Goal: Task Accomplishment & Management: Manage account settings

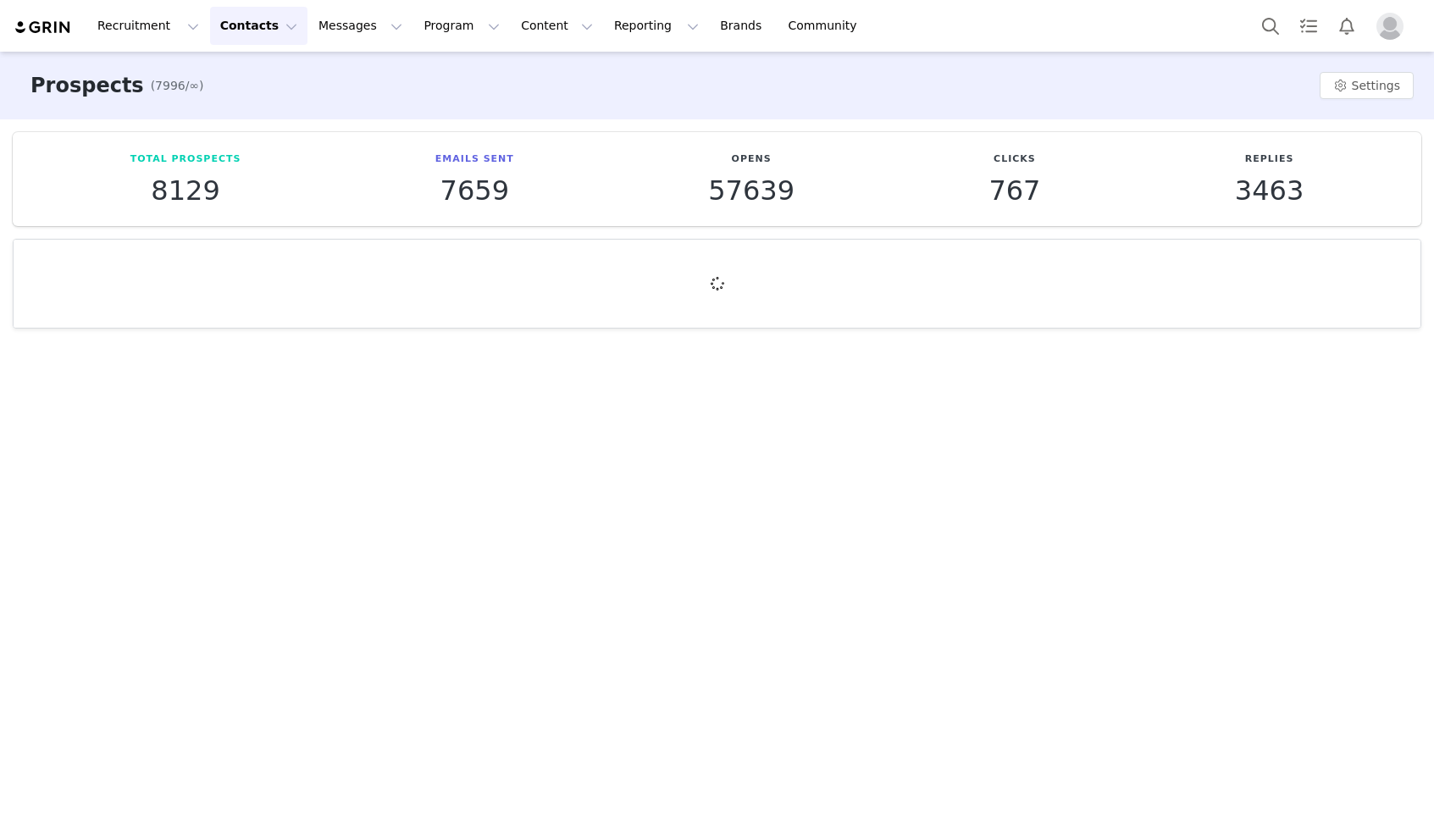
click at [251, 20] on button "Contacts Contacts" at bounding box center [259, 25] width 98 height 38
click at [264, 88] on link "Creators" at bounding box center [266, 75] width 134 height 31
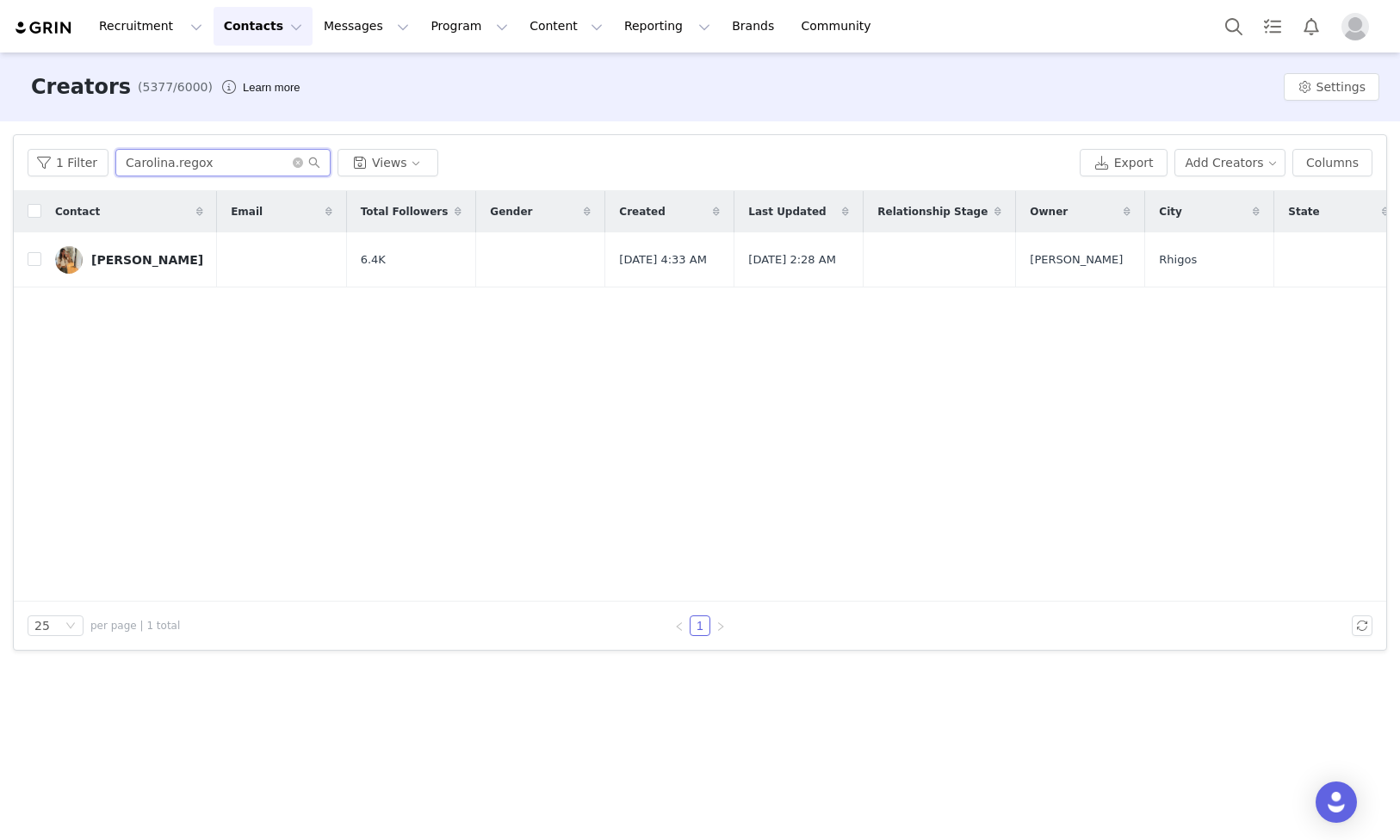
click at [242, 164] on input "Carolina.regox" at bounding box center [223, 163] width 216 height 28
paste input "_.sp3ranza/"
type input "_.sp3ranza"
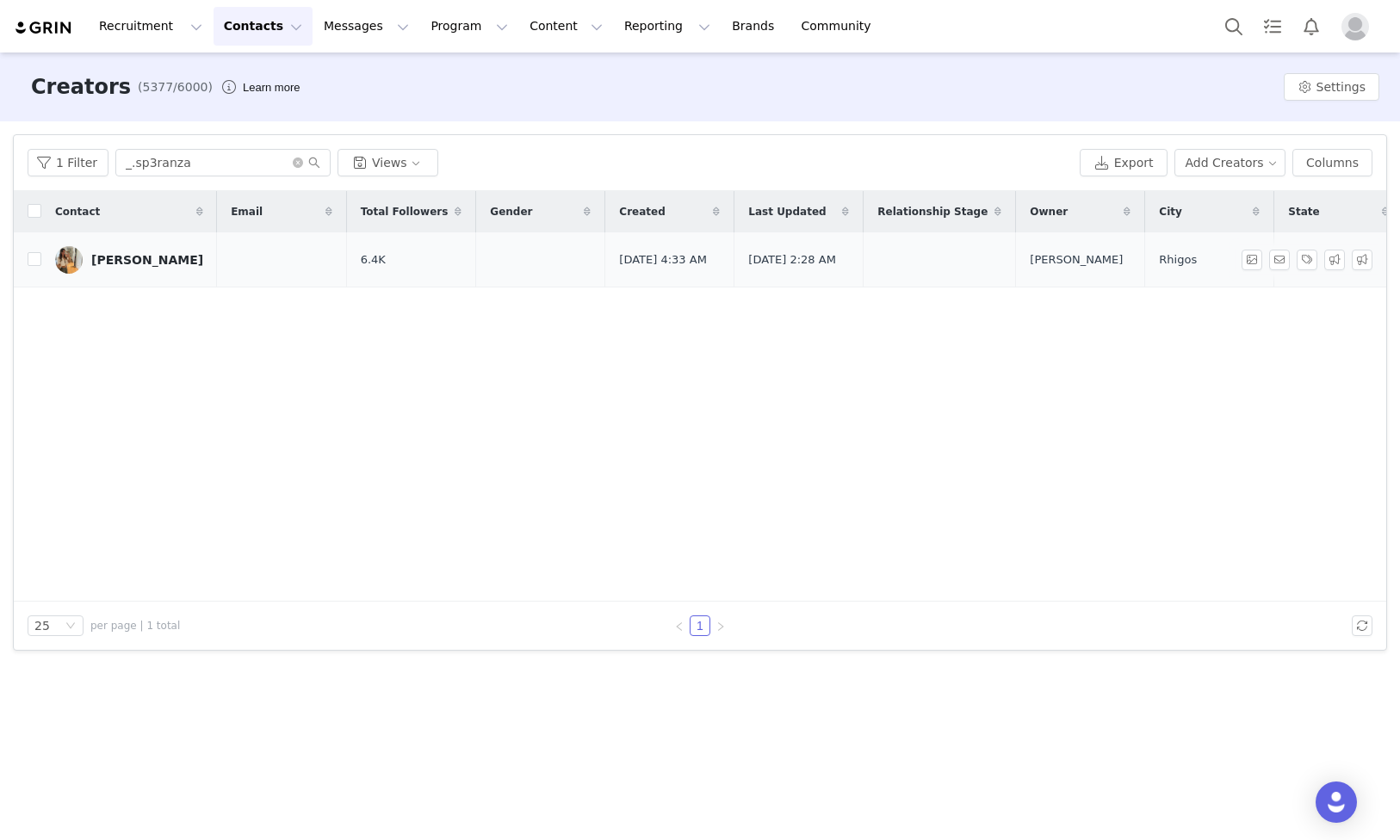
click at [129, 251] on link "[PERSON_NAME]" at bounding box center [129, 260] width 148 height 28
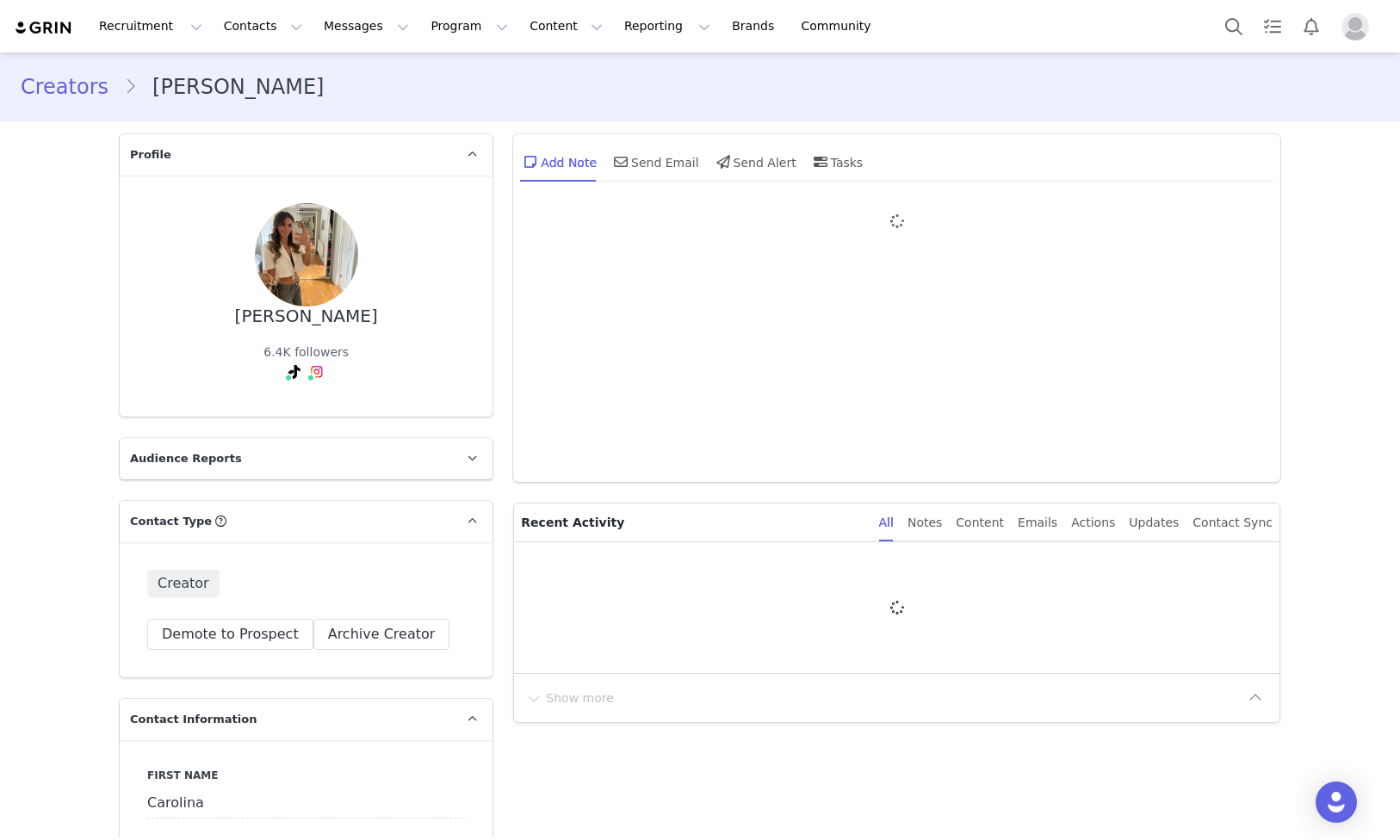
type input "+1 ([GEOGRAPHIC_DATA])"
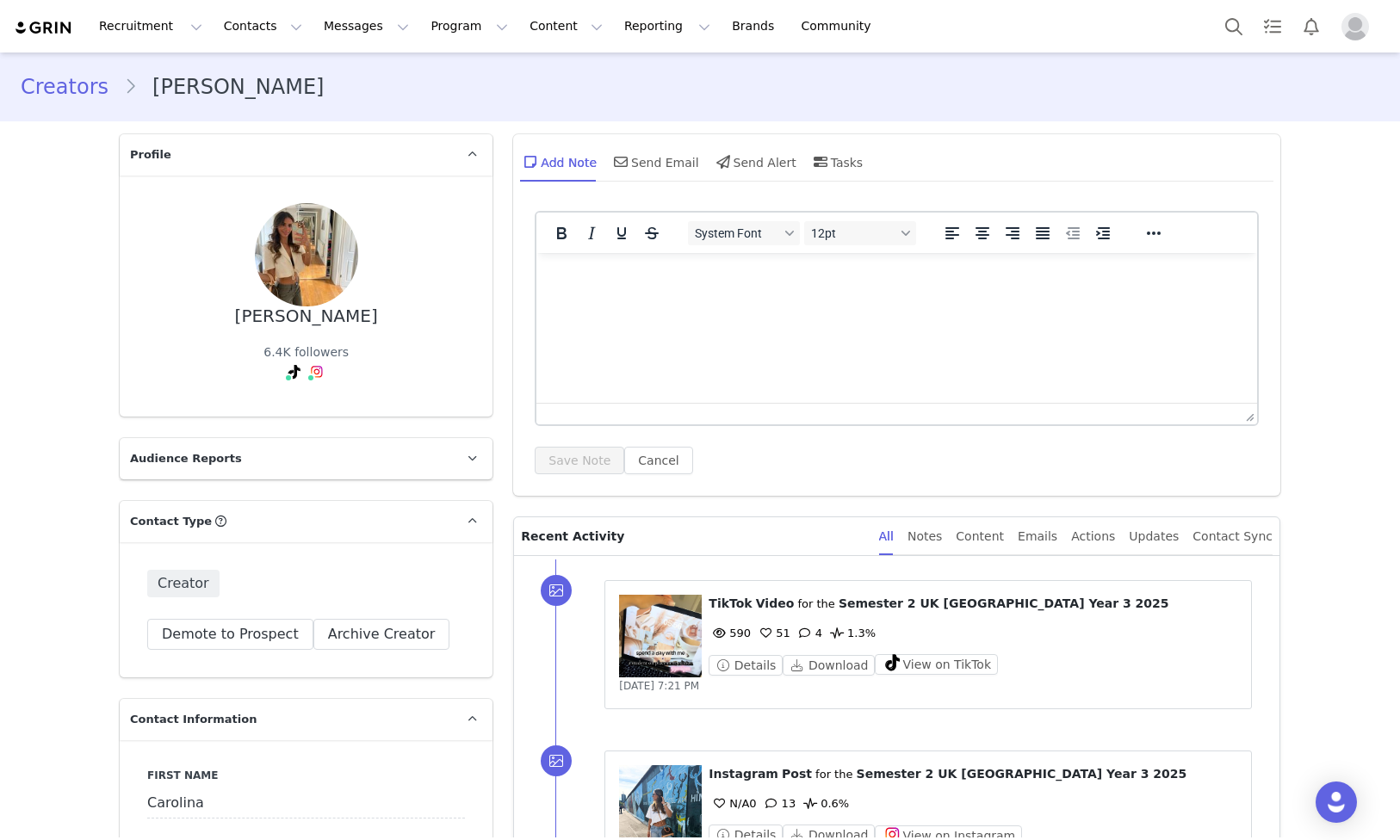
click at [86, 97] on link "Creators" at bounding box center [72, 87] width 104 height 31
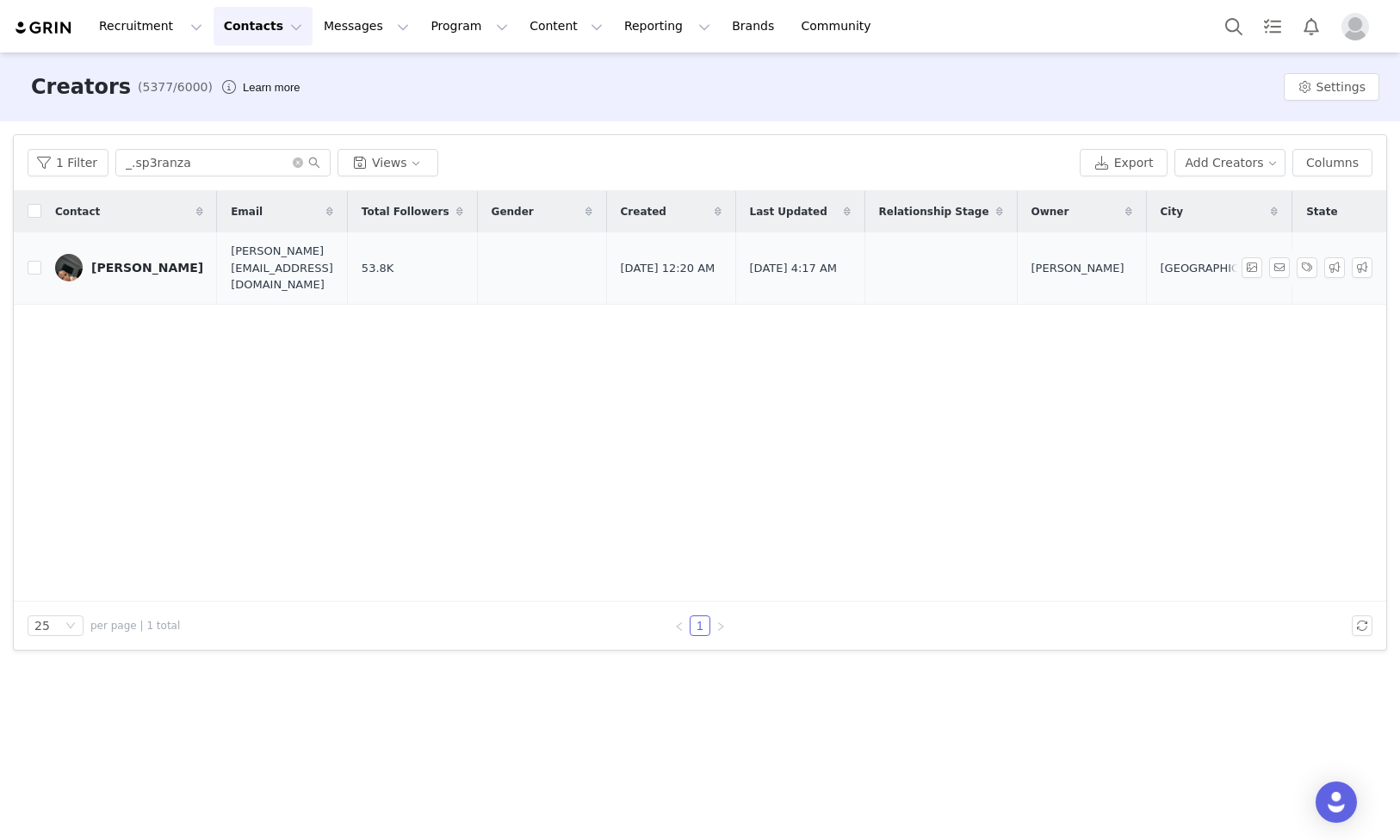
click at [151, 264] on div "[PERSON_NAME]" at bounding box center [148, 267] width 112 height 14
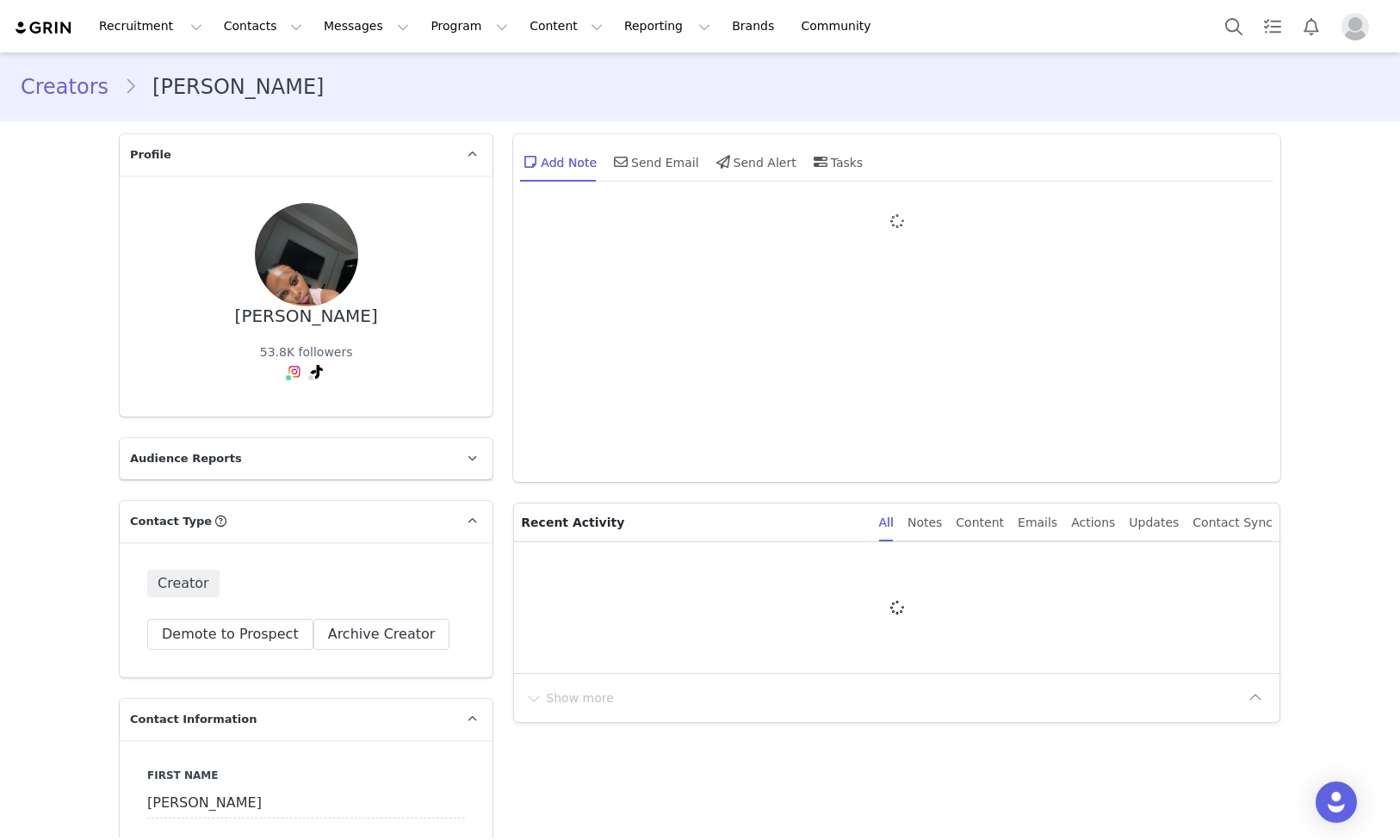
type input "+1 ([GEOGRAPHIC_DATA])"
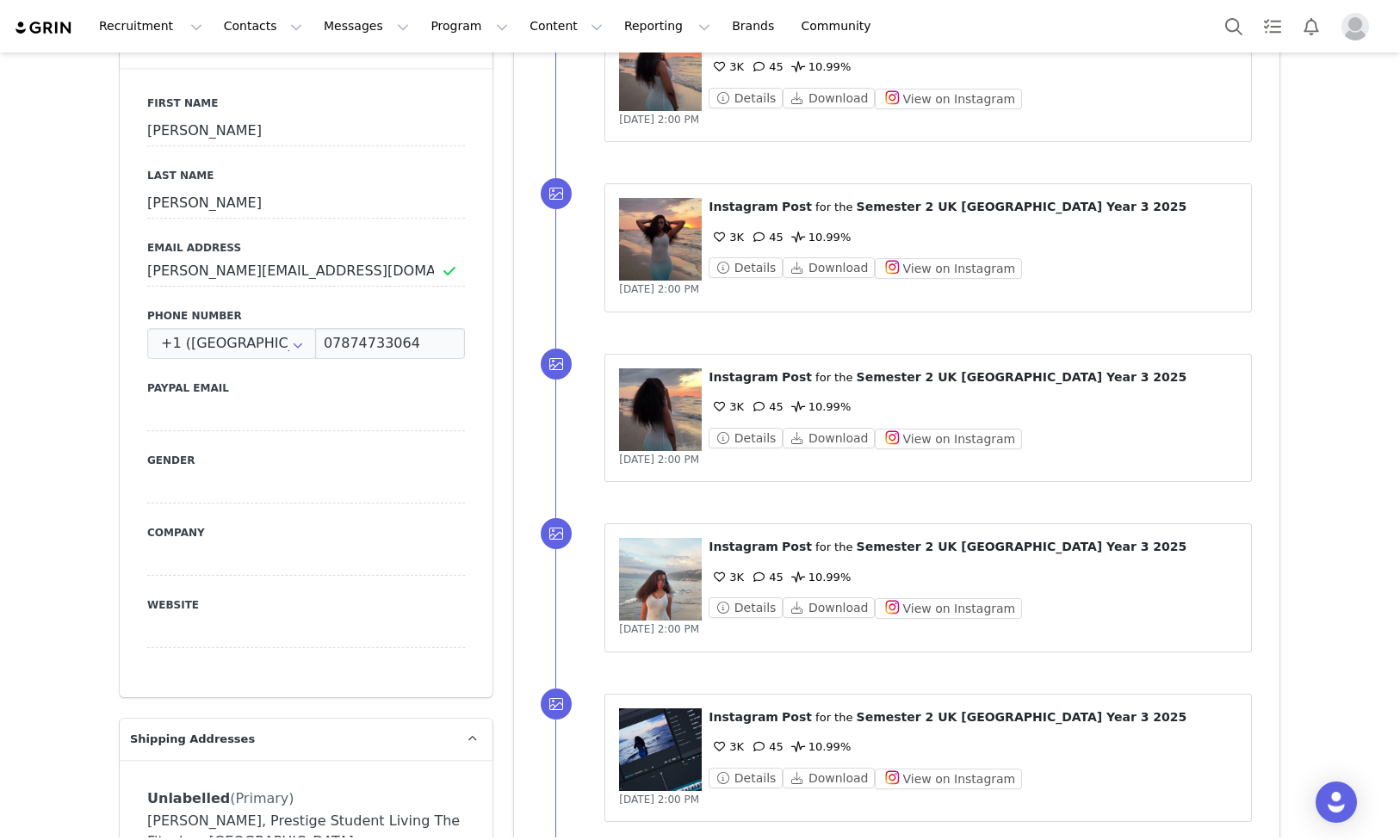
scroll to position [553, 0]
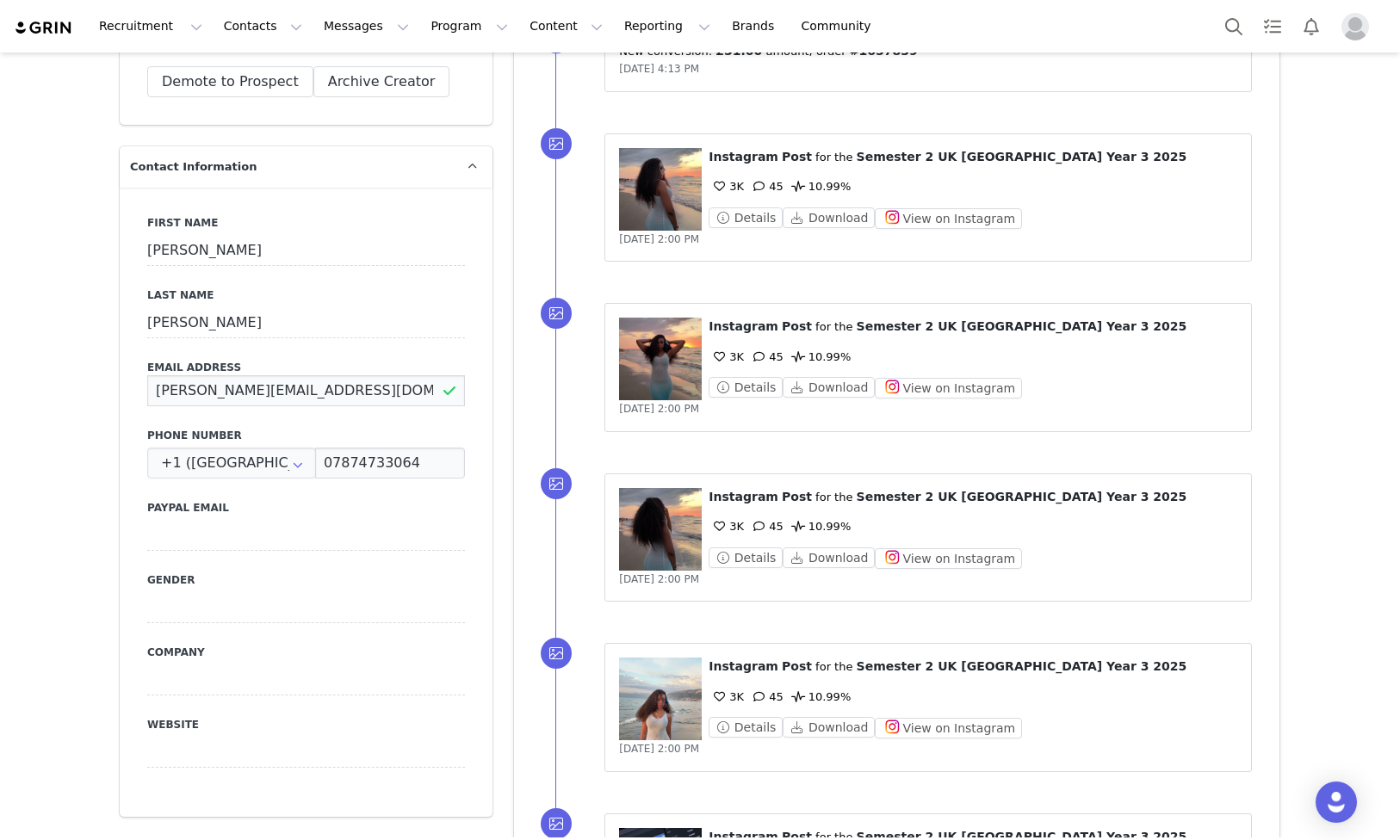
click at [395, 391] on input "[PERSON_NAME][EMAIL_ADDRESS][DOMAIN_NAME]" at bounding box center [306, 391] width 317 height 31
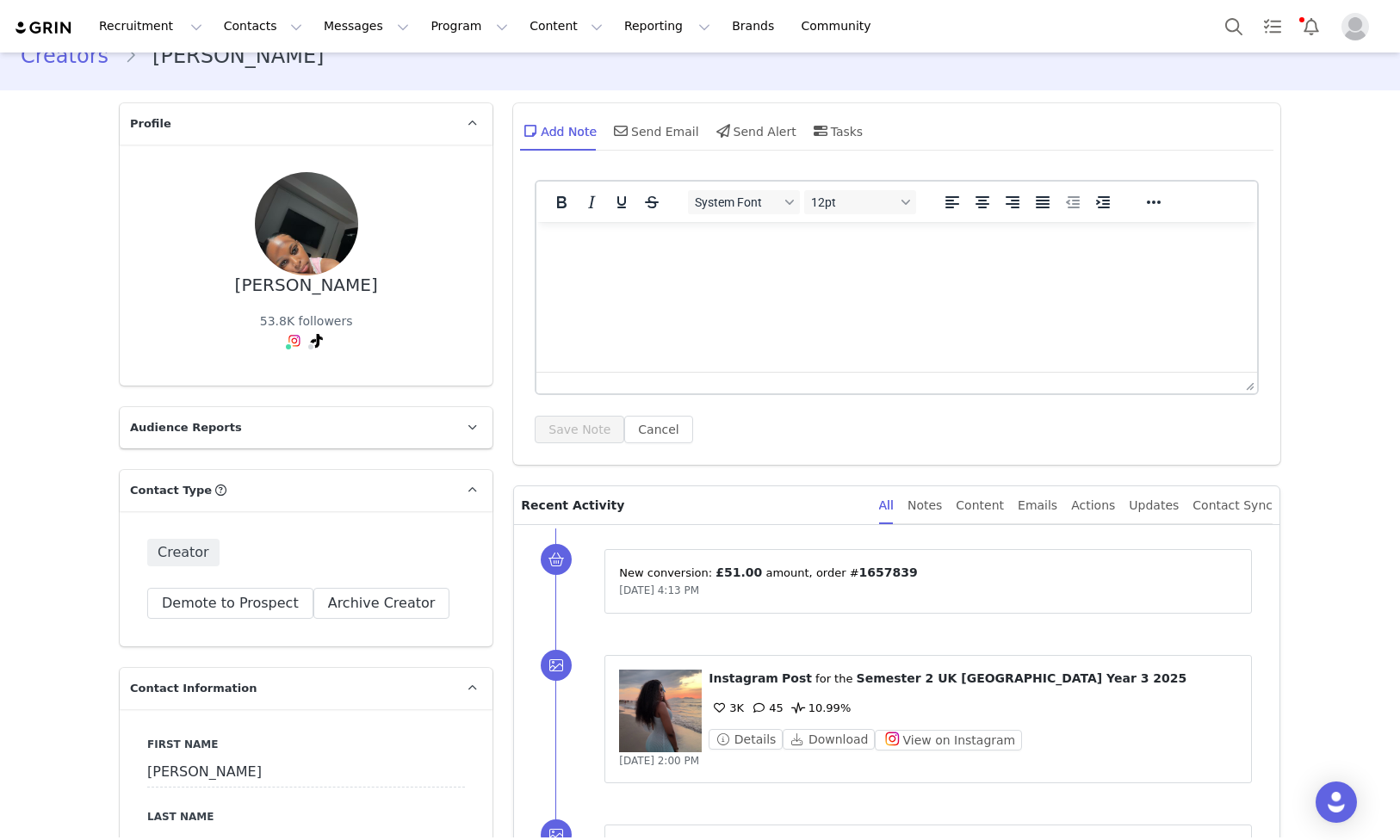
scroll to position [0, 0]
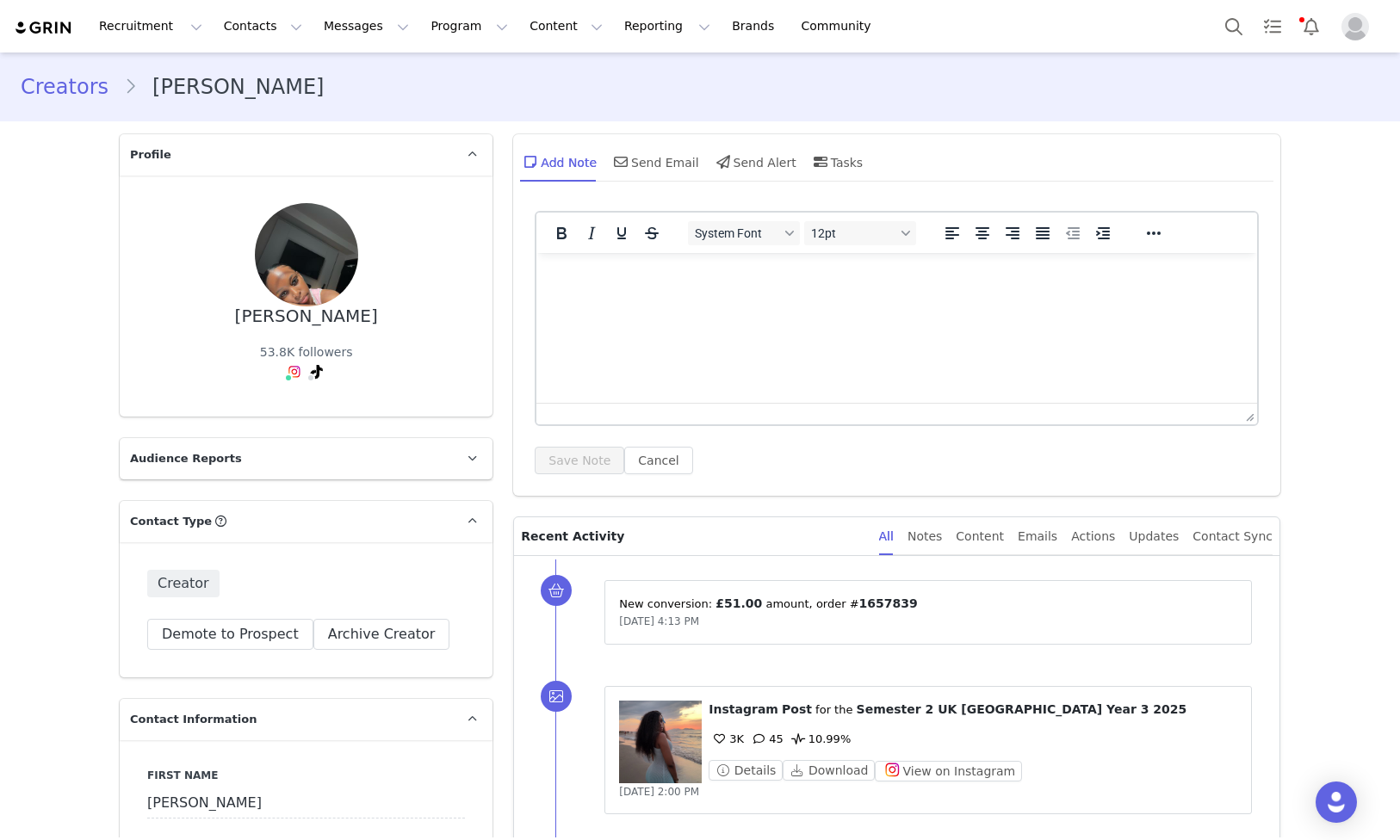
click at [101, 93] on link "Creators" at bounding box center [72, 87] width 104 height 31
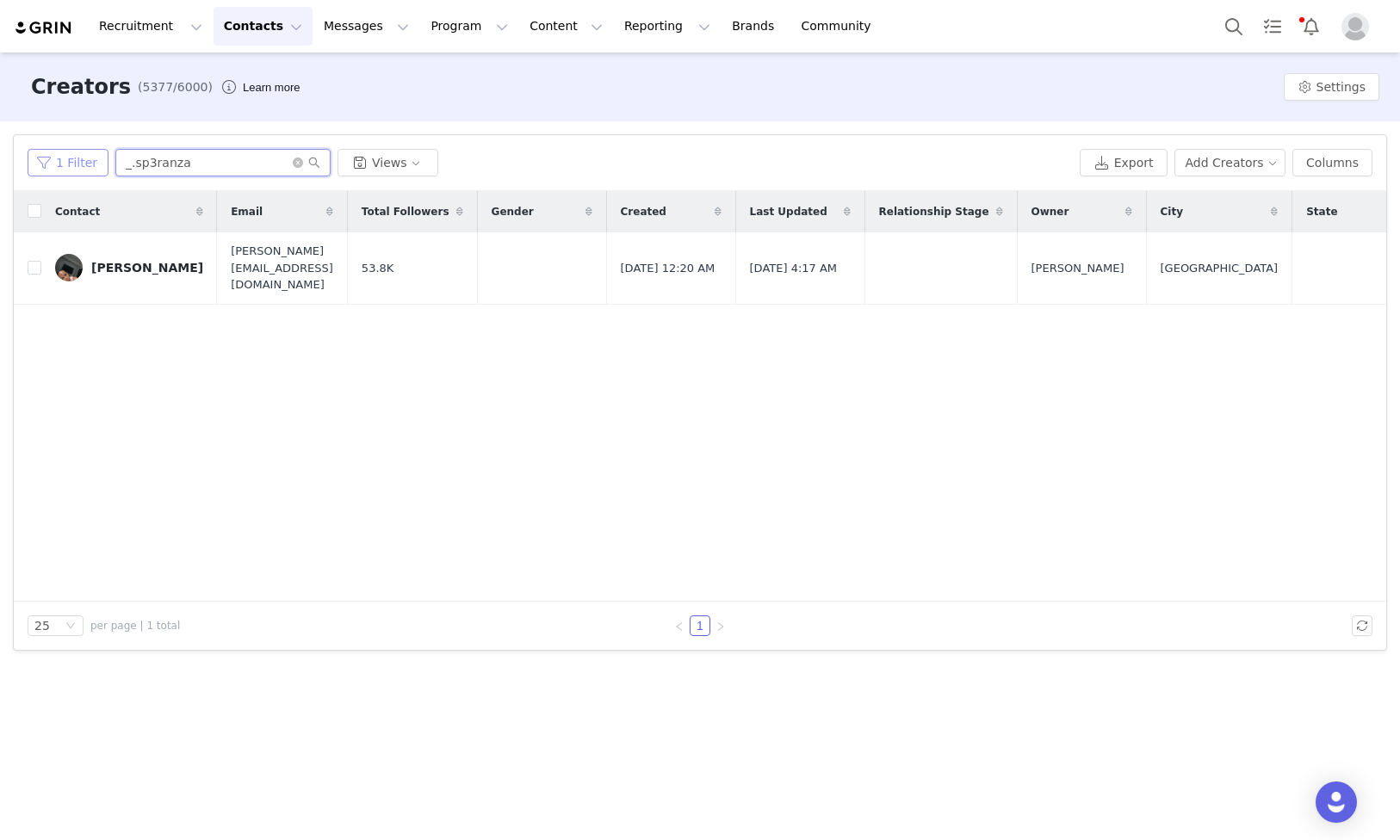
paste input "aimeenorrie19"
drag, startPoint x: 217, startPoint y: 169, endPoint x: 29, endPoint y: 156, distance: 188.4
click at [29, 156] on div "1 Filter aimeenorrie19 Views" at bounding box center [550, 163] width 1045 height 28
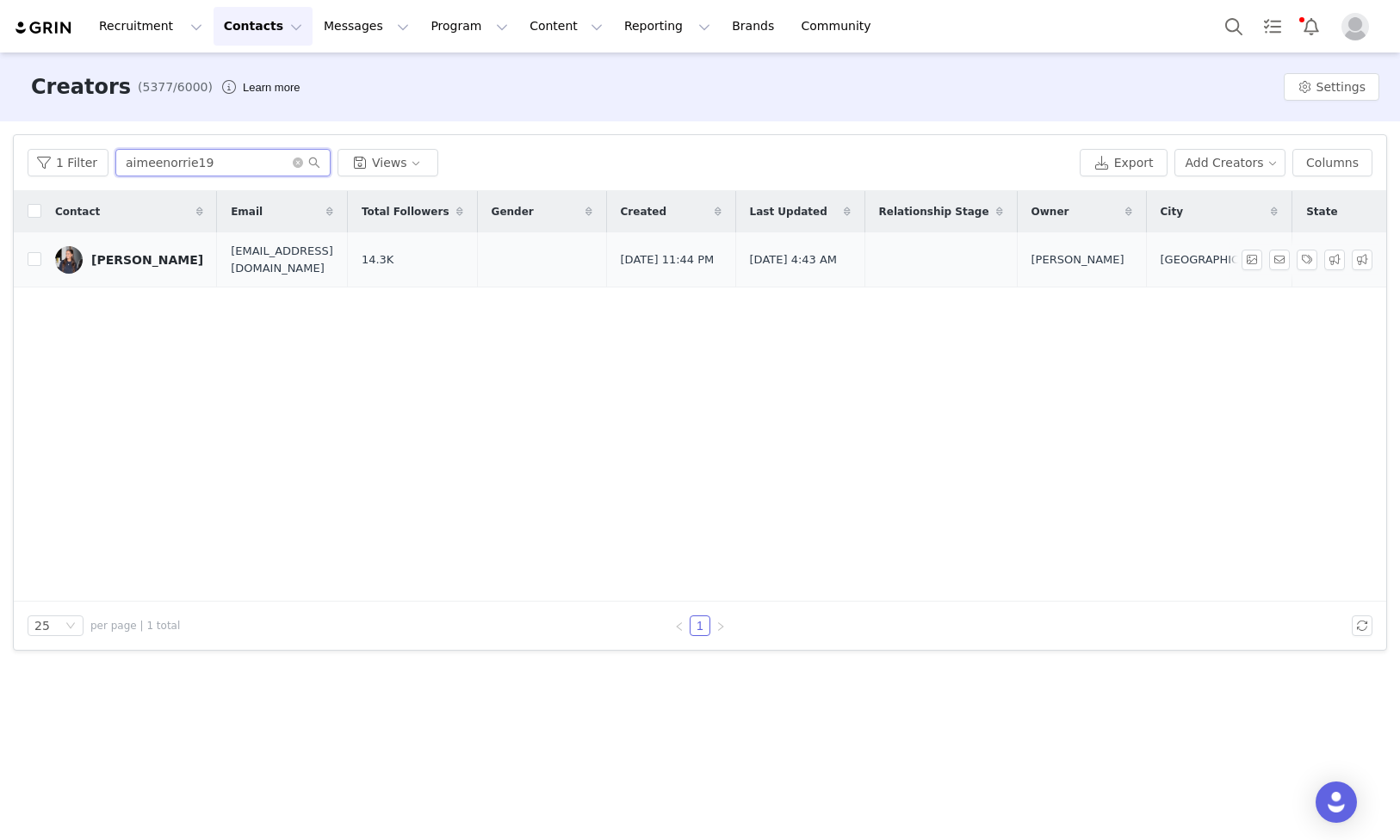
type input "aimeenorrie19"
click at [134, 260] on div "[PERSON_NAME]" at bounding box center [148, 260] width 112 height 14
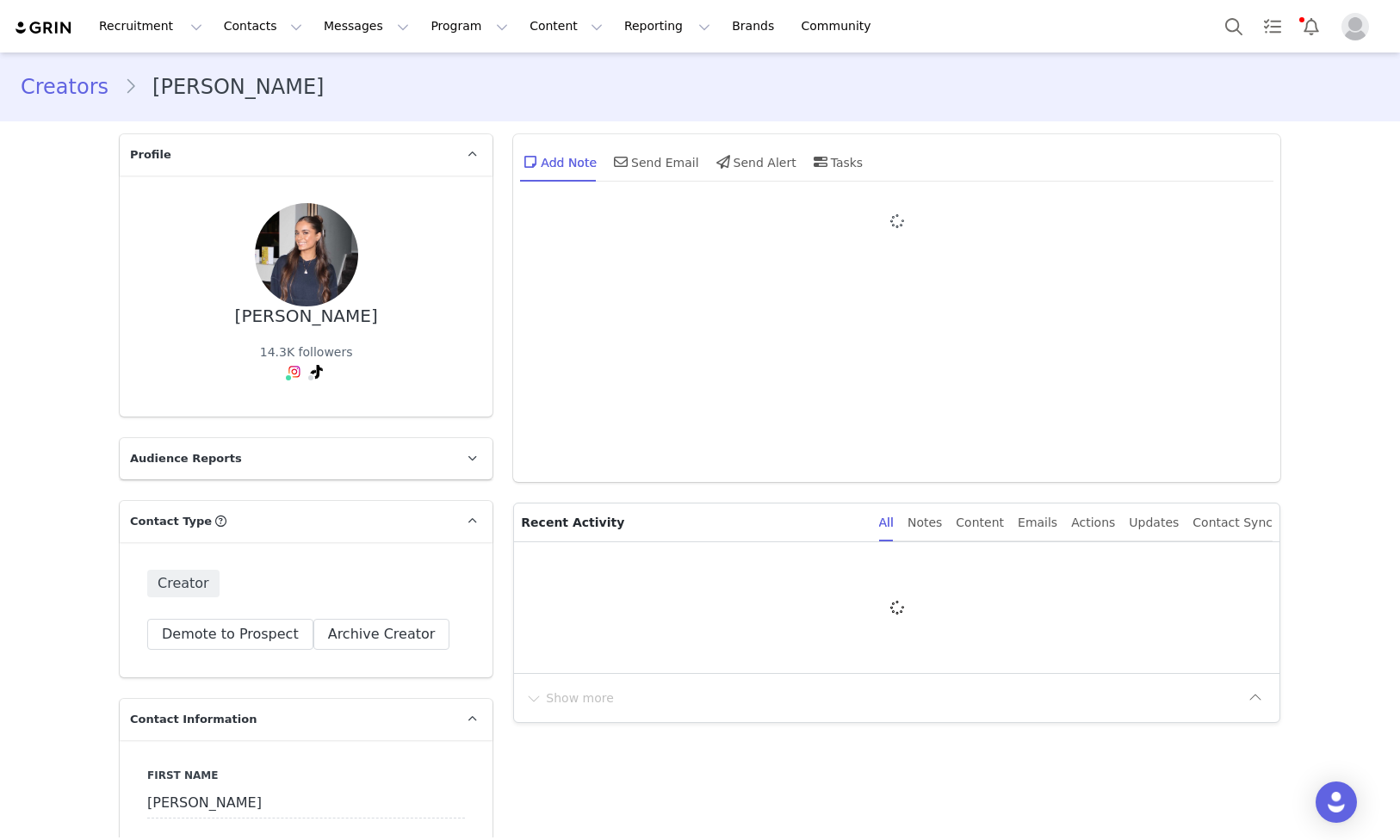
type input "+44 ([GEOGRAPHIC_DATA])"
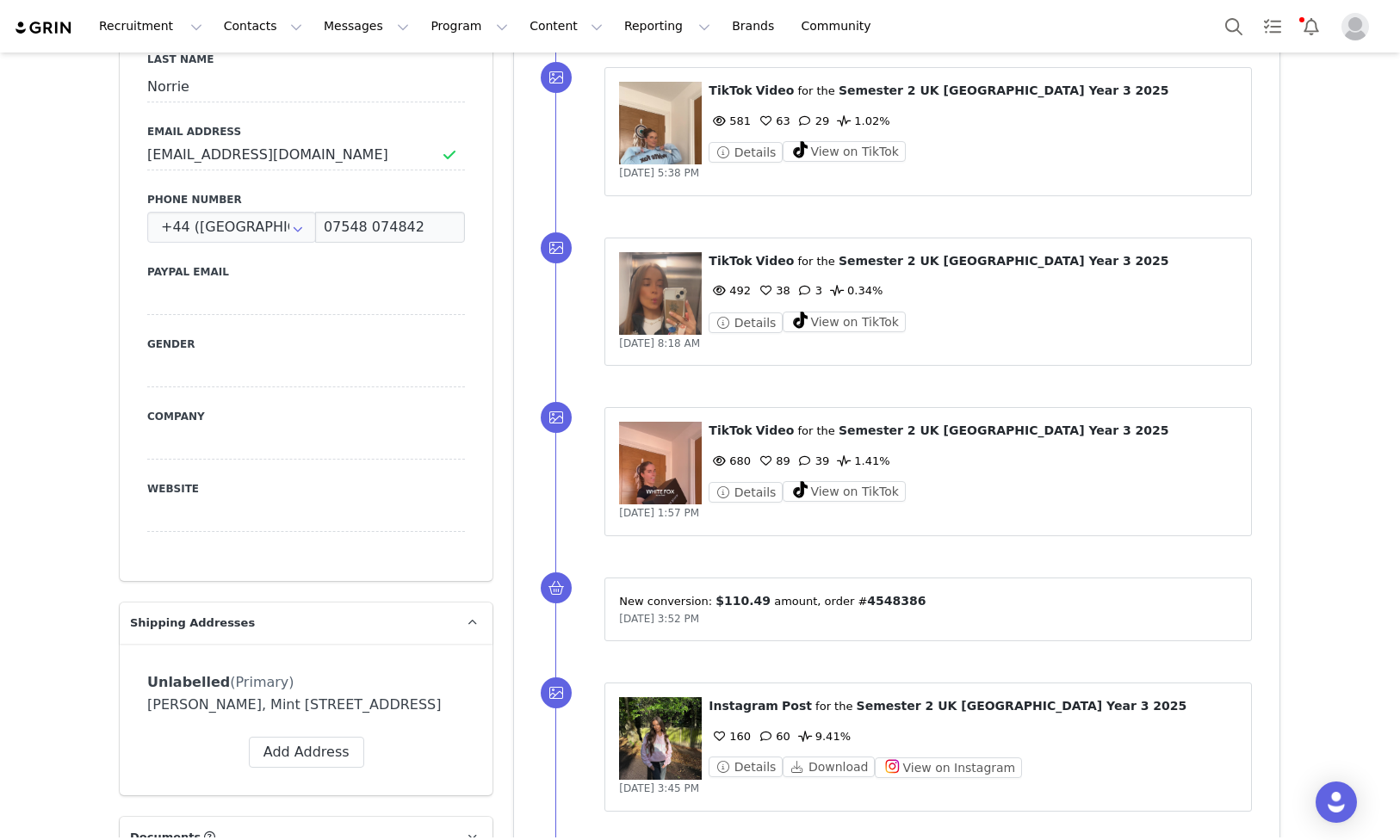
scroll to position [786, 0]
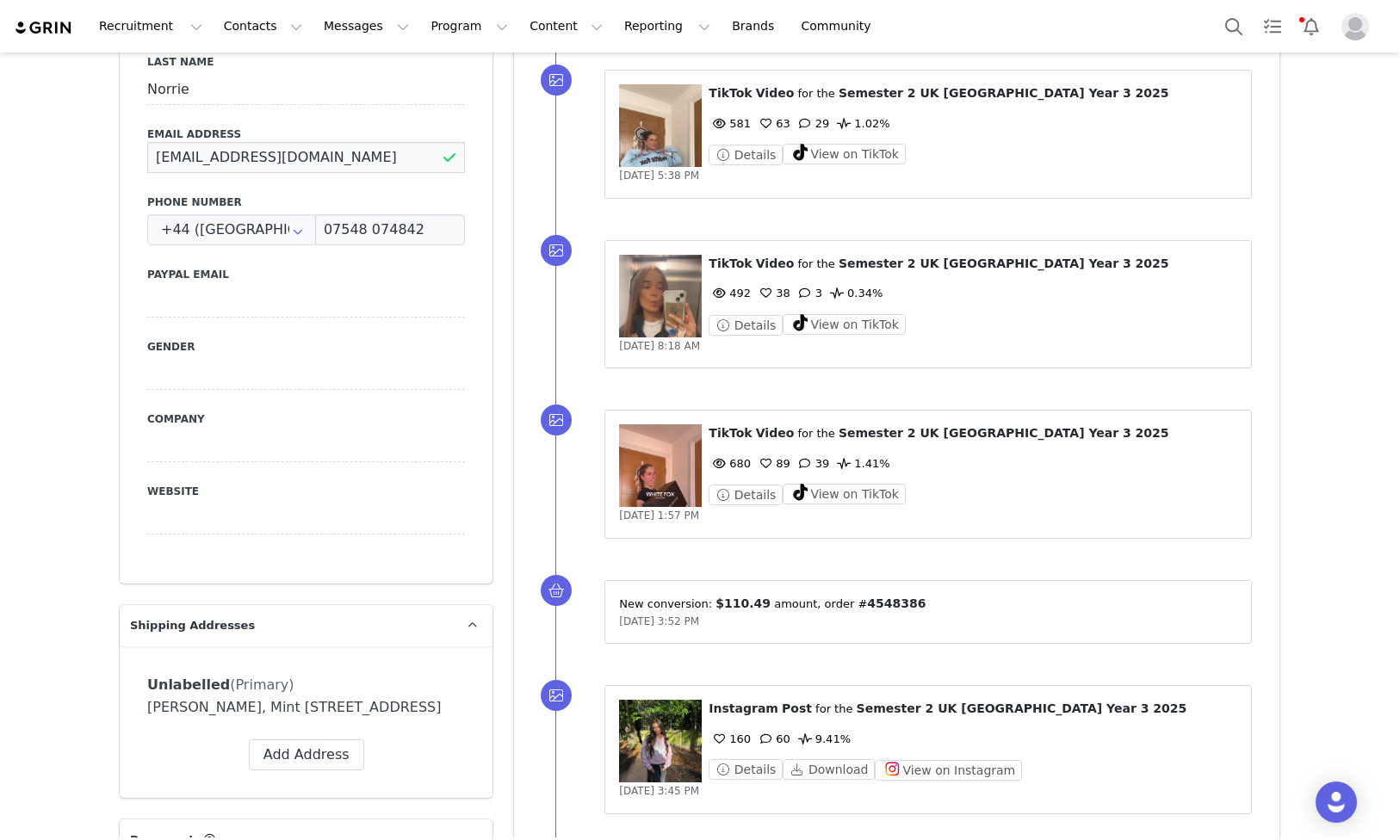
click at [311, 160] on input "[EMAIL_ADDRESS][DOMAIN_NAME]" at bounding box center [306, 158] width 317 height 31
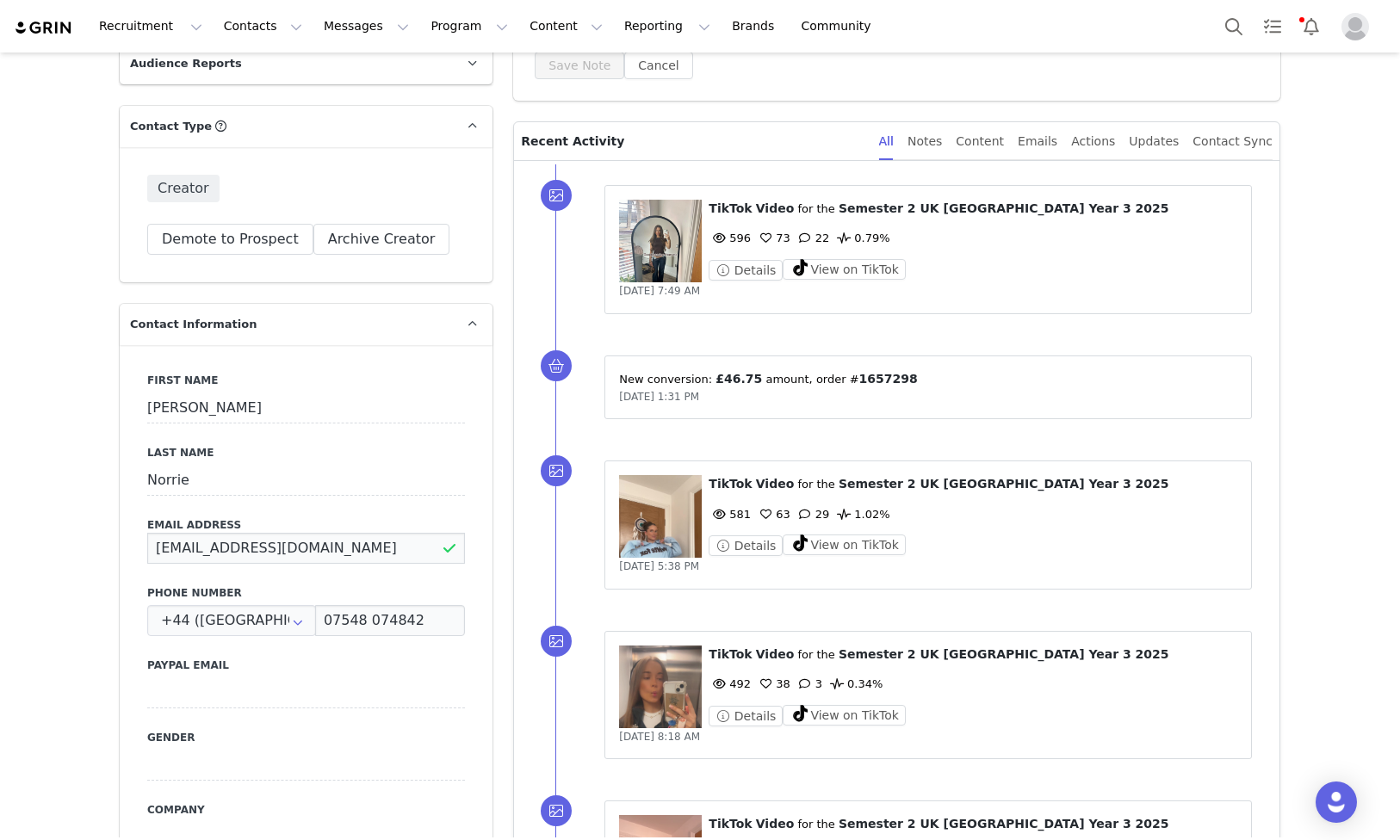
scroll to position [0, 0]
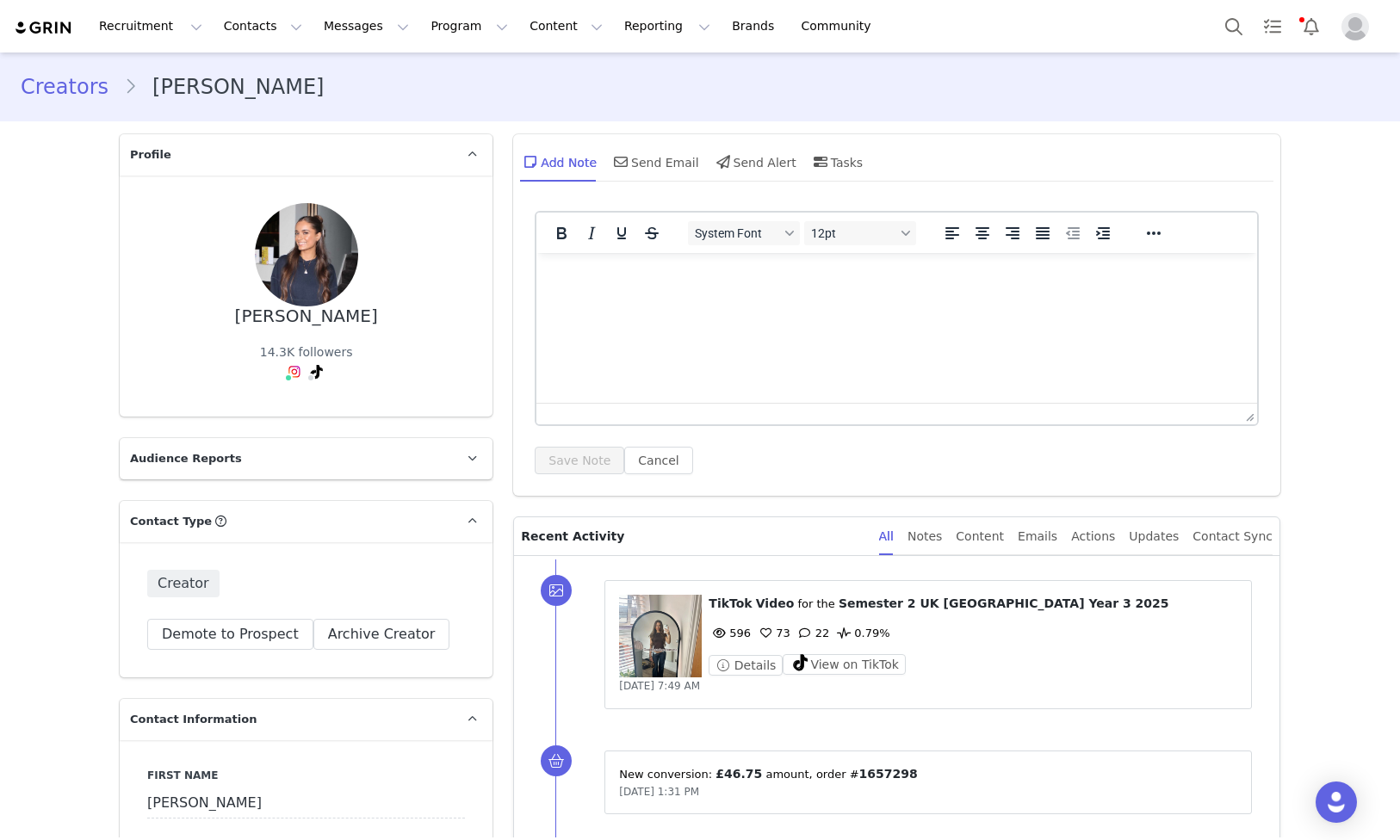
click at [62, 83] on link "Creators" at bounding box center [72, 87] width 104 height 31
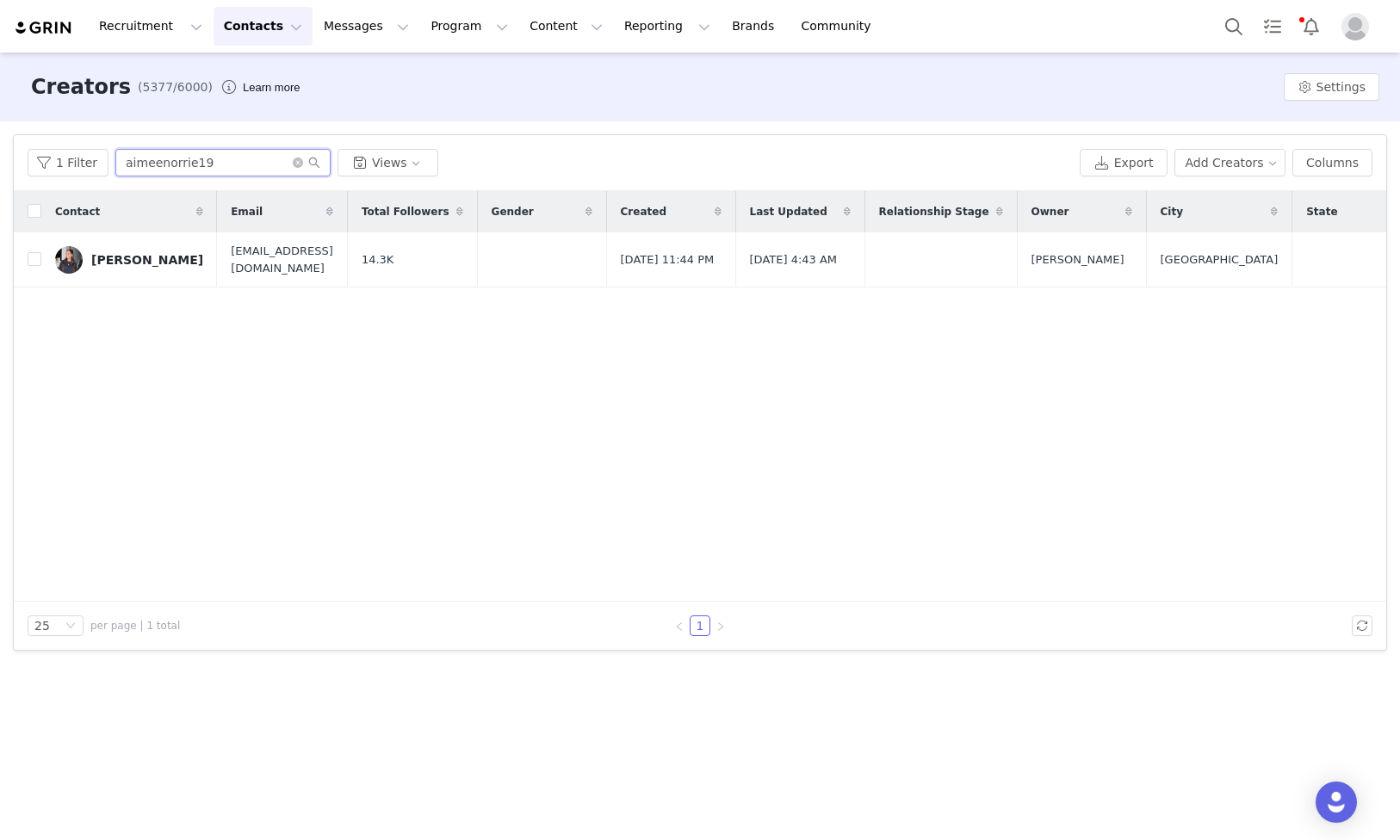
drag, startPoint x: 221, startPoint y: 166, endPoint x: -12, endPoint y: 154, distance: 233.3
click at [0, 154] on html "Recruitment Recruitment Creator Search Curated Lists Landing Pages Web Extensio…" at bounding box center [700, 420] width 1400 height 840
paste input "[DOMAIN_NAME]"
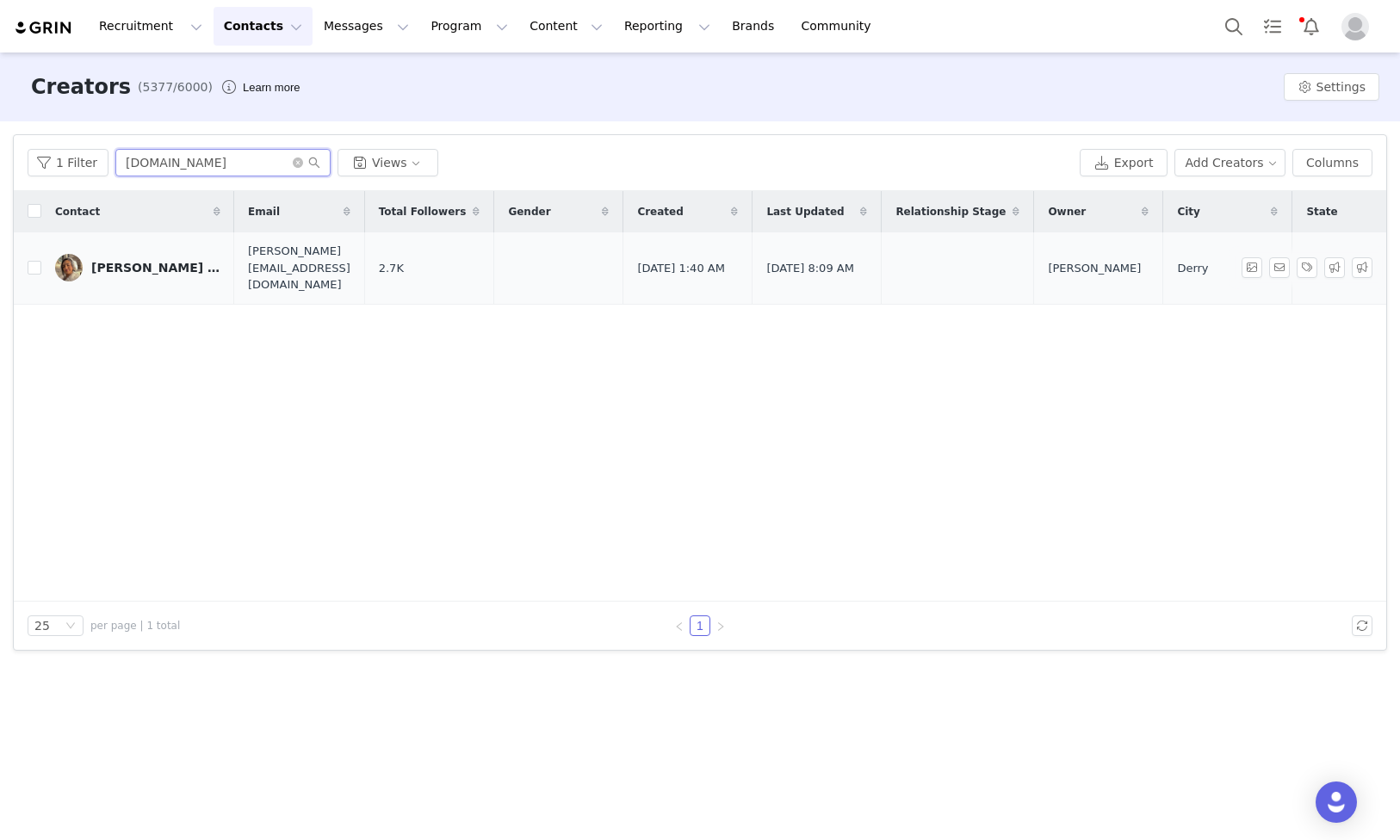
type input "[DOMAIN_NAME]"
click at [75, 263] on img at bounding box center [69, 267] width 28 height 28
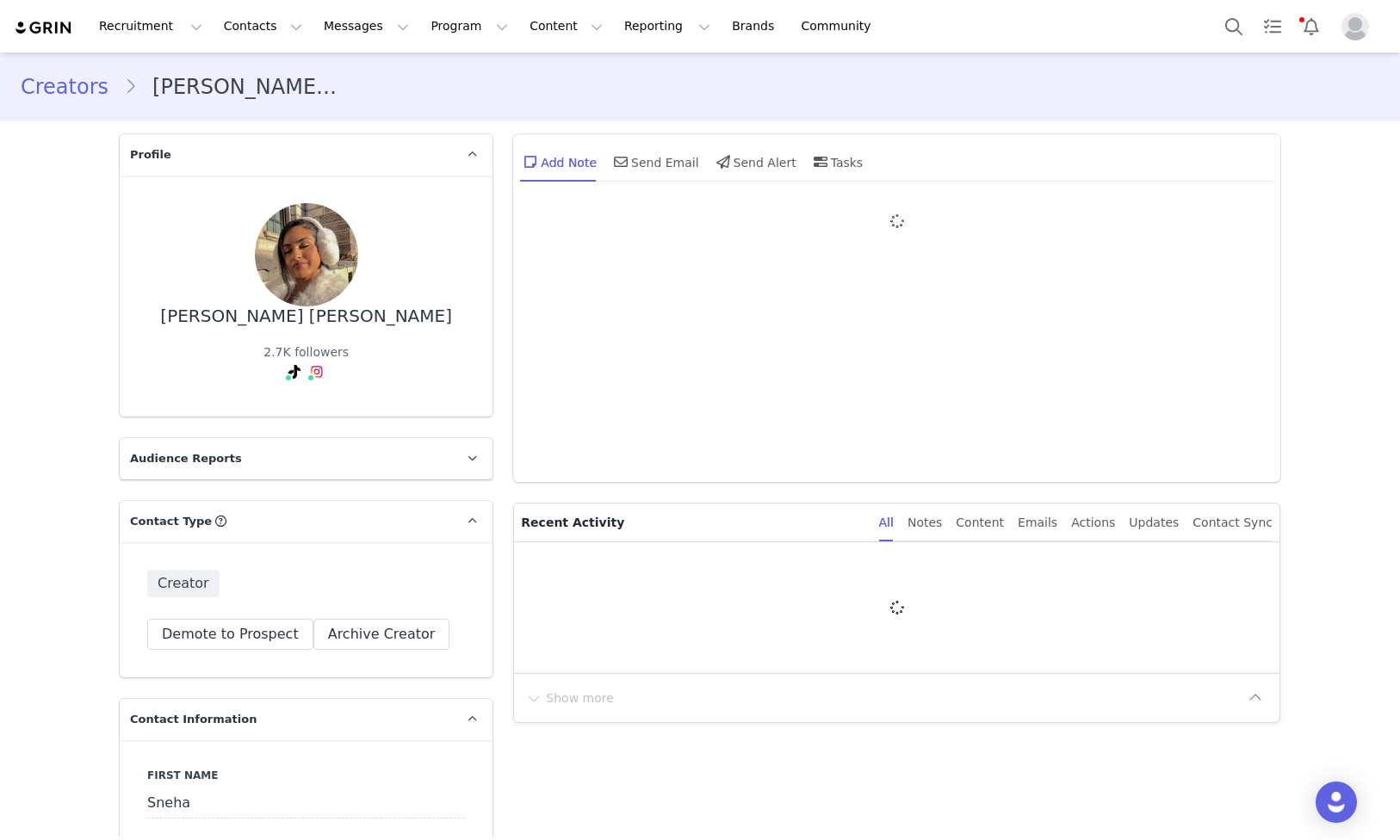
type input "+44 ([GEOGRAPHIC_DATA])"
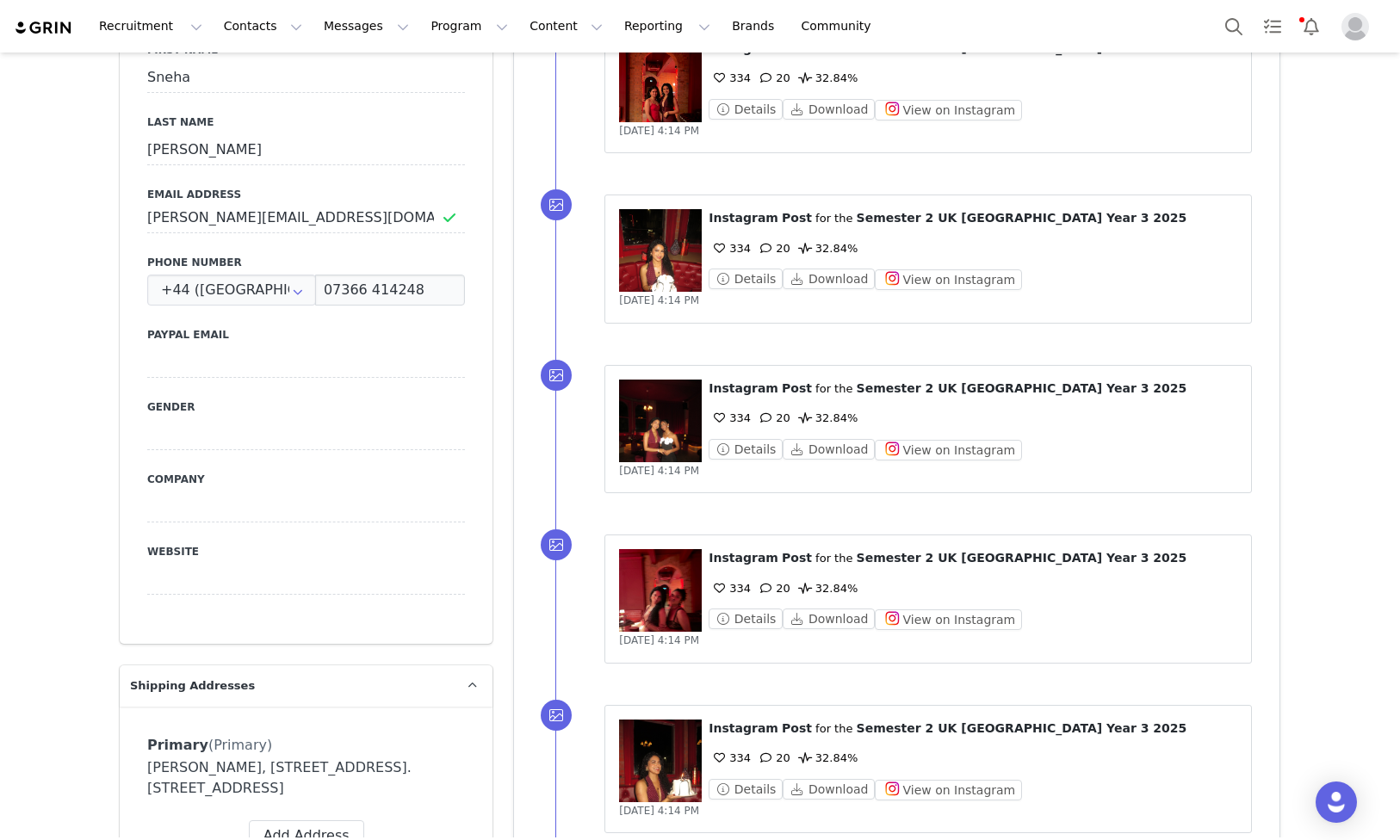
scroll to position [714, 0]
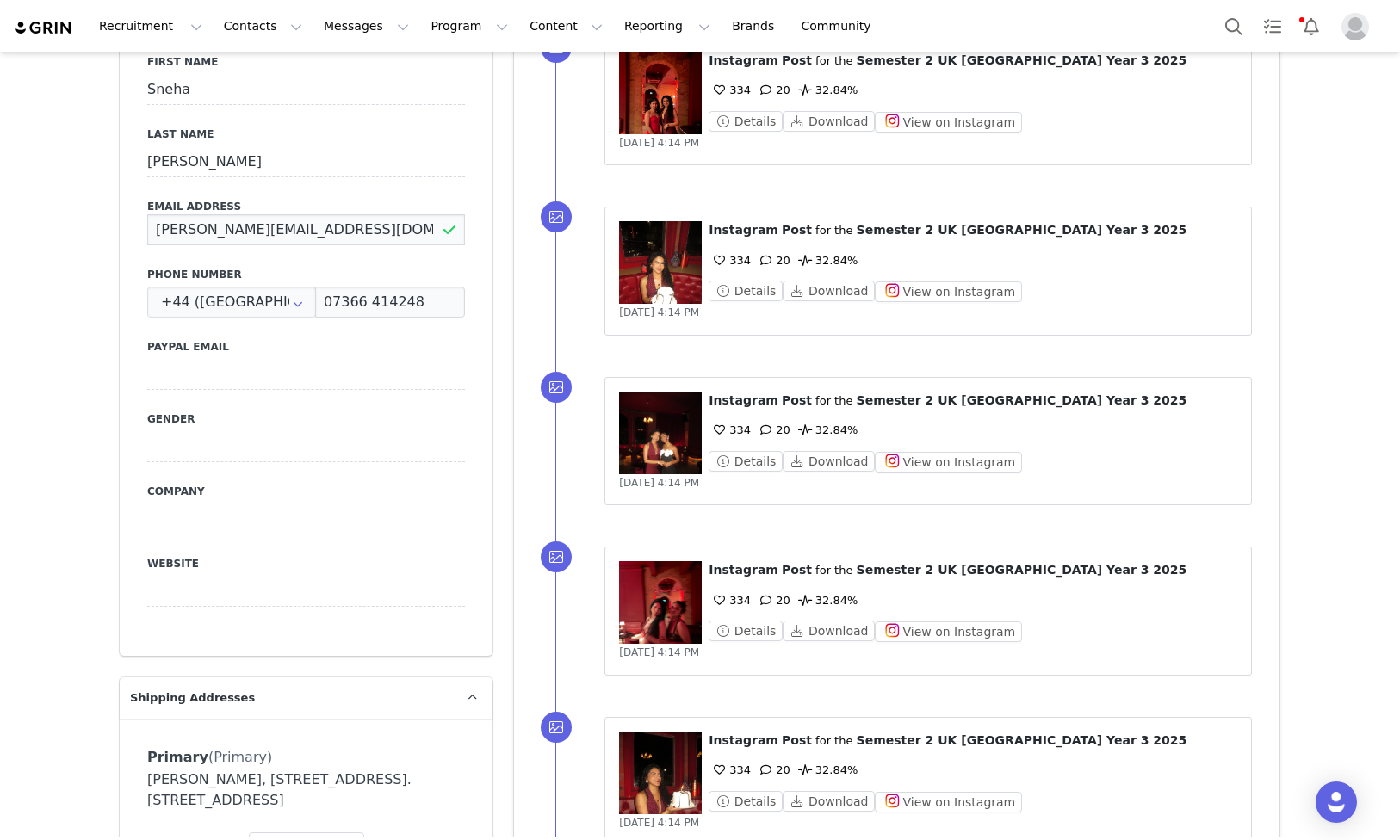
click at [287, 227] on input "[PERSON_NAME][EMAIL_ADDRESS][DOMAIN_NAME]" at bounding box center [306, 230] width 317 height 31
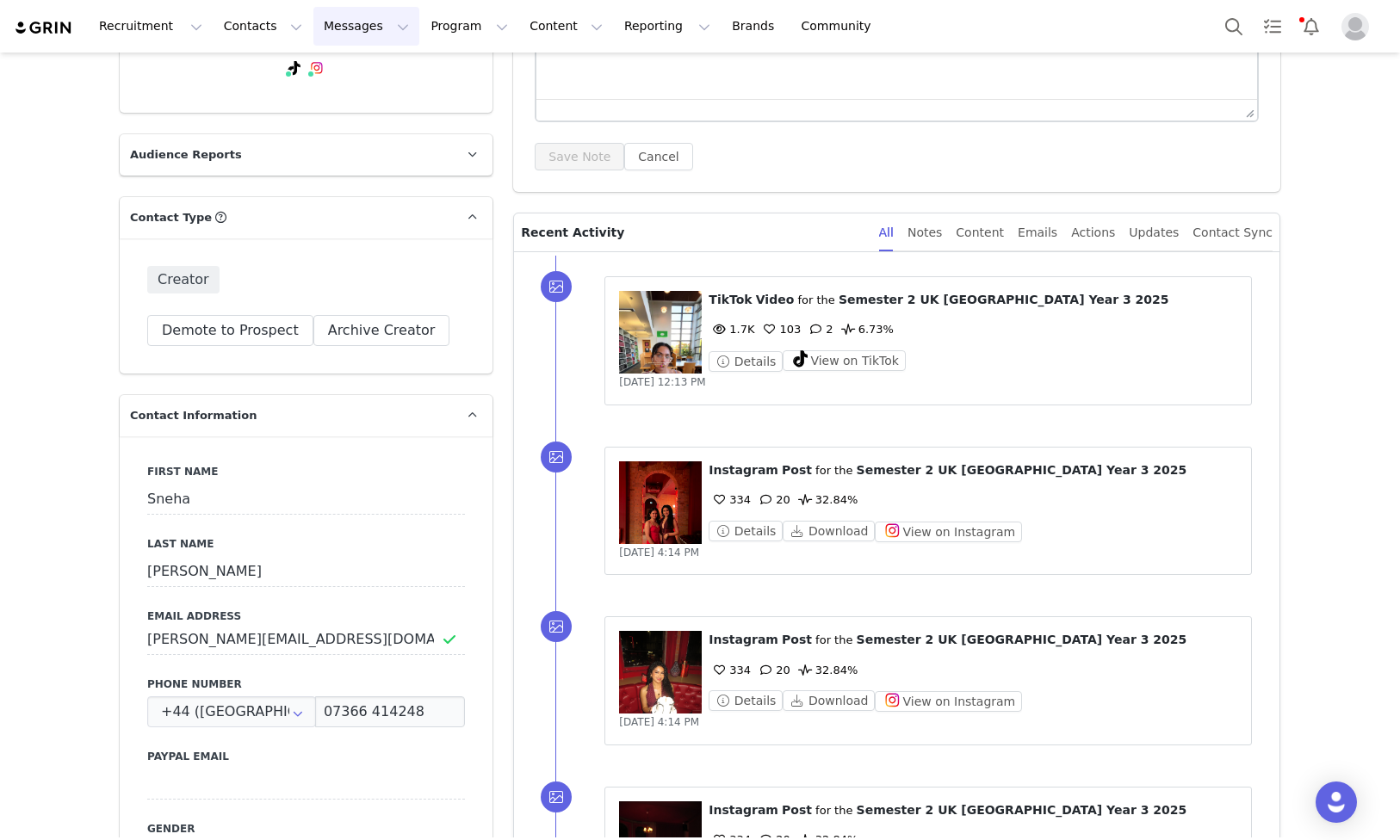
scroll to position [0, 0]
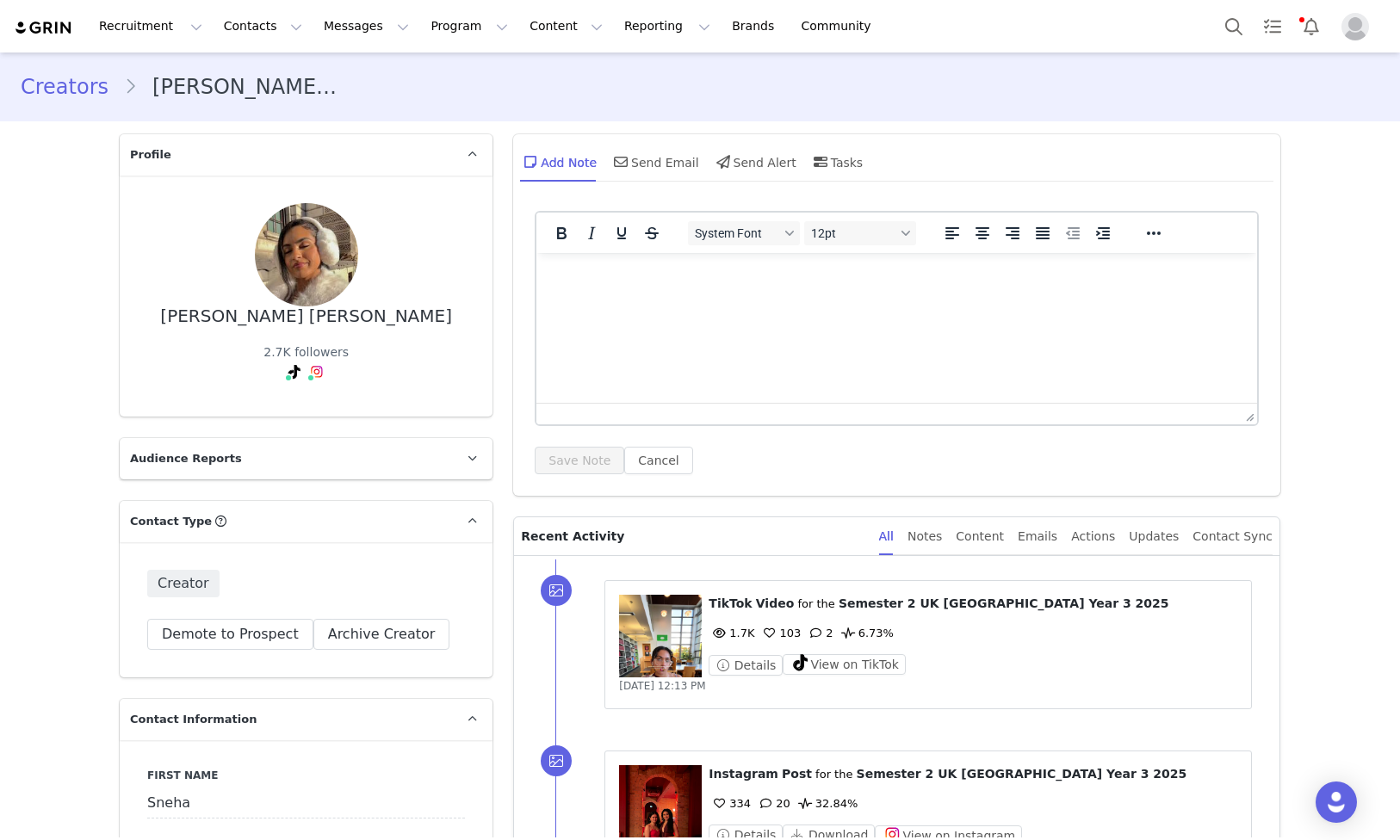
click at [65, 85] on link "Creators" at bounding box center [72, 87] width 104 height 31
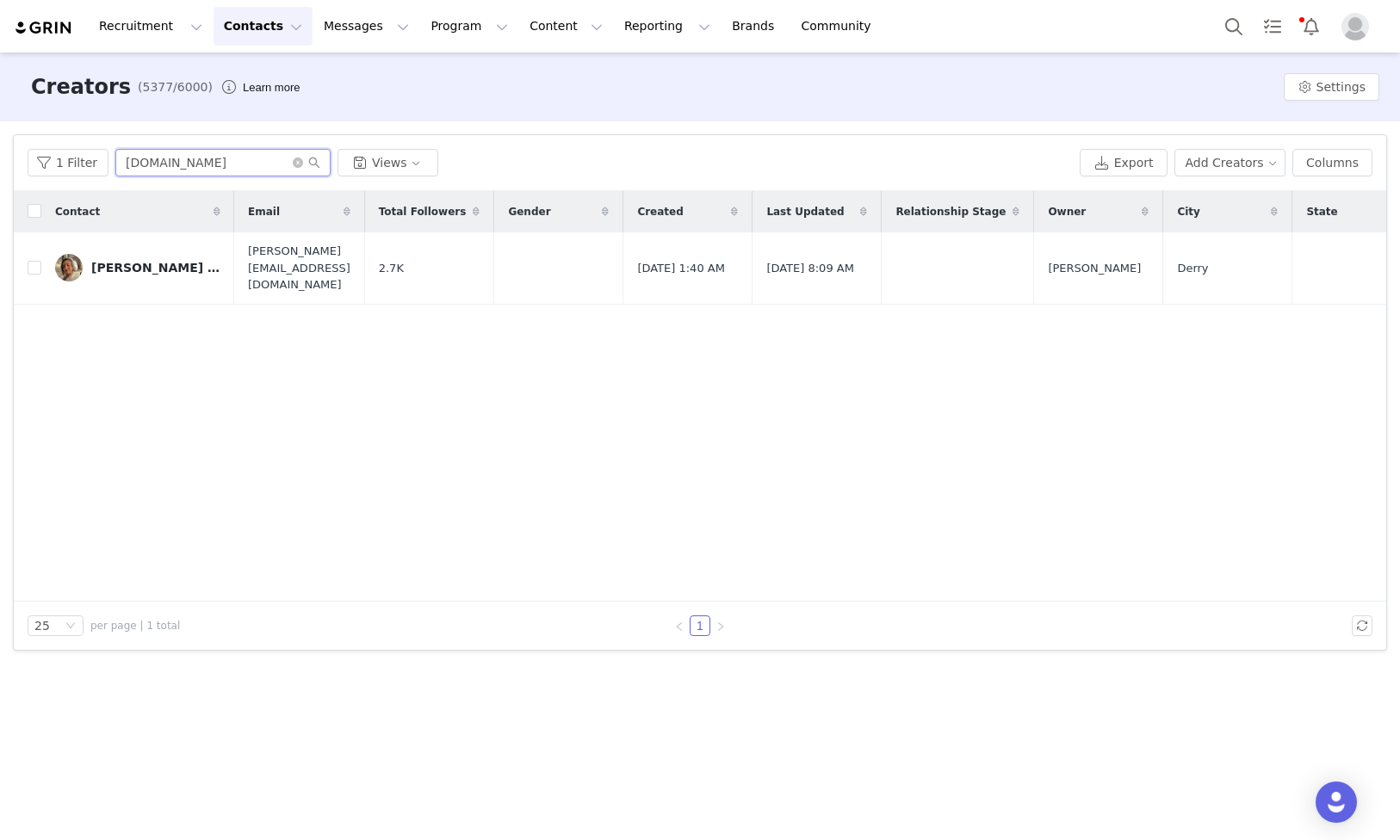
click at [240, 169] on input "[DOMAIN_NAME]" at bounding box center [223, 163] width 216 height 28
paste input "harrietgoodmann"
click at [240, 169] on input "snxha.harrietgoodmann" at bounding box center [223, 163] width 216 height 28
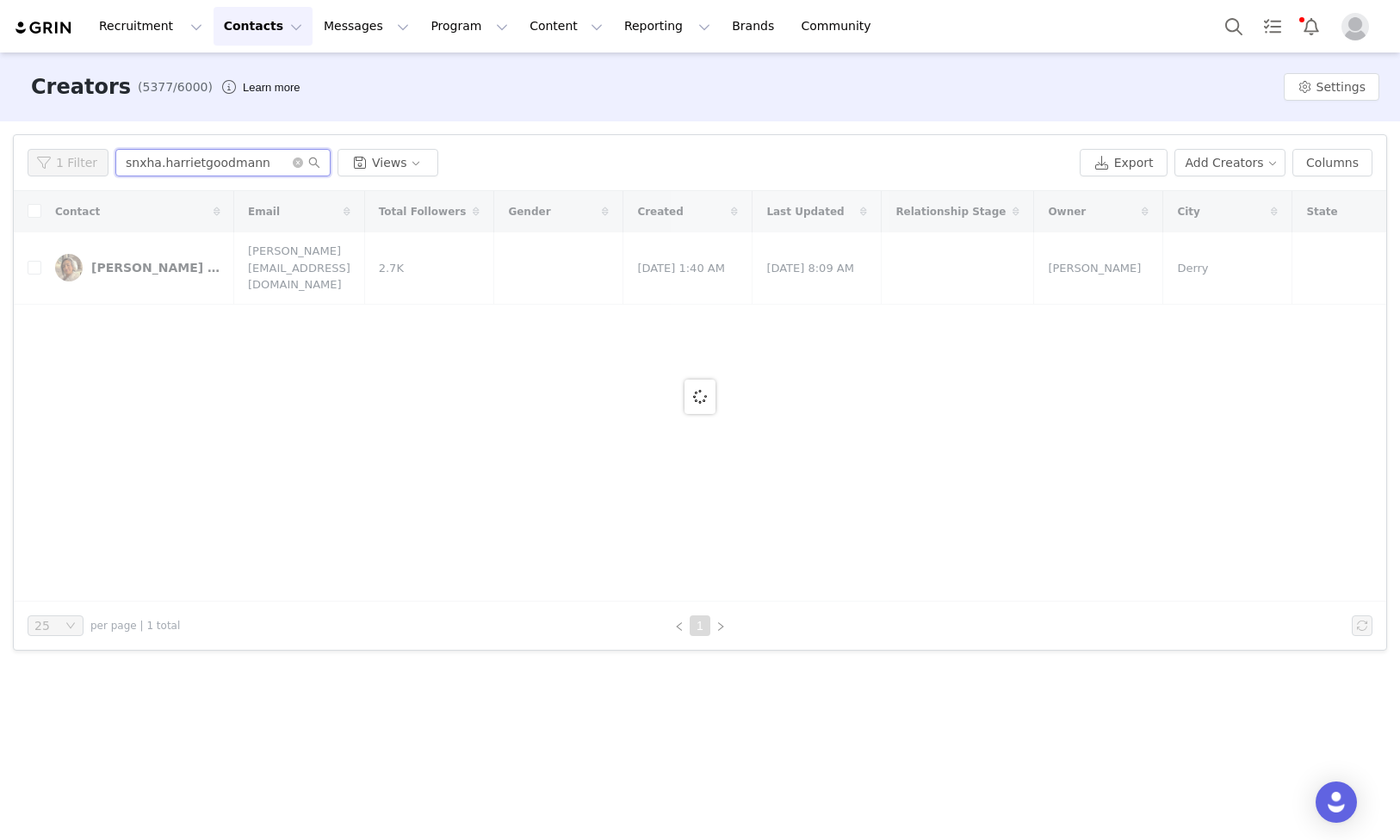
click at [58, 162] on div "1 Filter snxha.harrietgoodmann Views" at bounding box center [550, 163] width 1045 height 28
paste input "harrietgoodman"
paste input "text"
click at [70, 160] on div "1 Filter harrietgoodmann Views" at bounding box center [550, 163] width 1045 height 28
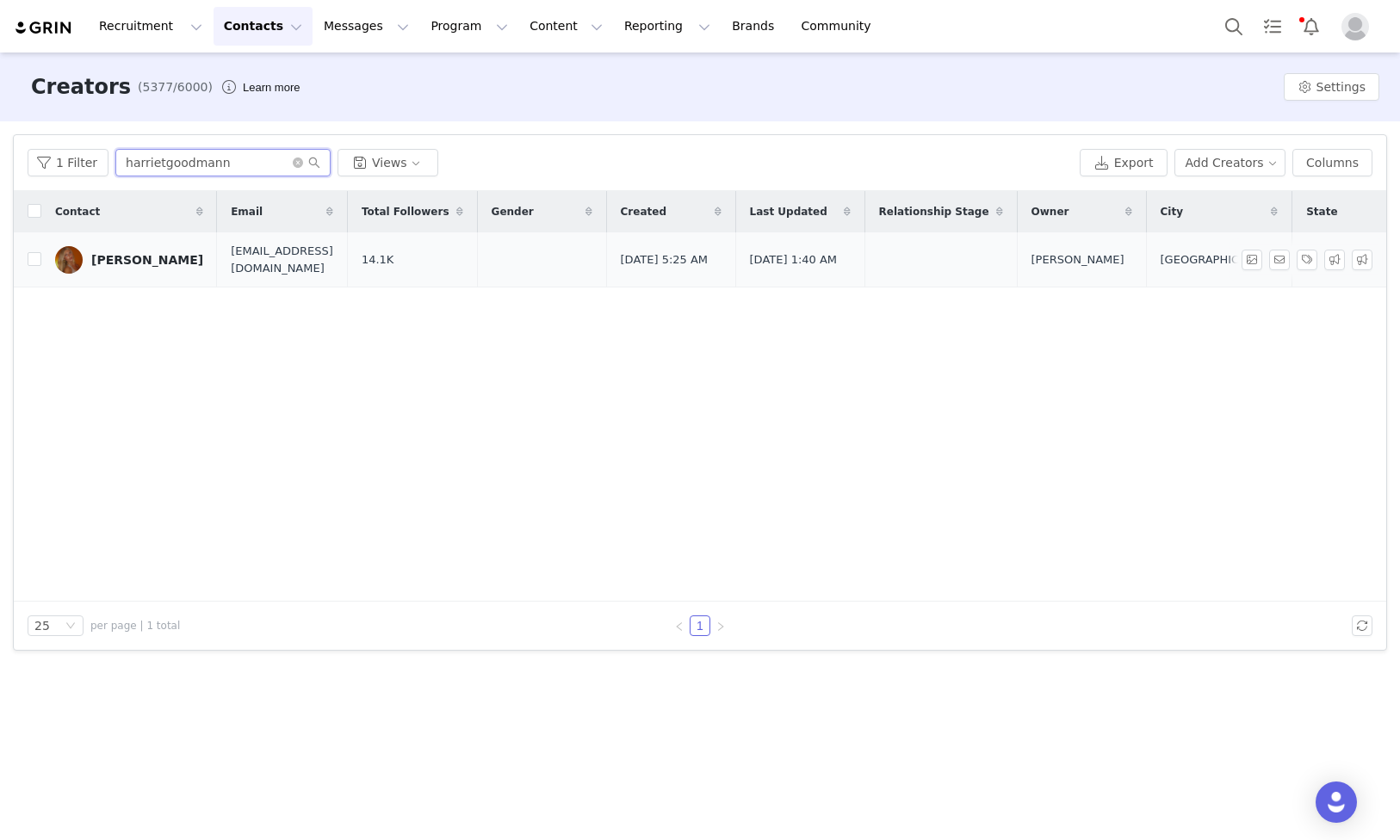
type input "harrietgoodmann"
click at [82, 271] on link "[PERSON_NAME]" at bounding box center [129, 260] width 148 height 28
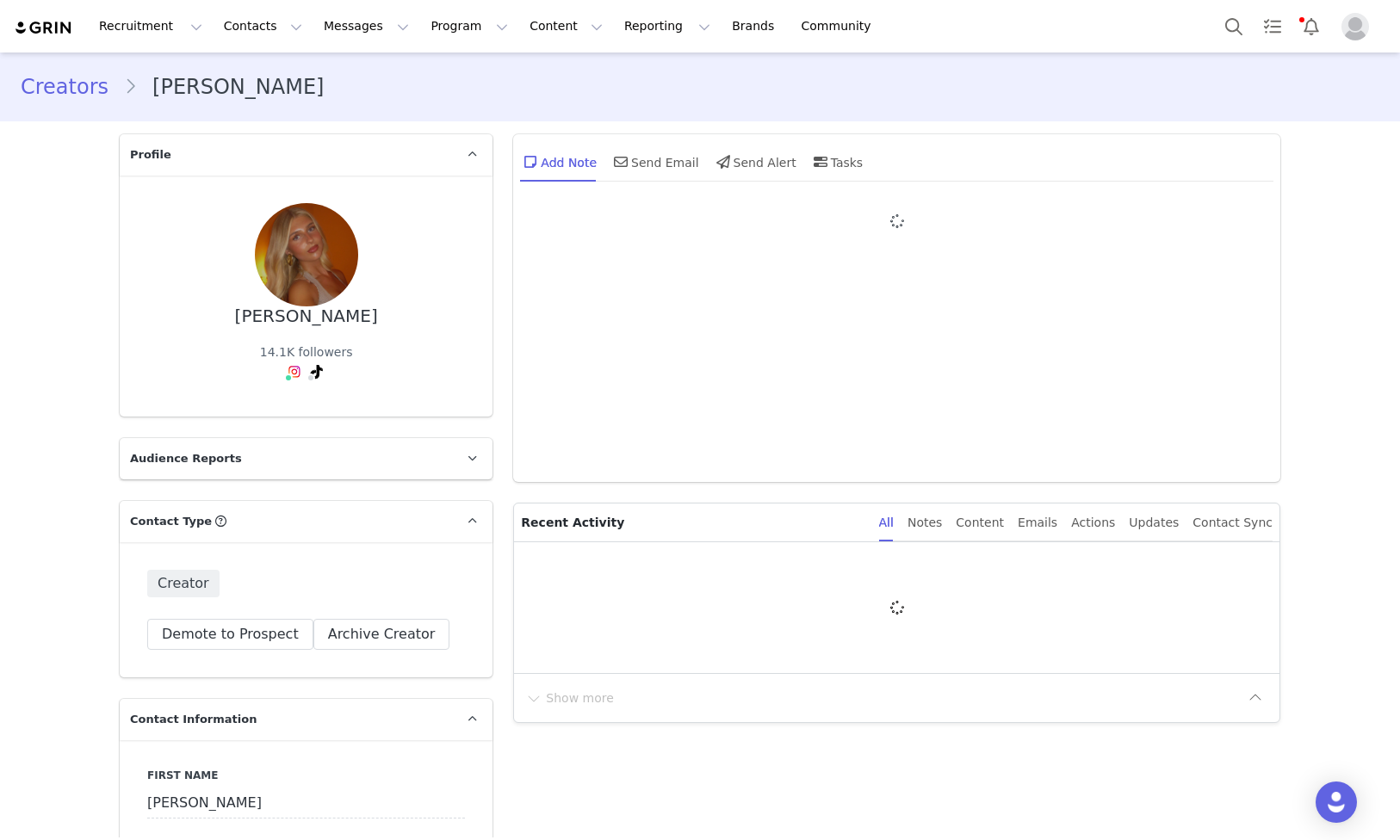
type input "+1 ([GEOGRAPHIC_DATA])"
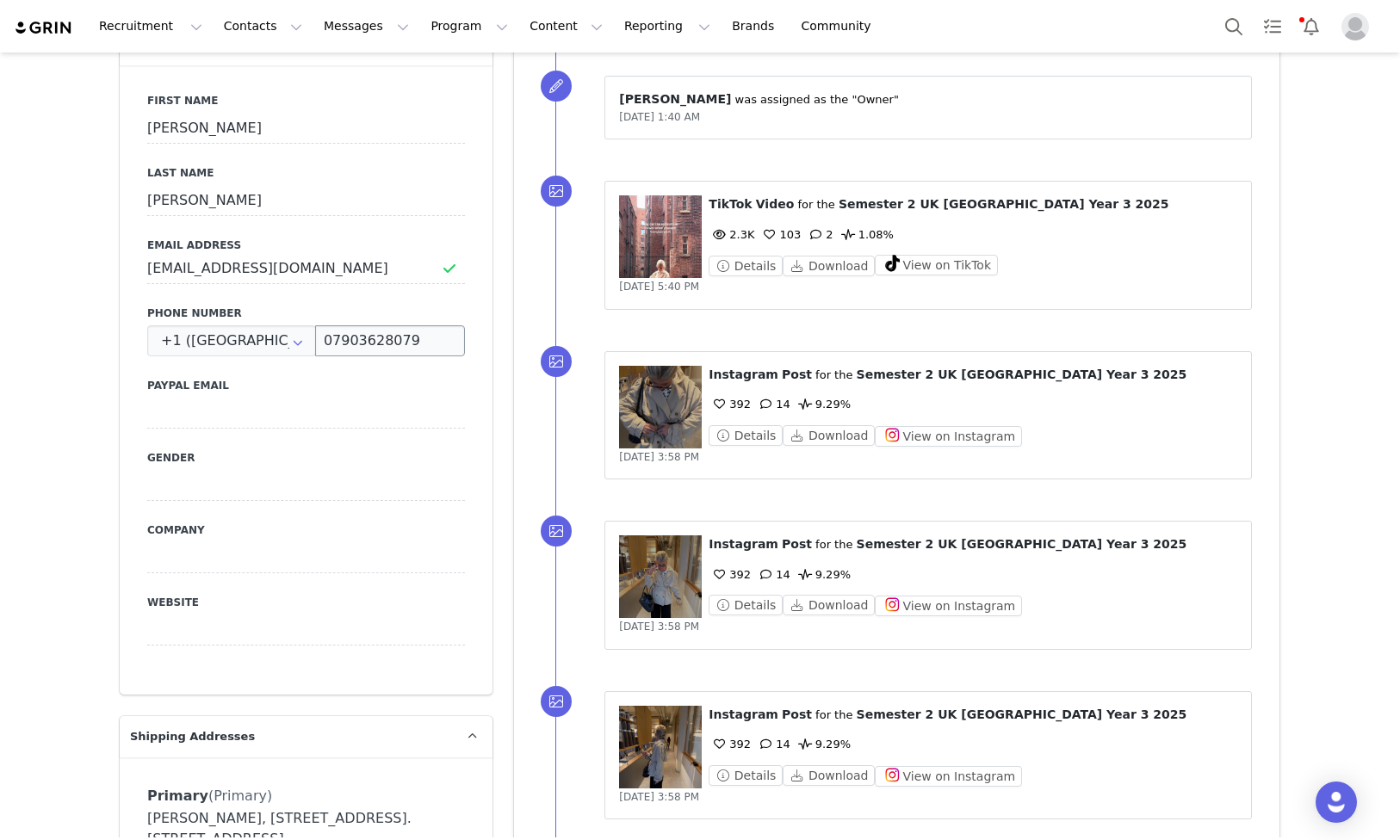
scroll to position [684, 0]
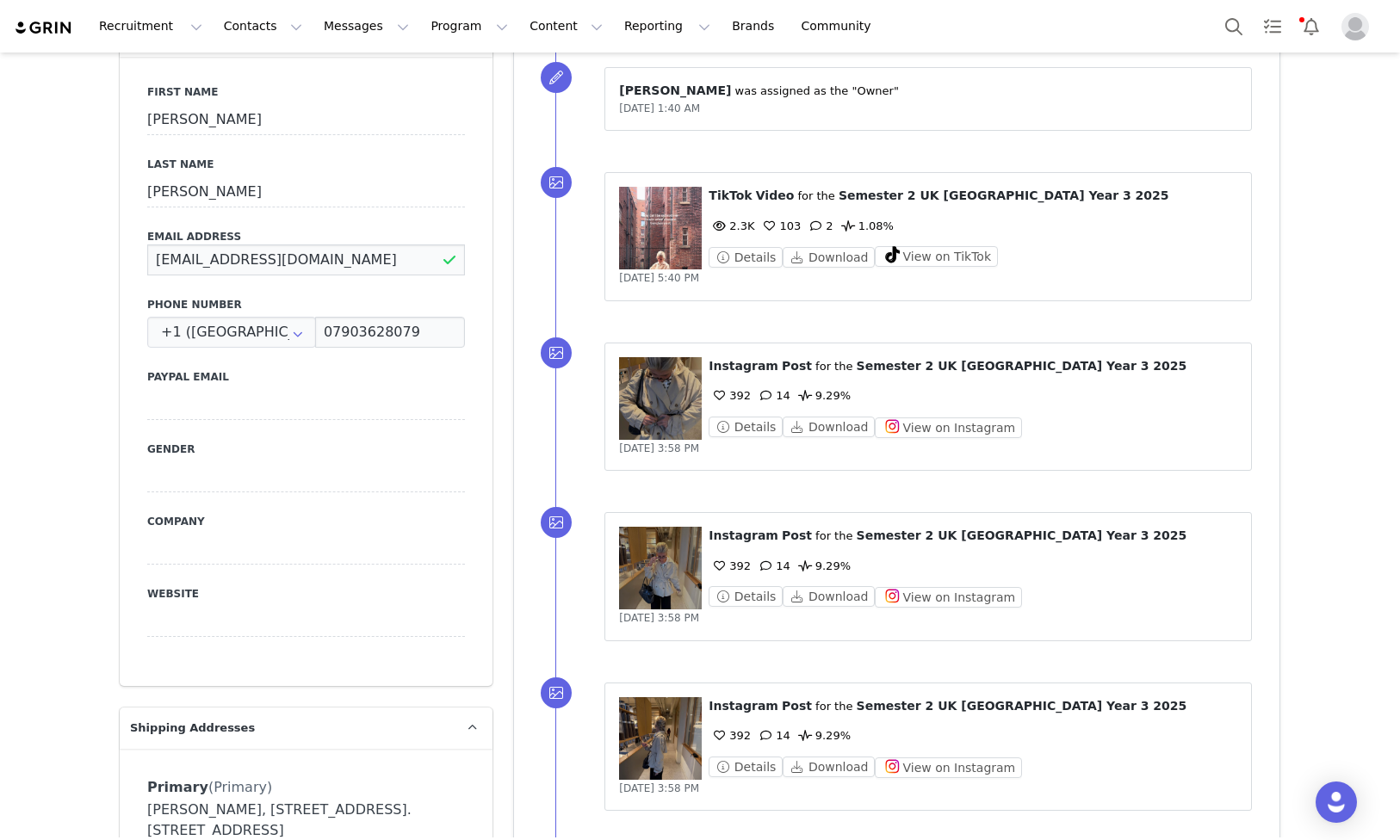
drag, startPoint x: 348, startPoint y: 264, endPoint x: 122, endPoint y: 255, distance: 226.2
click at [122, 255] on div "First Name [PERSON_NAME] Last Name [PERSON_NAME] Email Address [EMAIL_ADDRESS][…" at bounding box center [306, 372] width 373 height 630
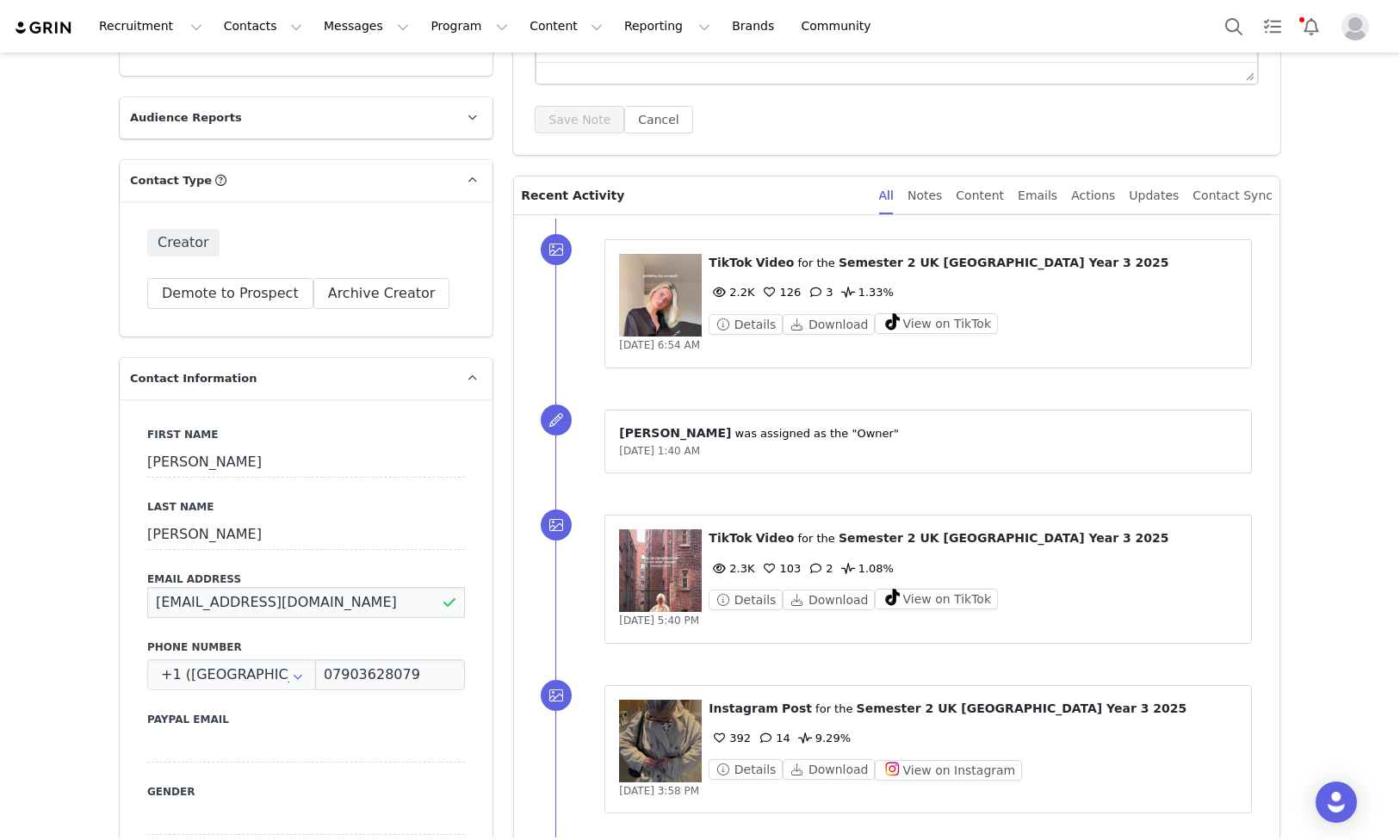
scroll to position [0, 0]
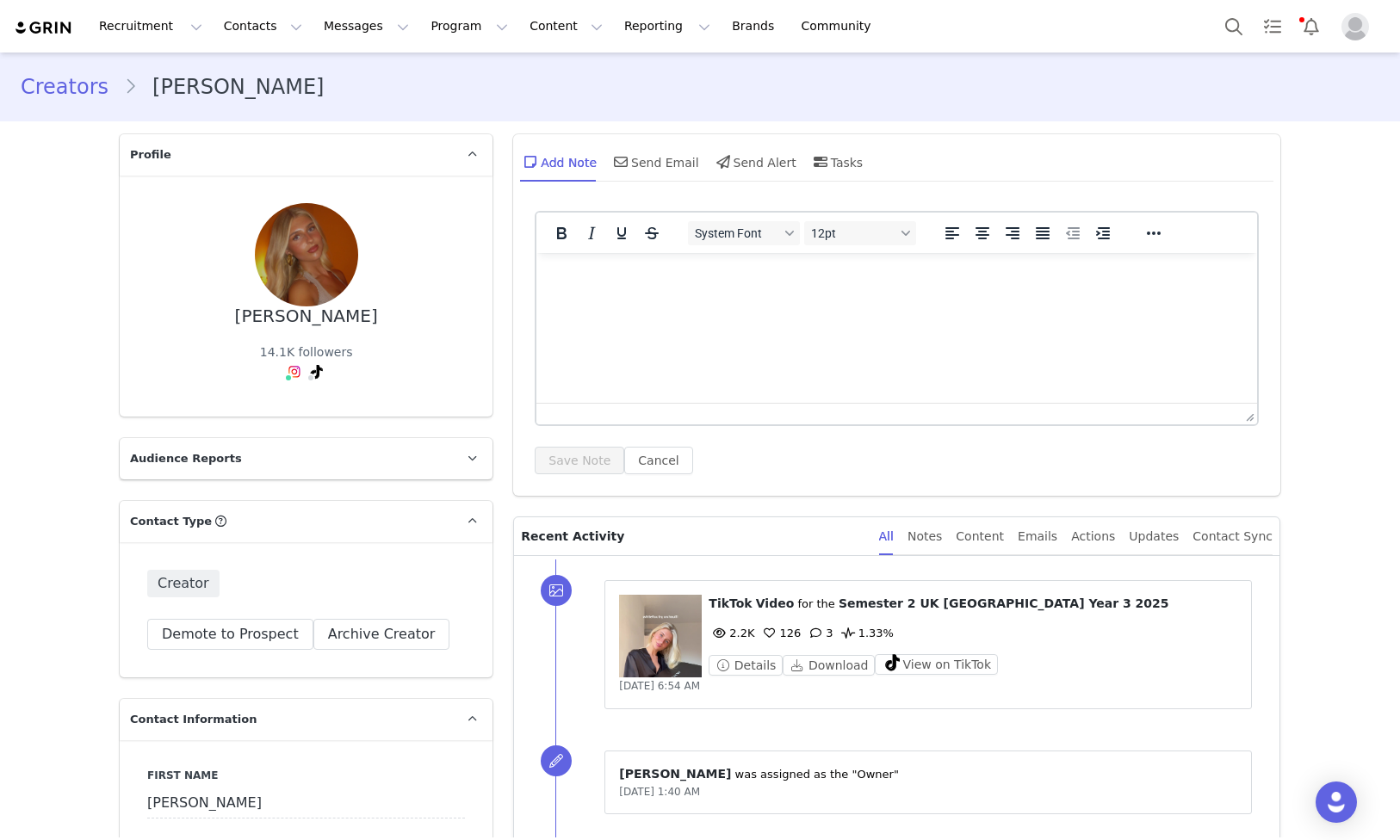
click at [217, 91] on li "[PERSON_NAME]" at bounding box center [232, 87] width 216 height 31
click at [87, 91] on link "Creators" at bounding box center [72, 87] width 104 height 31
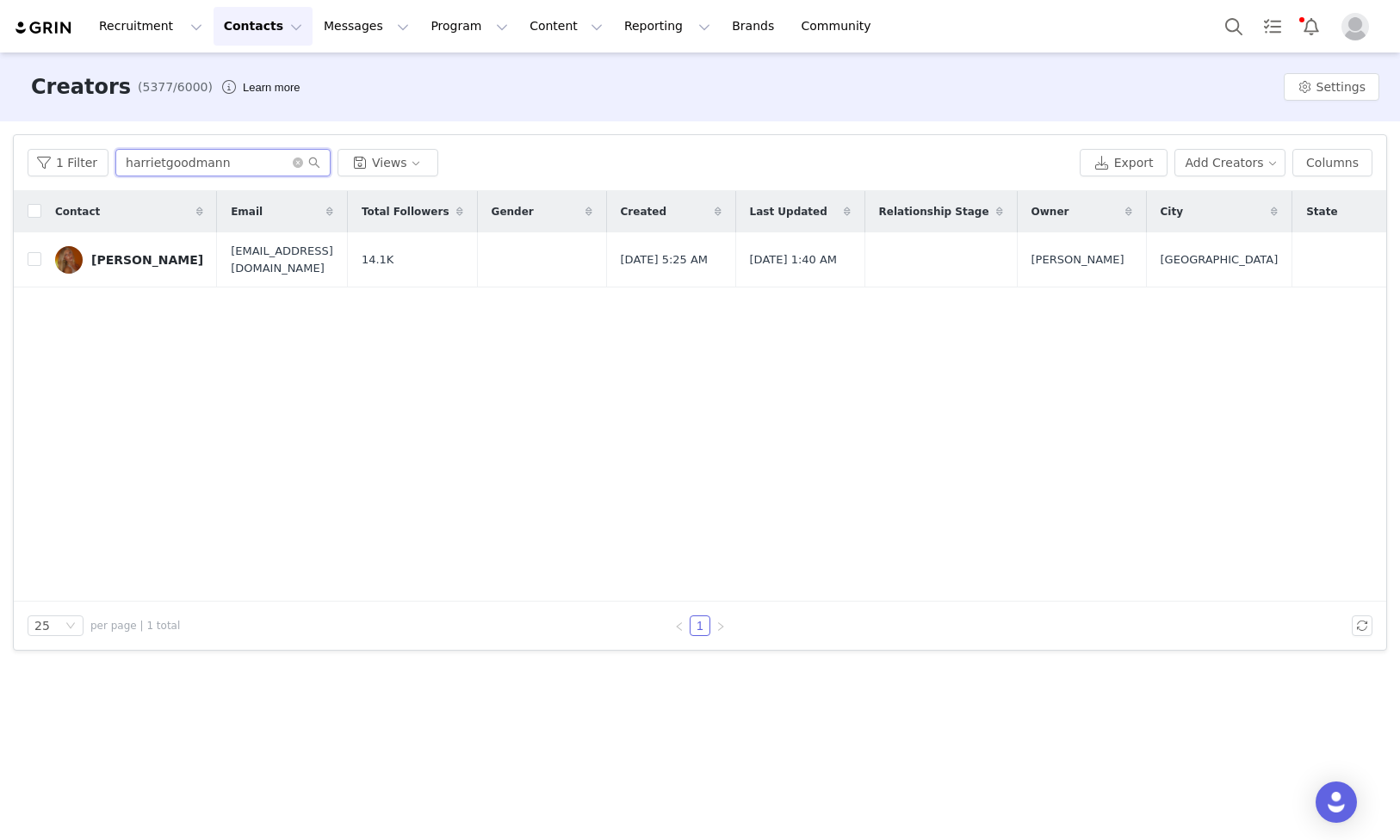
drag, startPoint x: 255, startPoint y: 168, endPoint x: 22, endPoint y: 157, distance: 233.3
click at [22, 157] on div "1 Filter harrietgoodmann Views Export Add Creators Columns" at bounding box center [700, 163] width 1372 height 56
paste input "eve337"
drag, startPoint x: 185, startPoint y: 261, endPoint x: 340, endPoint y: 262, distance: 155.0
click at [316, 260] on td "[EMAIL_ADDRESS][DOMAIN_NAME]" at bounding box center [282, 260] width 130 height 55
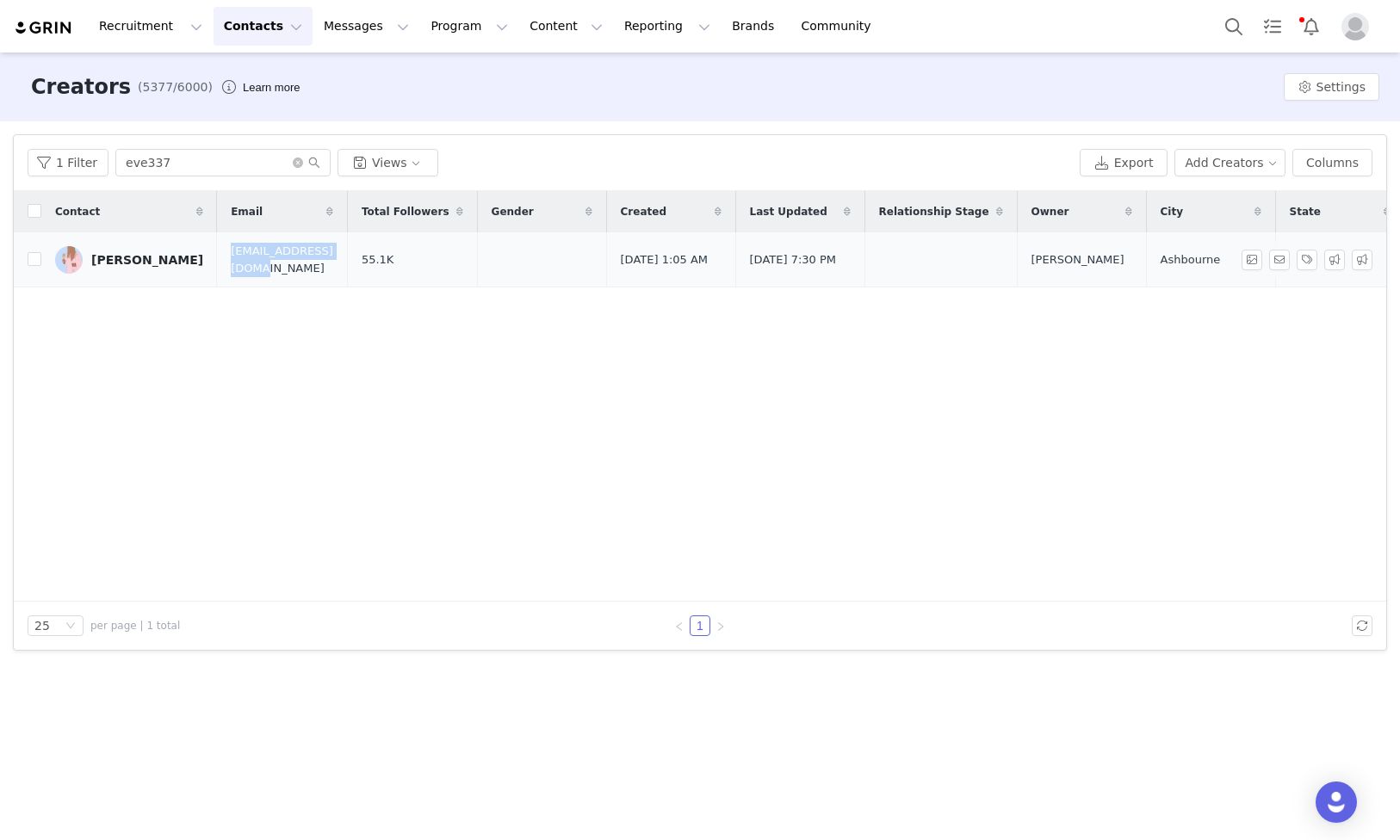
copy span "[EMAIL_ADDRESS][DOMAIN_NAME]"
click at [248, 156] on input "eve337" at bounding box center [223, 163] width 216 height 28
paste input "llieblandd"
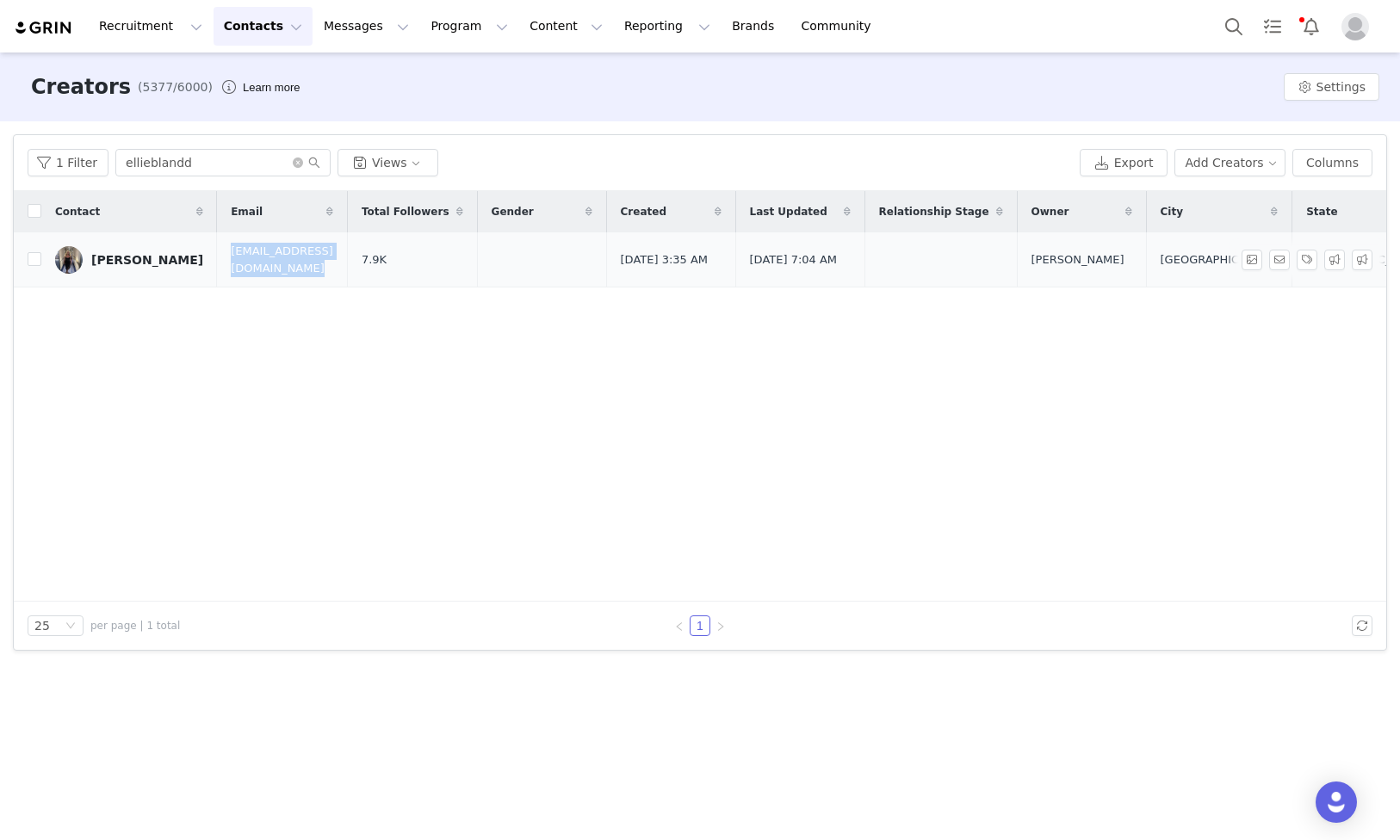
copy span "[EMAIL_ADDRESS][DOMAIN_NAME]"
drag, startPoint x: 183, startPoint y: 262, endPoint x: 346, endPoint y: 264, distance: 163.0
click at [346, 264] on tr "[PERSON_NAME] [EMAIL_ADDRESS][DOMAIN_NAME] 7.9K [DATE] 3:35 AM [DATE] 7:04 AM […" at bounding box center [993, 260] width 1958 height 55
click at [192, 165] on input "ellieblandd" at bounding box center [223, 163] width 216 height 28
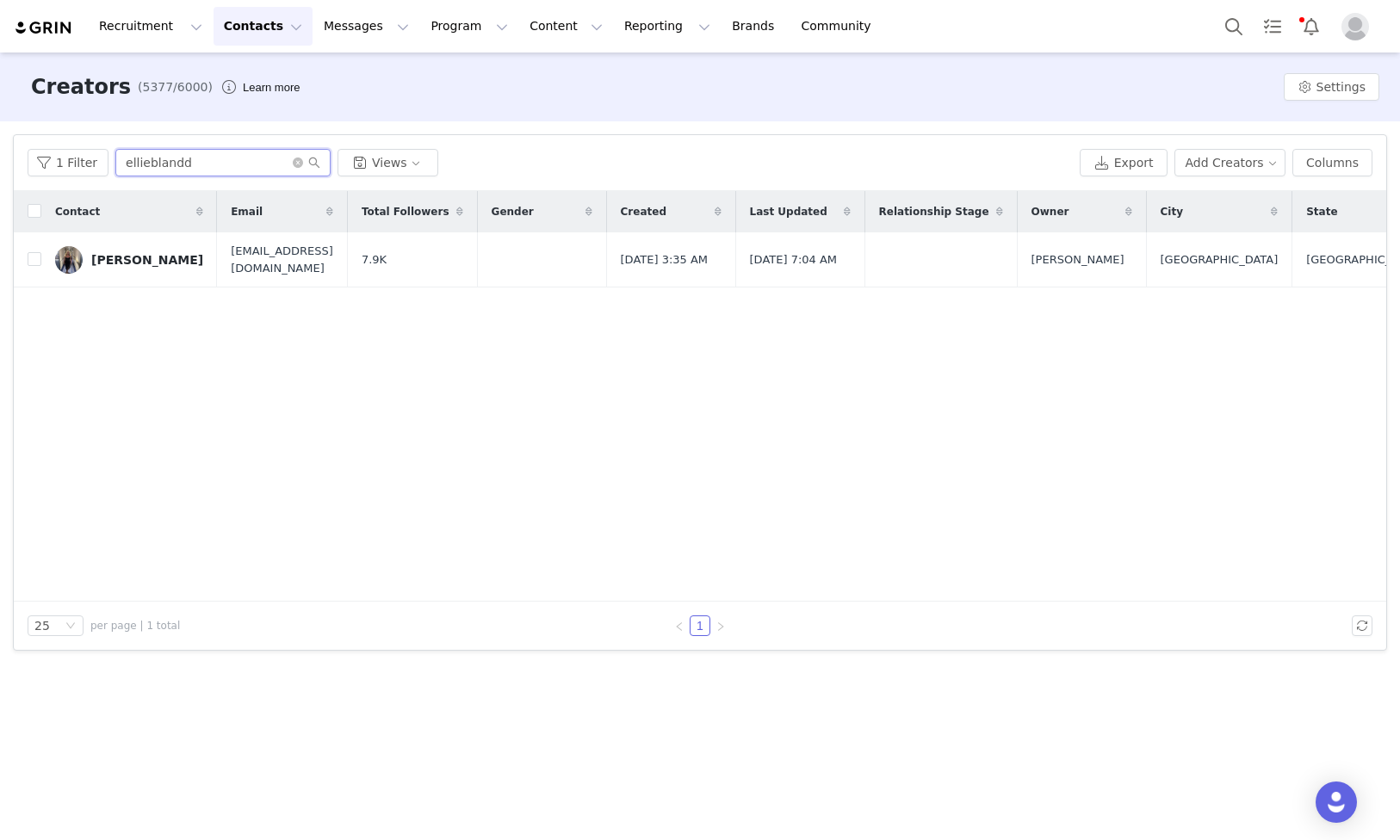
click at [192, 165] on input "ellieblandd" at bounding box center [223, 163] width 216 height 28
paste input "beccacutlerxx"
click at [217, 260] on td "[EMAIL_ADDRESS][DOMAIN_NAME]" at bounding box center [282, 260] width 130 height 55
copy span "[EMAIL_ADDRESS][DOMAIN_NAME]"
click at [249, 168] on input "beccacutlerxx" at bounding box center [223, 163] width 216 height 28
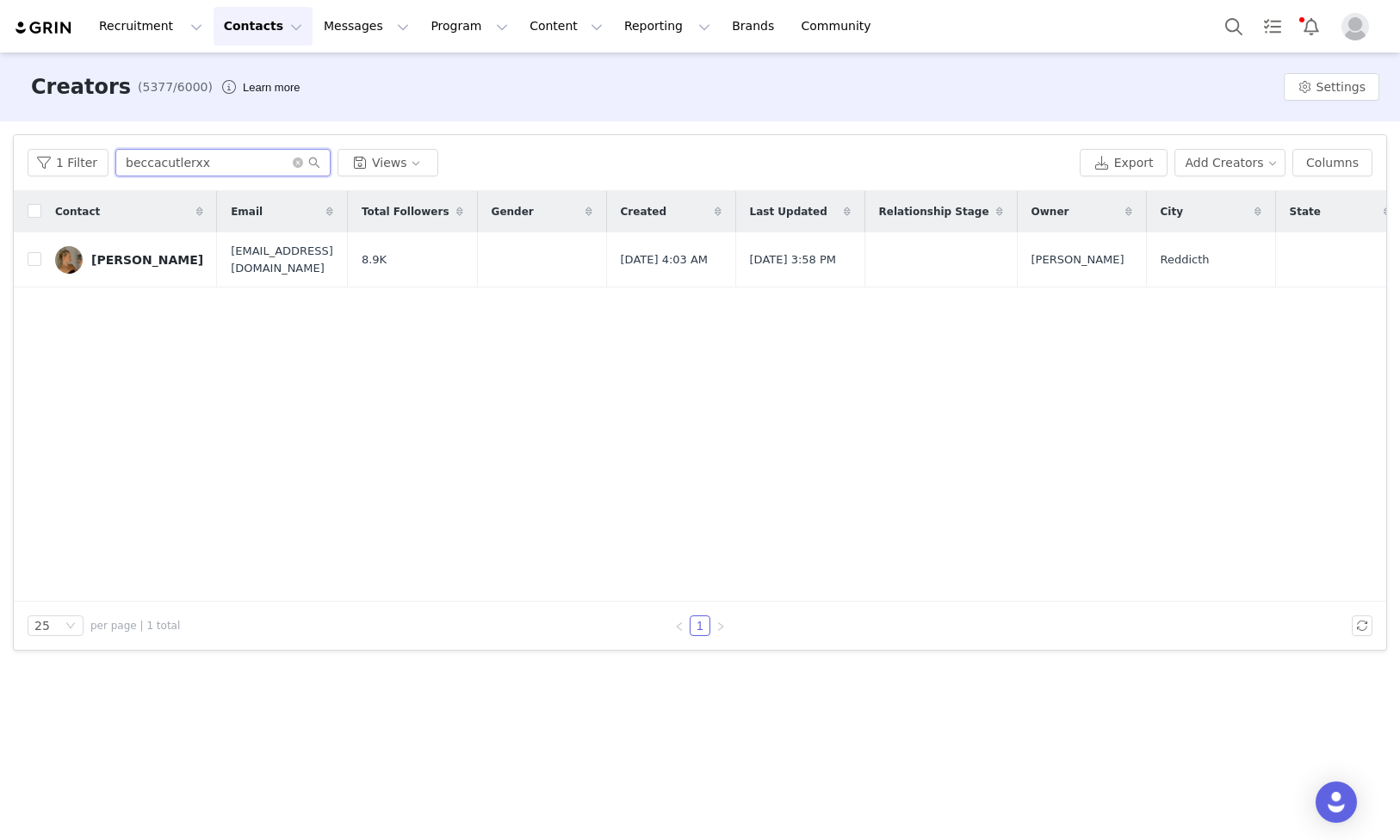
click at [249, 168] on input "beccacutlerxx" at bounding box center [223, 163] width 216 height 28
paste input "sophshuttleworth_"
drag, startPoint x: 362, startPoint y: 258, endPoint x: 236, endPoint y: 258, distance: 126.0
click at [236, 258] on td "[EMAIL_ADDRESS][DOMAIN_NAME]" at bounding box center [282, 260] width 130 height 55
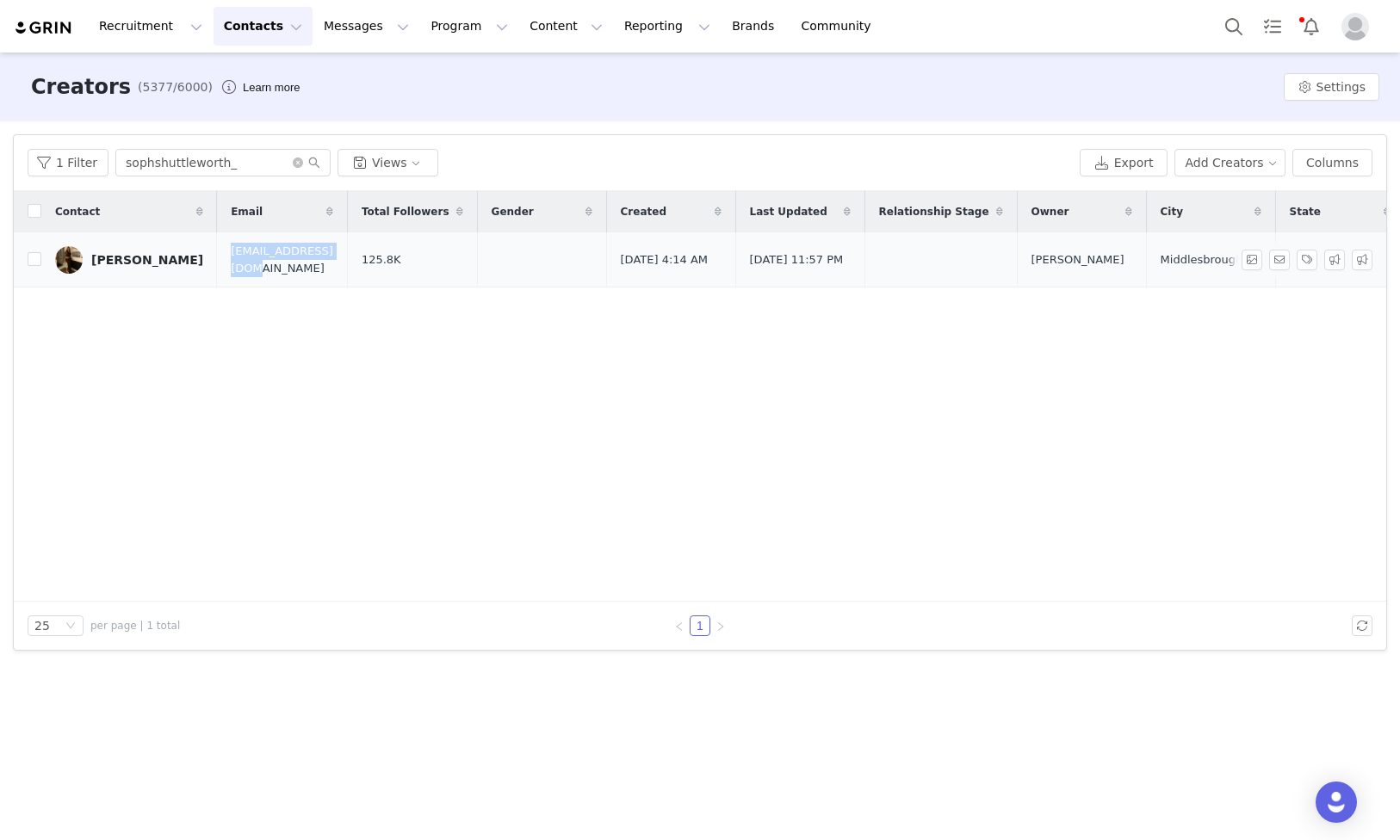
copy span "[EMAIL_ADDRESS][DOMAIN_NAME]"
click at [189, 181] on div "1 Filter sophshuttleworth_ Views Export Add Creators Columns" at bounding box center [700, 163] width 1372 height 56
click at [192, 169] on input "sophshuttleworth_" at bounding box center [223, 163] width 216 height 28
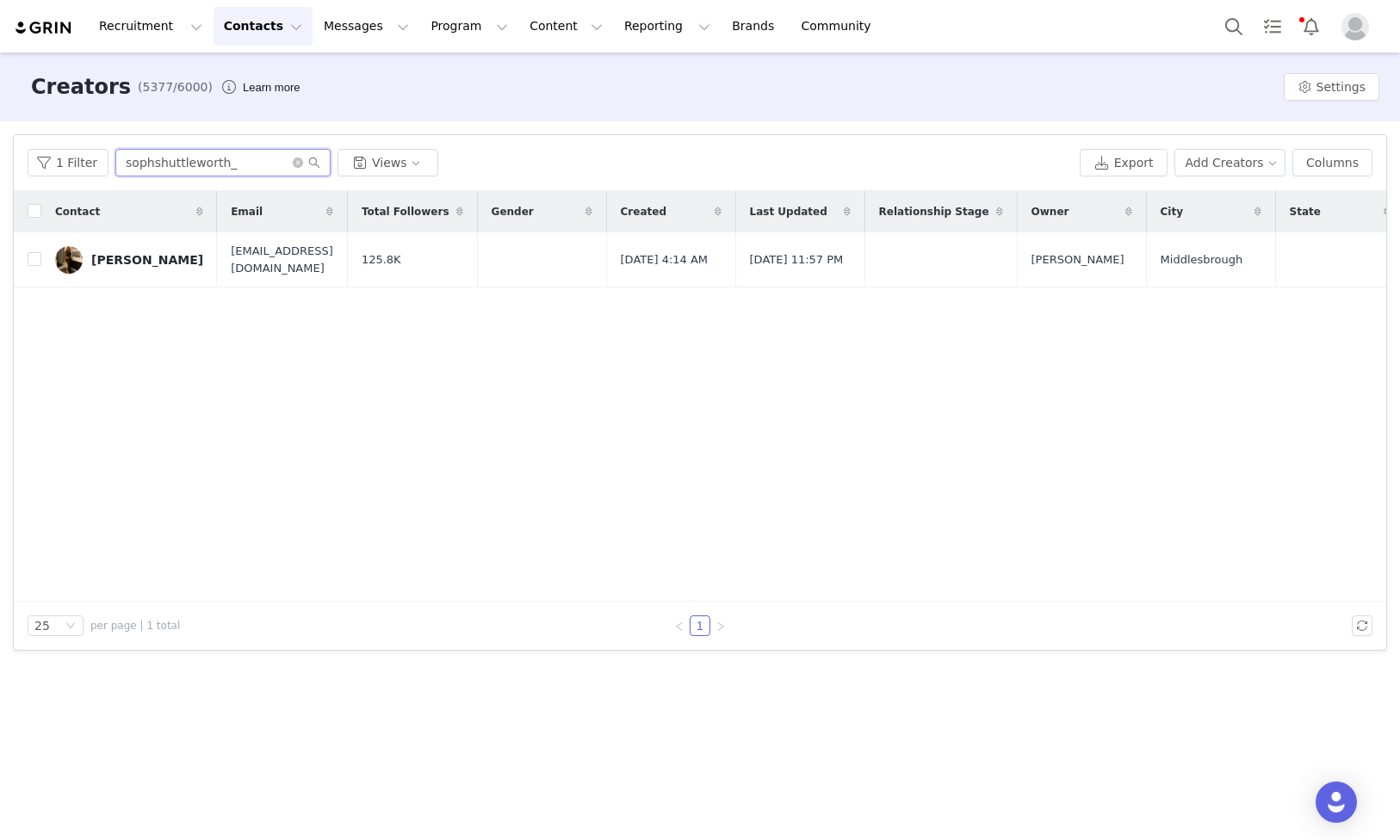
paste input "ava.shortxo"
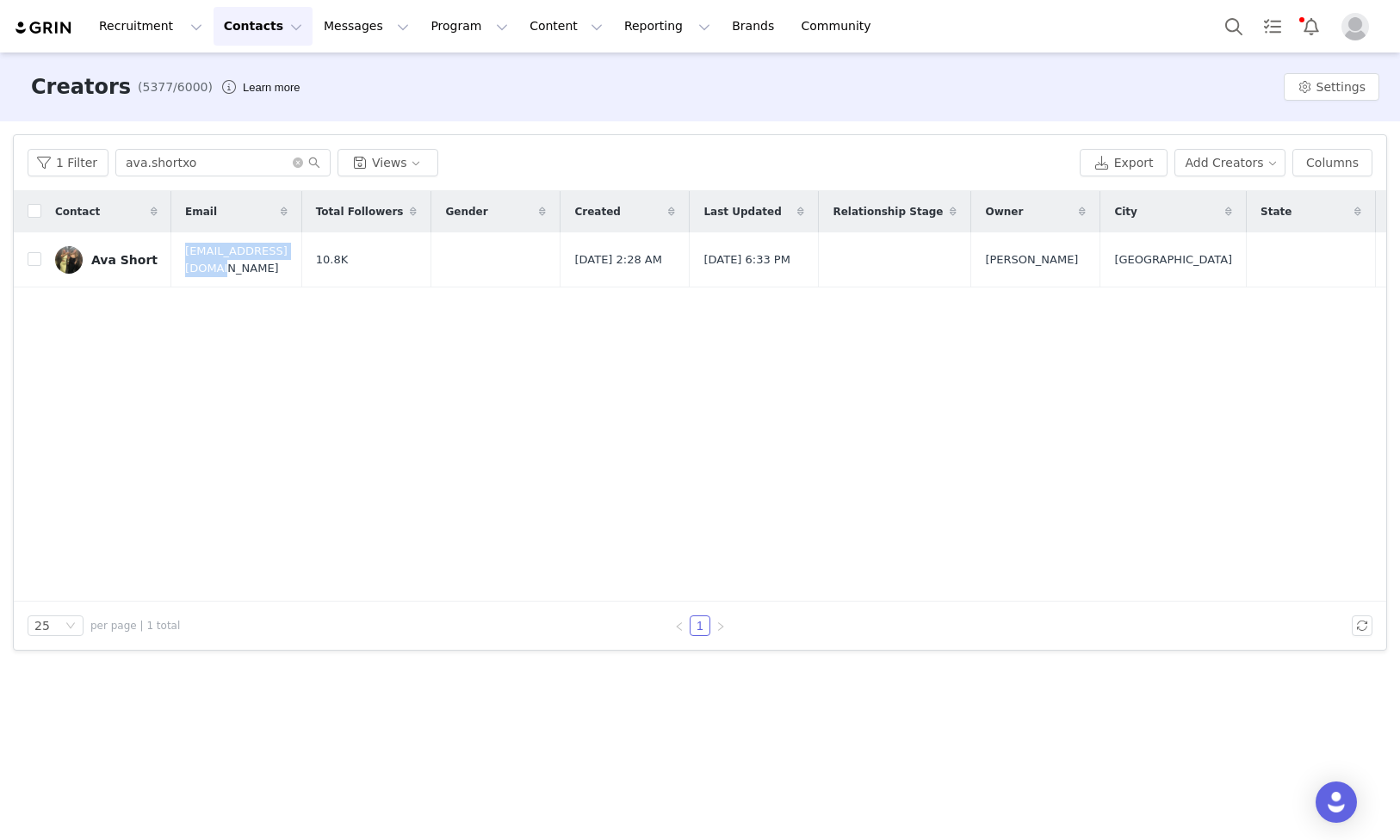
copy span "[EMAIL_ADDRESS][DOMAIN_NAME]"
drag, startPoint x: 196, startPoint y: 259, endPoint x: 33, endPoint y: 229, distance: 165.7
click at [301, 256] on td "[EMAIL_ADDRESS][DOMAIN_NAME]" at bounding box center [236, 260] width 130 height 55
paste input "Carolina.regox"
drag, startPoint x: 205, startPoint y: 172, endPoint x: 69, endPoint y: 153, distance: 137.3
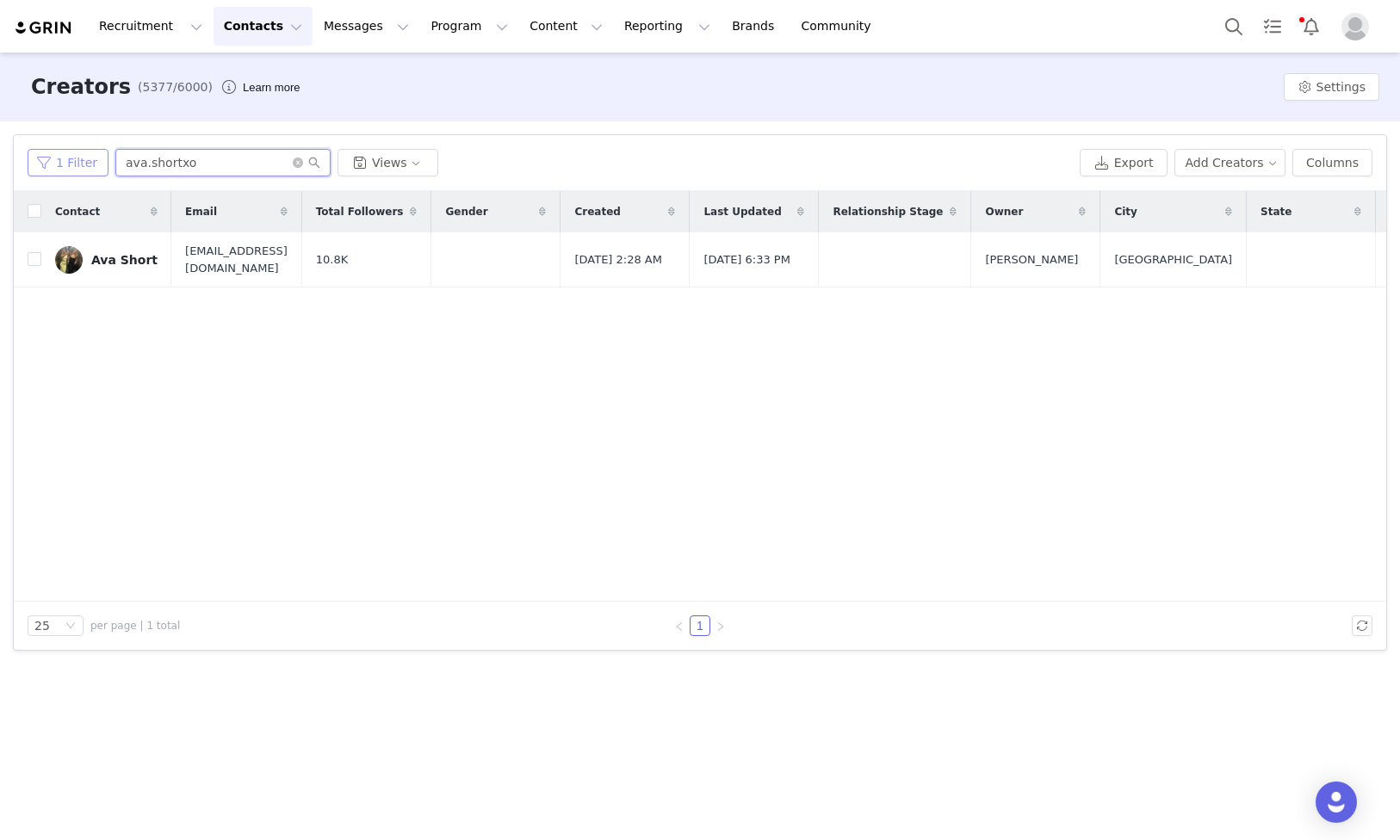
click at [69, 153] on div "1 Filter ava.shortxo Views" at bounding box center [550, 163] width 1045 height 28
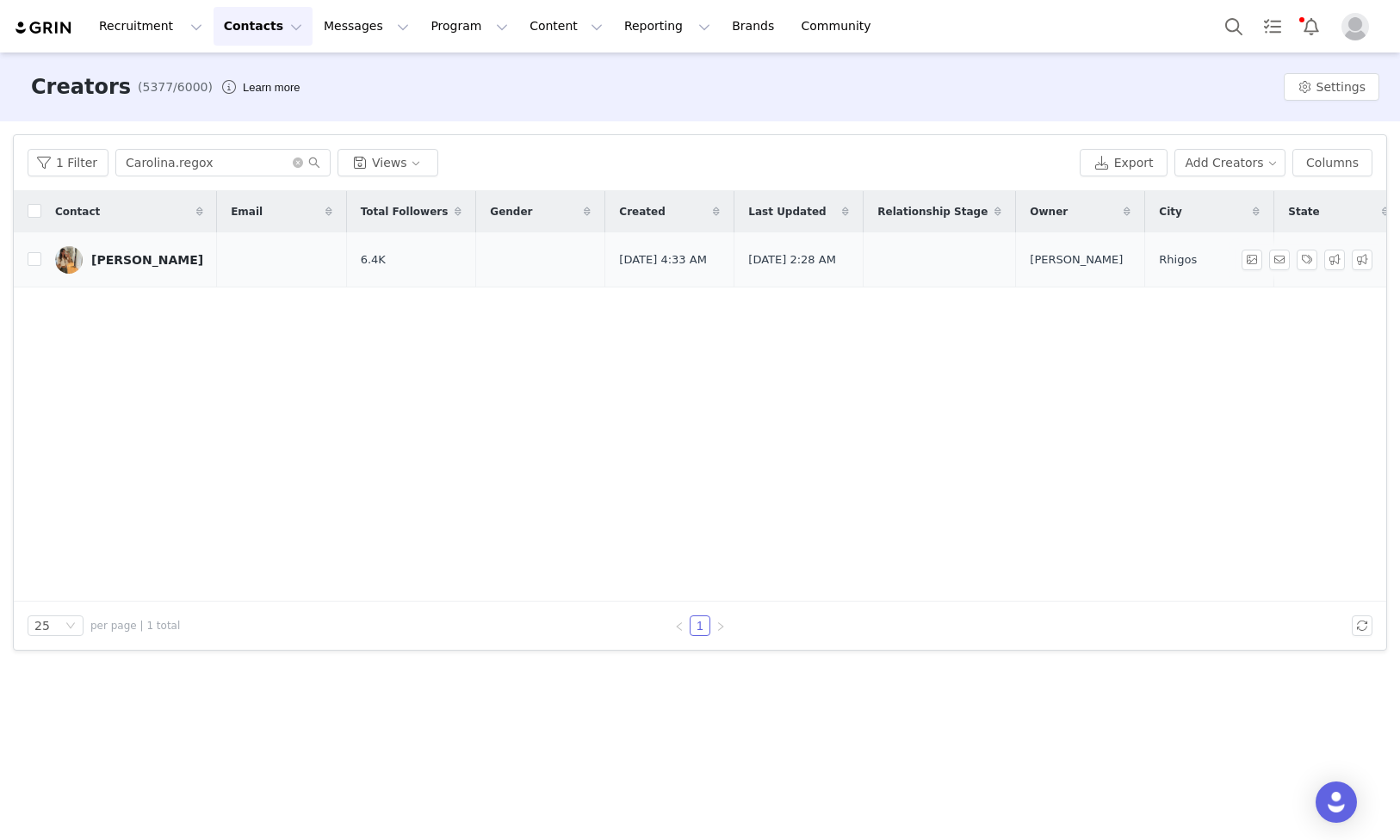
drag, startPoint x: 155, startPoint y: 260, endPoint x: 95, endPoint y: 257, distance: 60.1
click at [95, 257] on td "[PERSON_NAME]" at bounding box center [129, 260] width 176 height 55
copy div "[PERSON_NAME]"
click at [176, 157] on input "Carolina.regox" at bounding box center [223, 163] width 216 height 28
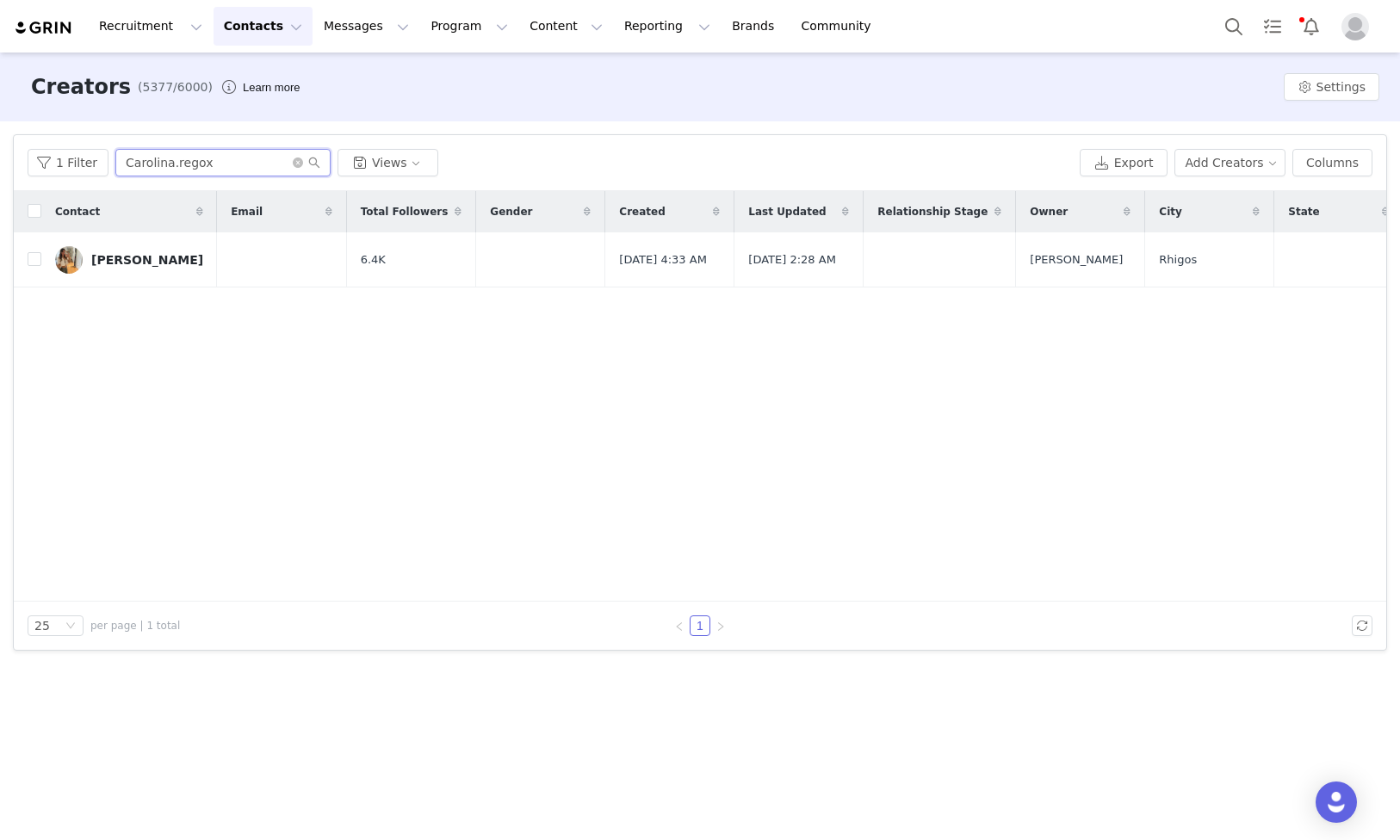
click at [176, 157] on input "Carolina.regox" at bounding box center [223, 163] width 216 height 28
paste input "darcifscott"
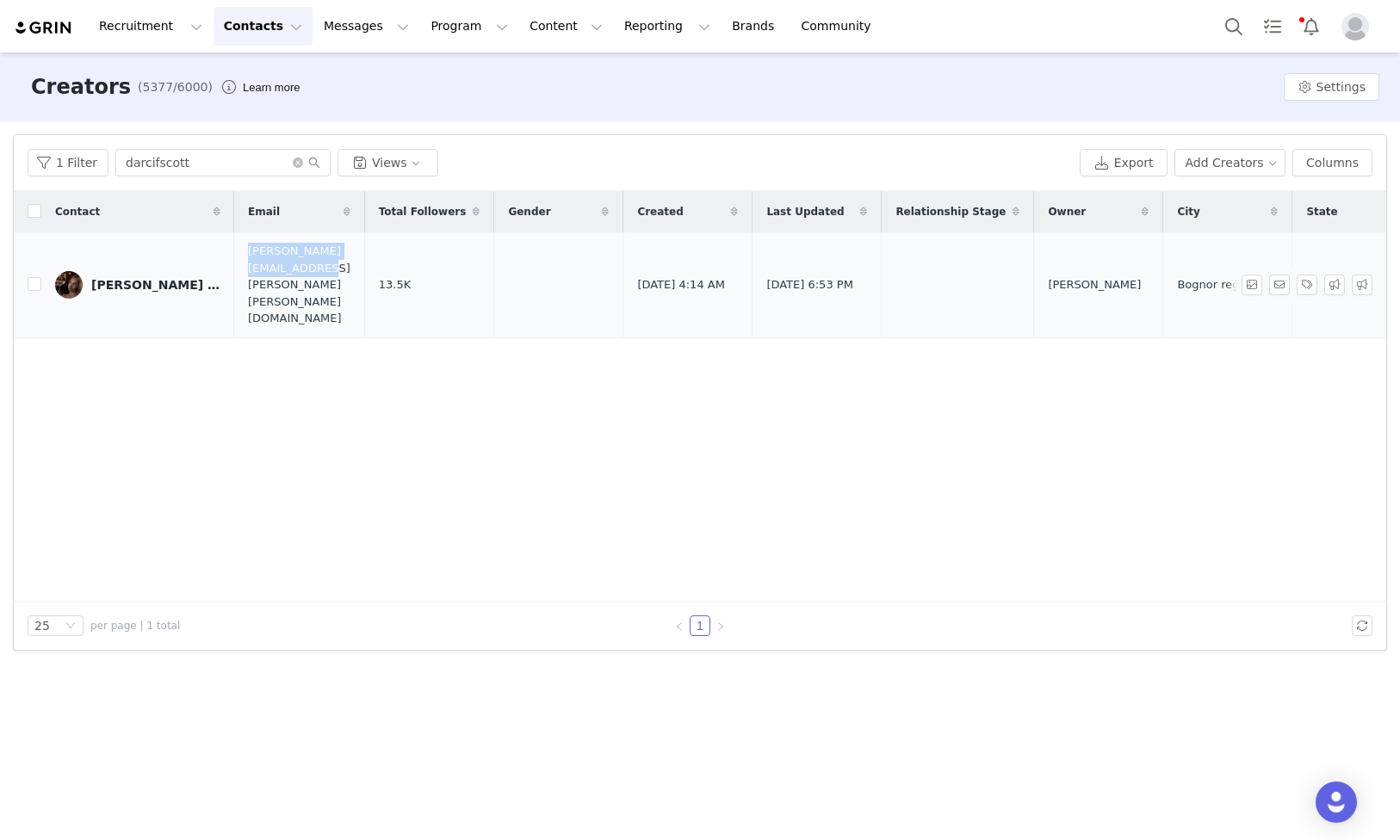
drag, startPoint x: 359, startPoint y: 260, endPoint x: 198, endPoint y: 255, distance: 161.1
click at [198, 255] on tr "[PERSON_NAME] x [PERSON_NAME][EMAIL_ADDRESS][PERSON_NAME][PERSON_NAME][DOMAIN_N…" at bounding box center [984, 285] width 1942 height 105
copy tr "[PERSON_NAME][EMAIL_ADDRESS][PERSON_NAME][PERSON_NAME][DOMAIN_NAME]"
click at [247, 160] on input "darcifscott" at bounding box center [223, 163] width 216 height 28
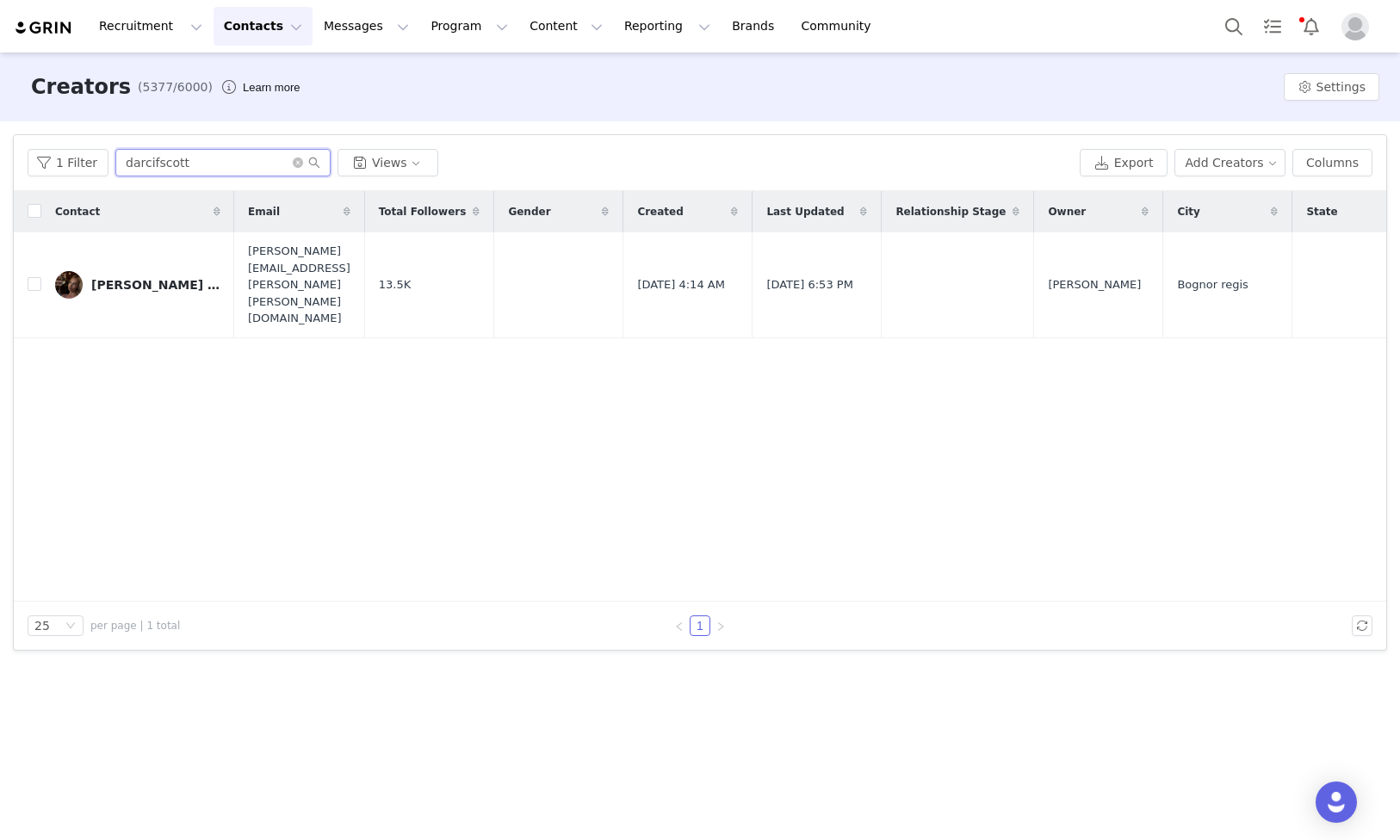
paste input "_bethanymorgan"
click at [247, 160] on input "darcifscott" at bounding box center [223, 163] width 216 height 28
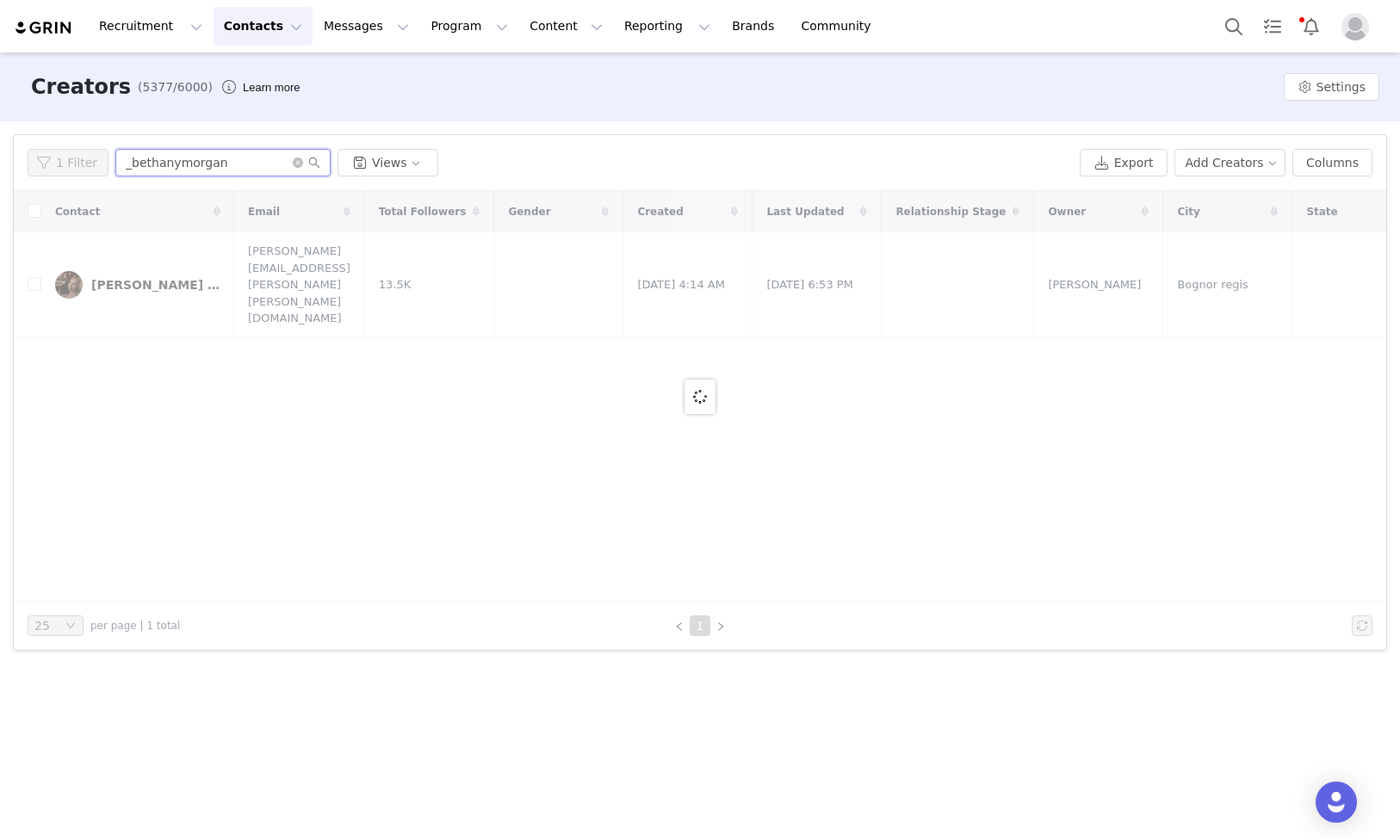
type input "_bethanymorgan"
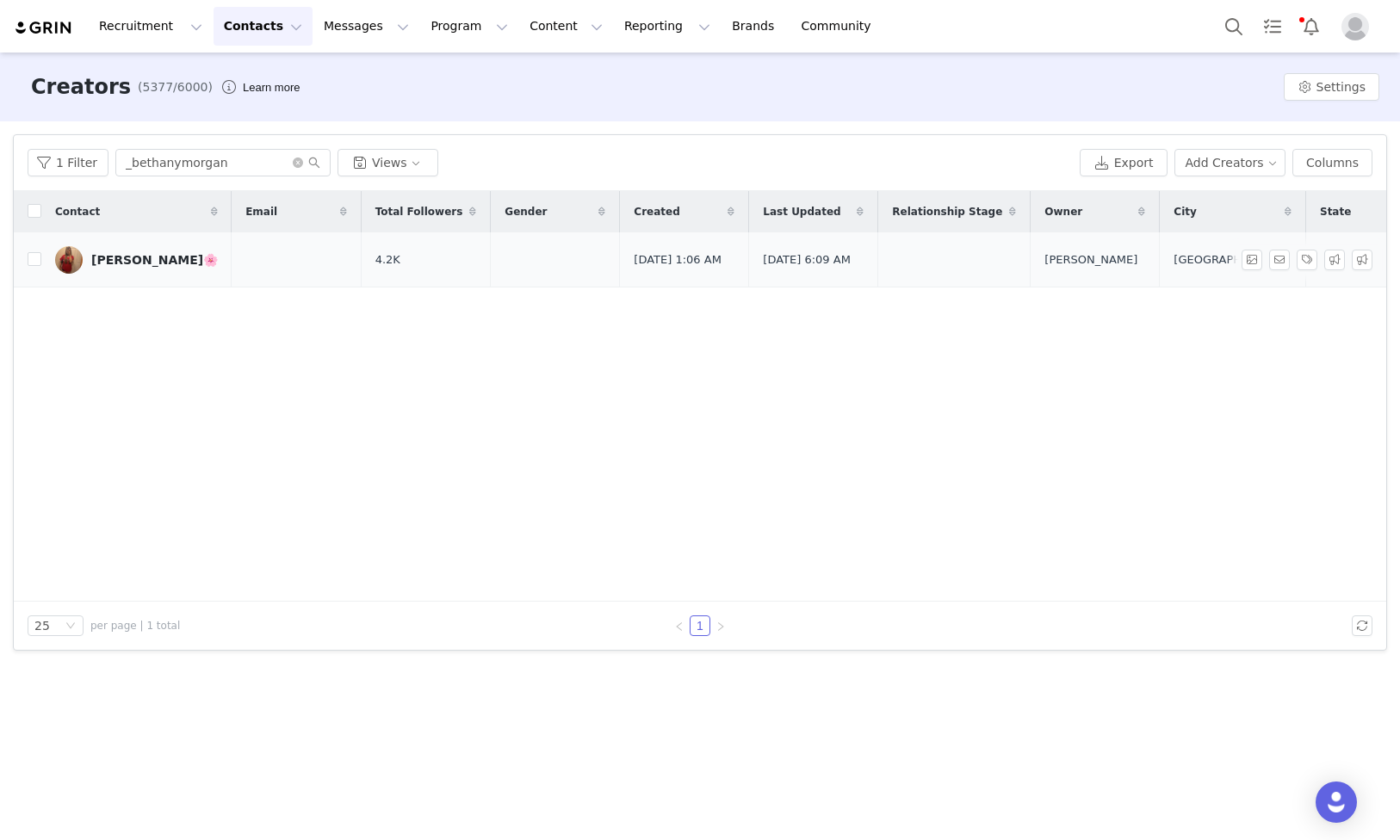
click at [135, 260] on div "[PERSON_NAME]🌸" at bounding box center [154, 260] width 127 height 14
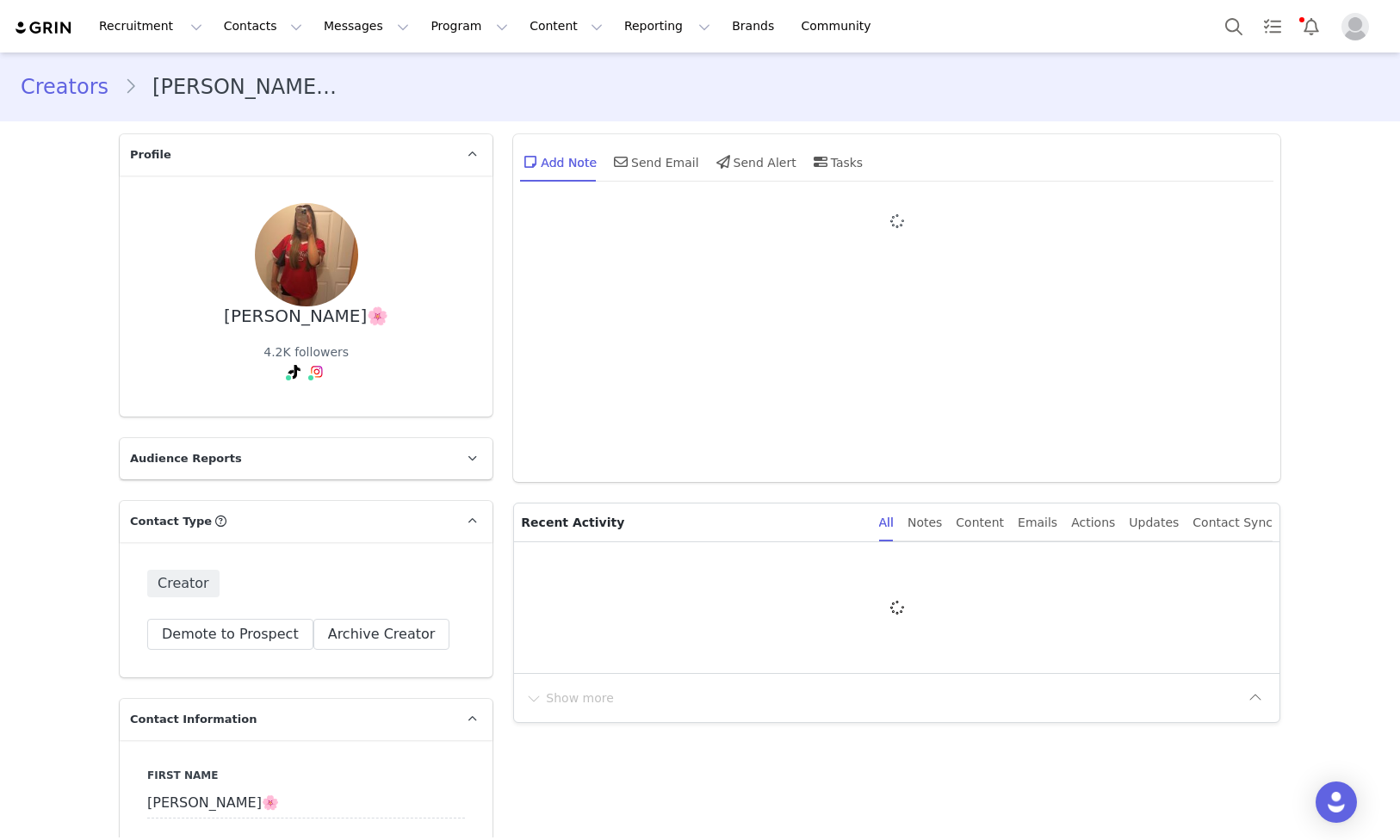
type input "+1 ([GEOGRAPHIC_DATA])"
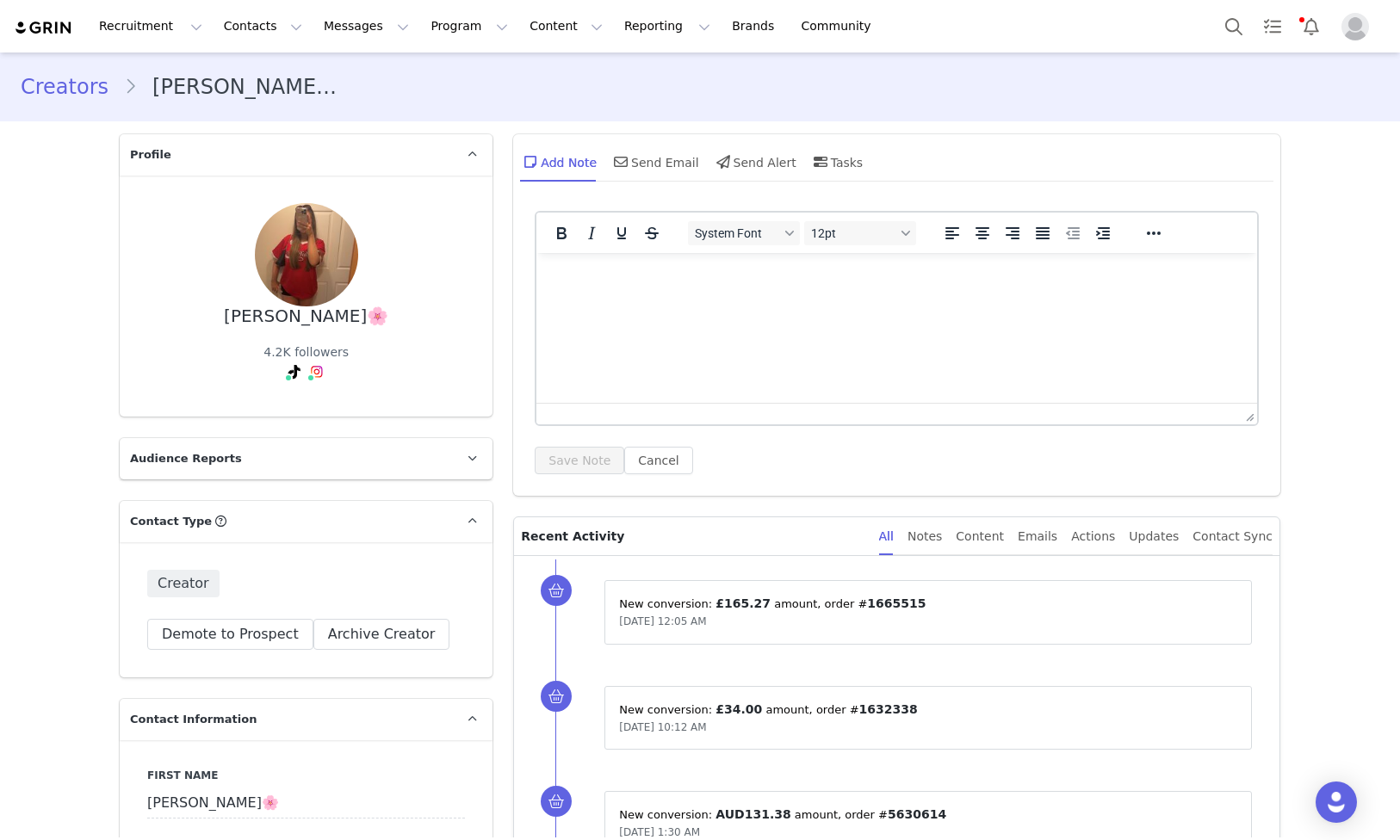
click at [64, 84] on link "Creators" at bounding box center [72, 87] width 104 height 31
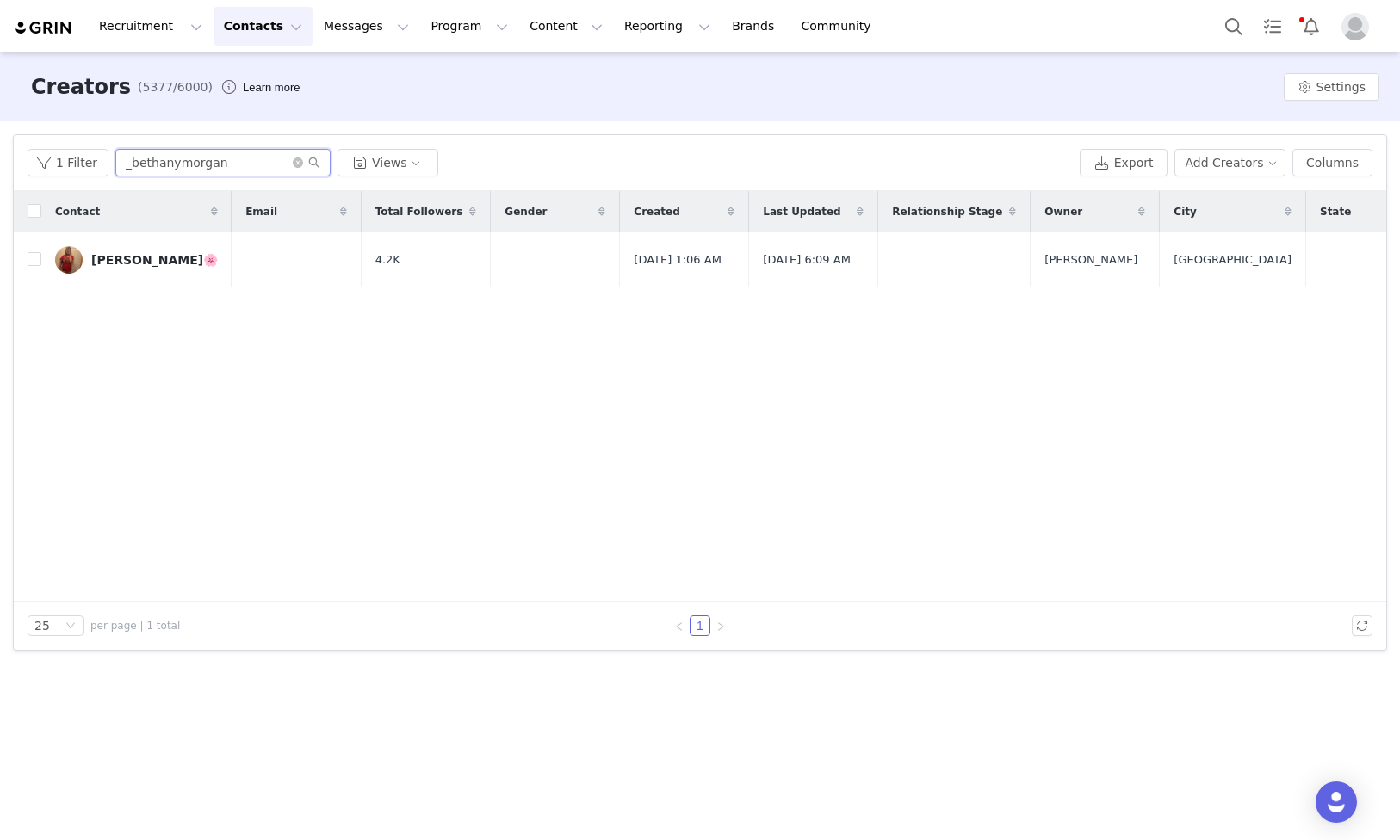
click at [246, 164] on input "_bethanymorgan" at bounding box center [223, 163] width 216 height 28
paste input ".wiki_x"
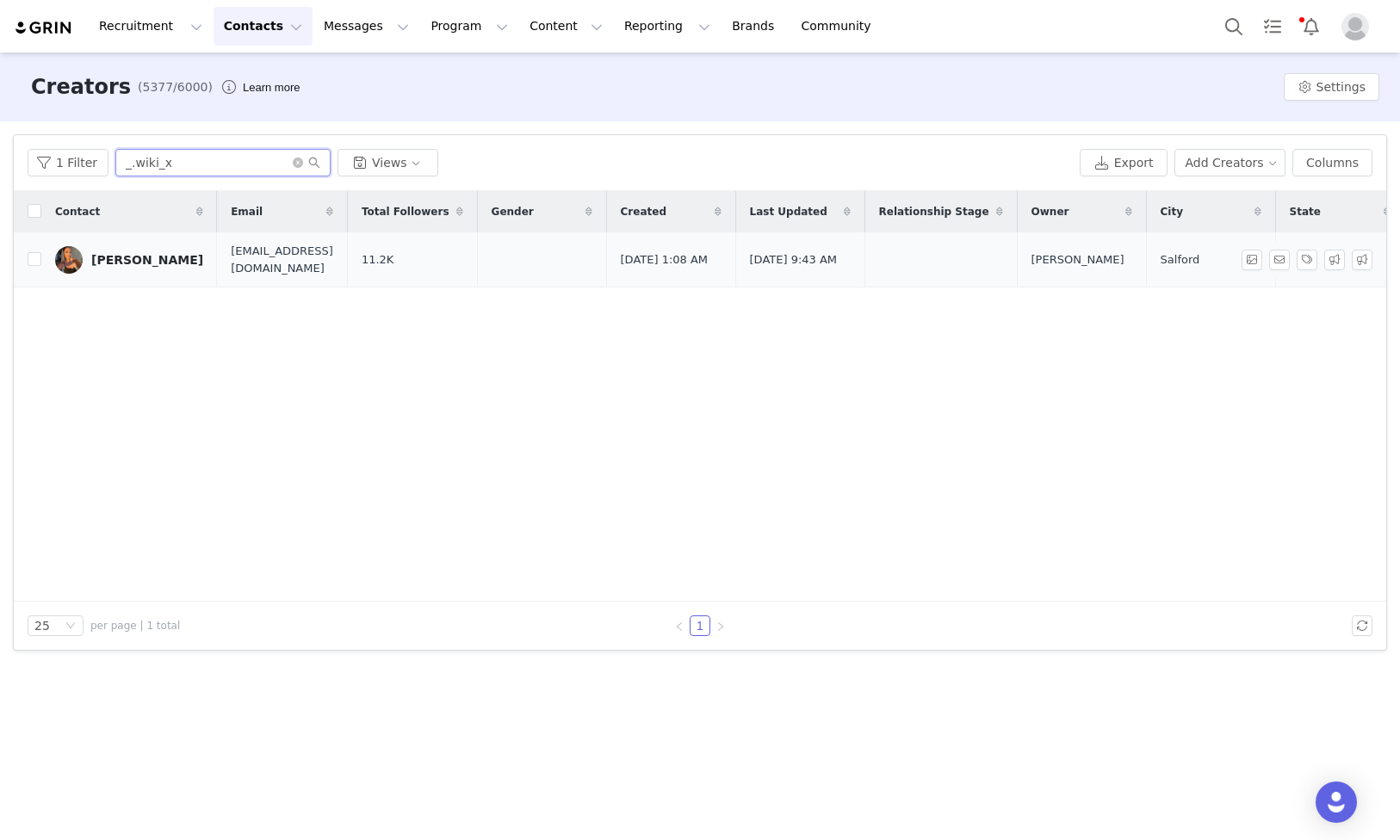
type input "_.wiki_x"
click at [137, 262] on div "[PERSON_NAME]" at bounding box center [148, 260] width 112 height 14
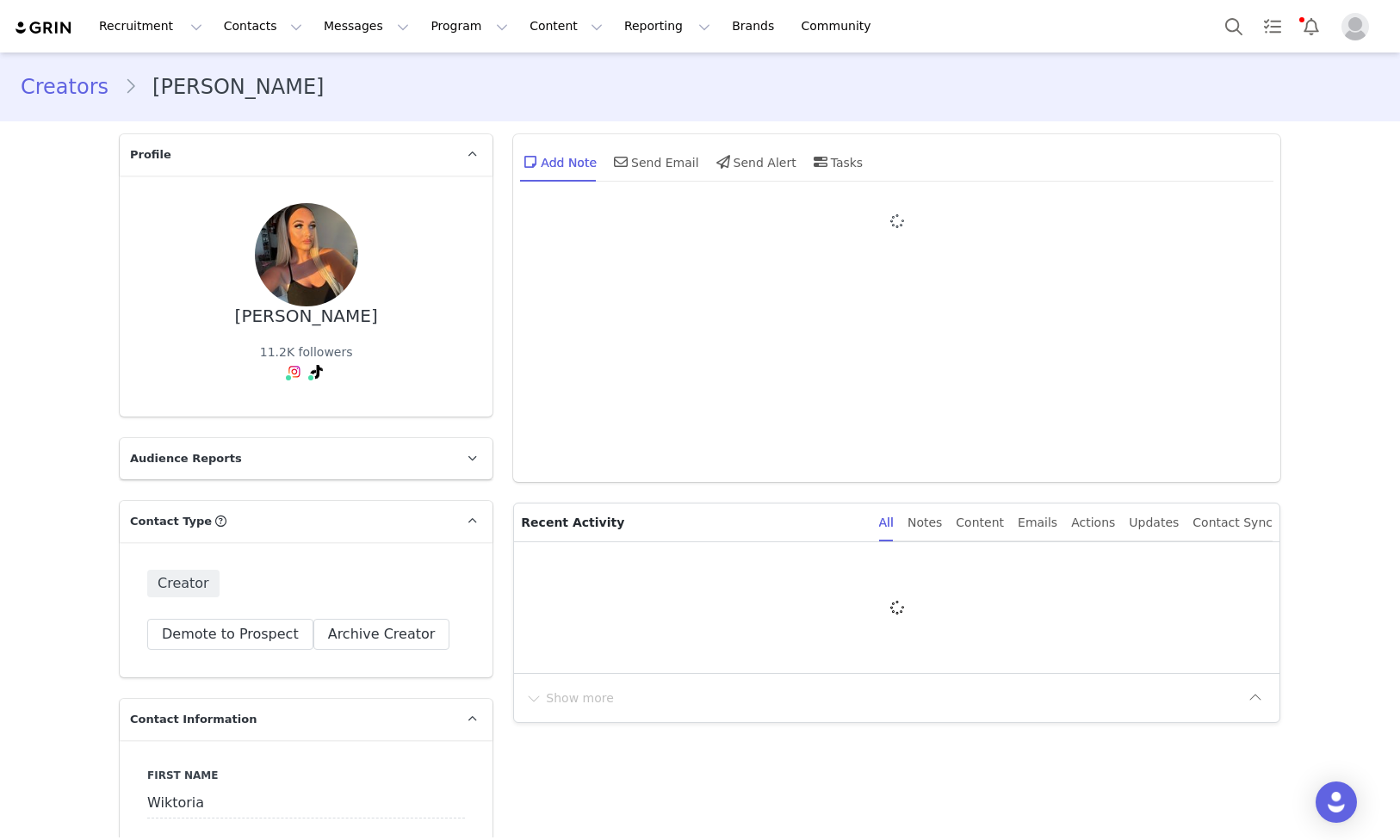
type input "+44 ([GEOGRAPHIC_DATA])"
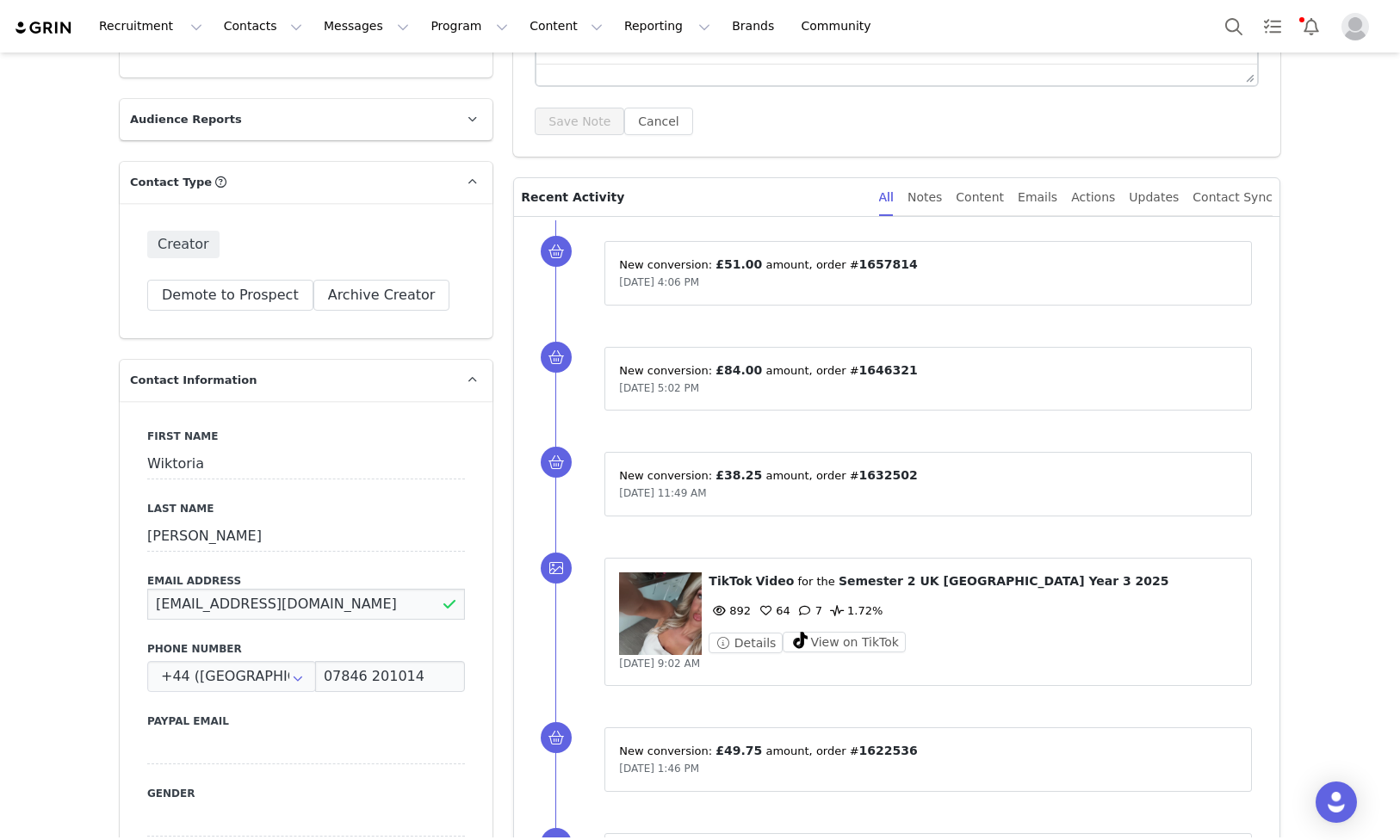
click at [331, 595] on input "[EMAIL_ADDRESS][DOMAIN_NAME]" at bounding box center [306, 605] width 317 height 31
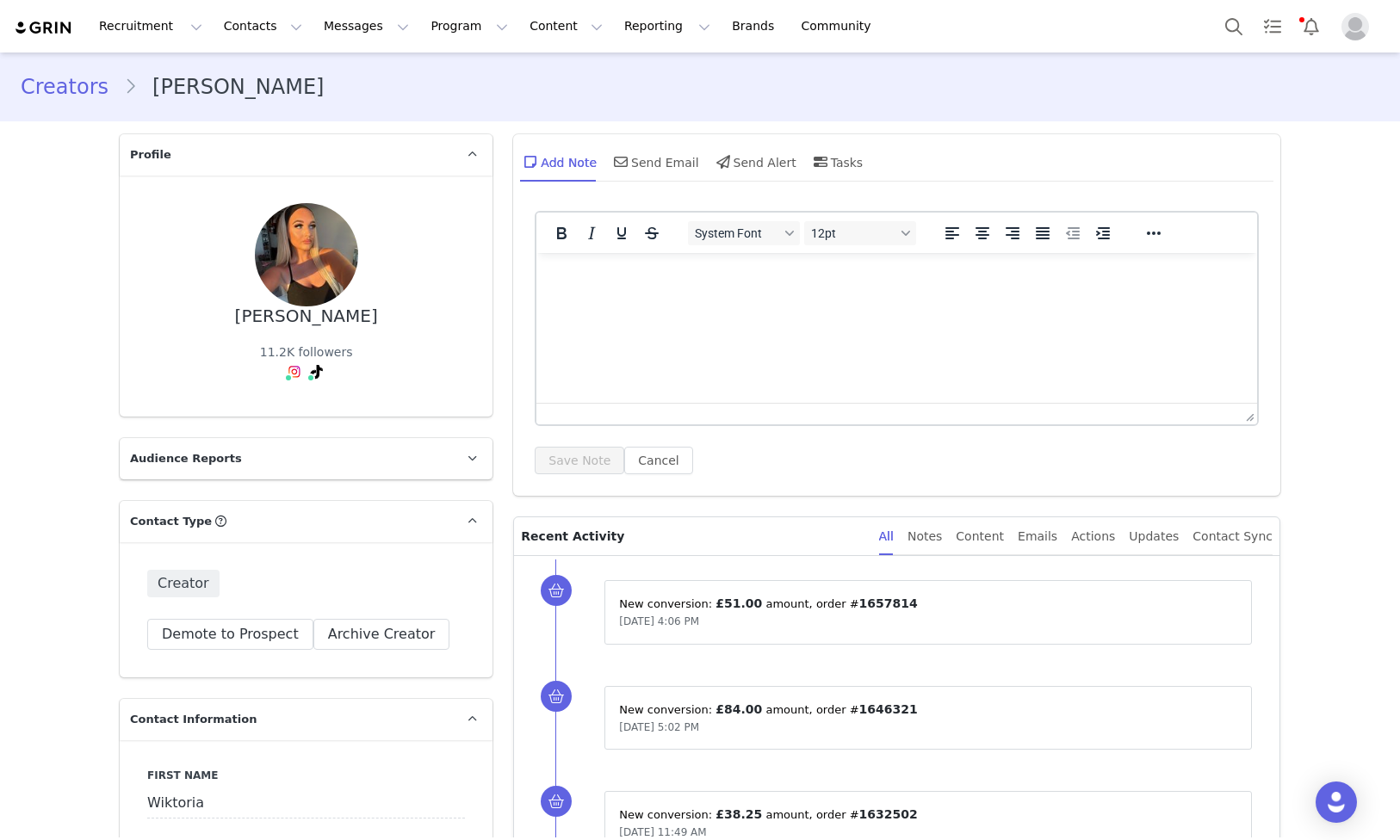
click at [59, 80] on link "Creators" at bounding box center [72, 87] width 104 height 31
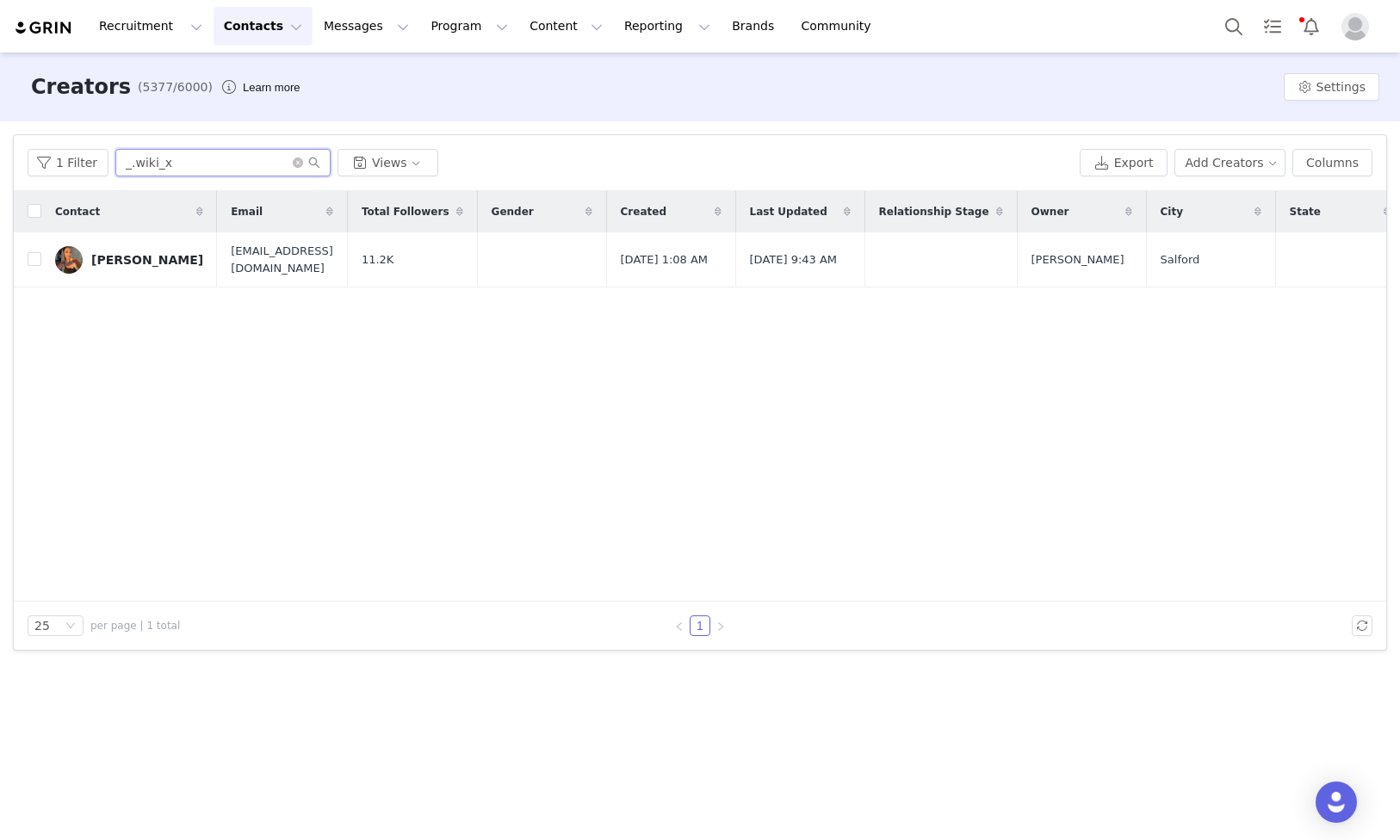
click at [195, 171] on input "_.wiki_x" at bounding box center [223, 163] width 216 height 28
paste input "Kristinavictoria."
click at [195, 171] on input "Kristinavictoria.x" at bounding box center [223, 163] width 216 height 28
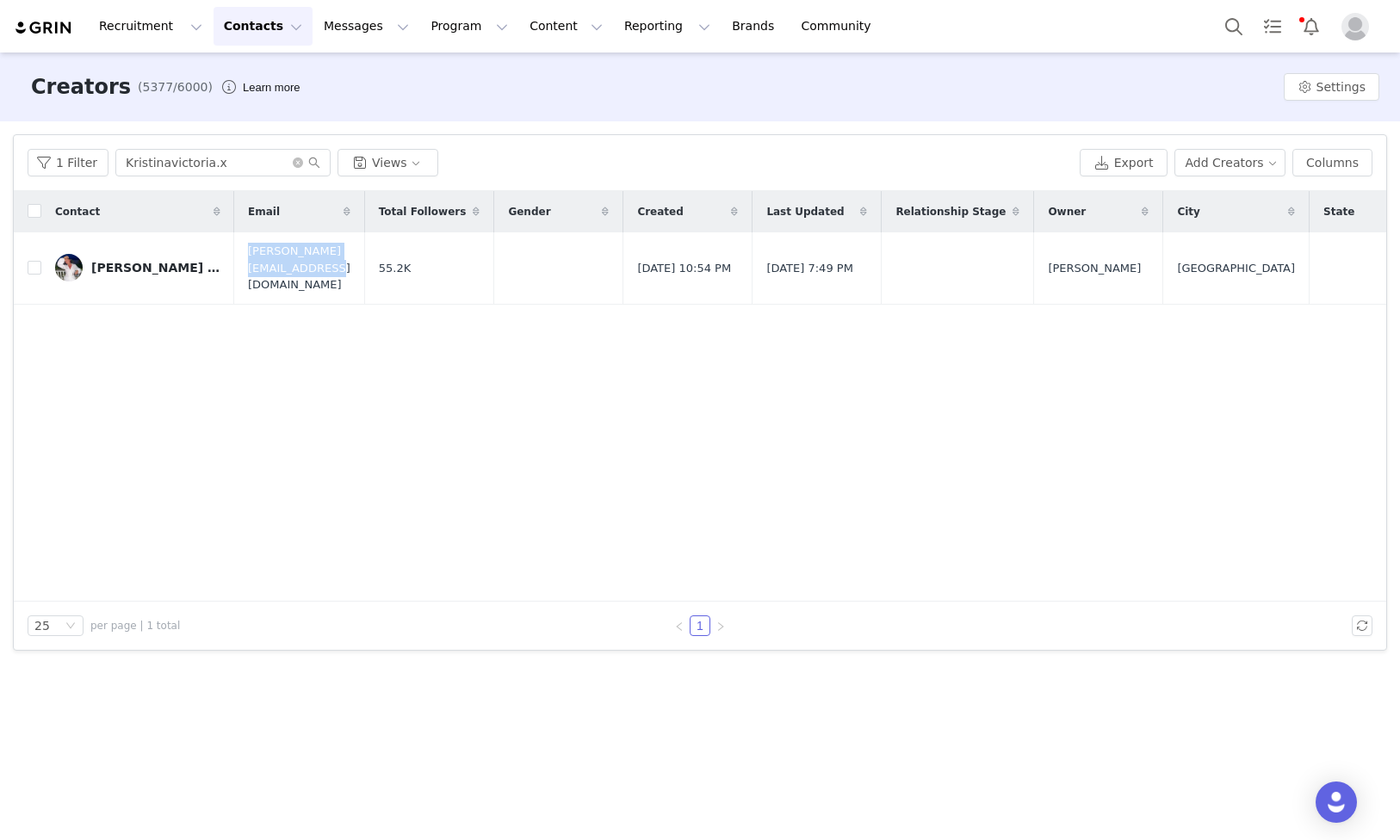
drag, startPoint x: 372, startPoint y: 260, endPoint x: 313, endPoint y: 303, distance: 73.0
click at [235, 257] on td "[PERSON_NAME][EMAIL_ADDRESS][DOMAIN_NAME]" at bounding box center [299, 268] width 130 height 72
copy span "[PERSON_NAME][EMAIL_ADDRESS][DOMAIN_NAME]"
click at [232, 160] on input "Kristinavictoria.x" at bounding box center [223, 163] width 216 height 28
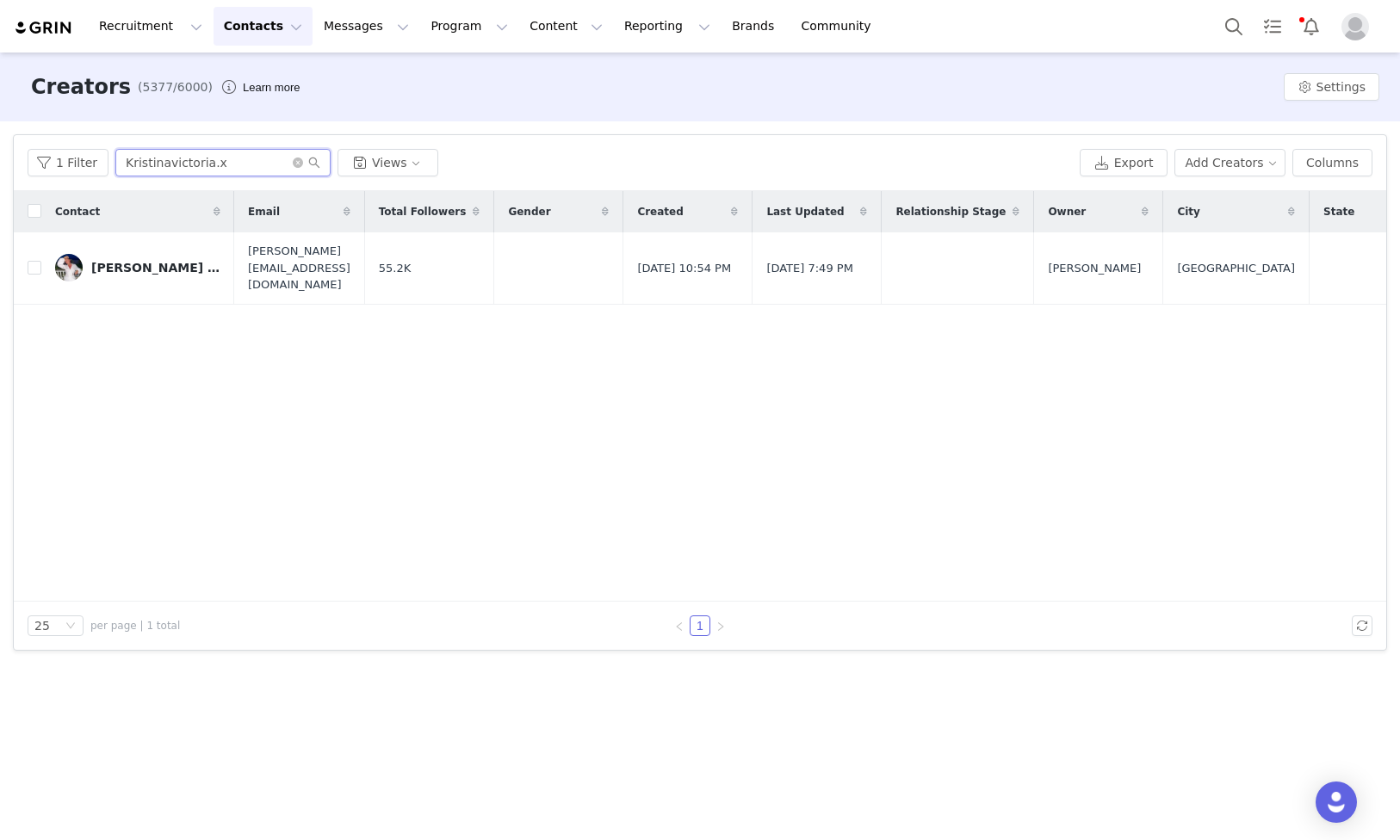
click at [232, 160] on input "Kristinavictoria.x" at bounding box center [223, 163] width 216 height 28
paste input "Livmaylupton"
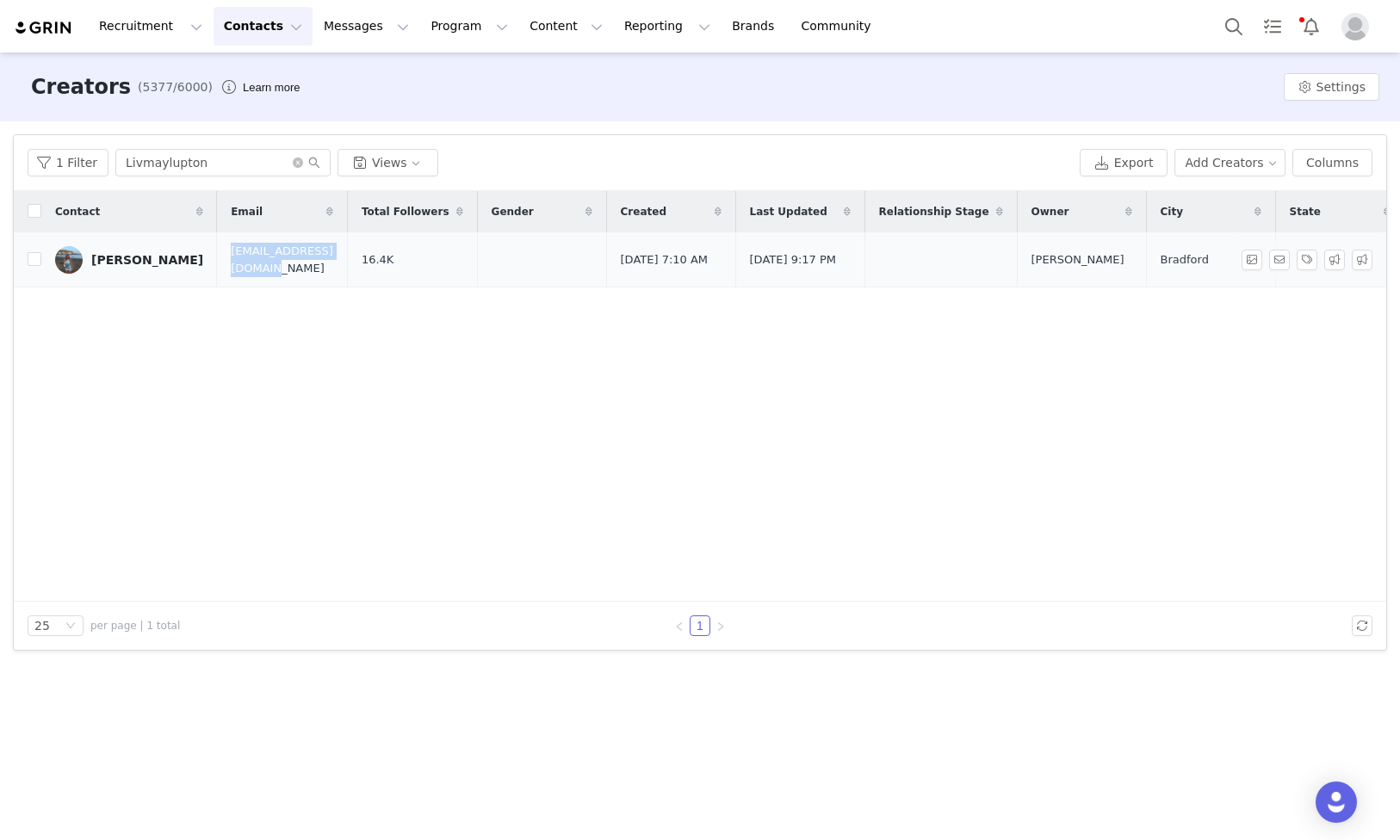
drag, startPoint x: 230, startPoint y: 257, endPoint x: 85, endPoint y: 237, distance: 146.4
click at [317, 257] on td "[EMAIL_ADDRESS][DOMAIN_NAME]" at bounding box center [282, 260] width 130 height 55
copy span "[EMAIL_ADDRESS][DOMAIN_NAME]"
click at [233, 162] on input "Livmaylupton" at bounding box center [223, 163] width 216 height 28
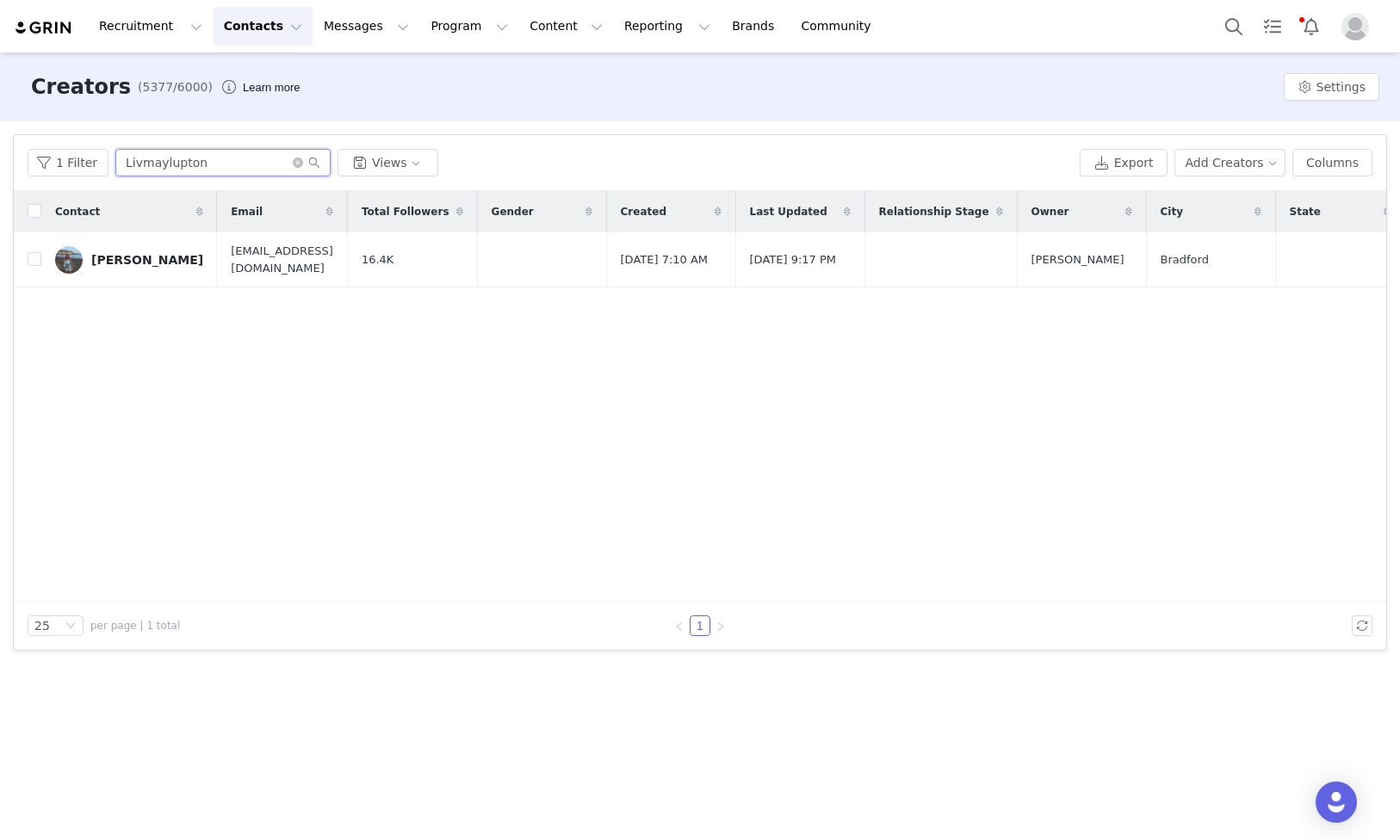
click at [233, 162] on input "Livmaylupton" at bounding box center [223, 163] width 216 height 28
paste input "sarahmasters_"
drag, startPoint x: 179, startPoint y: 260, endPoint x: 254, endPoint y: 264, distance: 75.1
click at [225, 260] on tr "[PERSON_NAME] 8.2K [DATE] 2:28 AM [DATE] 10:57 PM [PERSON_NAME] [GEOGRAPHIC_DAT…" at bounding box center [983, 260] width 1940 height 55
click at [236, 171] on input "sarahmasters_" at bounding box center [223, 163] width 216 height 28
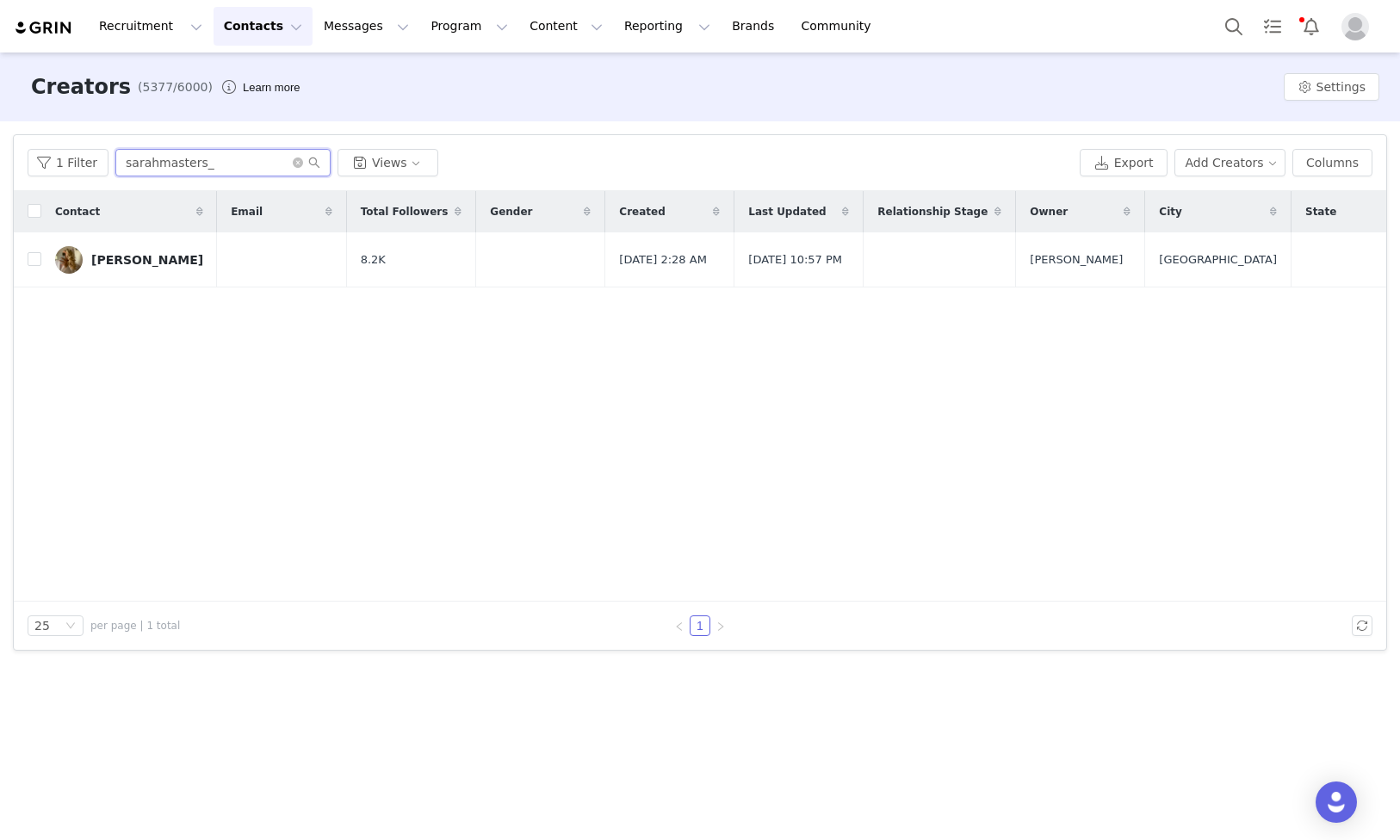
click at [236, 171] on input "sarahmasters_" at bounding box center [223, 163] width 216 height 28
paste input "emilykmelrose"
click at [236, 171] on input "sarahmasters_" at bounding box center [223, 163] width 216 height 28
type input "emilykmelrose"
click at [156, 269] on link "[PERSON_NAME]" at bounding box center [129, 260] width 148 height 28
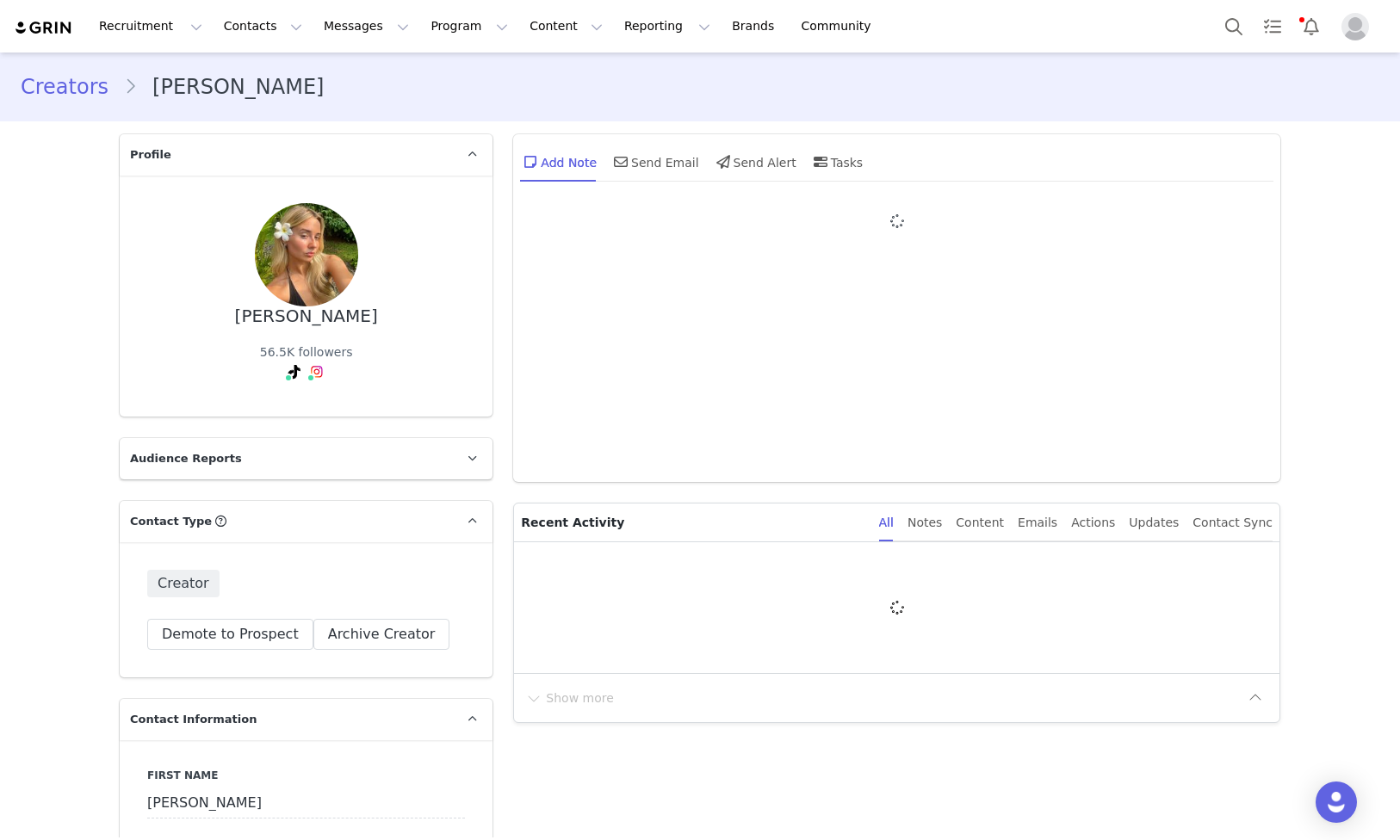
type input "+1 ([GEOGRAPHIC_DATA])"
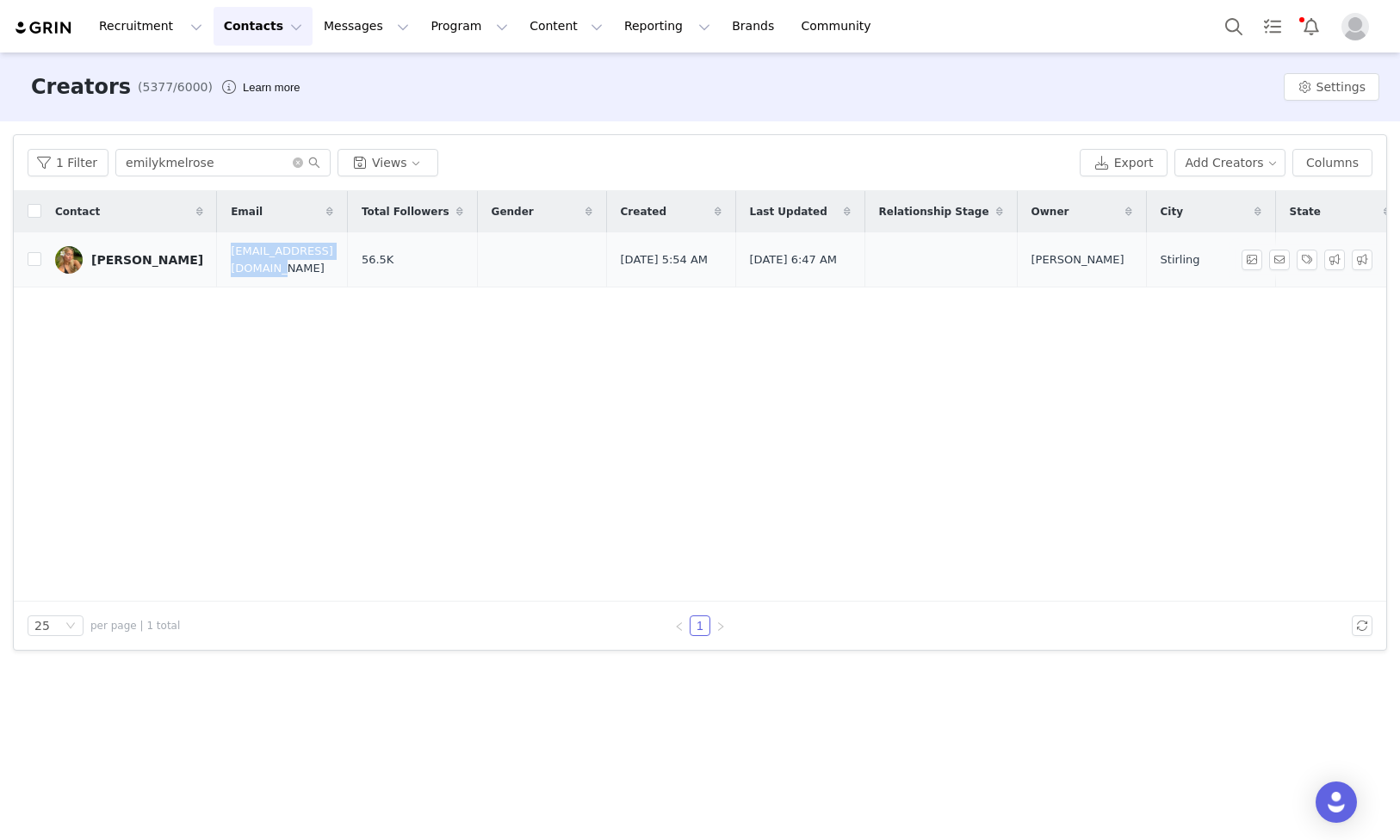
copy span "[EMAIL_ADDRESS][DOMAIN_NAME]"
drag, startPoint x: 199, startPoint y: 259, endPoint x: 336, endPoint y: 260, distance: 137.0
click at [333, 260] on span "[EMAIL_ADDRESS][DOMAIN_NAME]" at bounding box center [282, 260] width 103 height 34
click at [236, 156] on input "emilykmelrose" at bounding box center [223, 163] width 216 height 28
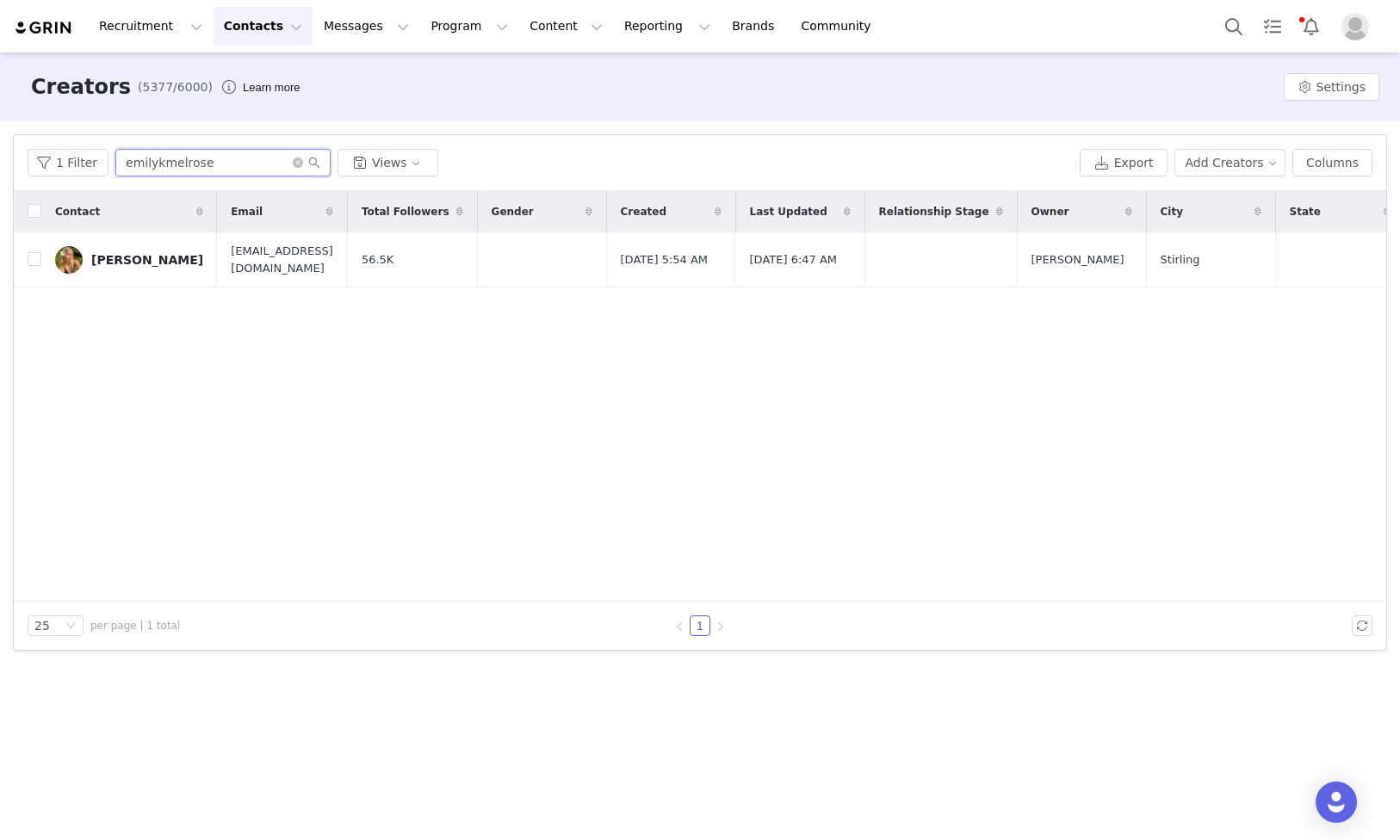
paste input "caragreenexx"
click at [236, 156] on input "caragreenexx" at bounding box center [223, 163] width 216 height 28
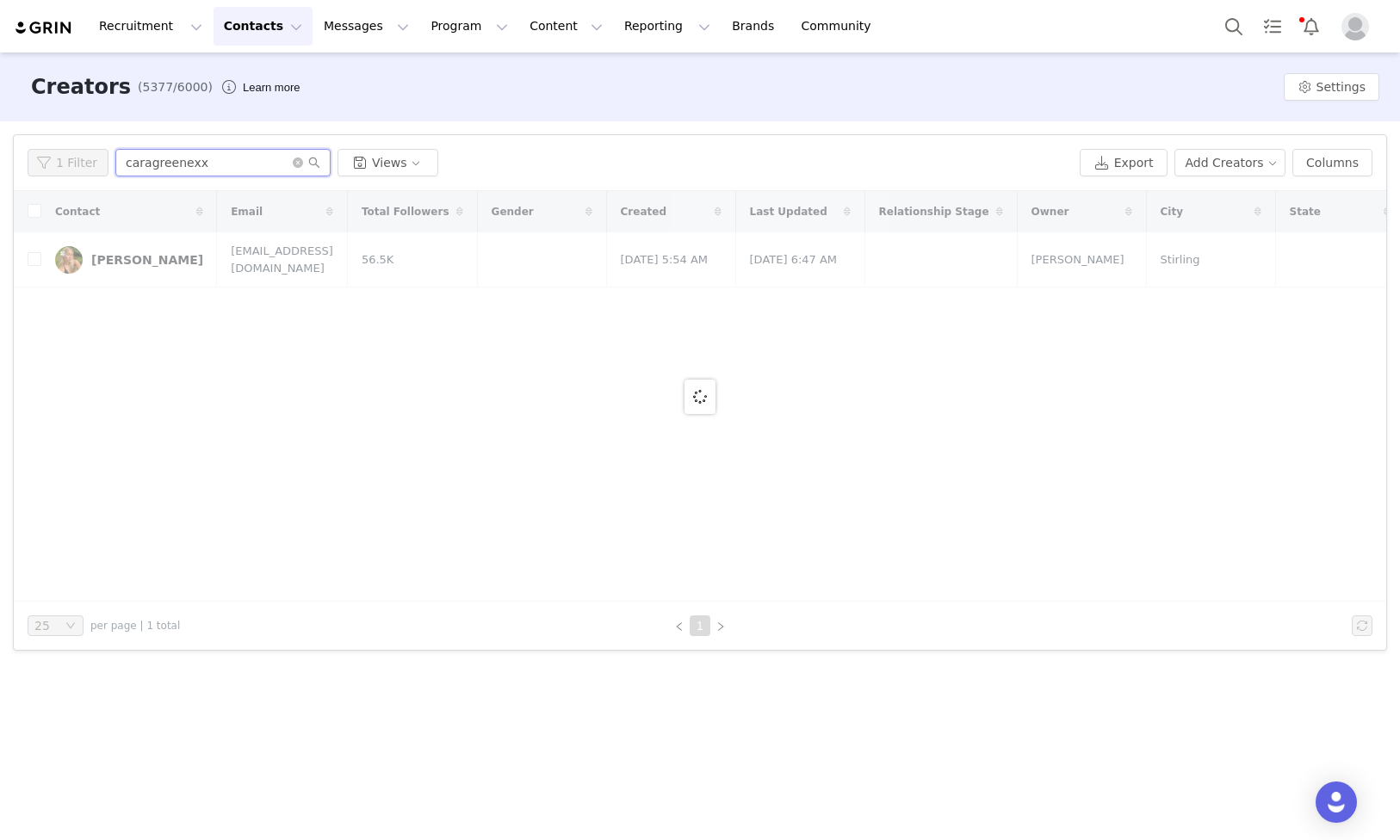
type input "caragreenexx"
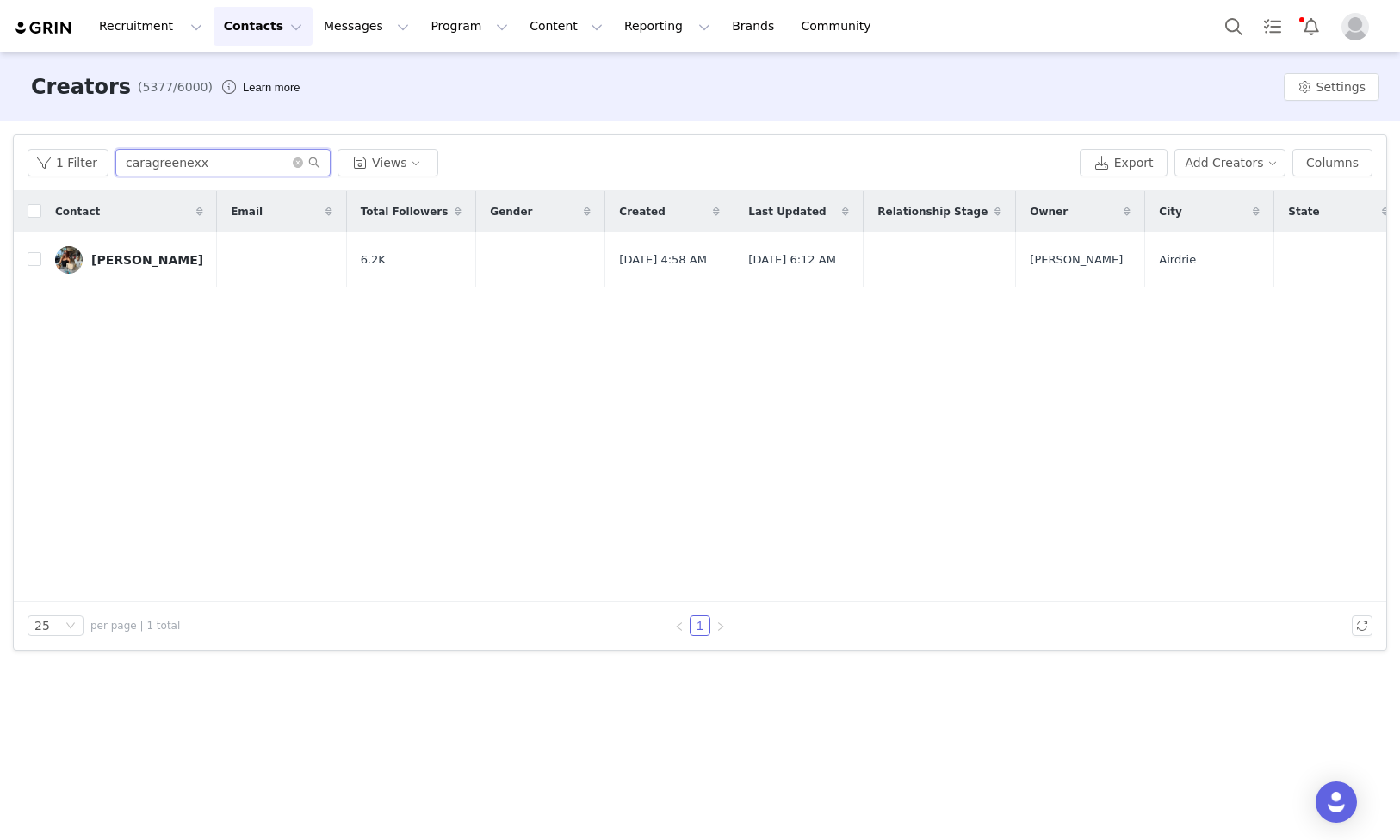
click at [236, 172] on input "caragreenexx" at bounding box center [223, 163] width 216 height 28
click at [722, 22] on link "Brands Brands" at bounding box center [756, 26] width 68 height 39
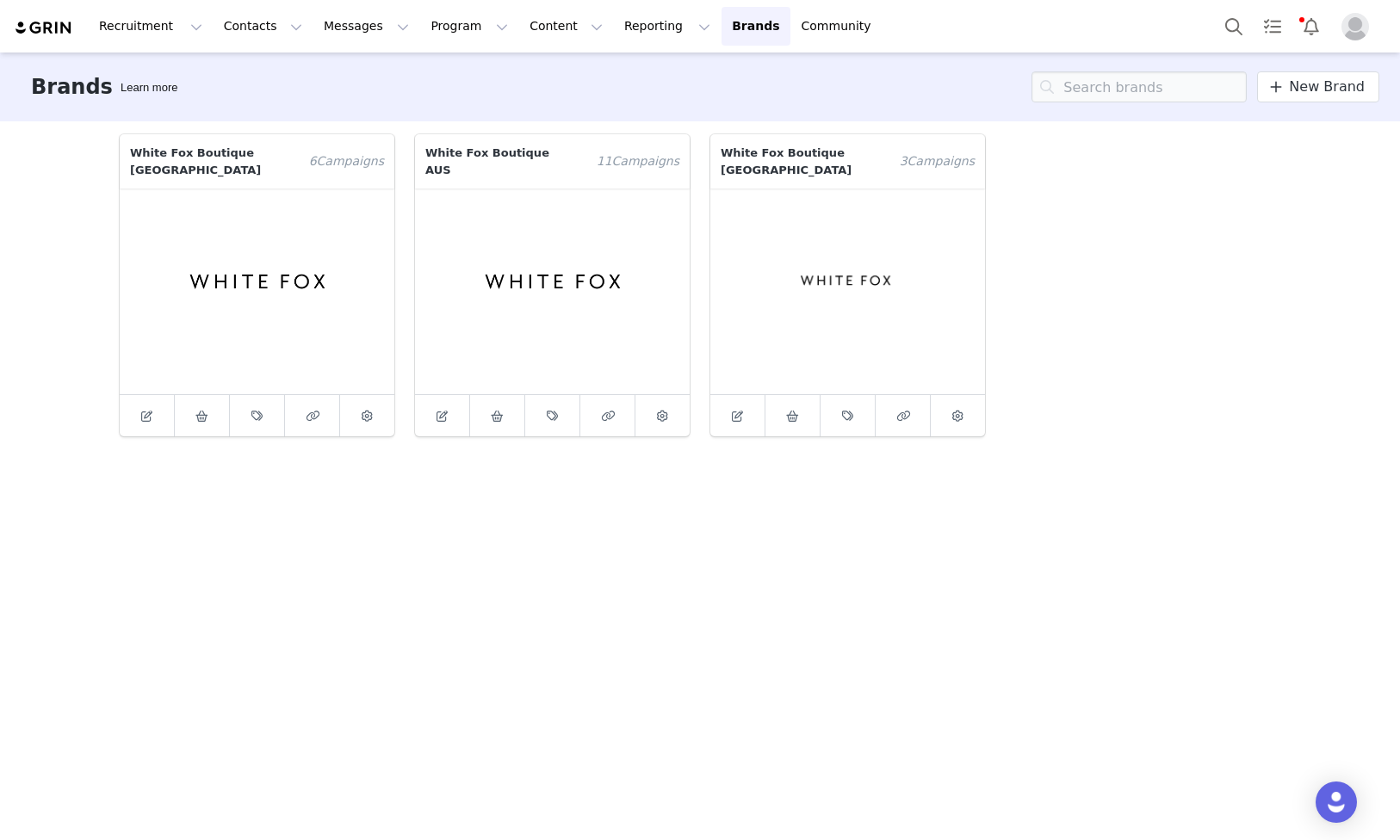
click at [792, 411] on icon at bounding box center [792, 416] width 13 height 11
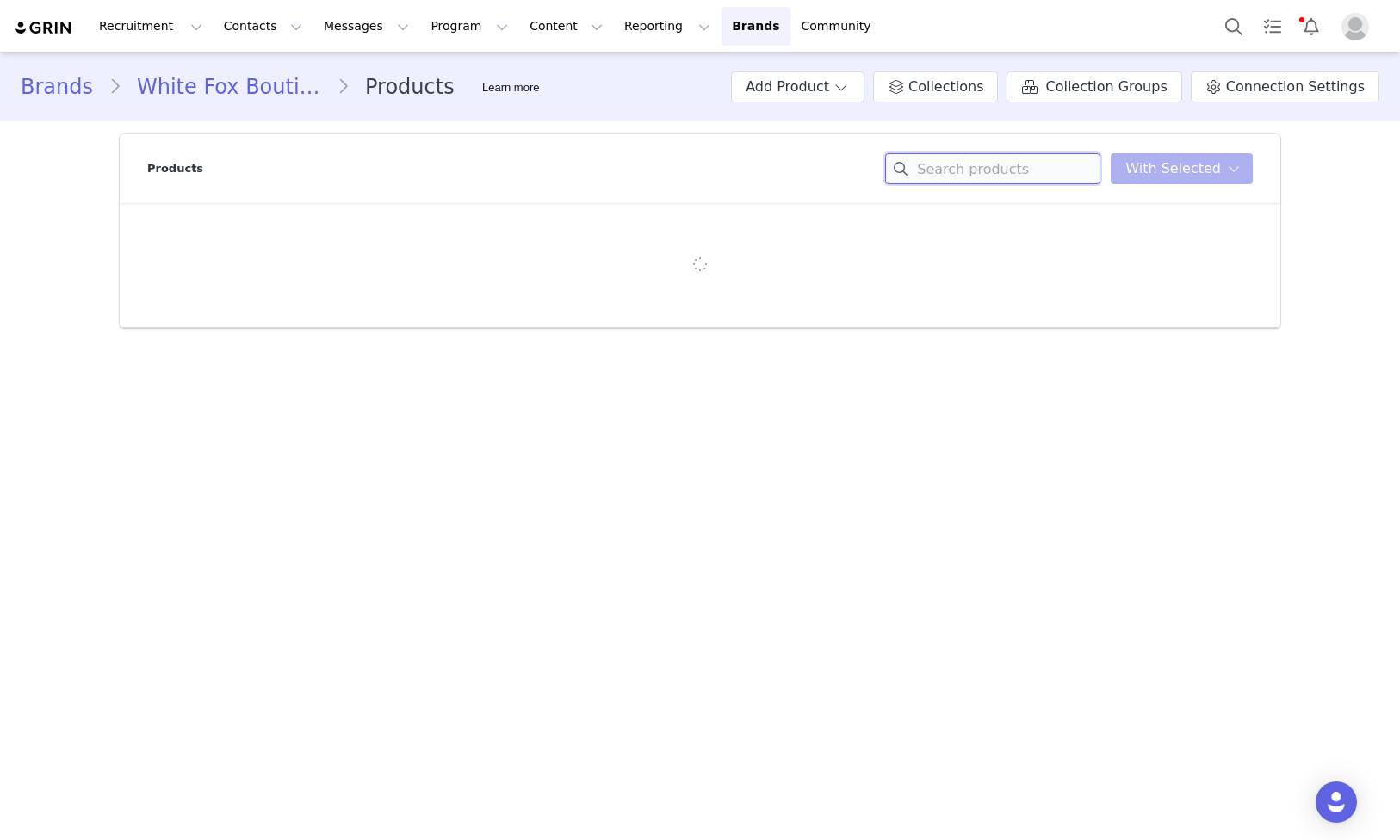
click at [1005, 162] on input at bounding box center [993, 169] width 216 height 31
paste input "[DATE] Night Lights Oversized Jersey White/Pink"
click at [1149, 161] on div "[DATE] Night Lights Oversized Jersey White/Pink You have 0 product s selected A…" at bounding box center [1069, 169] width 367 height 31
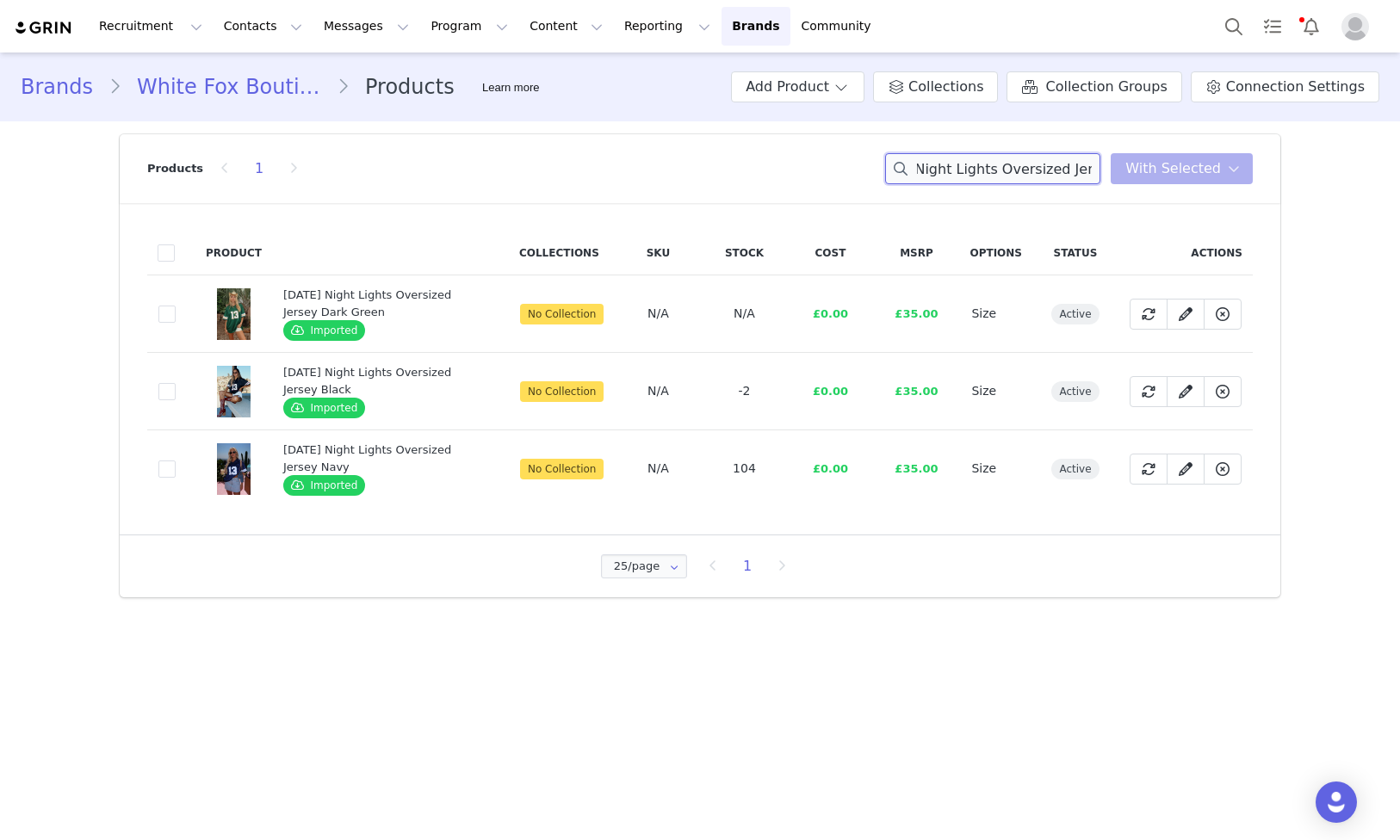
click at [1074, 160] on input "[DATE] Night Lights Oversized Jersey" at bounding box center [993, 169] width 216 height 31
paste input "White/Pink"
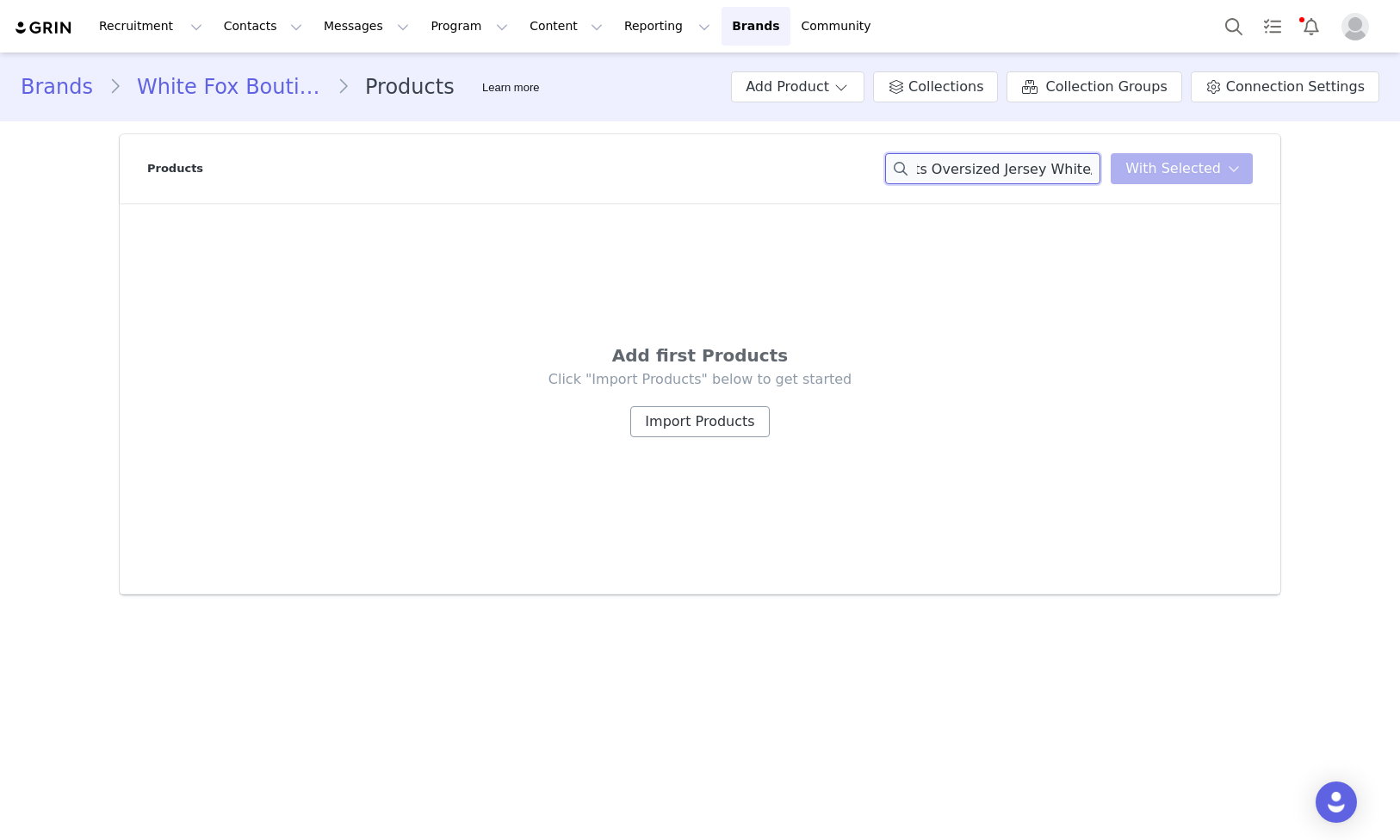
type input "[DATE] Night Lights Oversized Jersey White/Pink"
click at [716, 432] on button "Import Products" at bounding box center [700, 422] width 139 height 31
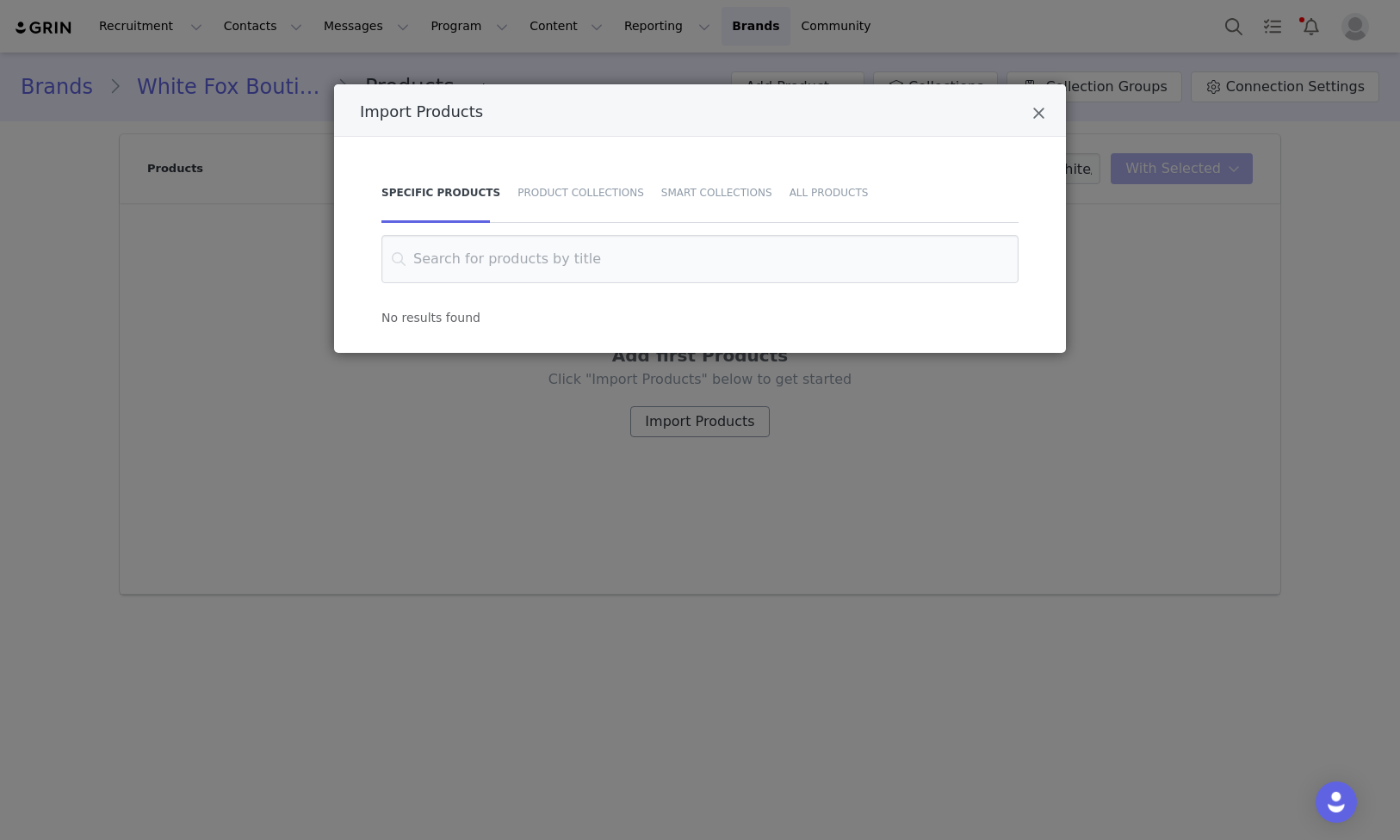
scroll to position [0, 0]
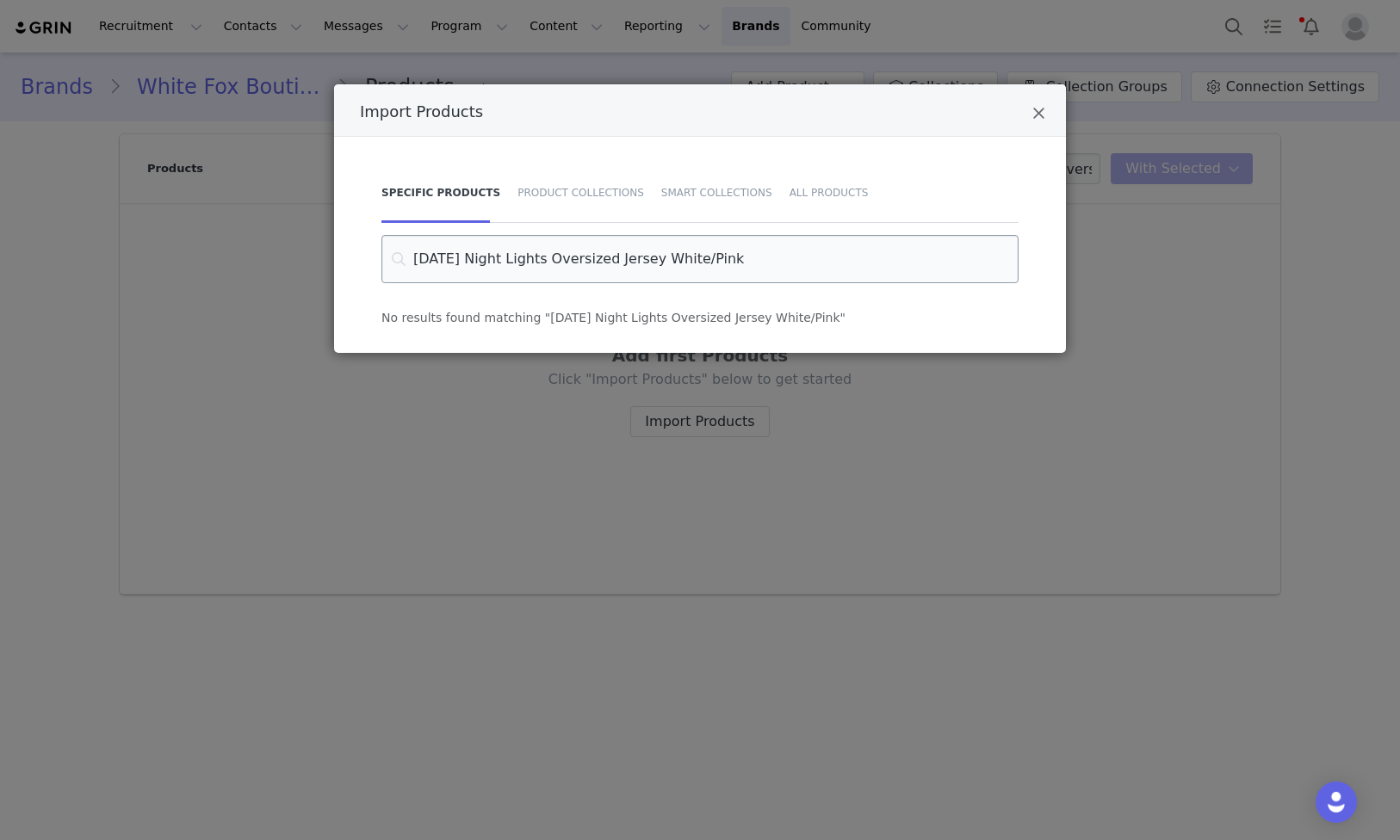
click at [687, 264] on input "[DATE] Night Lights Oversized Jersey White/Pink" at bounding box center [700, 260] width 637 height 48
drag, startPoint x: 726, startPoint y: 260, endPoint x: 639, endPoint y: 254, distance: 87.2
click at [639, 254] on input "[DATE] Night Lights Oversized Jersey WhitePink" at bounding box center [700, 260] width 637 height 48
type input "[DATE] Night Lights Oversized Jersey"
click at [1045, 107] on div "Import Products" at bounding box center [700, 110] width 732 height 53
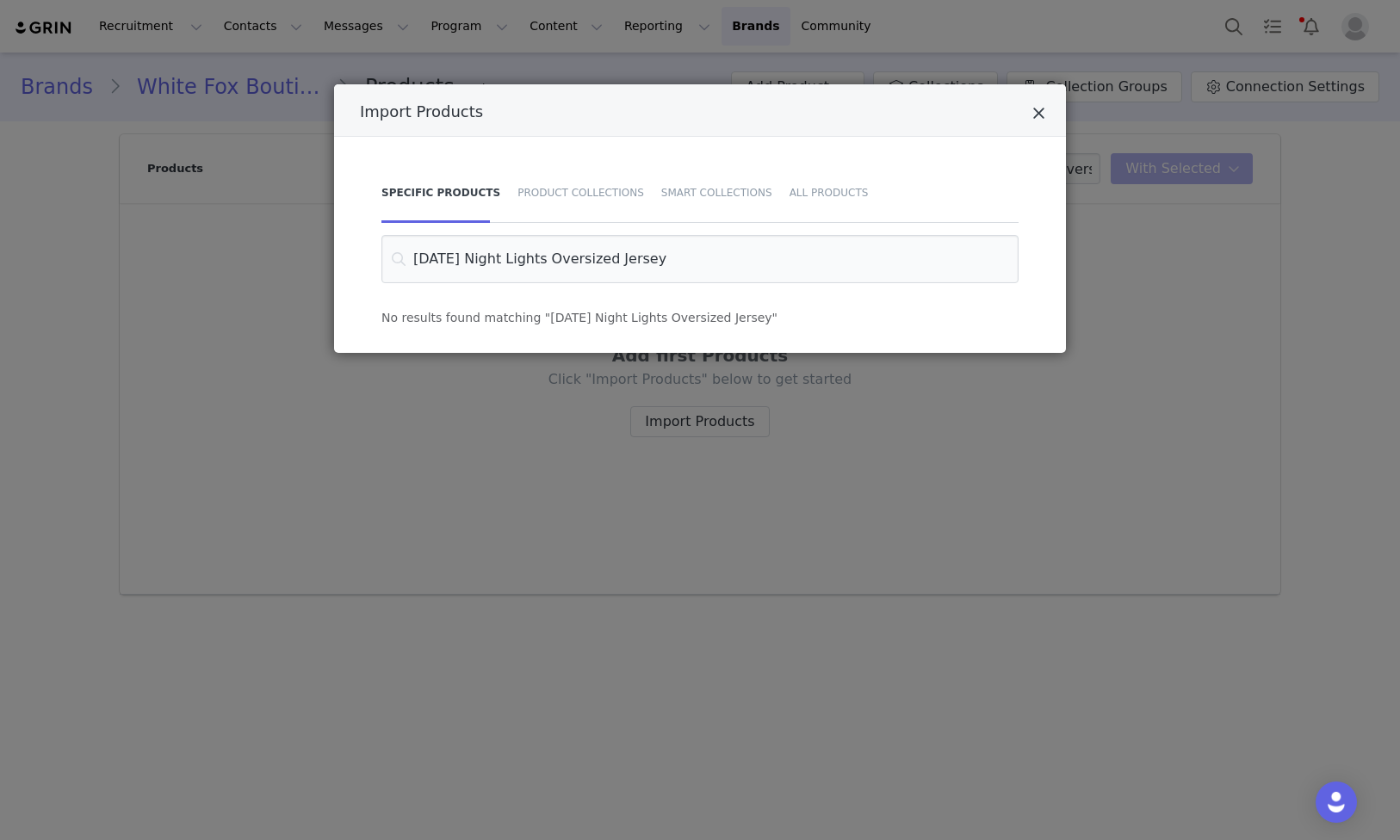
click at [1034, 110] on icon "Close" at bounding box center [1039, 114] width 13 height 17
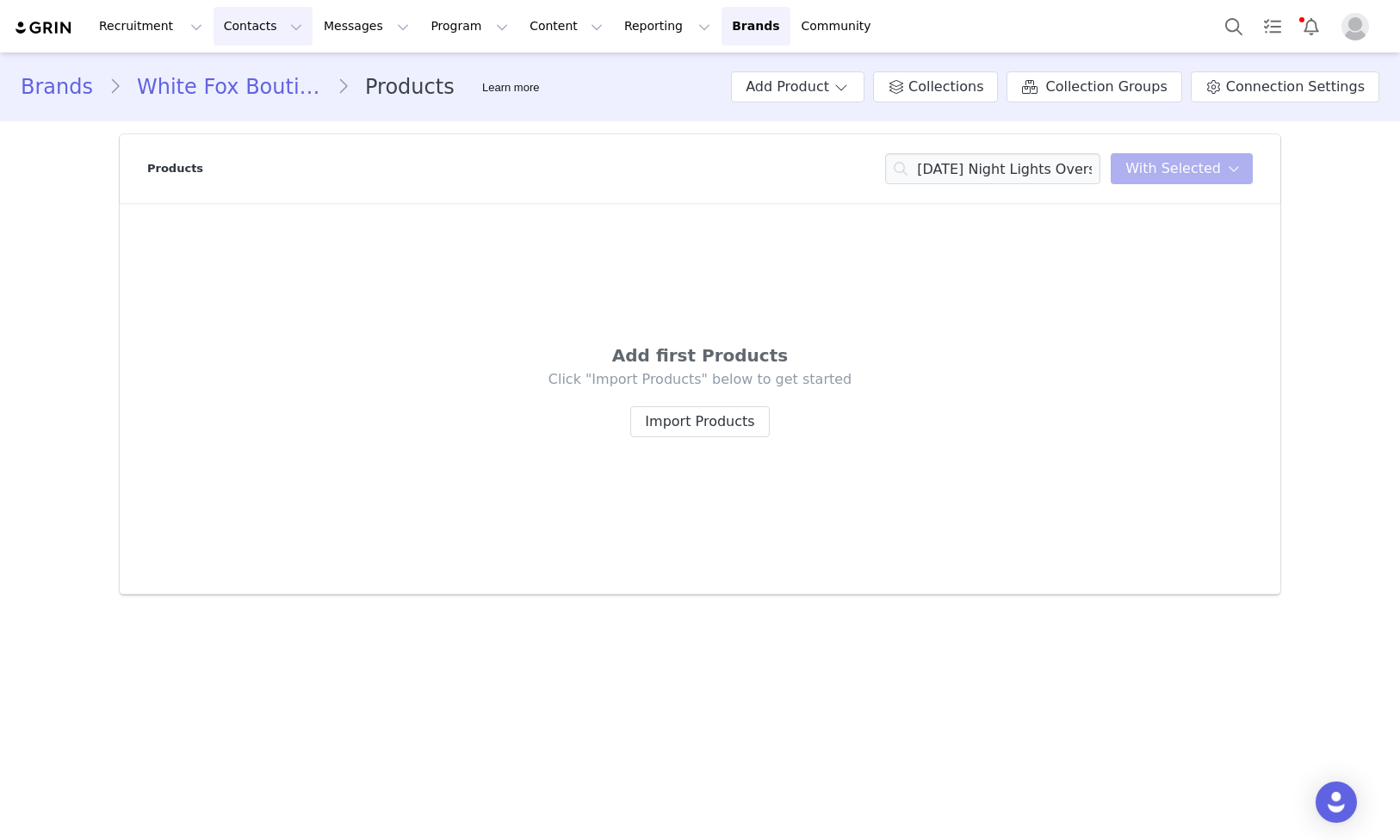
click at [252, 28] on button "Contacts Contacts" at bounding box center [263, 26] width 99 height 39
click at [273, 78] on div "Creators" at bounding box center [270, 76] width 116 height 18
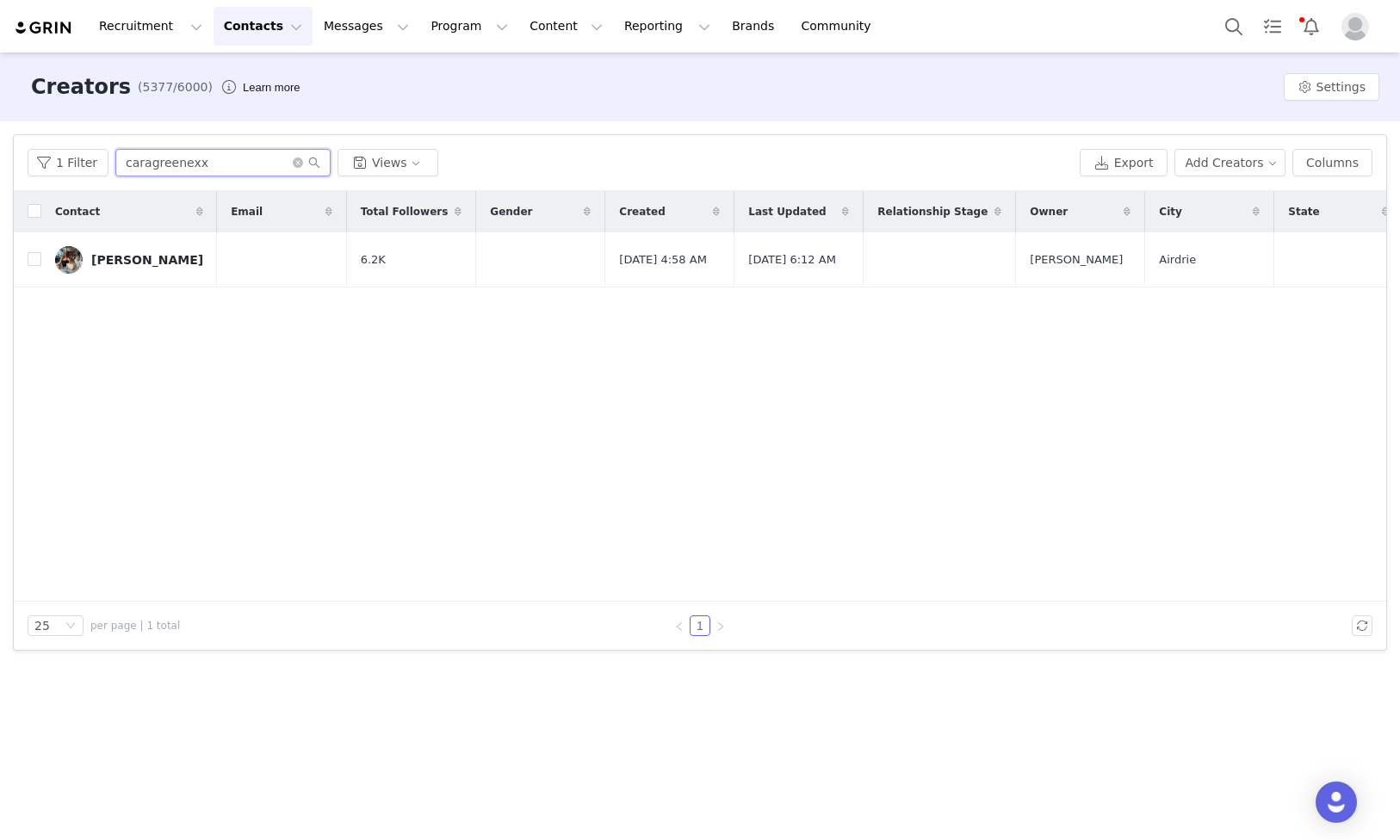
click at [222, 171] on input "caragreenexx" at bounding box center [223, 163] width 216 height 28
paste input "aimeenorrie19"
click at [222, 171] on input "caragreenexx" at bounding box center [223, 163] width 216 height 28
type input "aimeenorrie19"
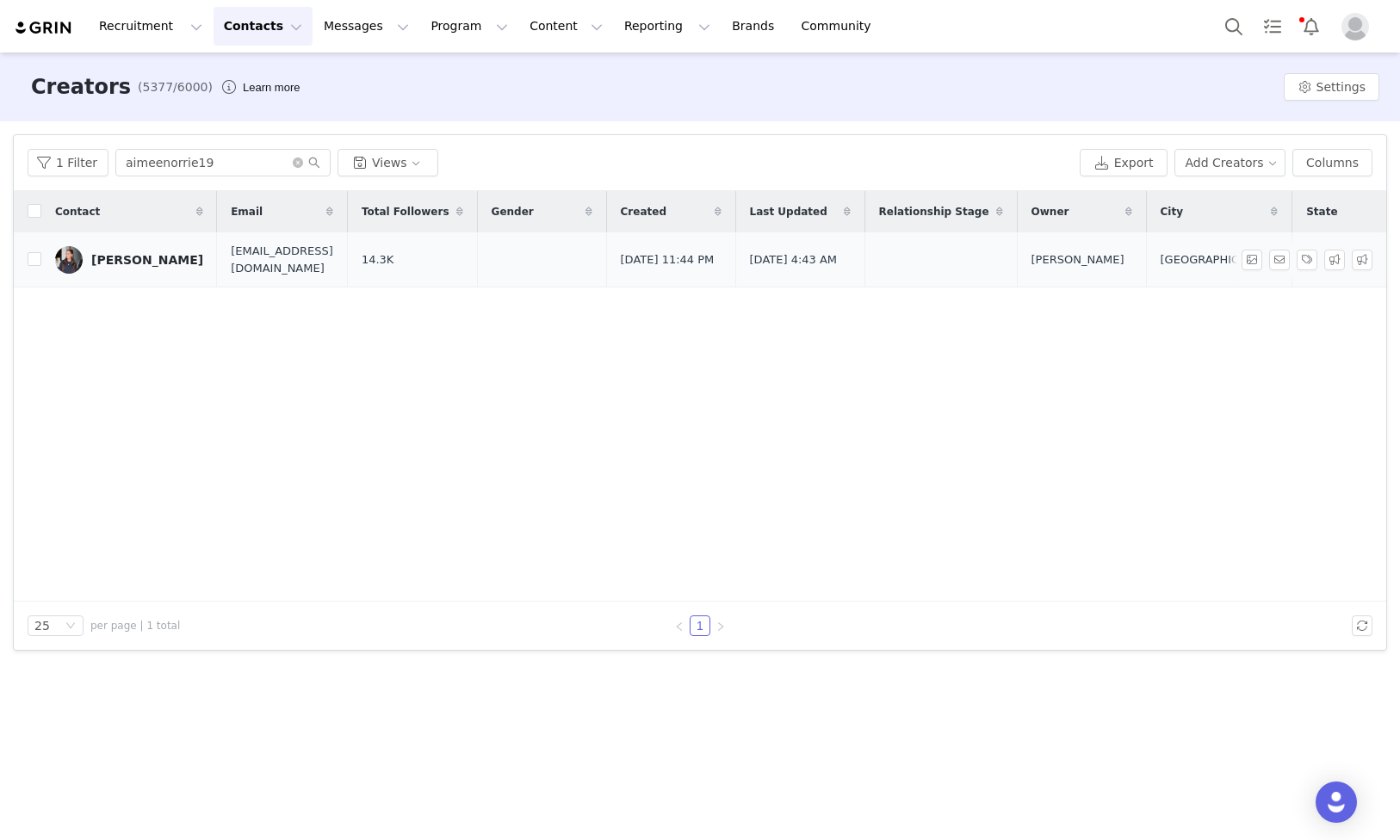
click at [160, 246] on link "[PERSON_NAME]" at bounding box center [129, 260] width 148 height 28
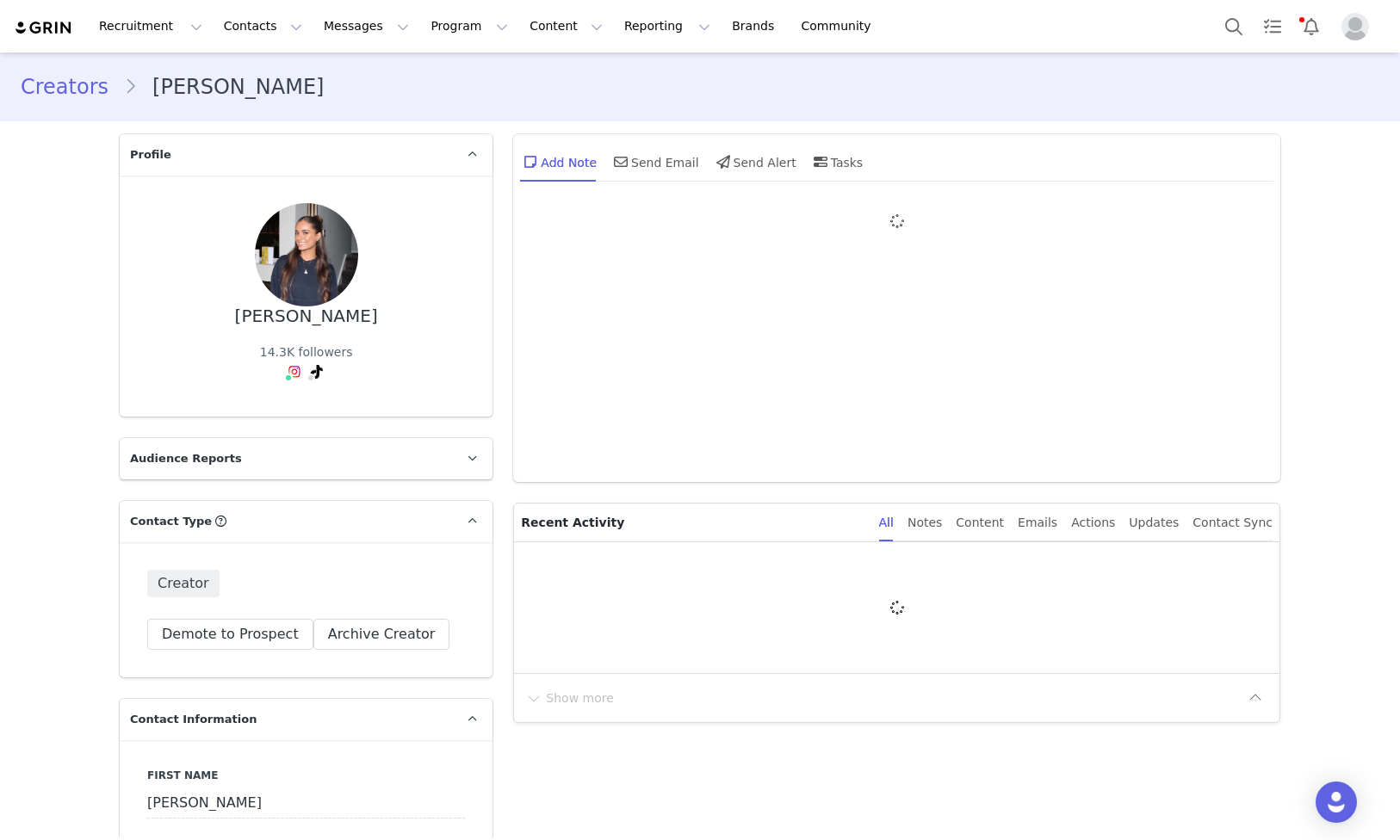
type input "+44 ([GEOGRAPHIC_DATA])"
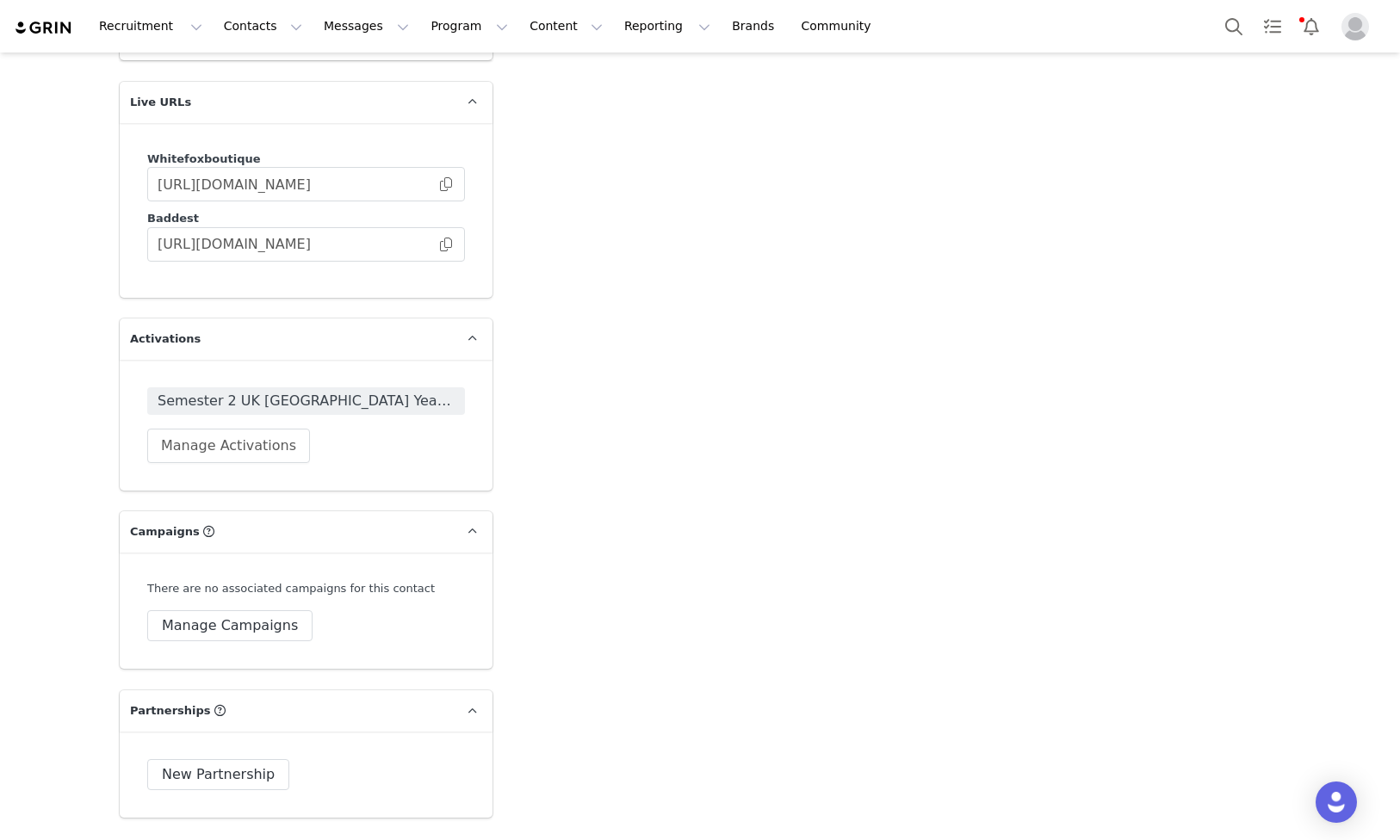
scroll to position [2770, 0]
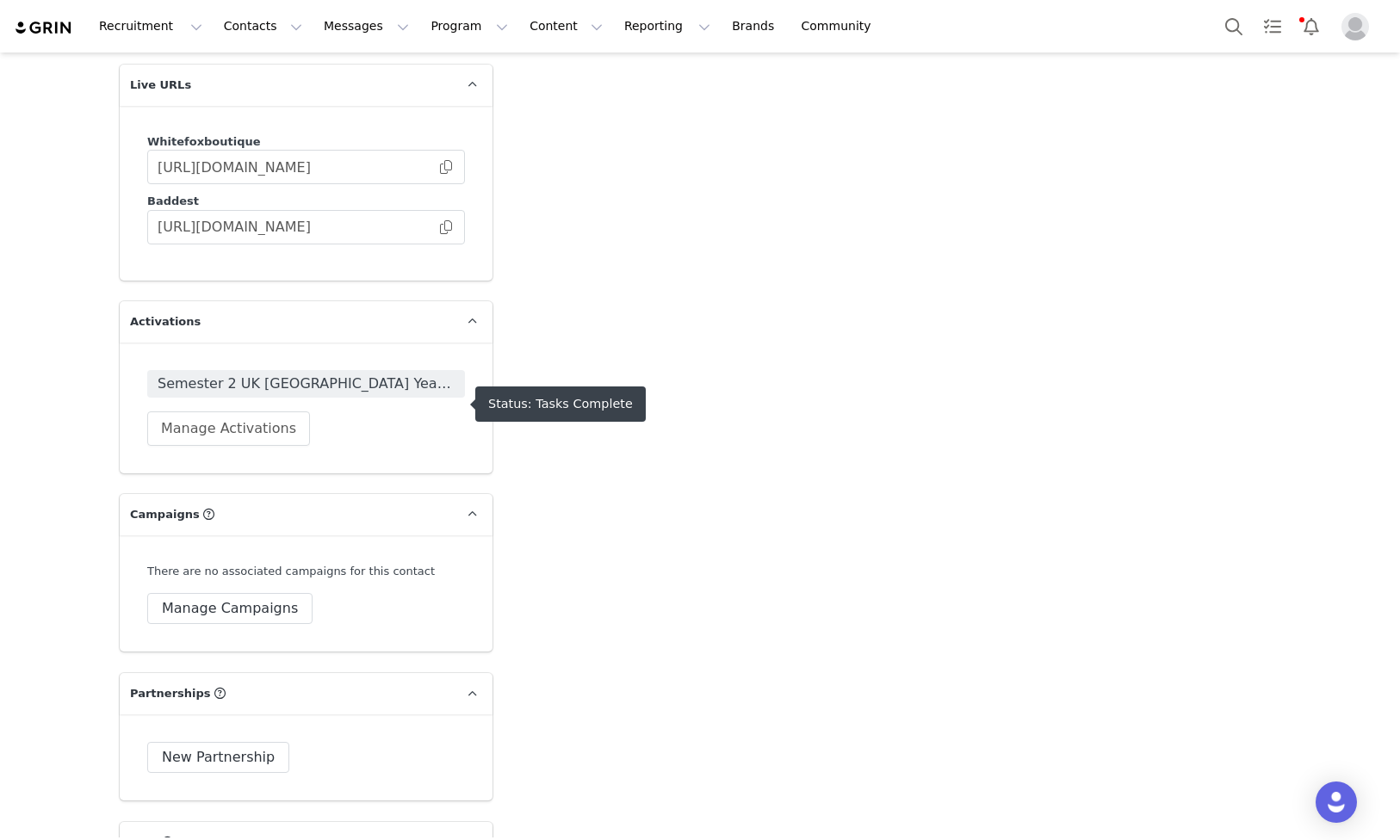
click at [394, 394] on span "Semester 2 UK [GEOGRAPHIC_DATA] Year 3 2025" at bounding box center [306, 384] width 297 height 21
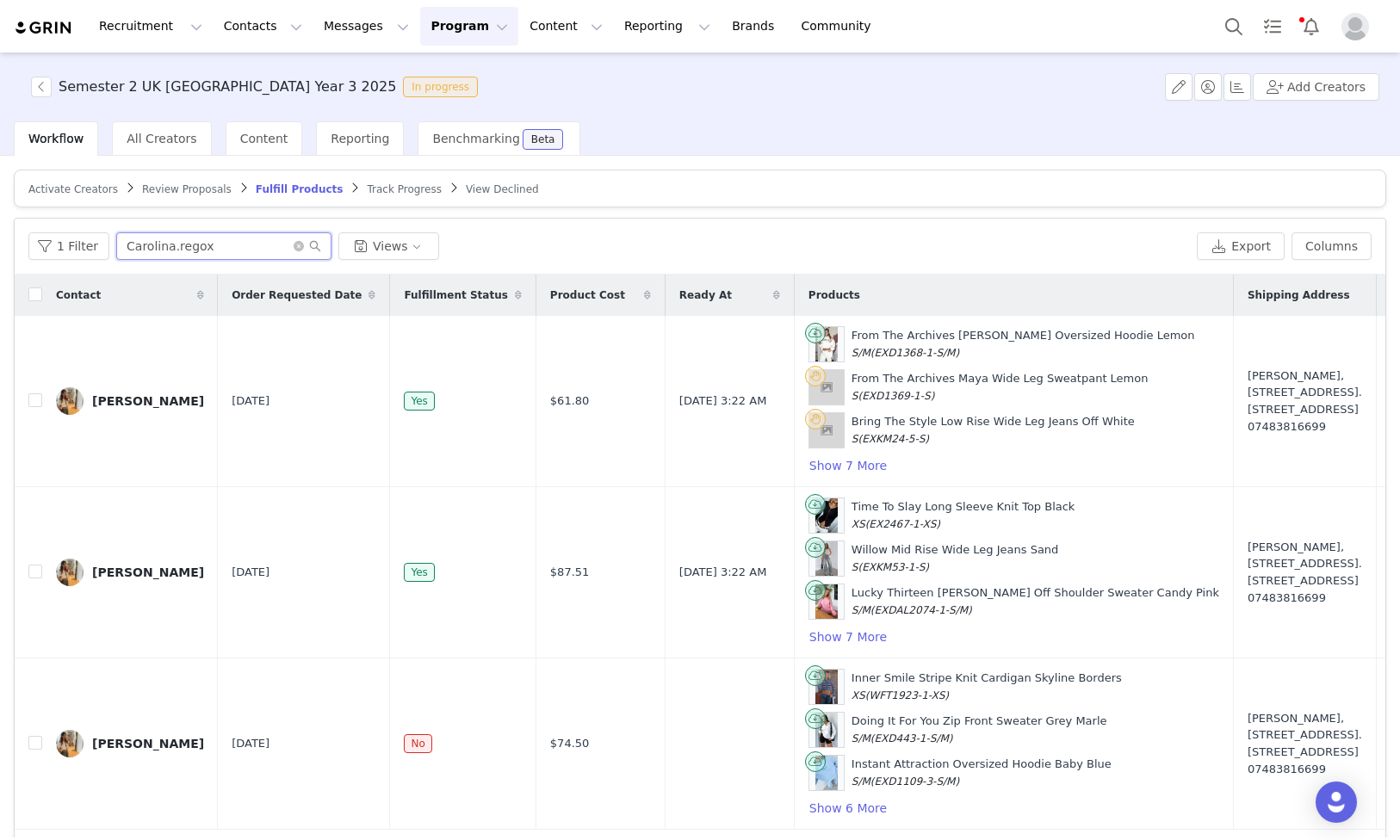
click at [221, 252] on input "Carolina.regox" at bounding box center [224, 247] width 216 height 28
paste input "aimeenorrie19"
click at [221, 252] on input "Carolina.aimeenorrie19" at bounding box center [224, 247] width 216 height 28
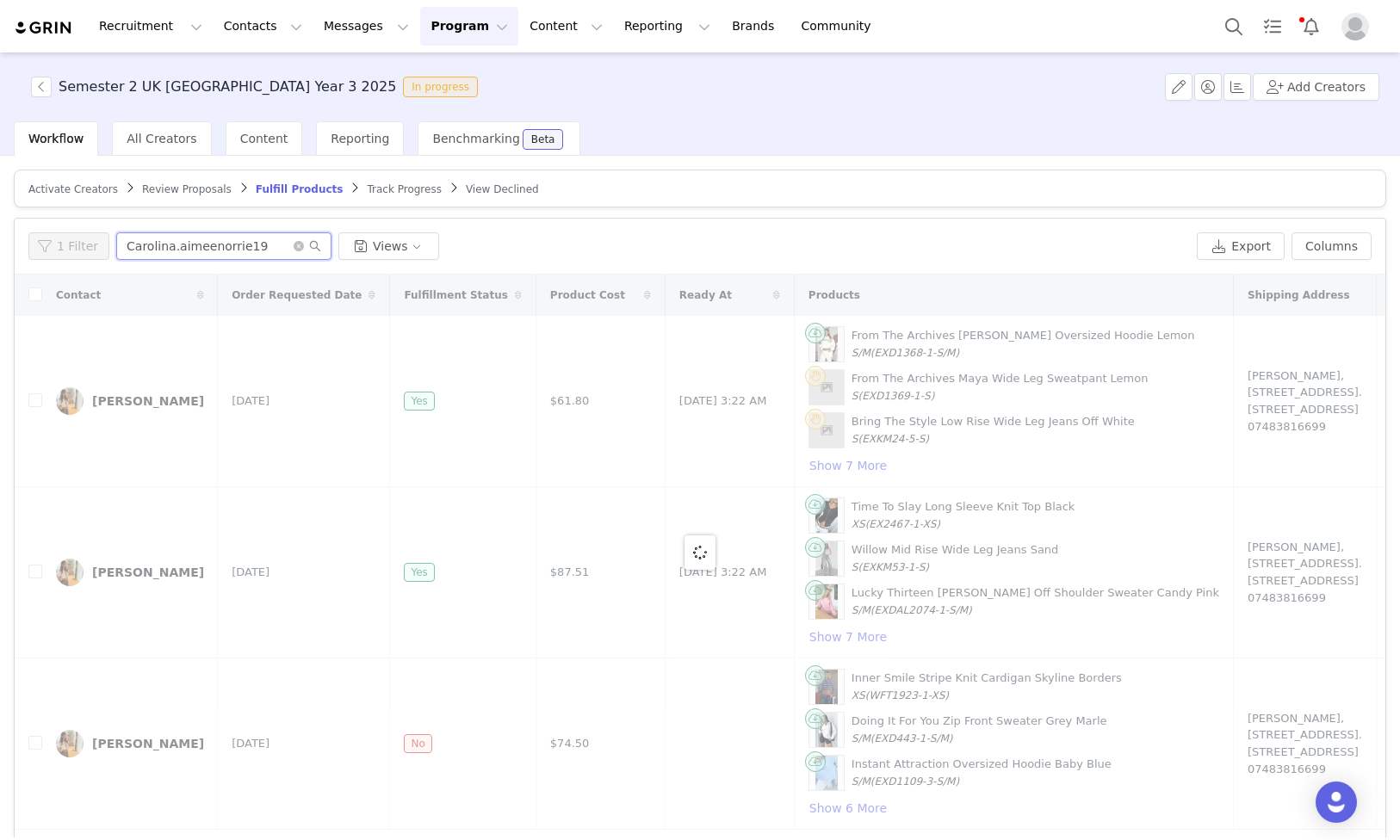
click at [221, 252] on input "Carolina.aimeenorrie19" at bounding box center [224, 247] width 216 height 28
paste input "text"
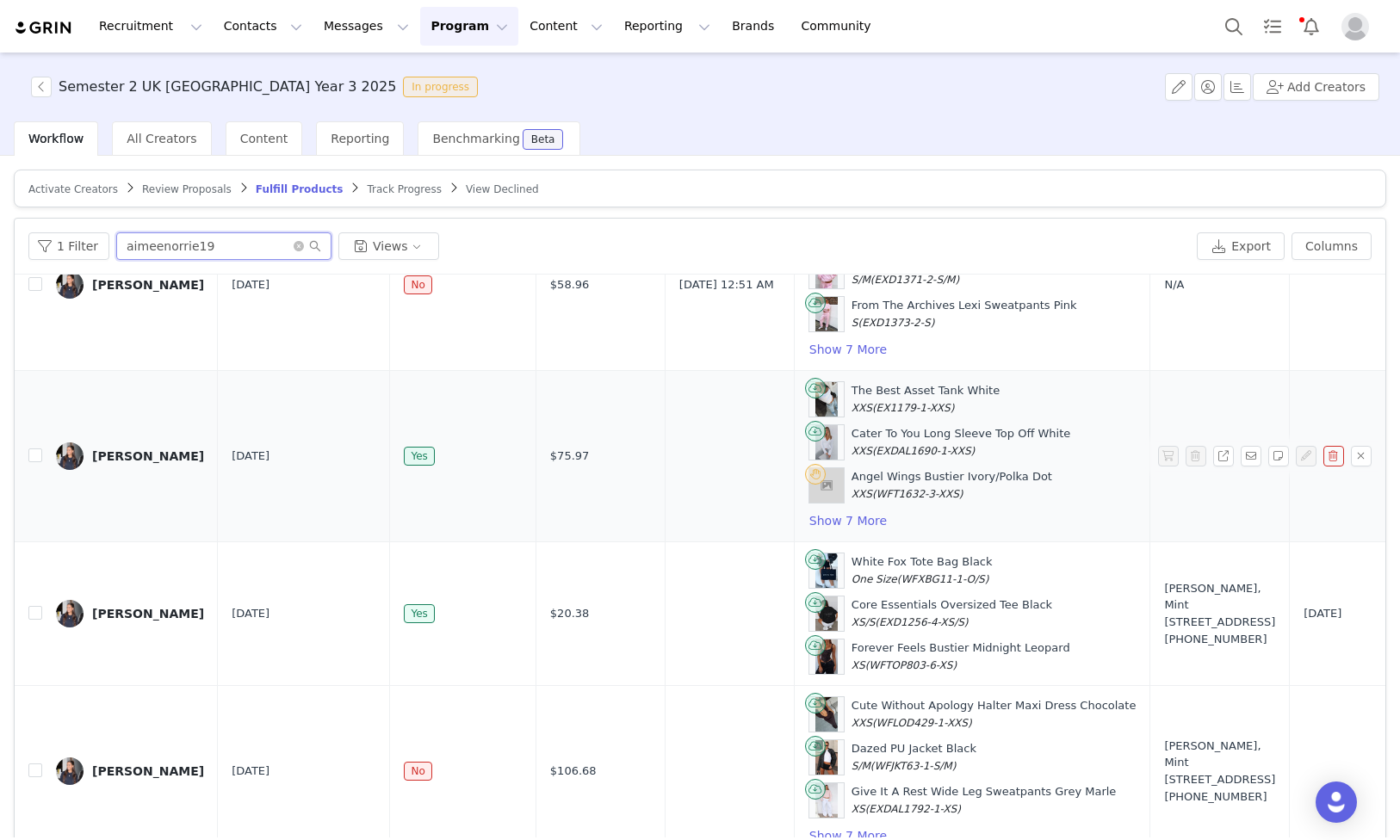
scroll to position [83, 0]
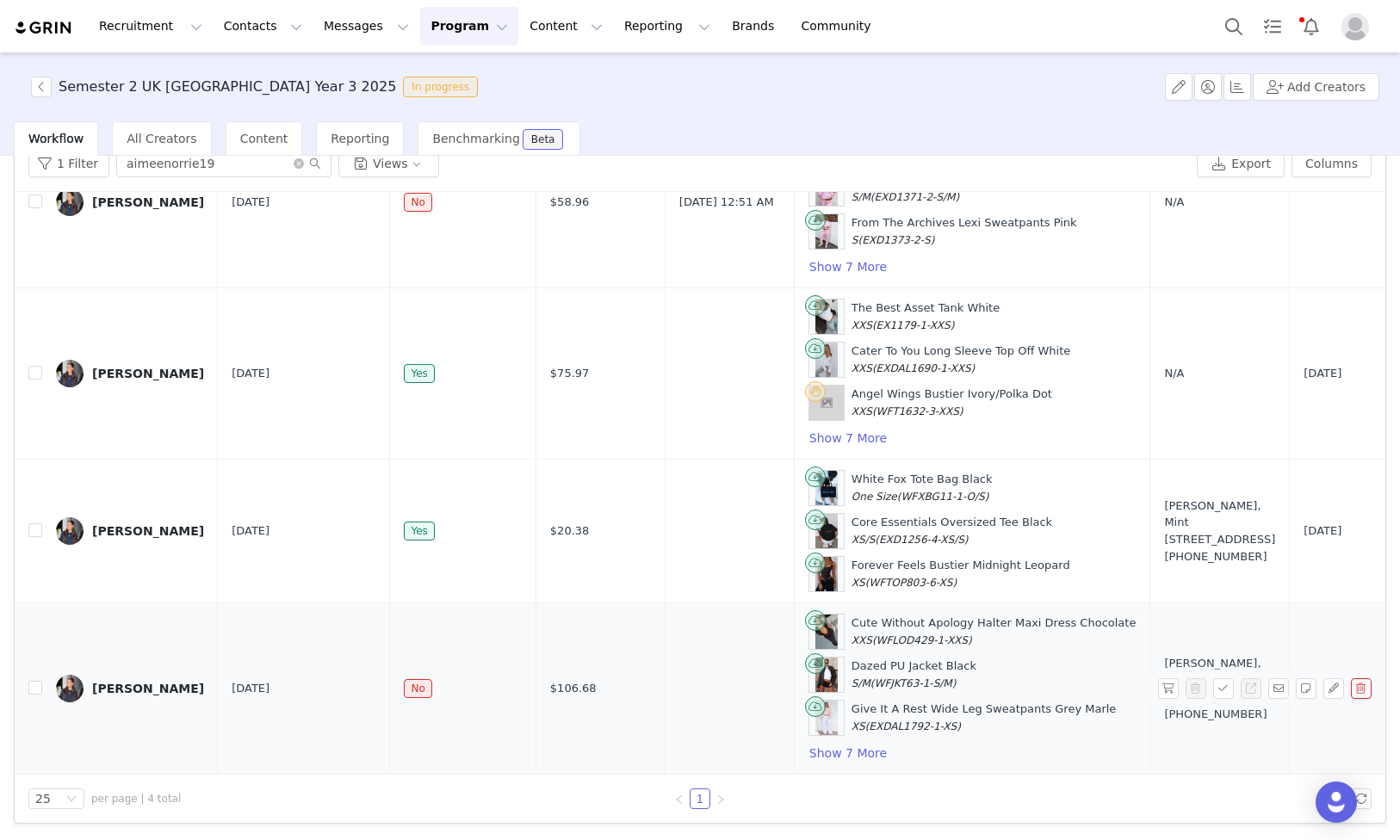
click at [109, 687] on div "[PERSON_NAME]" at bounding box center [148, 689] width 112 height 14
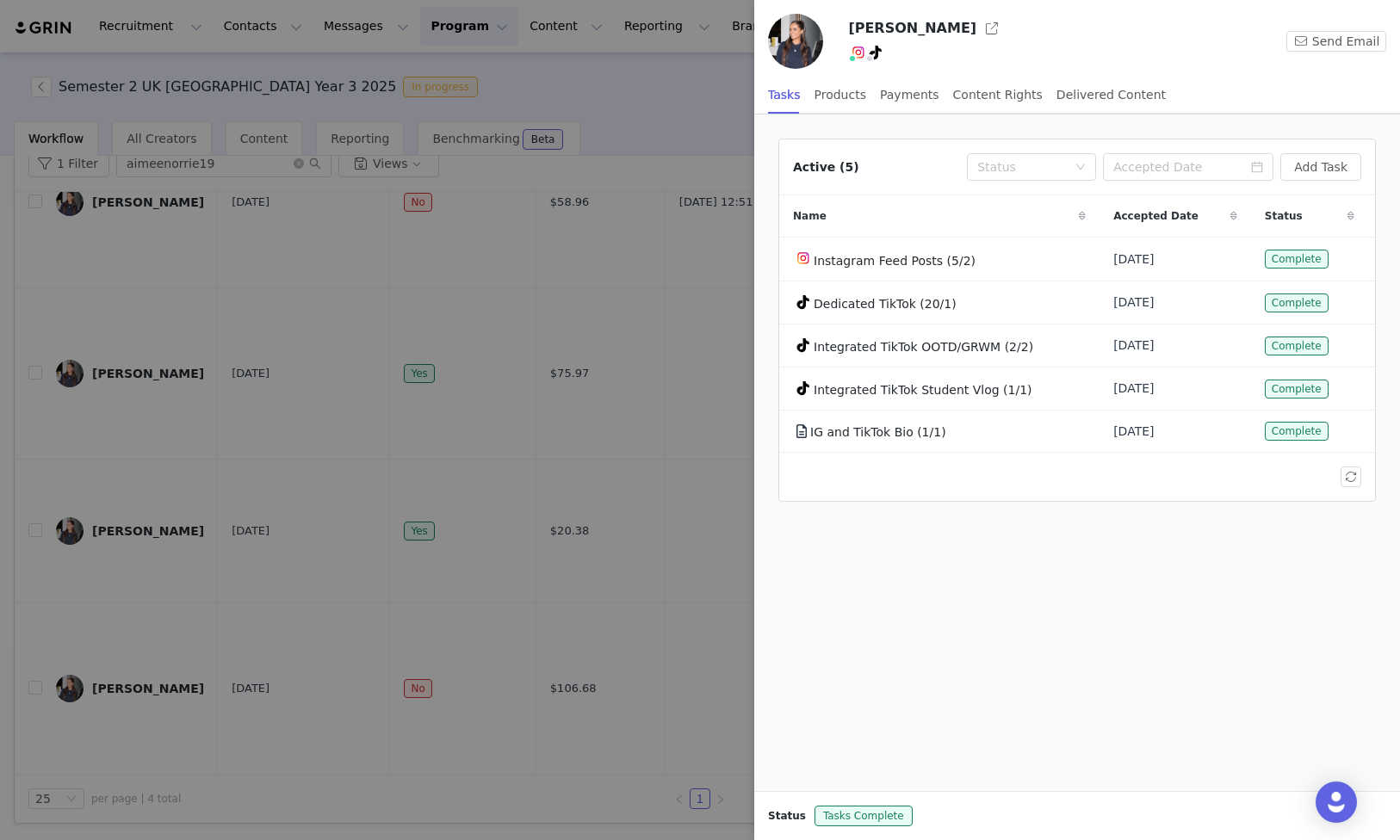
click at [568, 386] on div at bounding box center [700, 420] width 1400 height 840
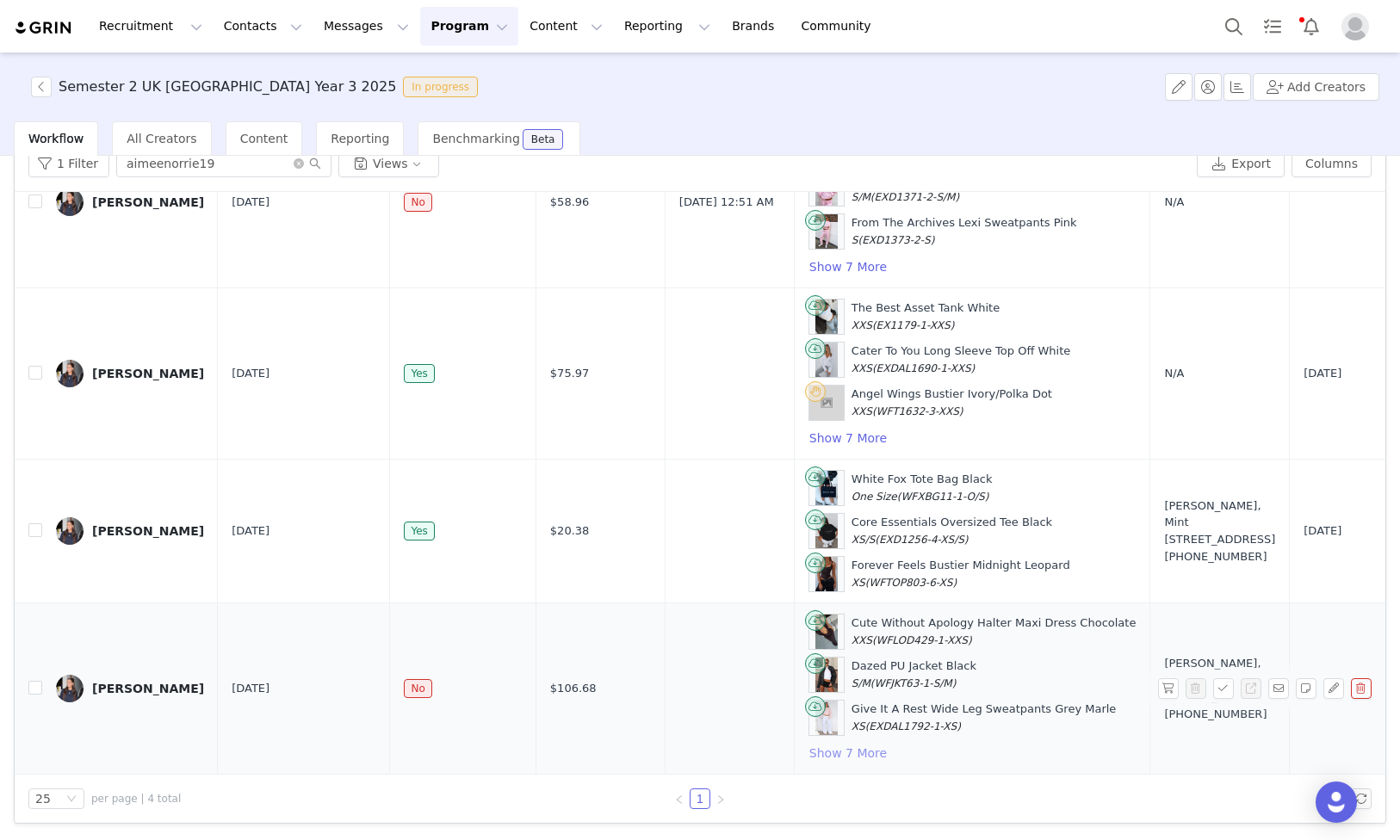
click at [808, 753] on button "Show 7 More" at bounding box center [848, 753] width 79 height 21
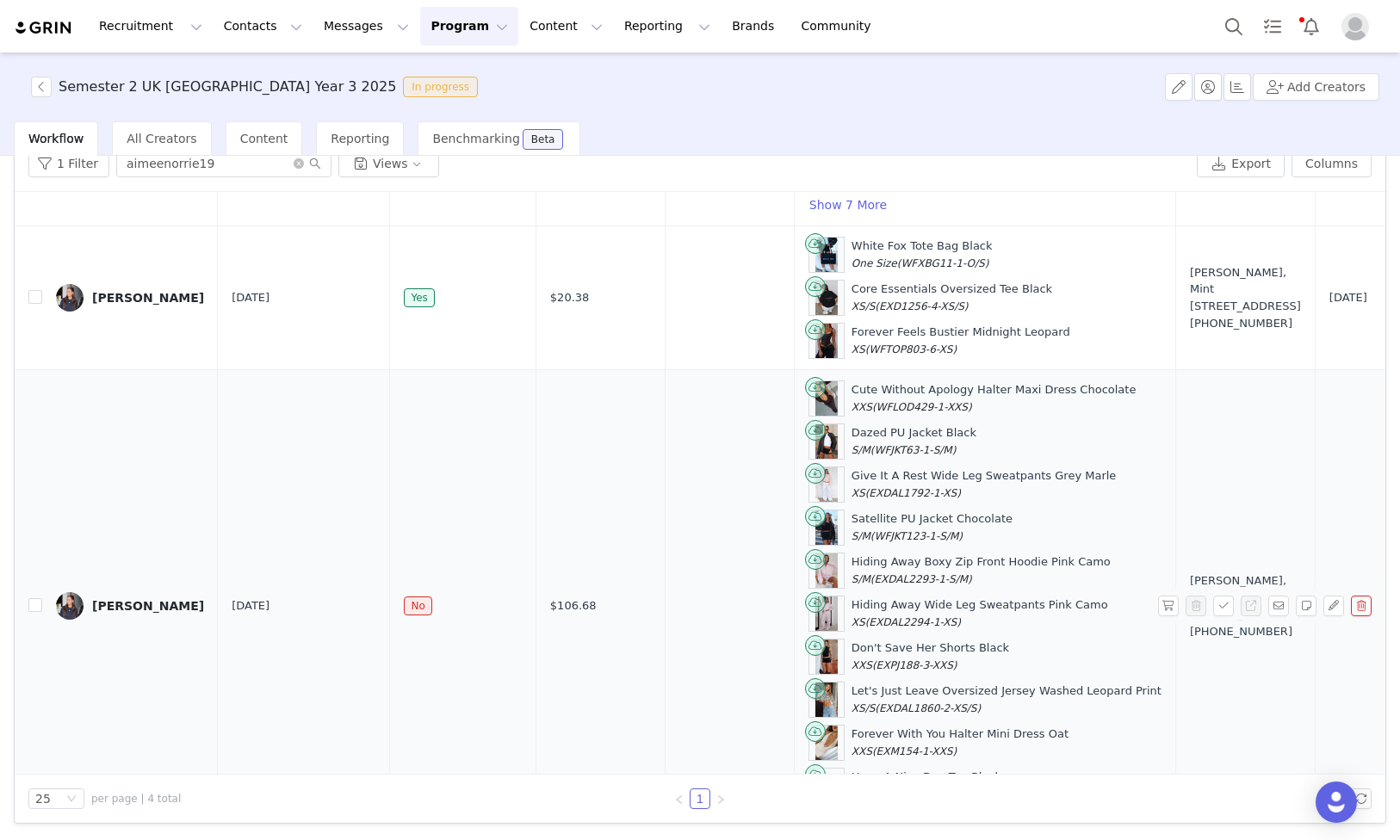
scroll to position [417, 0]
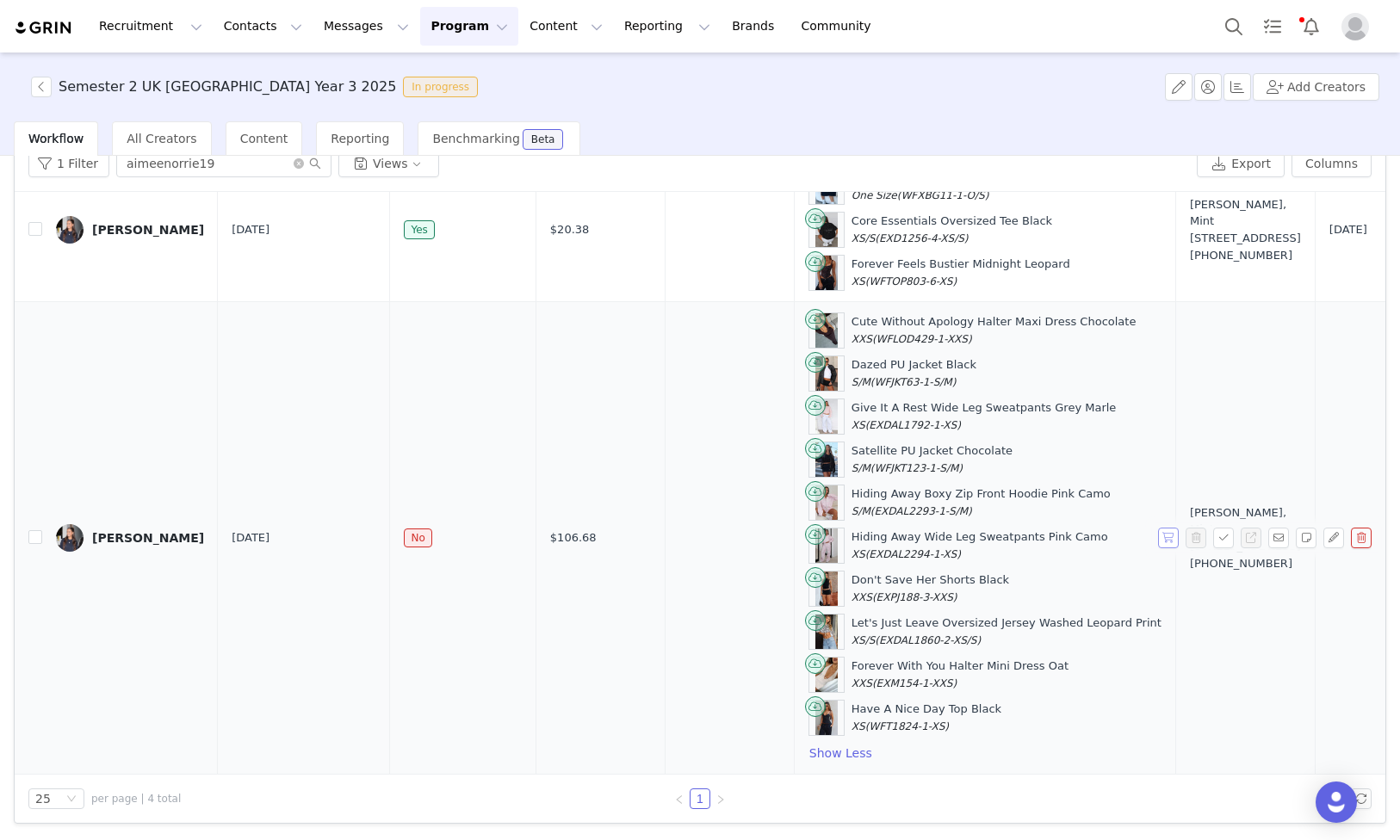
click at [1160, 540] on button "button" at bounding box center [1169, 538] width 21 height 21
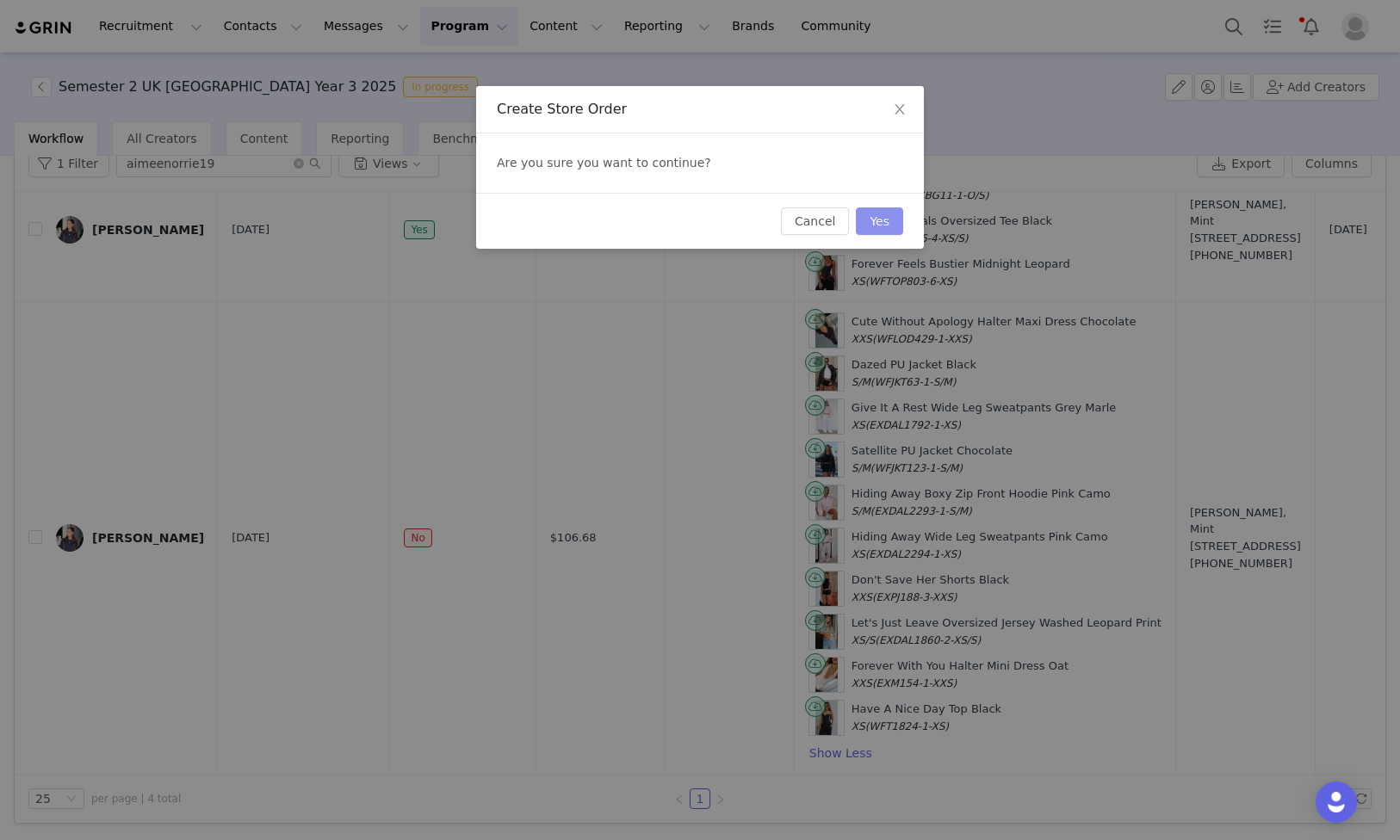
click at [890, 216] on button "Yes" at bounding box center [879, 222] width 47 height 28
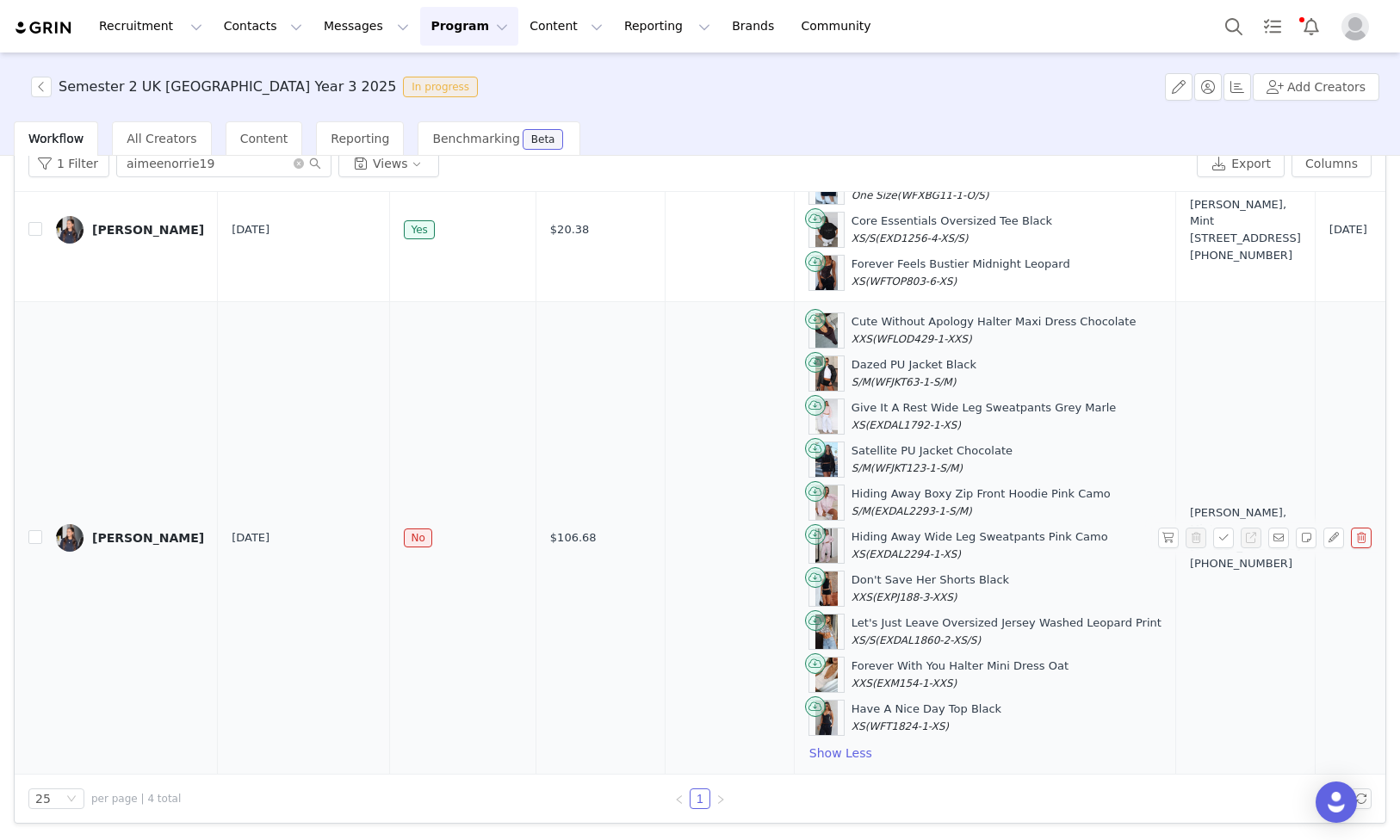
drag, startPoint x: 788, startPoint y: 324, endPoint x: 1054, endPoint y: 329, distance: 266.0
click at [1054, 329] on div "Cute Without Apology Halter Maxi Dress Chocolate XXS (WFLOD429-1-XXS)" at bounding box center [984, 330] width 353 height 36
click at [851, 364] on div "Dazed PU Jacket Black S/M (WFJKT63-1-S/M)" at bounding box center [913, 373] width 125 height 34
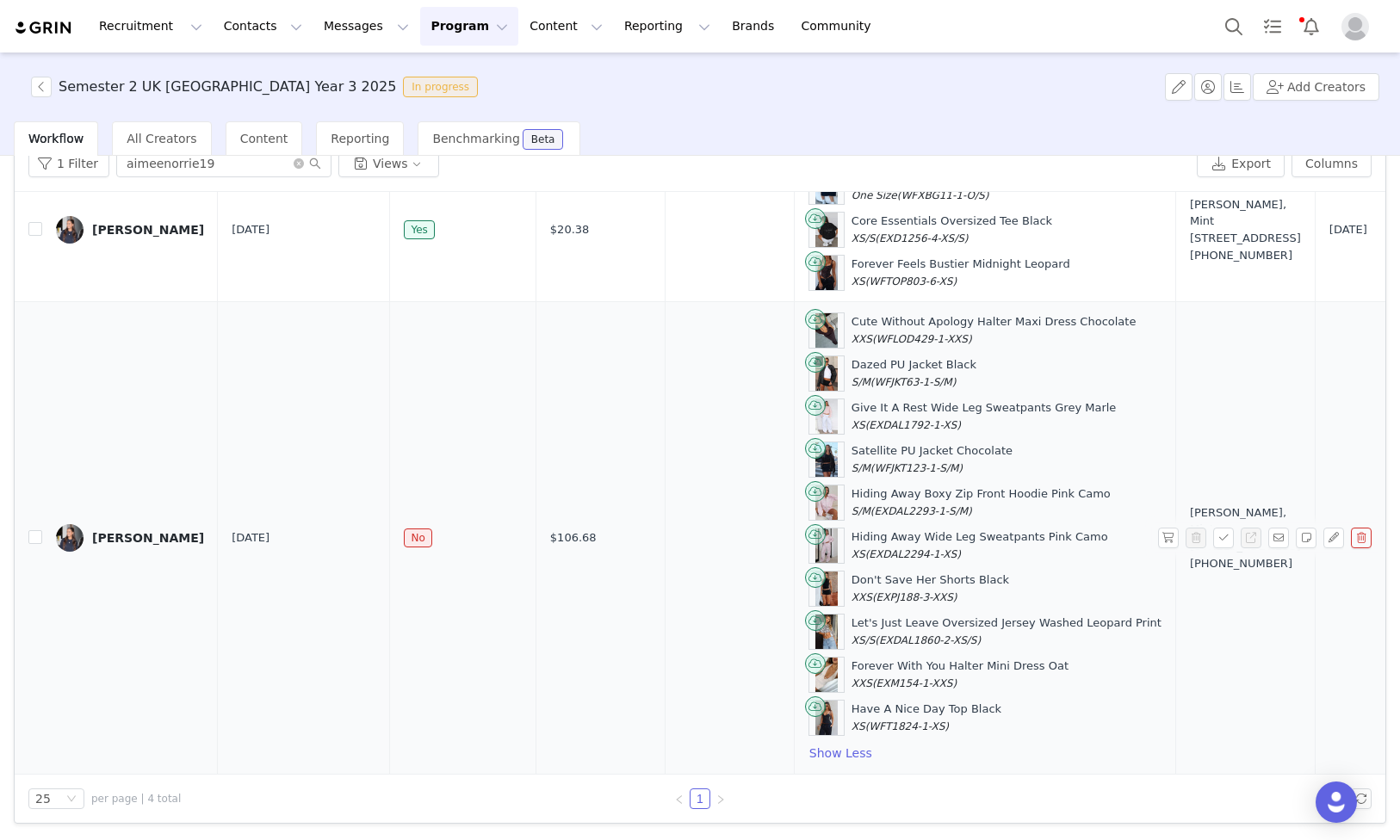
click at [884, 404] on div "Give It A Rest Wide Leg Sweatpants Grey Marle XS (EXDAL1792-1-XS)" at bounding box center [983, 416] width 265 height 34
drag, startPoint x: 807, startPoint y: 378, endPoint x: 787, endPoint y: 365, distance: 23.9
click at [808, 365] on div "Dazed PU Jacket Black S/M (WFJKT63-1-S/M)" at bounding box center [984, 373] width 353 height 36
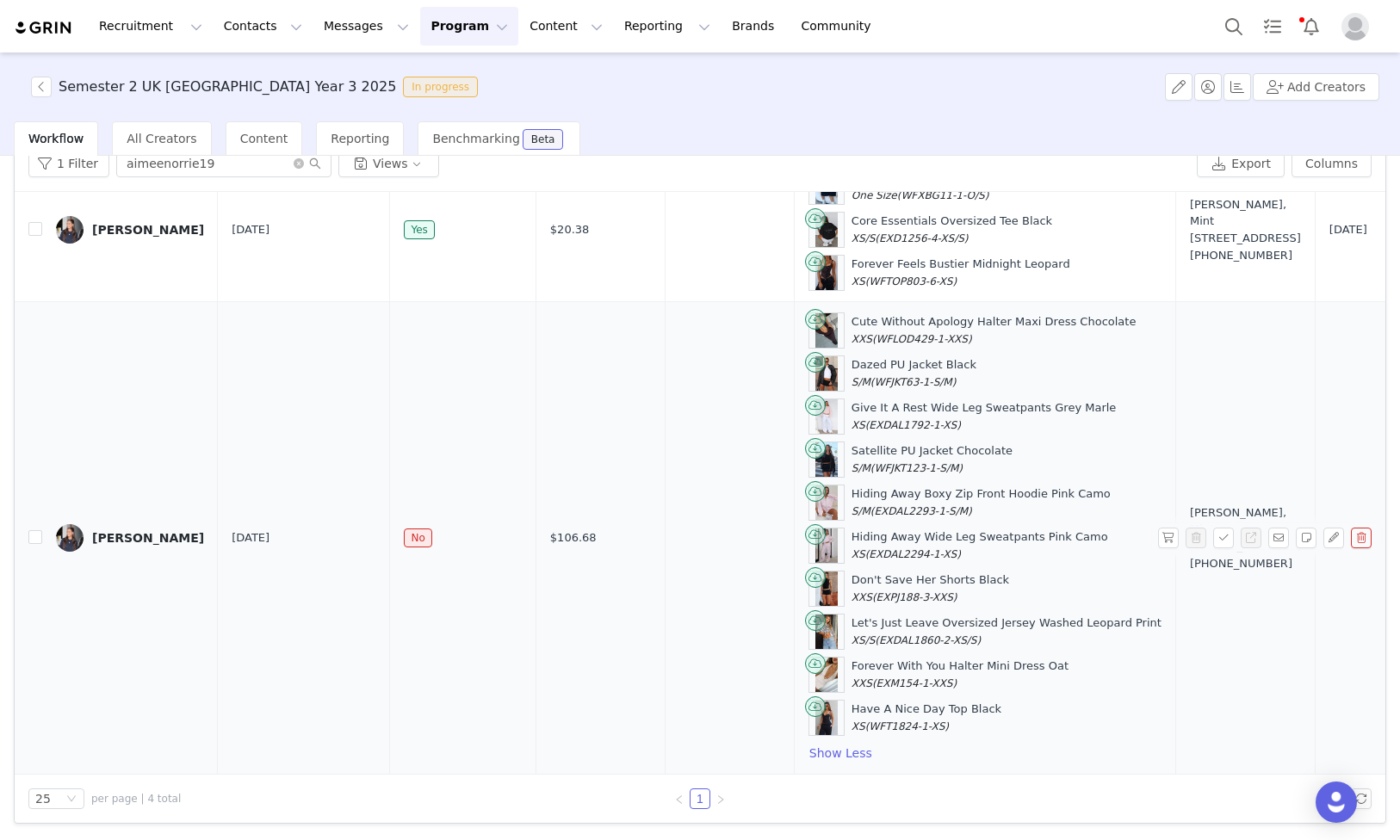
click at [851, 414] on div "Give It A Rest Wide Leg Sweatpants Grey Marle XS (EXDAL1792-1-XS)" at bounding box center [983, 416] width 265 height 34
click at [851, 405] on div "Give It A Rest Wide Leg Sweatpants Grey Marle XS (EXDAL1792-1-XS)" at bounding box center [983, 416] width 265 height 34
click at [851, 448] on div "Satellite PU Jacket Chocolate S/M (WFJKT123-1-S/M)" at bounding box center [932, 459] width 161 height 34
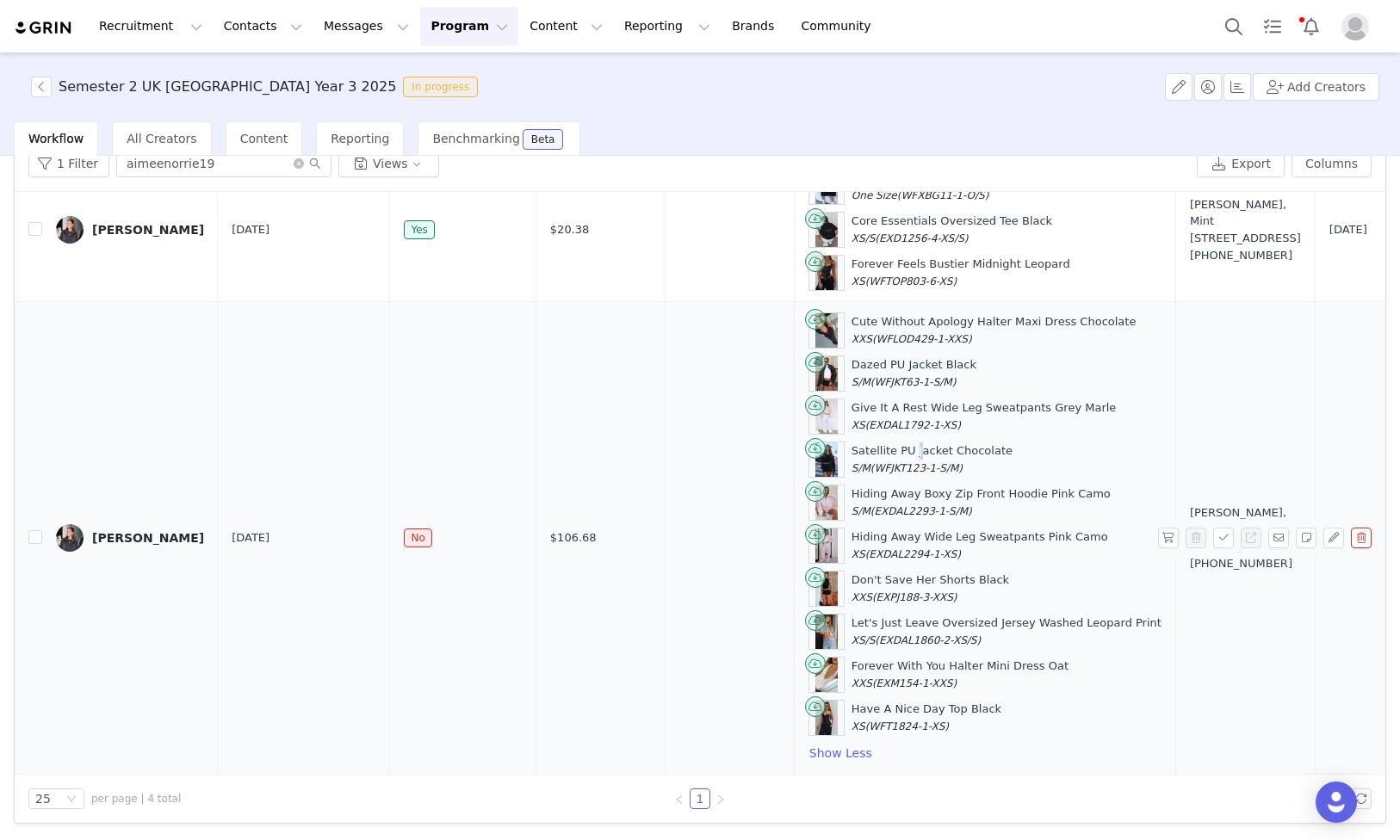
click at [851, 448] on div "Satellite PU Jacket Chocolate S/M (WFJKT123-1-S/M)" at bounding box center [932, 459] width 161 height 34
click at [851, 488] on div "Hiding Away Boxy Zip Front Hoodie Pink Camo S/M (EXDAL2293-1-S/M)" at bounding box center [981, 502] width 259 height 34
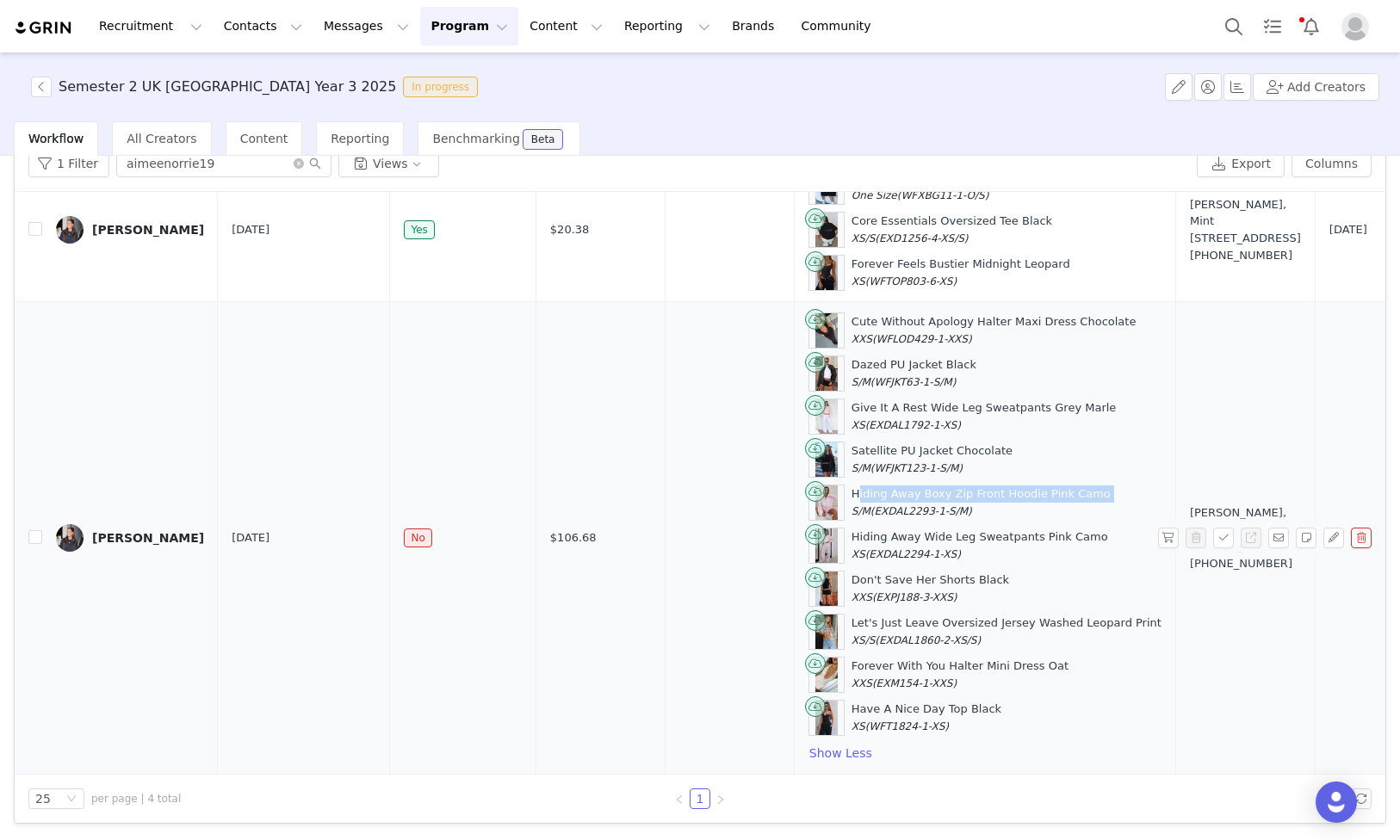
click at [882, 536] on div "Hiding Away Wide Leg Sweatpants Pink Camo XS (EXDAL2294-1-XS)" at bounding box center [979, 545] width 256 height 34
click at [861, 536] on div "Hiding Away Wide Leg Sweatpants Pink Camo XS (EXDAL2294-1-XS)" at bounding box center [979, 545] width 256 height 34
click at [851, 534] on div "Hiding Away Wide Leg Sweatpants Pink Camo XS (EXDAL2294-1-XS)" at bounding box center [979, 545] width 256 height 34
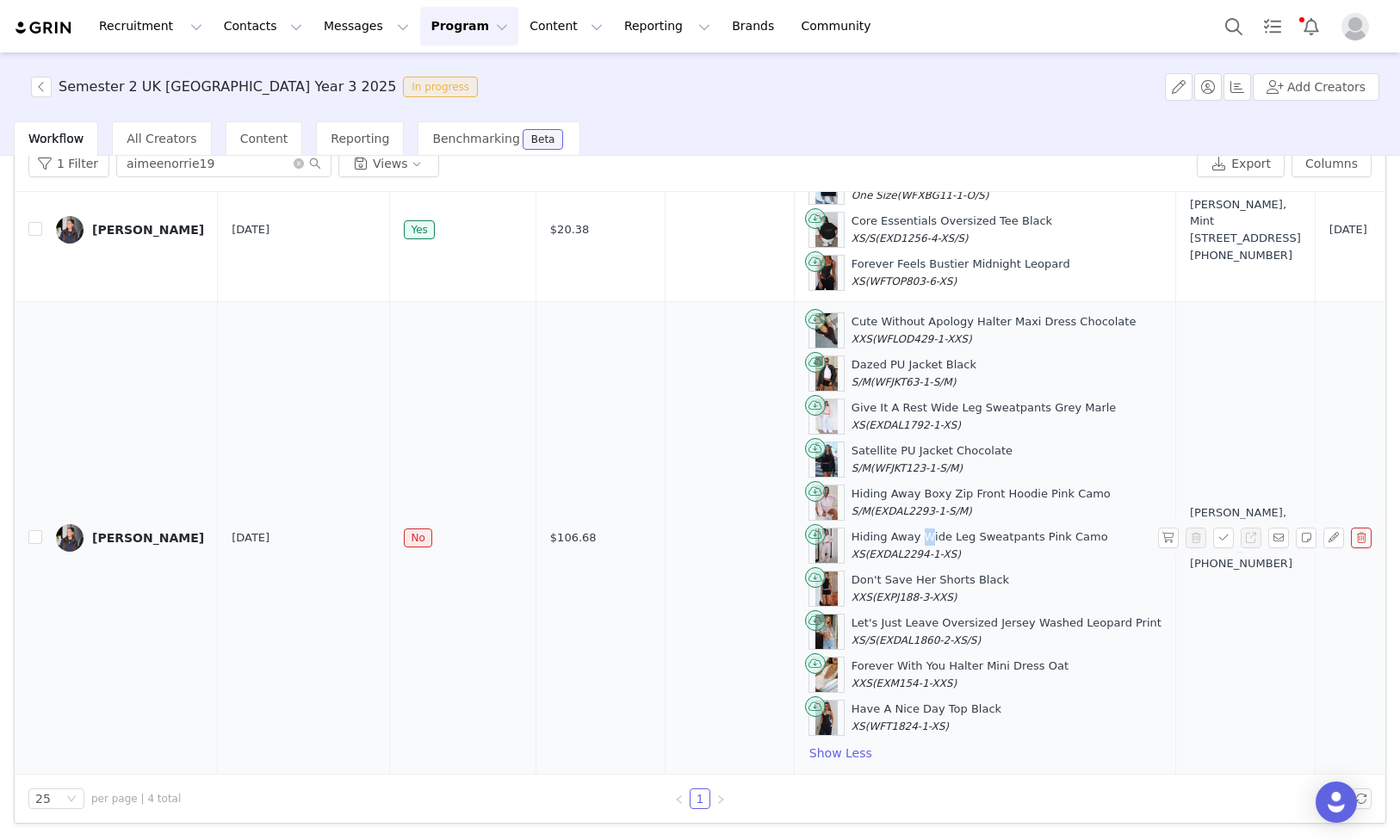
click at [851, 534] on div "Hiding Away Wide Leg Sweatpants Pink Camo XS (EXDAL2294-1-XS)" at bounding box center [979, 545] width 256 height 34
click at [861, 574] on div "Don't Save Her Shorts Black XXS (EXPJ188-3-XXS)" at bounding box center [930, 588] width 158 height 34
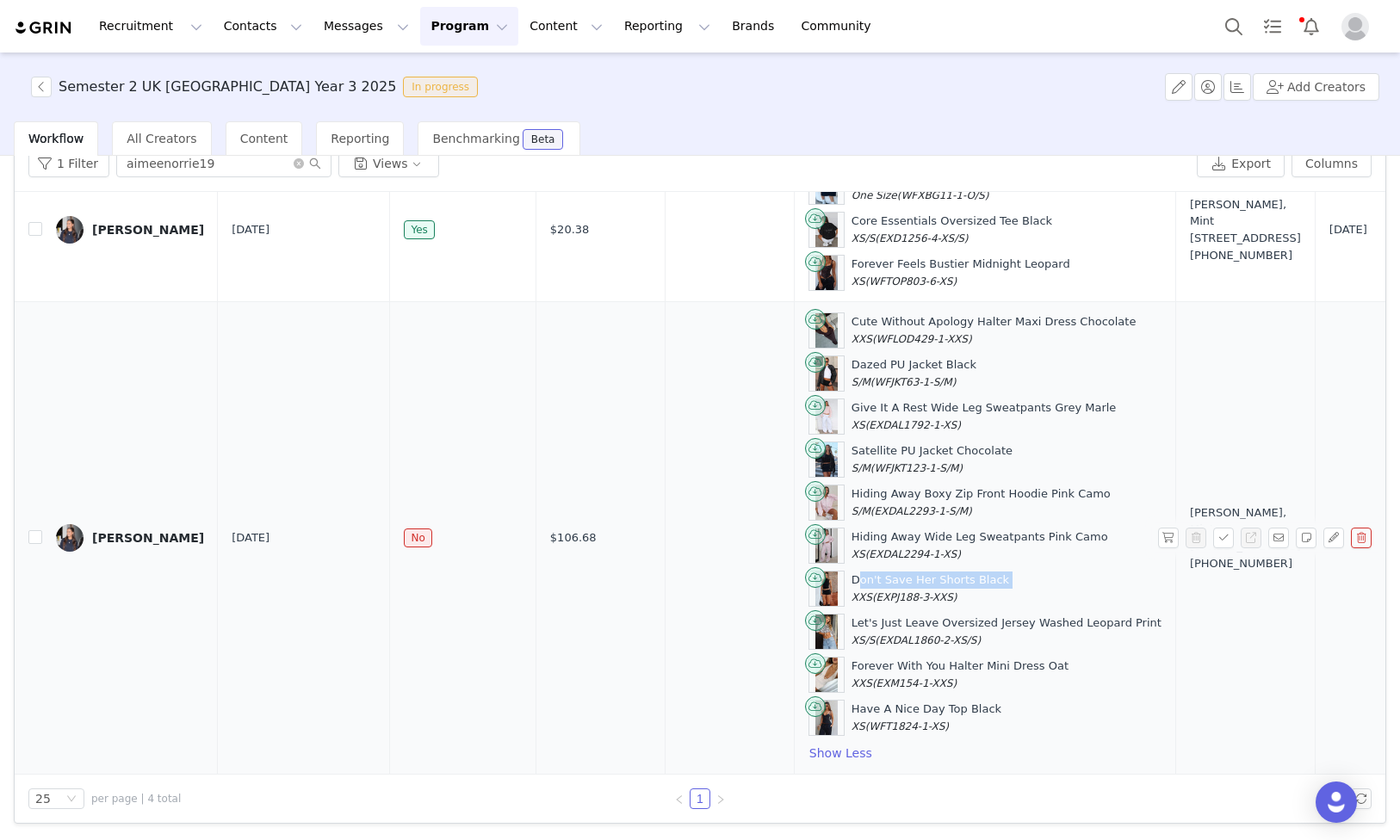
click at [884, 624] on div "Let's Just Leave Oversized Jersey Washed Leopard Print XS/S (EXDAL1860-2-XS/S)" at bounding box center [1006, 631] width 310 height 34
click at [879, 668] on div "Forever With You Halter Mini Dress Oat XXS (EXM154-1-XXS)" at bounding box center [960, 674] width 217 height 34
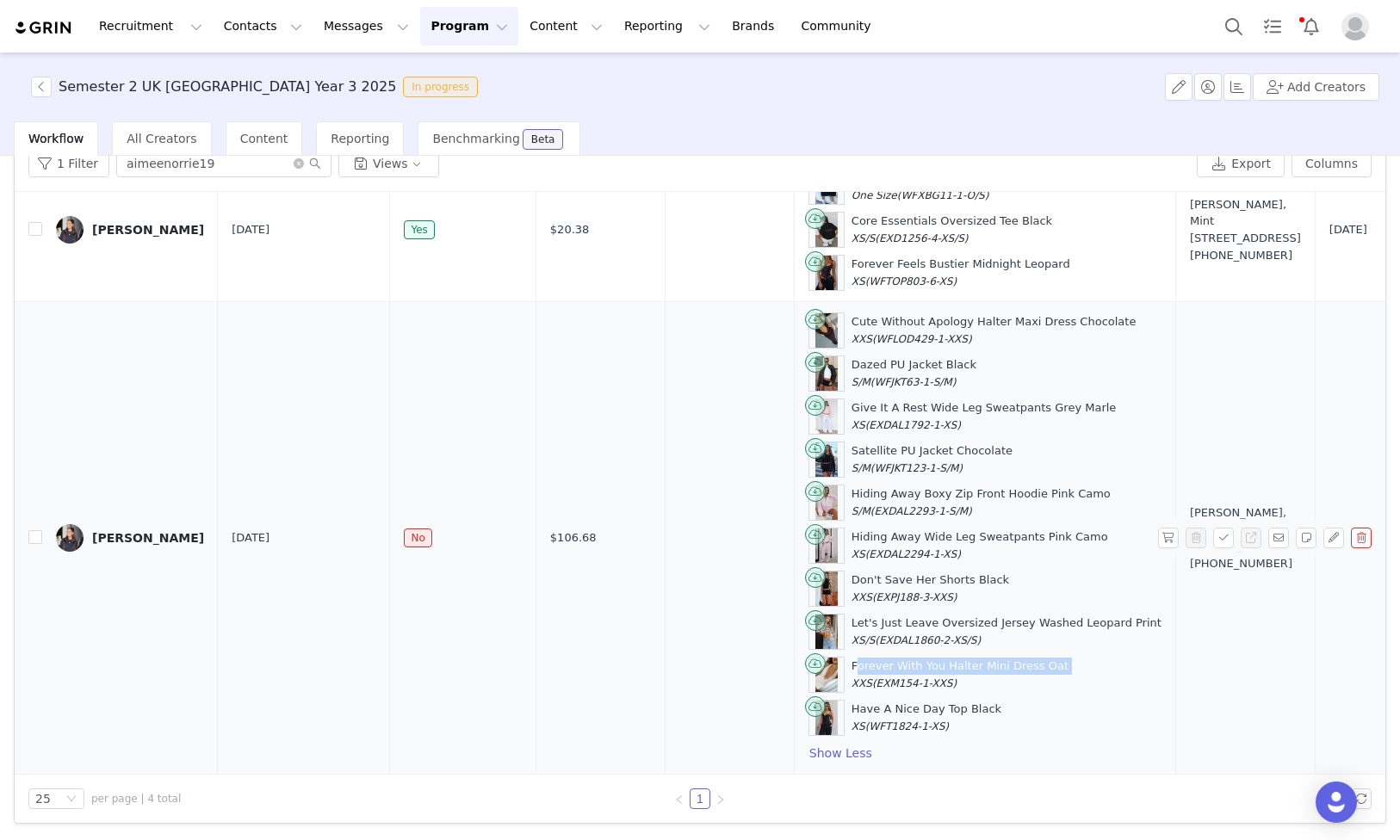
click at [879, 668] on div "Forever With You Halter Mini Dress Oat XXS (EXM154-1-XXS)" at bounding box center [960, 674] width 217 height 34
click at [877, 710] on div "Have A Nice Day Top Black XS (WFT1824-1-XS)" at bounding box center [926, 718] width 150 height 34
click at [273, 166] on input "aimeenorrie19" at bounding box center [224, 164] width 216 height 28
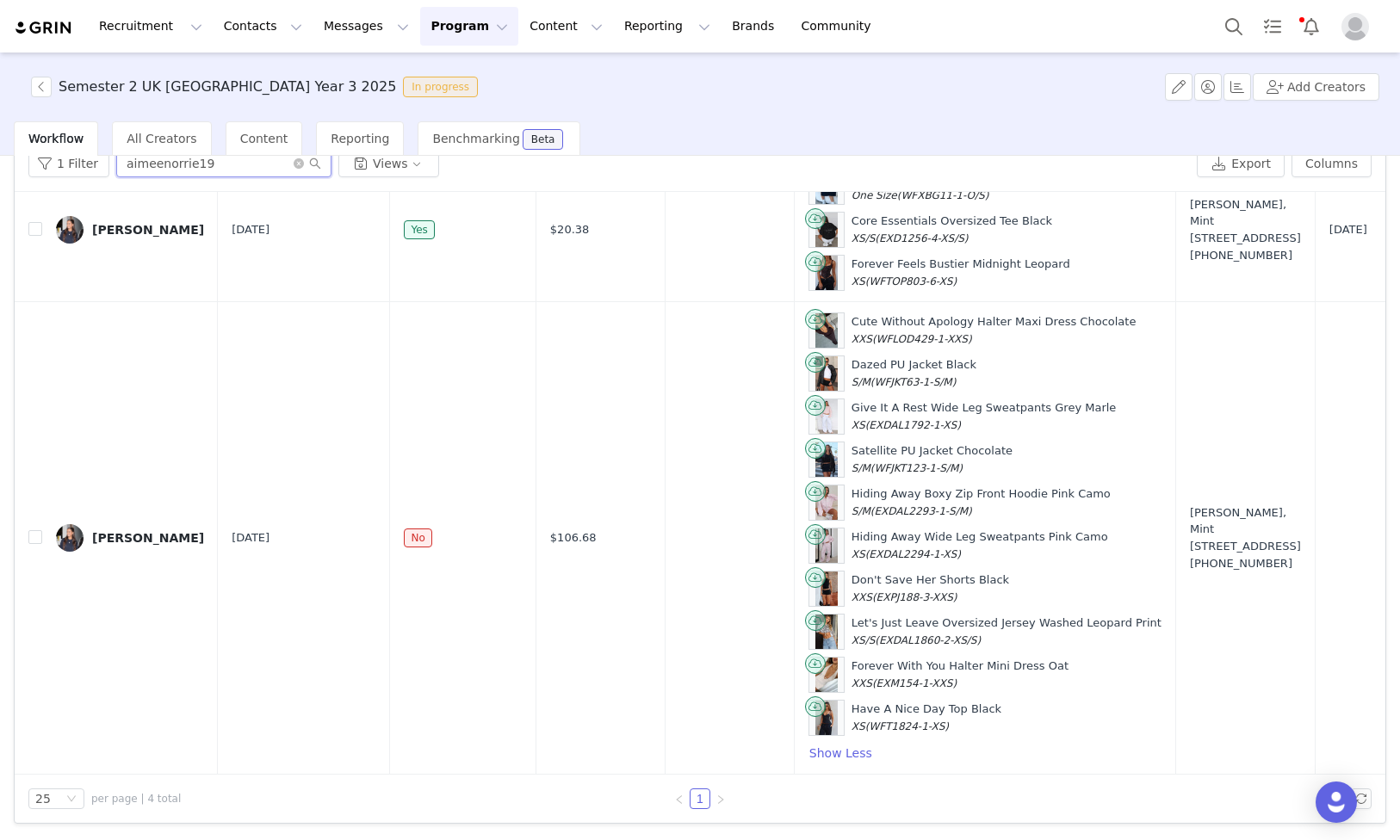
click at [273, 166] on input "aimeenorrie19" at bounding box center [224, 164] width 216 height 28
paste input "Carolina.regox"
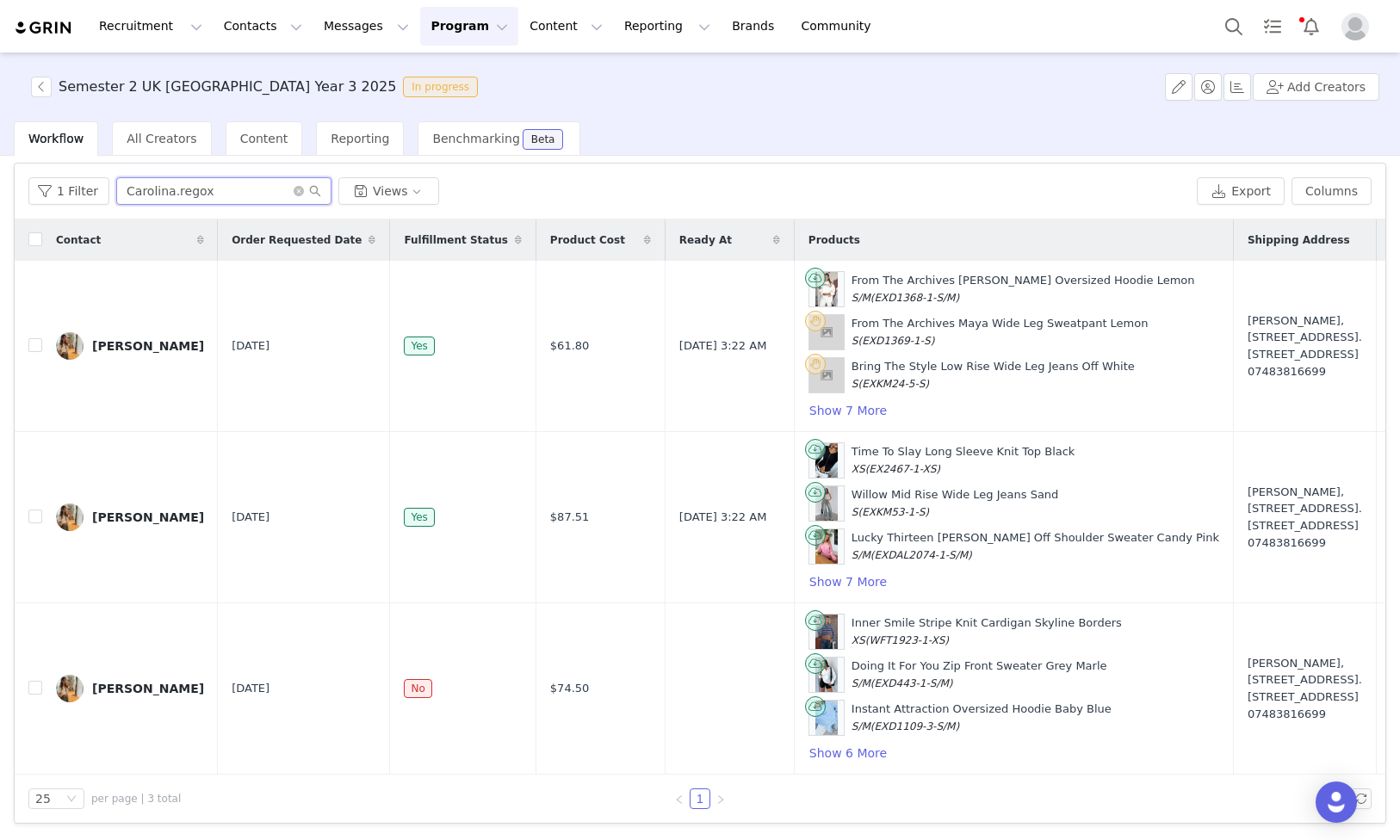
scroll to position [55, 0]
type input "Carolina.regox"
click at [808, 756] on button "Show 6 More" at bounding box center [848, 753] width 79 height 21
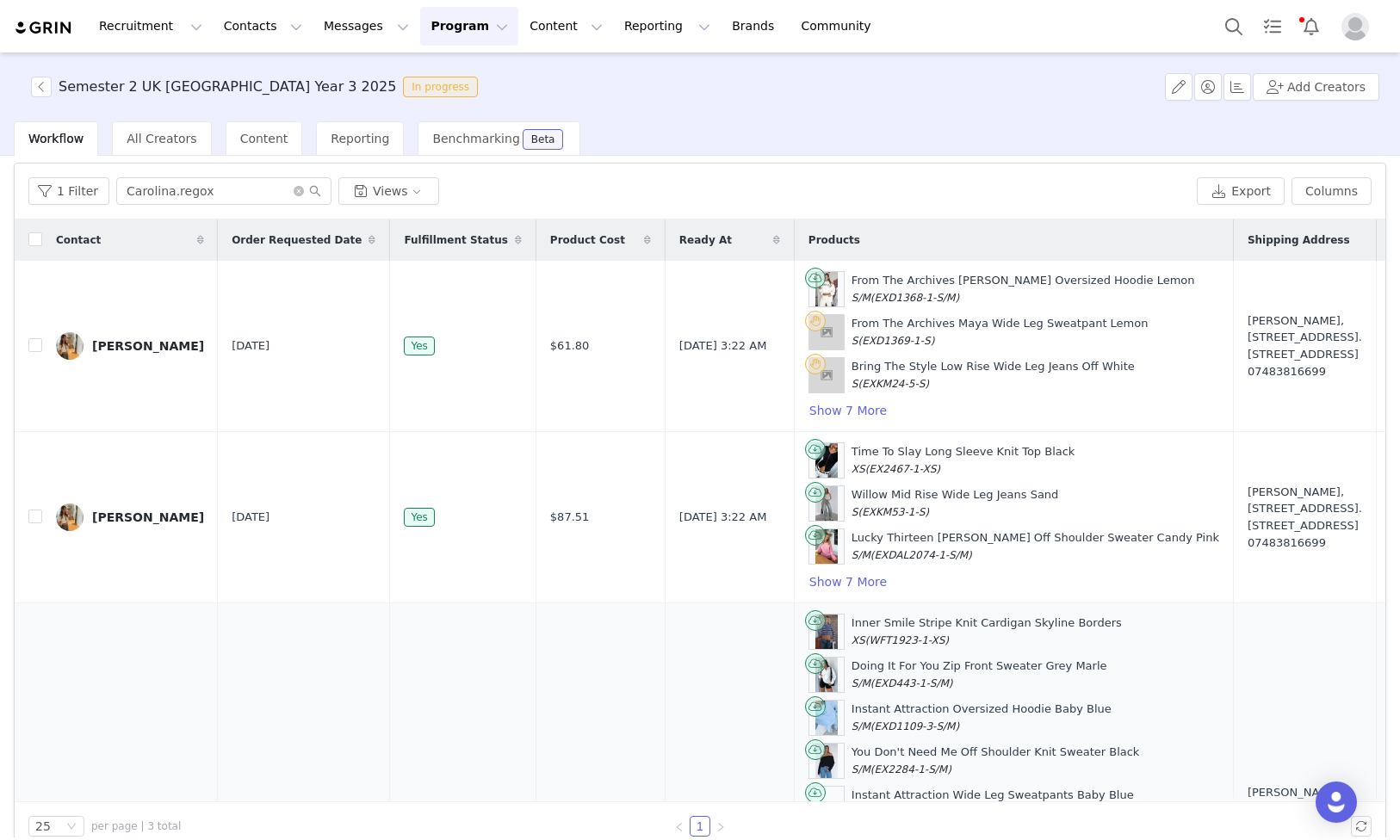
scroll to position [231, 0]
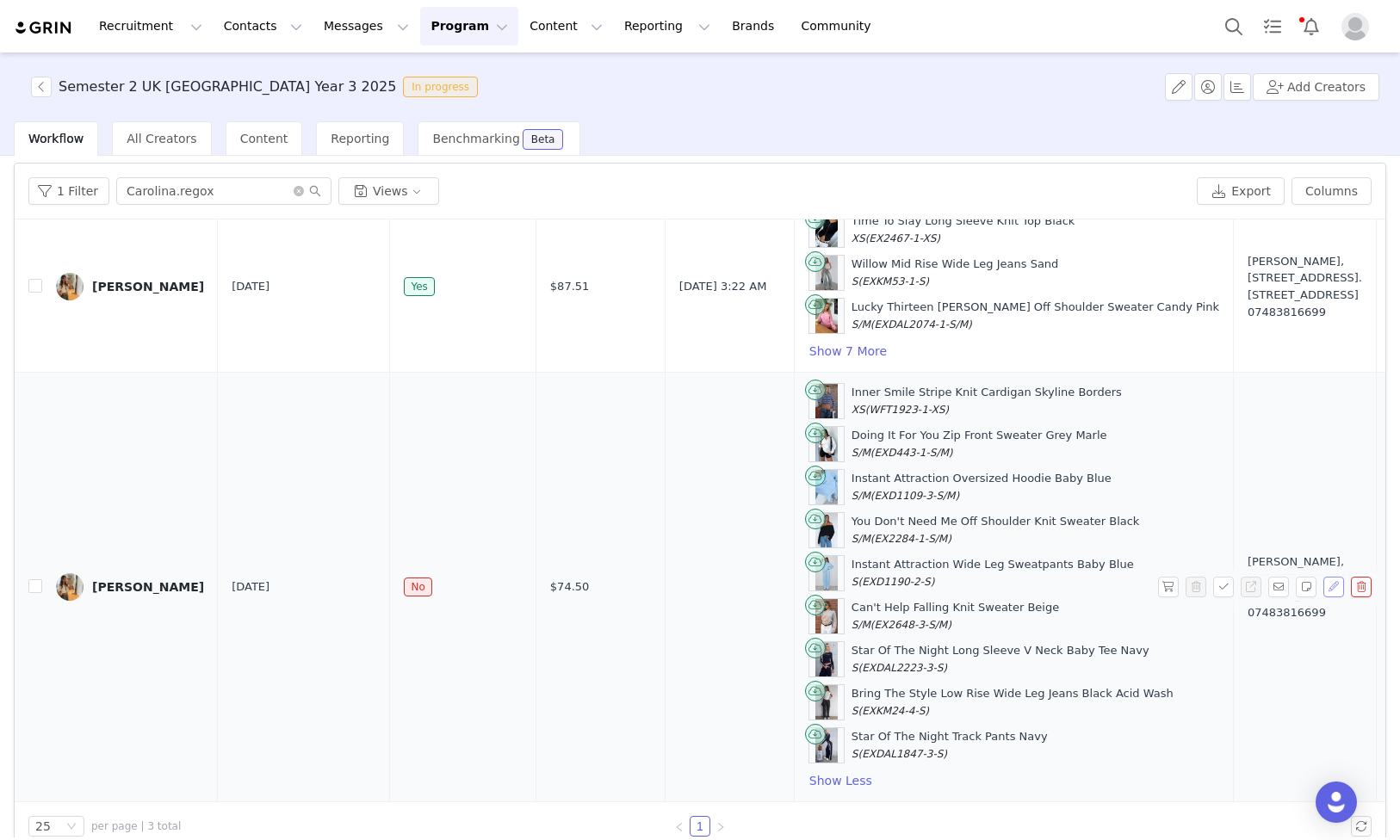
click at [1328, 591] on button "button" at bounding box center [1334, 587] width 21 height 21
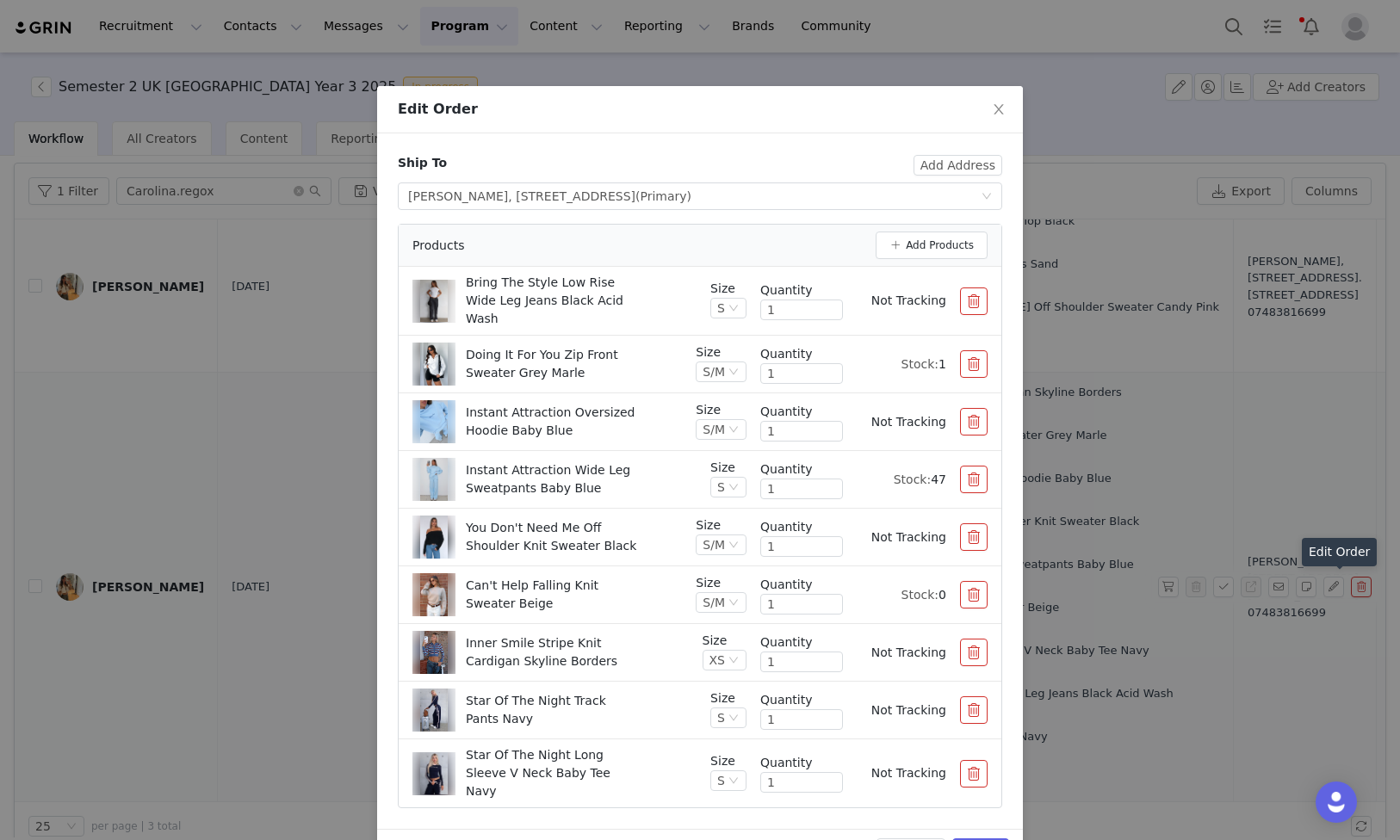
click at [875, 249] on div "Products" at bounding box center [643, 246] width 463 height 18
click at [905, 247] on button "Add Products" at bounding box center [932, 246] width 112 height 28
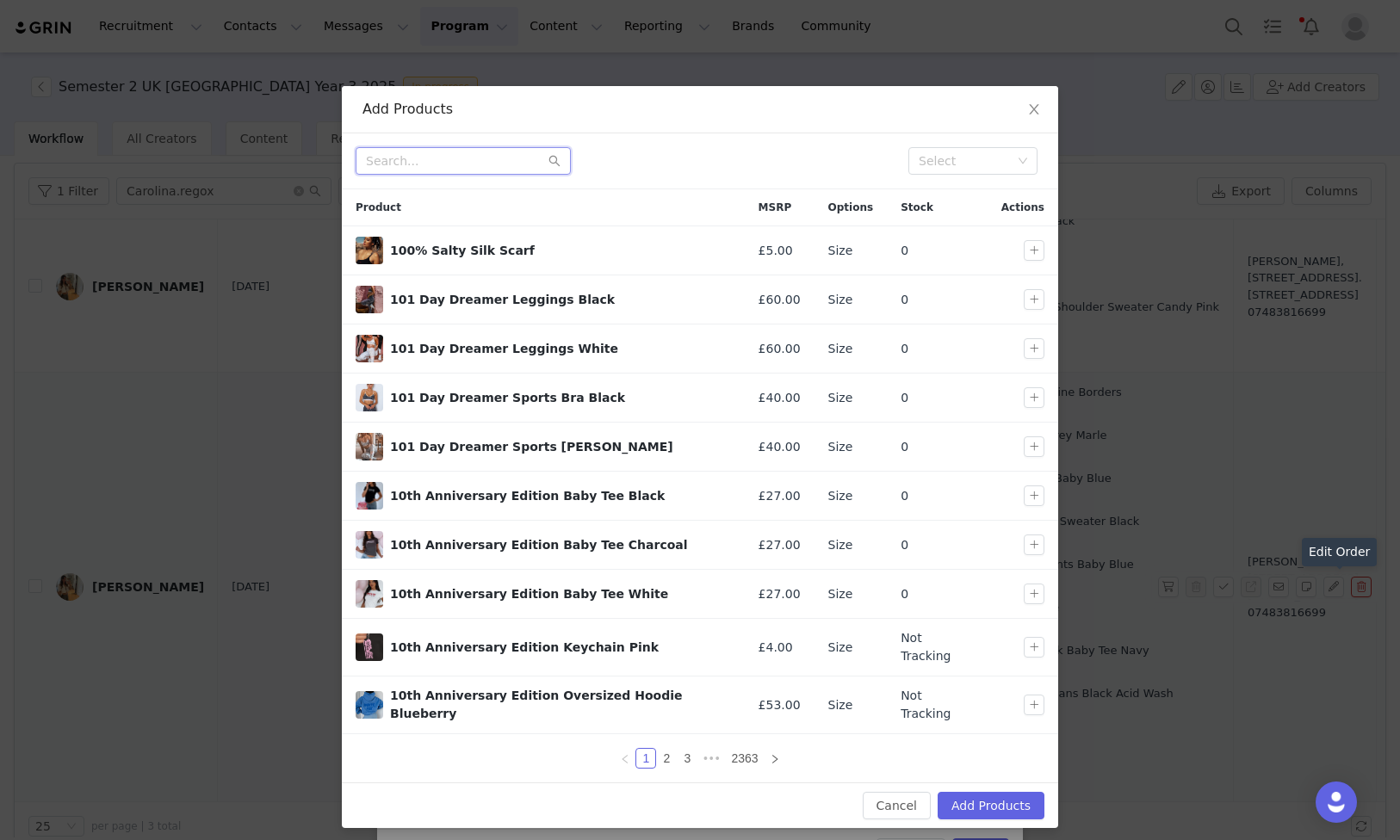
click at [462, 166] on input "text" at bounding box center [463, 161] width 216 height 28
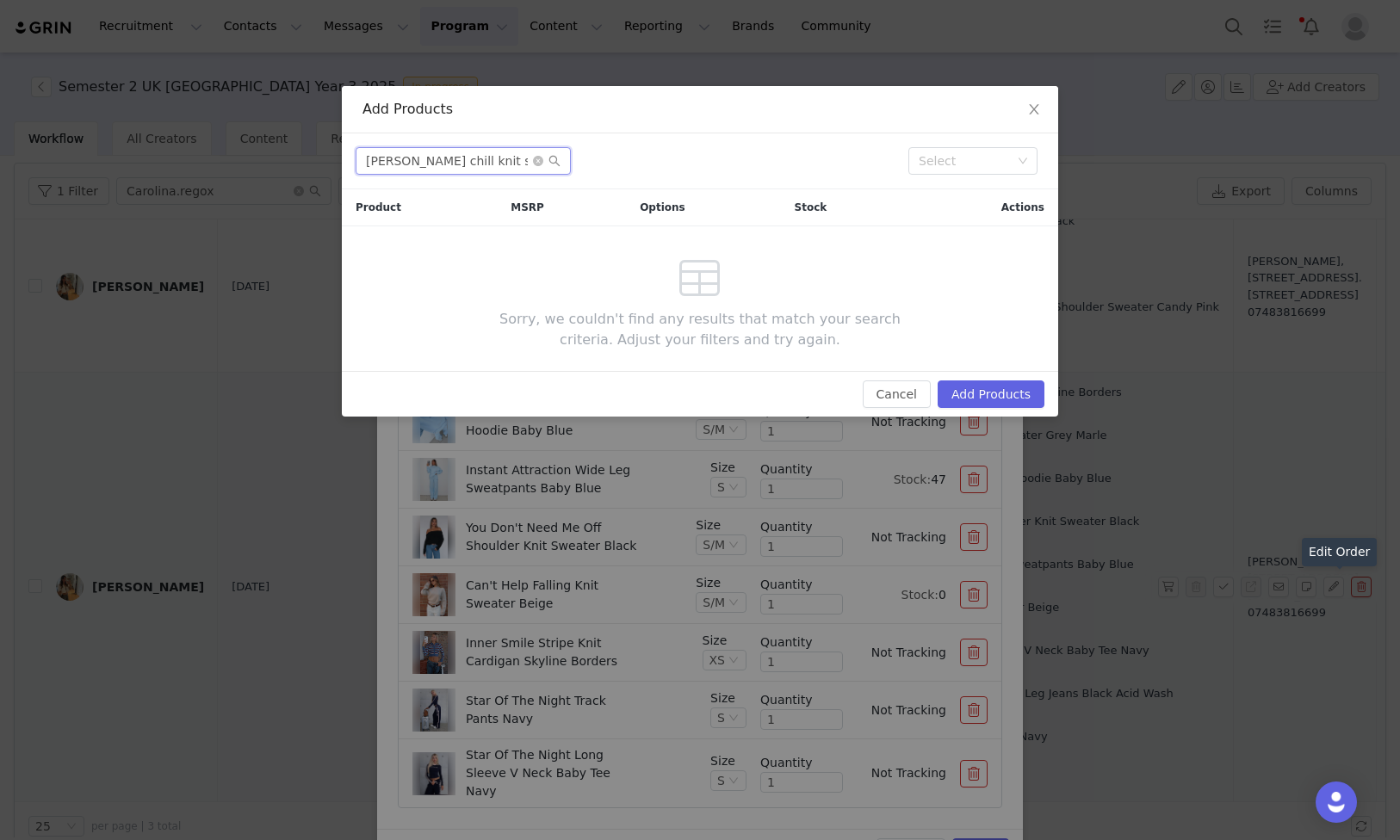
click at [490, 170] on input "[PERSON_NAME] chill knit sweater" at bounding box center [463, 161] width 216 height 28
paste input "Winter's Chill Knit Sweater Chocolate"
click at [489, 170] on input "[PERSON_NAME] chill knit sweater" at bounding box center [463, 161] width 216 height 28
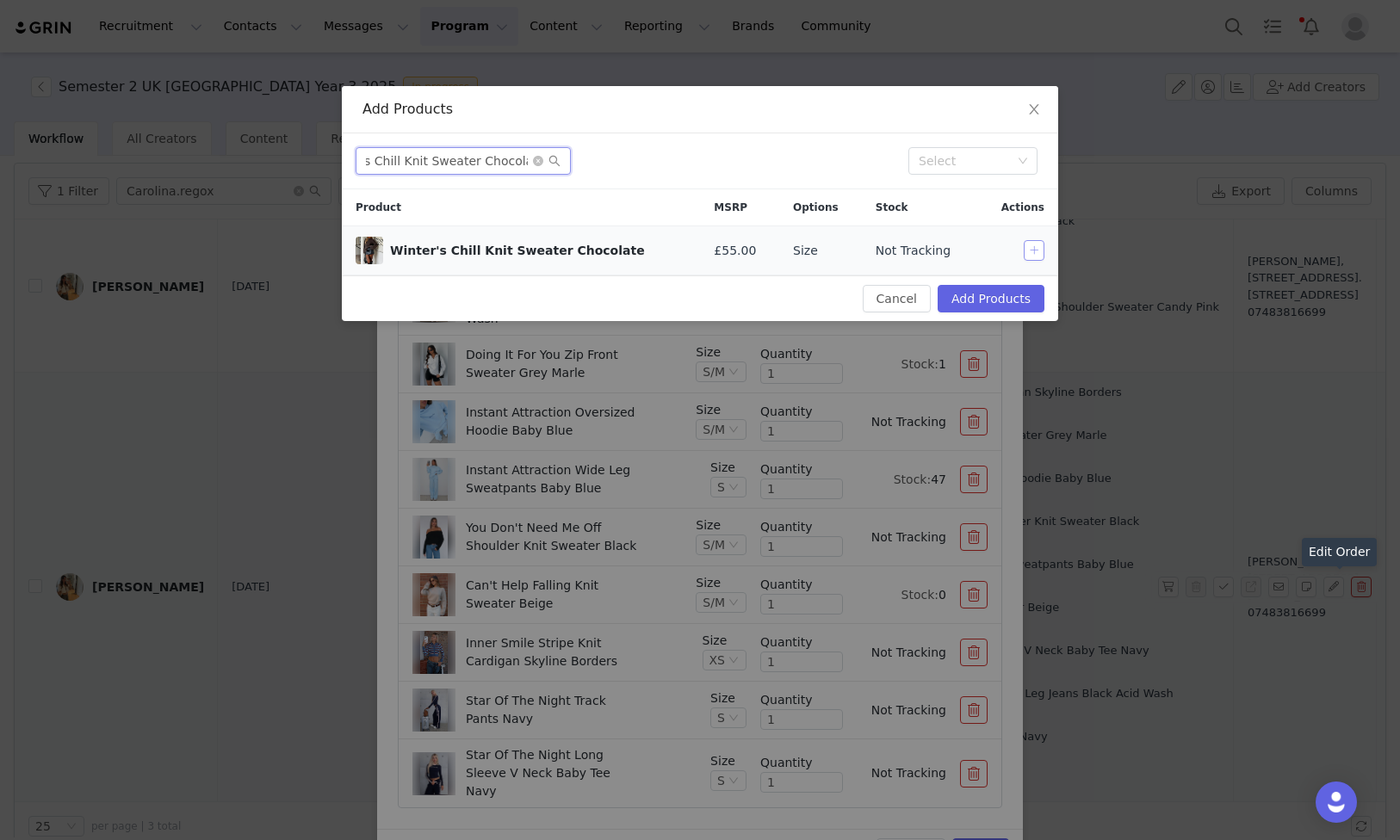
type input "Winter's Chill Knit Sweater Chocolate"
click at [1033, 248] on button "button" at bounding box center [1034, 251] width 21 height 21
click at [1017, 298] on button "Add Products" at bounding box center [991, 298] width 107 height 28
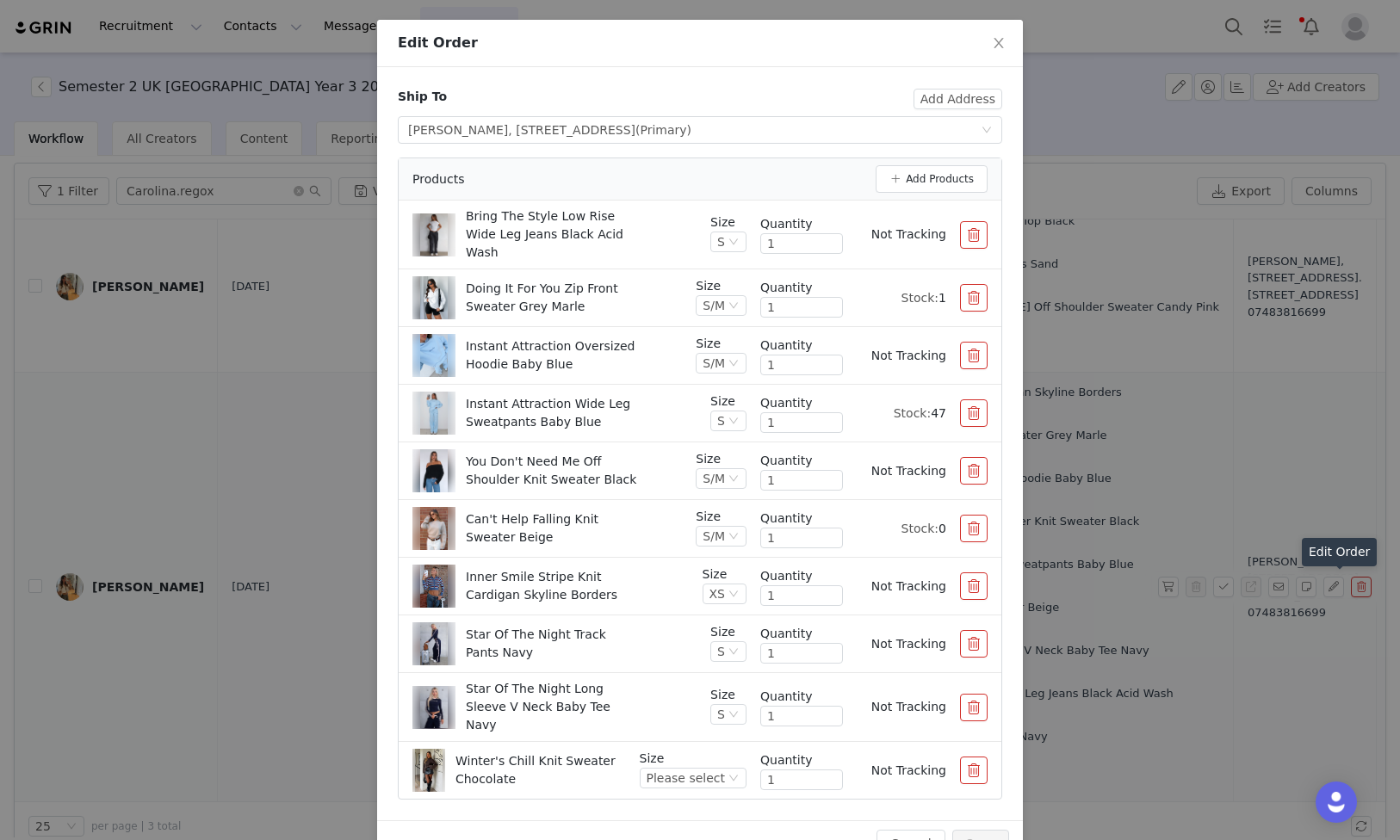
scroll to position [91, 0]
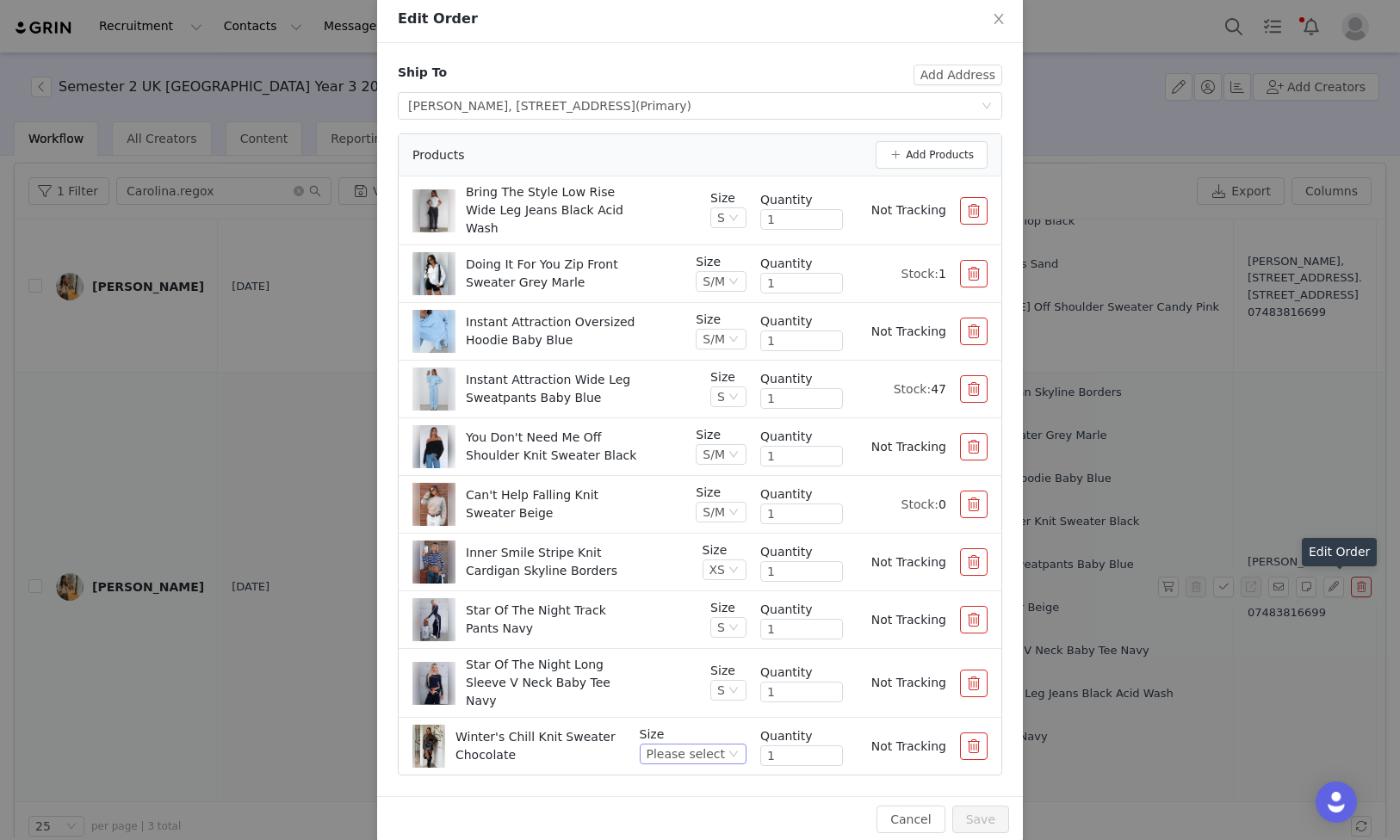
click at [717, 744] on div "Please select" at bounding box center [686, 754] width 78 height 19
click at [700, 611] on li "XS/S" at bounding box center [696, 618] width 102 height 28
click at [984, 806] on button "Save" at bounding box center [981, 819] width 57 height 28
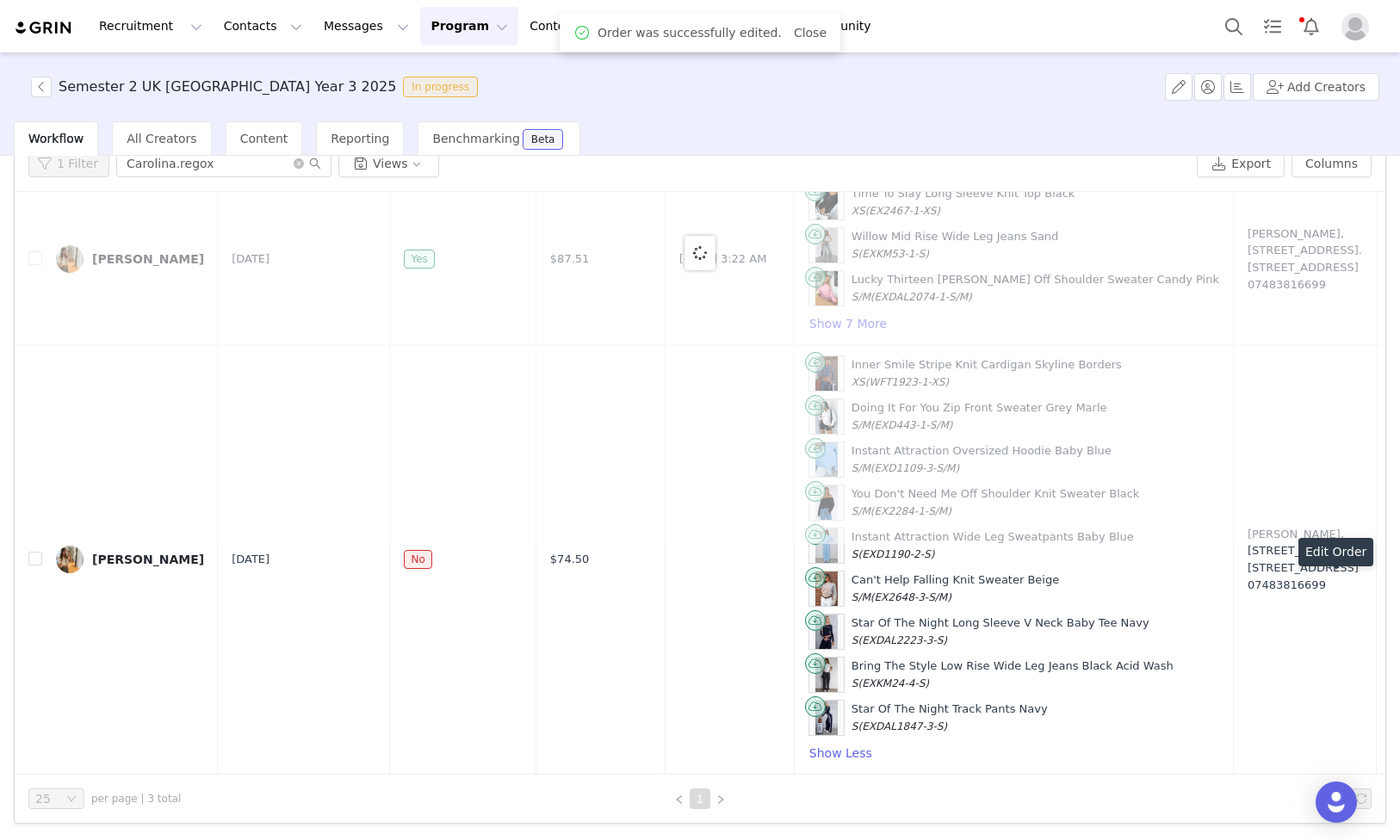
scroll to position [0, 0]
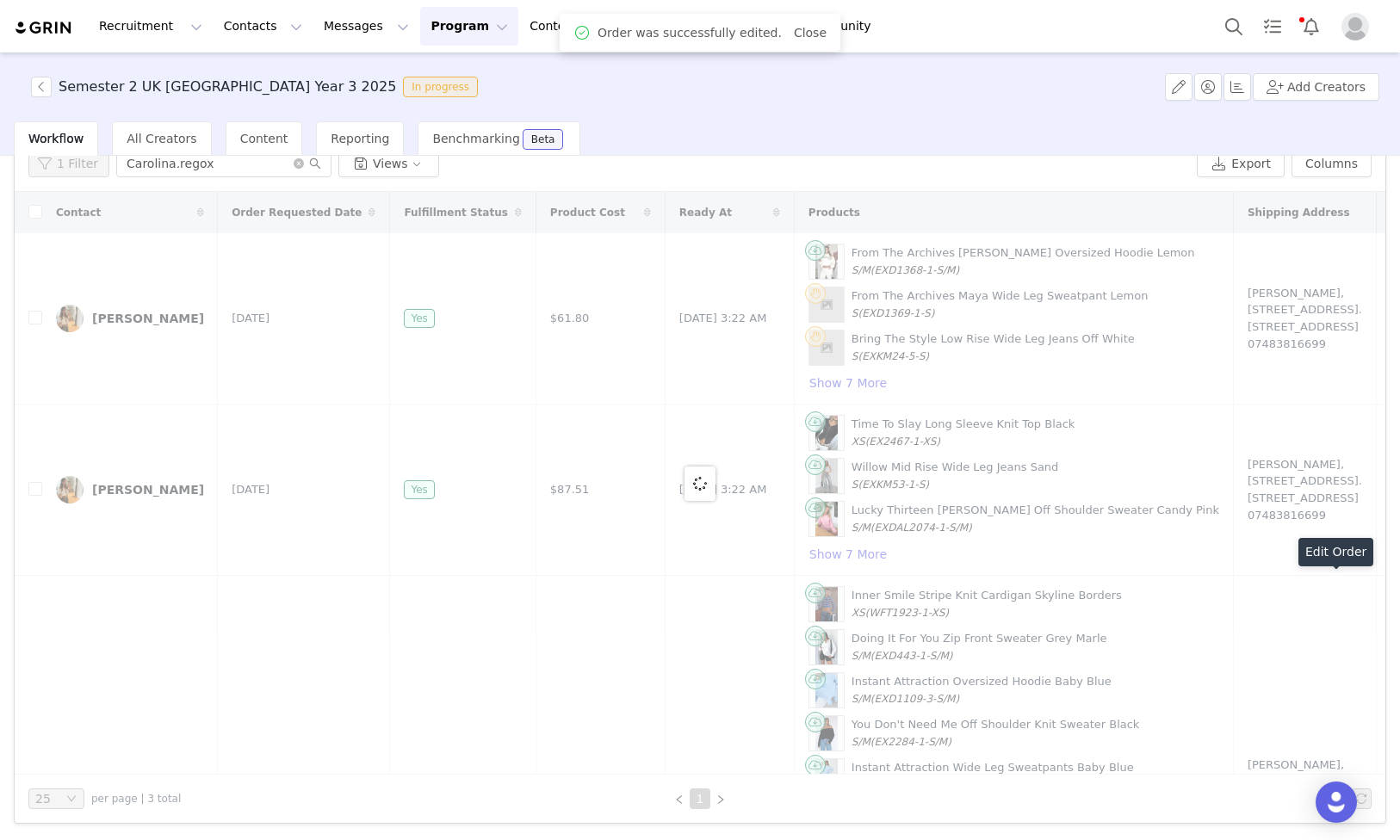
click at [1170, 560] on div at bounding box center [700, 484] width 1371 height 583
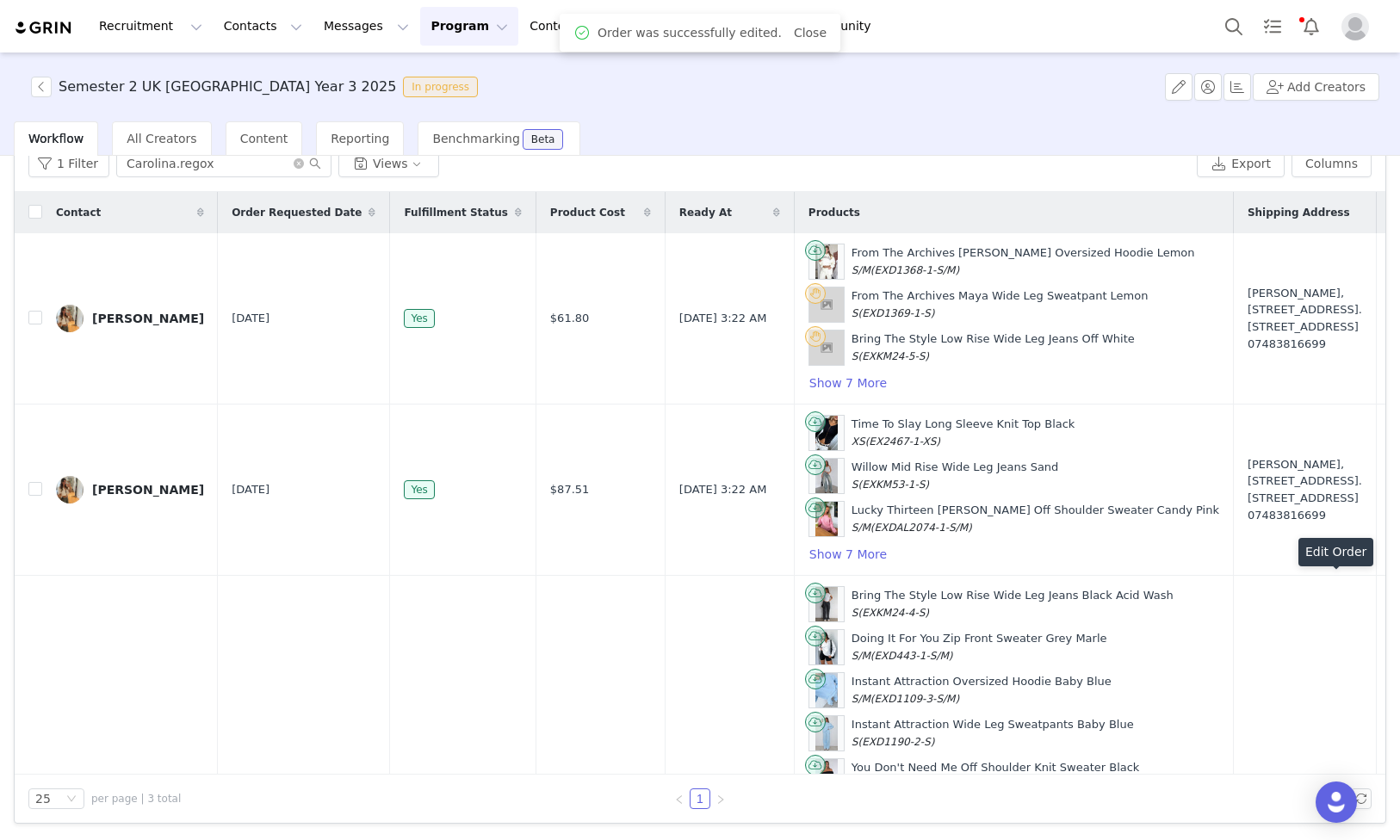
scroll to position [273, 0]
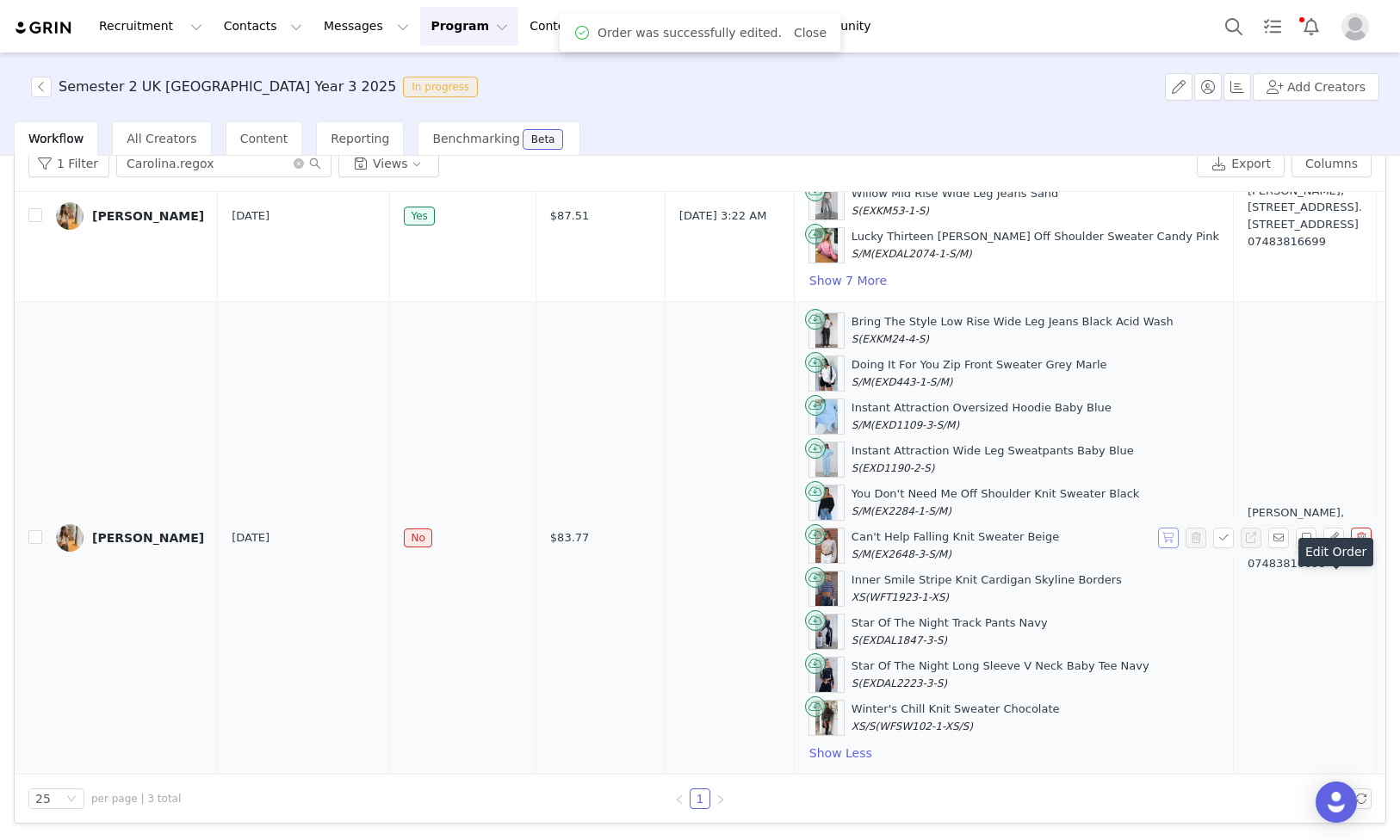
click at [1159, 541] on button "button" at bounding box center [1169, 538] width 21 height 21
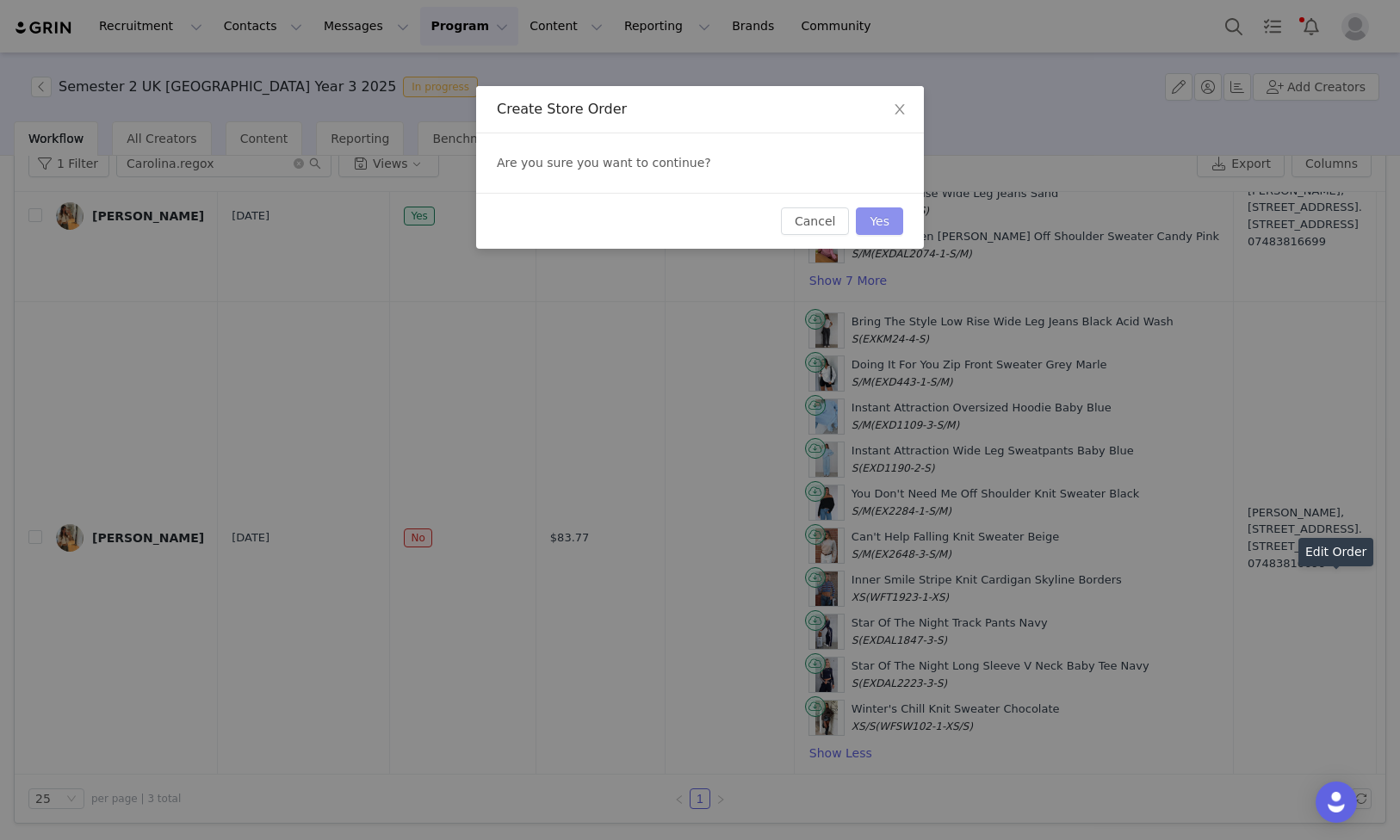
click at [887, 229] on button "Yes" at bounding box center [879, 222] width 47 height 28
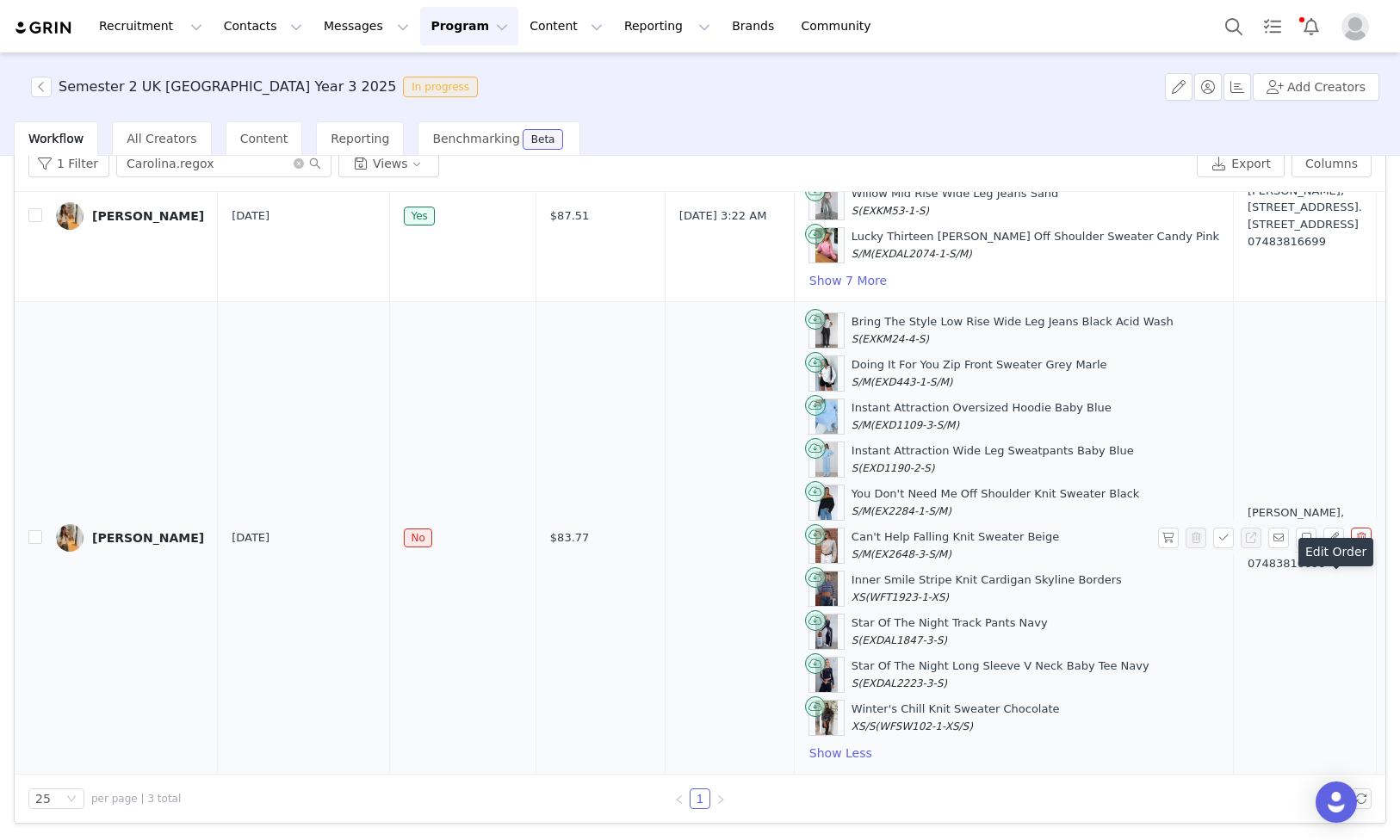
click at [851, 318] on div "Bring The Style Low Rise Wide Leg Jeans Black Acid Wash S (EXKM24-4-S)" at bounding box center [1012, 329] width 322 height 34
click at [938, 359] on div "Doing It For You Zip Front Sweater Grey Marle S/M (EXD443-1-S/M)" at bounding box center [979, 373] width 255 height 34
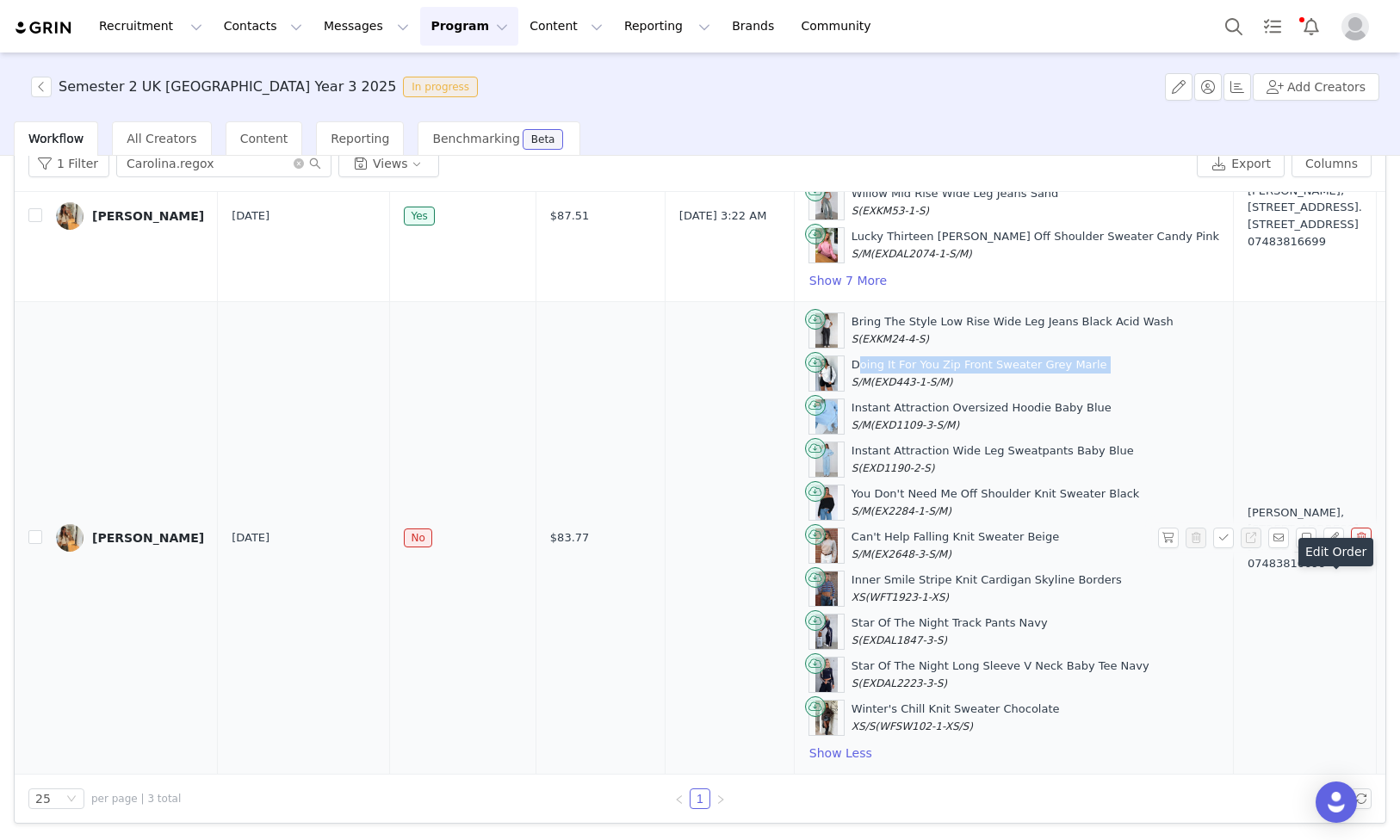
click at [938, 359] on div "Doing It For You Zip Front Sweater Grey Marle S/M (EXD443-1-S/M)" at bounding box center [979, 373] width 255 height 34
click at [878, 407] on div "Instant Attraction Oversized Hoodie Baby Blue S/M (EXD1109-3-S/M)" at bounding box center [981, 416] width 260 height 34
click at [851, 443] on div "Instant Attraction Wide Leg Sweatpants Baby Blue S (EXD1190-2-S)" at bounding box center [992, 459] width 282 height 34
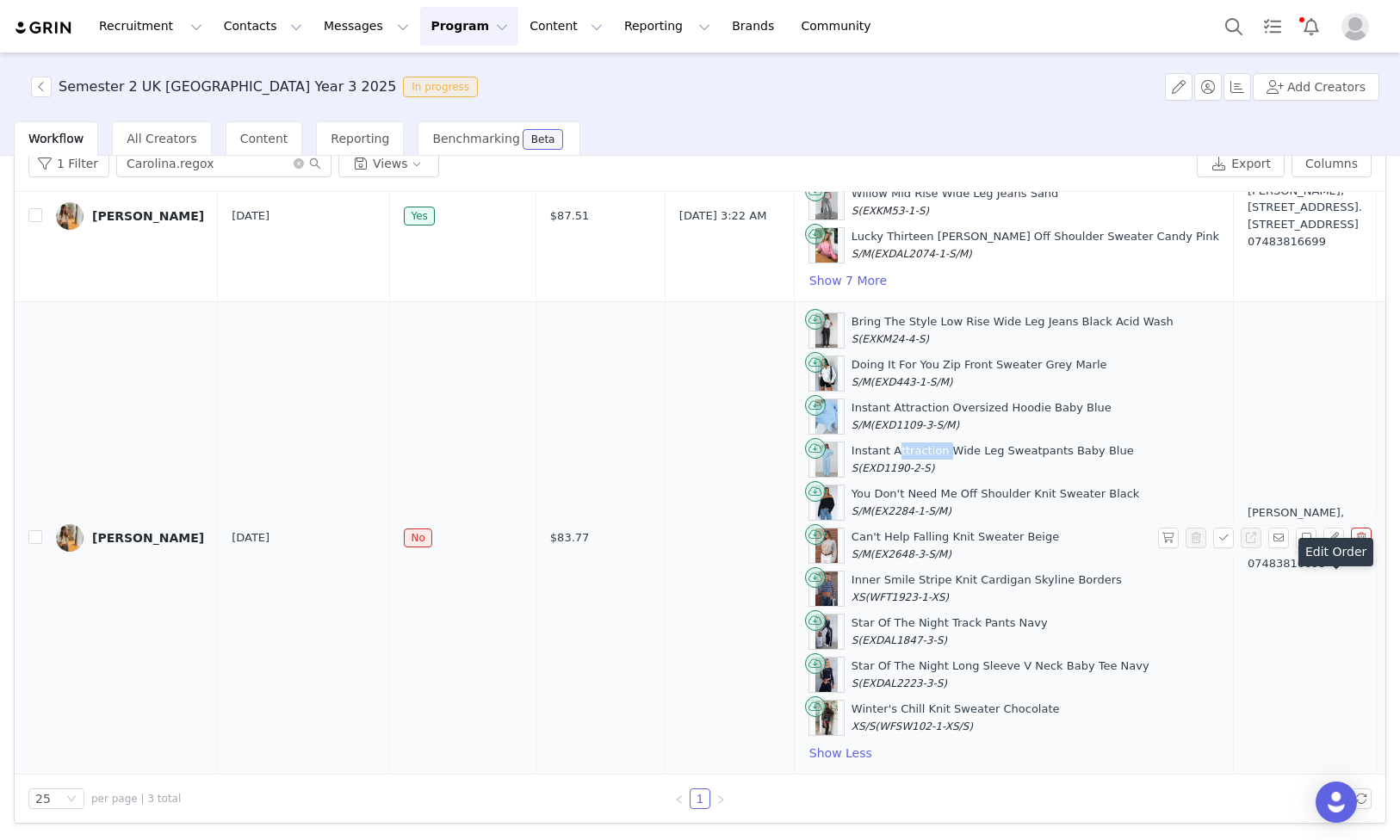
click at [851, 443] on div "Instant Attraction Wide Leg Sweatpants Baby Blue S (EXD1190-2-S)" at bounding box center [992, 459] width 282 height 34
click at [851, 444] on div "Instant Attraction Wide Leg Sweatpants Baby Blue S (EXD1190-2-S)" at bounding box center [992, 459] width 282 height 34
click at [944, 491] on div "You Don't Need Me Off Shoulder Knit Sweater Black S/M (EX2284-1-S/M)" at bounding box center [995, 502] width 288 height 34
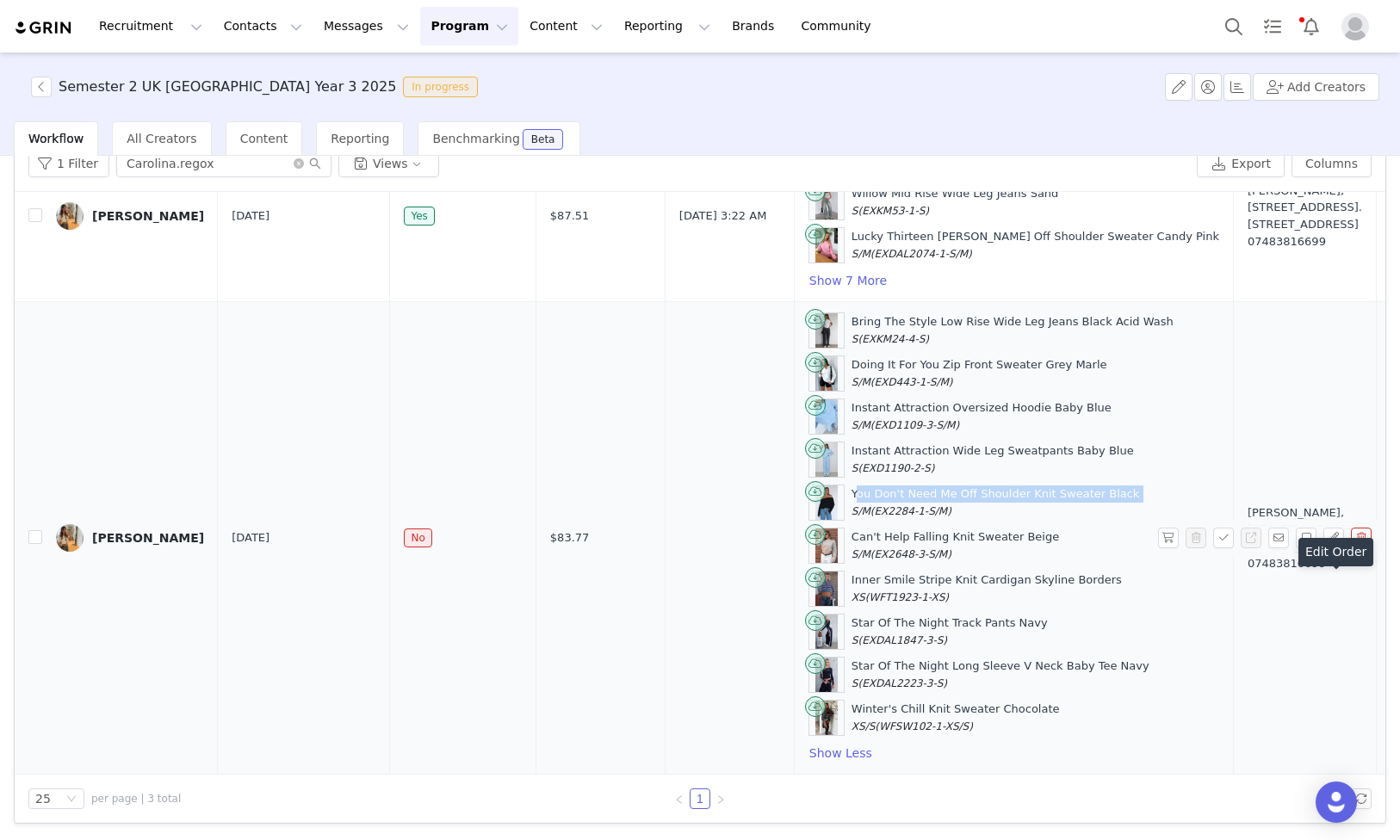
click at [861, 533] on div "Can't Help Falling Knit Sweater Beige S/M (EX2648-3-S/M)" at bounding box center [955, 545] width 208 height 34
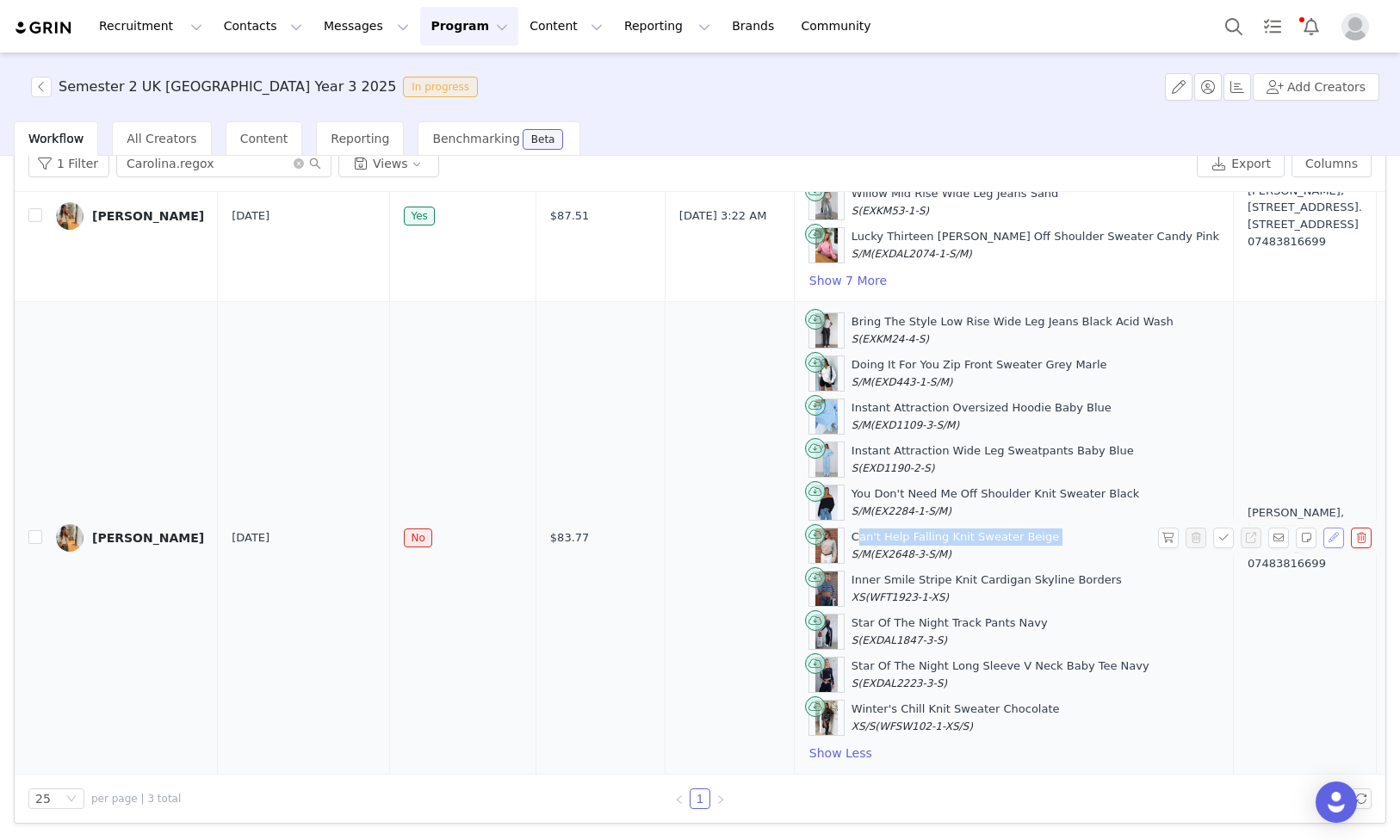
click at [1327, 536] on button "button" at bounding box center [1334, 538] width 21 height 21
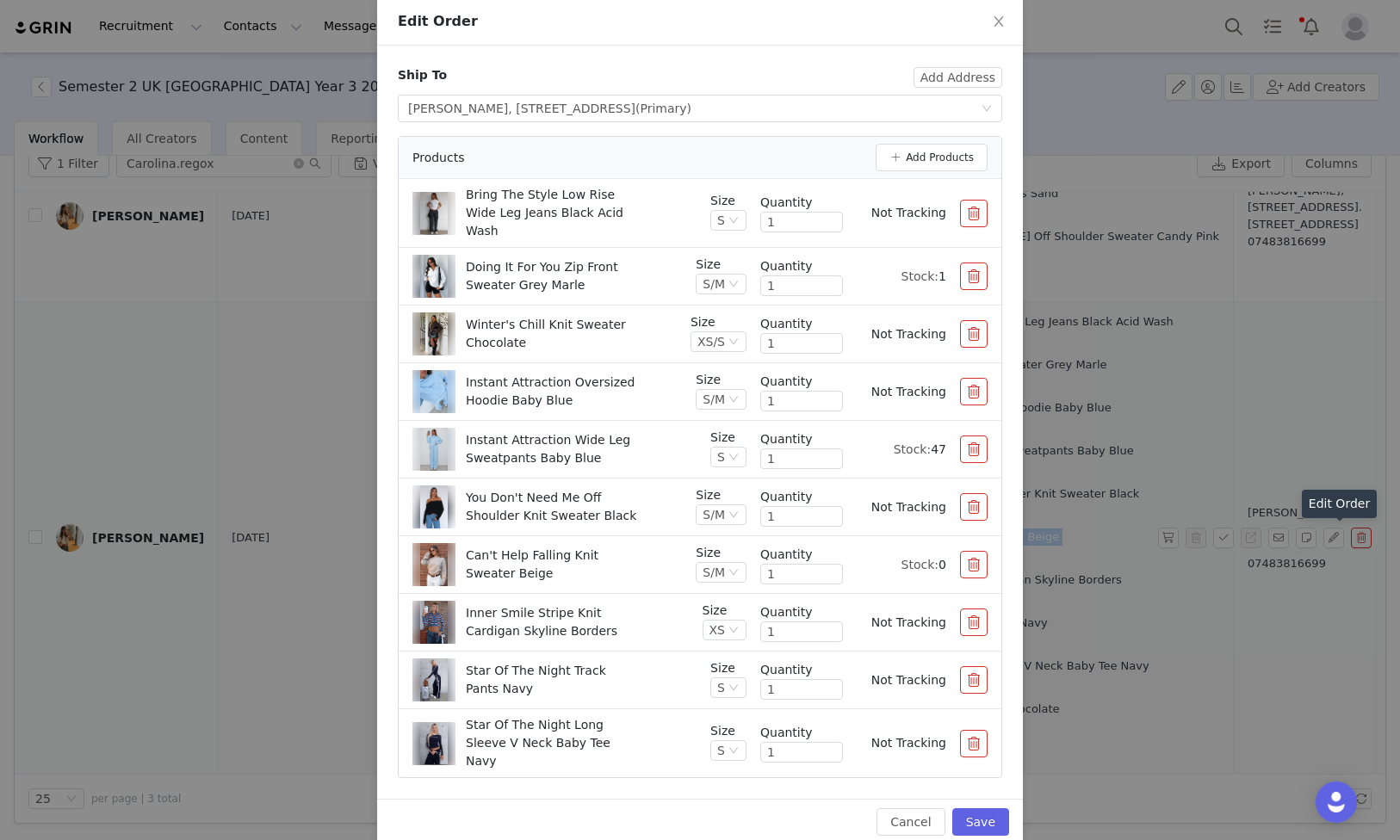
scroll to position [91, 0]
click at [719, 561] on div "S/M" at bounding box center [714, 570] width 22 height 19
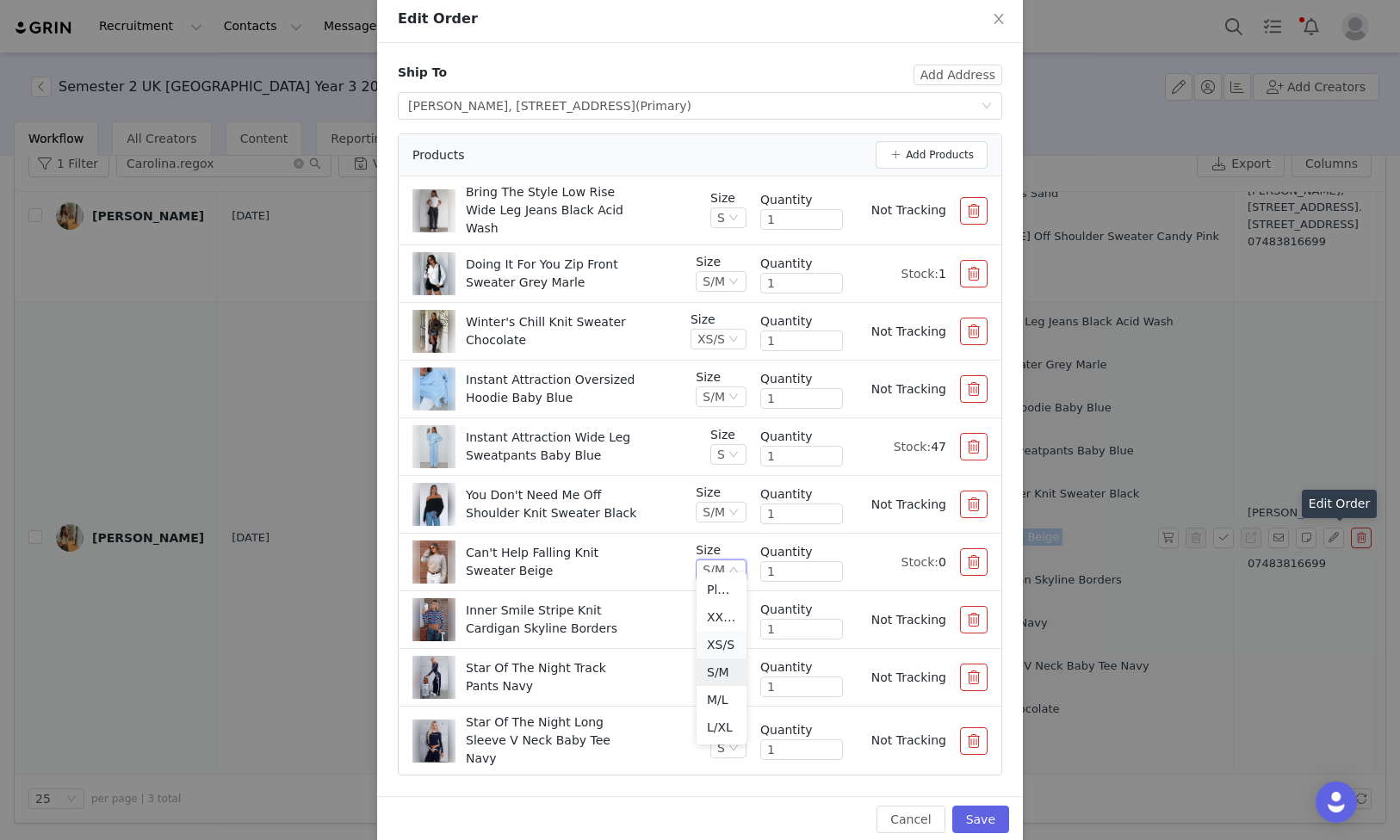
click at [732, 649] on li "XS/S" at bounding box center [722, 645] width 50 height 28
click at [976, 806] on button "Save" at bounding box center [981, 819] width 57 height 28
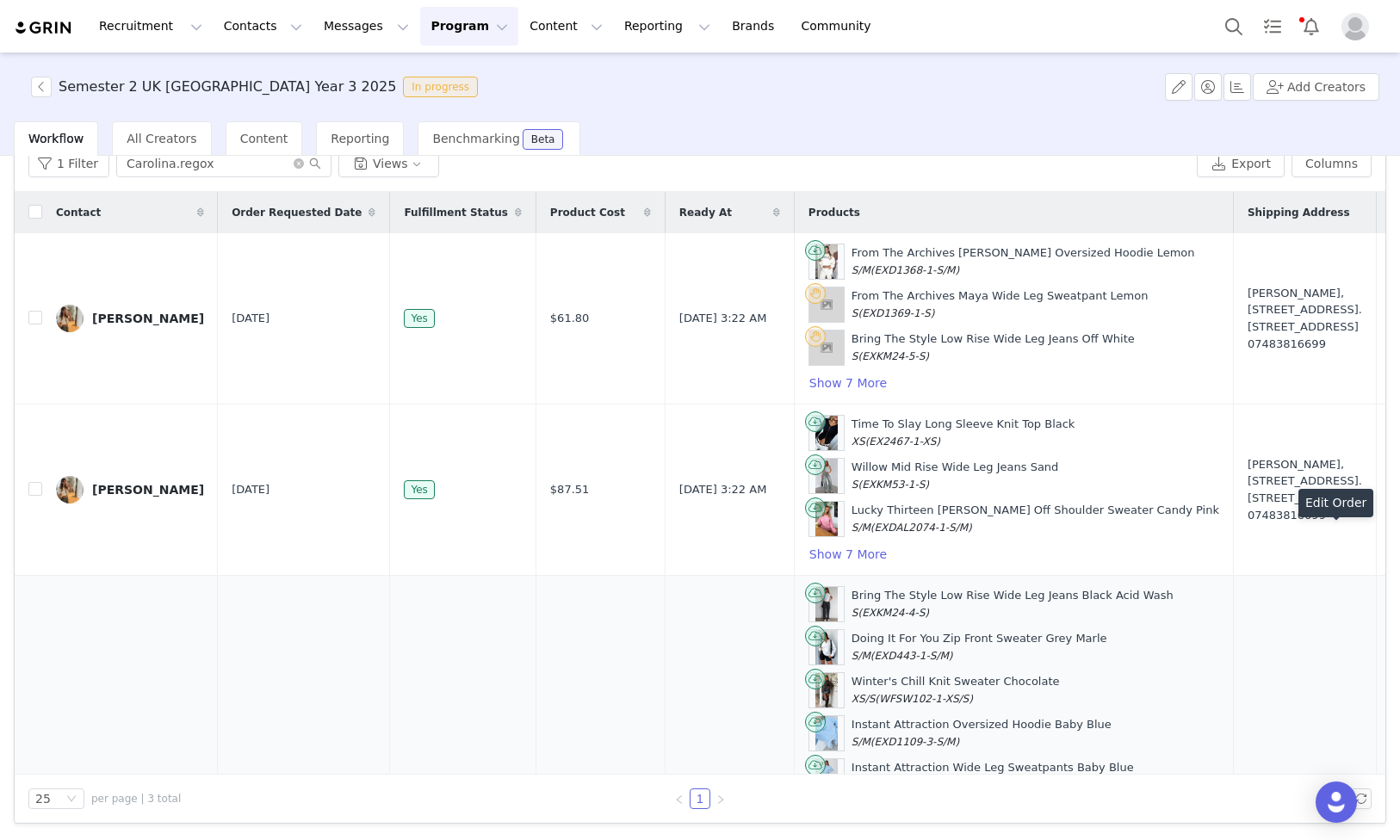
scroll to position [273, 0]
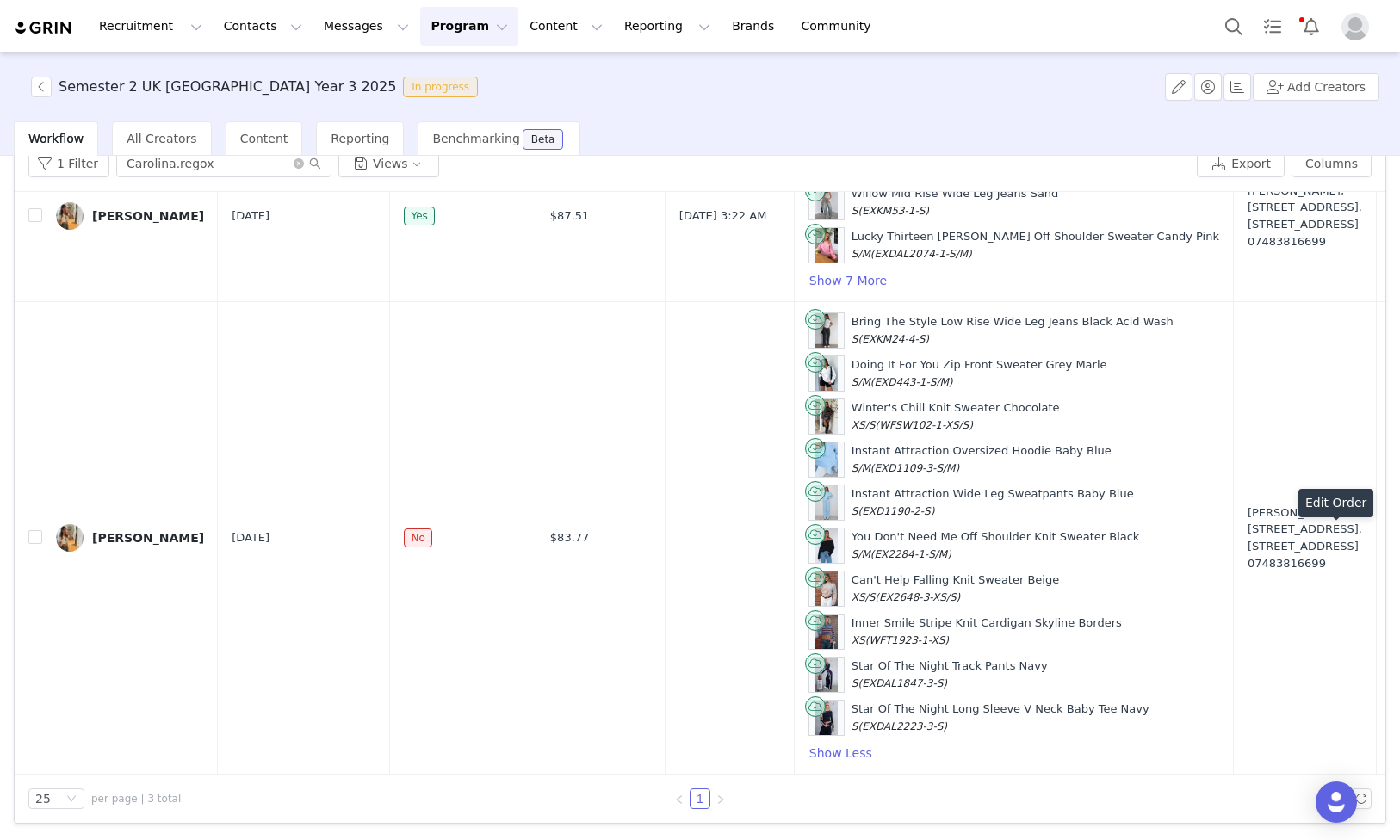
click at [1168, 535] on button "button" at bounding box center [1169, 538] width 21 height 21
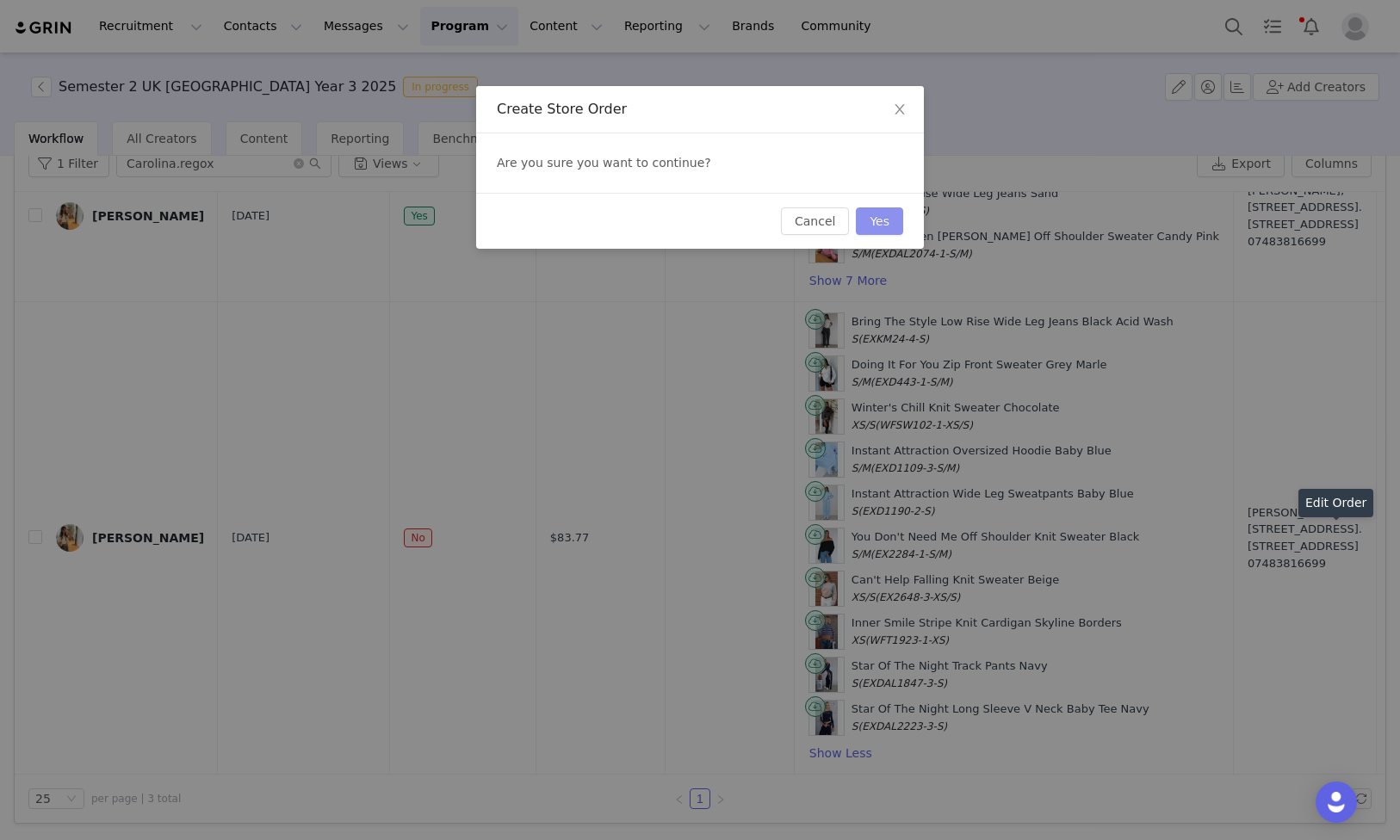
click at [885, 223] on button "Yes" at bounding box center [879, 222] width 47 height 28
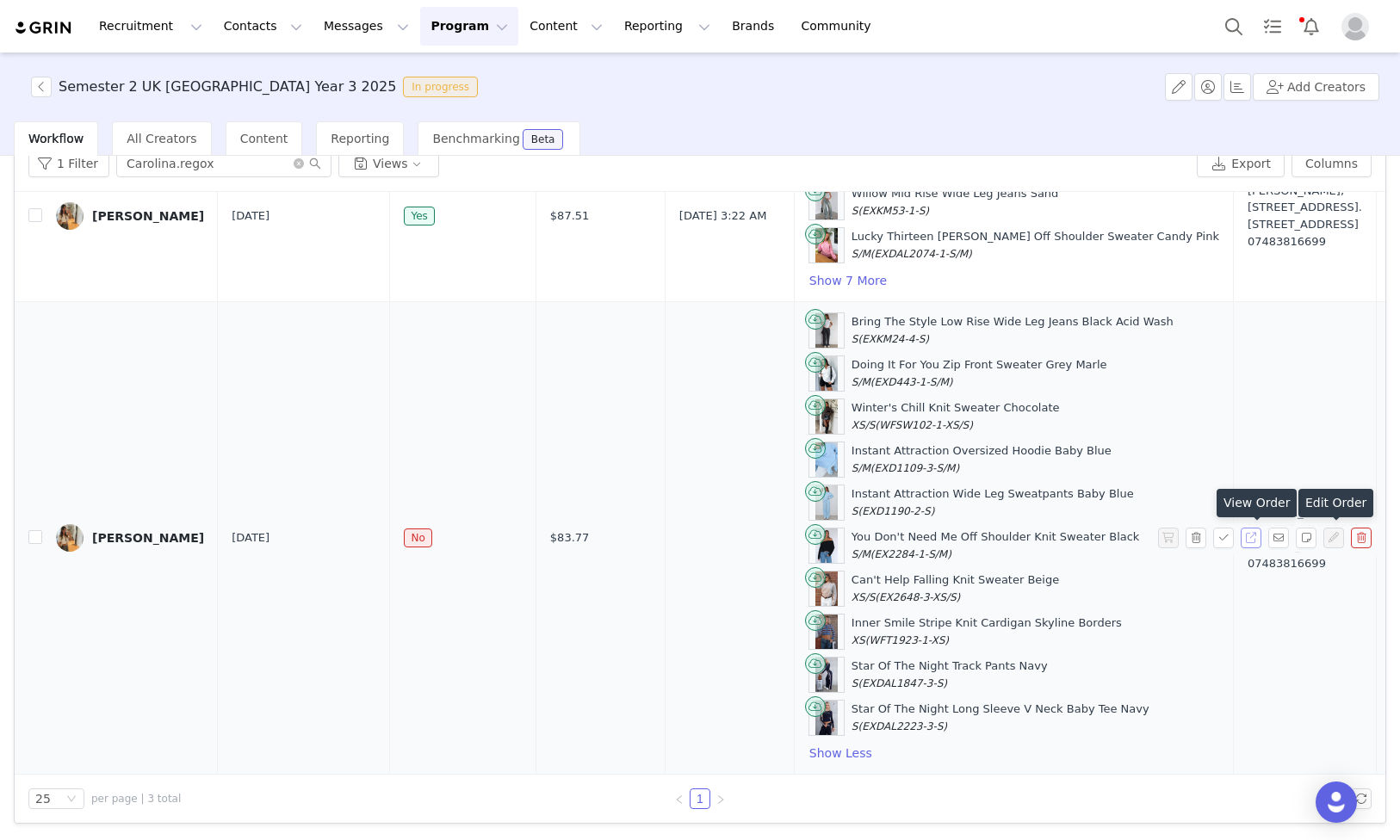
click at [1257, 535] on button "button" at bounding box center [1251, 538] width 21 height 21
drag, startPoint x: 490, startPoint y: 535, endPoint x: 516, endPoint y: 539, distance: 26.3
click at [536, 535] on td "$83.77" at bounding box center [600, 538] width 129 height 473
click at [550, 539] on span "$83.77" at bounding box center [570, 538] width 40 height 17
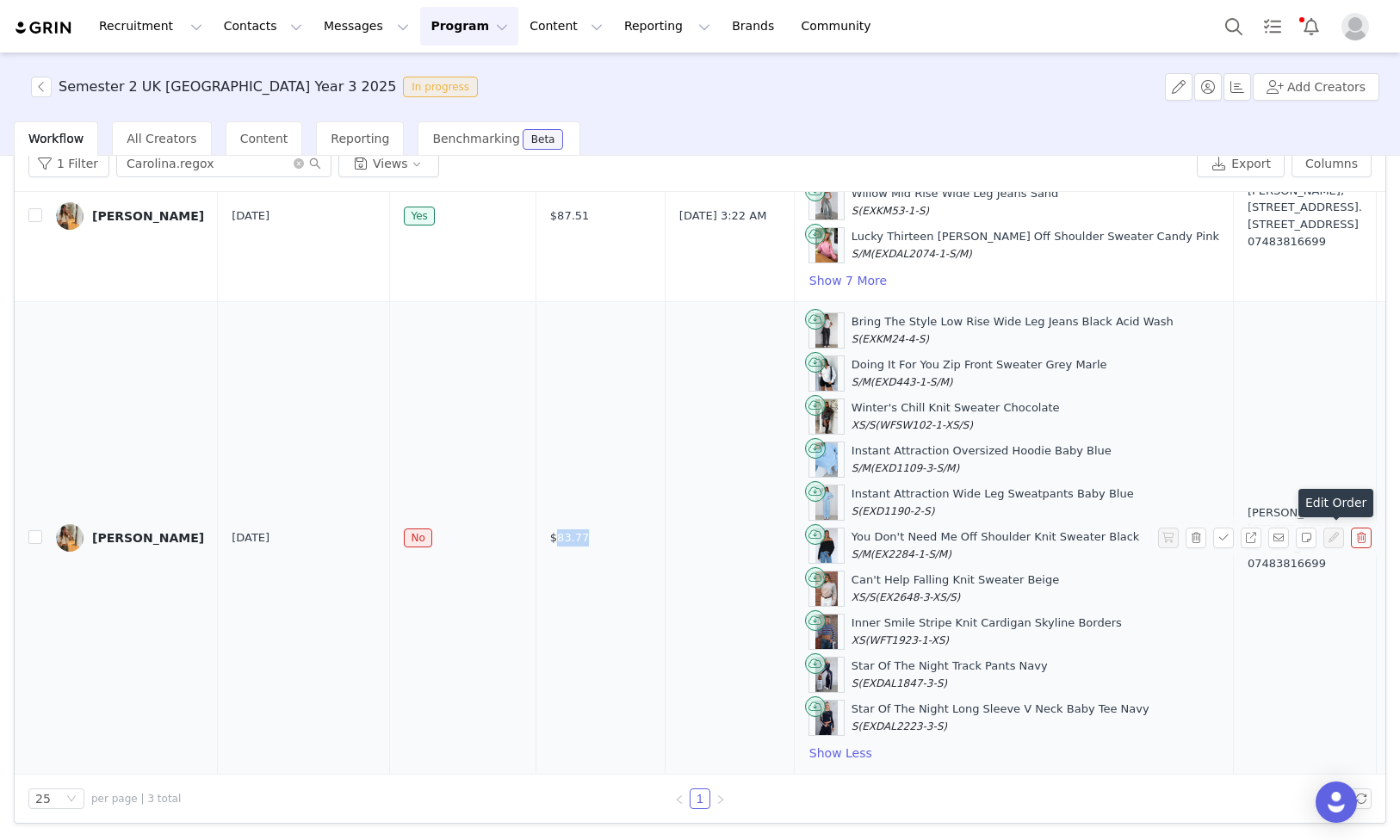
drag, startPoint x: 91, startPoint y: 536, endPoint x: 101, endPoint y: 539, distance: 10.4
click at [151, 538] on td "[PERSON_NAME]" at bounding box center [130, 538] width 176 height 473
click at [182, 534] on td "[PERSON_NAME]" at bounding box center [130, 538] width 176 height 473
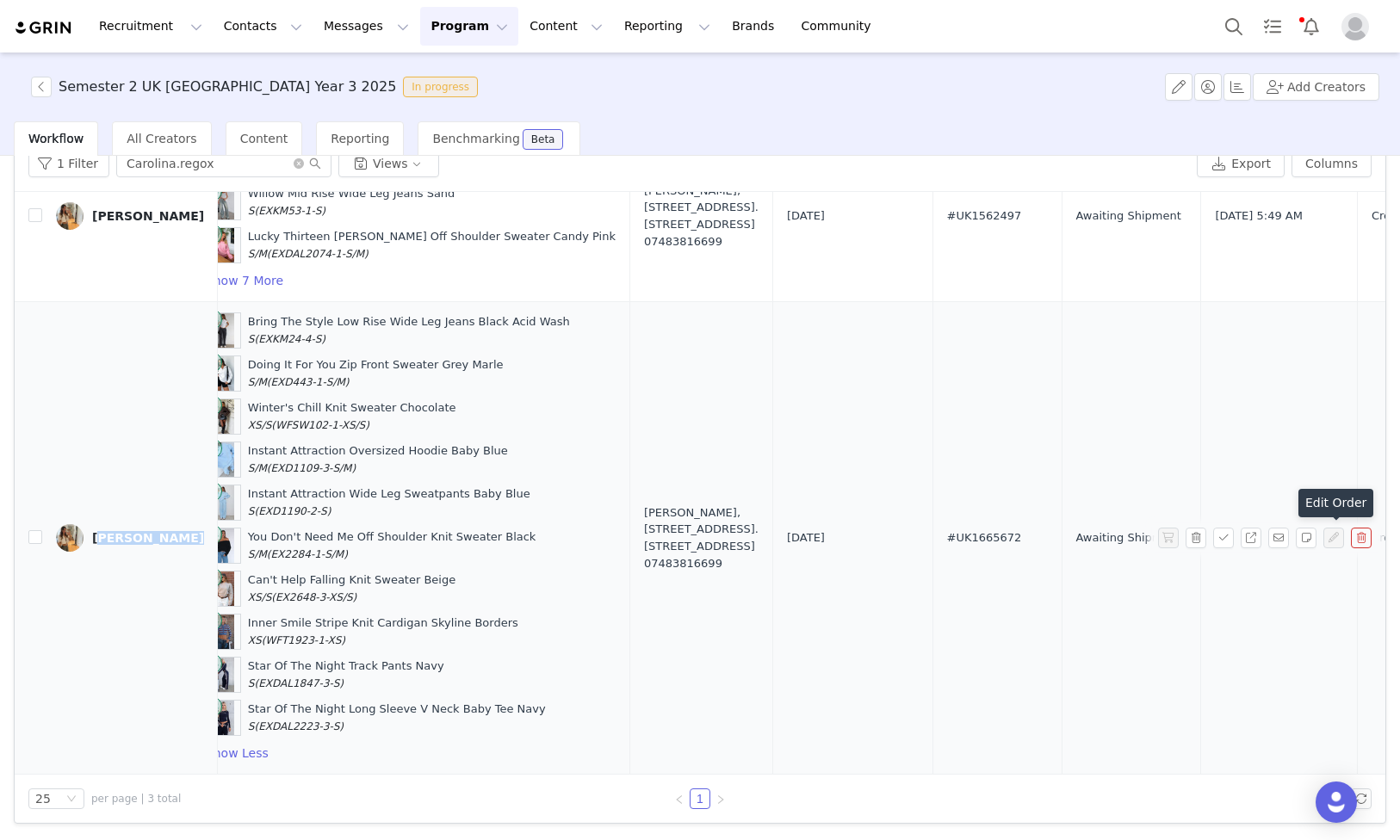
scroll to position [273, 789]
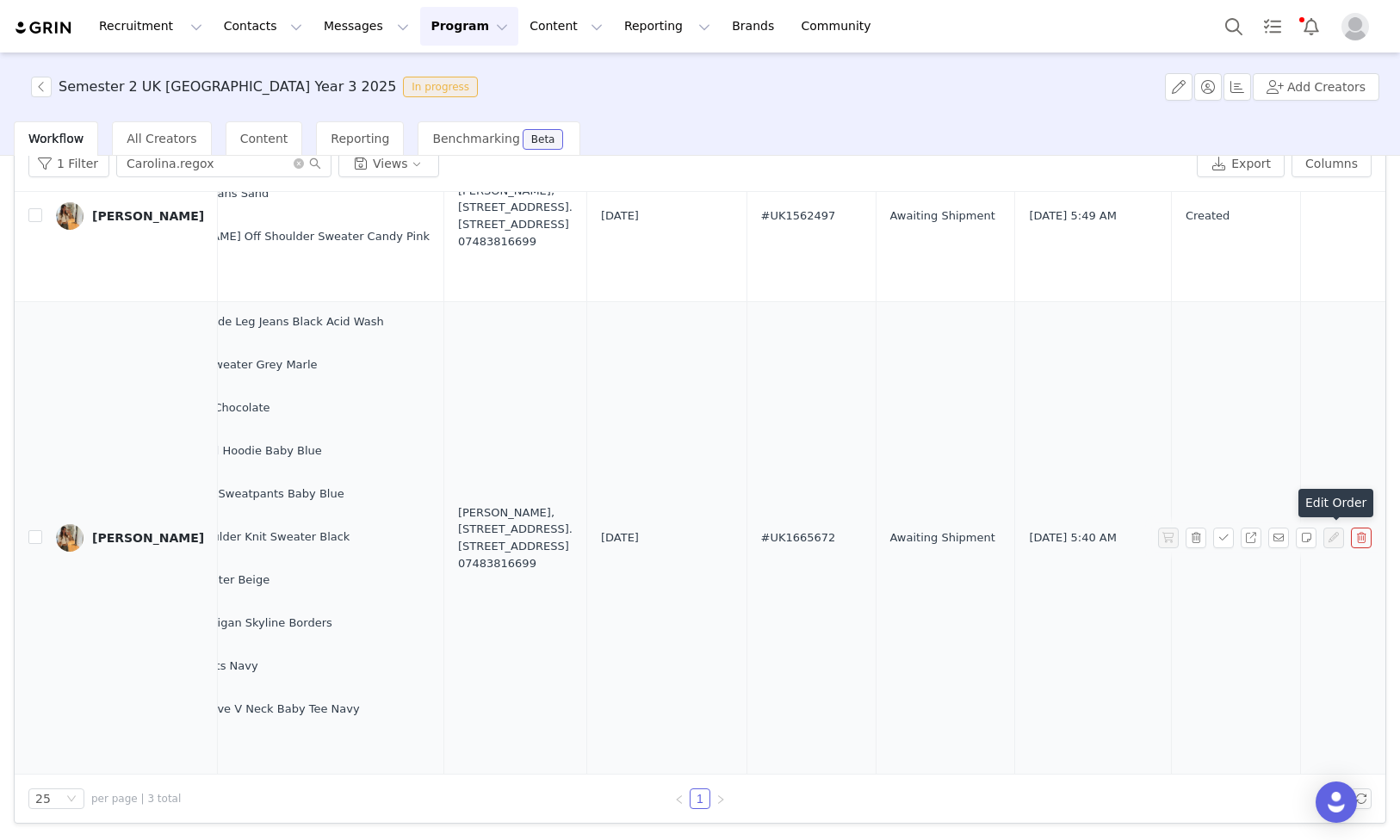
click at [761, 540] on span "#UK1665672" at bounding box center [798, 538] width 75 height 17
drag, startPoint x: 421, startPoint y: 514, endPoint x: 423, endPoint y: 567, distance: 53.0
click at [458, 567] on div "[PERSON_NAME], [STREET_ADDRESS]. [STREET_ADDRESS] 07483816699" at bounding box center [515, 538] width 115 height 67
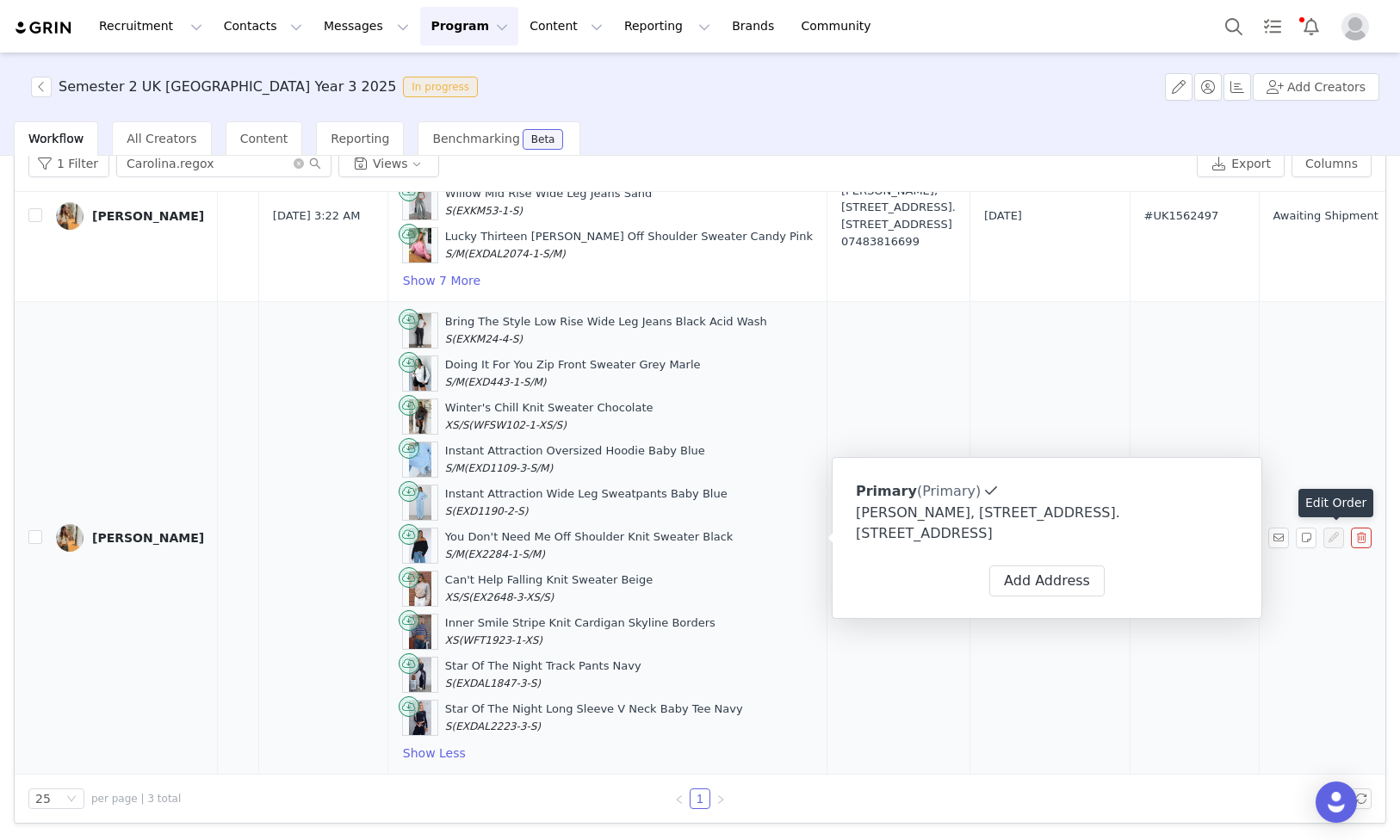
scroll to position [273, 404]
drag, startPoint x: 396, startPoint y: 725, endPoint x: 287, endPoint y: 391, distance: 351.3
click at [405, 318] on div "Bring The Style Low Rise Wide Leg Jeans Black Acid Wash S (EXKM24-4-S) Doing It…" at bounding box center [610, 537] width 411 height 451
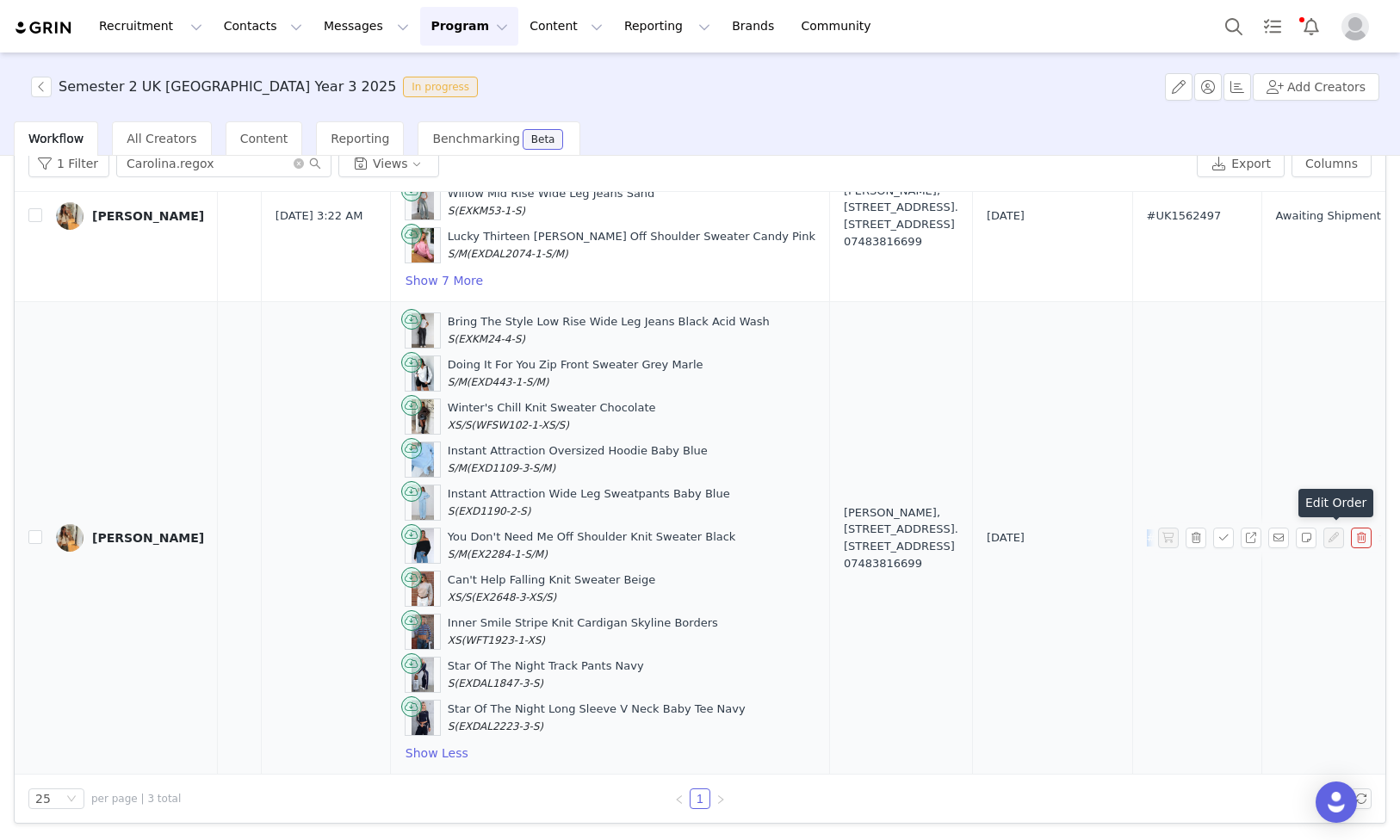
click at [671, 445] on div "Instant Attraction Oversized Hoodie Baby Blue S/M (EXD1109-3-S/M)" at bounding box center [610, 460] width 411 height 36
click at [245, 20] on button "Contacts Contacts" at bounding box center [263, 26] width 99 height 39
click at [258, 73] on p "Creators" at bounding box center [242, 76] width 52 height 18
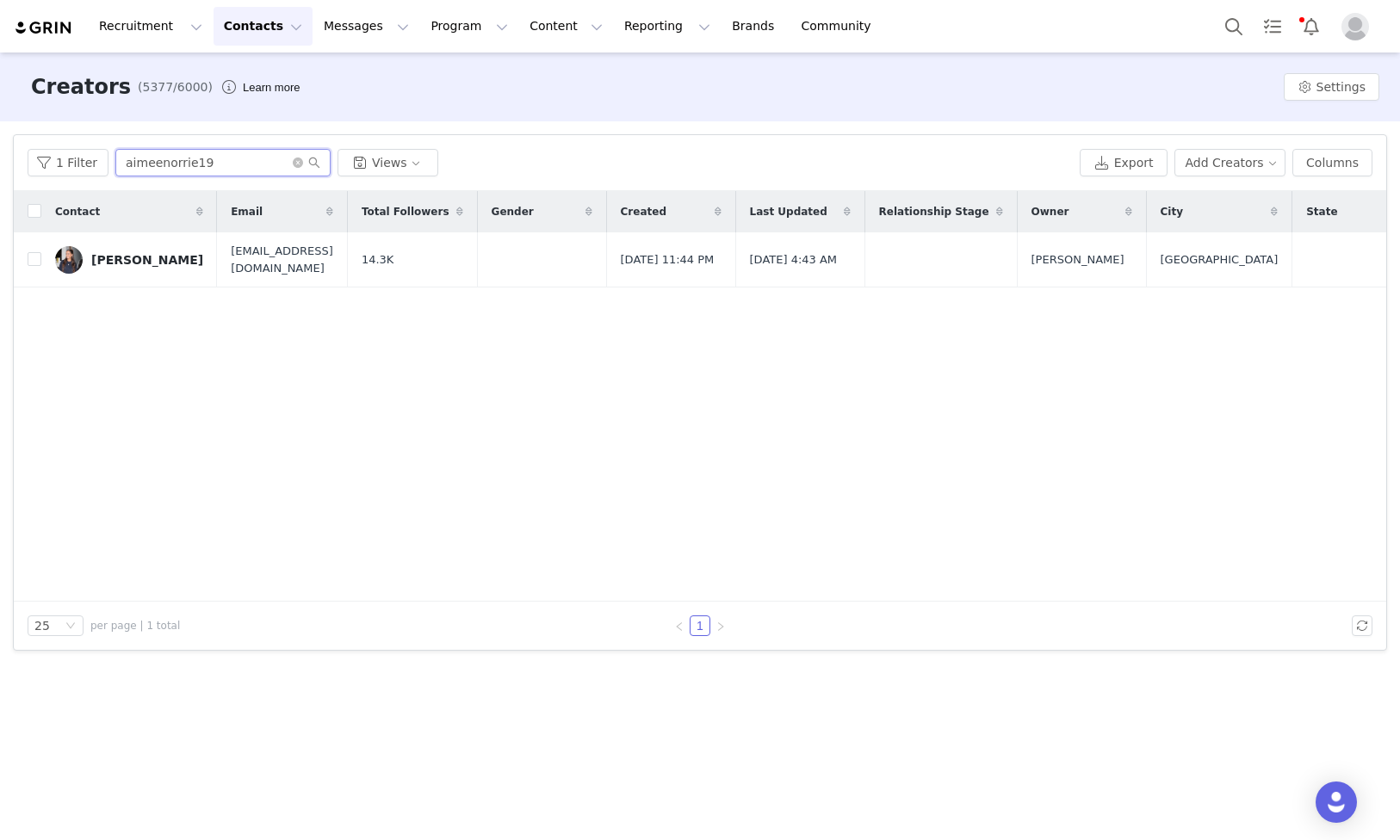
drag, startPoint x: 235, startPoint y: 161, endPoint x: 7, endPoint y: 144, distance: 228.6
click at [7, 144] on div "Filters Filter Logic And Or Archived Select No Owner Select Contact Tag Select …" at bounding box center [700, 392] width 1400 height 542
paste input "sarahmasters_"
type input "sarahmasters_"
click at [141, 257] on div "[PERSON_NAME]" at bounding box center [148, 260] width 112 height 14
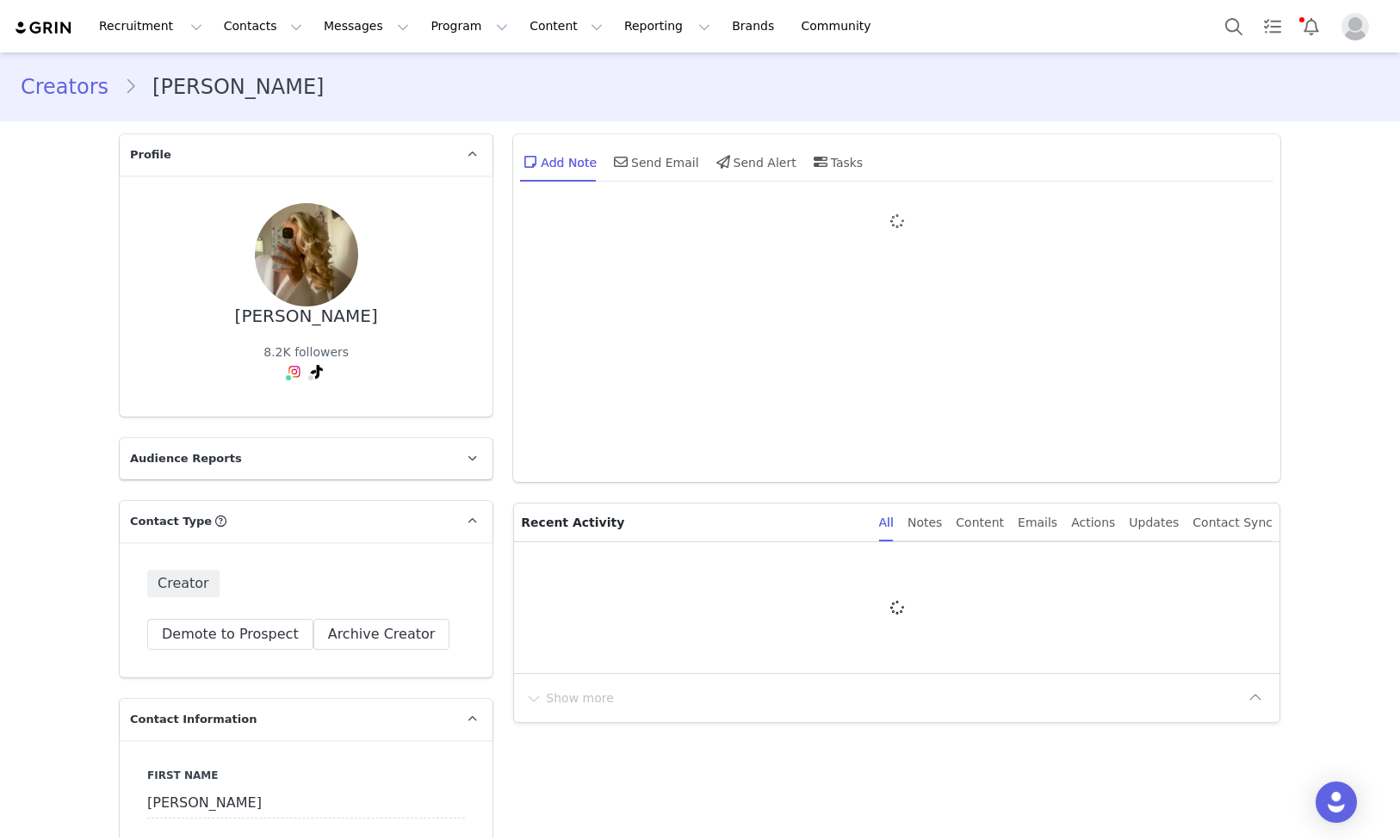
type input "+1 ([GEOGRAPHIC_DATA])"
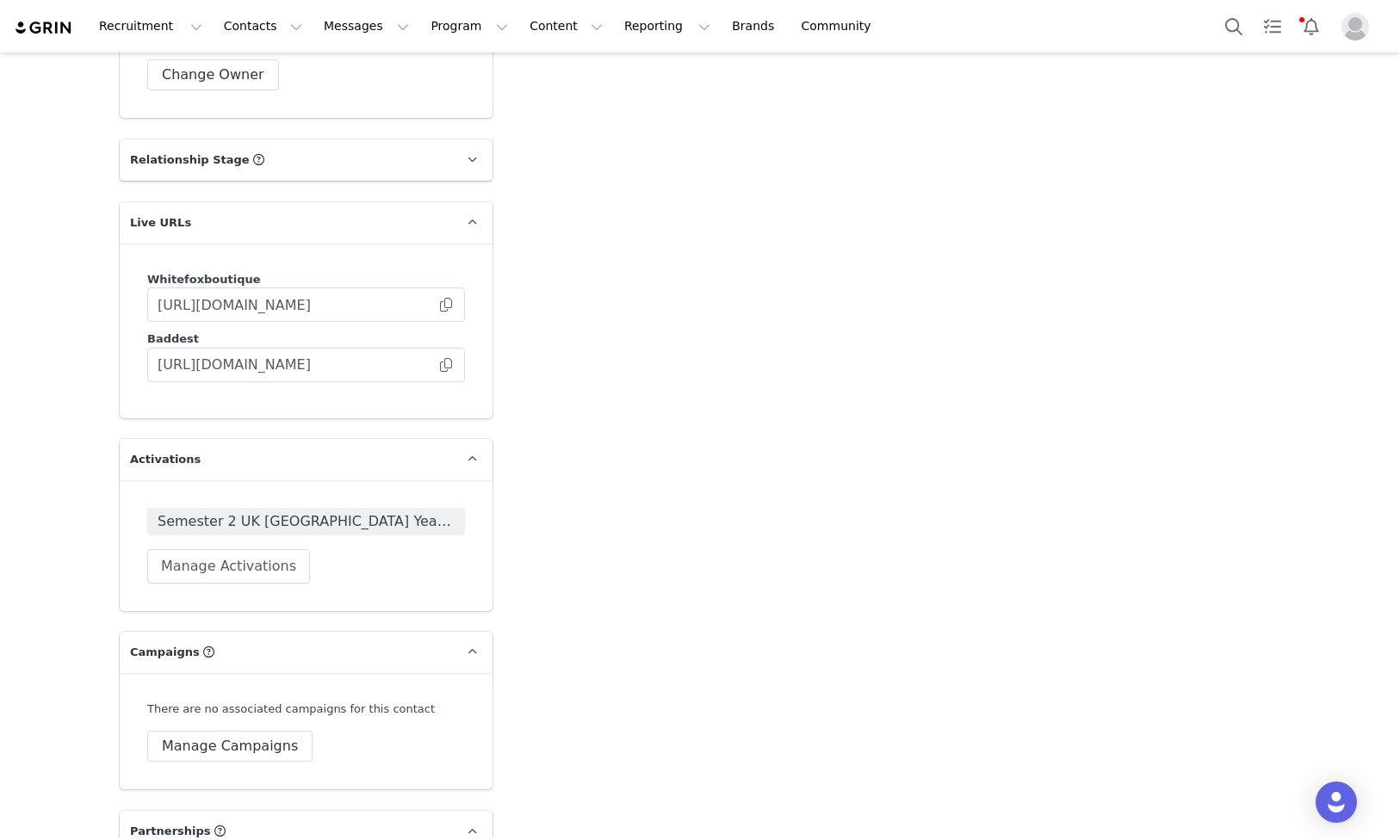
scroll to position [2662, 0]
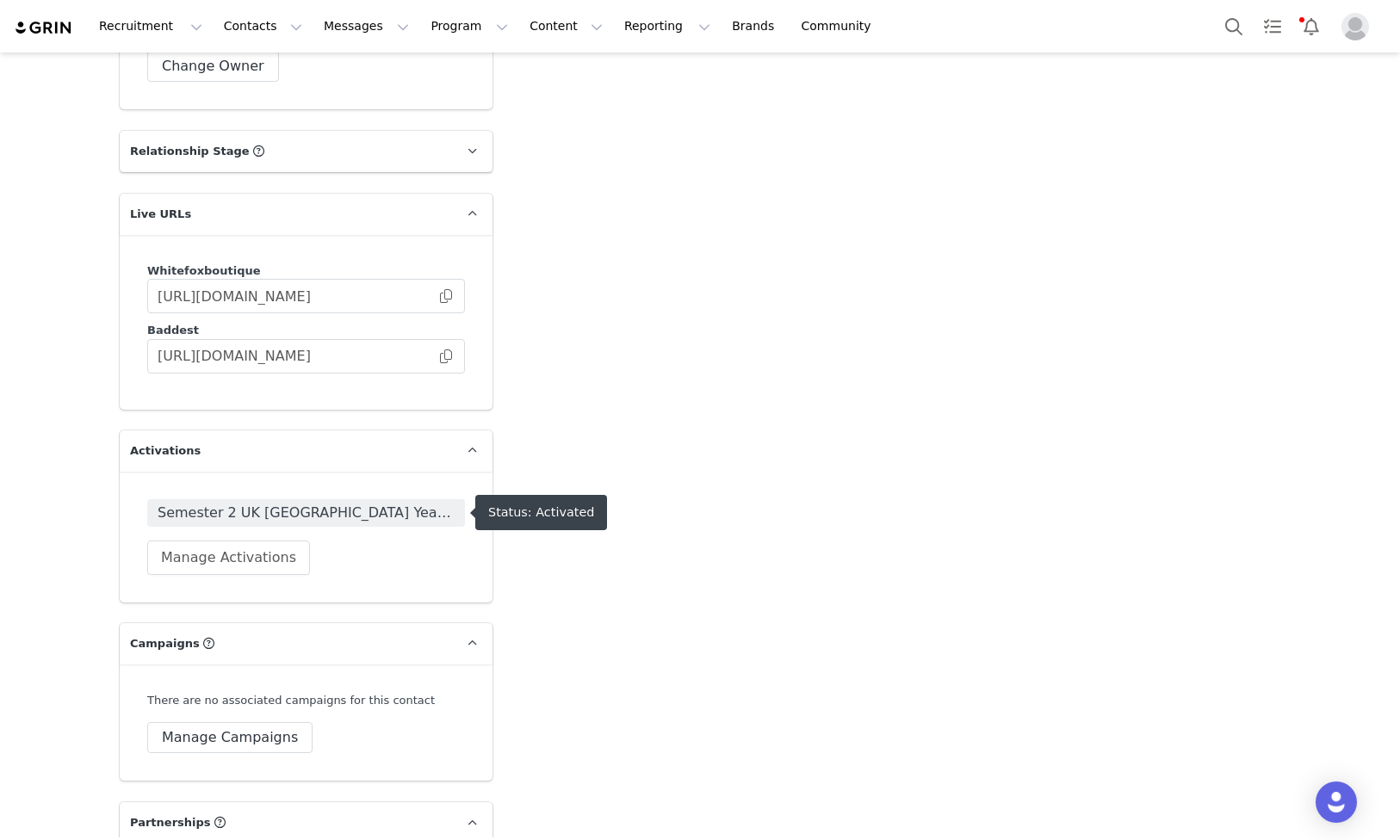
click at [319, 516] on span "Semester 2 UK [GEOGRAPHIC_DATA] Year 3 2025" at bounding box center [306, 513] width 297 height 21
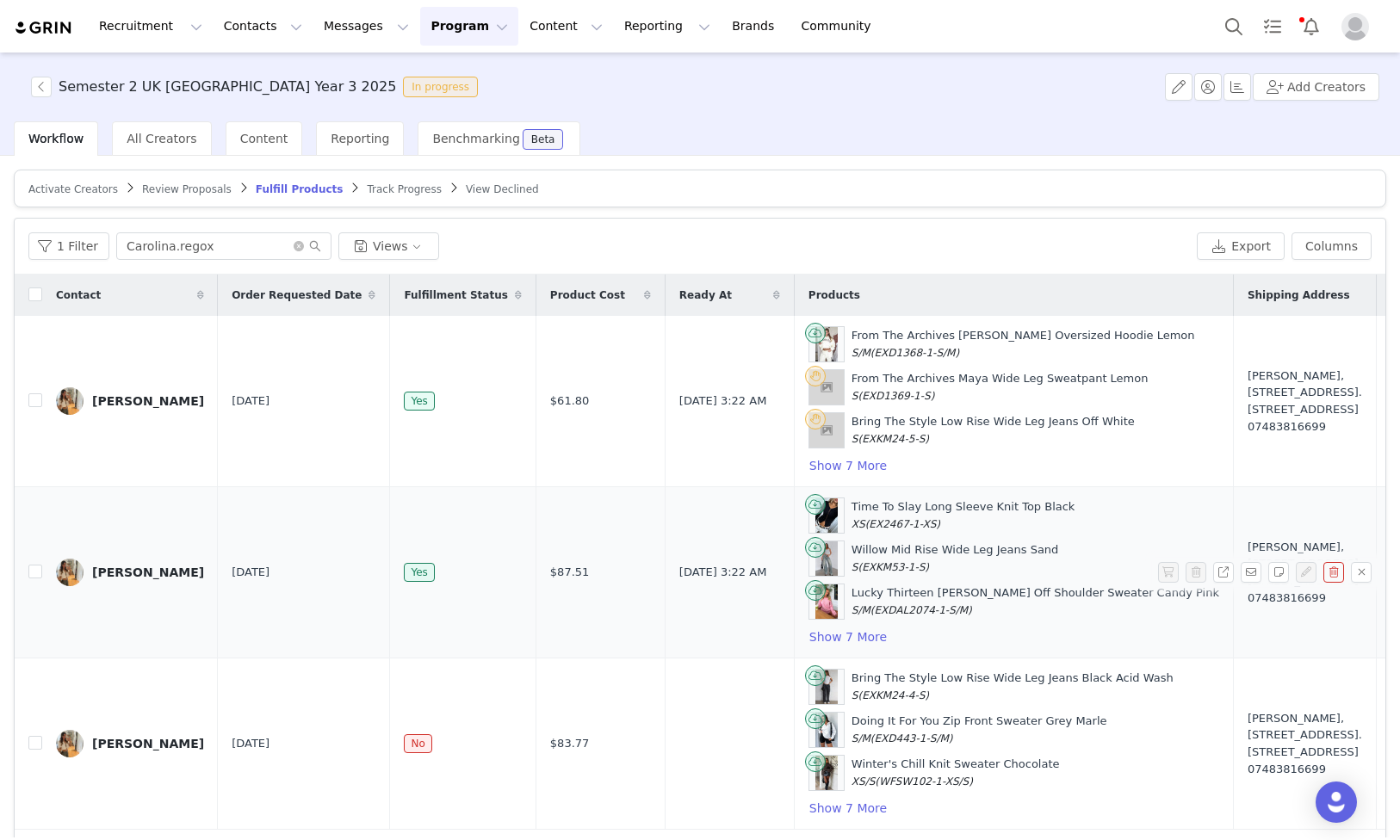
scroll to position [55, 0]
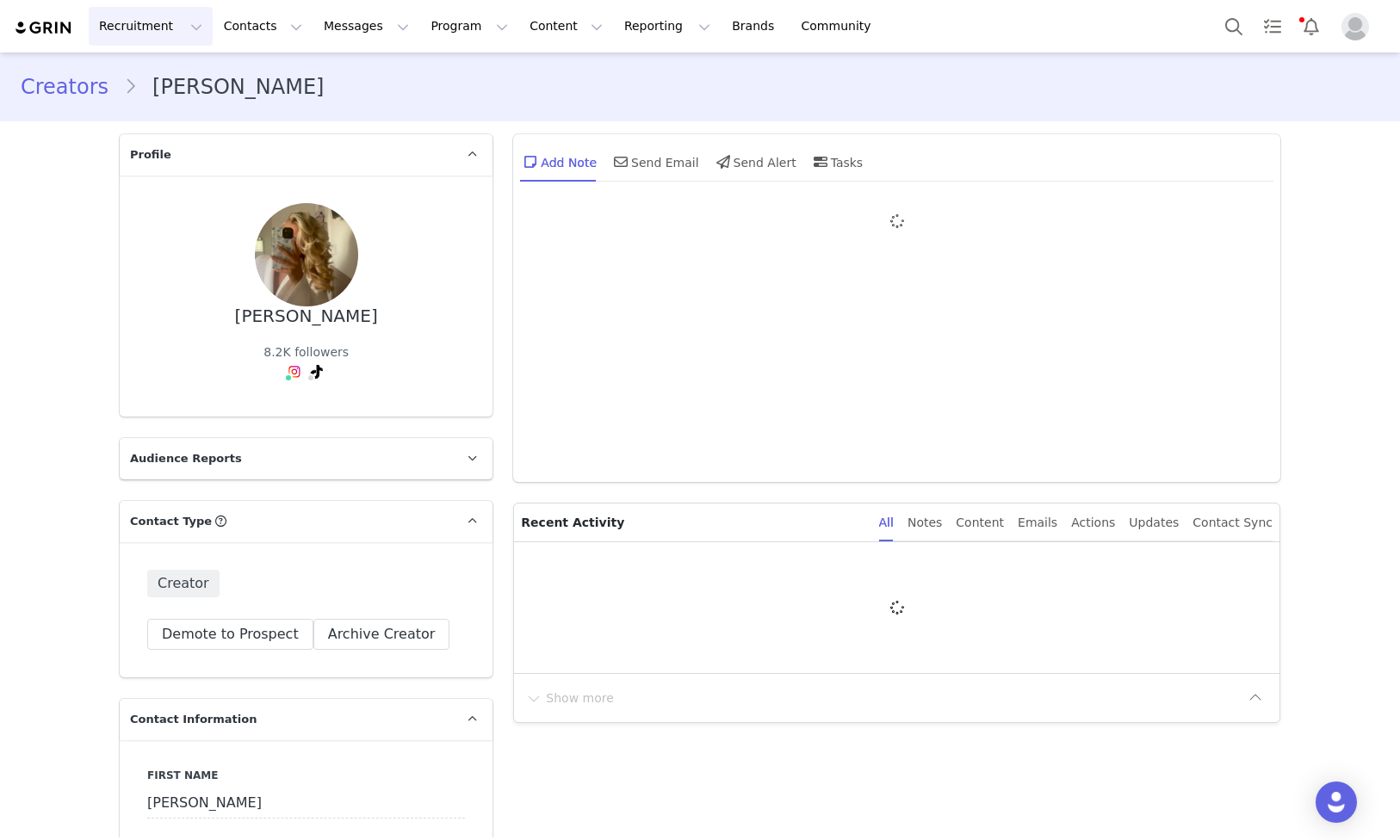
type input "+1 ([GEOGRAPHIC_DATA])"
type input "[PERSON_NAME]"
type input "Masters"
type input "US"
type input "07513853194"
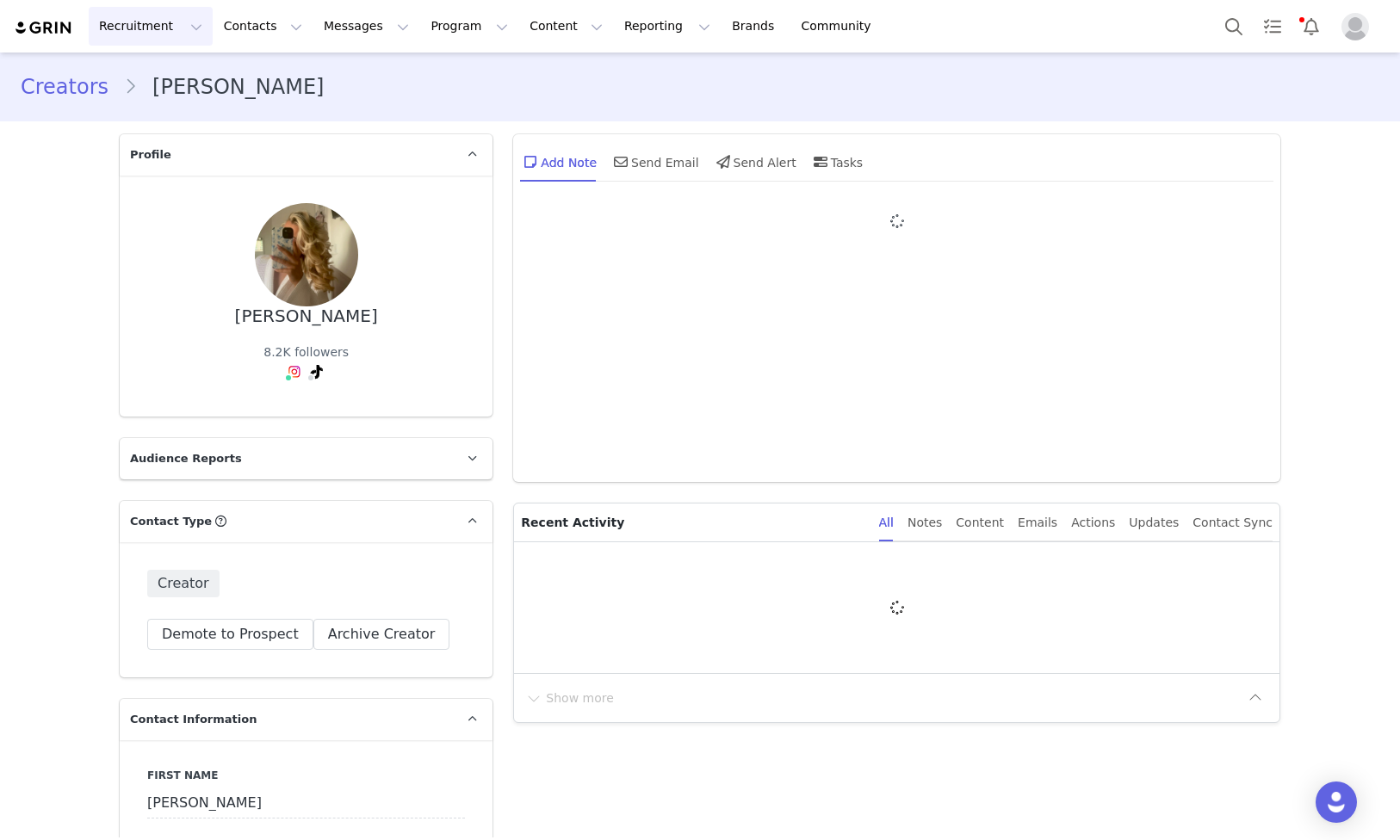
select select
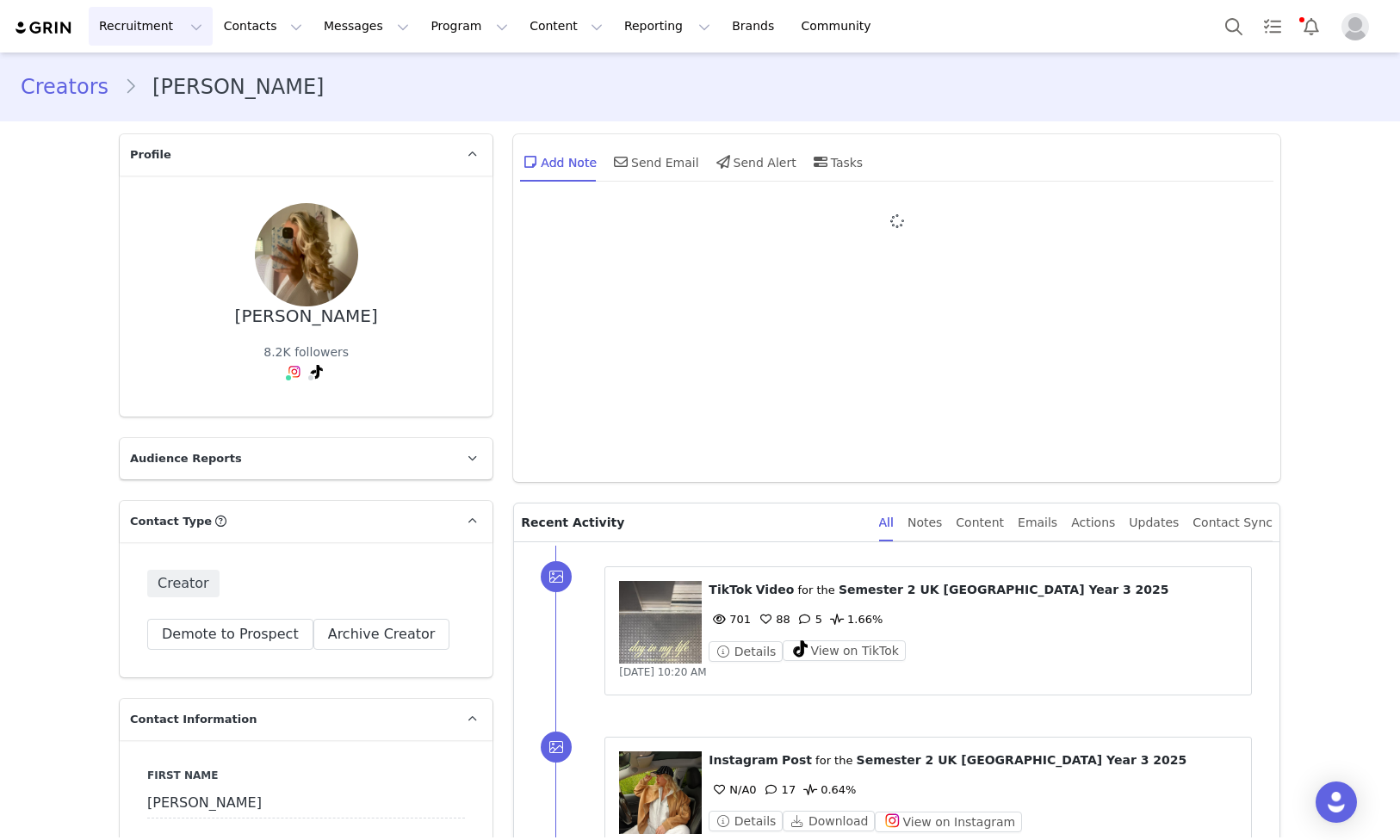
type input "+1 ([GEOGRAPHIC_DATA])"
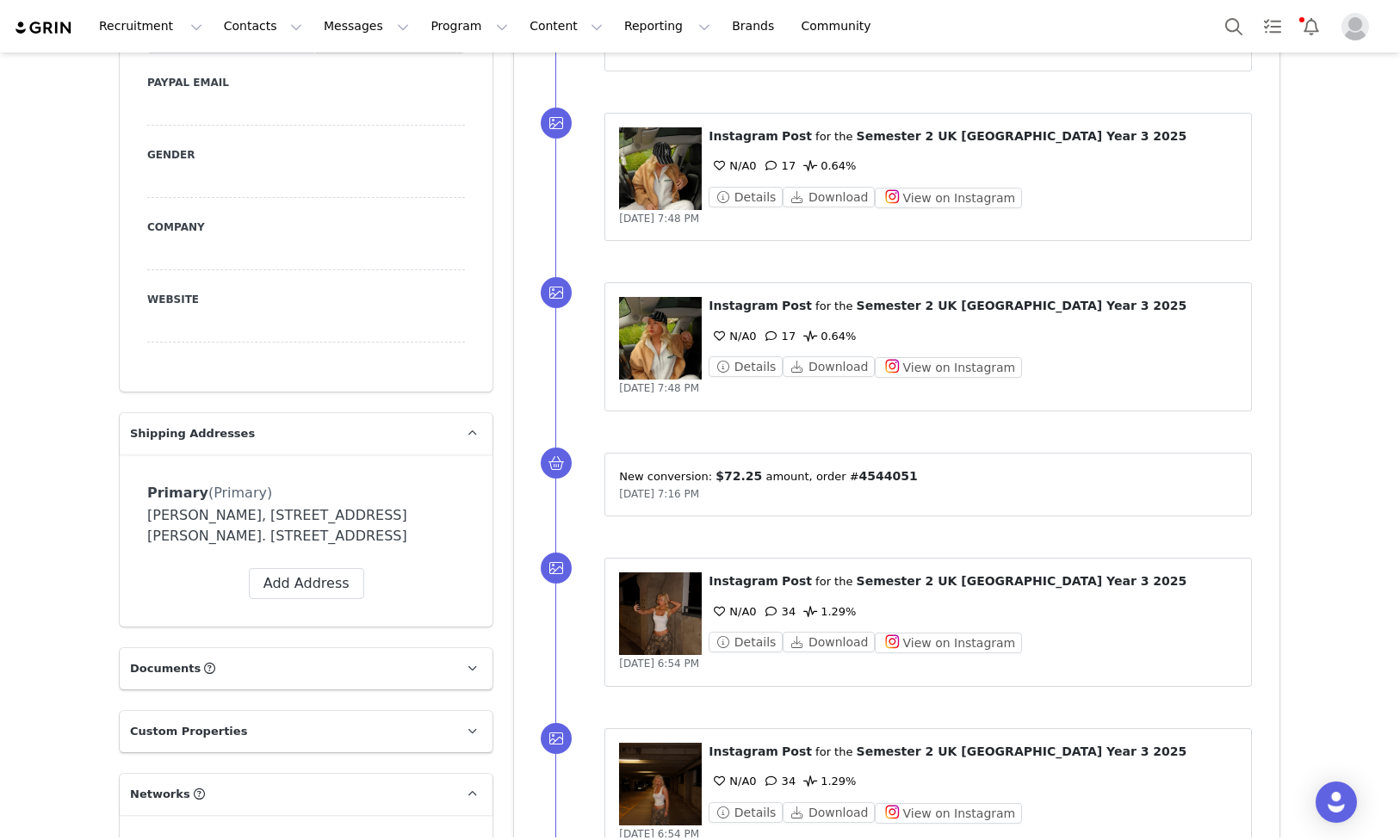
scroll to position [1002, 0]
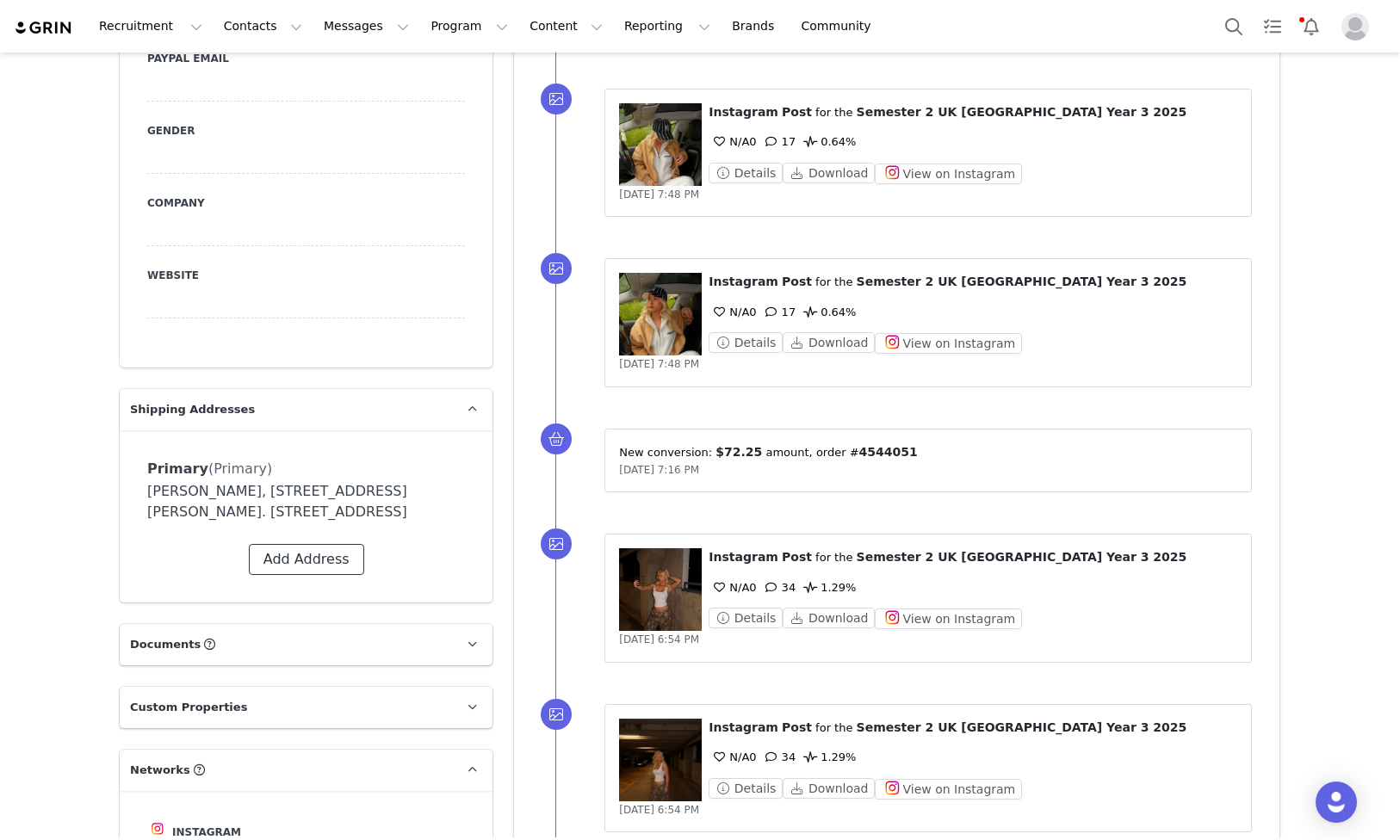
click at [312, 557] on button "Add Address" at bounding box center [306, 560] width 116 height 31
select select
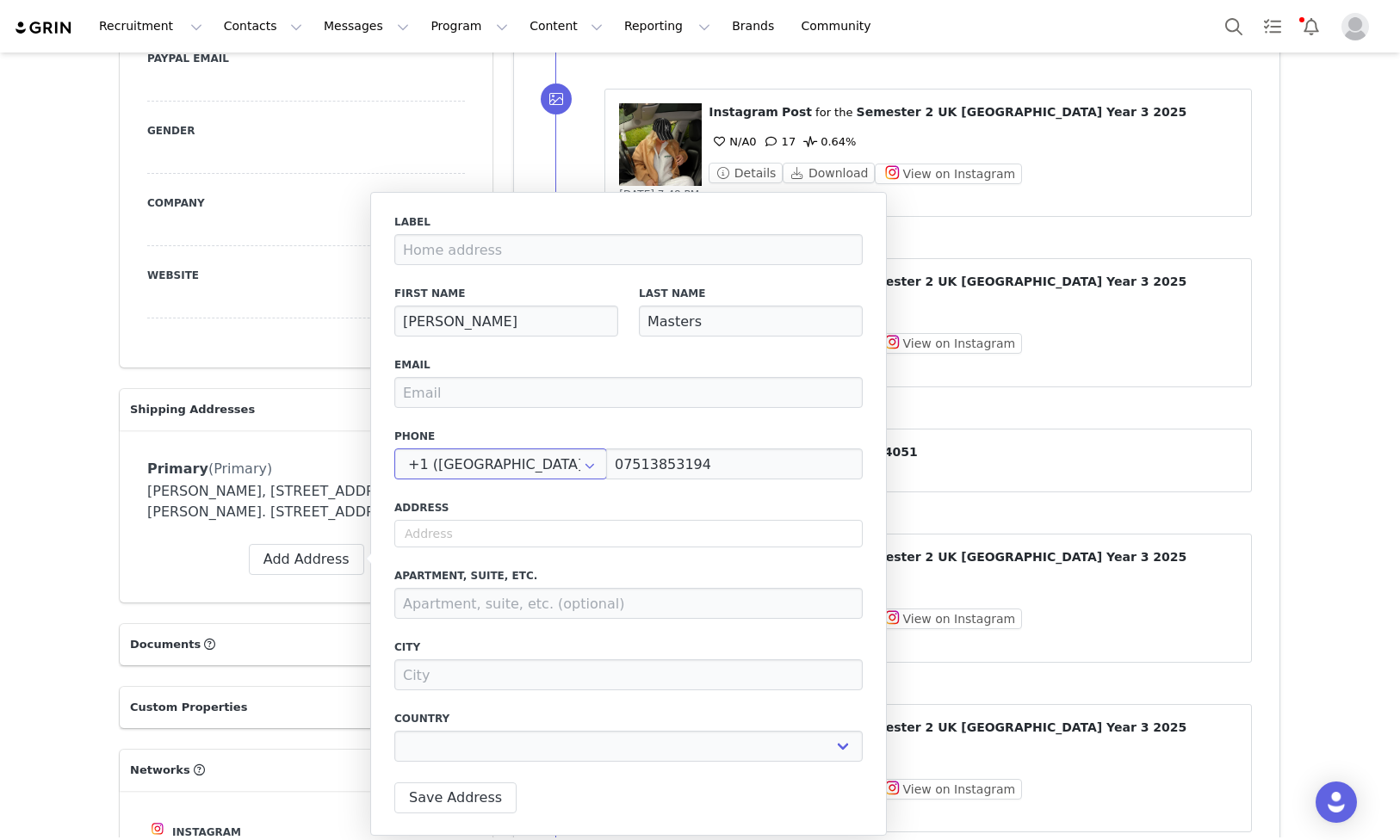
click at [525, 475] on input "+1 ([GEOGRAPHIC_DATA])" at bounding box center [500, 464] width 213 height 31
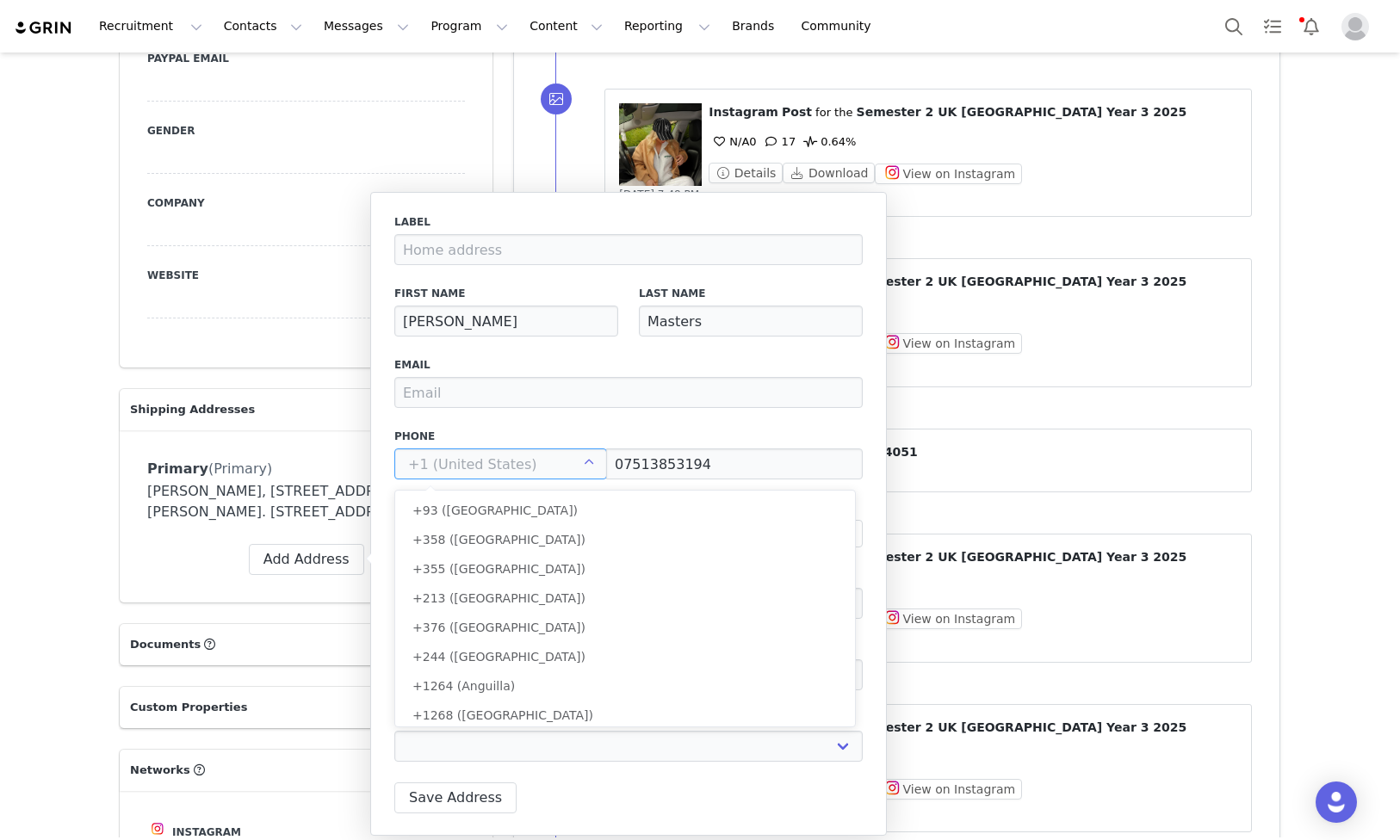
scroll to position [6414, 0]
click at [494, 676] on span "+44 ([GEOGRAPHIC_DATA])" at bounding box center [495, 683] width 166 height 14
type input "+44 ([GEOGRAPHIC_DATA])"
type input "07513 853194"
select select
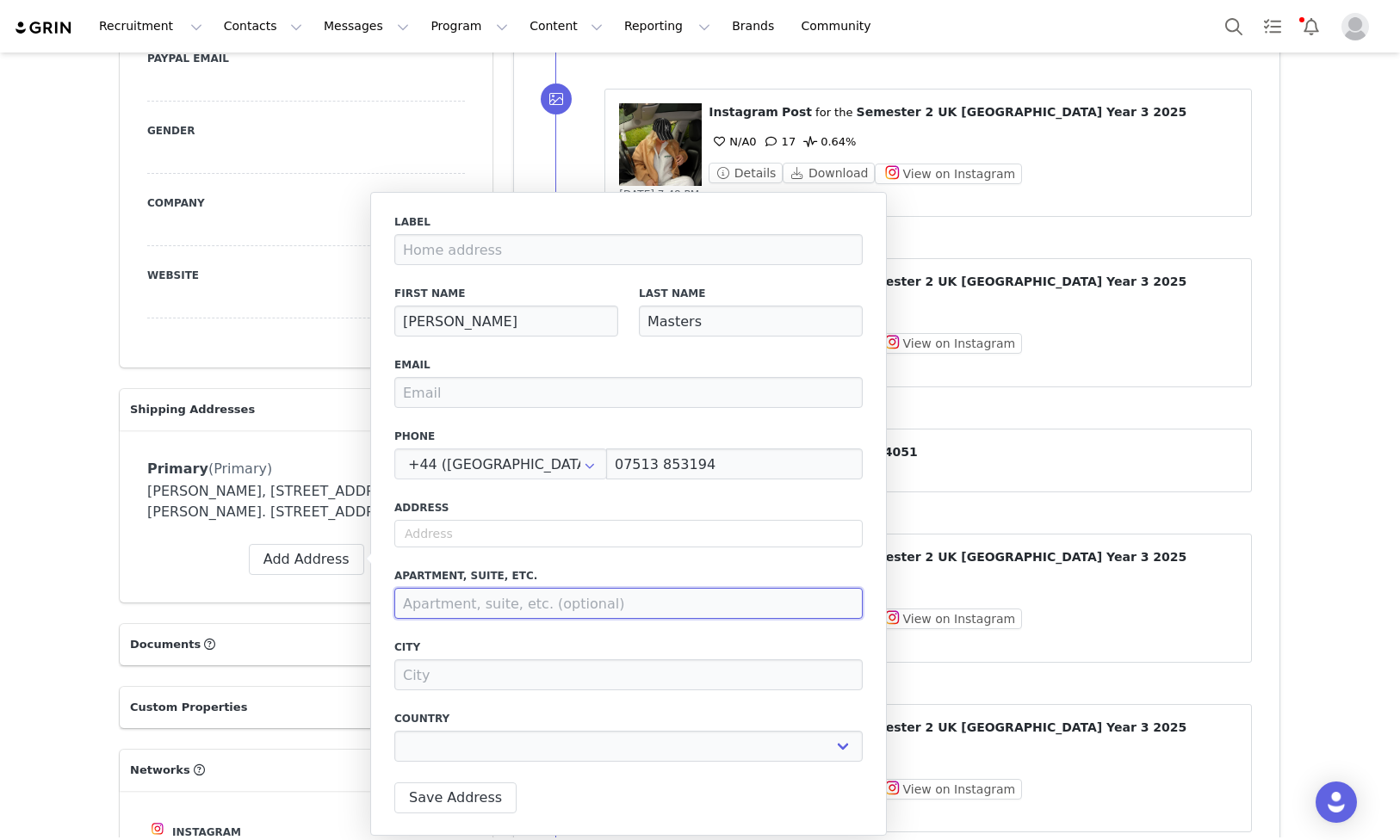
click at [581, 601] on input at bounding box center [628, 604] width 468 height 31
click at [539, 534] on input "text" at bounding box center [628, 534] width 468 height 28
paste input "sarahmasters_"
type input "sarahmasters_"
select select
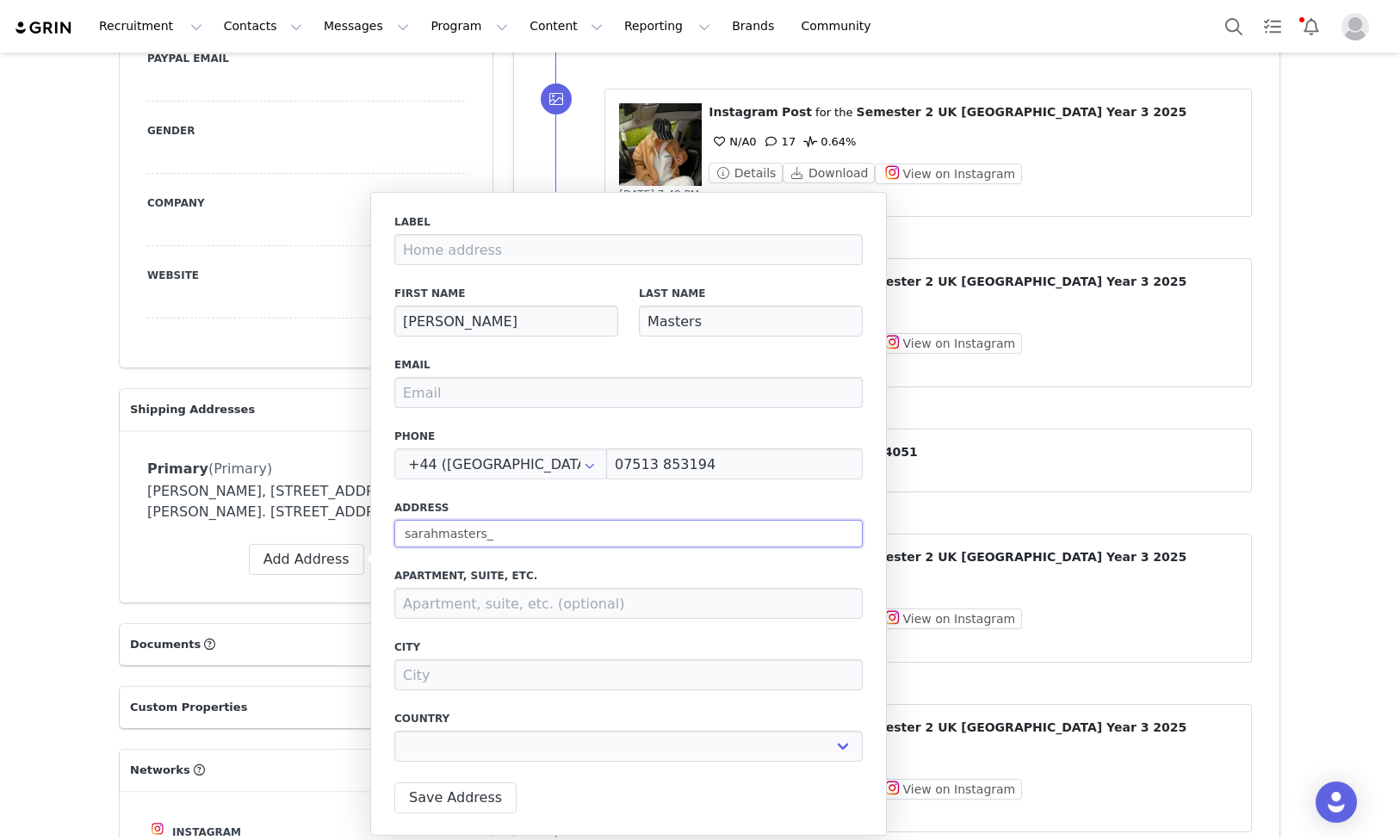
select select
paste input "[STREET_ADDRESS]"
type input "[STREET_ADDRESS]"
select select
type input "[STREET_ADDRESS]"
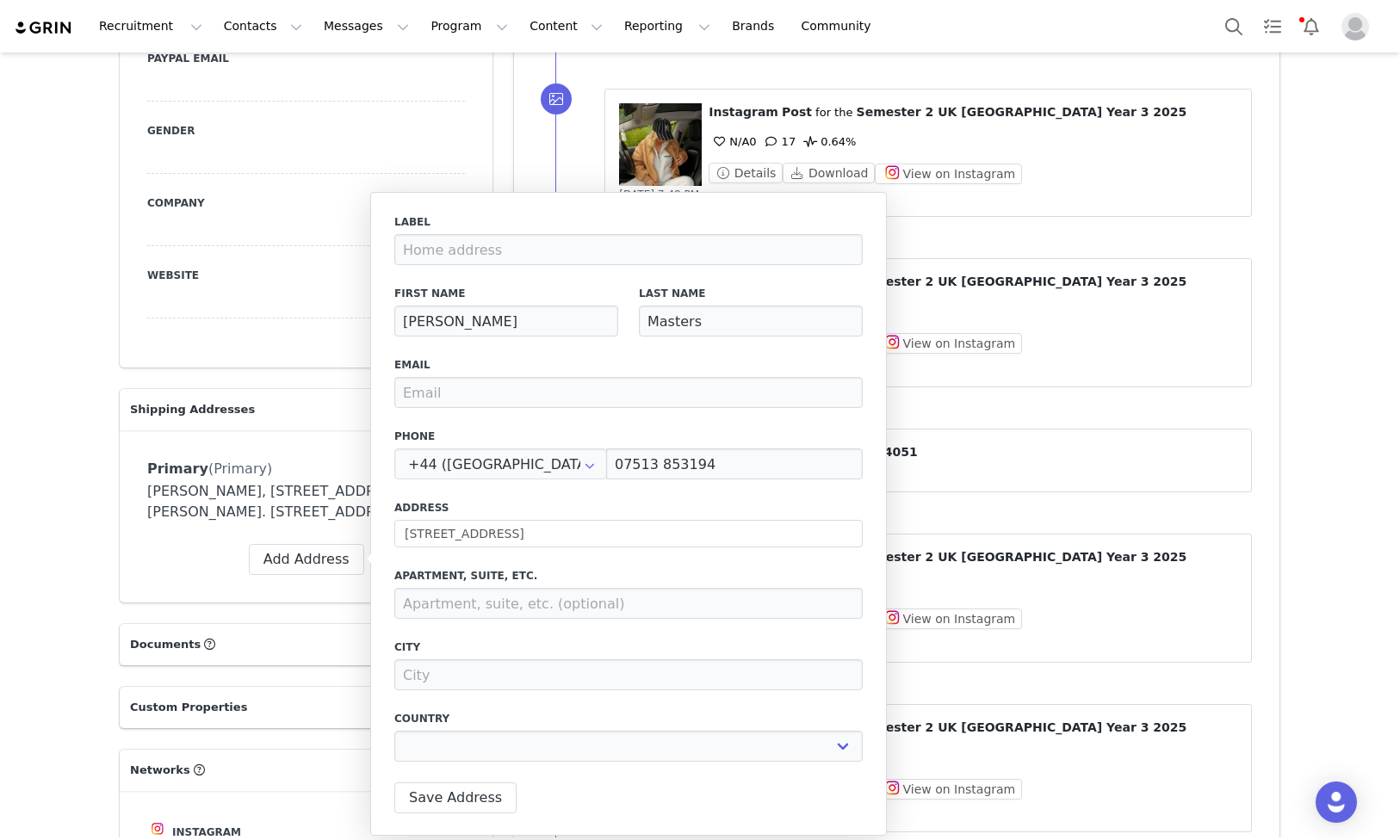
select select "[object Object]"
click at [480, 801] on button "Save Address" at bounding box center [455, 798] width 122 height 31
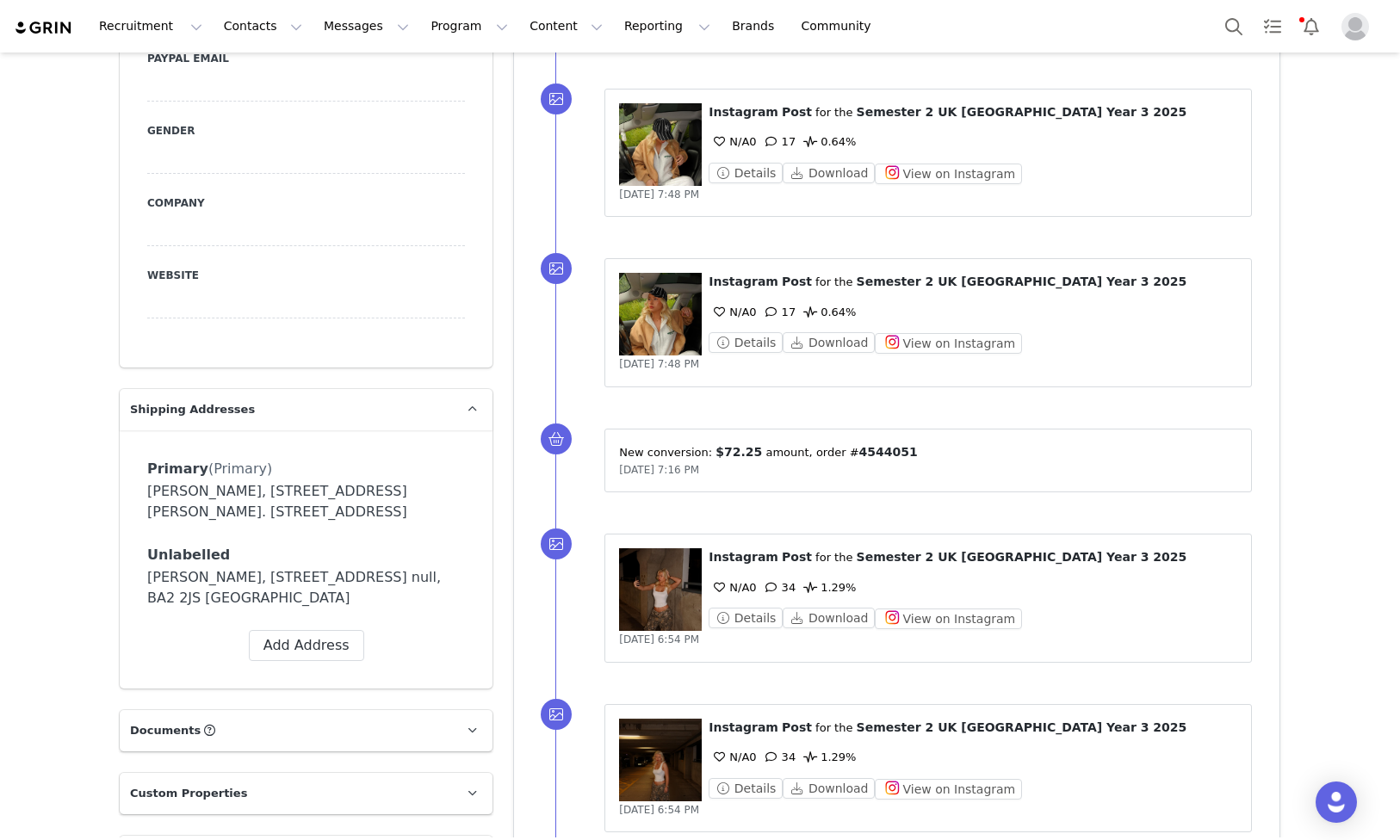
click at [347, 576] on div "[PERSON_NAME], [STREET_ADDRESS] null, BA2 2JS [GEOGRAPHIC_DATA]" at bounding box center [306, 588] width 317 height 41
click at [399, 555] on icon at bounding box center [396, 555] width 12 height 10
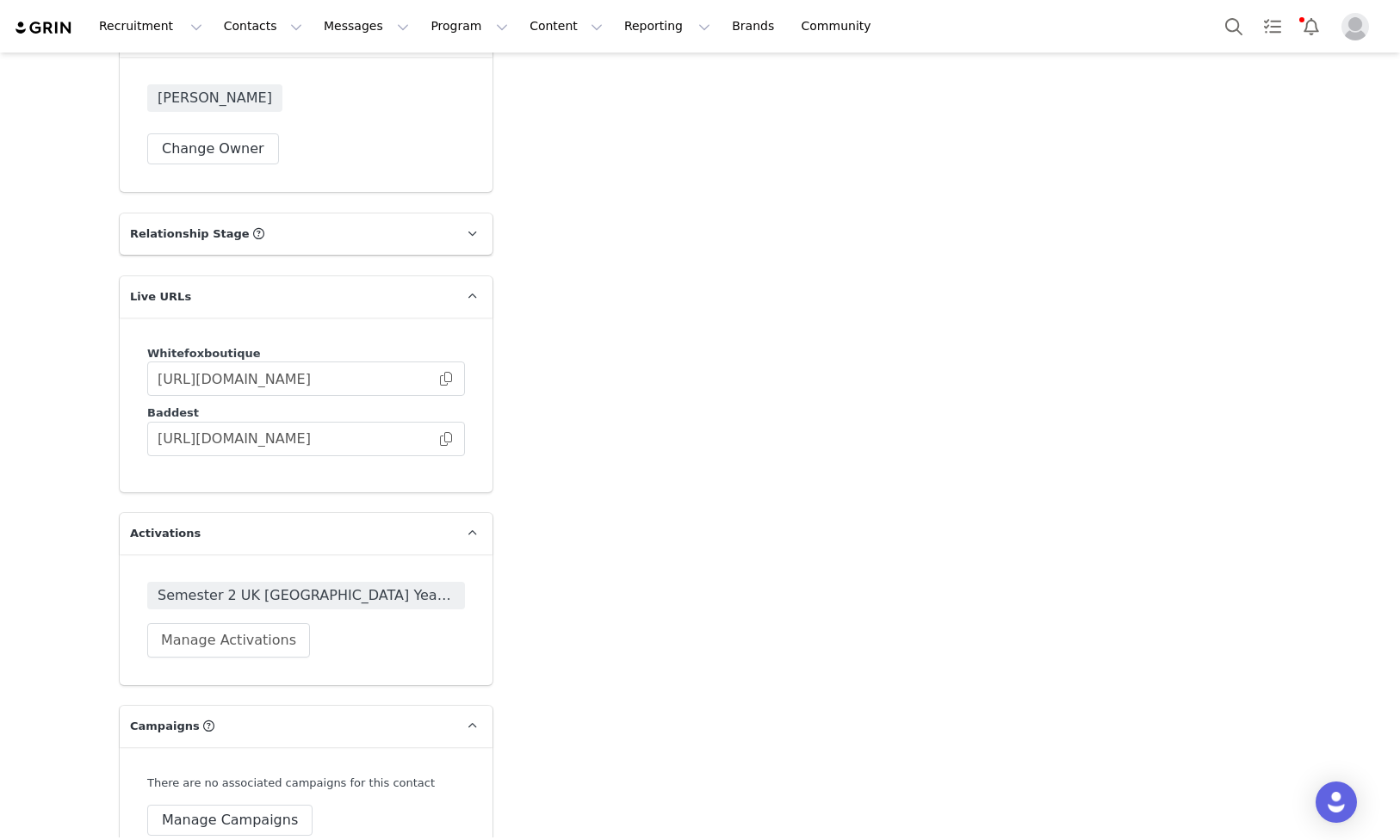
scroll to position [2679, 0]
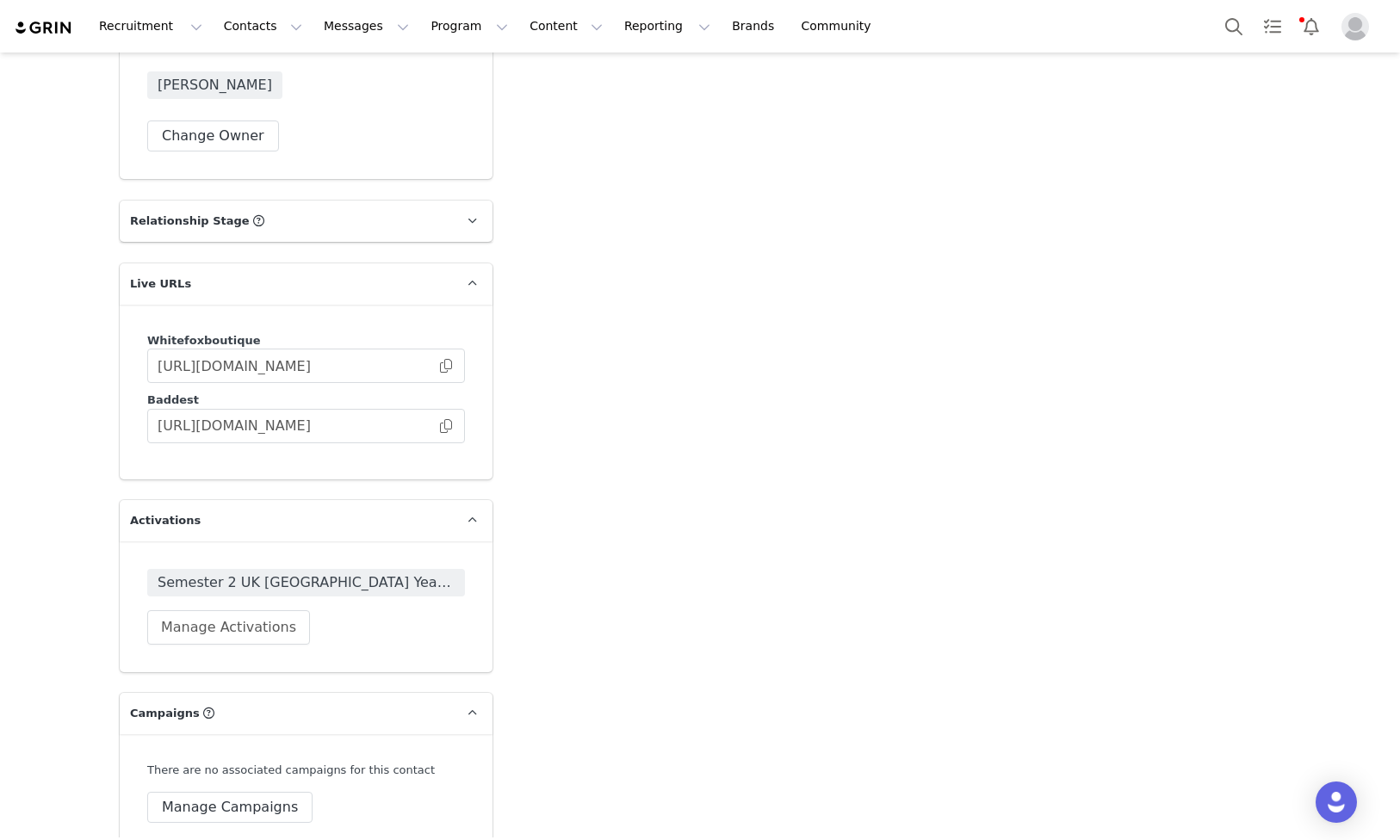
click at [348, 573] on span "Semester 2 UK [GEOGRAPHIC_DATA] Year 3 2025" at bounding box center [306, 583] width 297 height 21
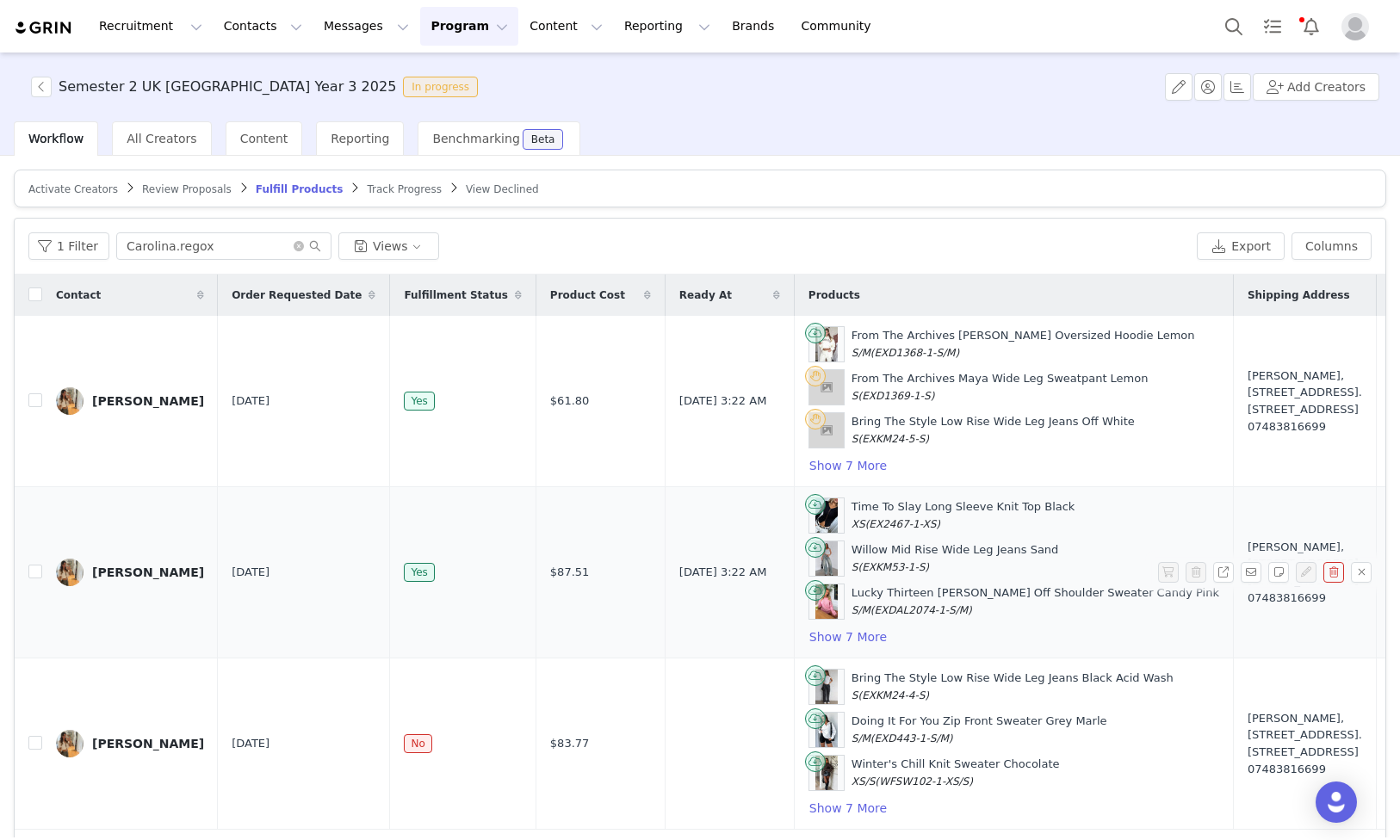
scroll to position [55, 0]
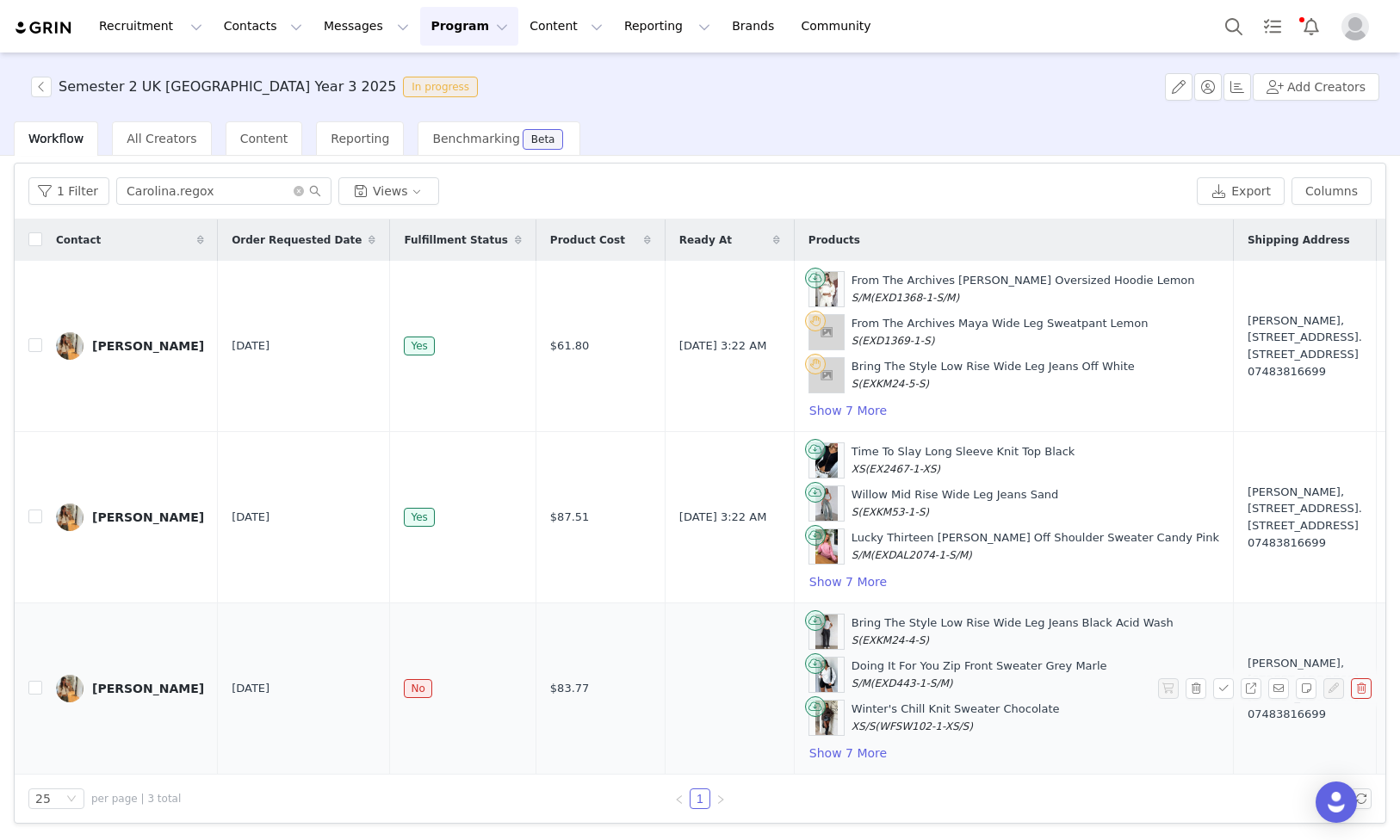
click at [124, 691] on div "[PERSON_NAME]" at bounding box center [148, 689] width 112 height 14
click at [204, 183] on input "Carolina.regox" at bounding box center [224, 191] width 216 height 28
click at [203, 189] on input "Carolina.regox" at bounding box center [224, 191] width 216 height 28
click at [208, 191] on input "Carolina.regox" at bounding box center [224, 191] width 216 height 28
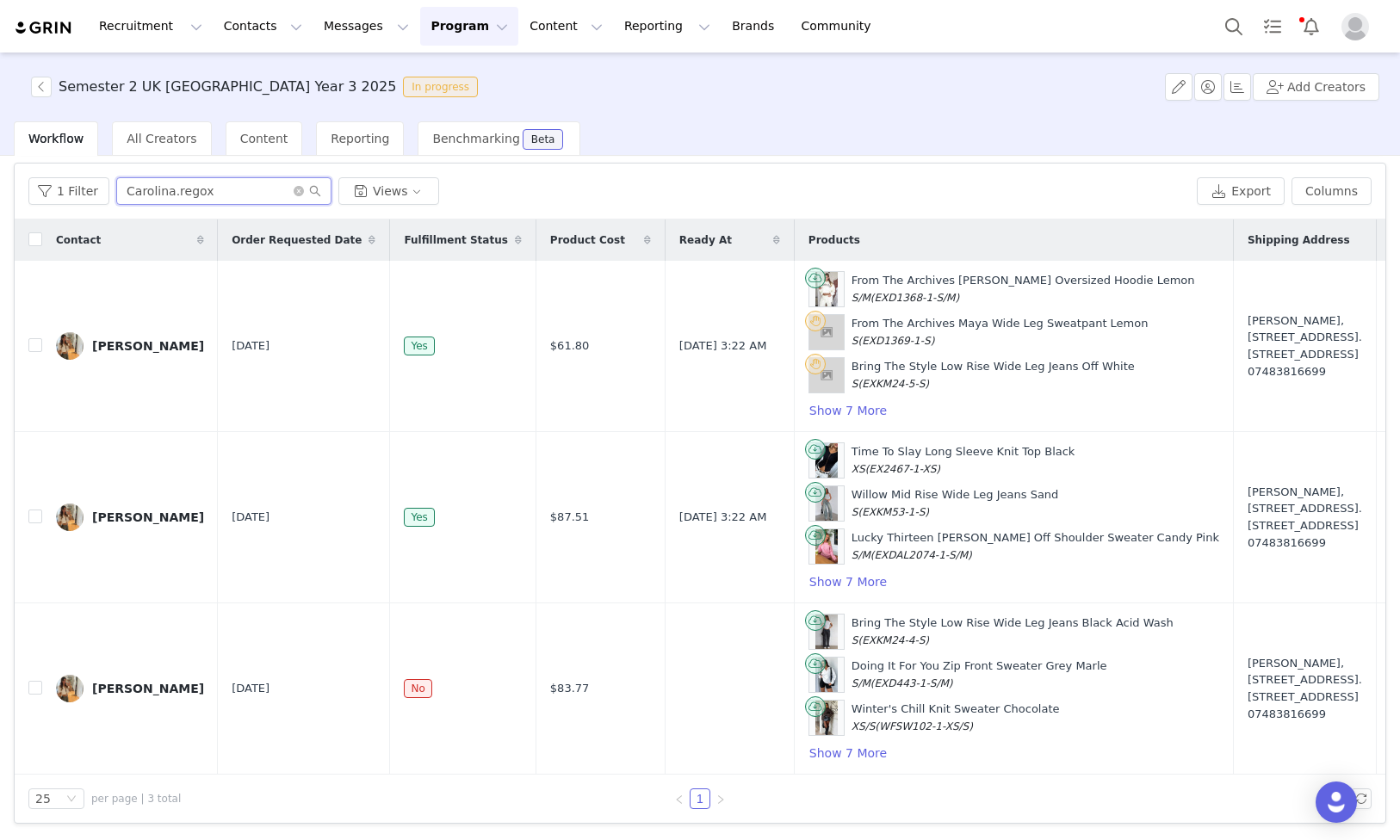
click at [208, 191] on input "Carolina.regox" at bounding box center [224, 191] width 216 height 28
click at [202, 193] on input "Carolina.regox" at bounding box center [224, 191] width 216 height 28
click at [203, 194] on input "Carolina.regox" at bounding box center [224, 191] width 216 height 28
click at [203, 195] on input "Carolina.regox" at bounding box center [224, 191] width 216 height 28
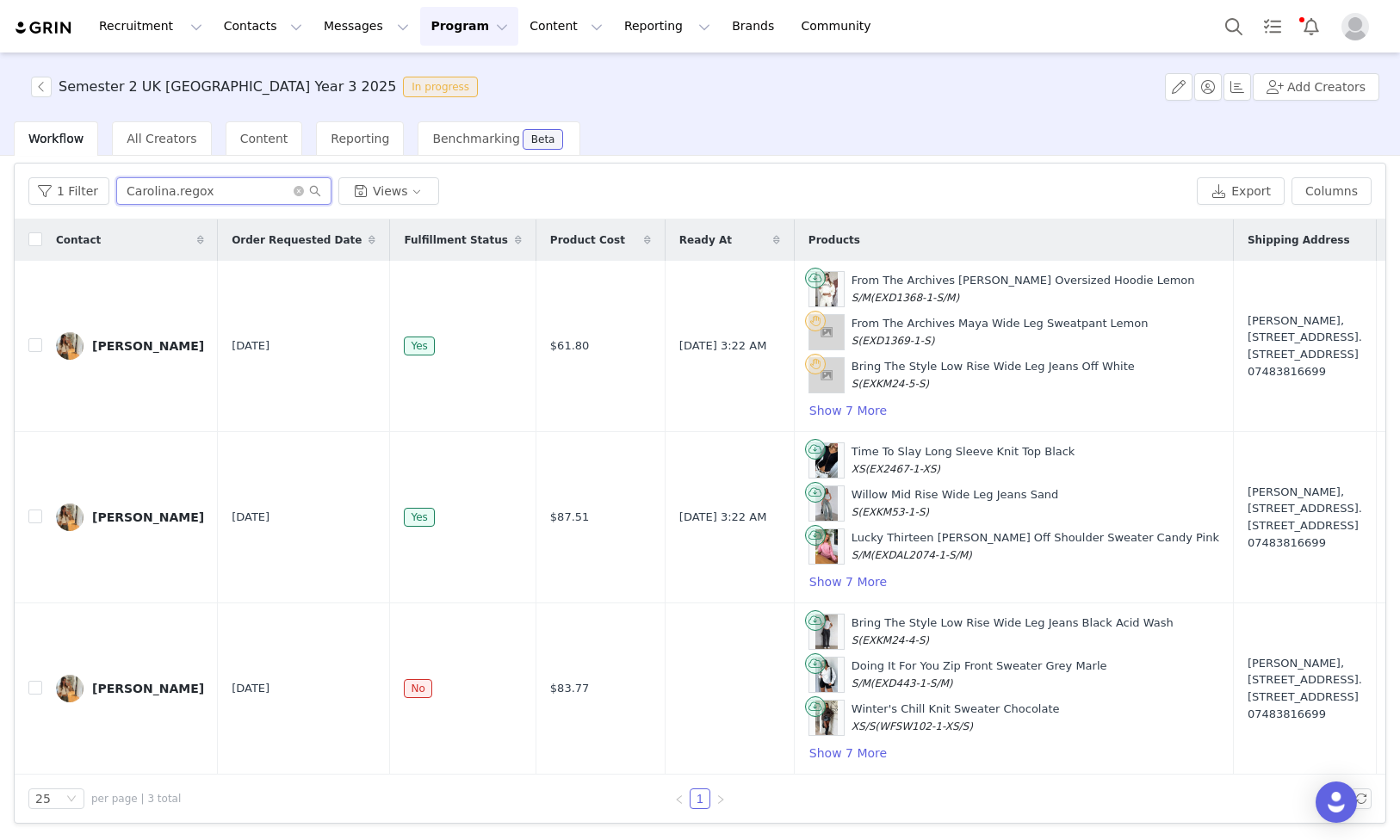
paste input "[STREET_ADDRESS]"
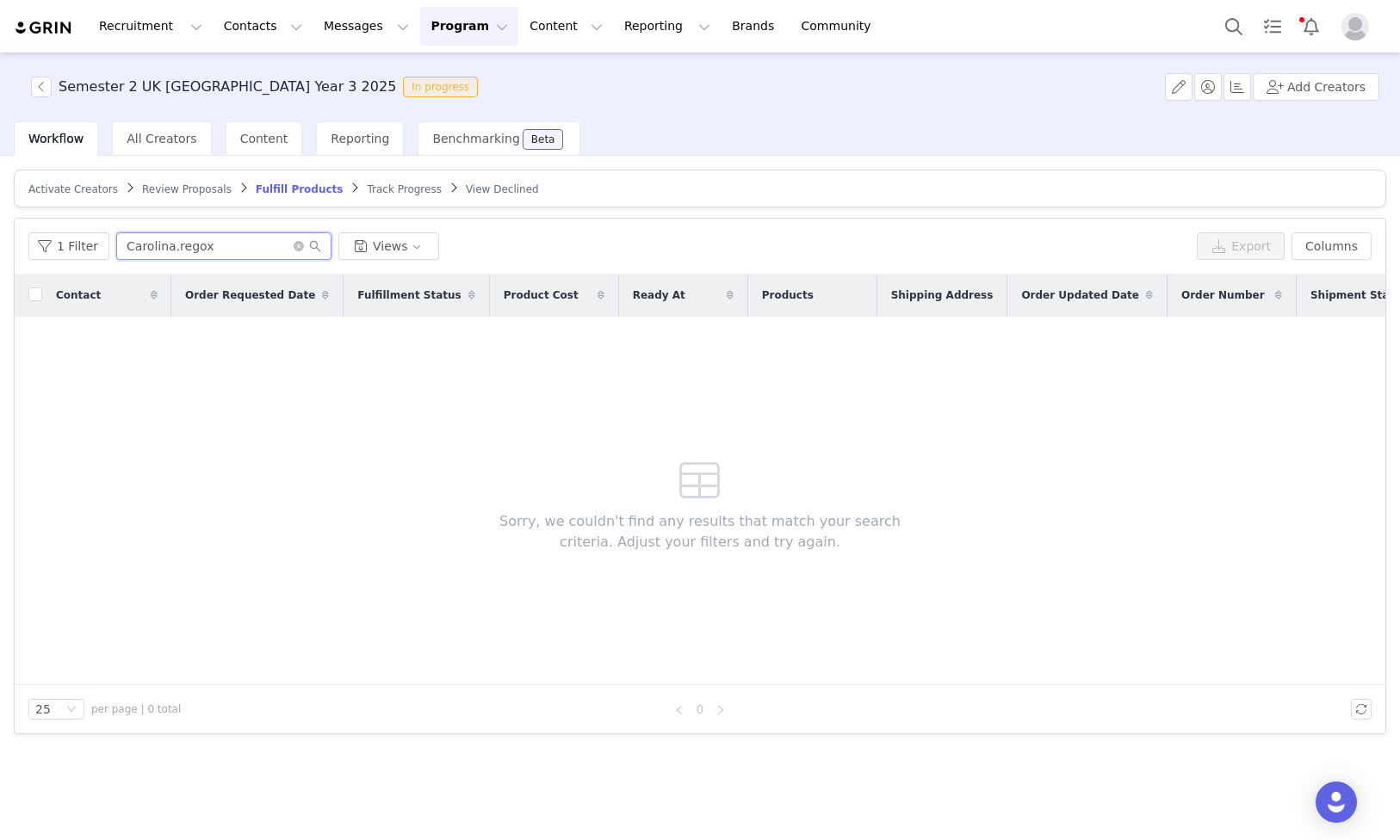
scroll to position [0, 0]
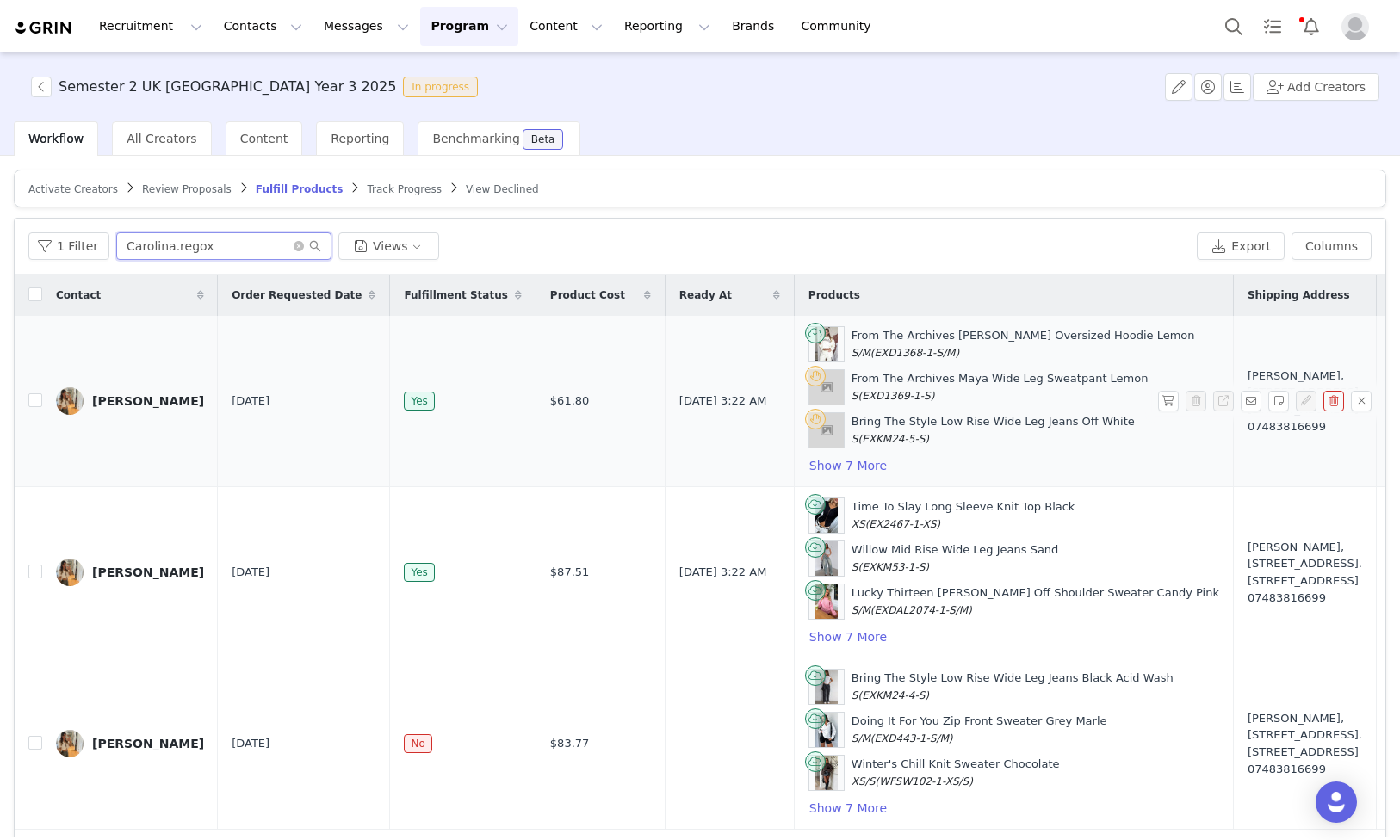
paste input "sarahmasters_"
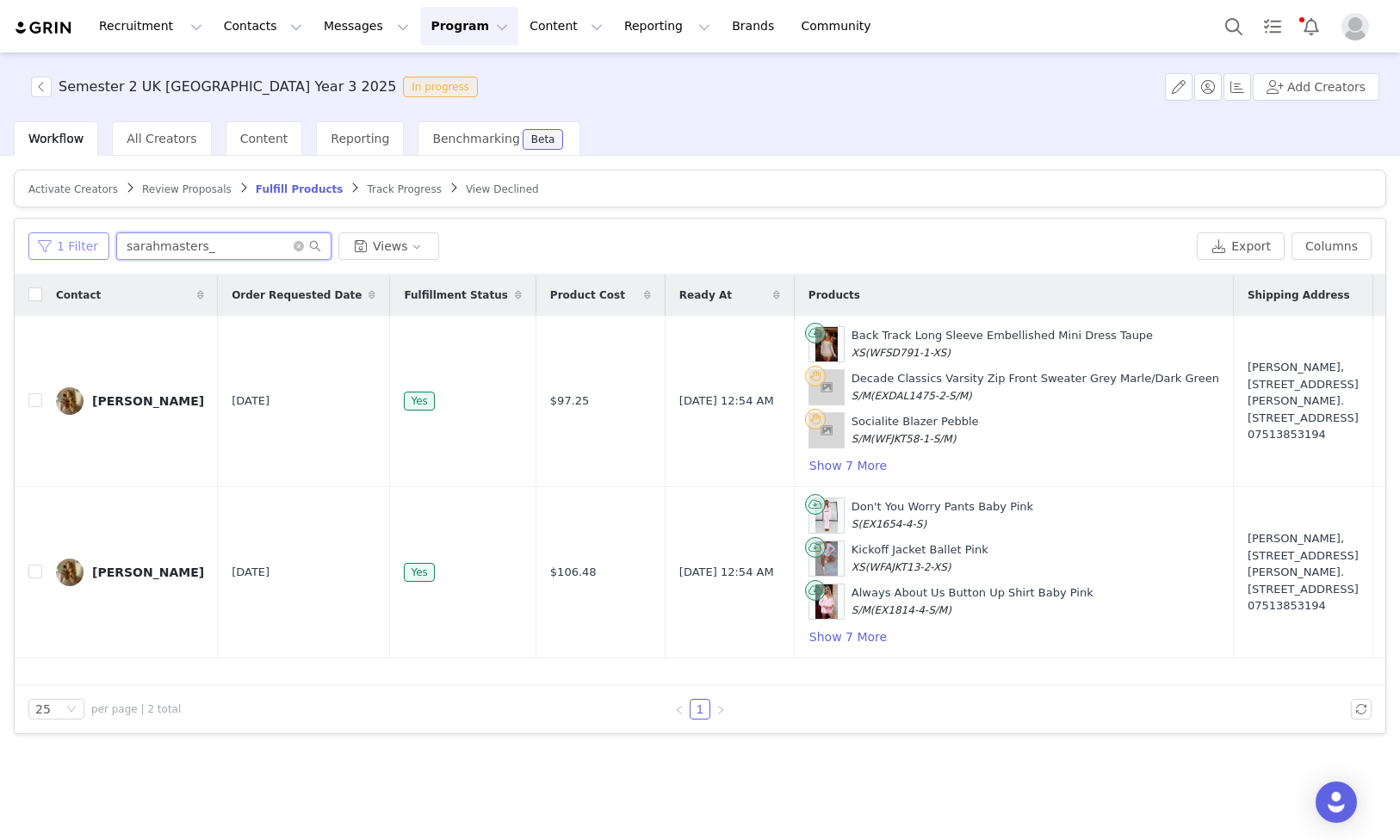
paste input "darcifscott"
drag, startPoint x: 263, startPoint y: 246, endPoint x: 80, endPoint y: 238, distance: 183.2
click at [80, 238] on div "1 Filter darcifscott Views" at bounding box center [609, 247] width 1162 height 28
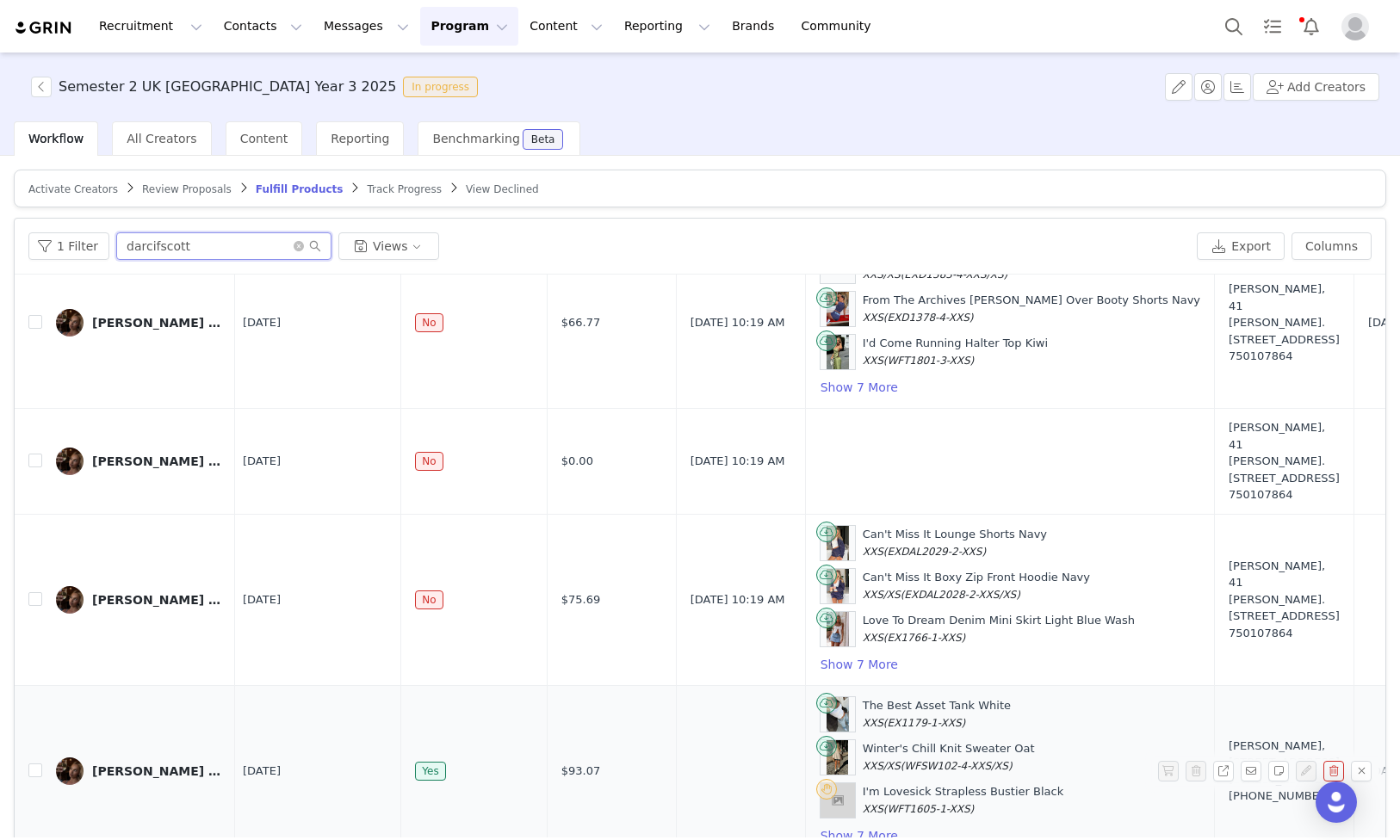
scroll to position [95, 6]
type input "darcifscott"
click at [131, 758] on link "[PERSON_NAME] [PERSON_NAME]" at bounding box center [139, 771] width 166 height 28
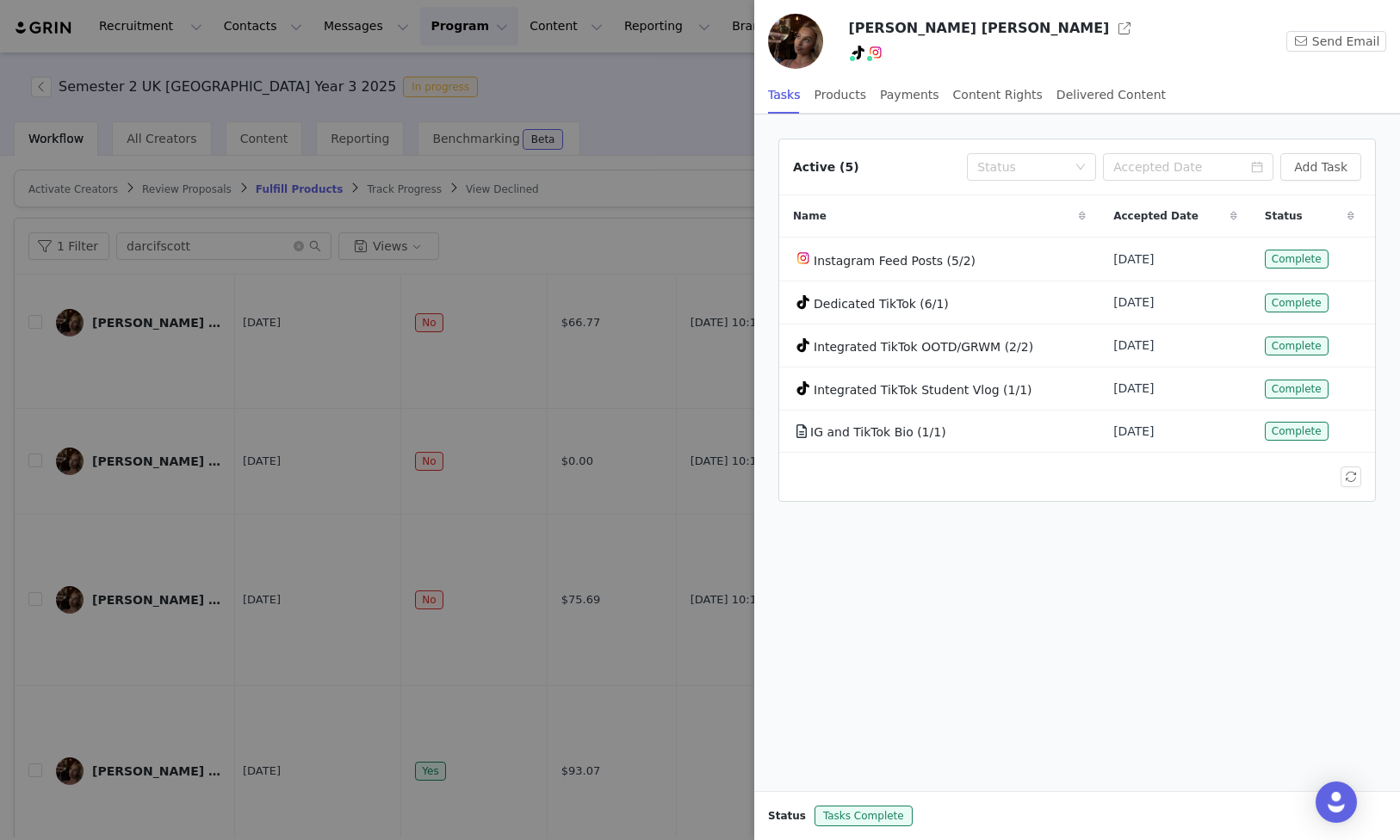
click at [411, 627] on div at bounding box center [700, 420] width 1400 height 840
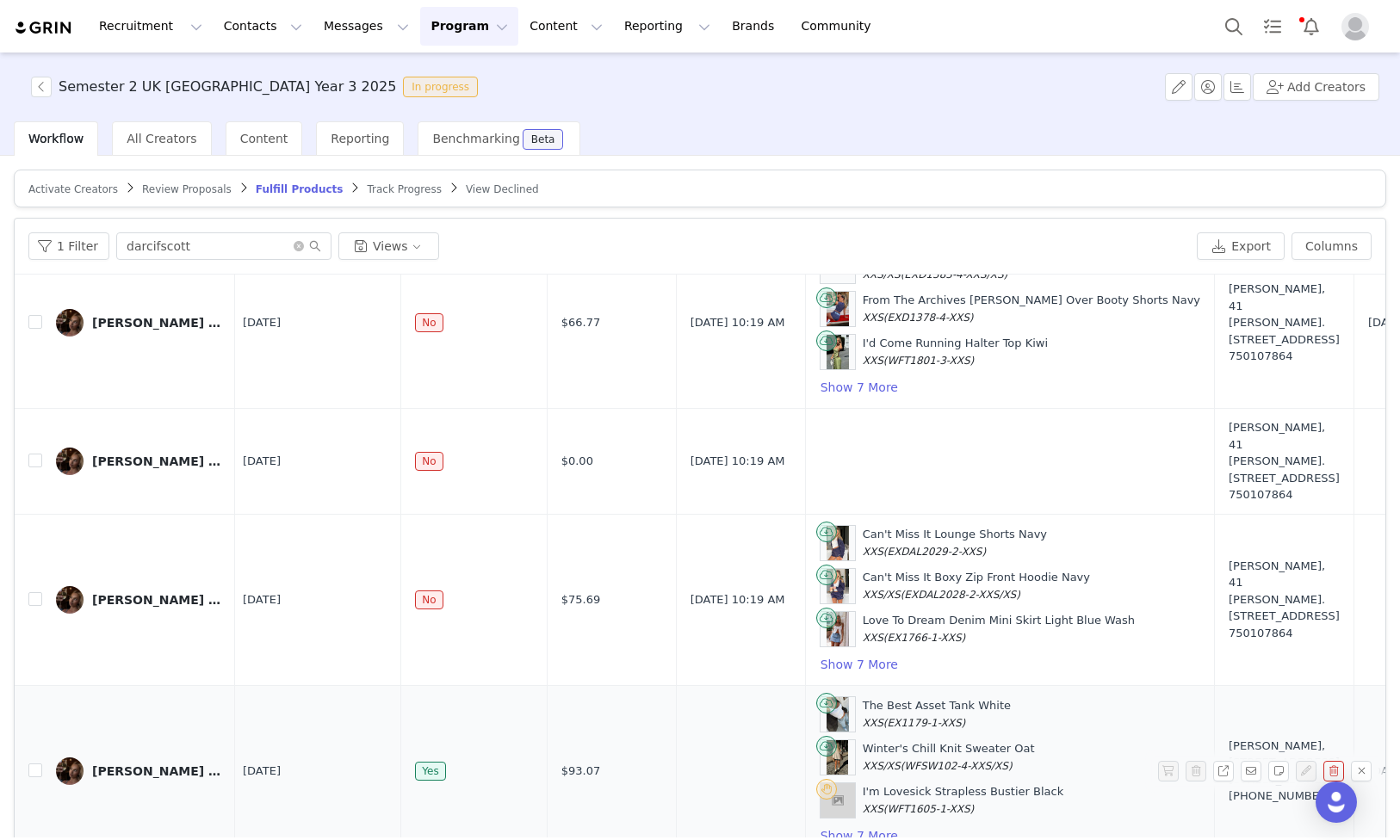
click at [131, 765] on div "[PERSON_NAME] [PERSON_NAME]" at bounding box center [157, 771] width 129 height 14
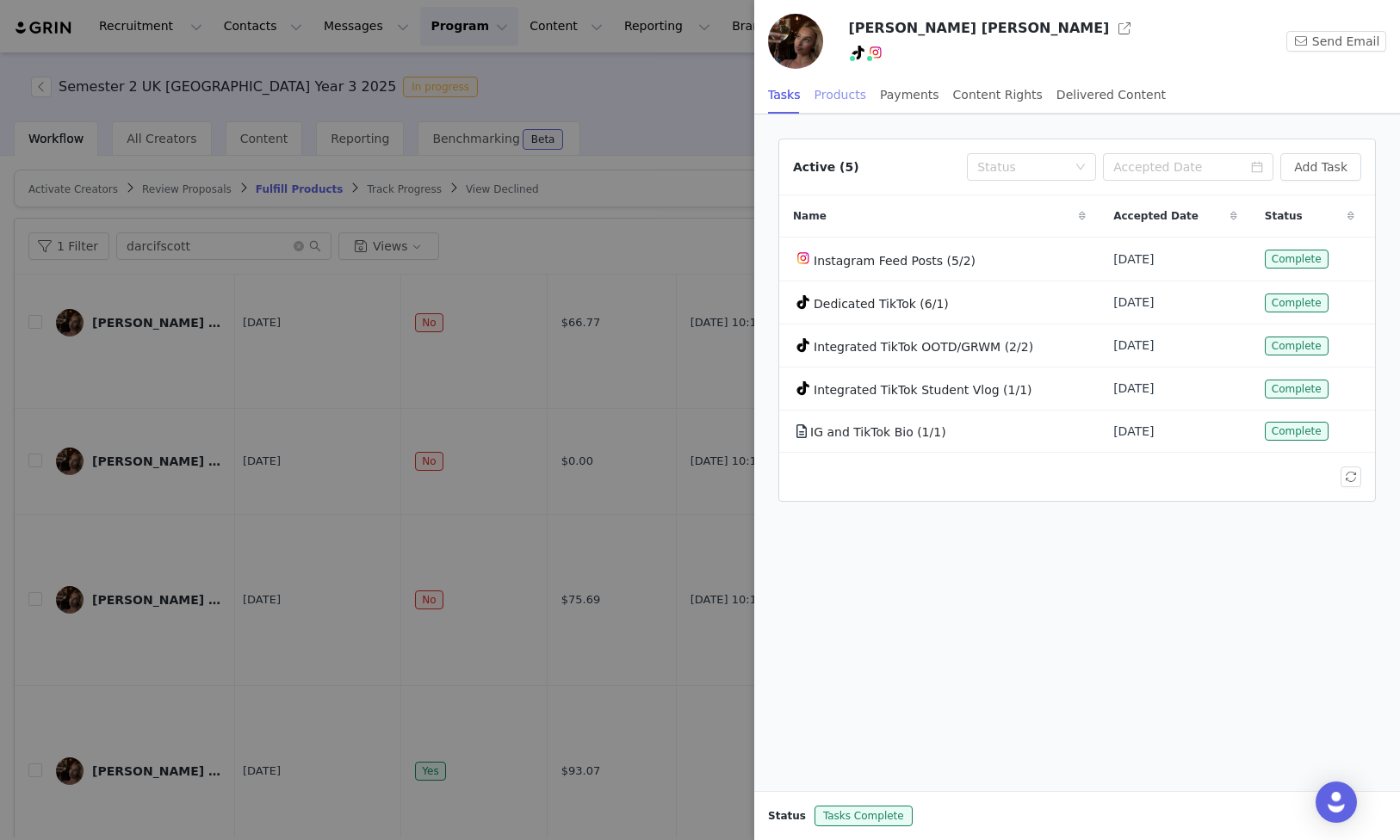
click at [850, 101] on div "Products" at bounding box center [840, 95] width 52 height 39
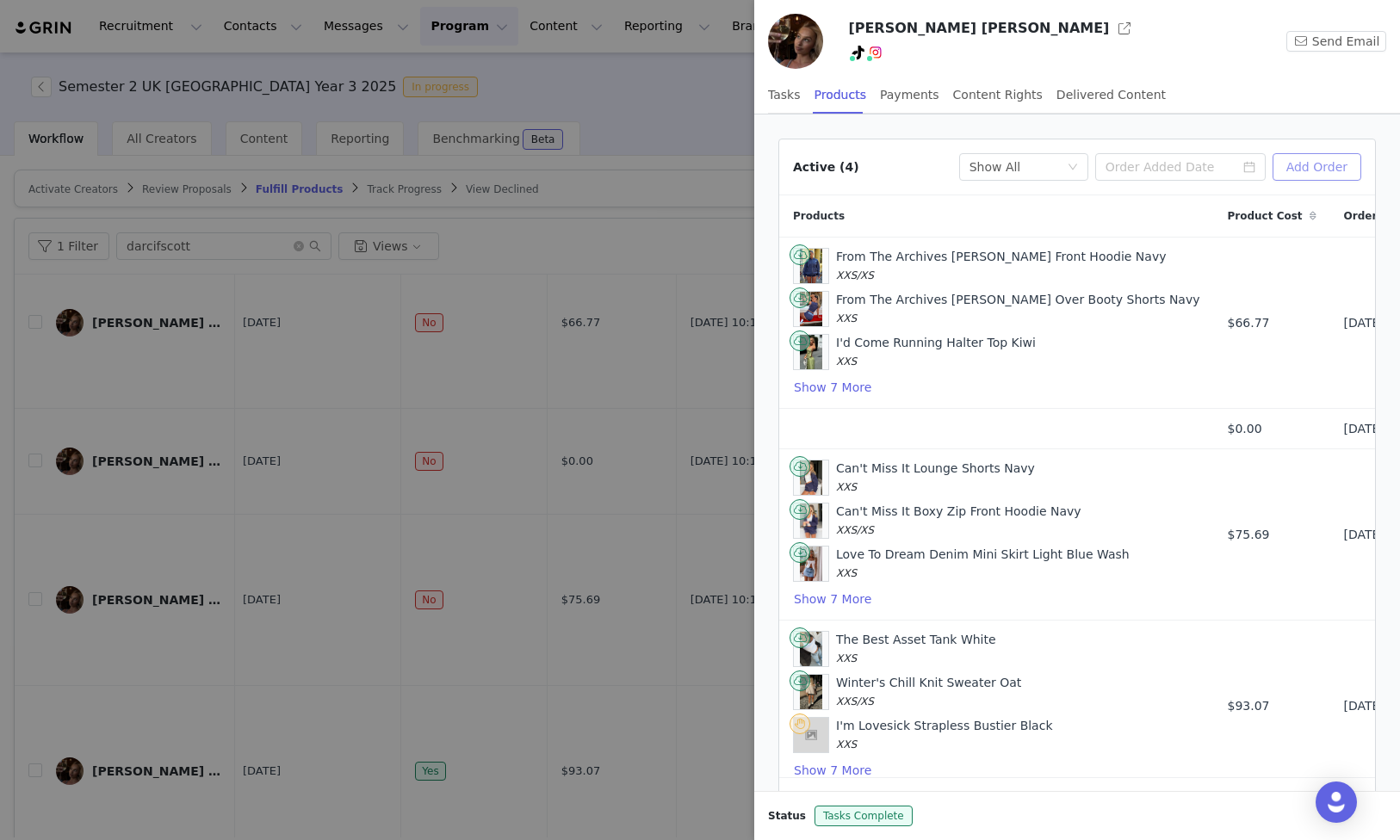
click at [1315, 174] on button "Add Order" at bounding box center [1316, 167] width 89 height 28
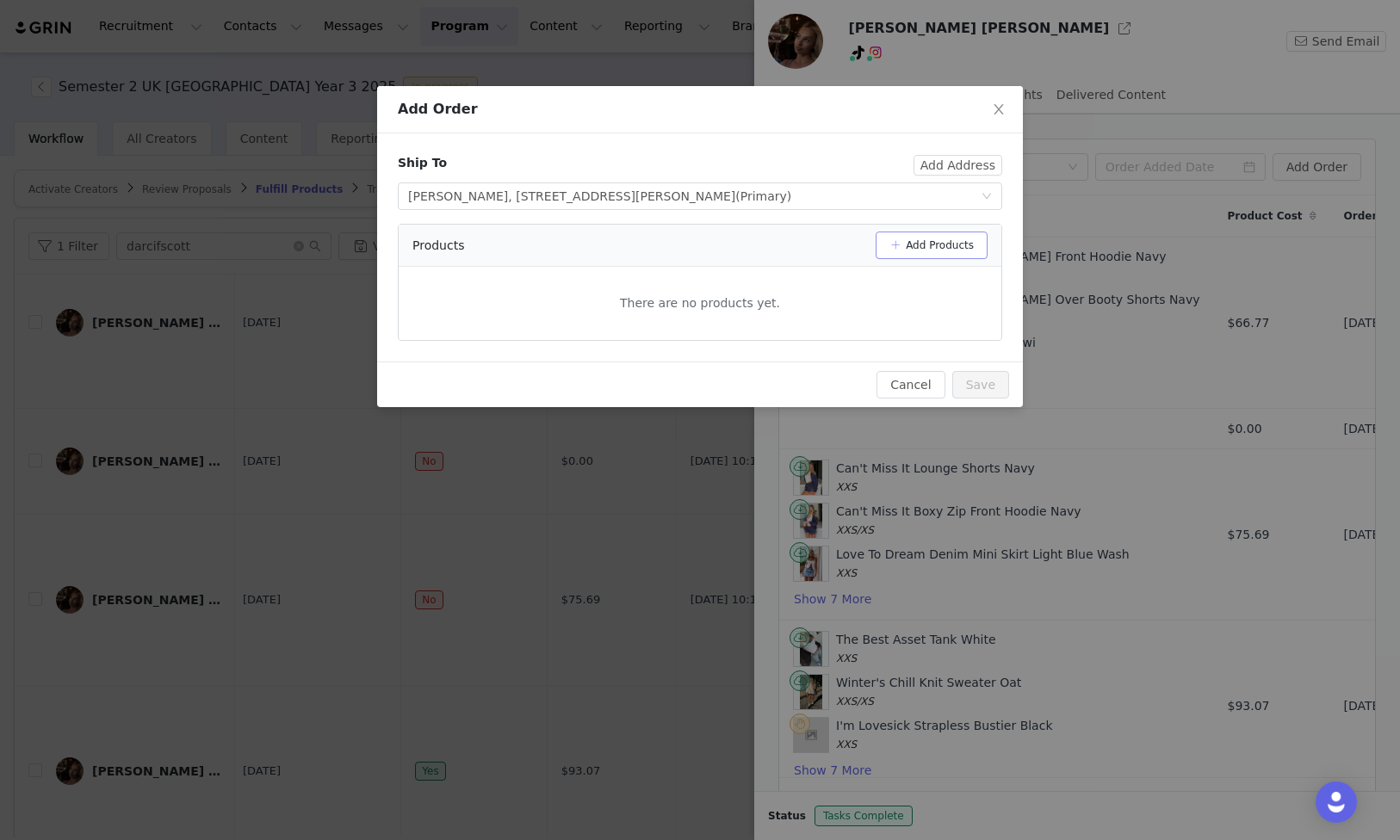
click at [926, 244] on button "Add Products" at bounding box center [932, 246] width 112 height 28
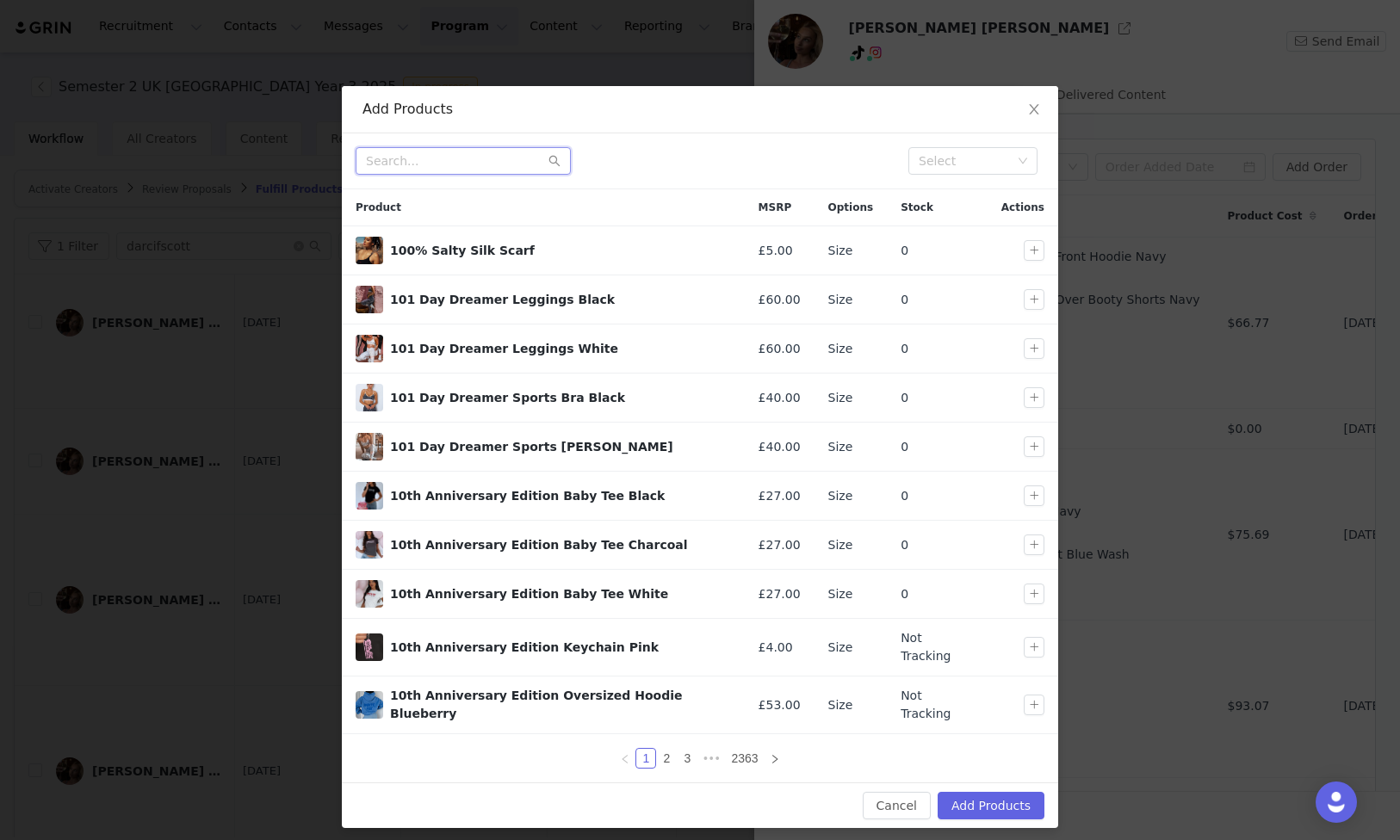
click at [475, 165] on input "text" at bounding box center [463, 161] width 216 height 28
paste input "working overtime trench beige"
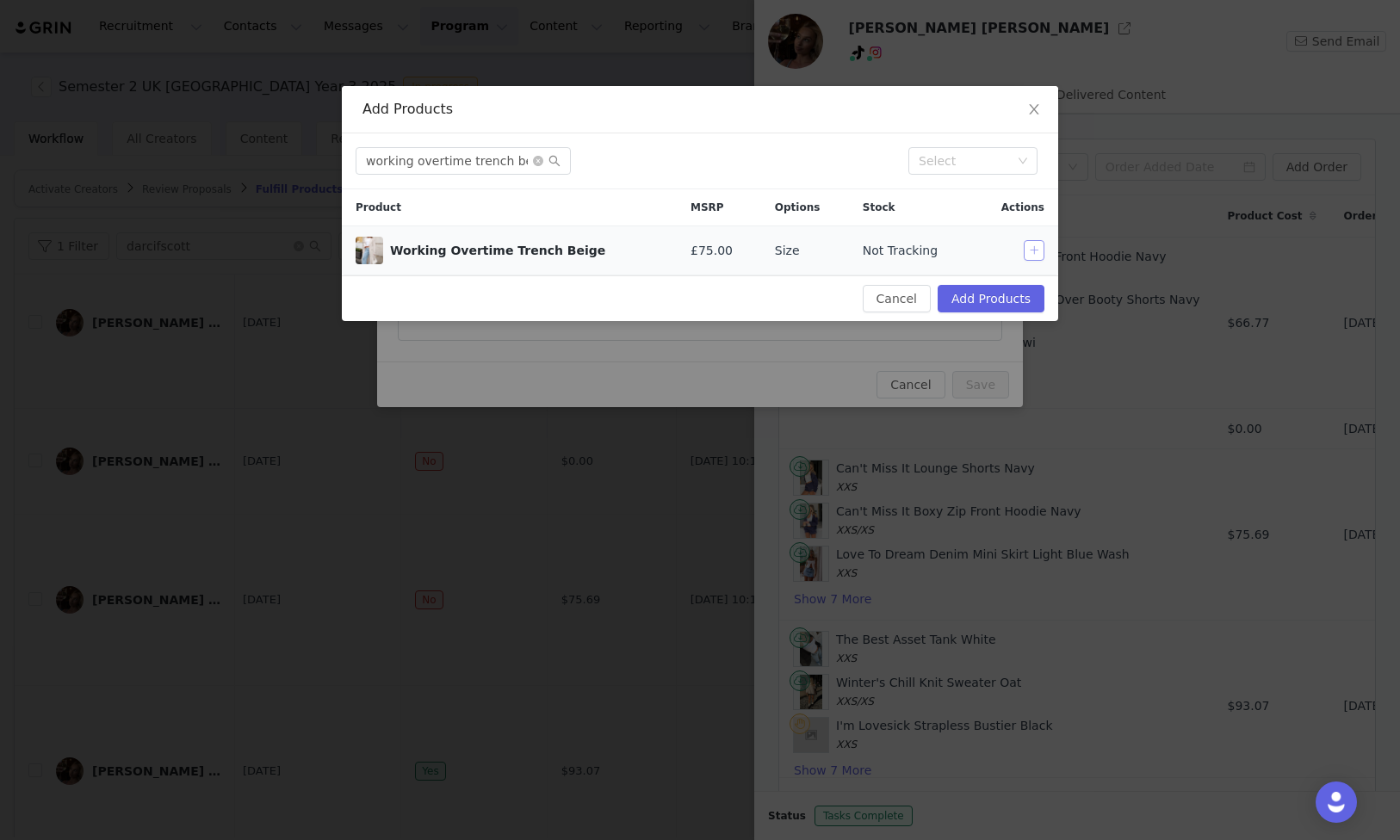
click at [1036, 247] on button "button" at bounding box center [1034, 251] width 21 height 21
click at [409, 156] on input "working overtime trench beige" at bounding box center [463, 161] width 216 height 28
paste input "cutie pie knit cardigan cream"
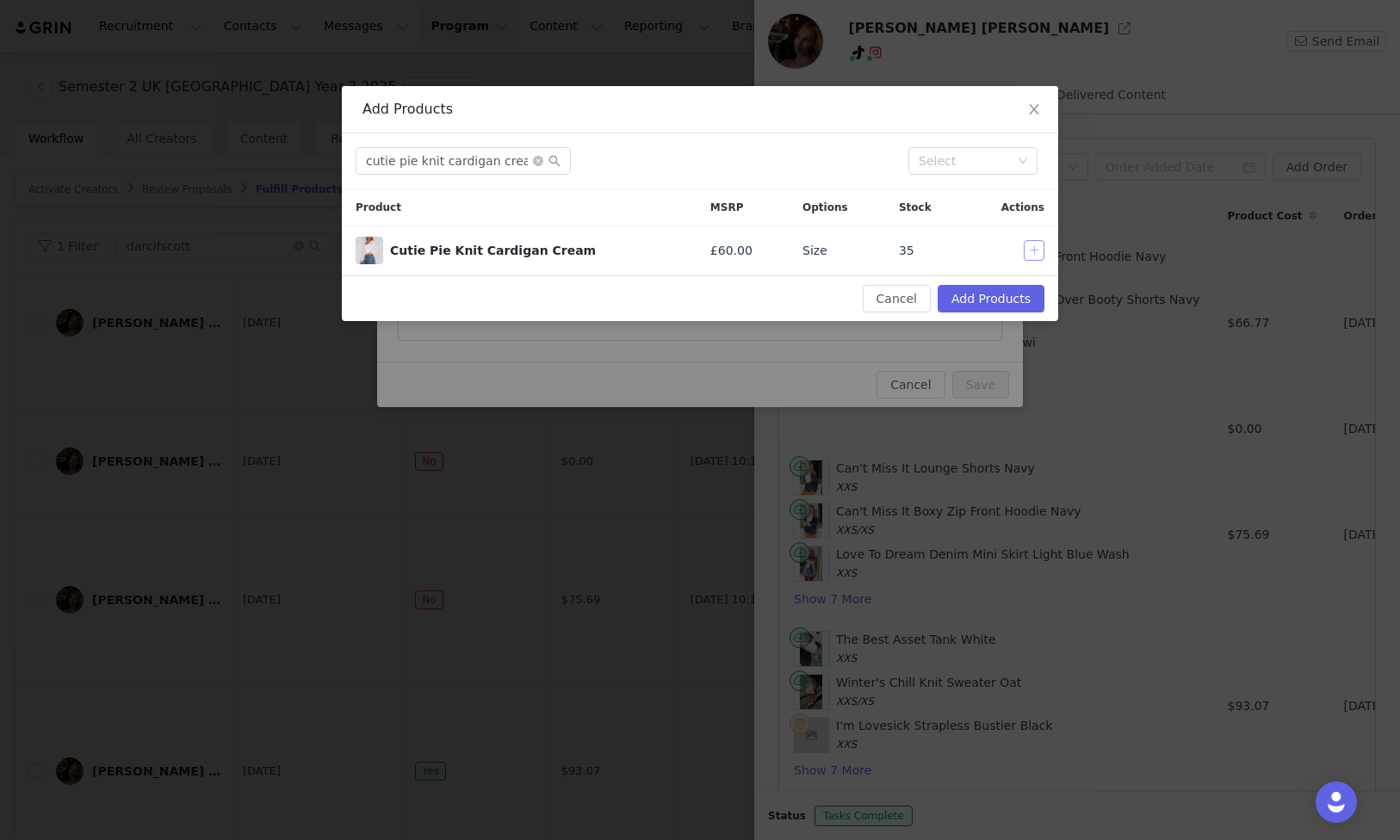
drag, startPoint x: 1029, startPoint y: 250, endPoint x: 59, endPoint y: 260, distance: 970.1
click at [1029, 250] on button "button" at bounding box center [1034, 251] width 21 height 21
click at [477, 166] on input "cutie pie knit cardigan cream" at bounding box center [463, 161] width 216 height 28
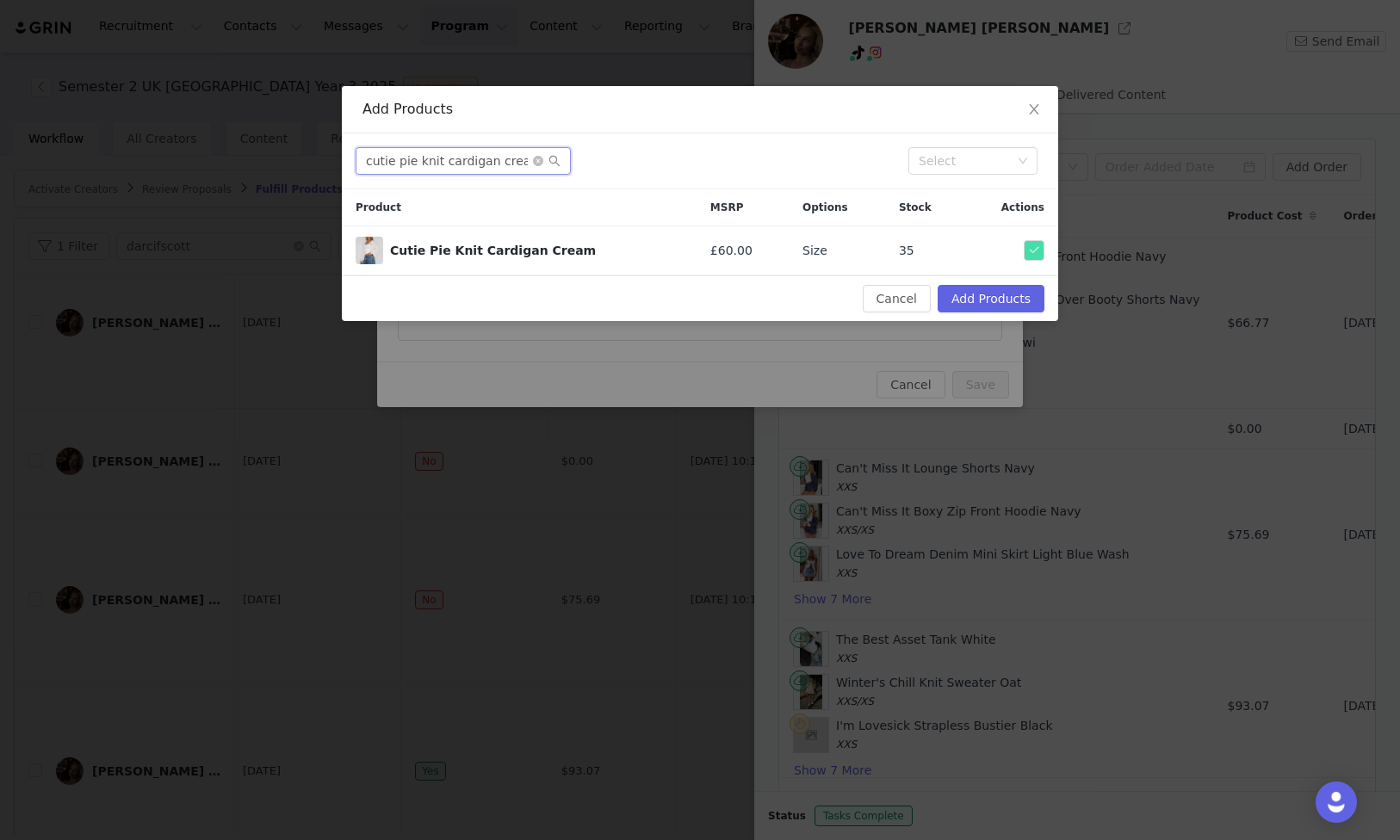
paste input "take the reins long sleeve top off white"
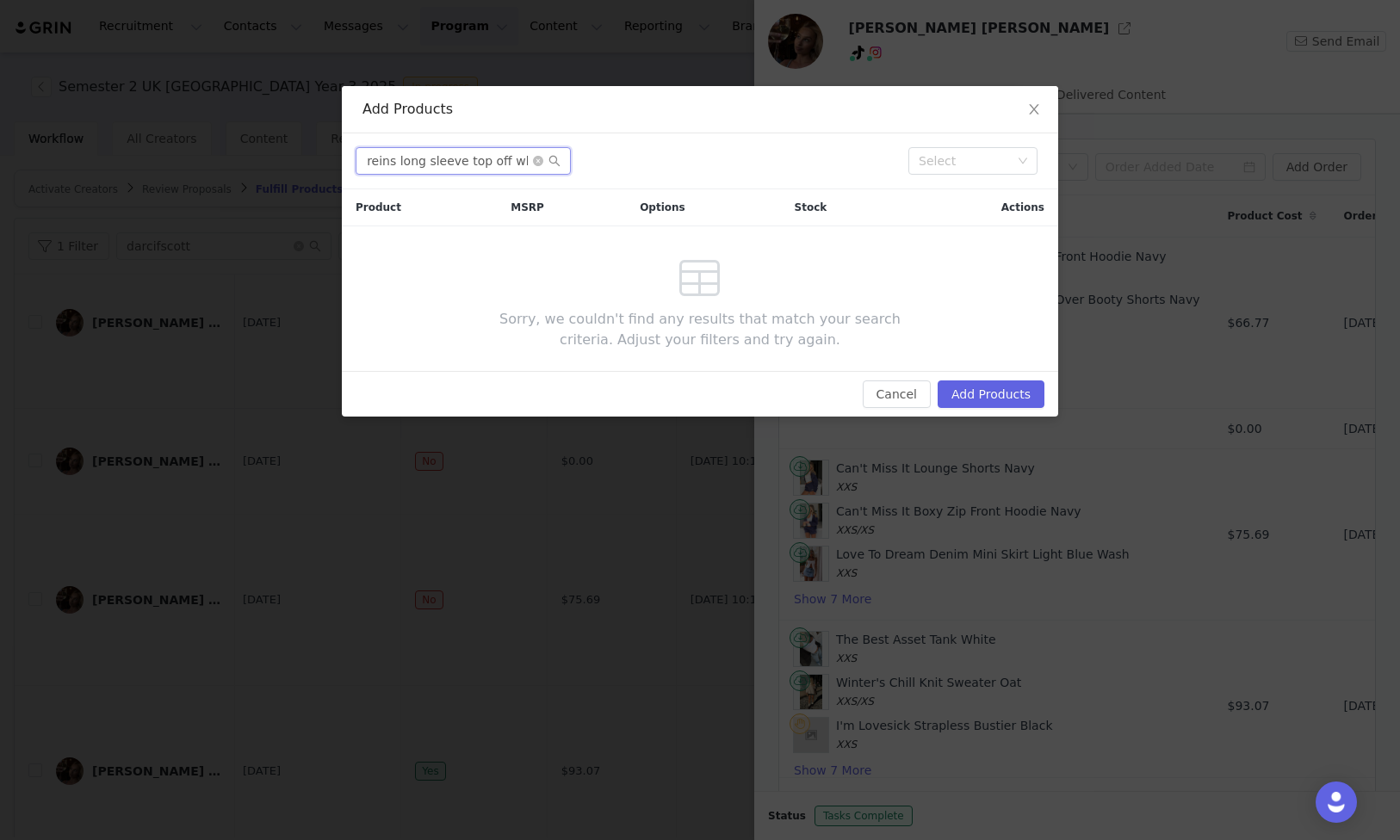
scroll to position [0, 0]
drag, startPoint x: 509, startPoint y: 165, endPoint x: 323, endPoint y: 165, distance: 186.0
click at [323, 165] on div "Add Products take the reins long sleeve top off white Select Product MSRP Optio…" at bounding box center [700, 420] width 1400 height 840
paste input "Take The Reigns Long Sleeve Top Off White"
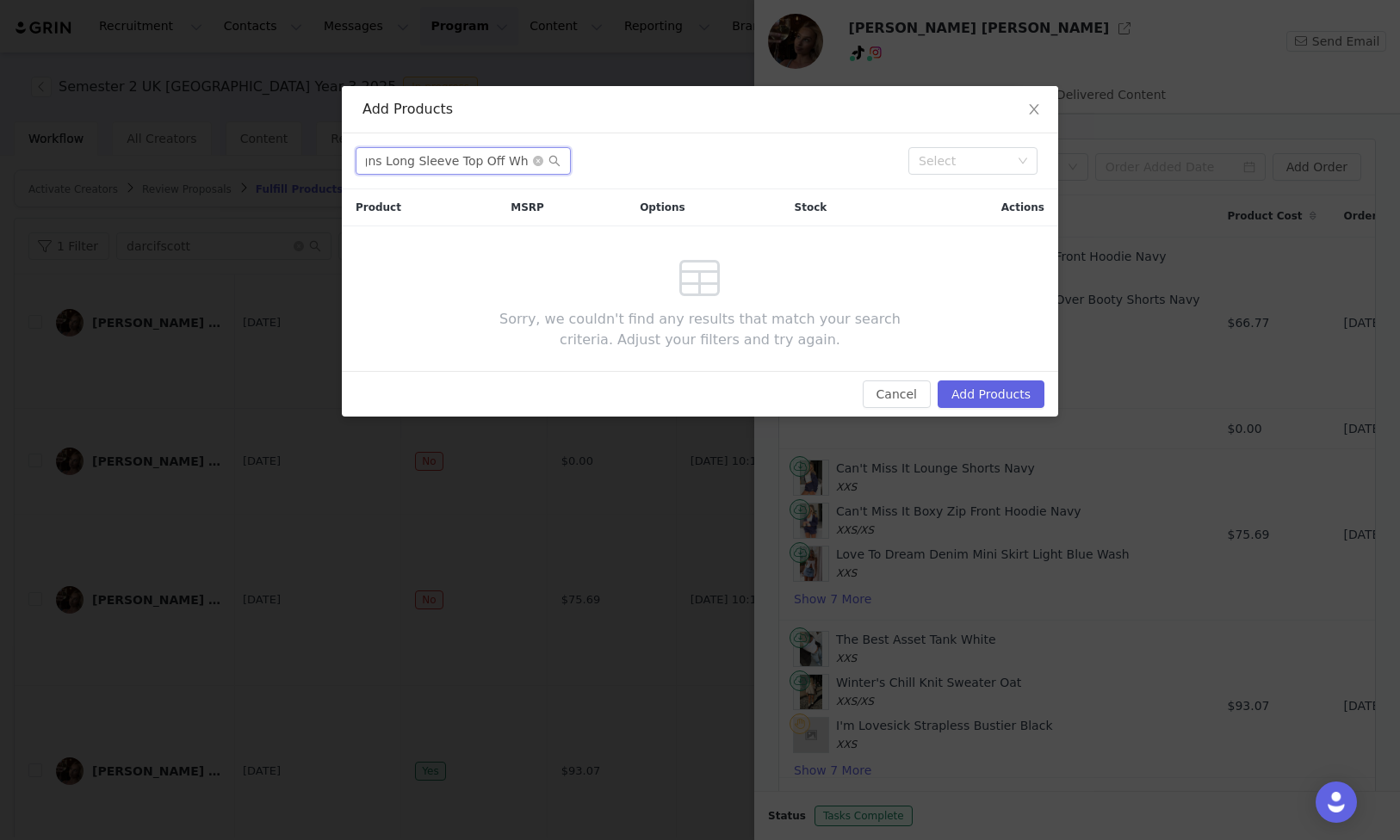
click at [507, 166] on input "Take The Reigns Long Sleeve Top Off Whiteite" at bounding box center [463, 161] width 216 height 28
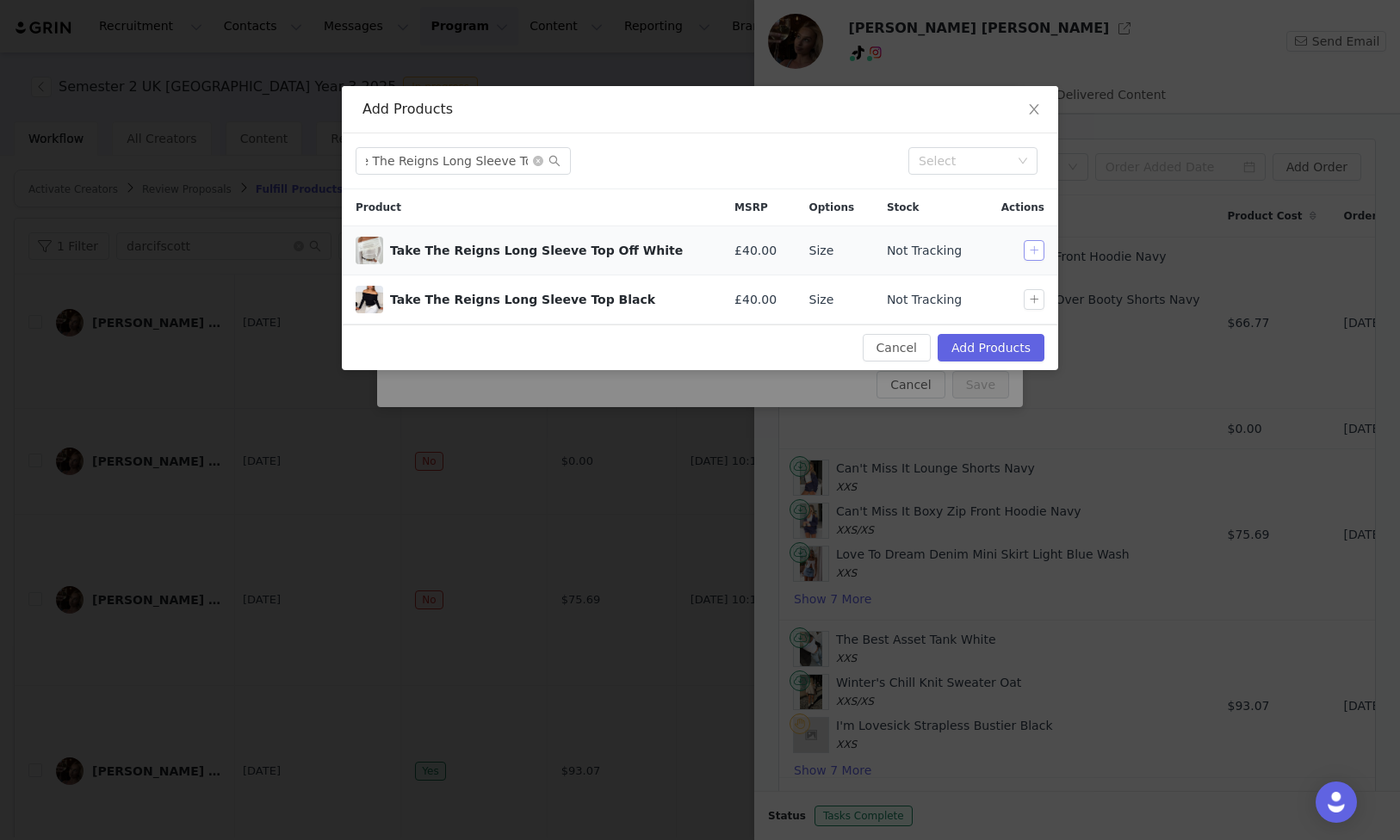
click at [1032, 244] on button "button" at bounding box center [1034, 251] width 21 height 21
click at [453, 162] on input "Take The Reigns Long Sleeve Top" at bounding box center [463, 161] width 216 height 28
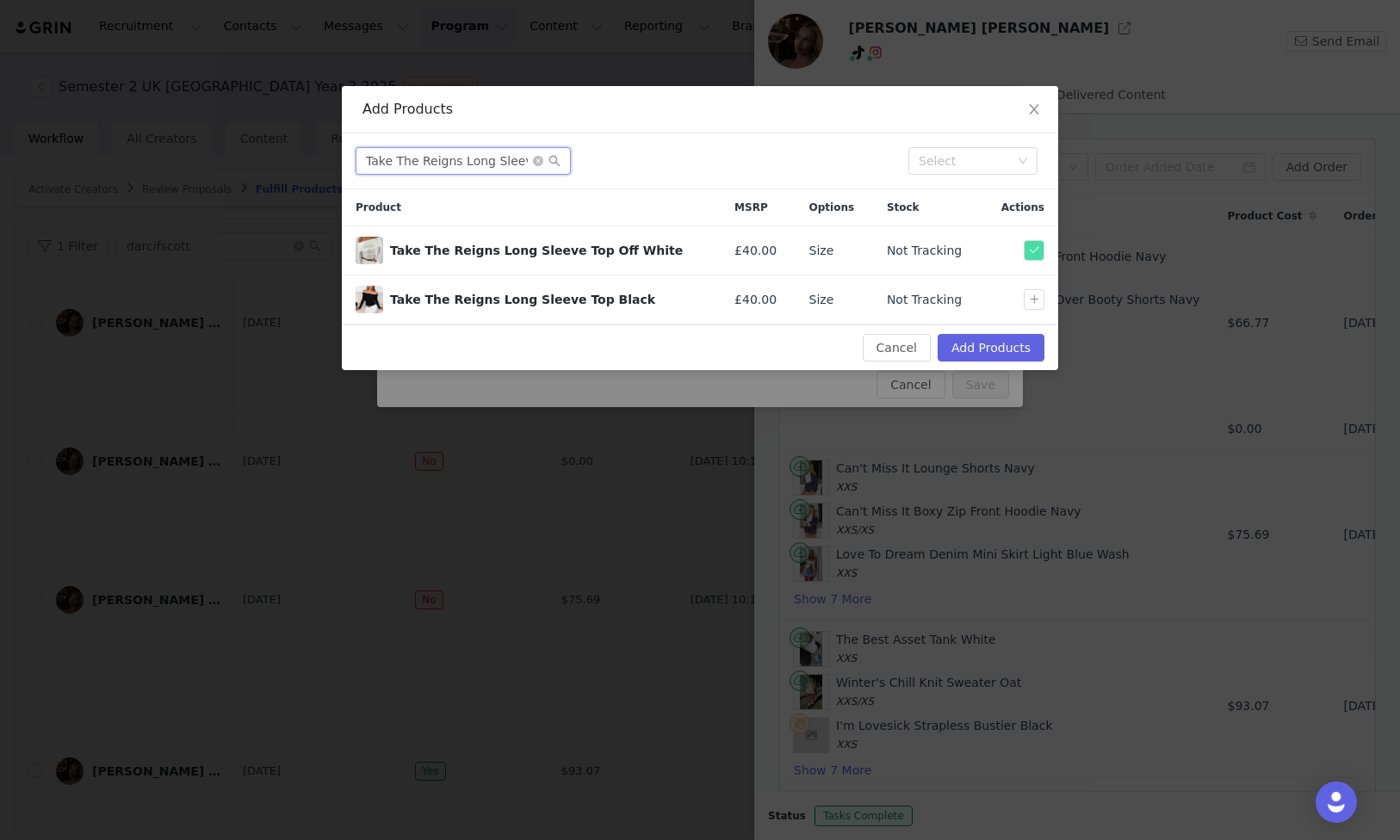
paste input "you don’t need me off shoulder knit sweater black"
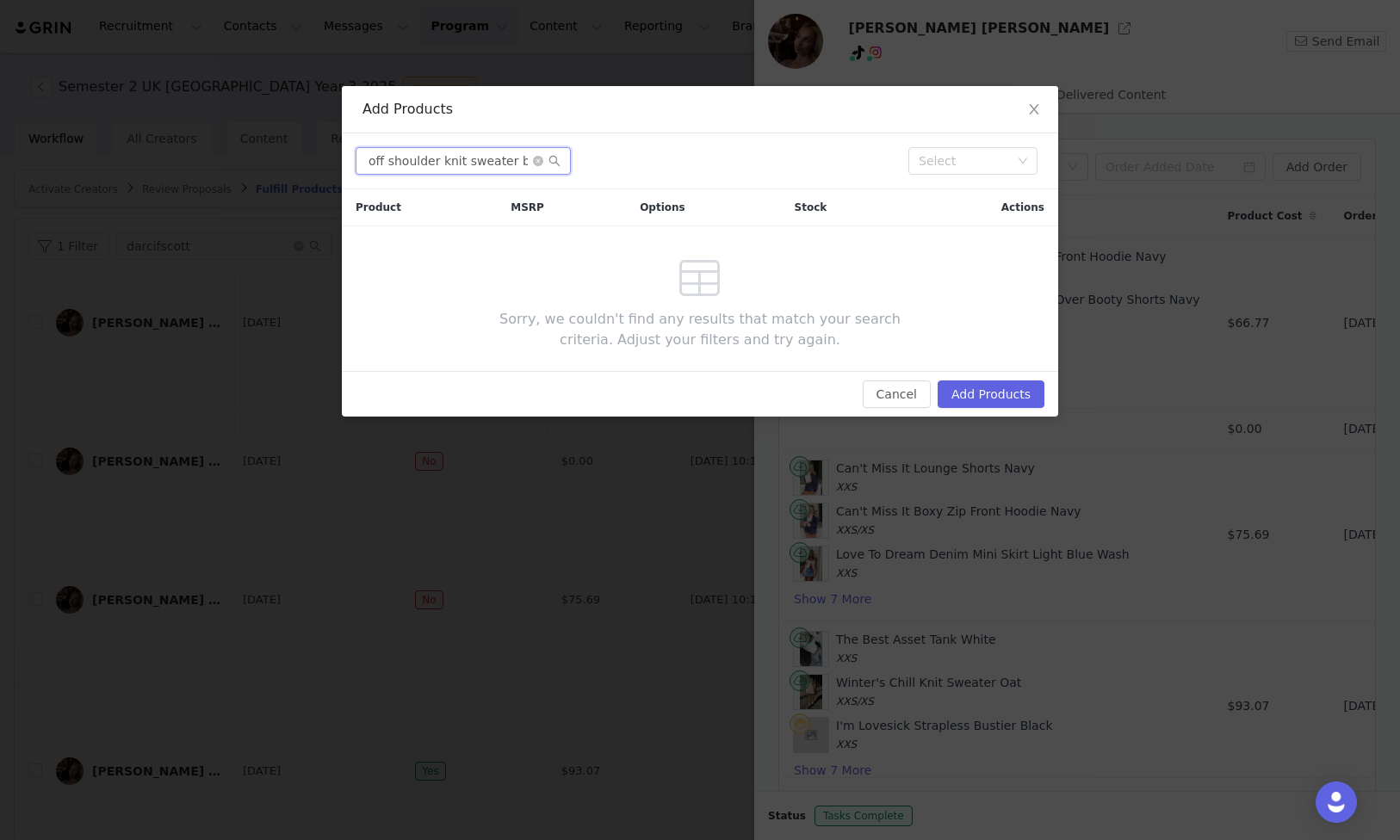
click at [510, 161] on input "you don’t need me off shoulder knit sweater black" at bounding box center [463, 161] width 216 height 28
click at [488, 161] on input "you don’t need me off shoulder knit sweater" at bounding box center [463, 161] width 216 height 28
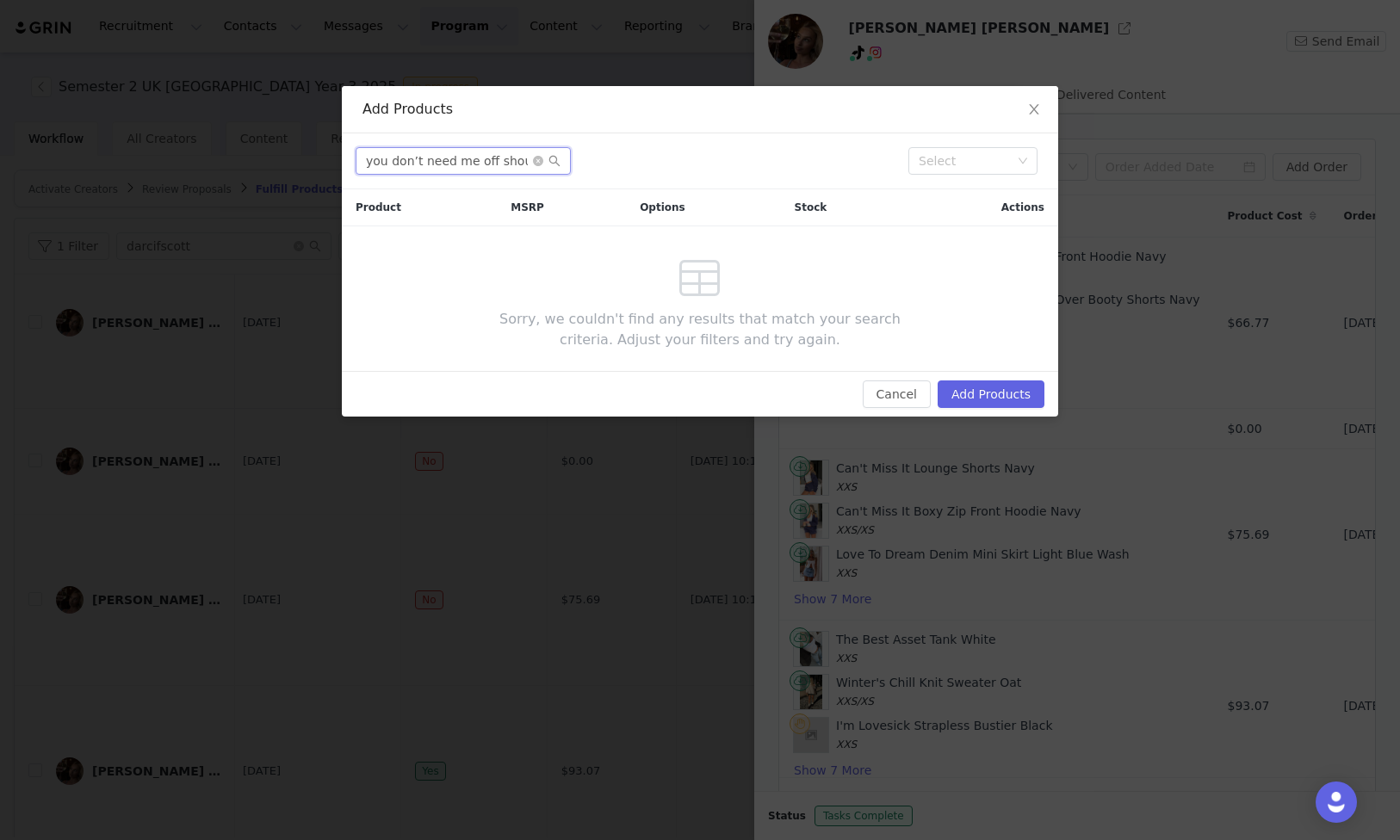
click at [488, 161] on input "you don’t need me off shoulder knit sweater" at bounding box center [463, 161] width 216 height 28
paste input "You Don't Need Me Off Shoulder Knit Sweater Black"
click at [488, 161] on input "you don’t need me off shoulder knit sweater" at bounding box center [463, 161] width 216 height 28
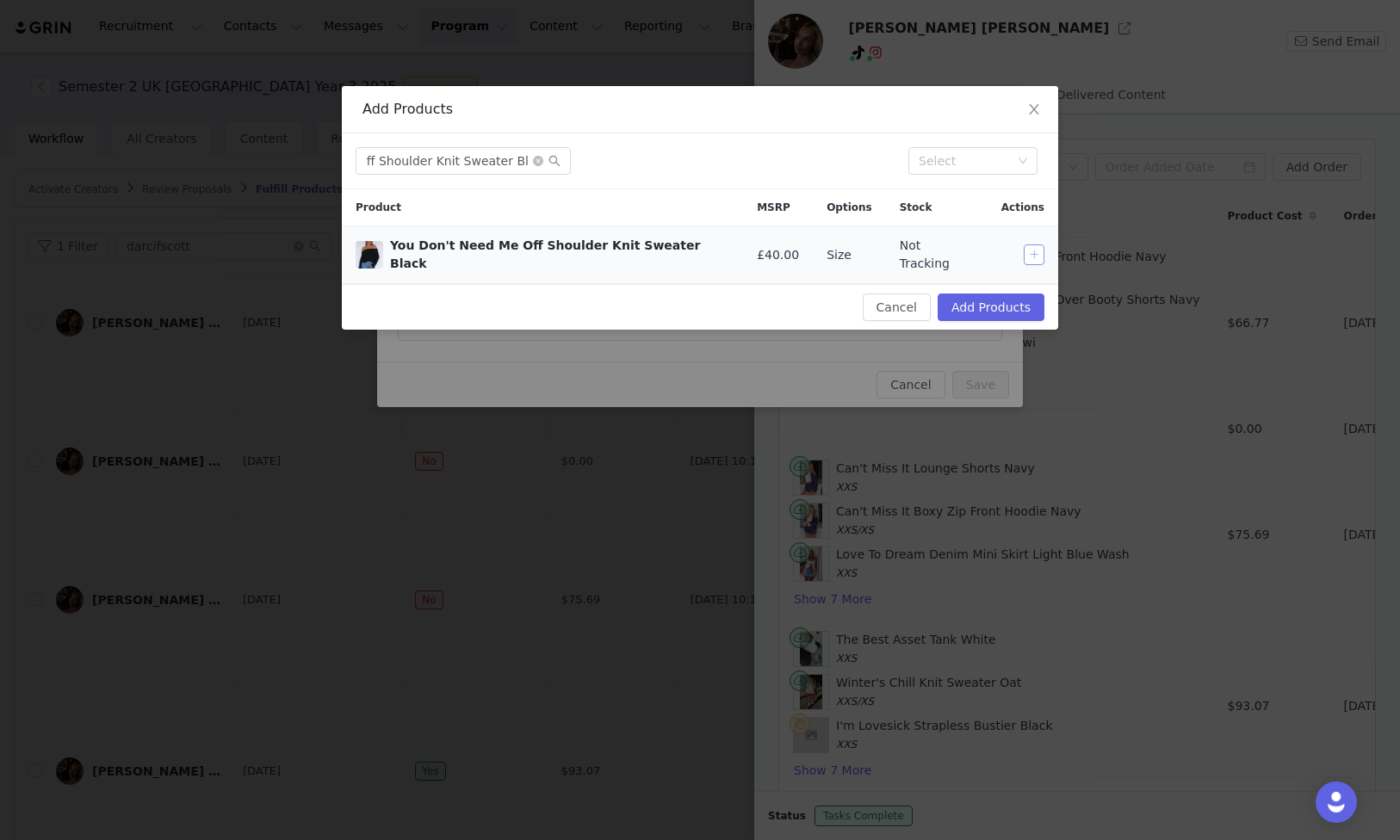
click at [1033, 245] on button "button" at bounding box center [1034, 255] width 21 height 21
click at [462, 160] on input "You Don't Need Me Off Shoulder Knit Sweater Black" at bounding box center [463, 161] width 216 height 28
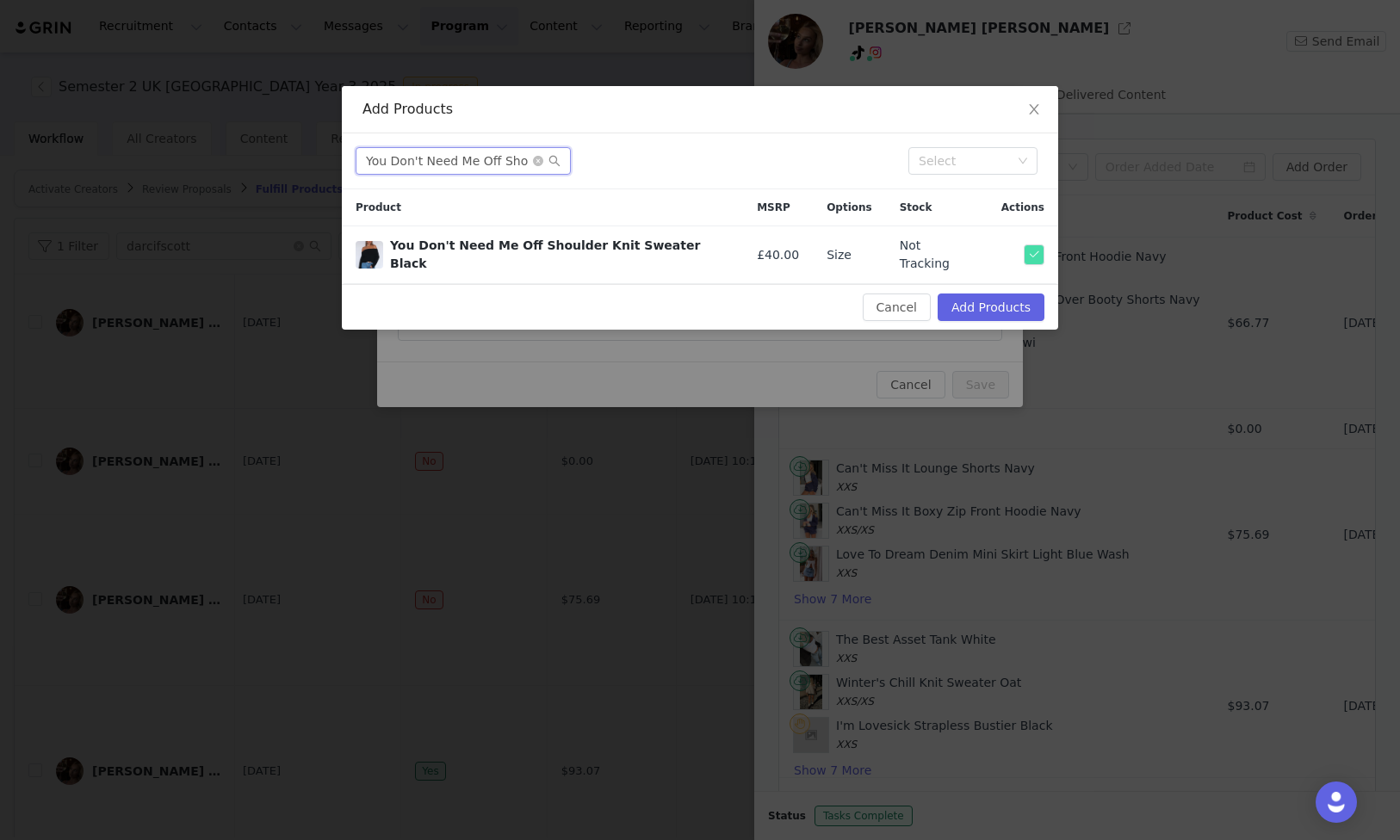
paste input "don’t save her shorts black"
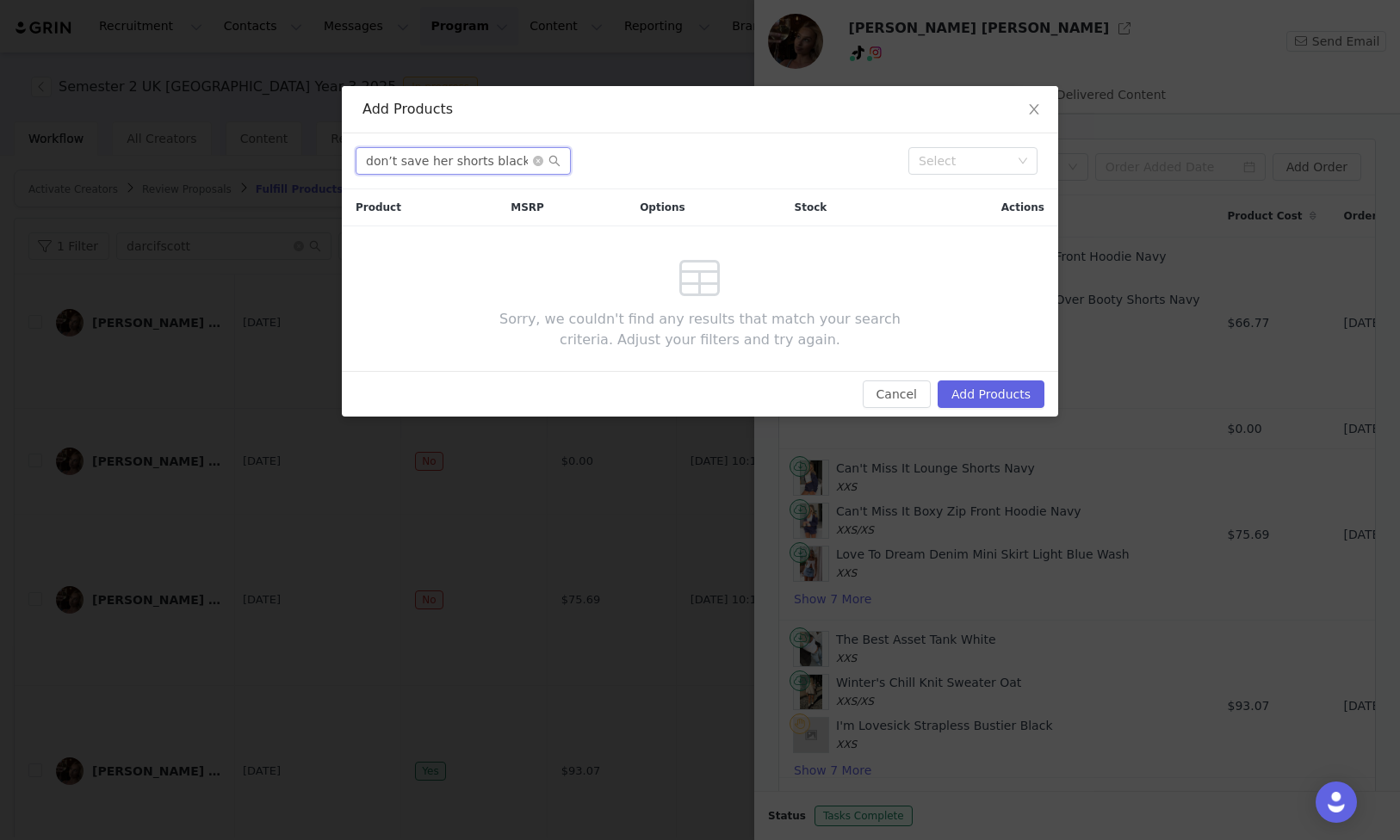
click at [493, 168] on input "don’t save her shorts black" at bounding box center [463, 161] width 216 height 28
paste input "Don't Save Her Shorts Black"
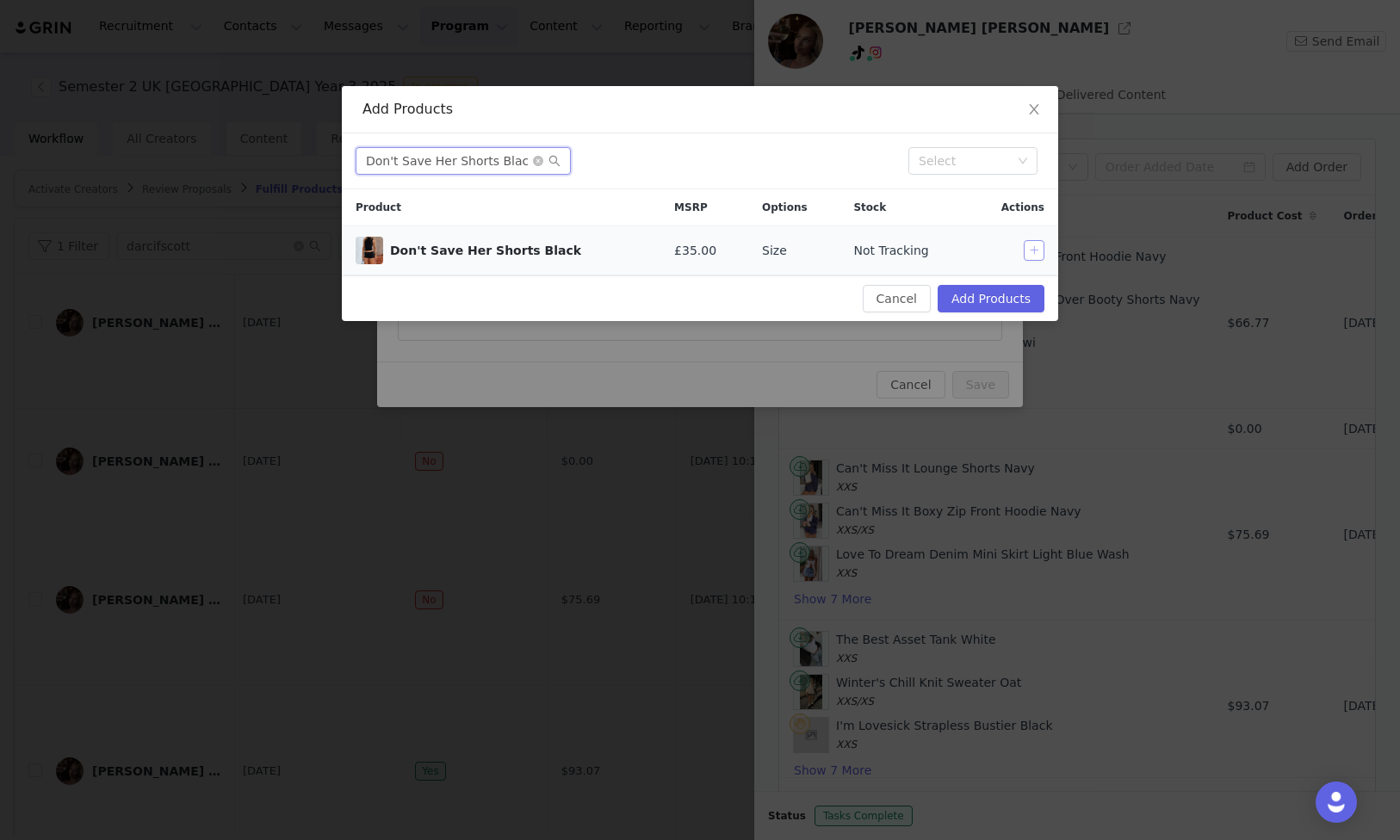
type input "Don't Save Her Shorts Black"
click at [1028, 249] on button "button" at bounding box center [1034, 251] width 21 height 21
click at [534, 162] on icon "icon: close-circle" at bounding box center [538, 161] width 10 height 10
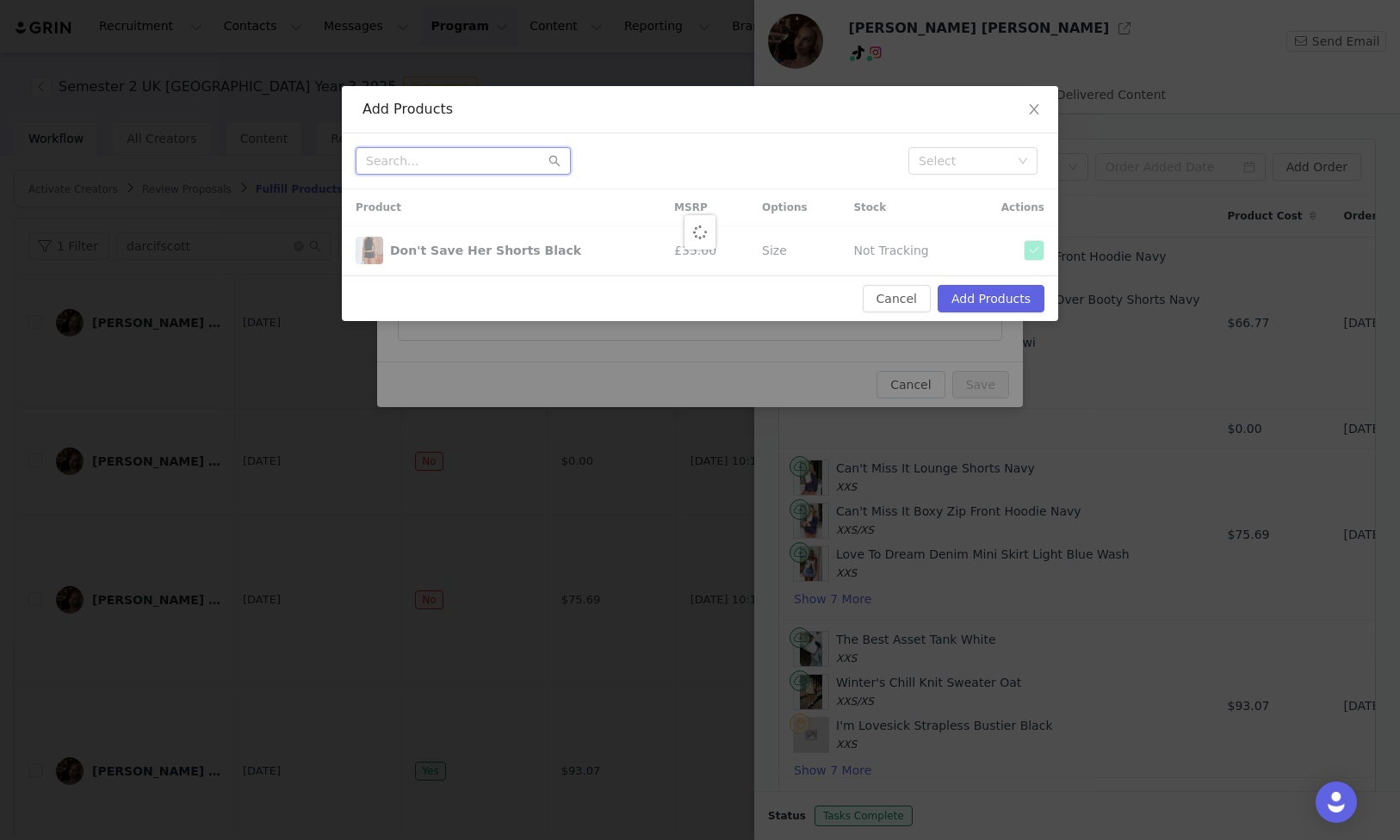
click at [416, 155] on input "text" at bounding box center [463, 161] width 216 height 28
paste input "bring the style low rise wide leg jeans chocolate wash"
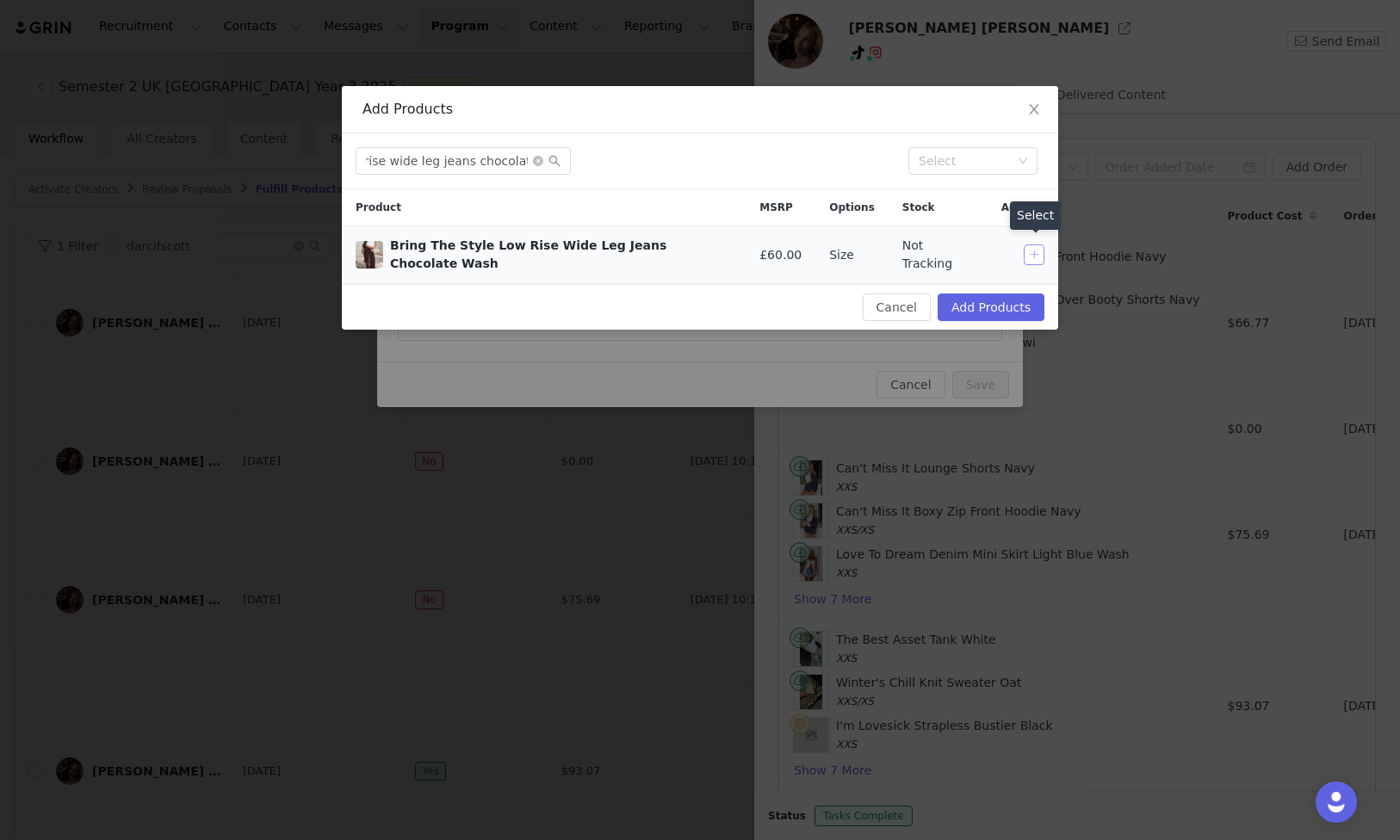
click at [1026, 246] on button "button" at bounding box center [1034, 255] width 21 height 21
click at [505, 156] on input "bring the style low rise wide leg jeans chocolate wash" at bounding box center [463, 161] width 216 height 28
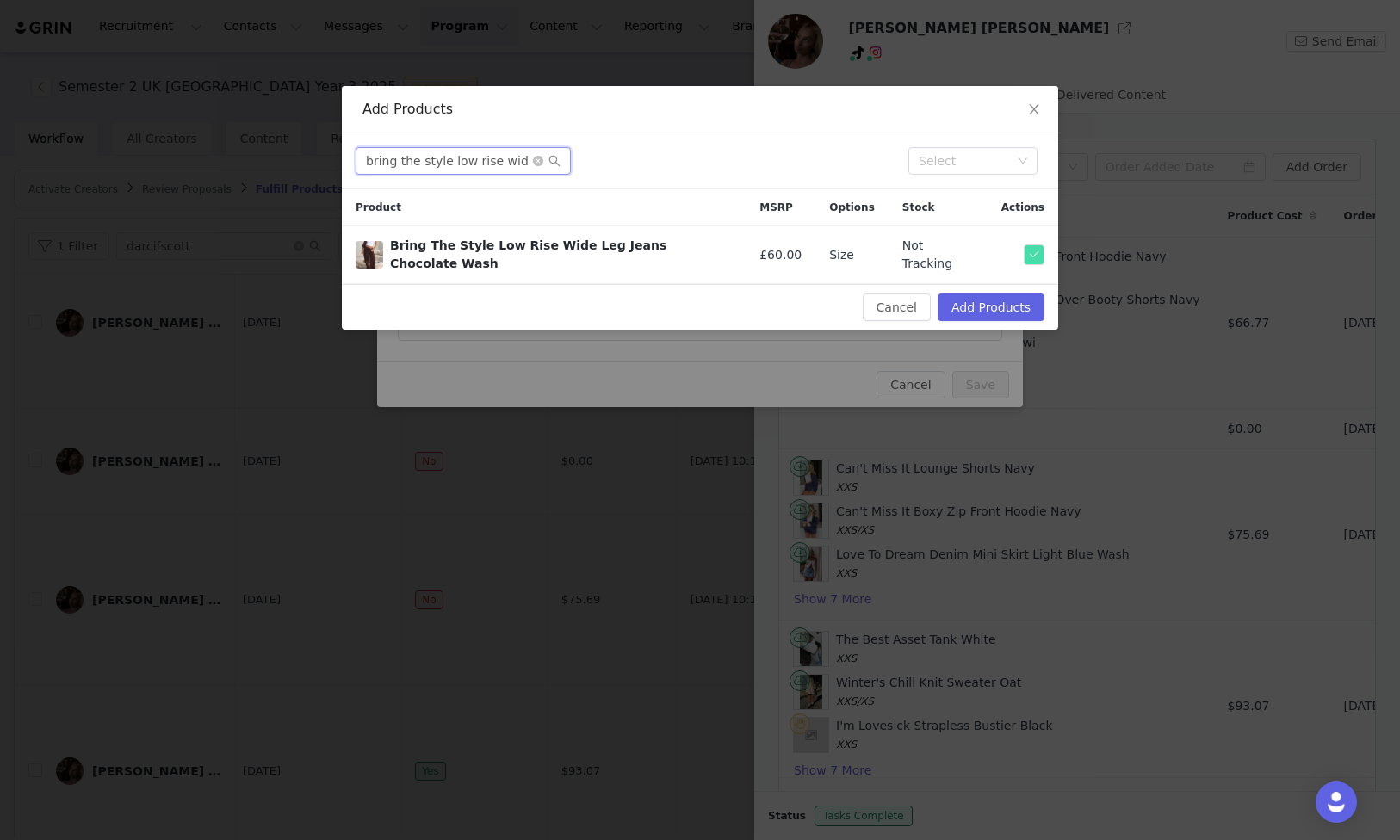
click at [505, 156] on input "bring the style low rise wide leg jeans chocolate wash" at bounding box center [463, 161] width 216 height 28
paste input "Let's Get Lost Oversized Long Sleeve Jersey Cream"
click at [1037, 250] on button "button" at bounding box center [1034, 255] width 21 height 21
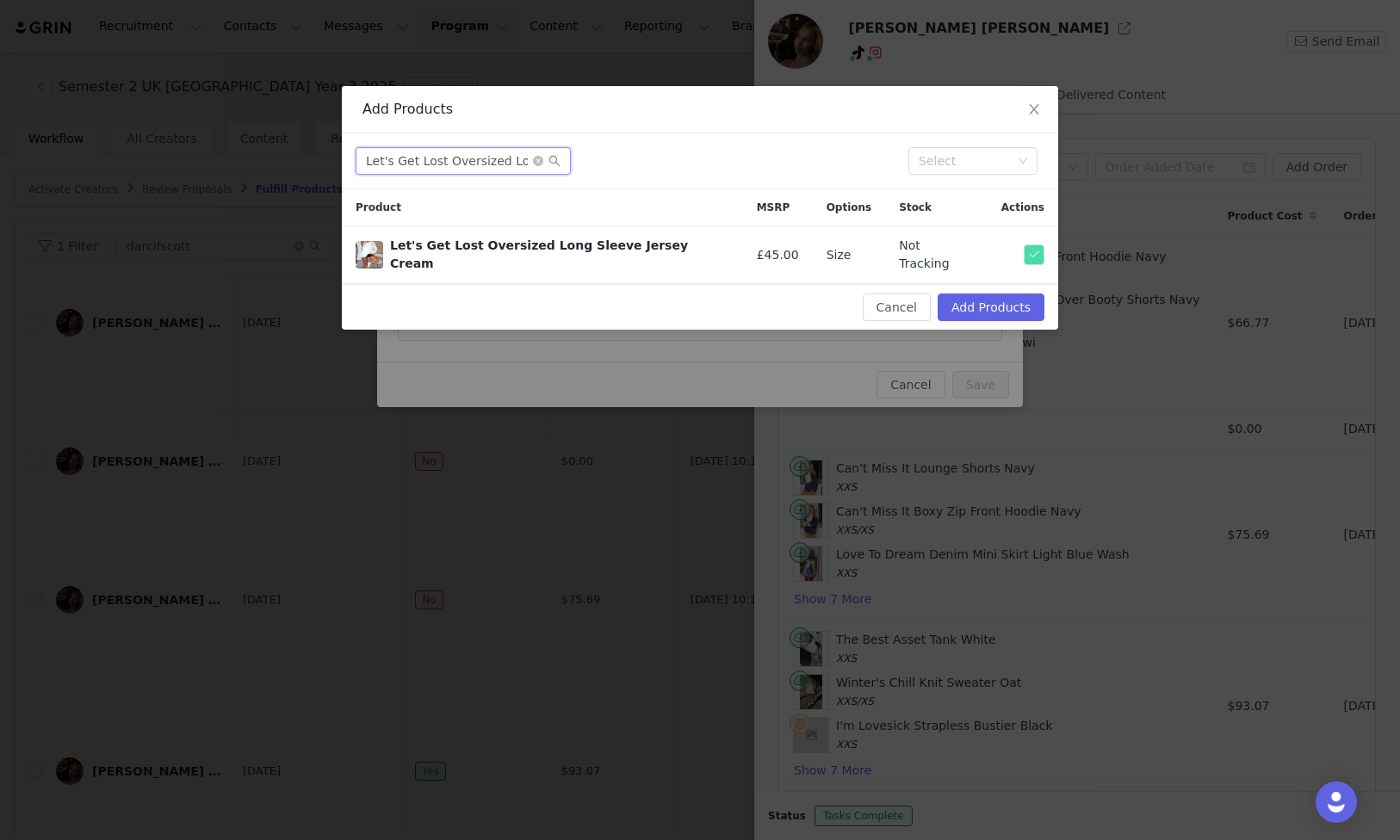
click at [448, 160] on input "Let's Get Lost Oversized Long Sleeve Jersey Cream" at bounding box center [463, 161] width 216 height 28
paste input "From The Archives [PERSON_NAME] Oversized Sweater Grey Marle"
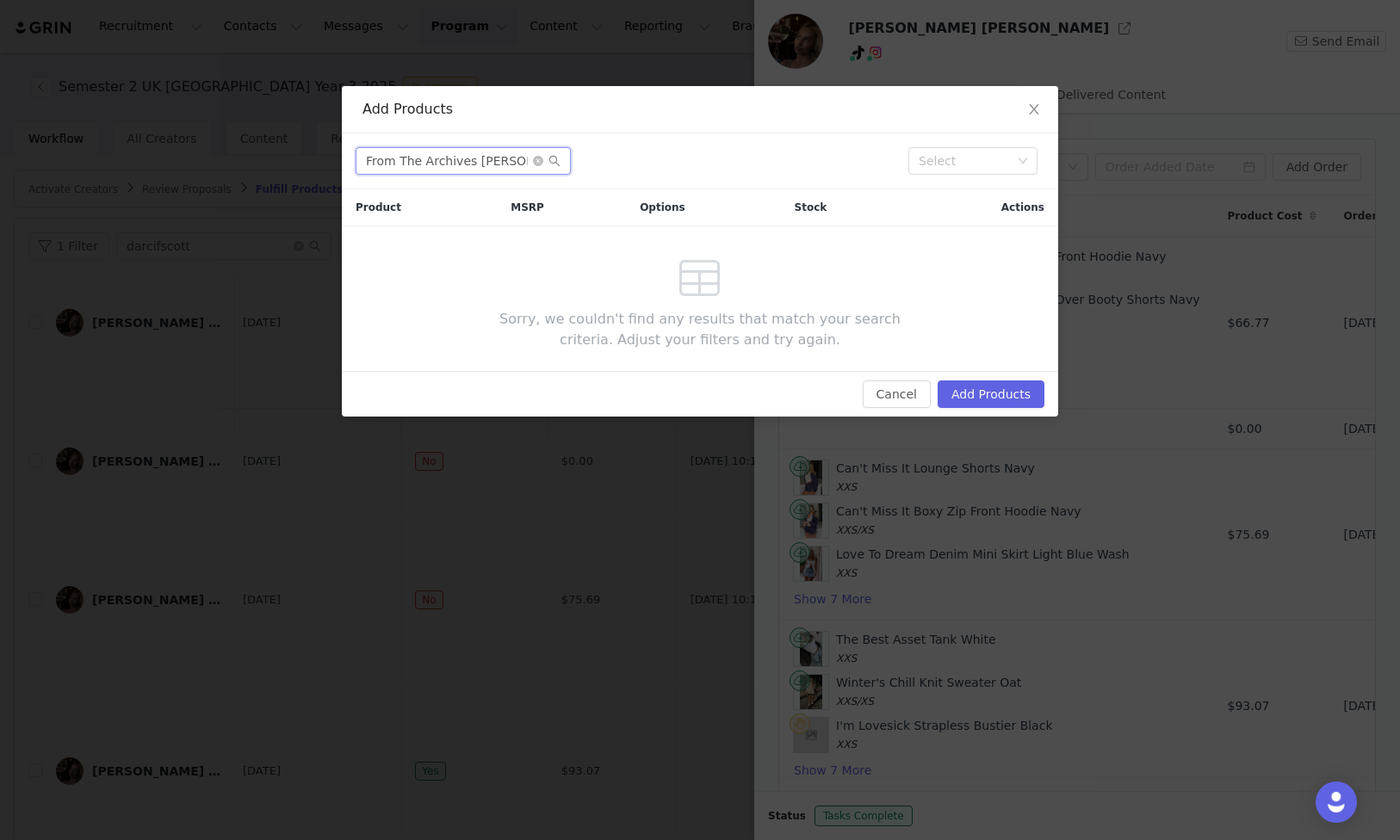
click at [482, 155] on input "From The Archives [PERSON_NAME] Oversized Sweater Grey Marle" at bounding box center [463, 161] width 216 height 28
drag, startPoint x: 467, startPoint y: 164, endPoint x: 600, endPoint y: 154, distance: 133.4
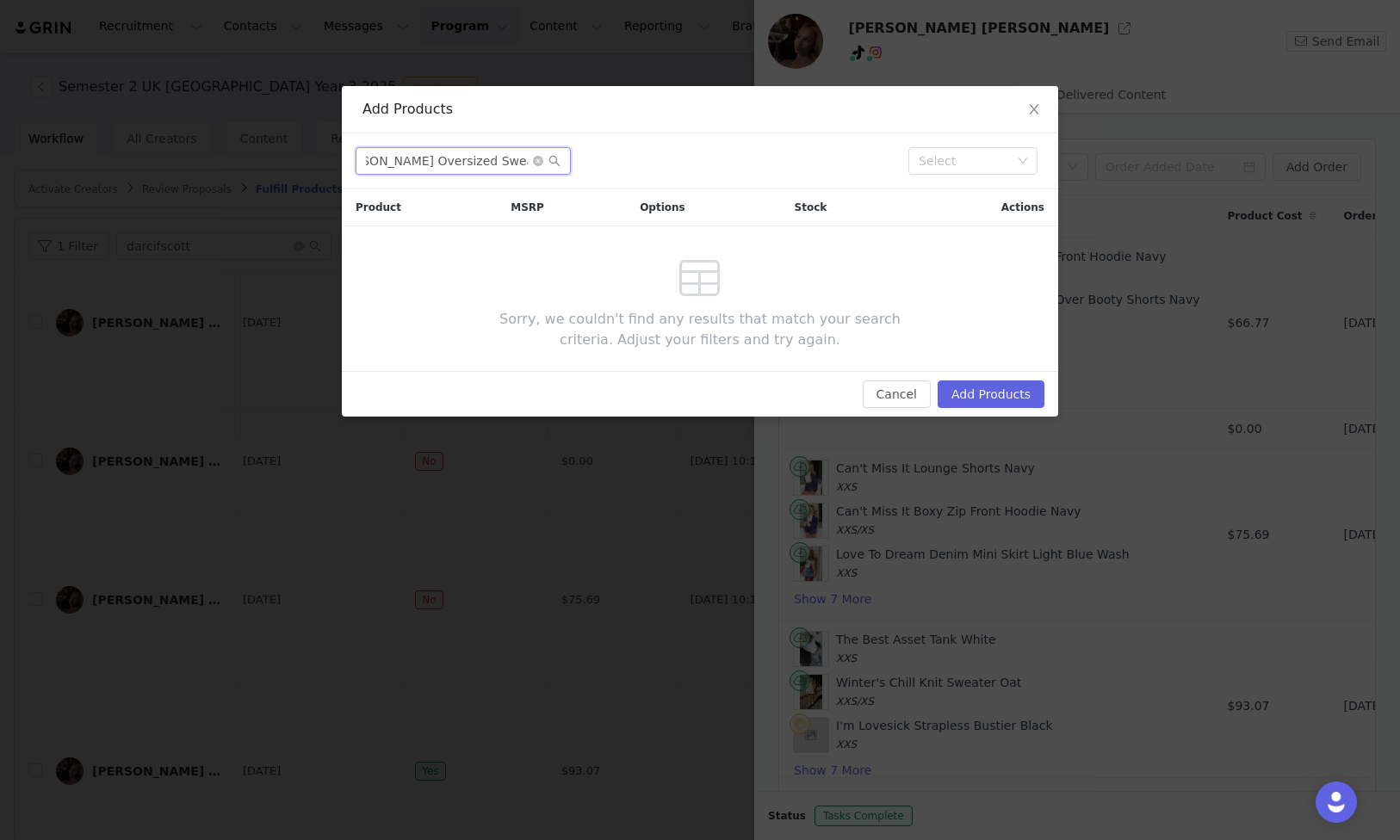
click at [600, 154] on div "From The Archives [PERSON_NAME] Oversized Sweater Grey Marle" at bounding box center [625, 161] width 539 height 28
click at [497, 160] on input "From The Archives Freya Oversize" at bounding box center [463, 161] width 216 height 28
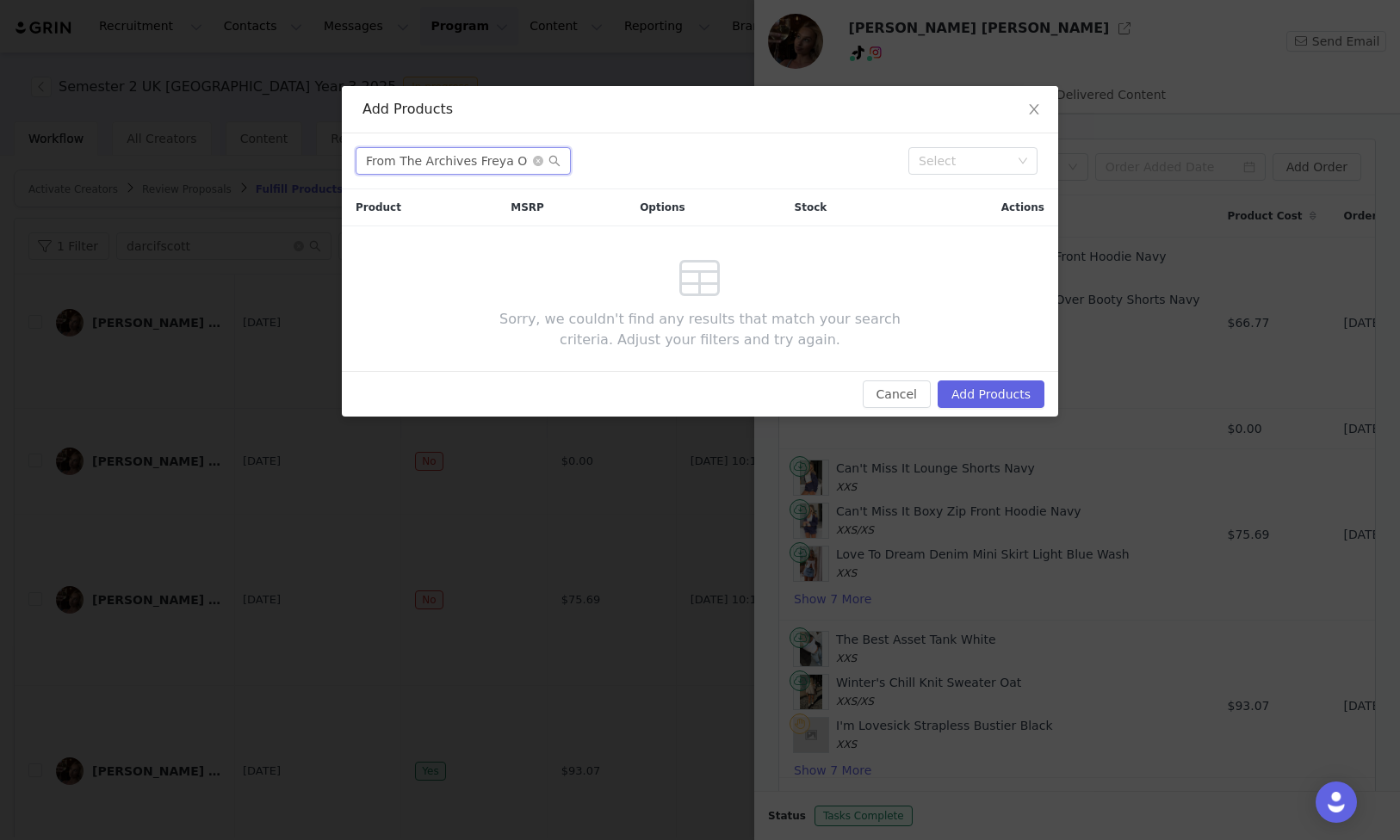
paste input "[PERSON_NAME] Leg Sweatpants Grey Marl"
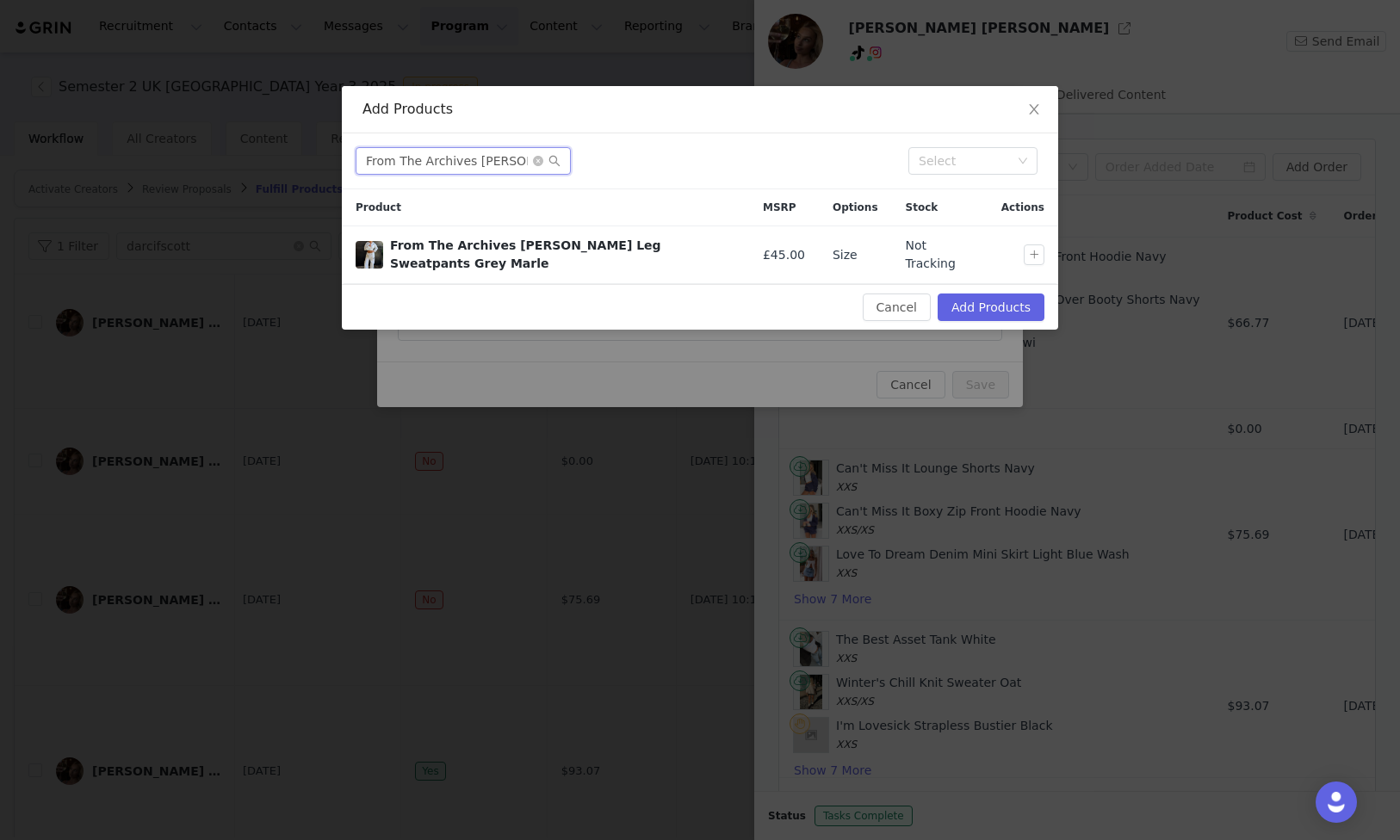
click at [473, 166] on input "From The Archives [PERSON_NAME] Leg Sweatpants Grey Marle" at bounding box center [463, 161] width 216 height 28
paste input "Nobody Told Me PU Jacket Plum"
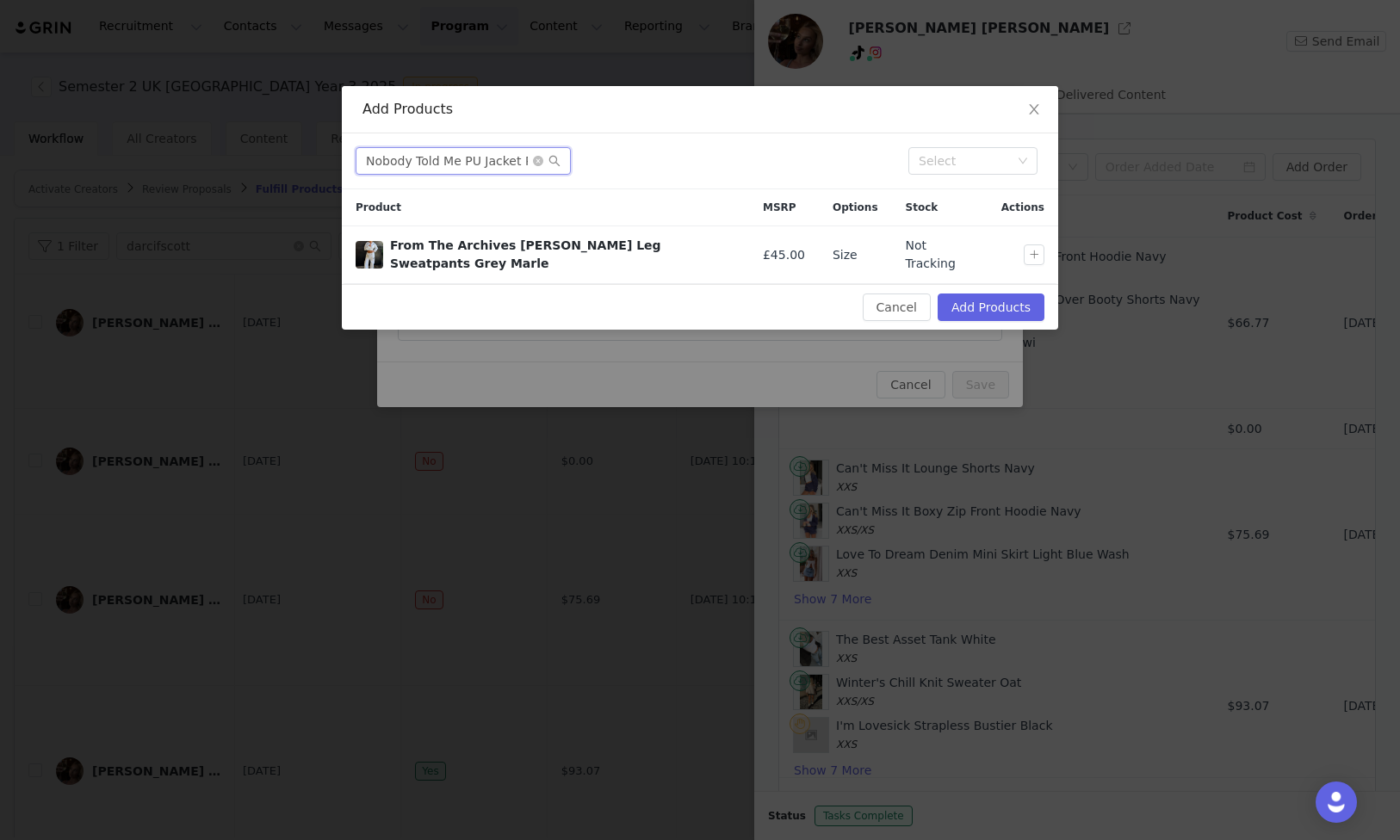
scroll to position [0, 19]
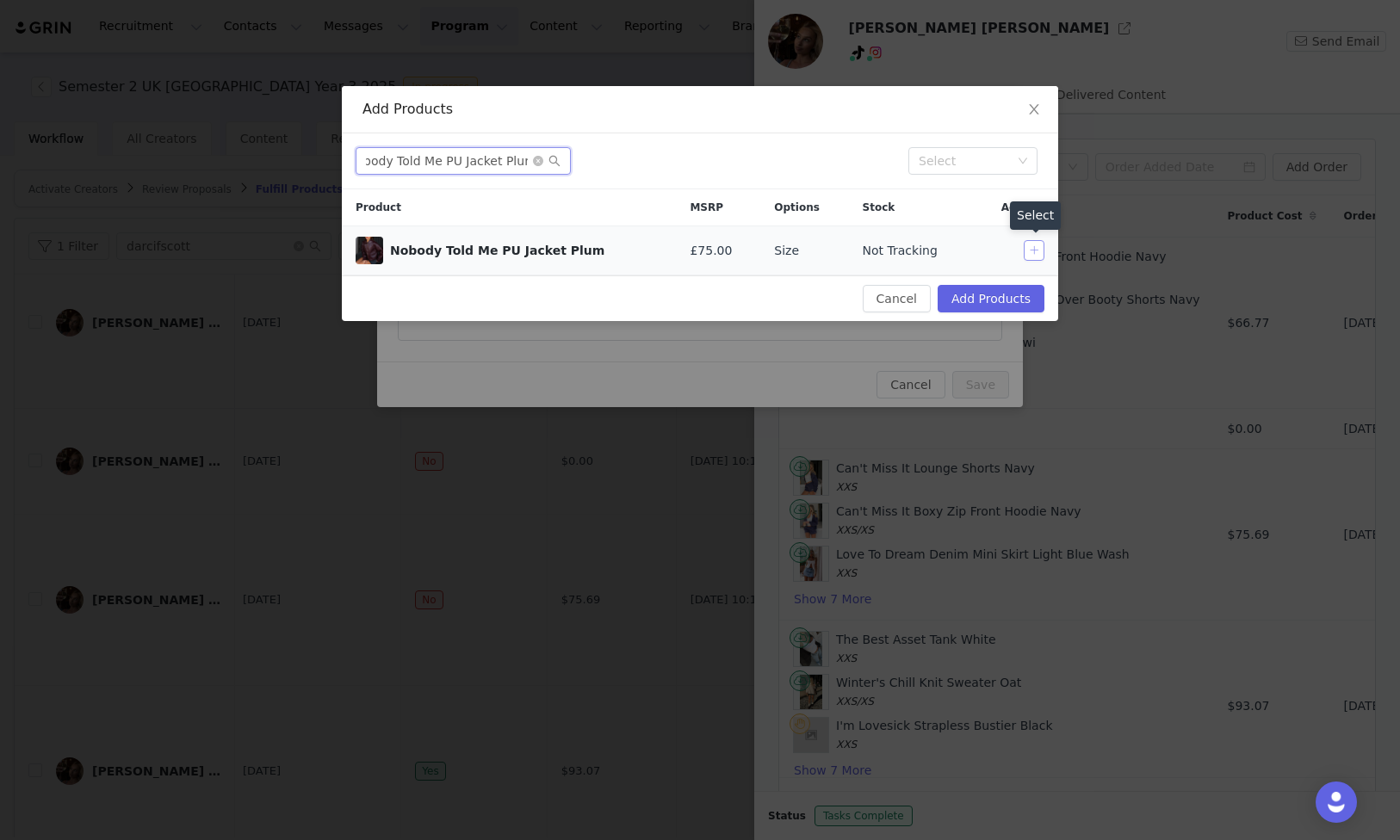
type input "Nobody Told Me PU Jacket Plum"
click at [1039, 250] on button "button" at bounding box center [1034, 251] width 21 height 21
click at [1022, 294] on button "Add Products" at bounding box center [991, 298] width 107 height 28
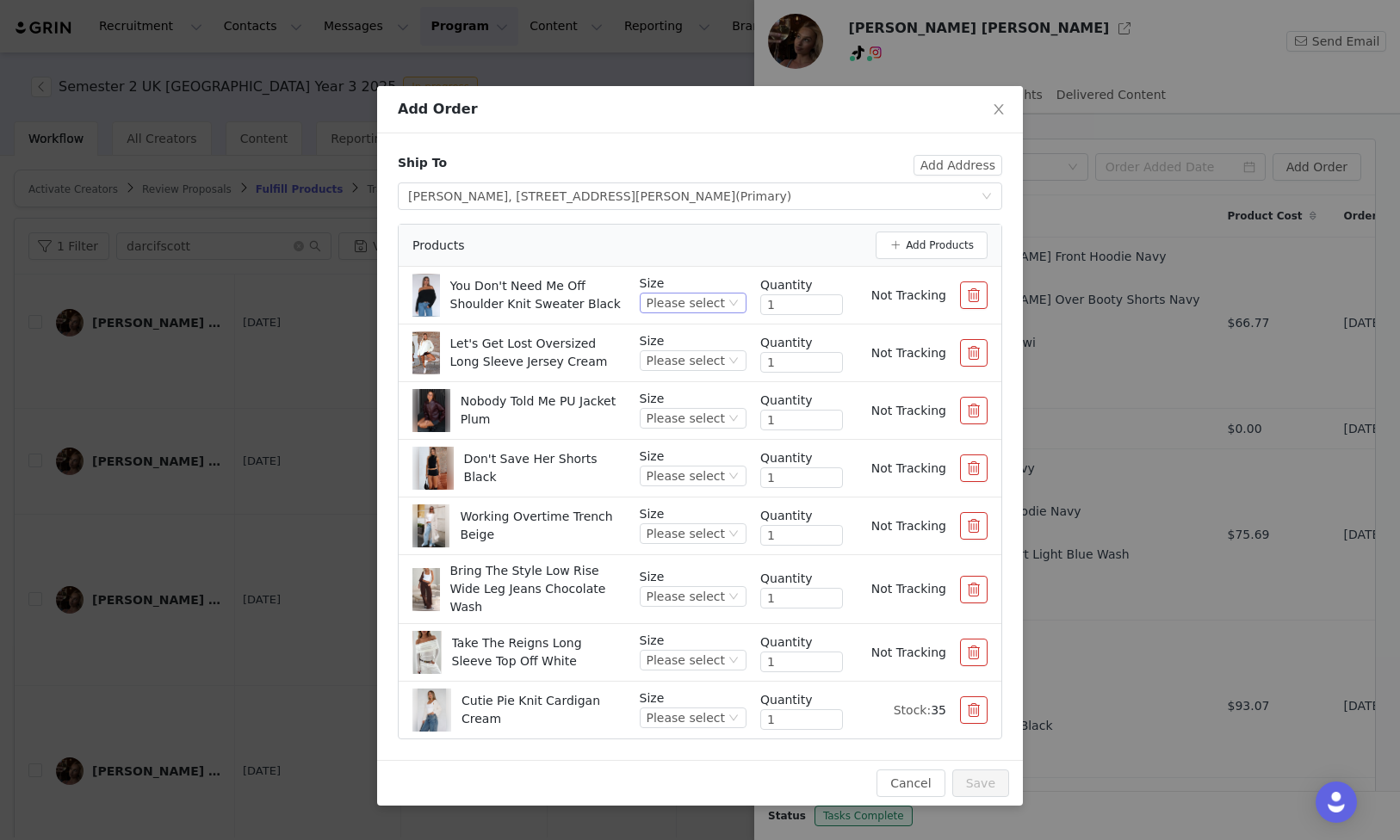
click at [723, 305] on div "Please select" at bounding box center [686, 303] width 78 height 19
click at [708, 370] on li "XXS/XS" at bounding box center [696, 361] width 102 height 28
click at [721, 361] on div "Please select" at bounding box center [686, 360] width 78 height 19
click at [714, 426] on li "XXS/XS" at bounding box center [696, 419] width 102 height 28
click at [712, 421] on div "Please select" at bounding box center [686, 418] width 78 height 19
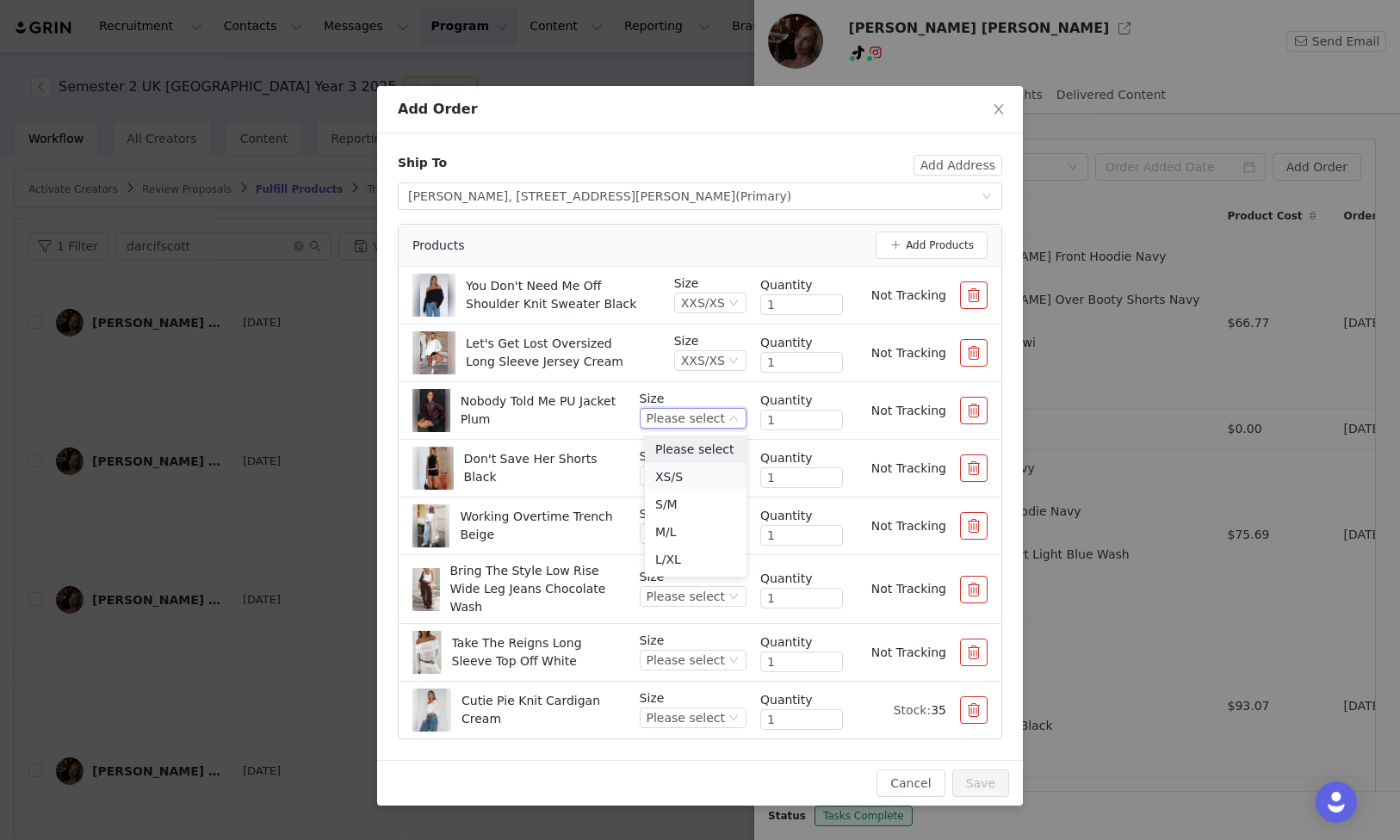
click at [701, 486] on li "XS/S" at bounding box center [696, 477] width 102 height 28
click at [702, 474] on div "Please select" at bounding box center [686, 476] width 78 height 19
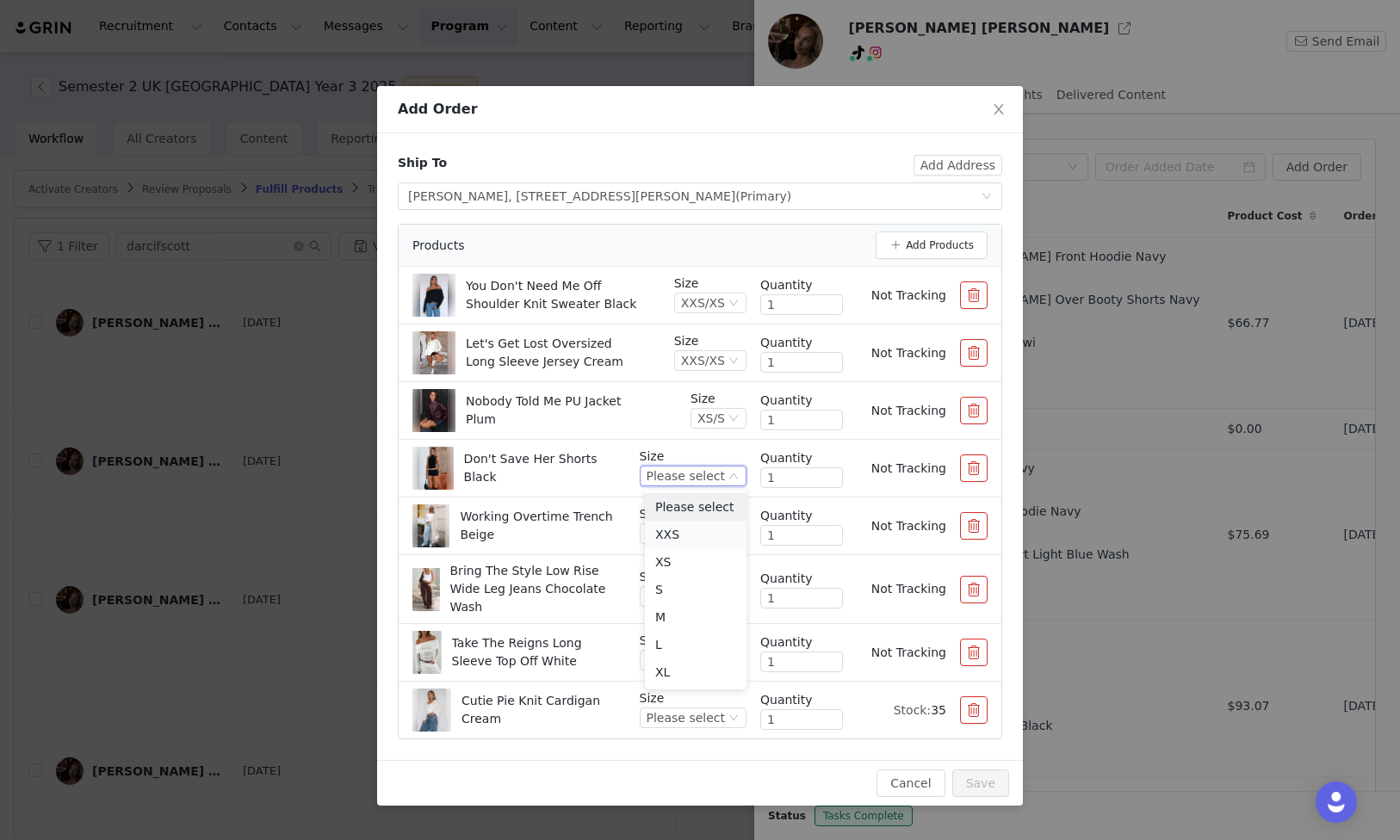
click at [695, 529] on li "XXS" at bounding box center [696, 535] width 102 height 28
click at [700, 532] on div "Please select" at bounding box center [686, 534] width 78 height 19
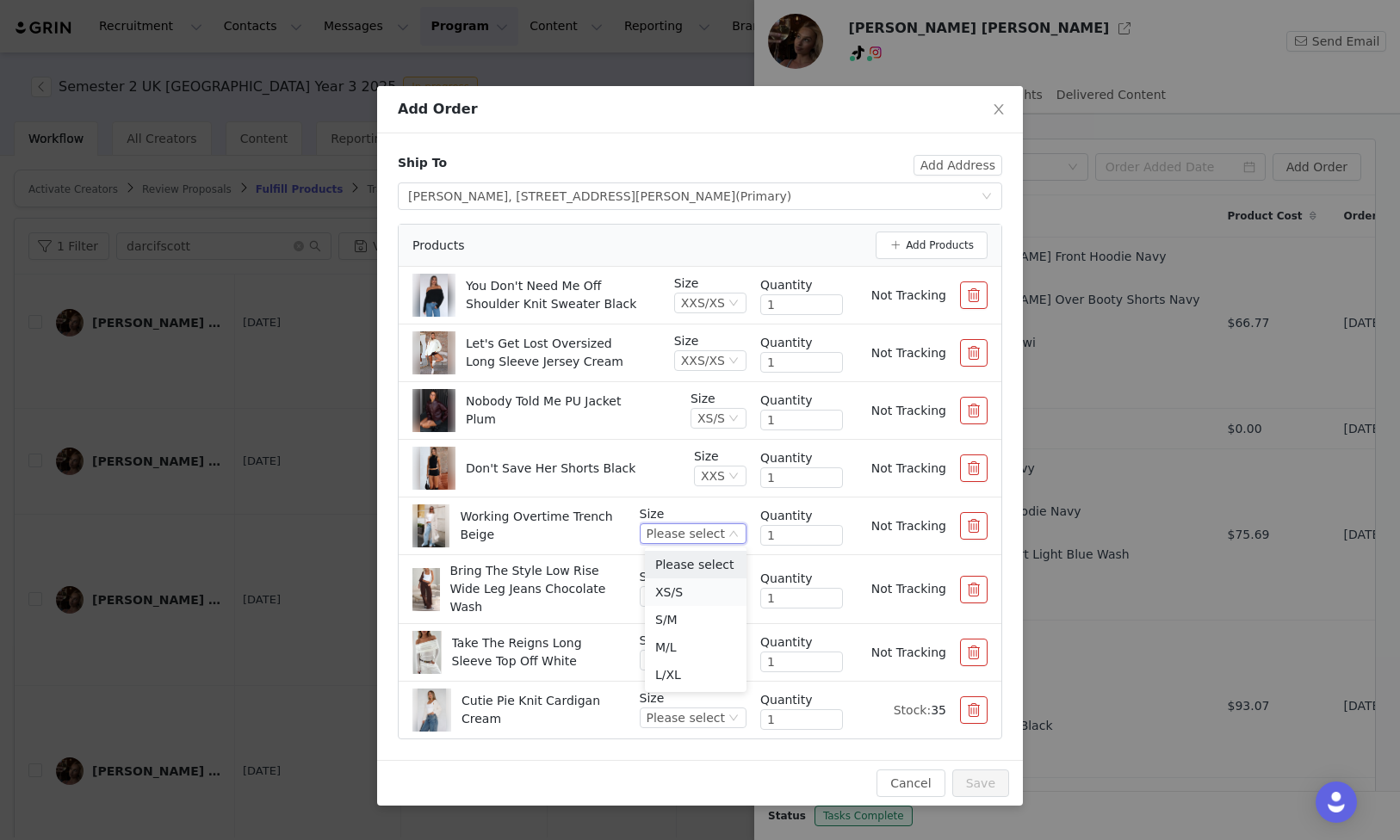
click at [699, 590] on li "XS/S" at bounding box center [696, 592] width 102 height 28
click at [721, 592] on div "Please select" at bounding box center [686, 597] width 78 height 19
click at [706, 649] on li "XXS" at bounding box center [696, 650] width 102 height 28
click at [714, 651] on div "Please select" at bounding box center [686, 661] width 78 height 19
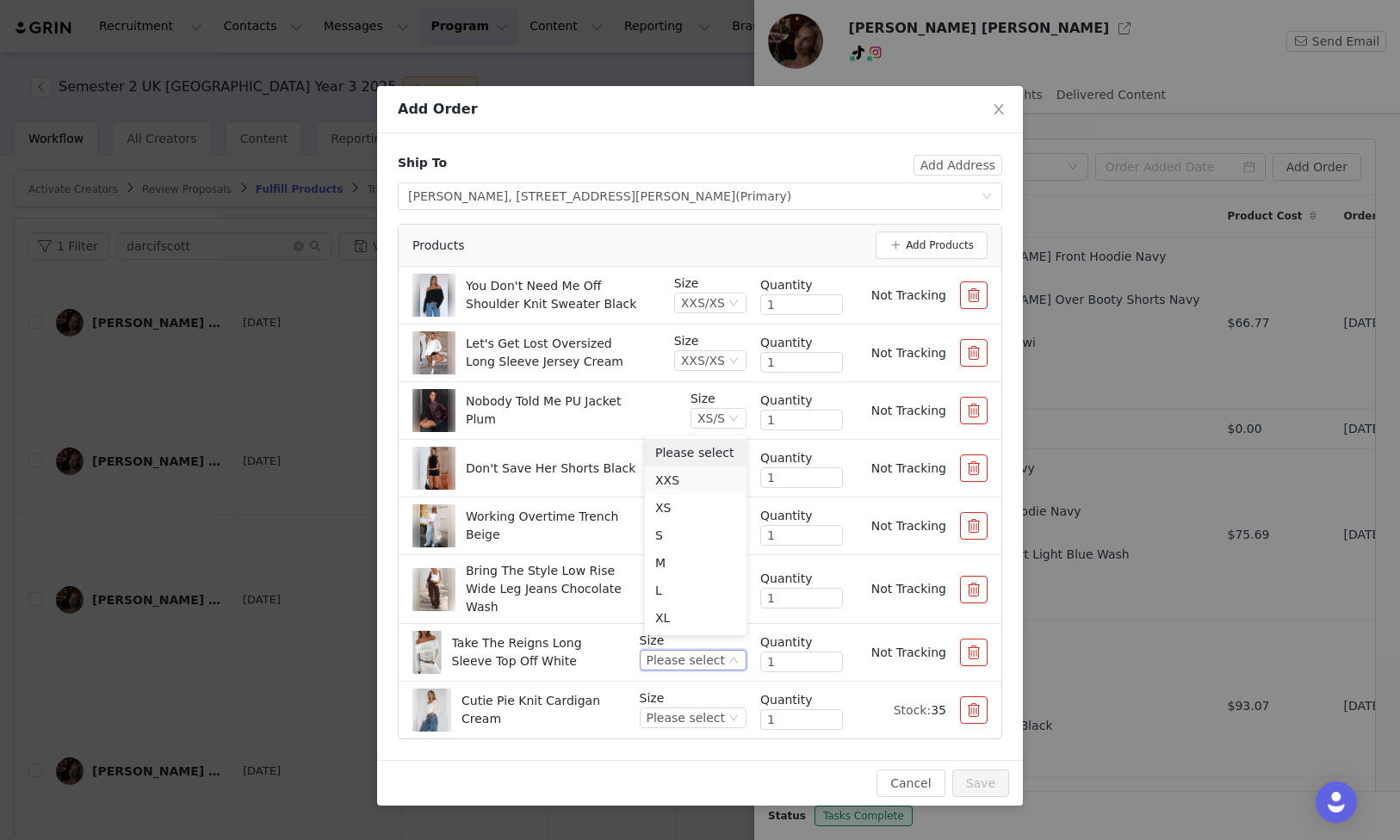
click at [685, 473] on li "XXS" at bounding box center [696, 480] width 102 height 28
click at [694, 709] on div "Please select" at bounding box center [686, 718] width 78 height 19
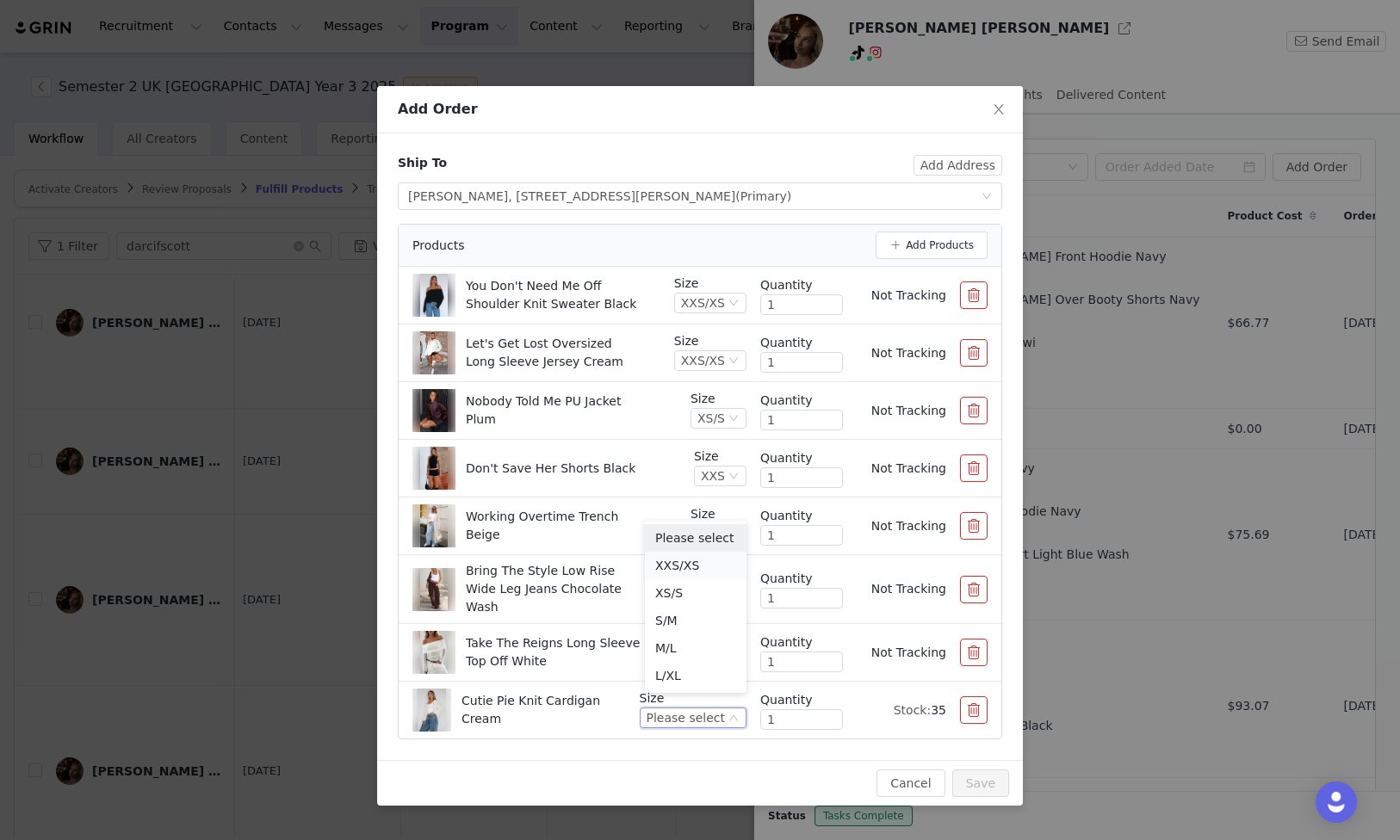
click at [698, 564] on li "XXS/XS" at bounding box center [696, 566] width 102 height 28
click at [980, 769] on button "Save" at bounding box center [981, 783] width 57 height 28
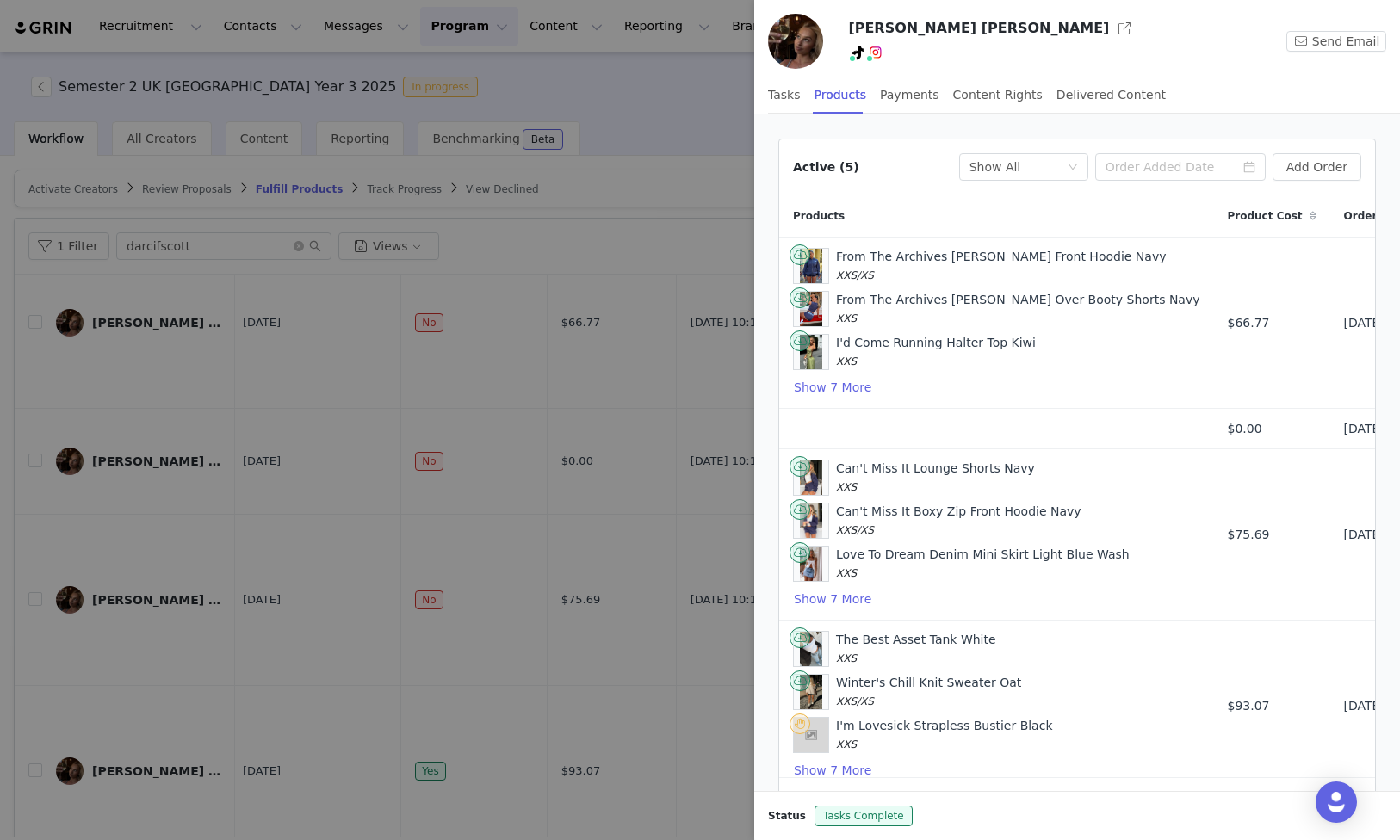
click at [330, 405] on div at bounding box center [700, 420] width 1400 height 840
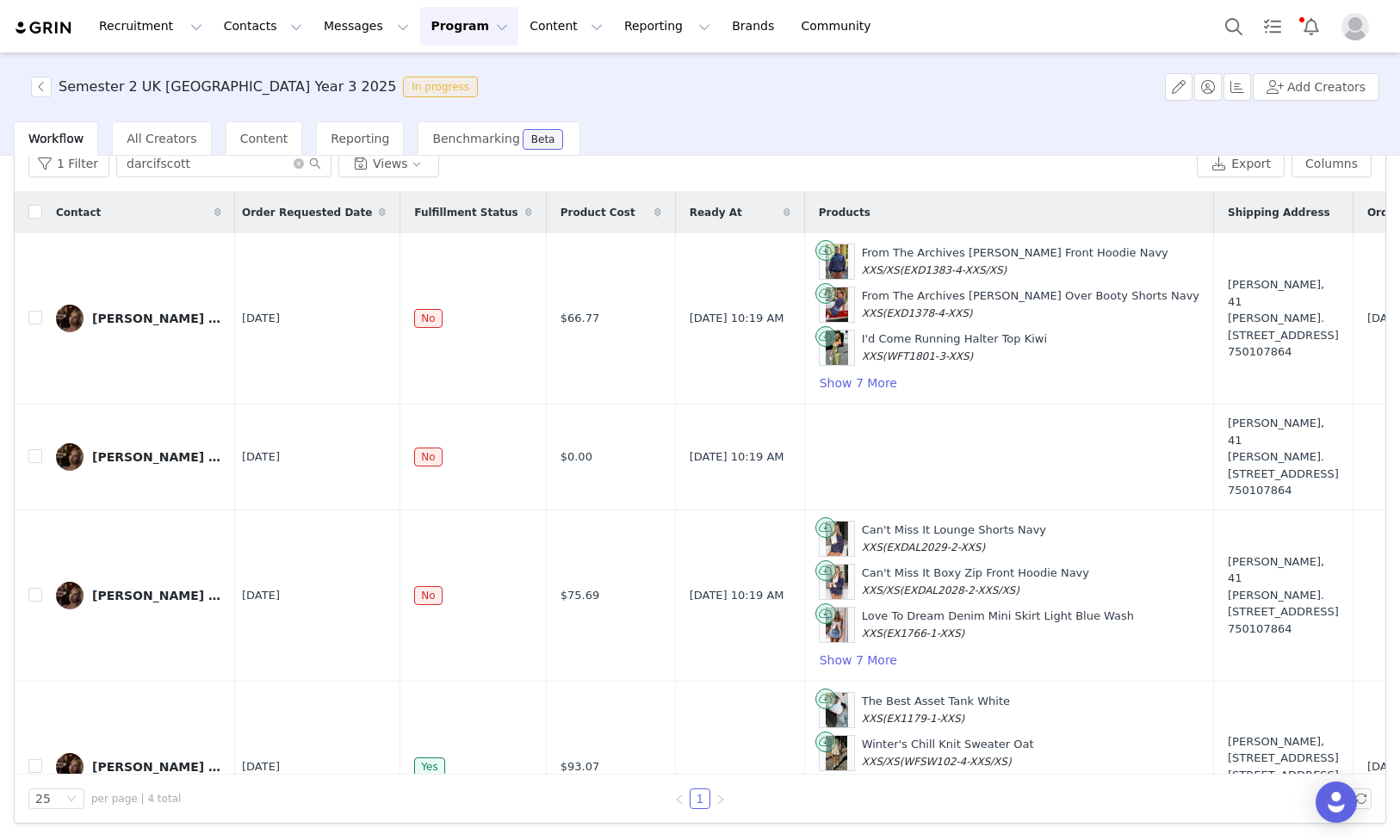
scroll to position [95, 7]
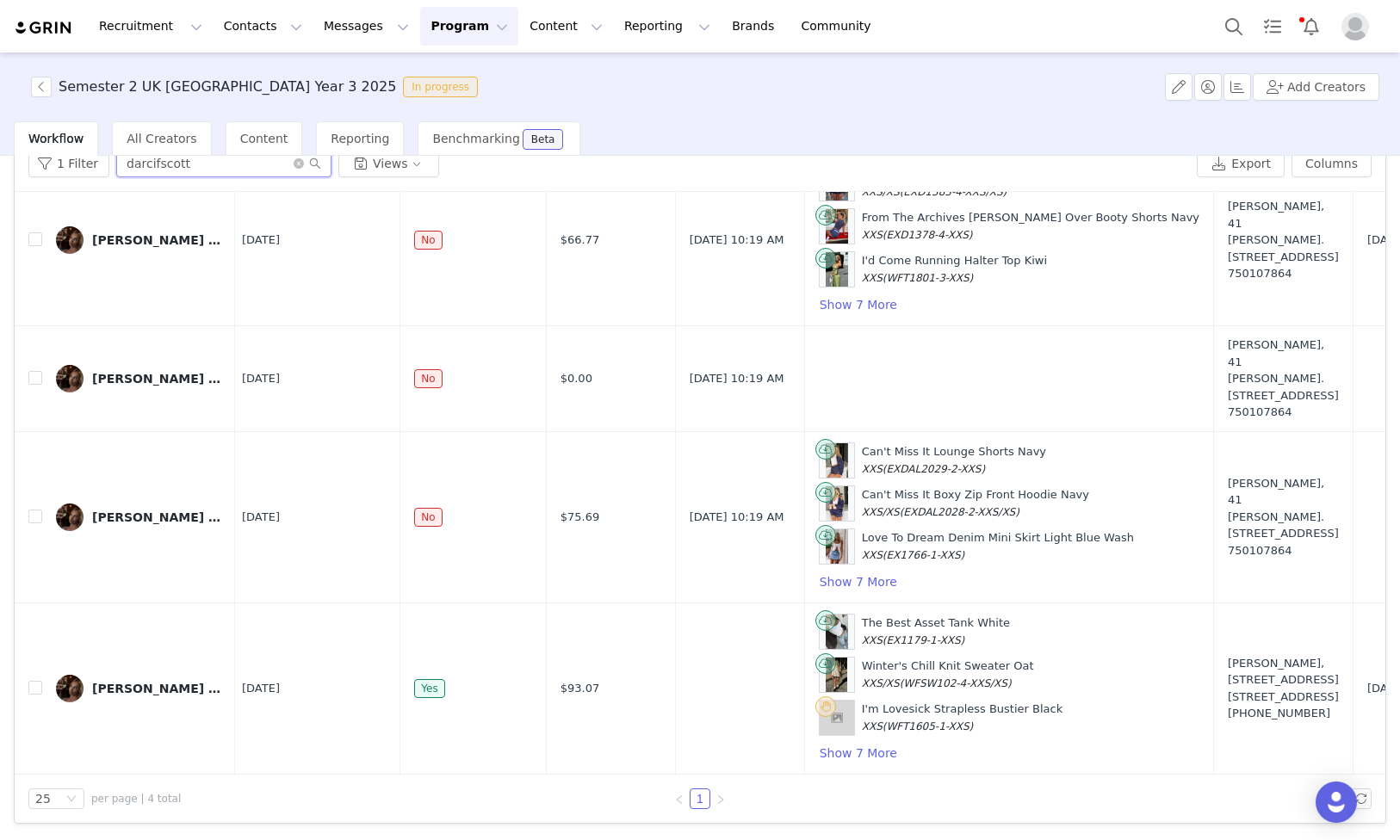
click at [203, 166] on input "darcifscott" at bounding box center [224, 164] width 216 height 28
click at [276, 28] on button "Contacts Contacts" at bounding box center [263, 26] width 99 height 39
click at [273, 78] on div "Creators" at bounding box center [270, 76] width 116 height 18
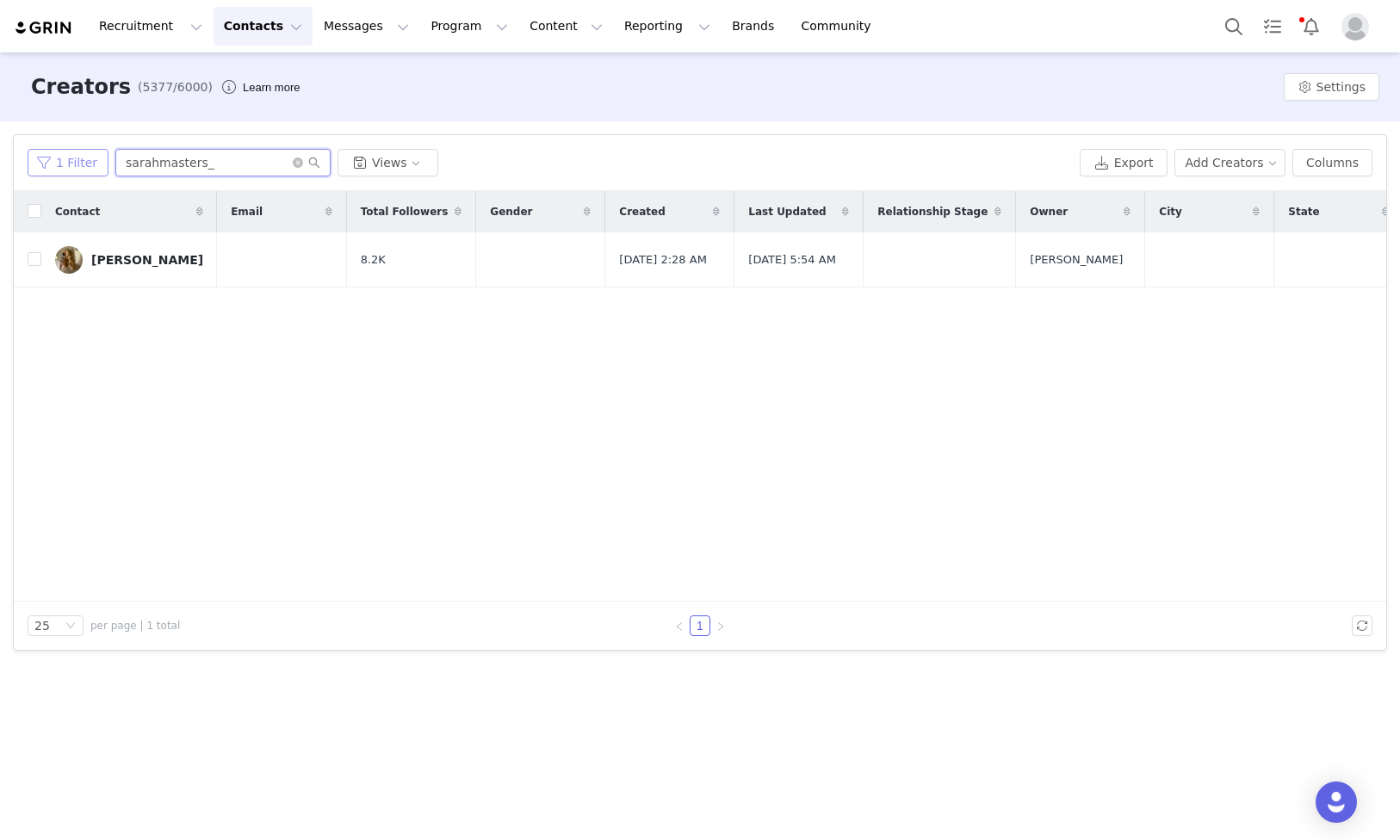
drag, startPoint x: 230, startPoint y: 166, endPoint x: 83, endPoint y: 152, distance: 147.7
click at [64, 151] on div "1 Filter sarahmasters_ Views" at bounding box center [550, 163] width 1045 height 28
paste input "[PERSON_NAME].gri"
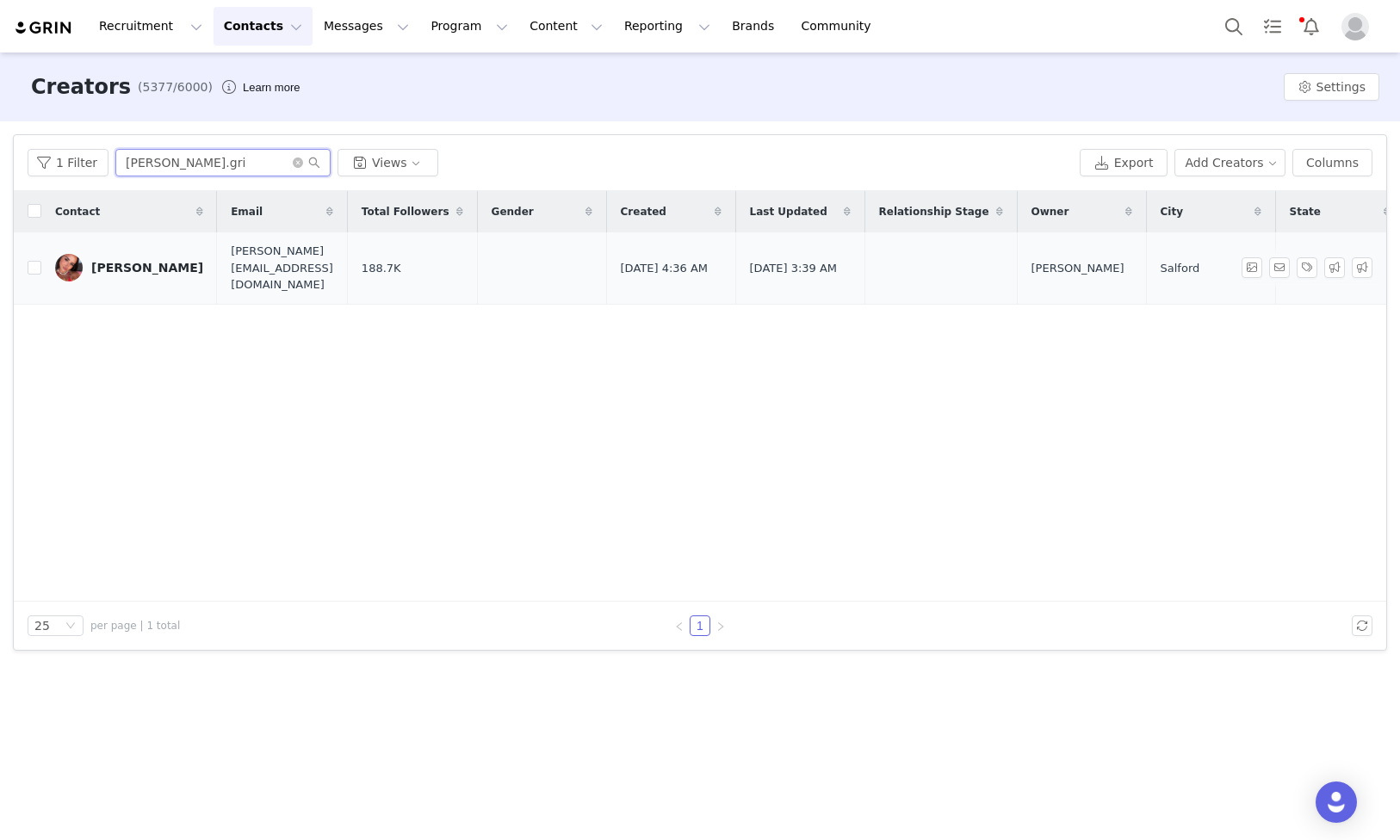
type input "[PERSON_NAME].gri"
click at [122, 266] on div "[PERSON_NAME]" at bounding box center [148, 267] width 112 height 14
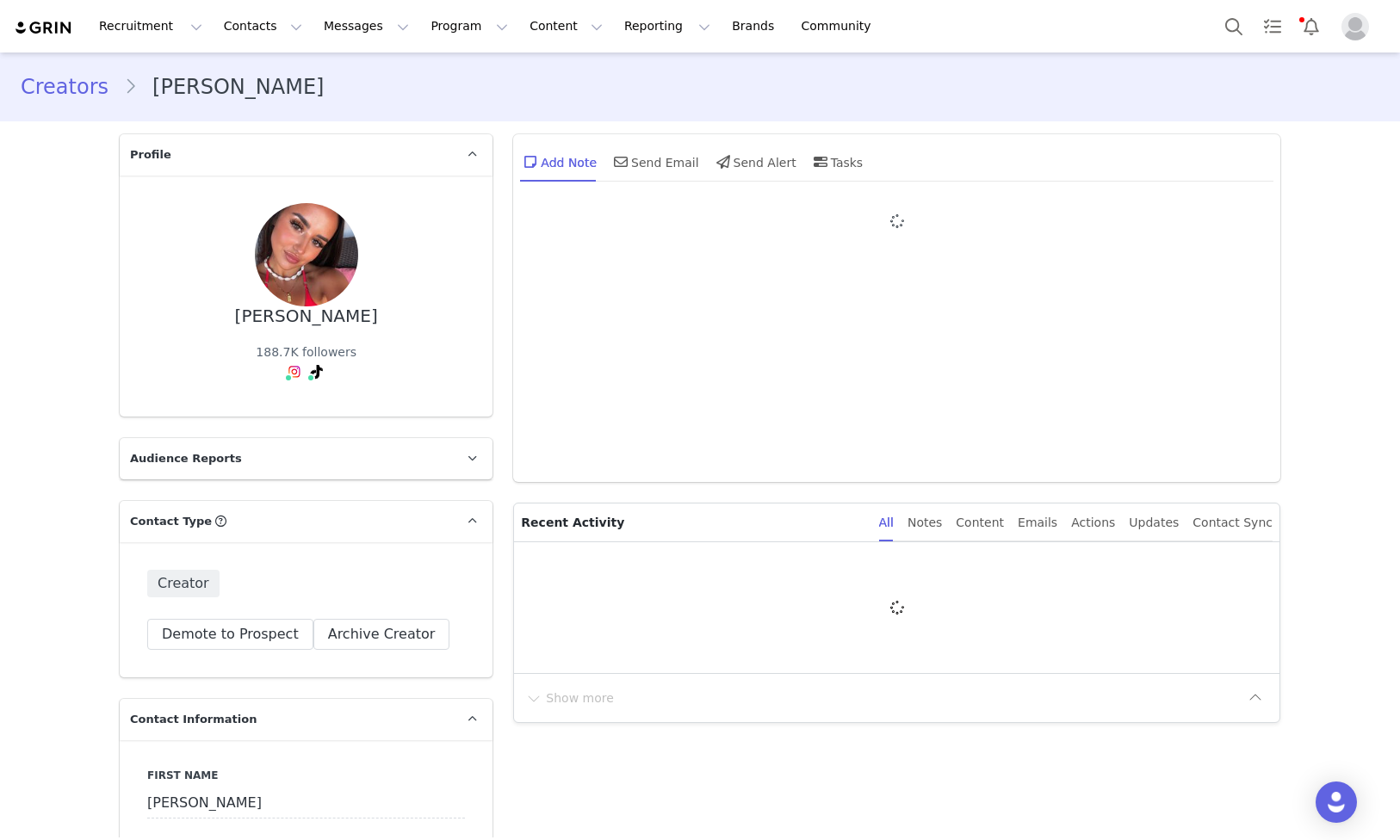
type input "+1 ([GEOGRAPHIC_DATA])"
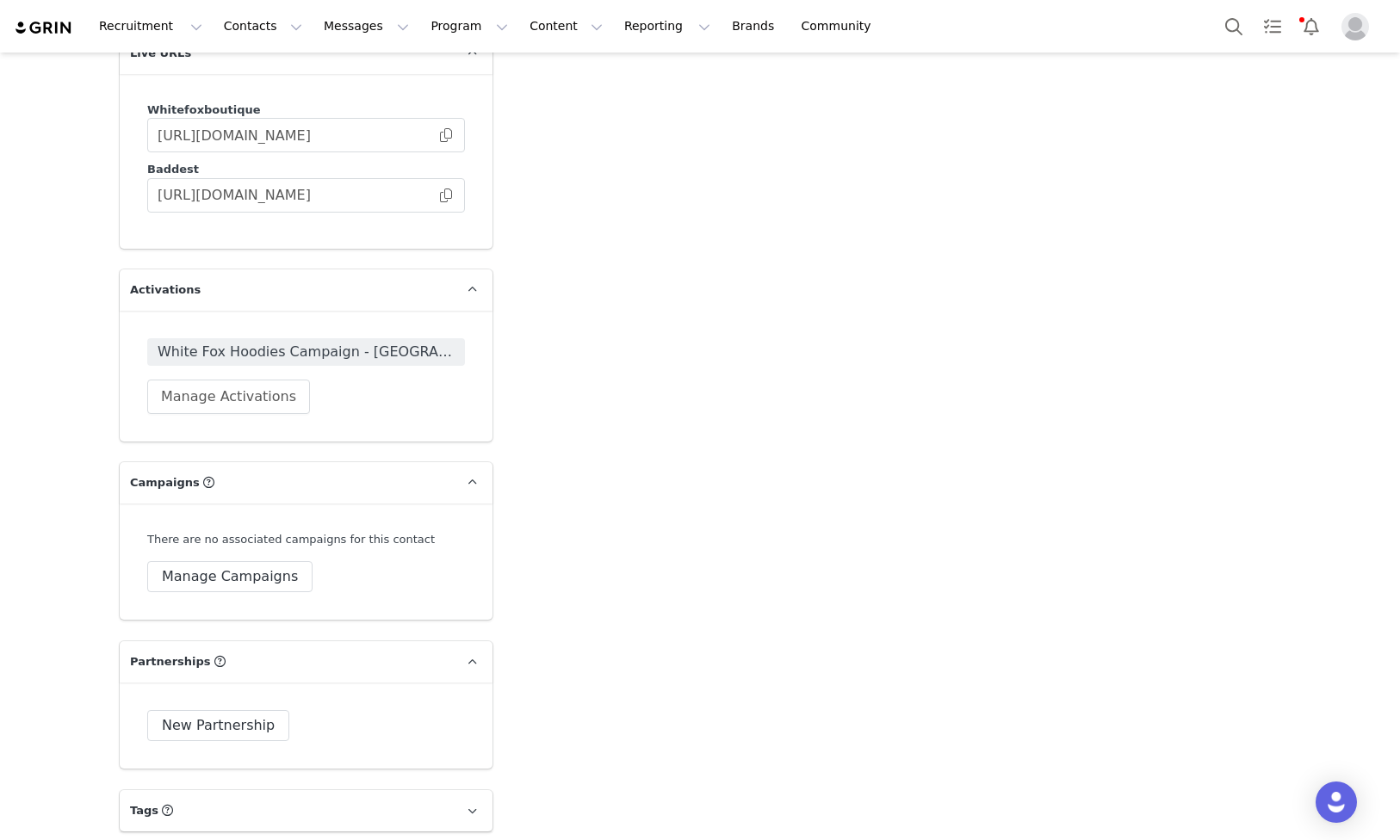
scroll to position [2878, 0]
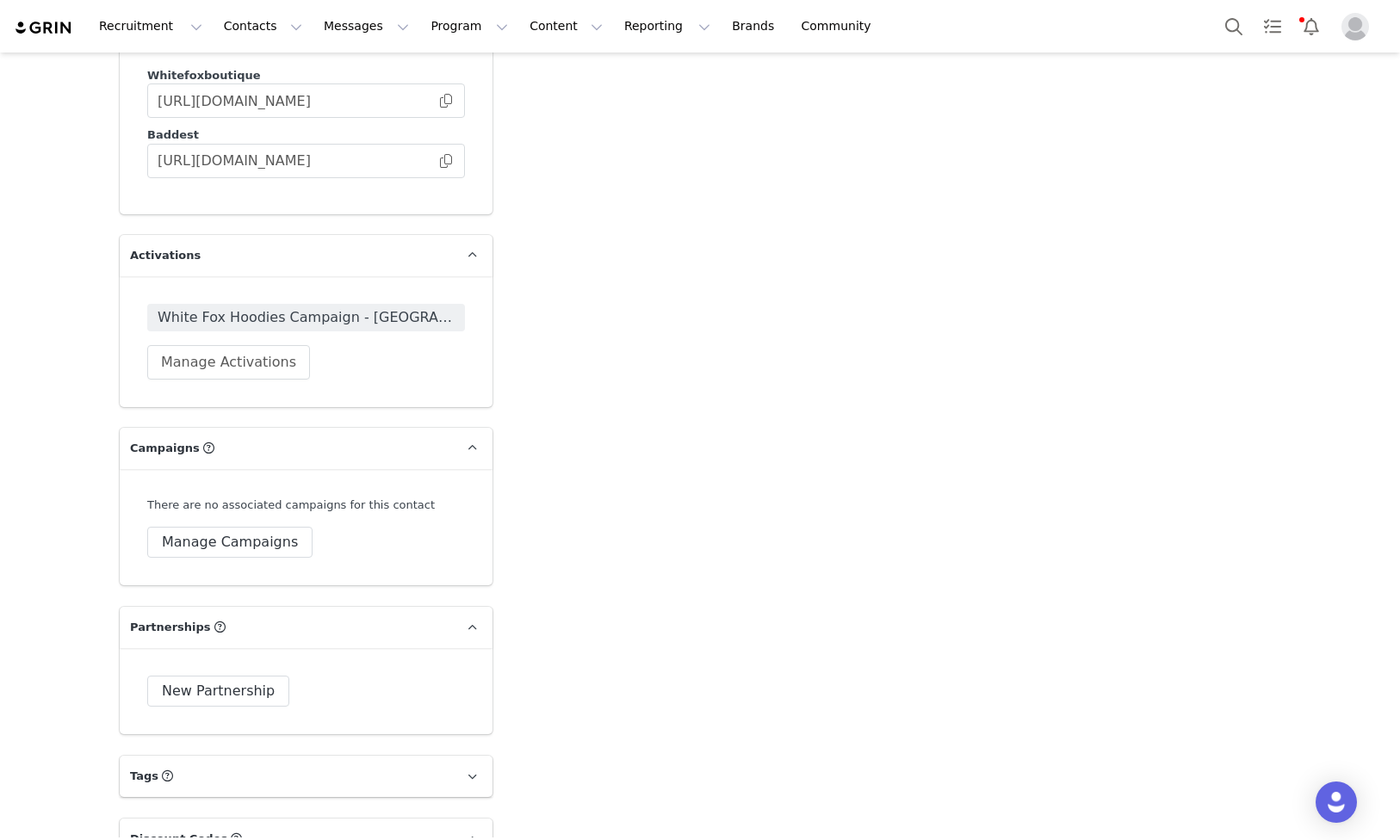
click at [348, 311] on div "White Fox Hoodies Campaign - UK Manage Activations" at bounding box center [306, 342] width 317 height 76
click at [346, 307] on span "White Fox Hoodies Campaign - [GEOGRAPHIC_DATA]" at bounding box center [306, 317] width 297 height 21
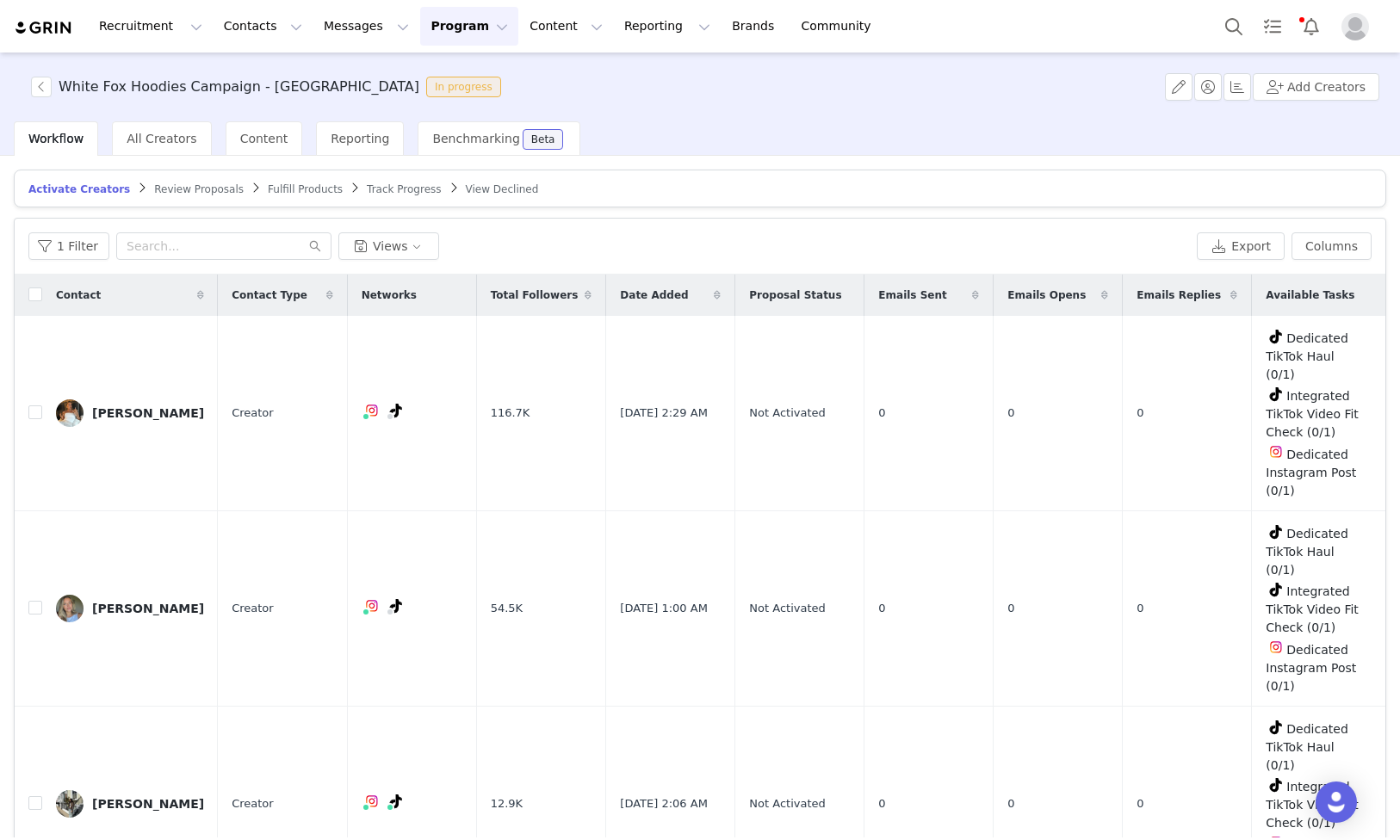
click at [280, 193] on span "Fulfill Products" at bounding box center [304, 190] width 75 height 12
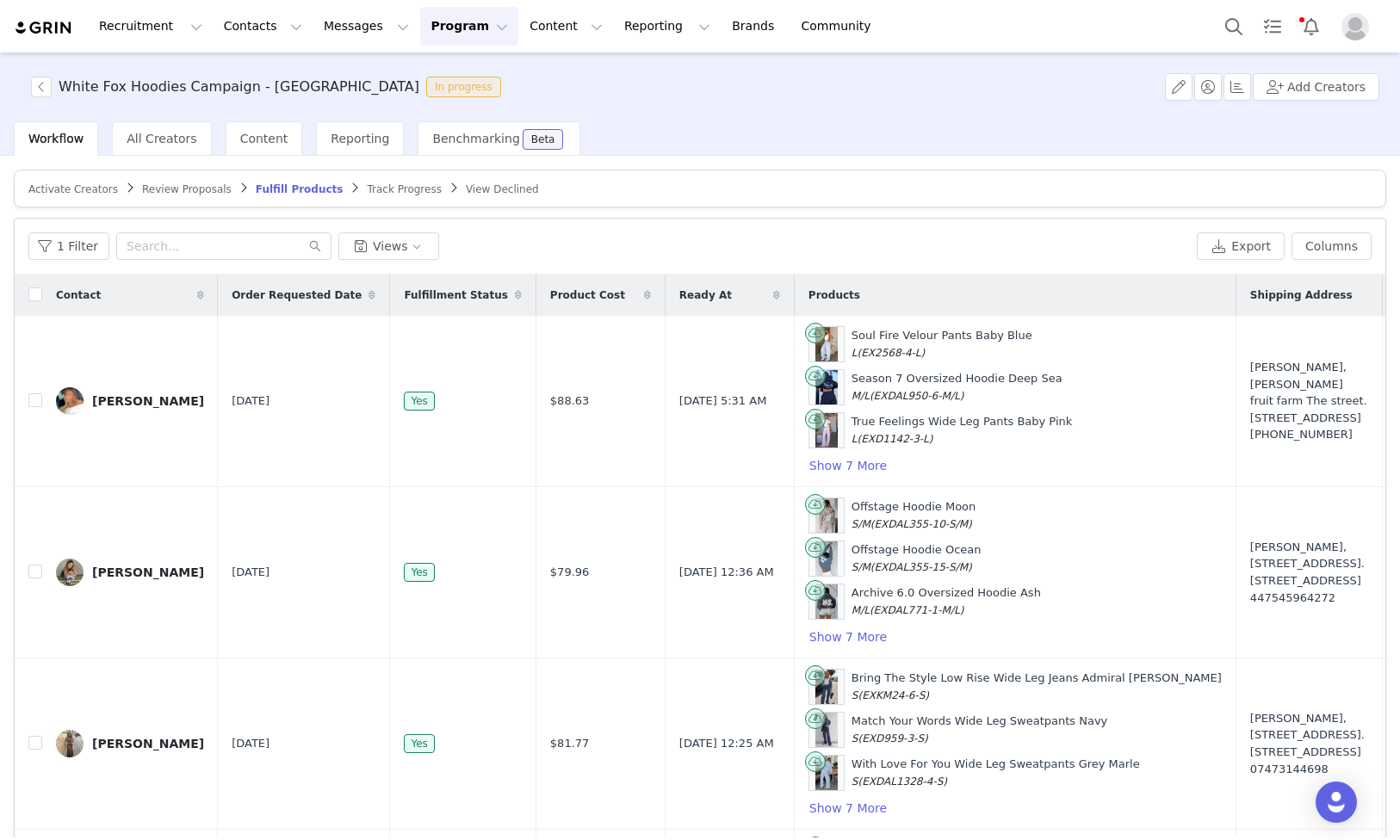
click at [178, 185] on span "Review Proposals" at bounding box center [187, 190] width 90 height 12
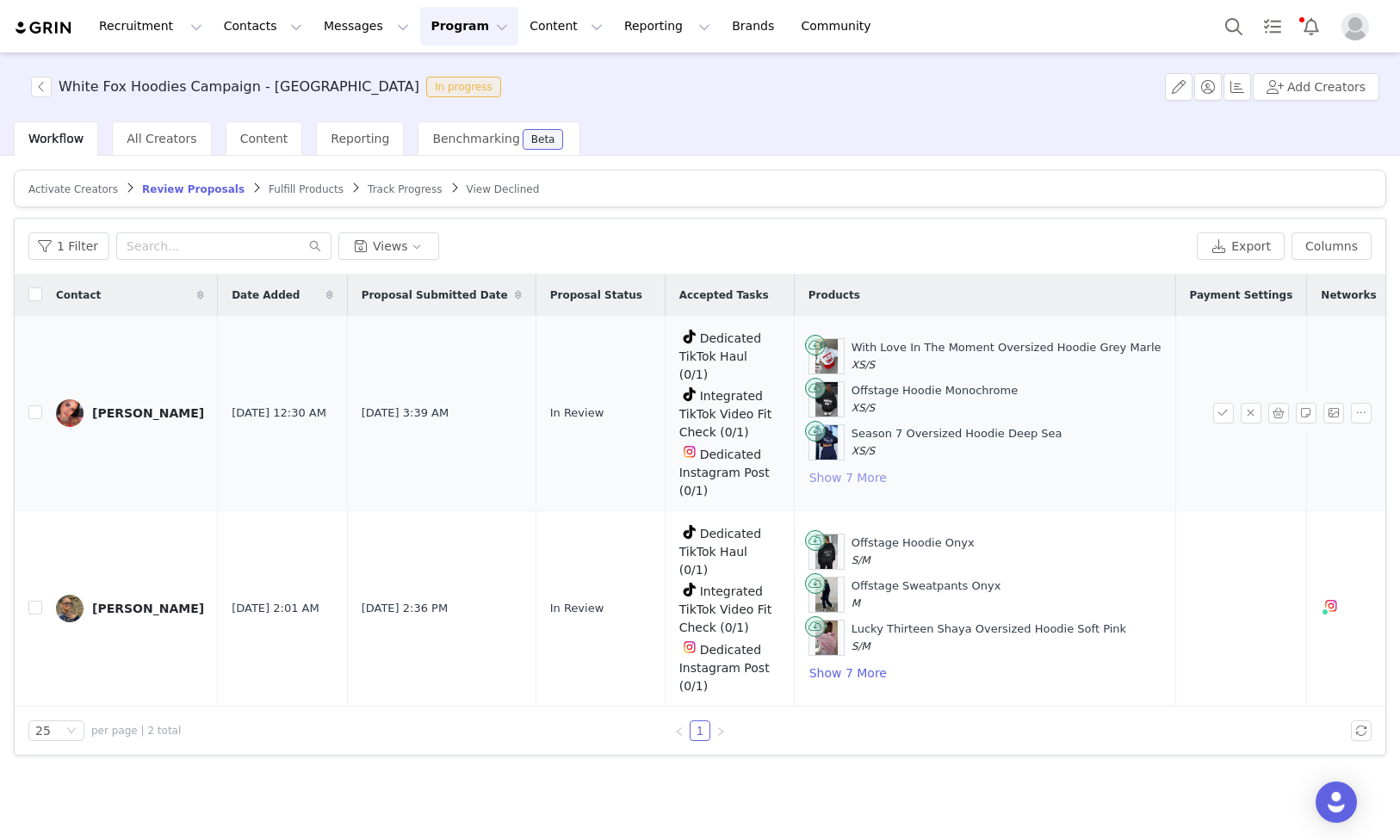
click at [808, 467] on button "Show 7 More" at bounding box center [848, 478] width 79 height 21
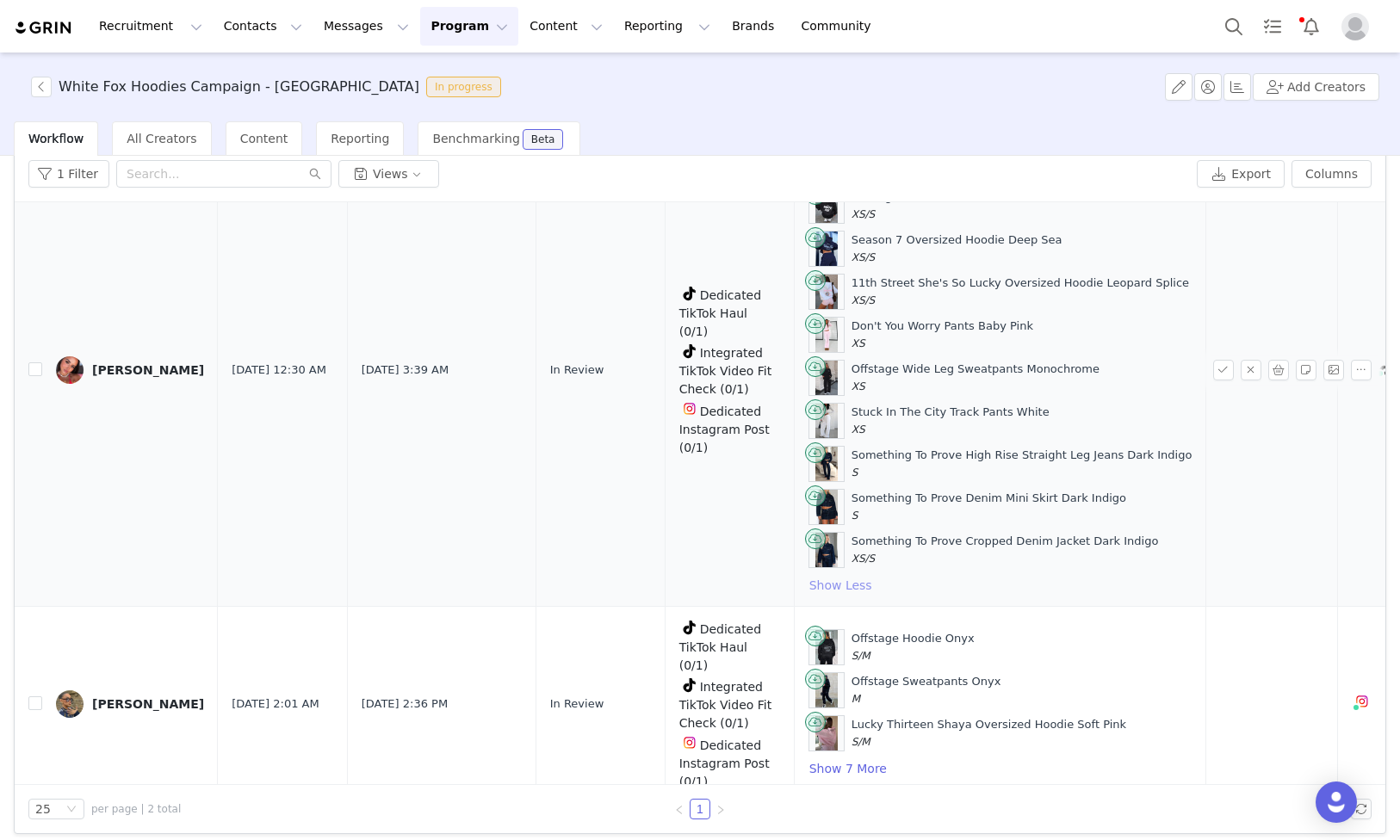
scroll to position [83, 0]
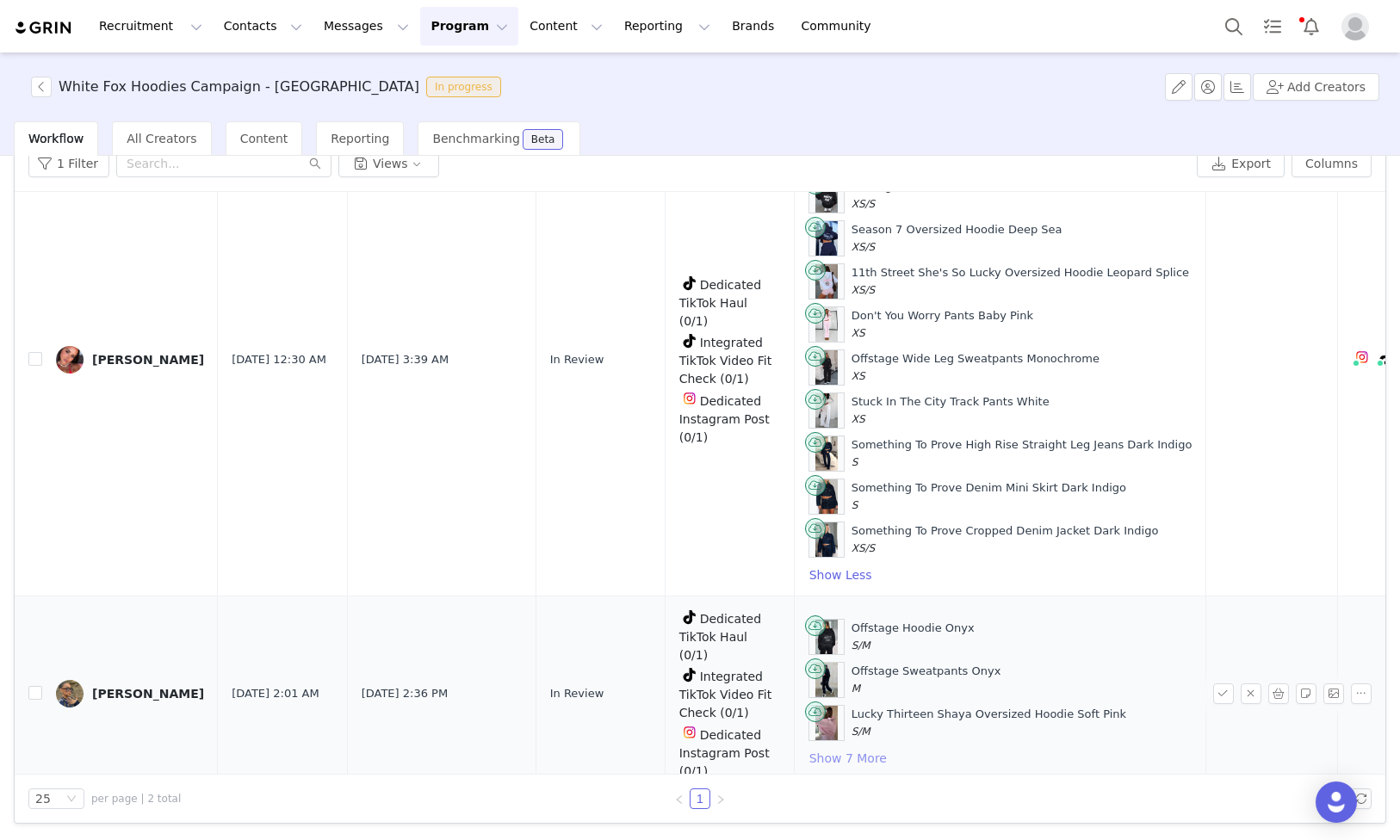
click at [817, 751] on button "Show 7 More" at bounding box center [848, 758] width 79 height 21
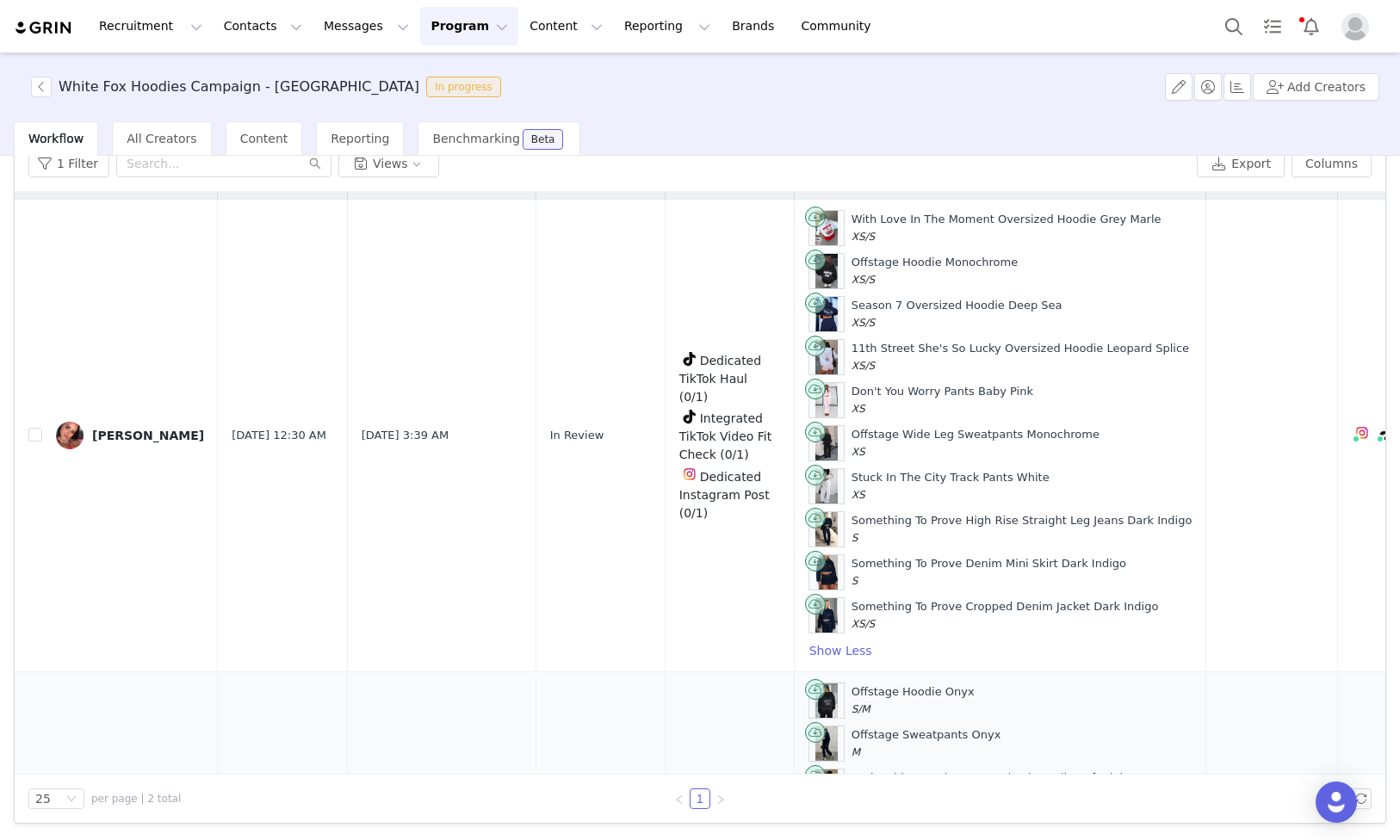
scroll to position [28, 0]
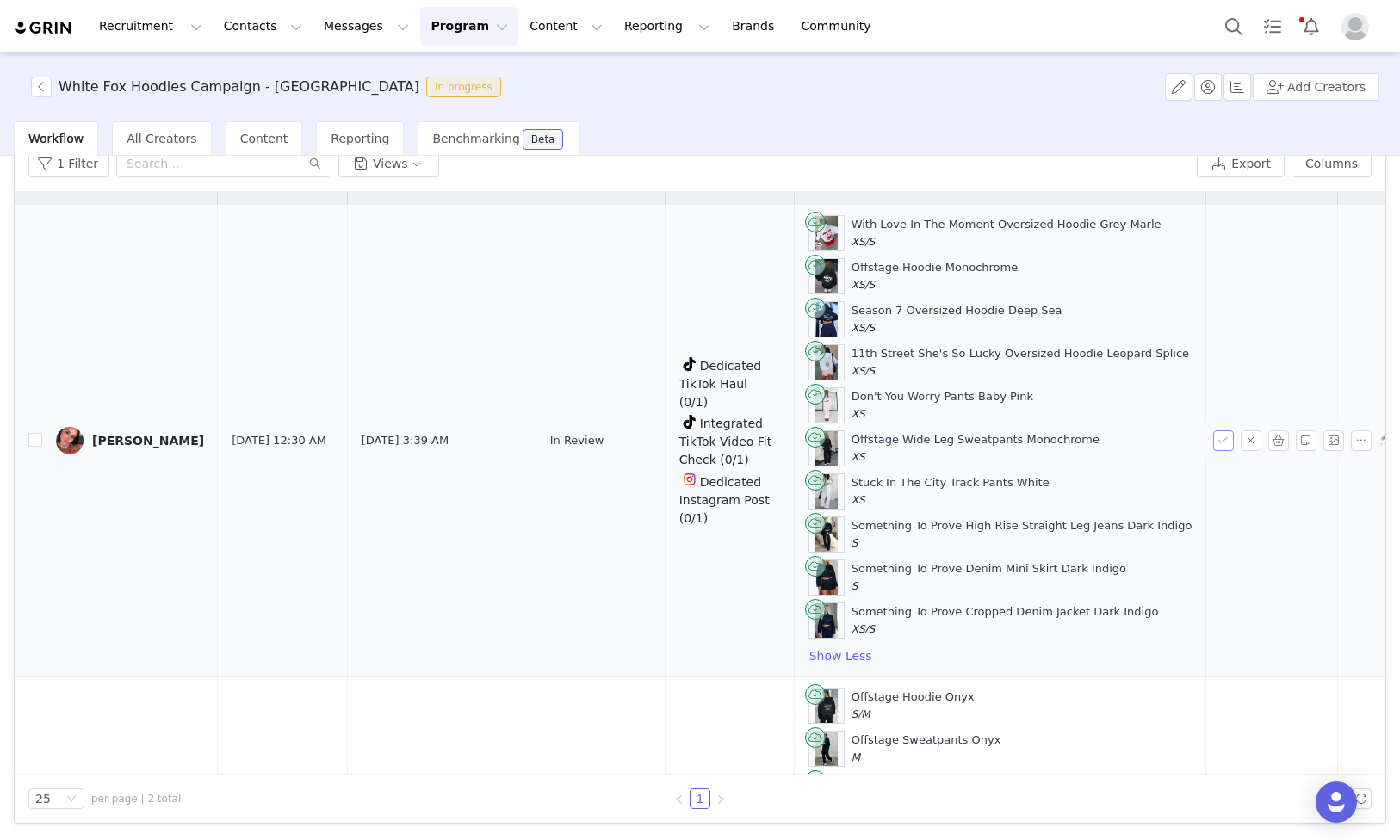
click at [1216, 437] on button "button" at bounding box center [1224, 441] width 21 height 21
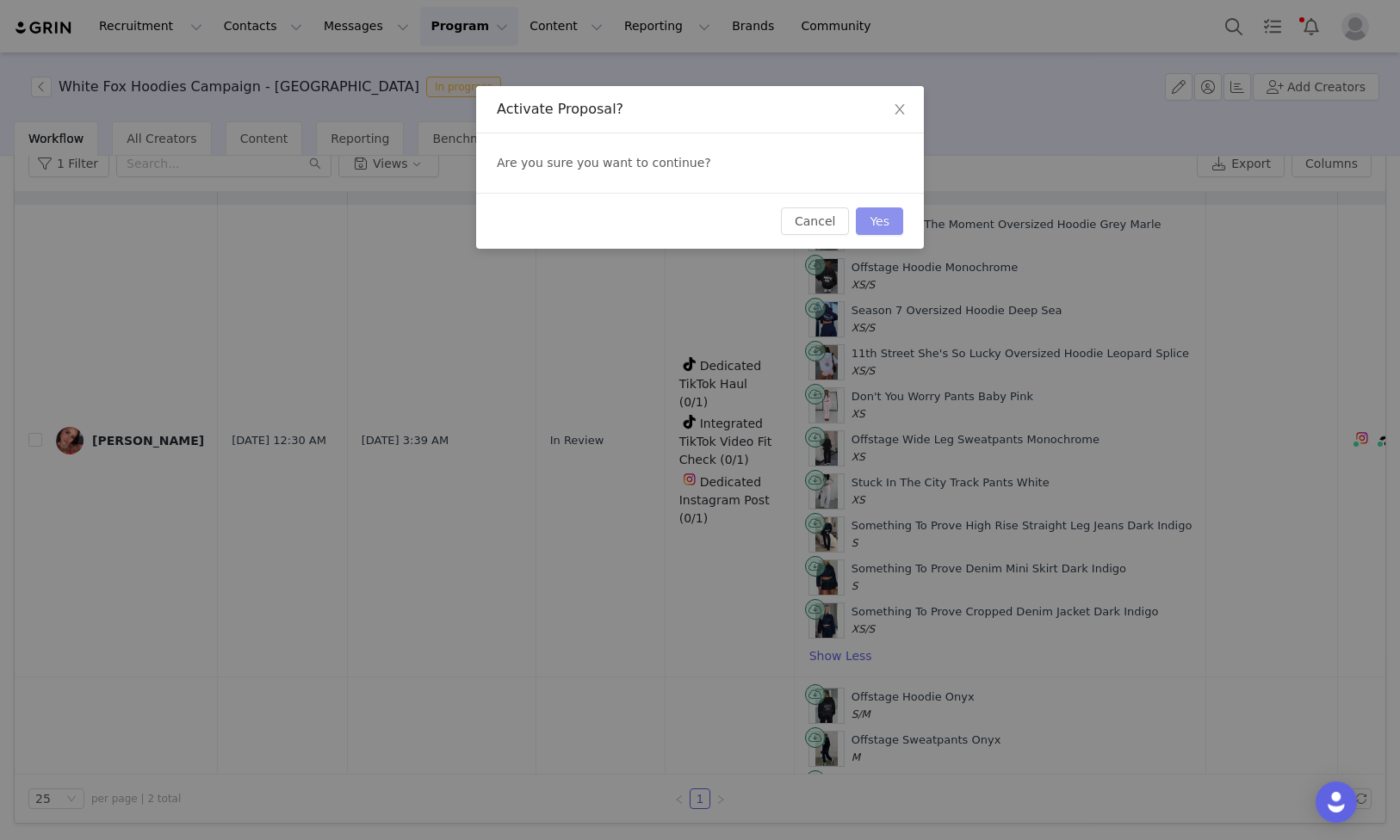
click at [888, 223] on button "Yes" at bounding box center [879, 222] width 47 height 28
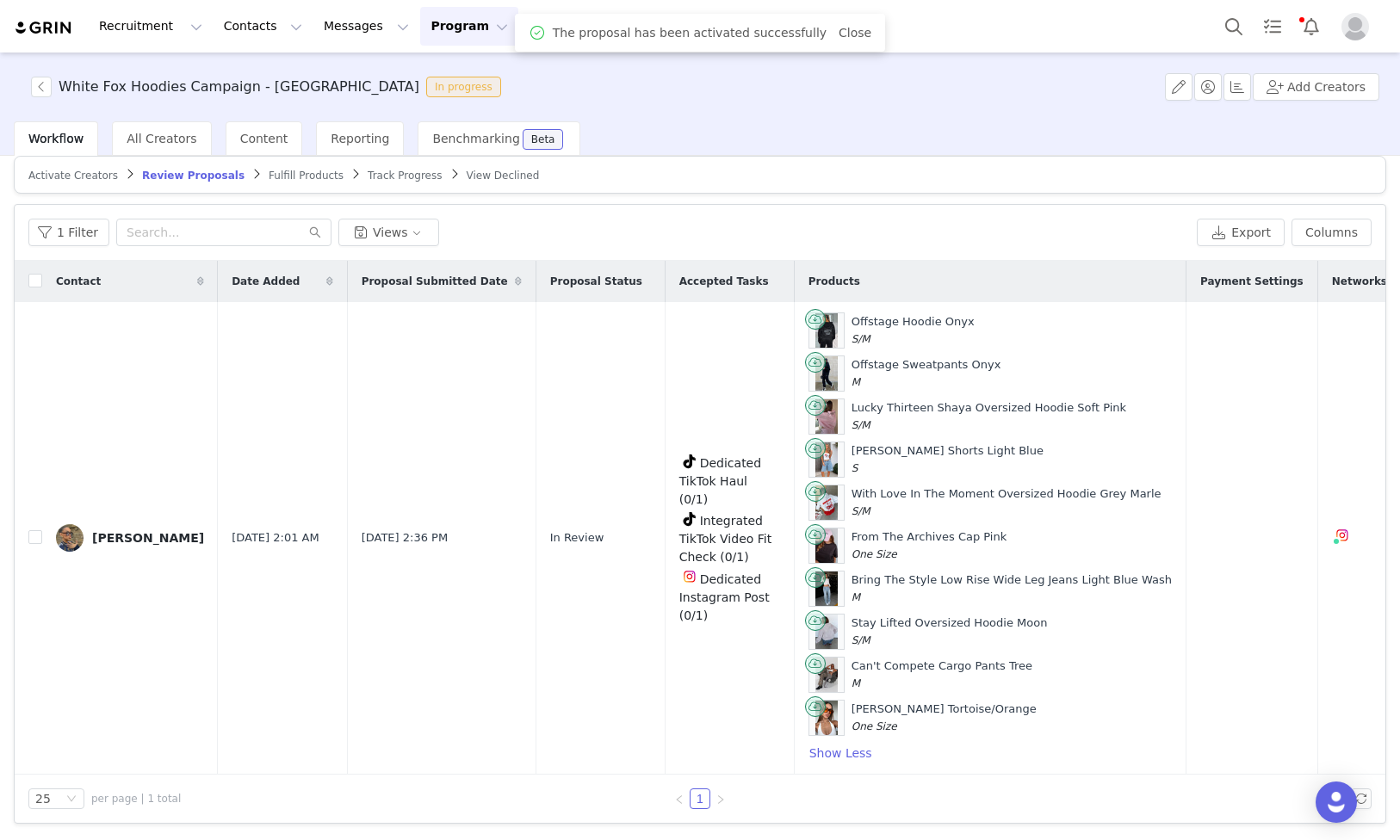
scroll to position [14, 0]
click at [1232, 537] on button "button" at bounding box center [1224, 538] width 21 height 21
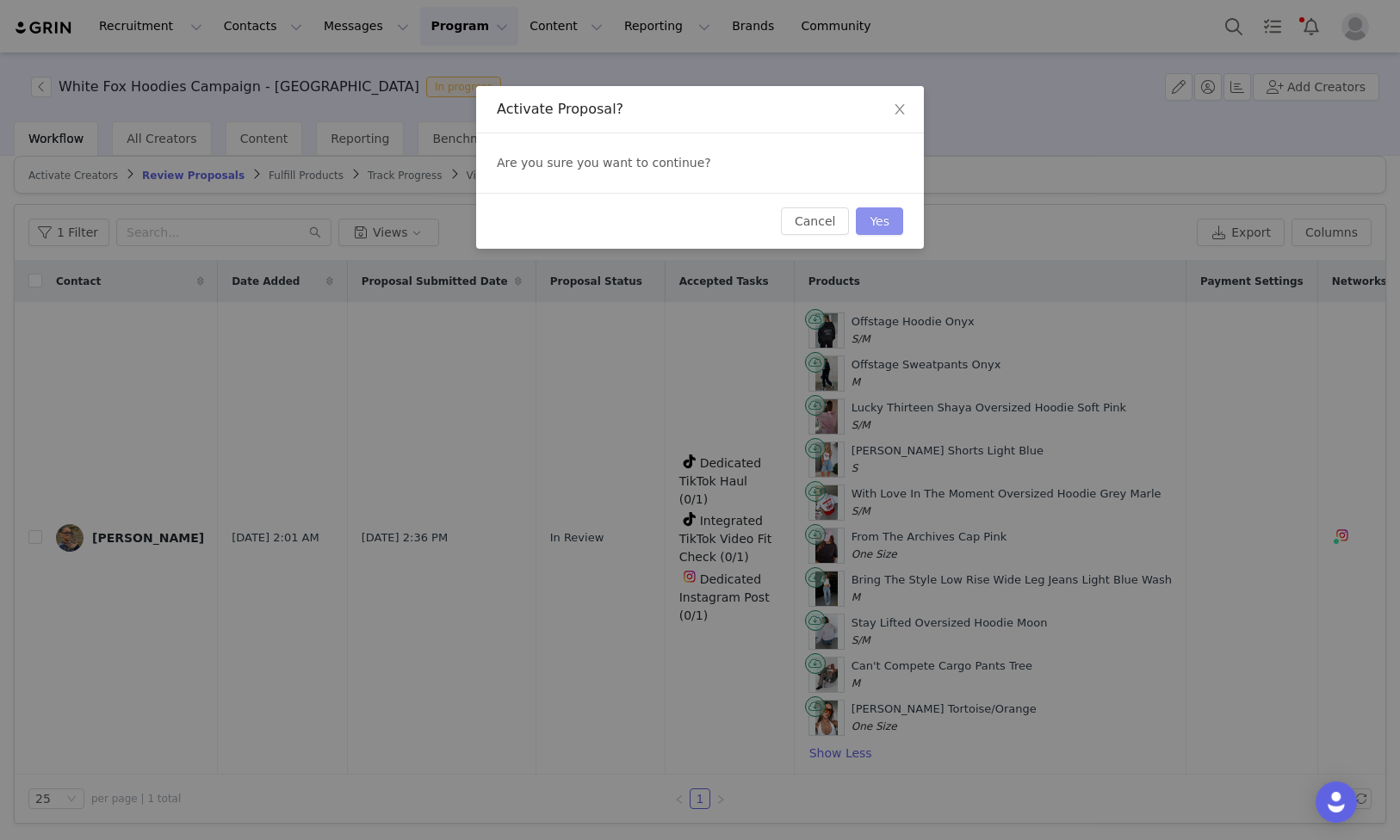
click at [883, 225] on button "Yes" at bounding box center [879, 222] width 47 height 28
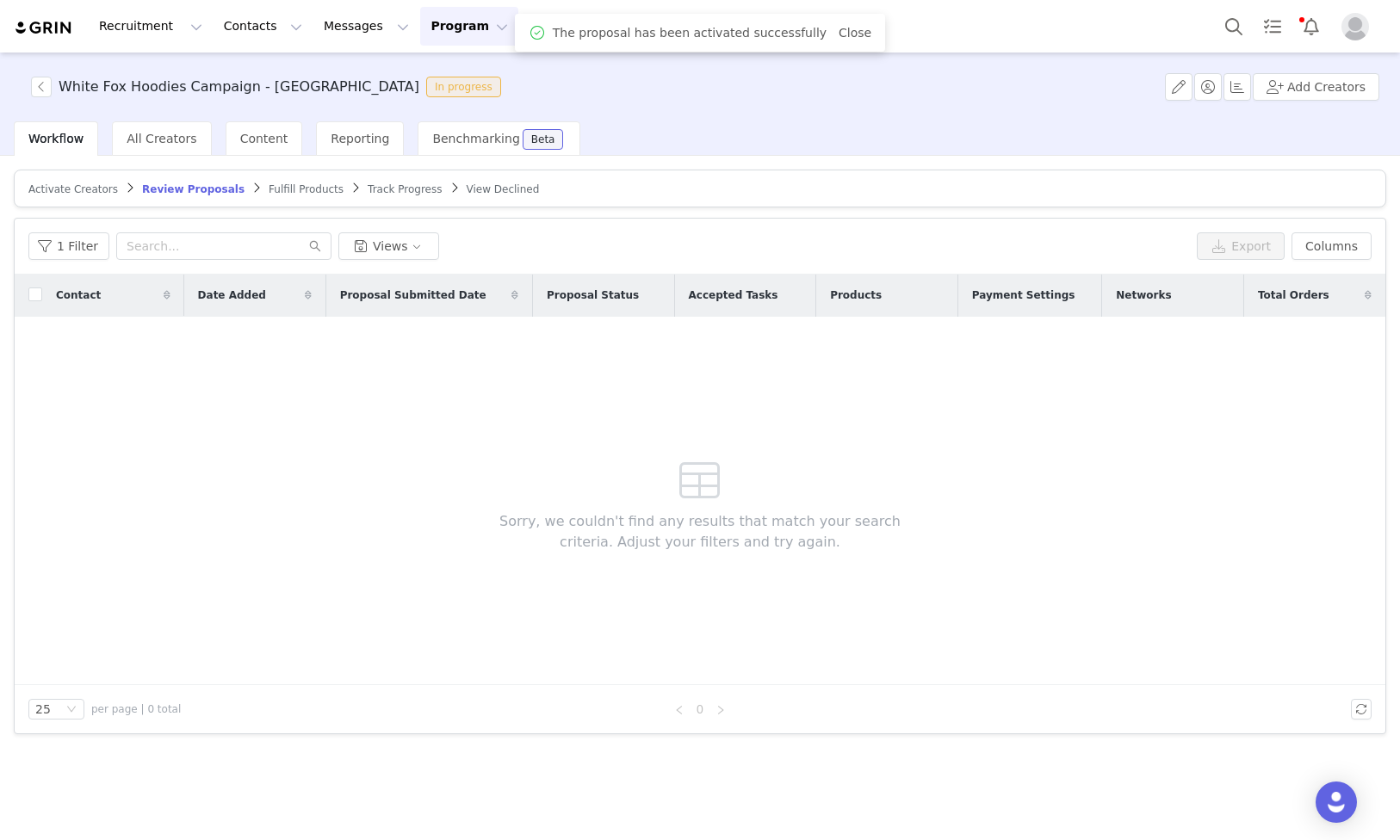
scroll to position [0, 0]
click at [268, 184] on span "Fulfill Products" at bounding box center [305, 190] width 75 height 12
click at [273, 197] on article "Activate Creators Review Proposals Fulfill Products Track Progress View Declined" at bounding box center [700, 189] width 1372 height 38
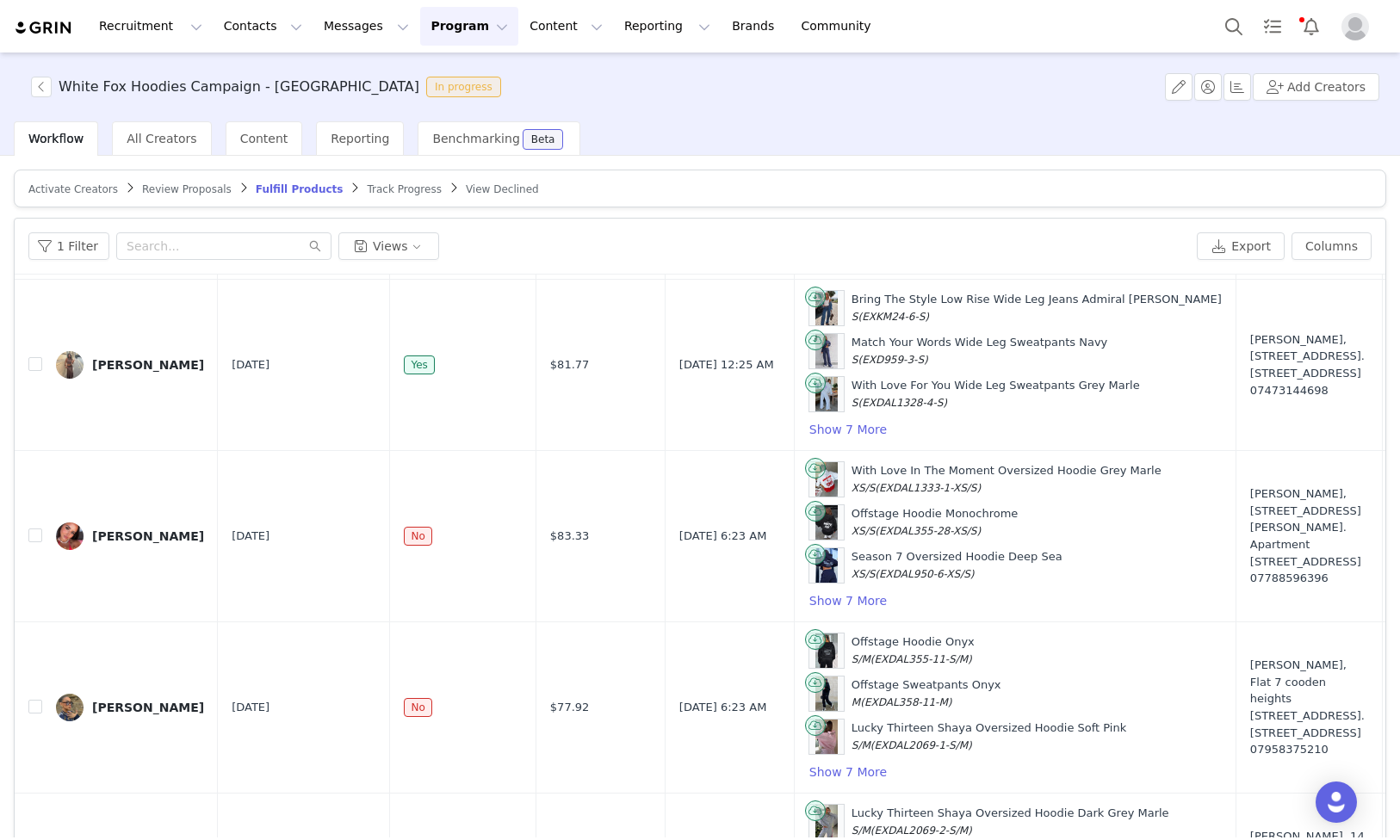
scroll to position [486, 0]
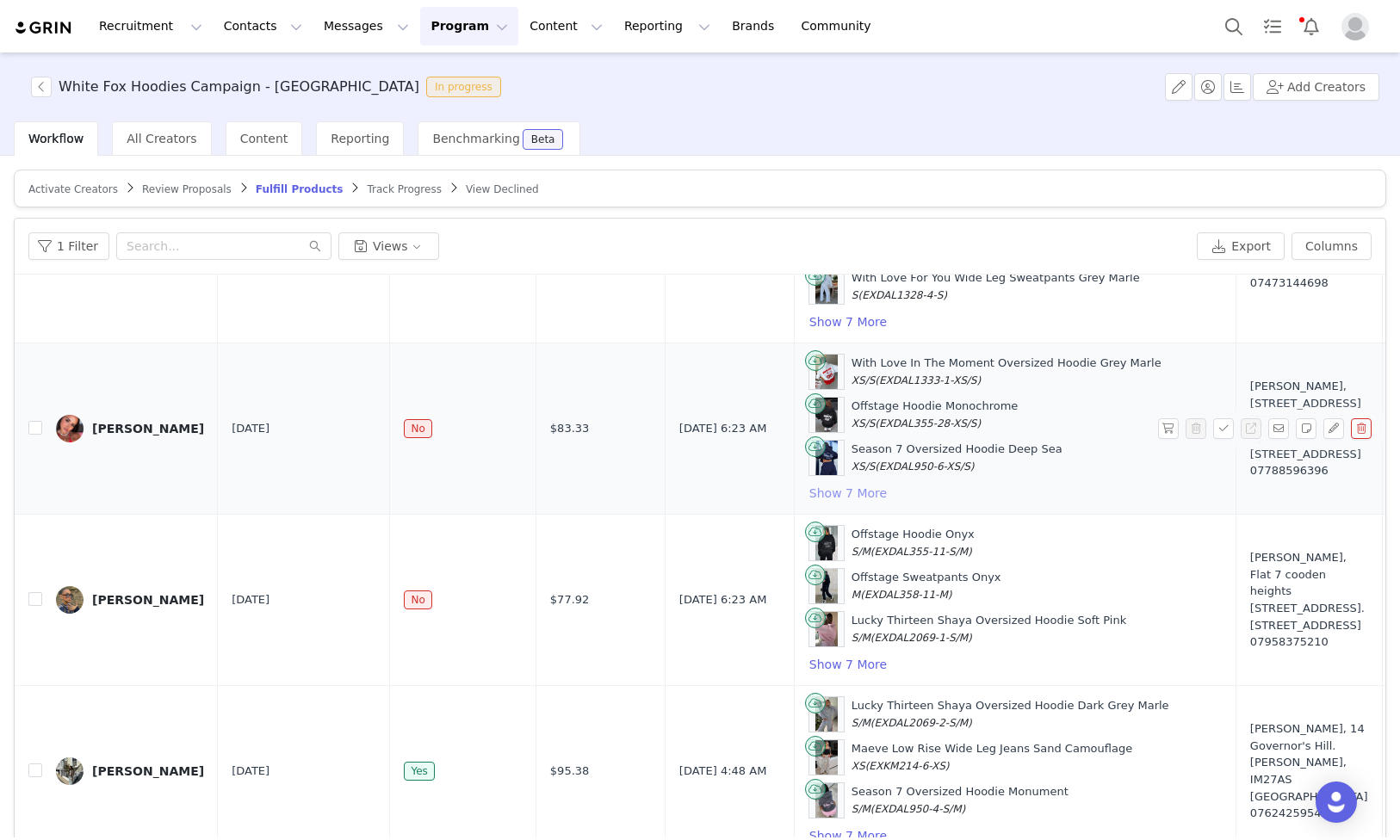
click at [808, 488] on button "Show 7 More" at bounding box center [848, 493] width 79 height 21
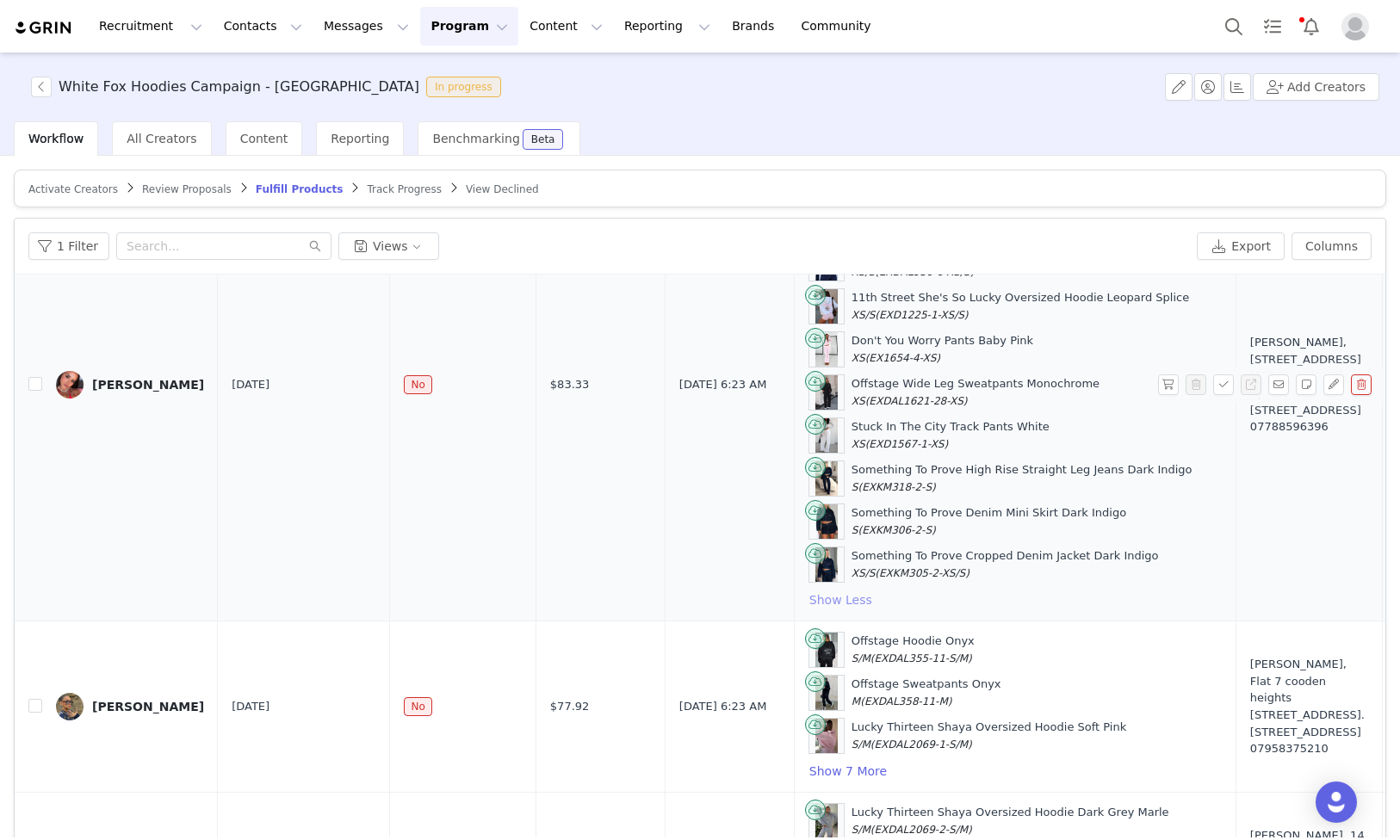
scroll to position [658, 0]
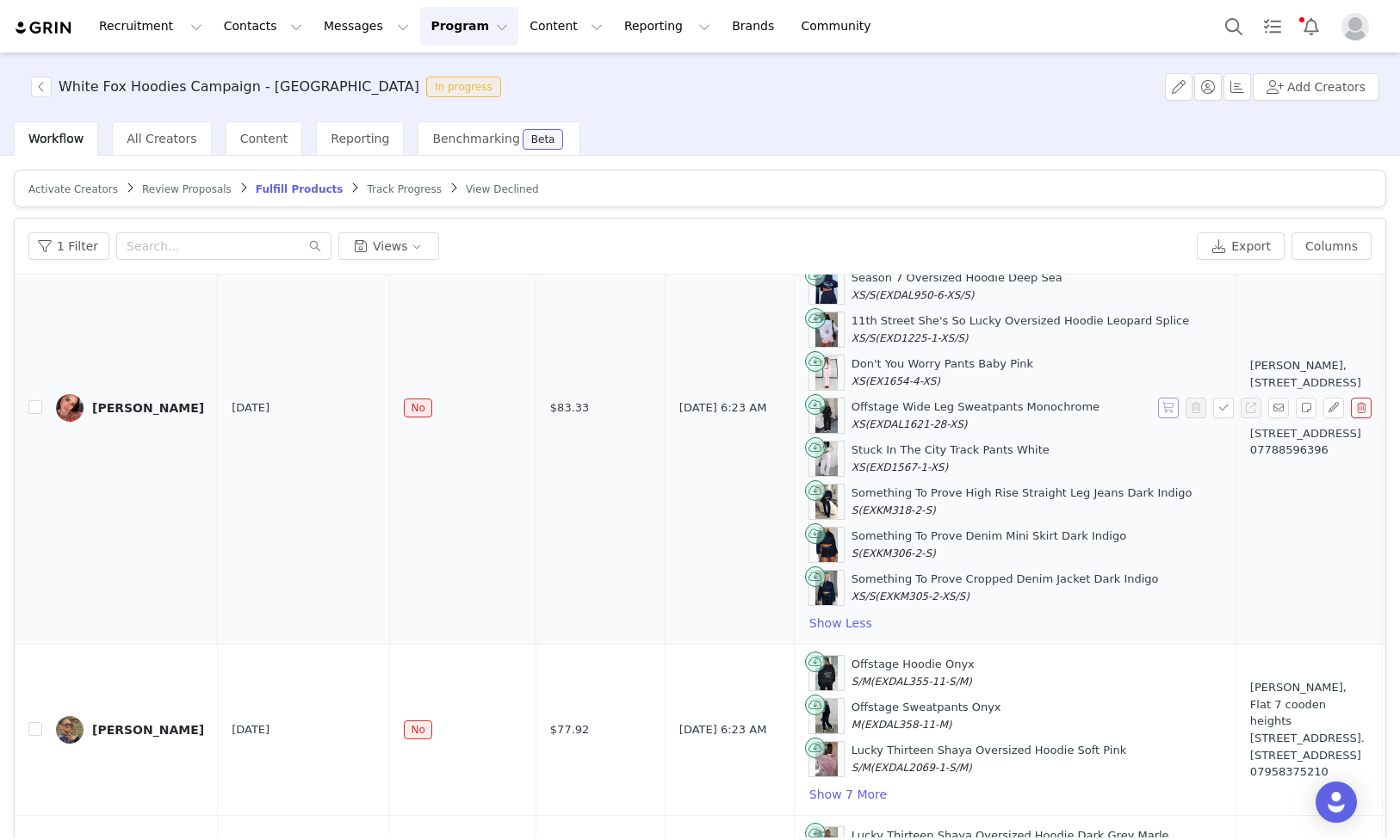
click at [1168, 415] on button "button" at bounding box center [1169, 408] width 21 height 21
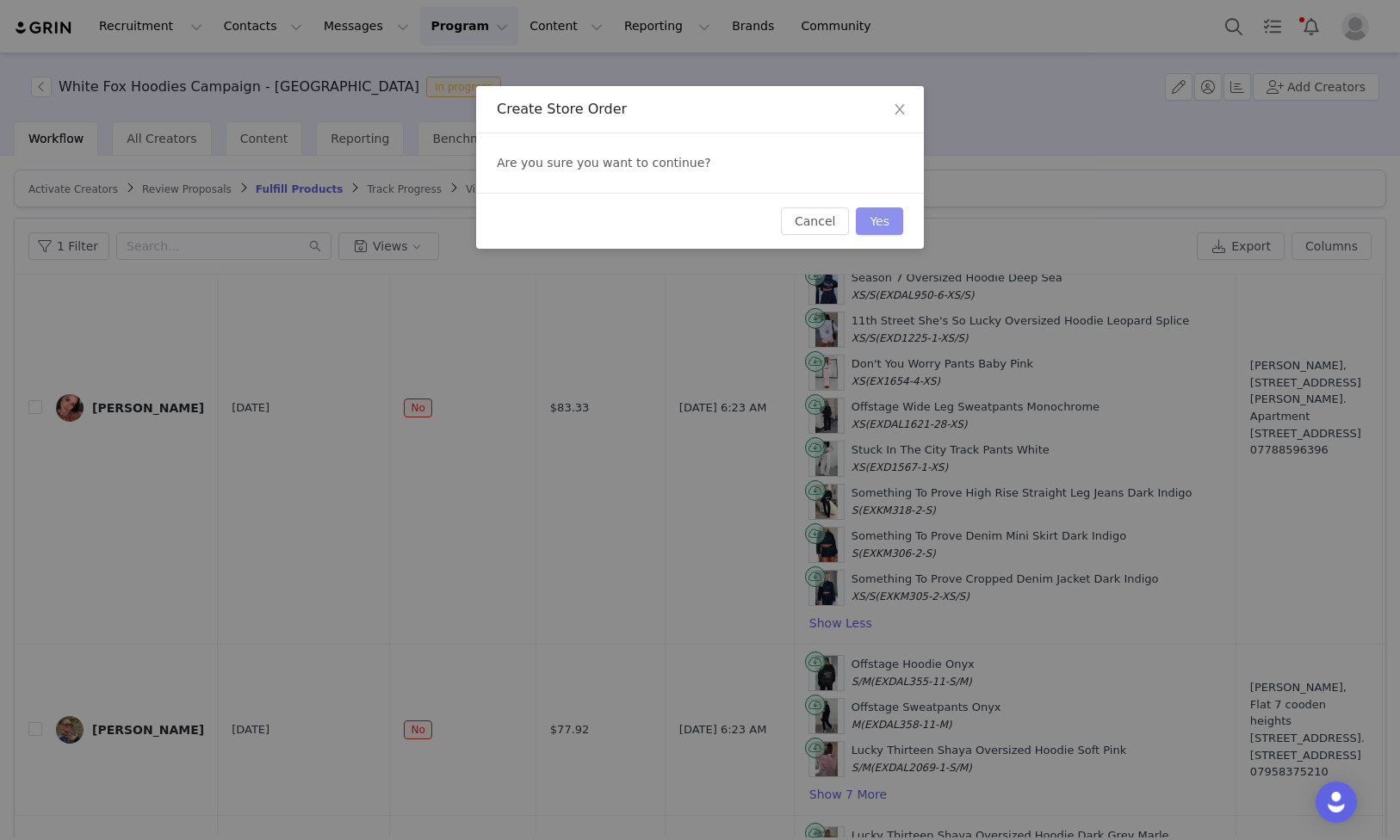
click at [885, 229] on button "Yes" at bounding box center [879, 222] width 47 height 28
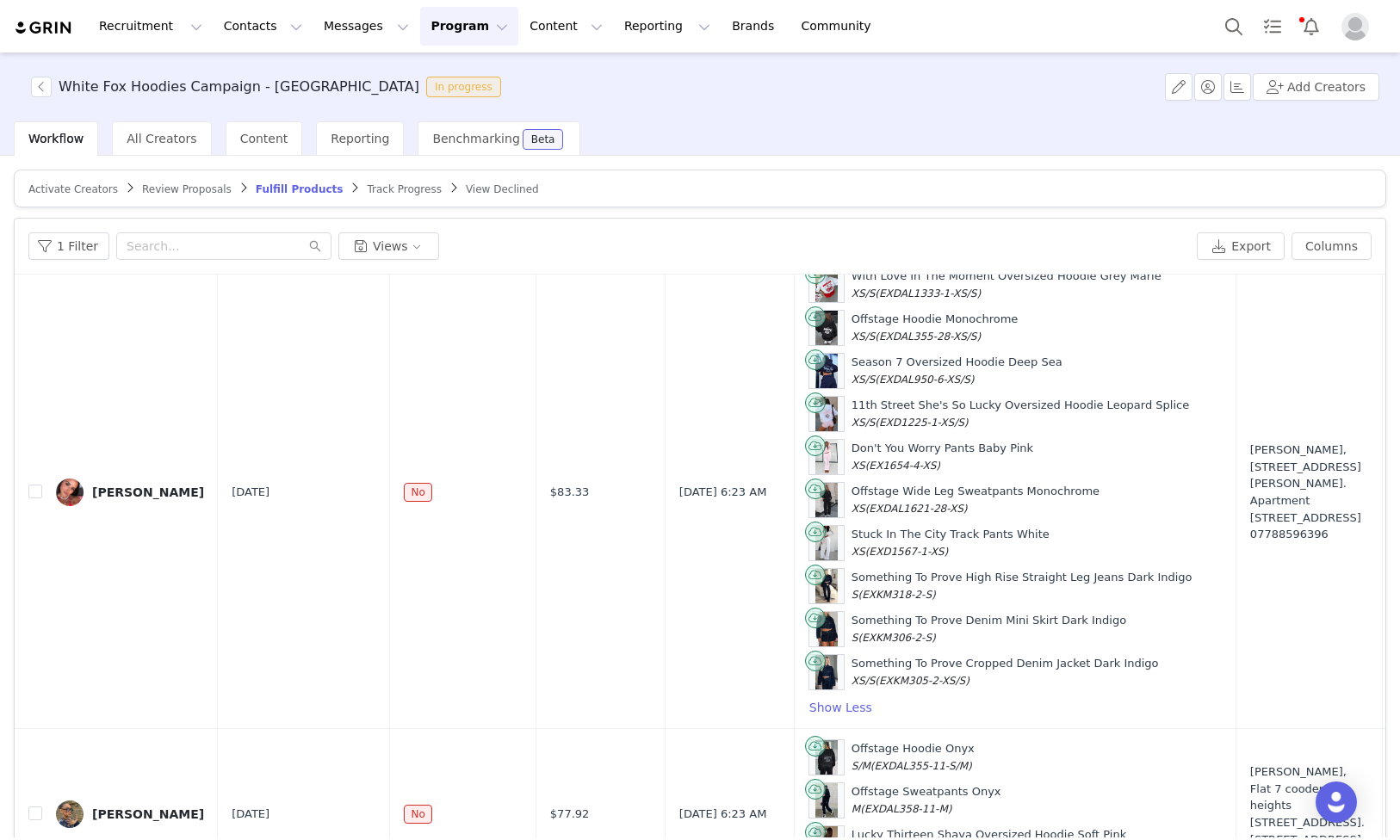
scroll to position [702, 0]
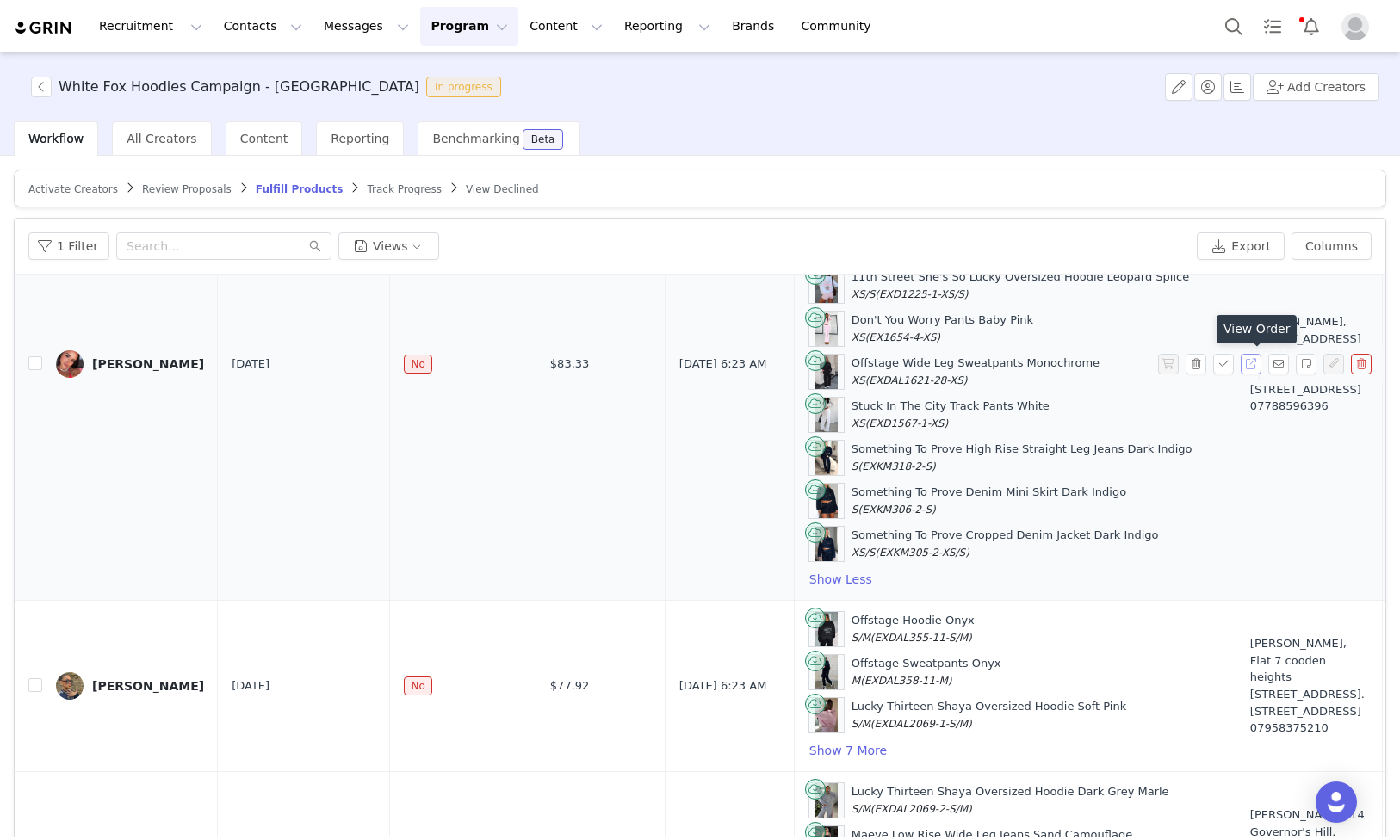
click at [1252, 366] on button "button" at bounding box center [1251, 364] width 21 height 21
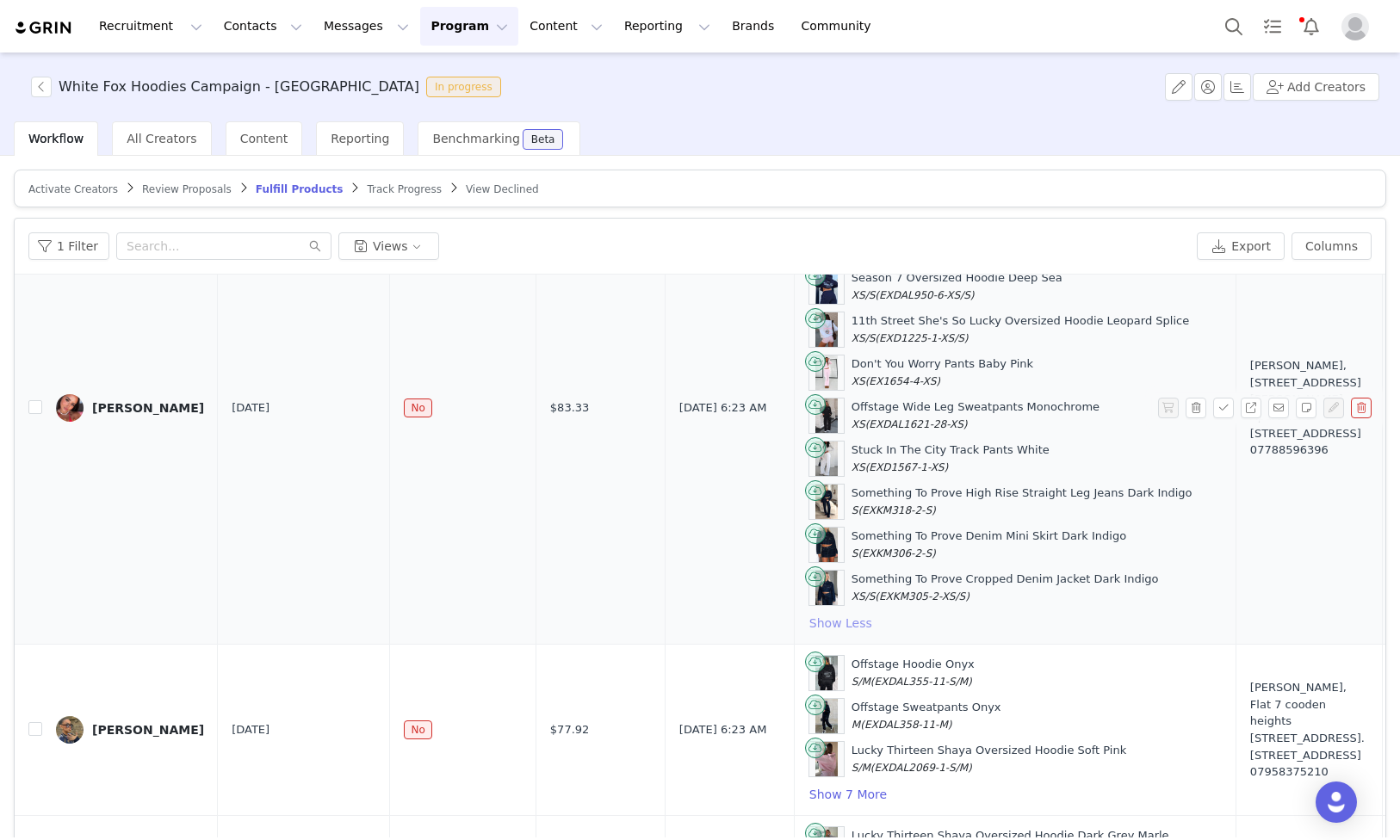
click at [808, 617] on button "Show Less" at bounding box center [840, 624] width 65 height 21
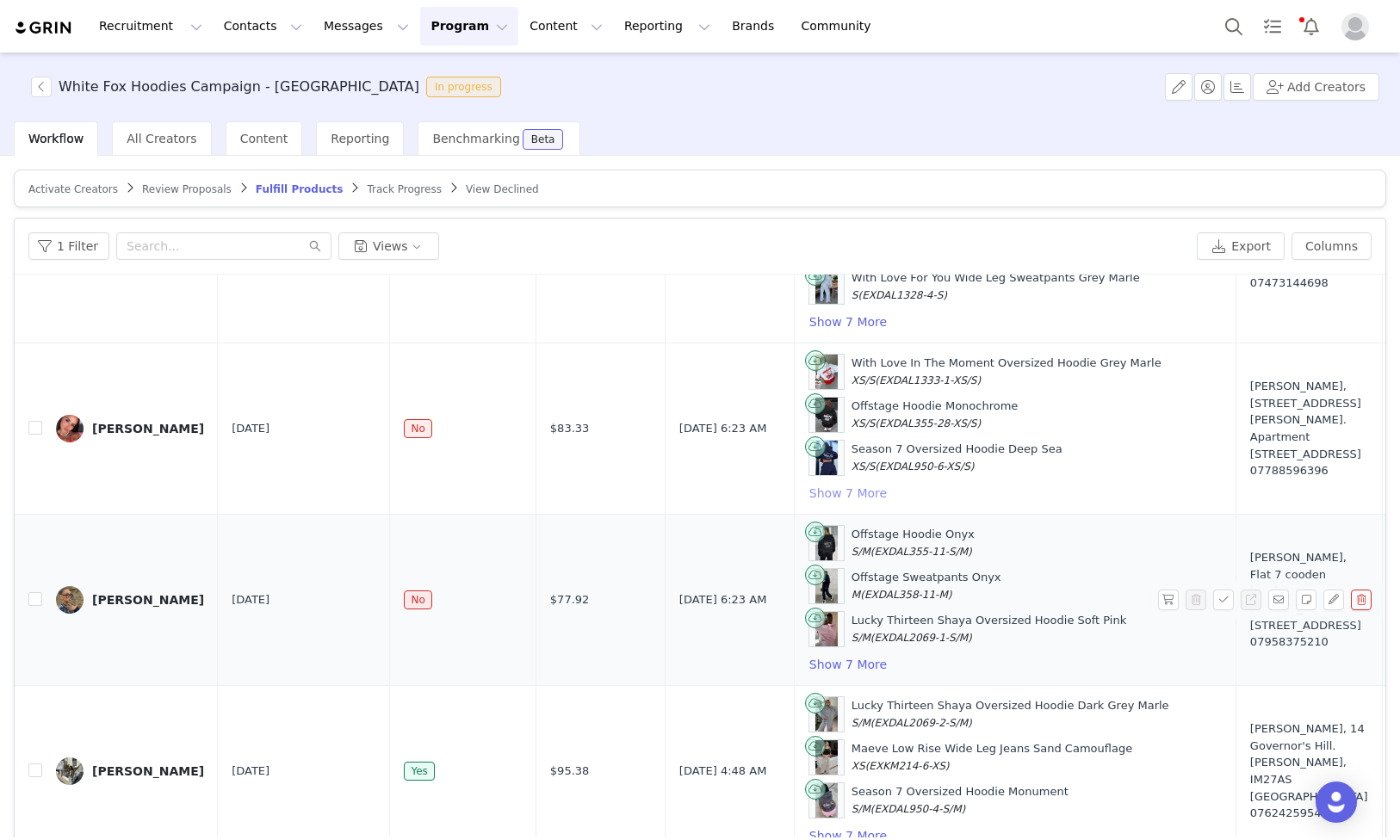
scroll to position [7, 0]
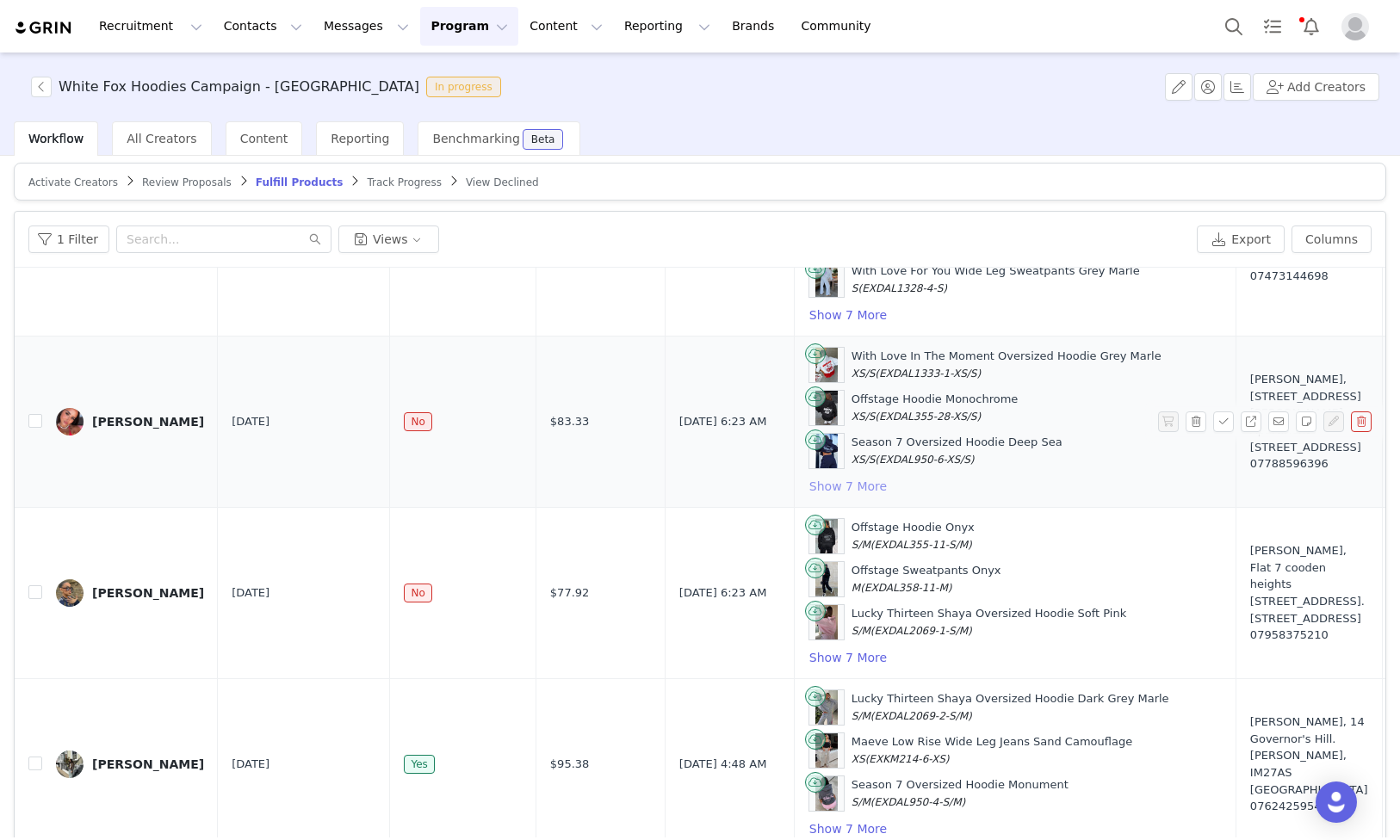
click at [808, 491] on button "Show 7 More" at bounding box center [848, 486] width 79 height 21
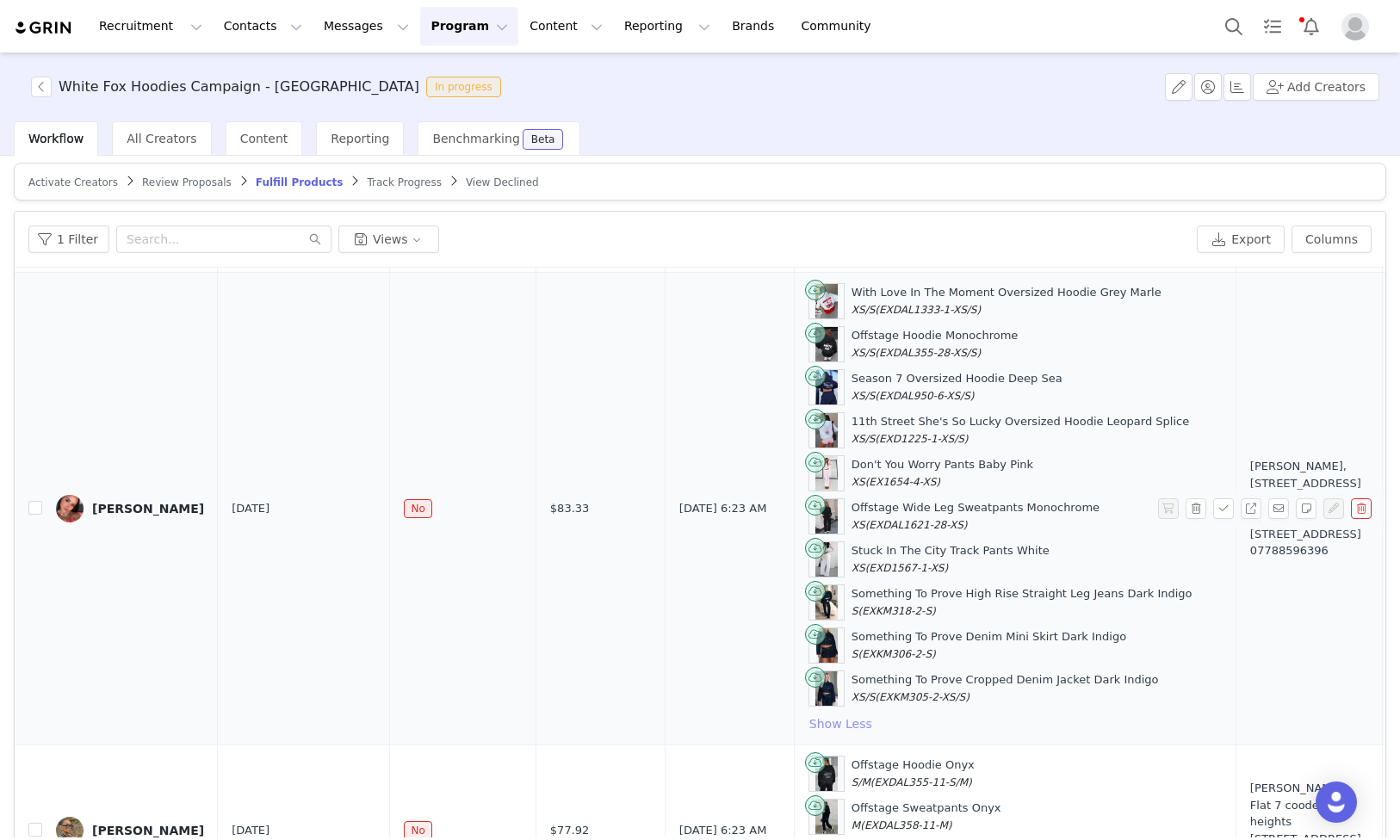
scroll to position [542, 0]
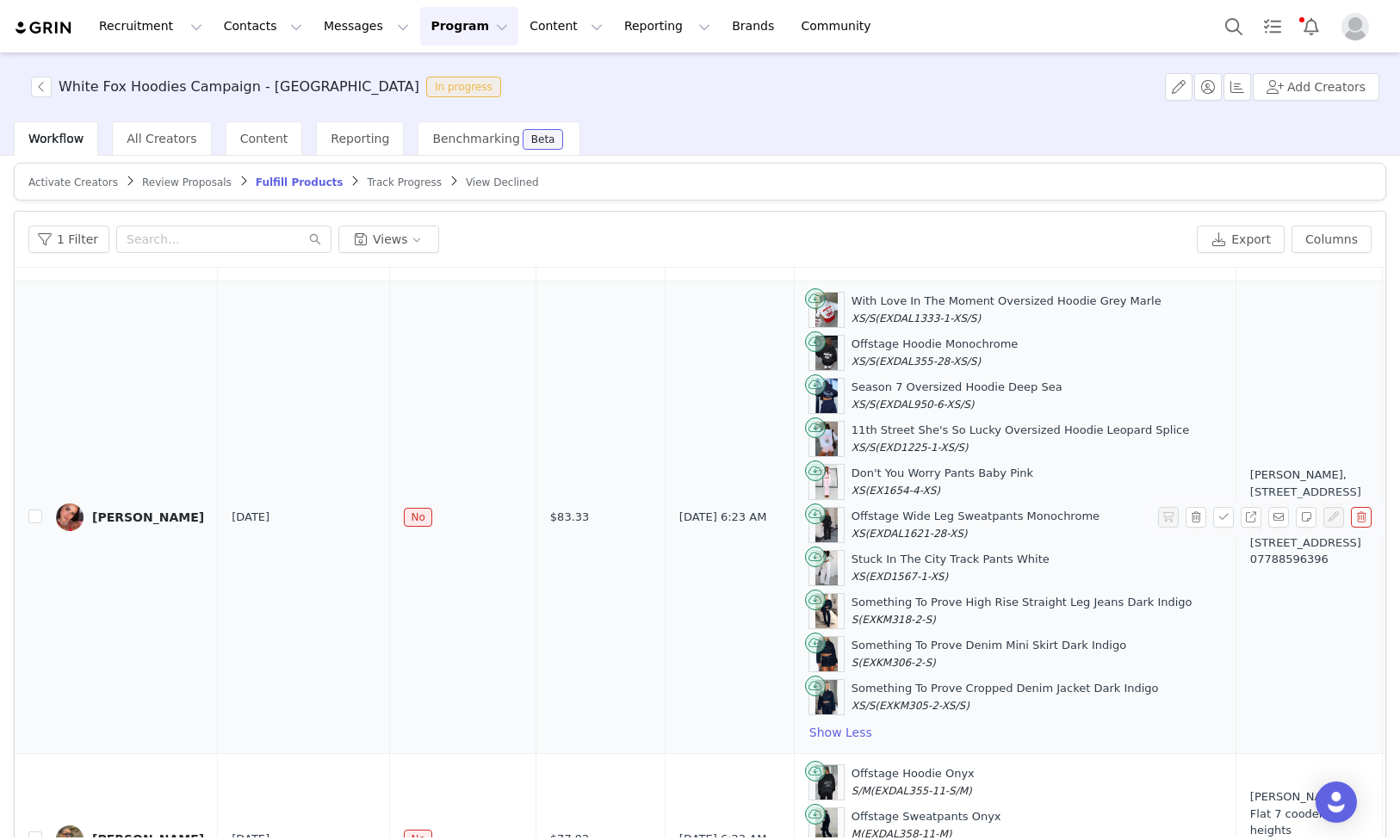
drag, startPoint x: 826, startPoint y: 703, endPoint x: 810, endPoint y: 428, distance: 275.5
click at [808, 307] on div "With Love In The Moment Oversized Hoodie Grey Marle XS/S (EXDAL1333-1-XS/S) Off…" at bounding box center [1014, 517] width 413 height 451
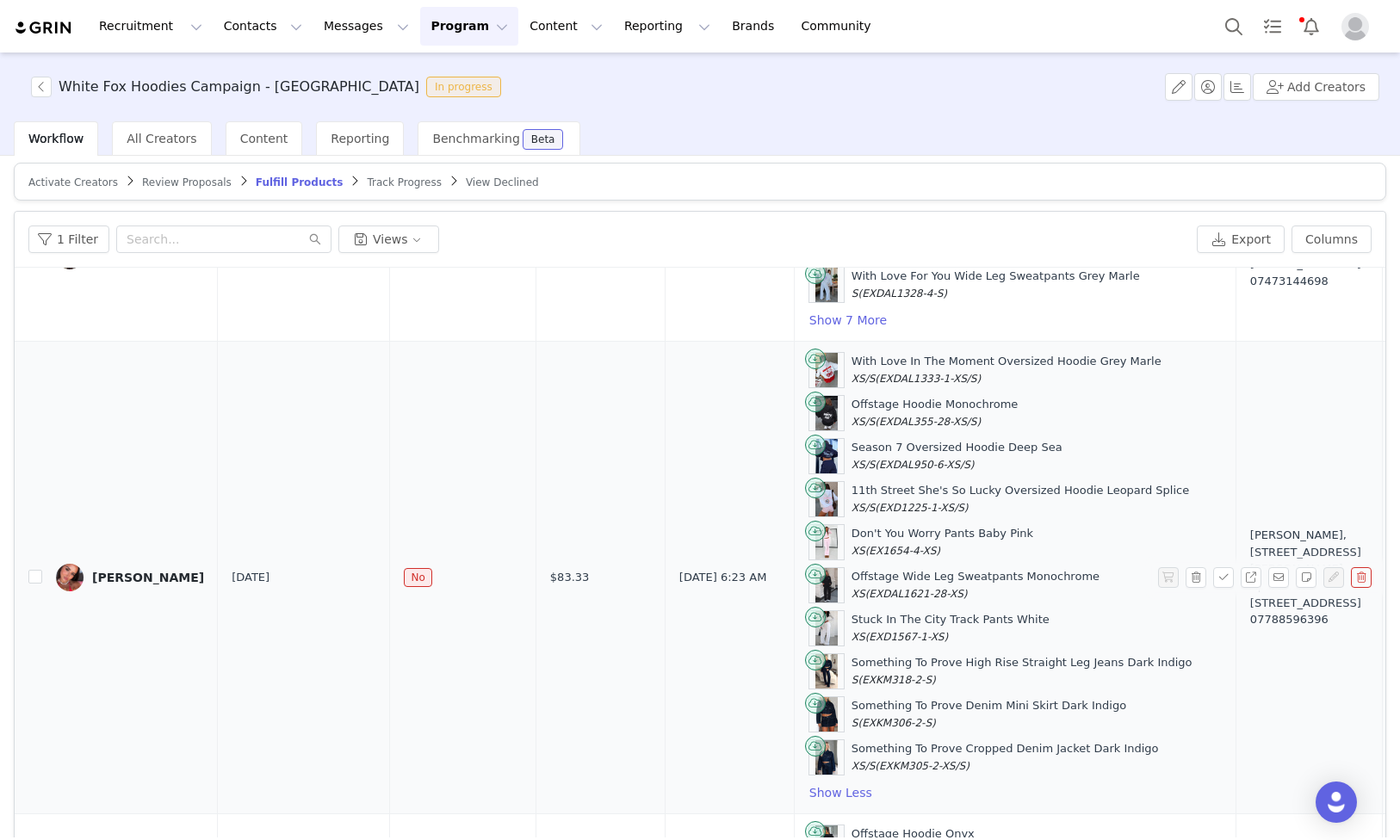
click at [457, 504] on td "No" at bounding box center [462, 578] width 146 height 473
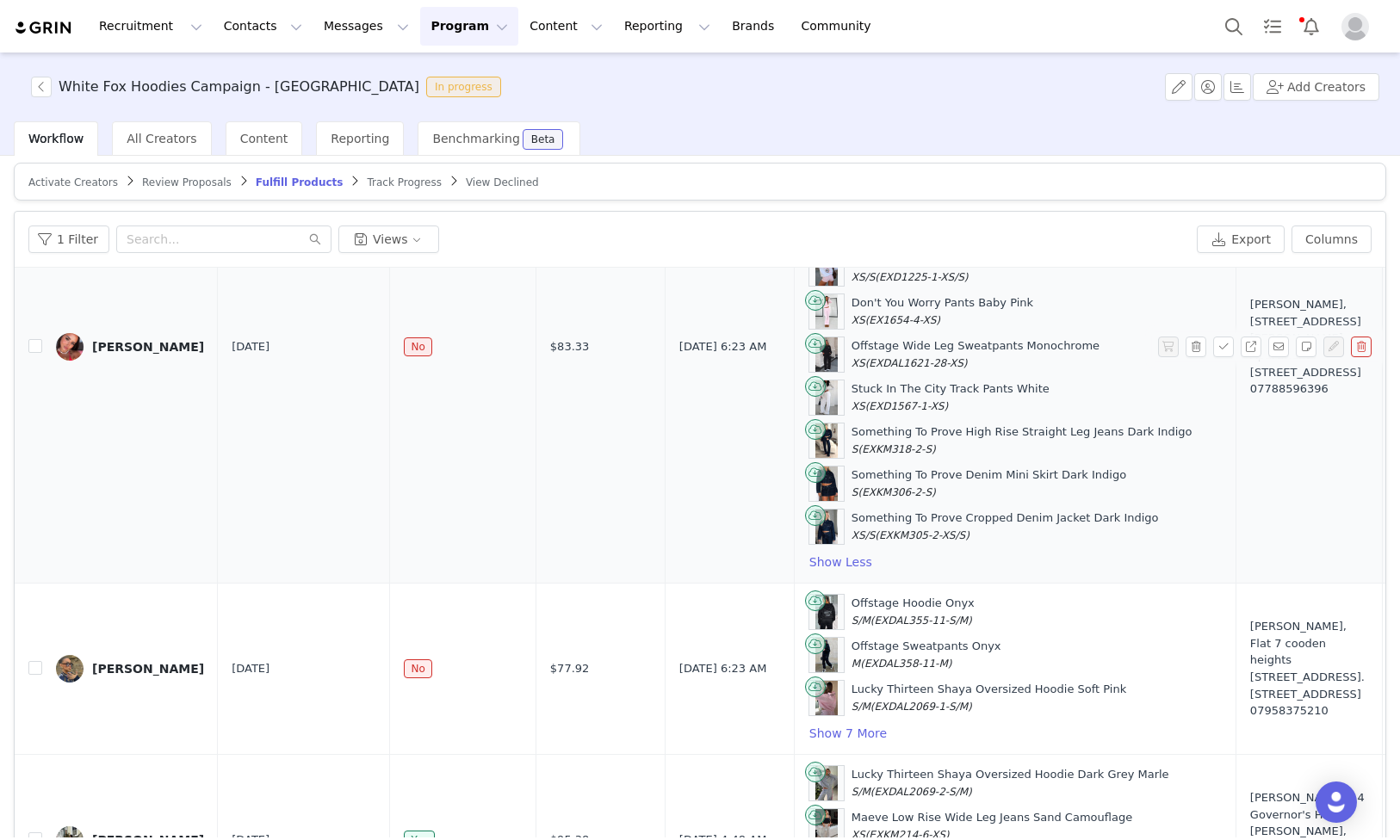
scroll to position [787, 0]
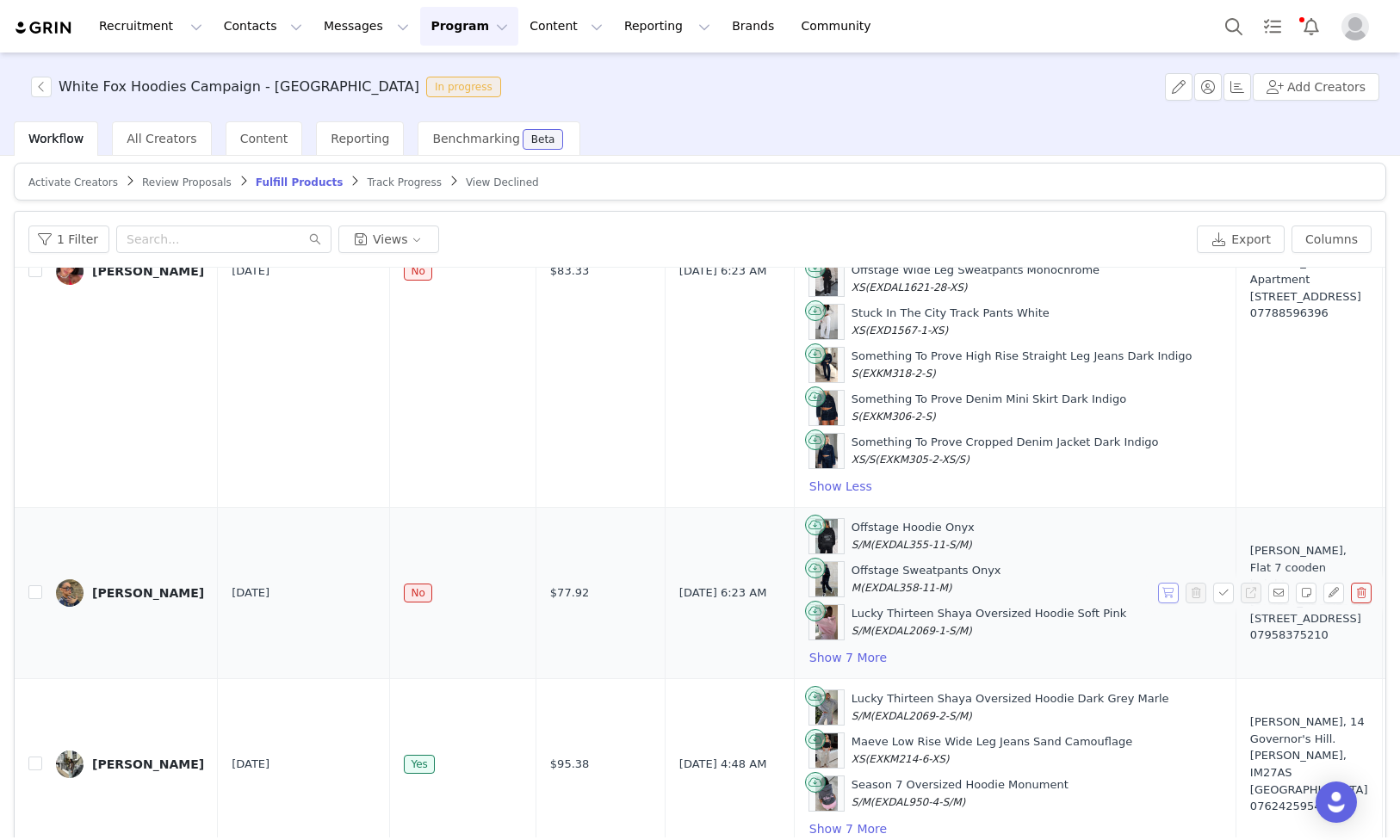
click at [1172, 590] on button "button" at bounding box center [1169, 593] width 21 height 21
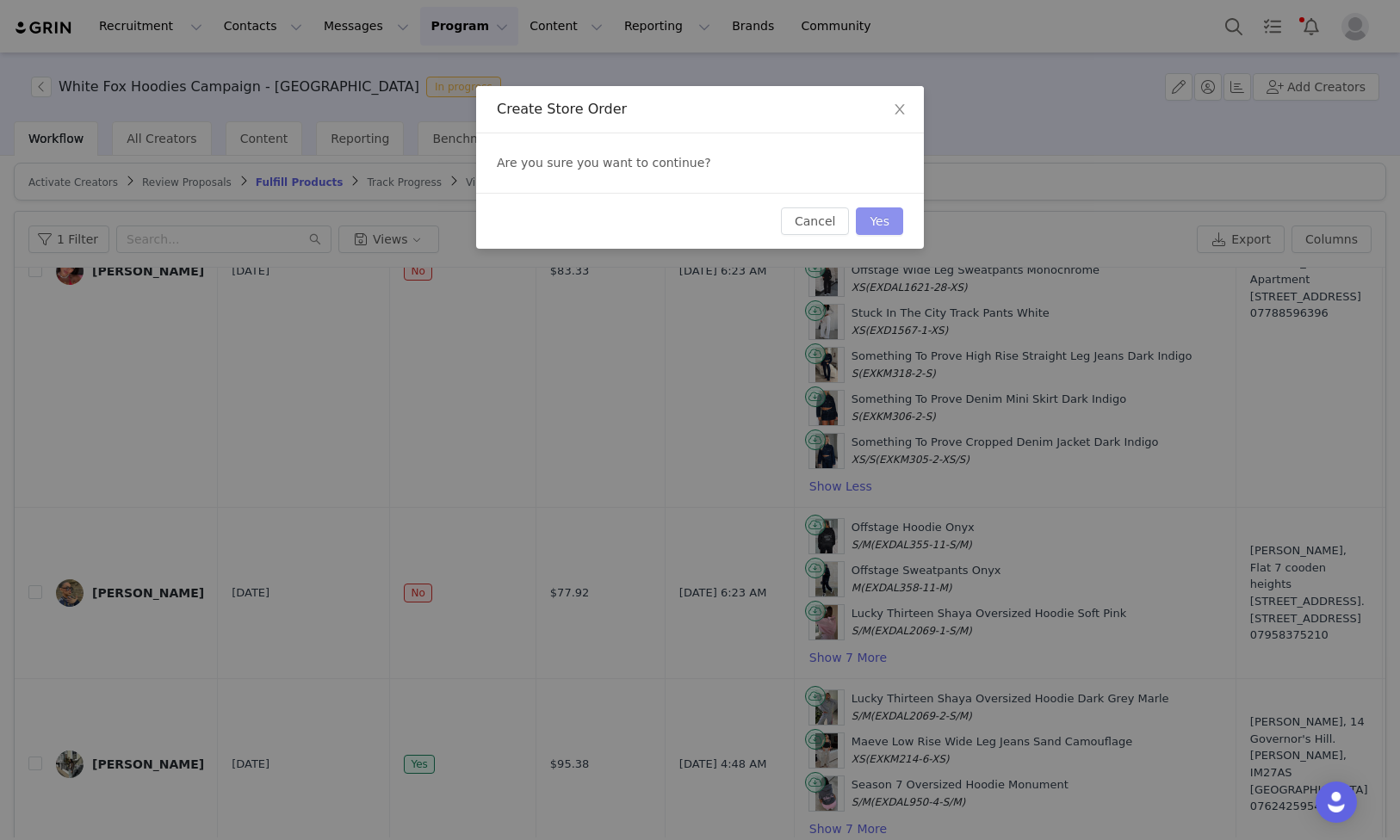
click at [880, 230] on button "Yes" at bounding box center [879, 222] width 47 height 28
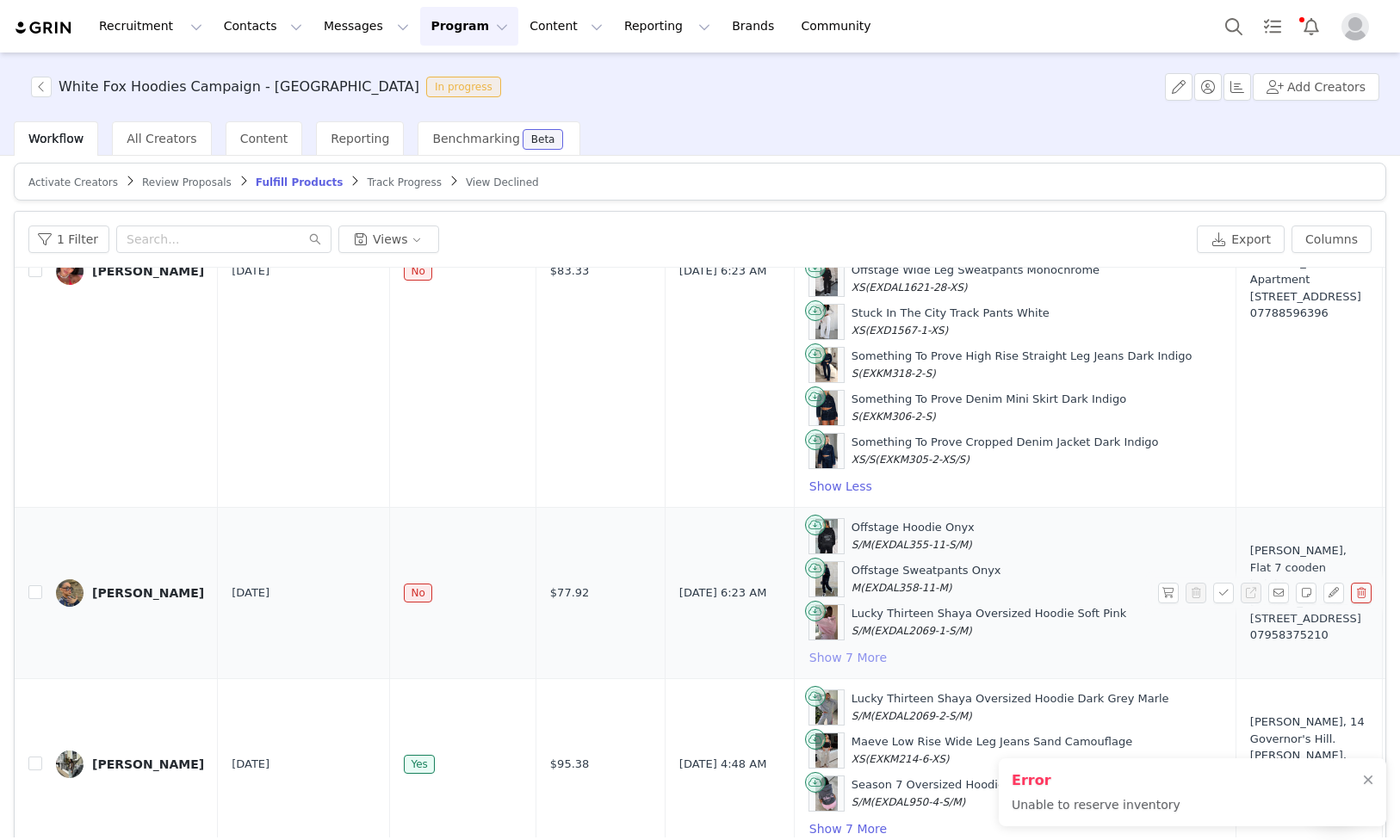
click at [814, 665] on button "Show 7 More" at bounding box center [848, 658] width 79 height 21
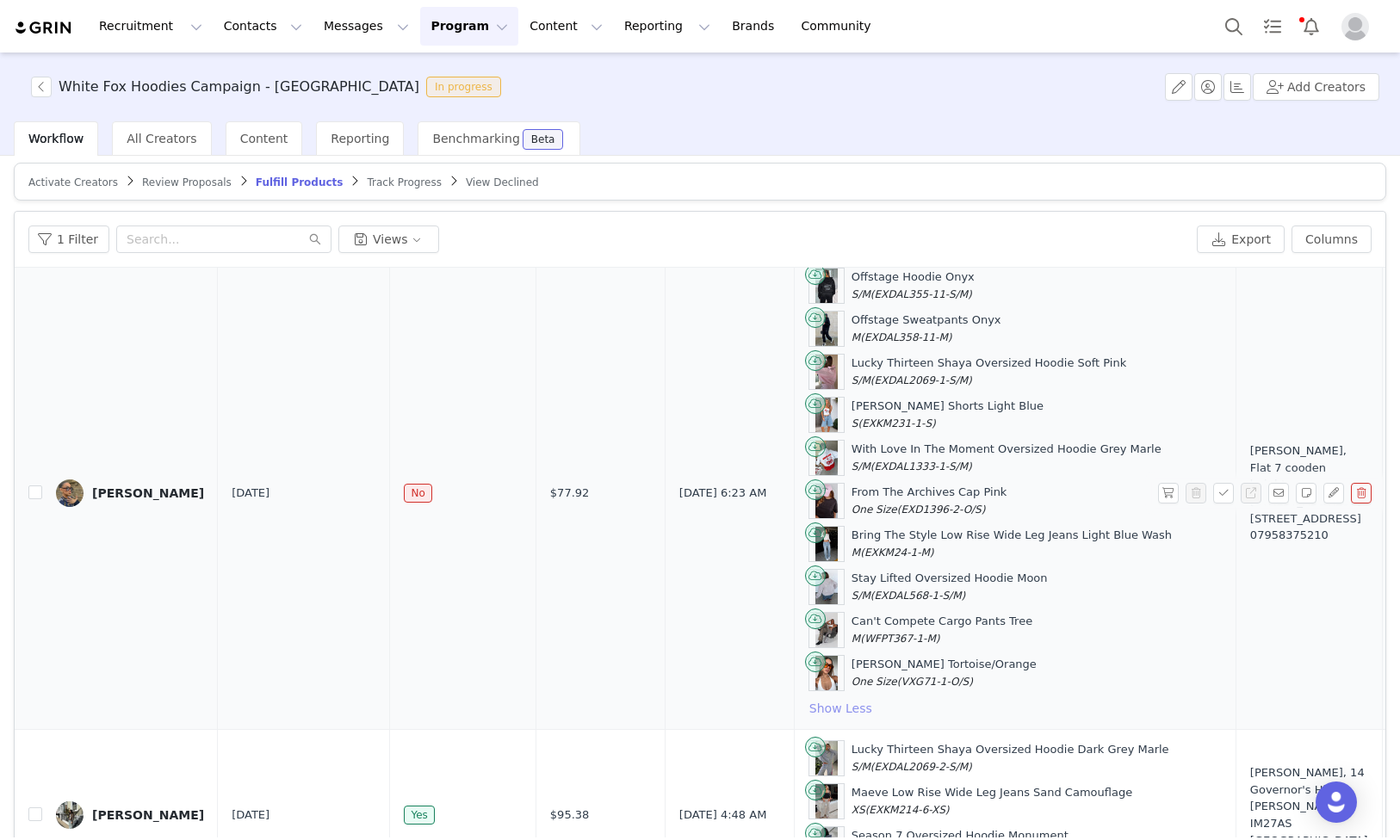
scroll to position [1032, 0]
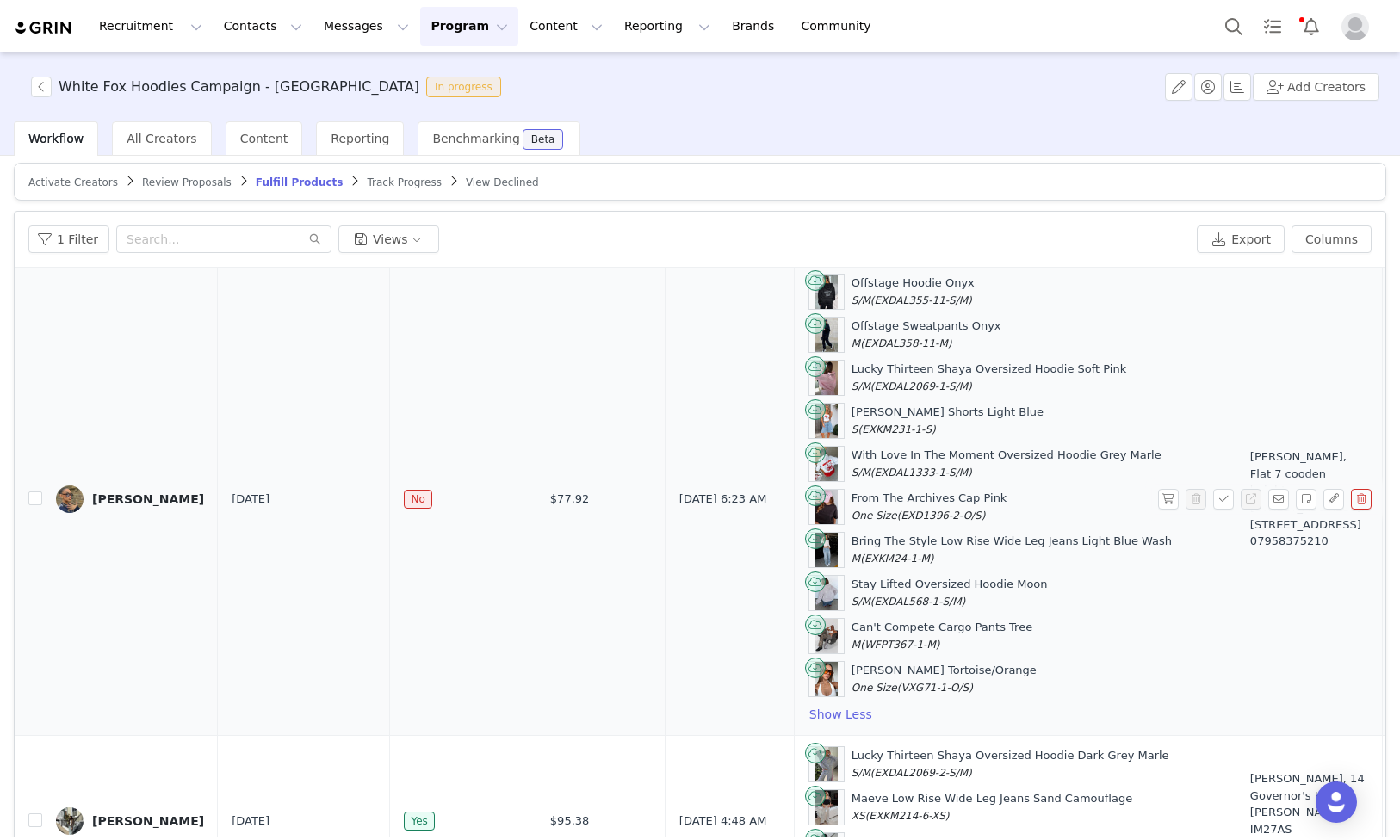
click at [851, 280] on div "Offstage Hoodie Onyx S/M (EXDAL355-11-S/M)" at bounding box center [913, 291] width 123 height 34
click at [903, 323] on div "Offstage Sweatpants Onyx M (EXDAL358-11-M)" at bounding box center [926, 334] width 150 height 34
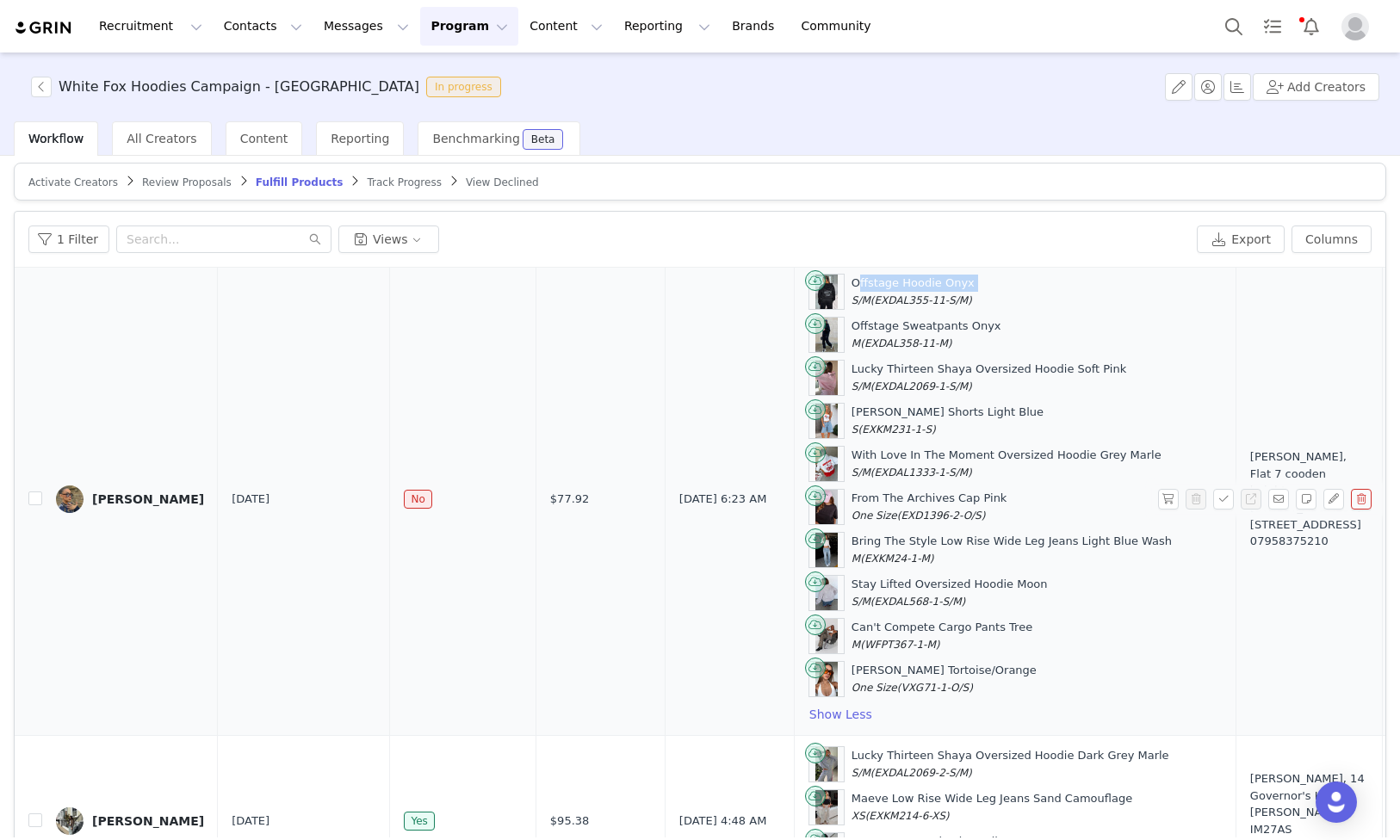
click at [903, 323] on div "Offstage Sweatpants Onyx M (EXDAL358-11-M)" at bounding box center [926, 334] width 150 height 34
click at [943, 374] on div "Lucky Thirteen Shaya Oversized Hoodie Soft Pink S/M (EXDAL2069-1-S/M)" at bounding box center [989, 377] width 274 height 34
click at [943, 373] on div "Lucky Thirteen Shaya Oversized Hoodie Soft Pink S/M (EXDAL2069-1-S/M)" at bounding box center [989, 377] width 274 height 34
drag, startPoint x: 943, startPoint y: 373, endPoint x: 131, endPoint y: 157, distance: 840.2
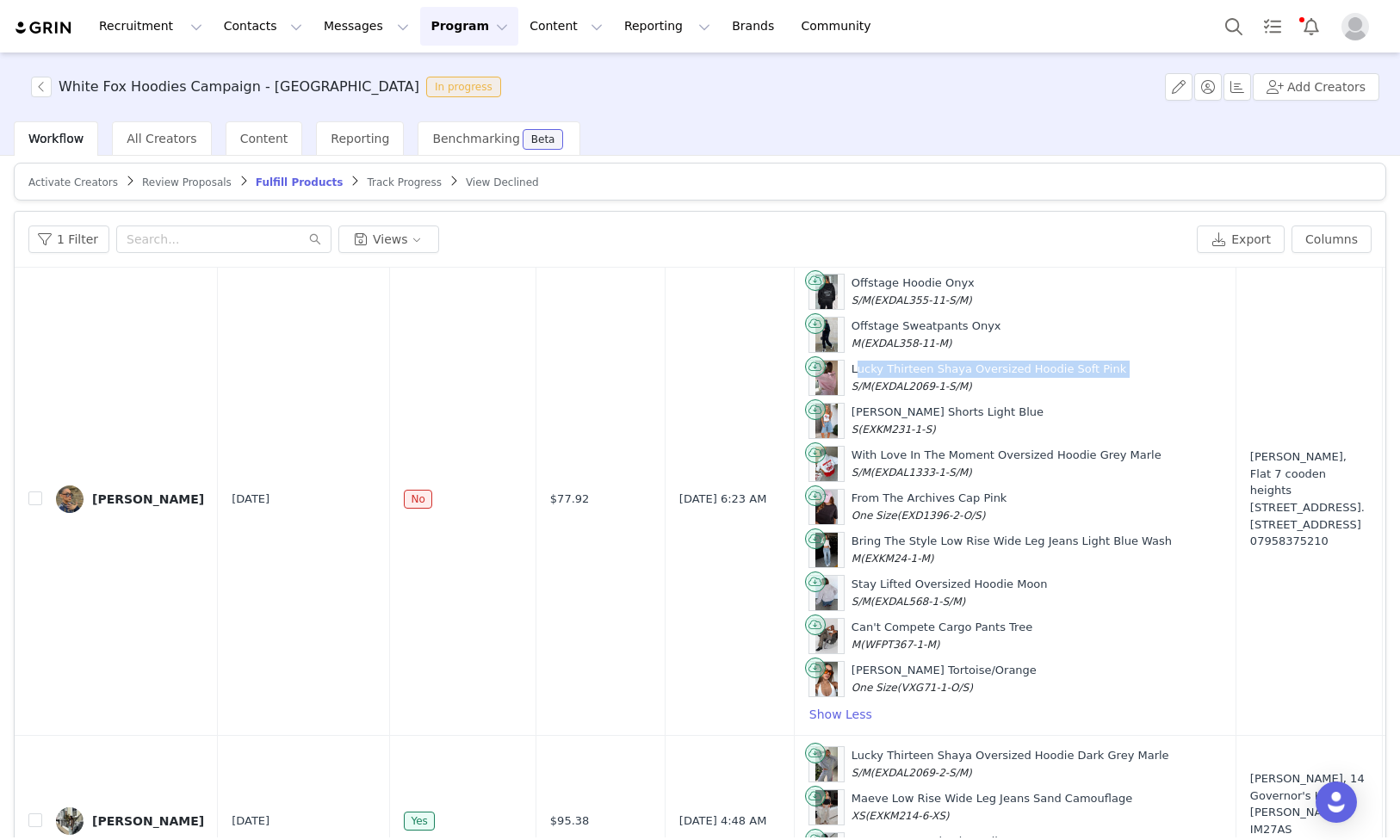
click at [943, 373] on div "Lucky Thirteen Shaya Oversized Hoodie Soft Pink S/M (EXDAL2069-1-S/M)" at bounding box center [989, 377] width 274 height 34
click at [890, 411] on div "[PERSON_NAME] Shorts Light Blue S (EXKM231-1-S)" at bounding box center [947, 420] width 192 height 34
click at [890, 411] on div "[PERSON_NAME] Shorts Light Blue S (EXKM231-1-S)" at bounding box center [947, 420] width 192 height 34
click at [886, 456] on div "With Love In The Moment Oversized Hoodie Grey Marle S/M (EXDAL1333-1-S/M)" at bounding box center [1006, 463] width 310 height 34
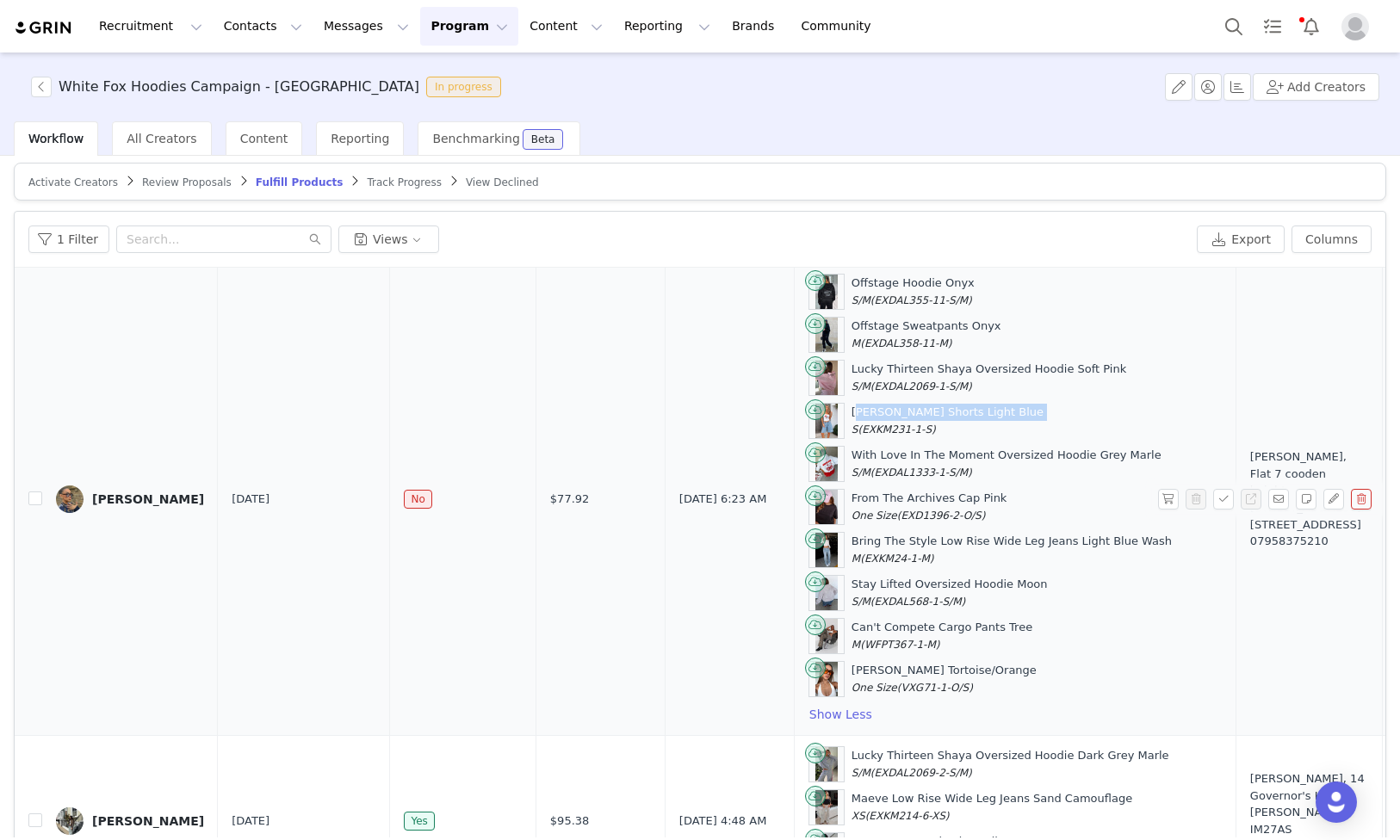
click at [886, 456] on div "With Love In The Moment Oversized Hoodie Grey Marle S/M (EXDAL1333-1-S/M)" at bounding box center [1006, 463] width 310 height 34
click at [884, 498] on div "From The Archives Cap Pink One Size (EXD1396-2-O/S)" at bounding box center [929, 506] width 156 height 34
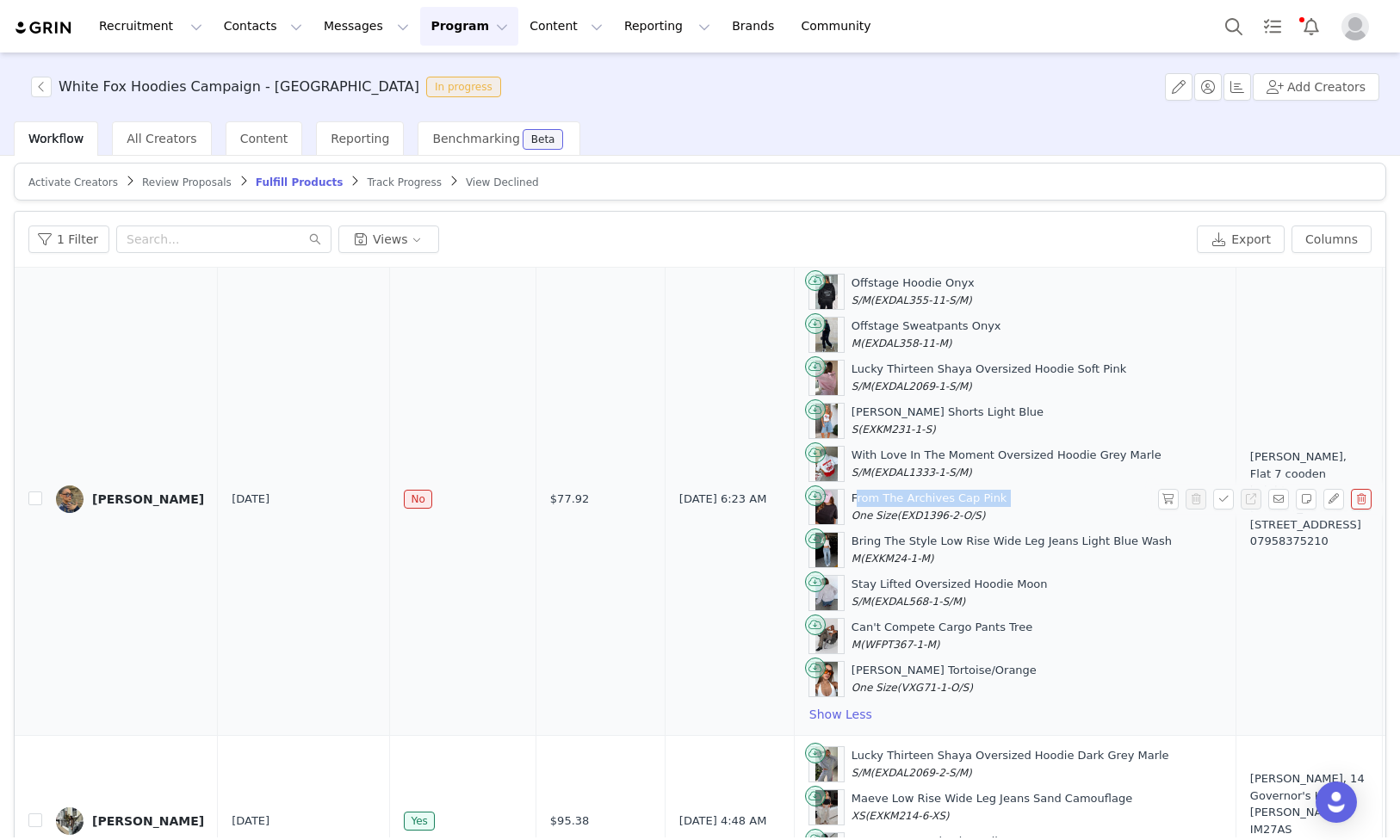
click at [875, 543] on div "Bring The Style Low Rise Wide Leg Jeans Light Blue Wash M (EXKM24-1-M)" at bounding box center [1011, 549] width 320 height 34
click at [888, 581] on div "Stay Lifted Oversized Hoodie Moon S/M (EXDAL568-1-S/M)" at bounding box center [950, 592] width 197 height 34
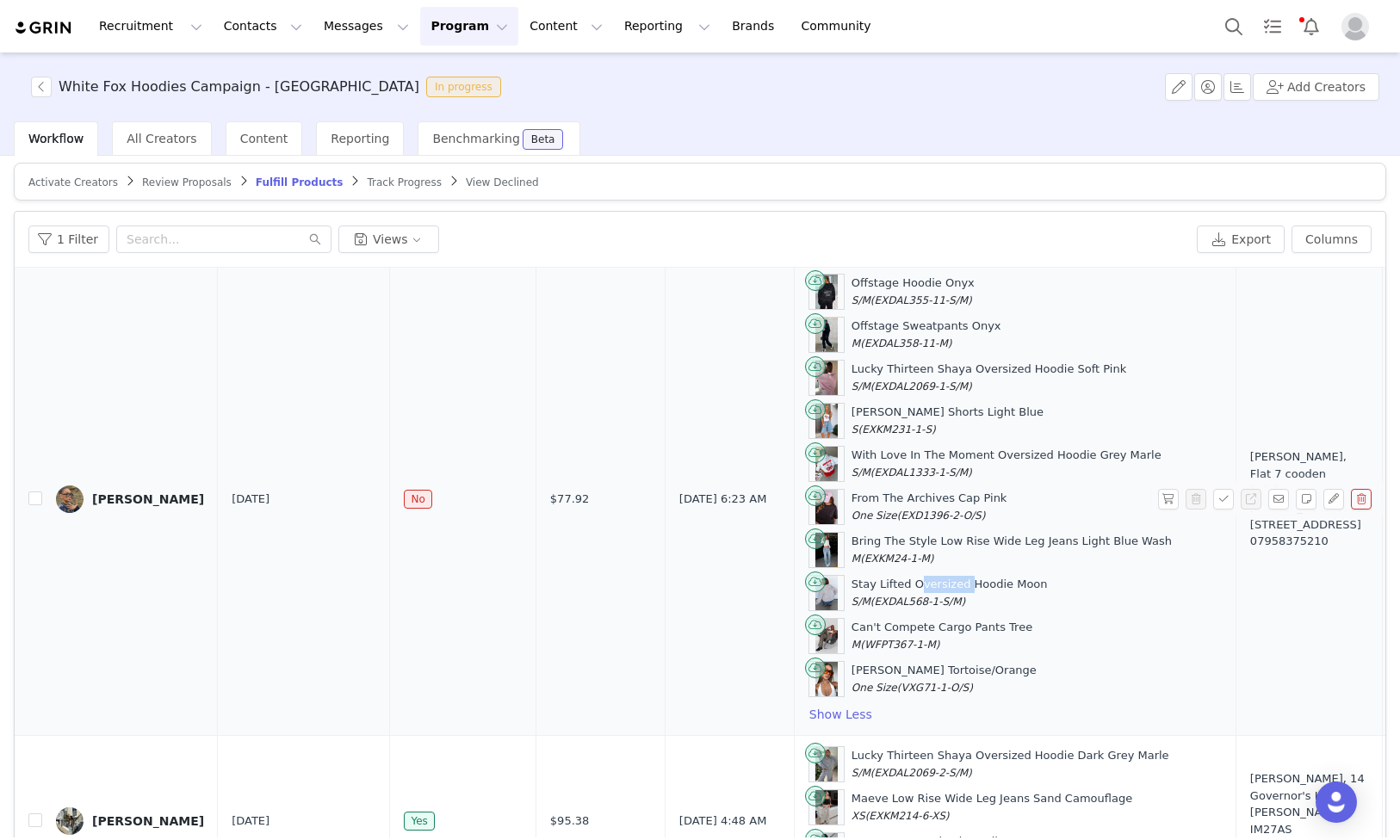
click at [888, 581] on div "Stay Lifted Oversized Hoodie Moon S/M (EXDAL568-1-S/M)" at bounding box center [950, 592] width 197 height 34
click at [885, 622] on div "Can't Compete Cargo Pants Tree M (WFPT367-1-M)" at bounding box center [942, 636] width 181 height 34
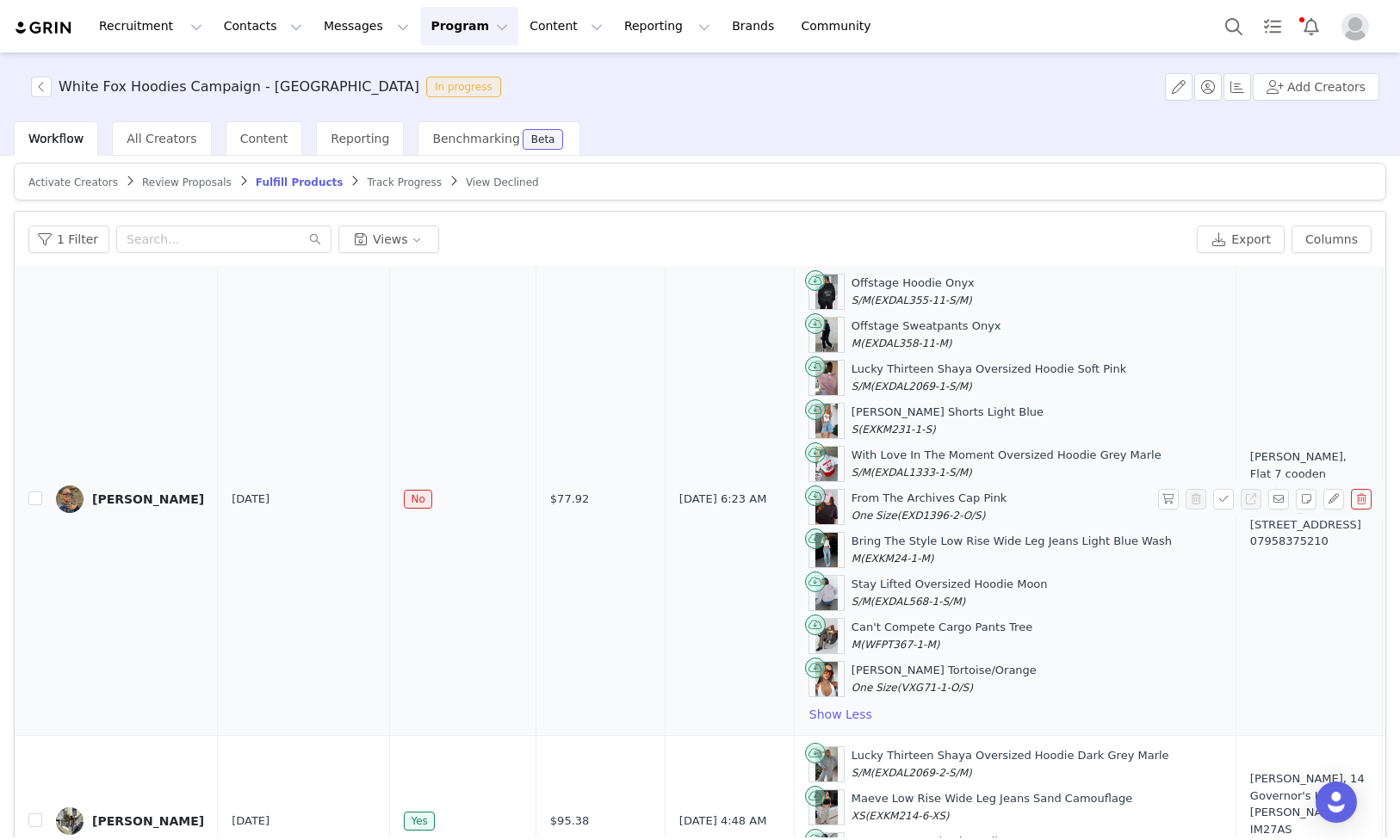
click at [869, 671] on div "[PERSON_NAME] Tortoise/Orange One Size (VXG71-1-O/S)" at bounding box center [944, 679] width 185 height 34
click at [853, 623] on div "Can't Compete Cargo Pants Tree M (WFPT367-1-M)" at bounding box center [942, 636] width 181 height 34
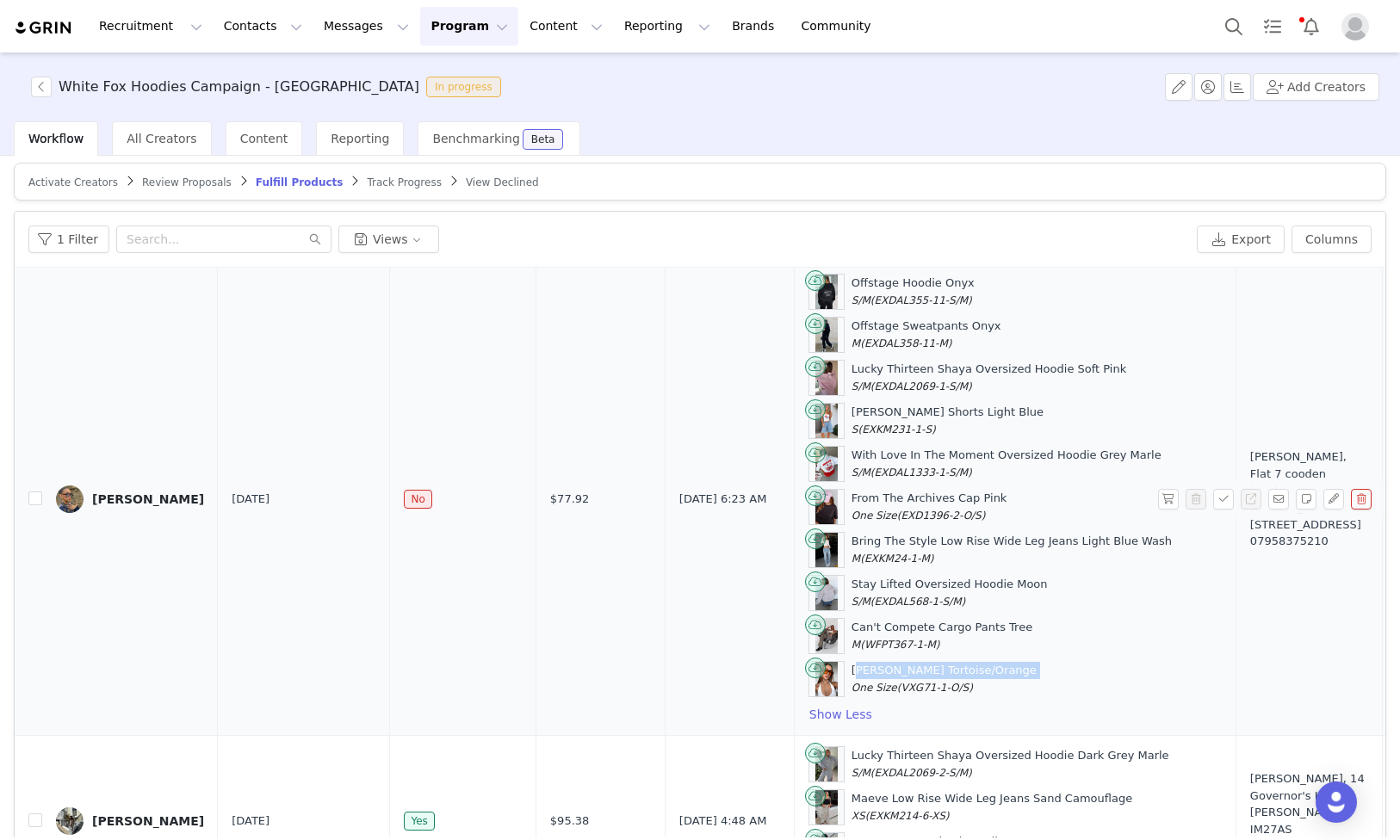
click at [853, 623] on div "Can't Compete Cargo Pants Tree M (WFPT367-1-M)" at bounding box center [942, 636] width 181 height 34
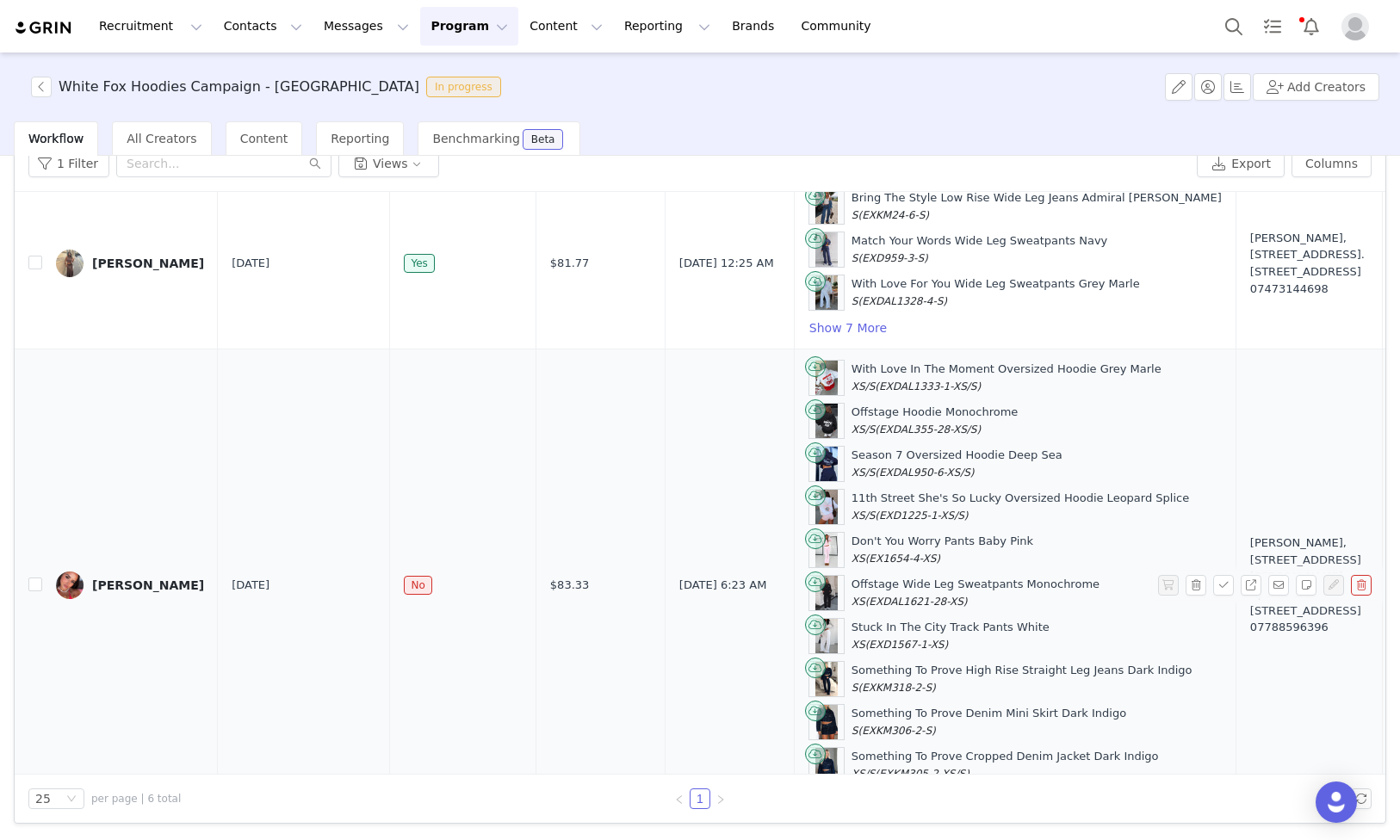
scroll to position [459, 0]
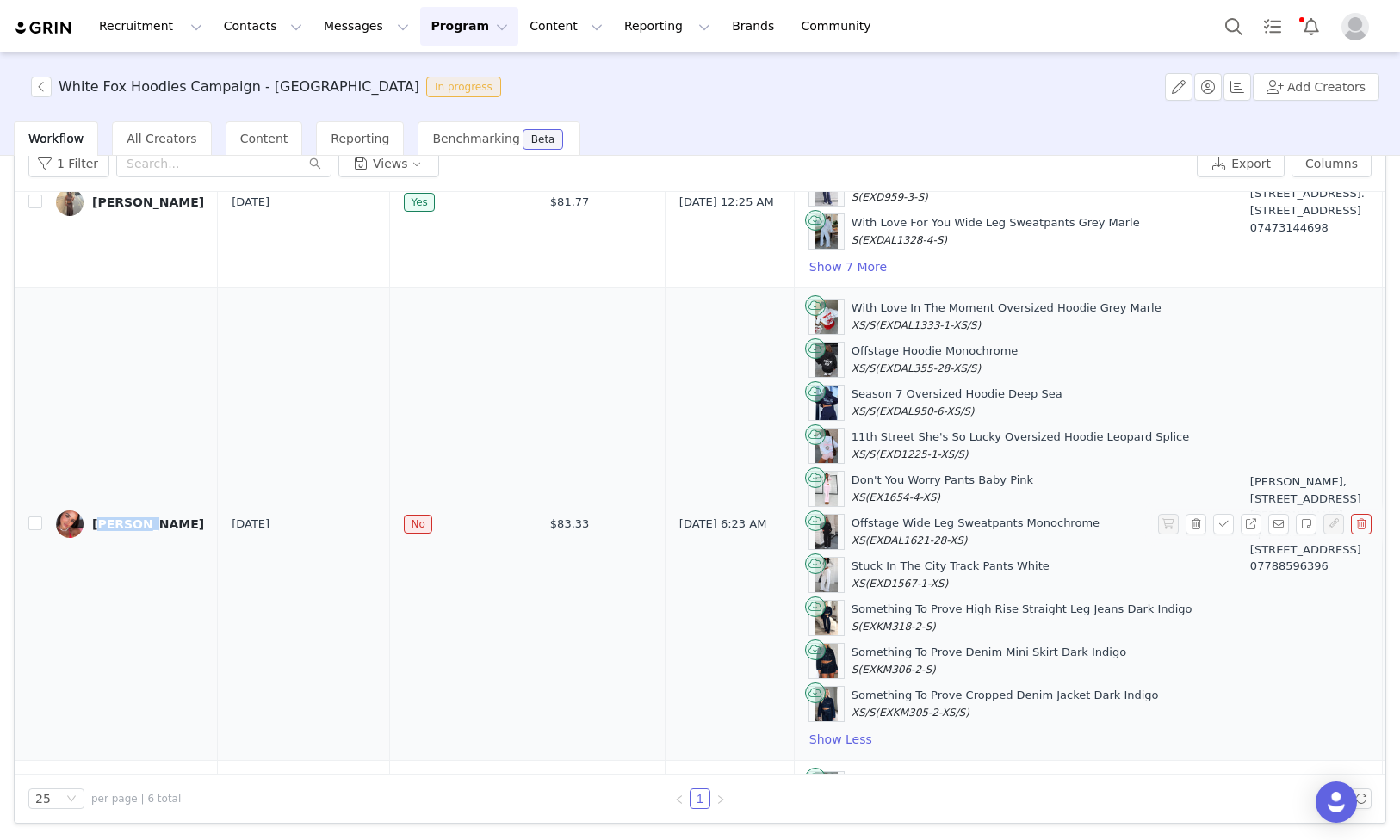
drag, startPoint x: 94, startPoint y: 507, endPoint x: 199, endPoint y: 505, distance: 105.0
click at [148, 522] on td "[PERSON_NAME]" at bounding box center [130, 524] width 176 height 473
click at [550, 520] on span "$83.33" at bounding box center [570, 524] width 40 height 17
click at [556, 526] on td "$83.33" at bounding box center [600, 524] width 129 height 473
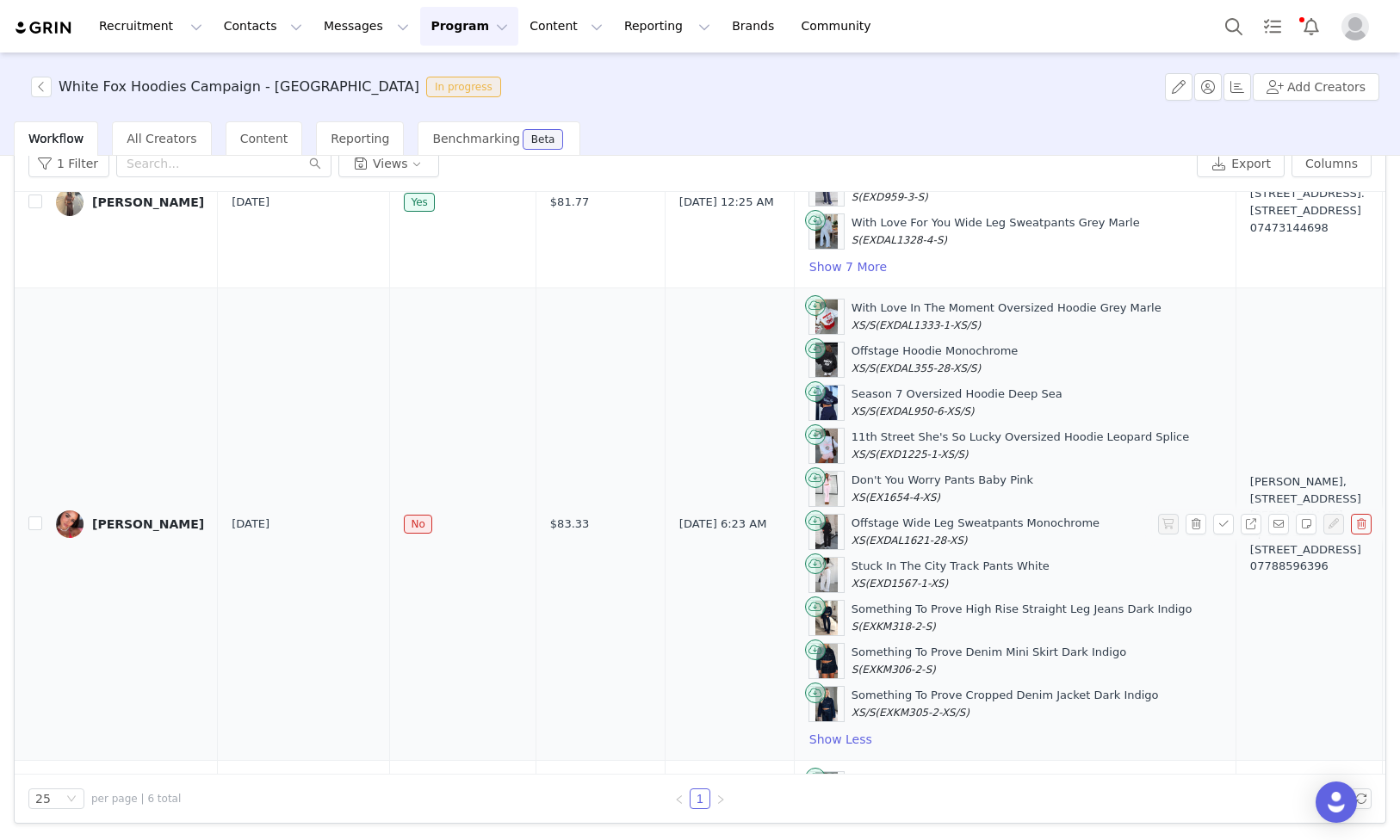
click at [550, 524] on span "$83.33" at bounding box center [570, 524] width 40 height 17
drag, startPoint x: 525, startPoint y: 527, endPoint x: 510, endPoint y: 527, distance: 15.0
click at [536, 527] on td "$83.33" at bounding box center [600, 524] width 129 height 473
click at [230, 164] on input "text" at bounding box center [224, 164] width 216 height 28
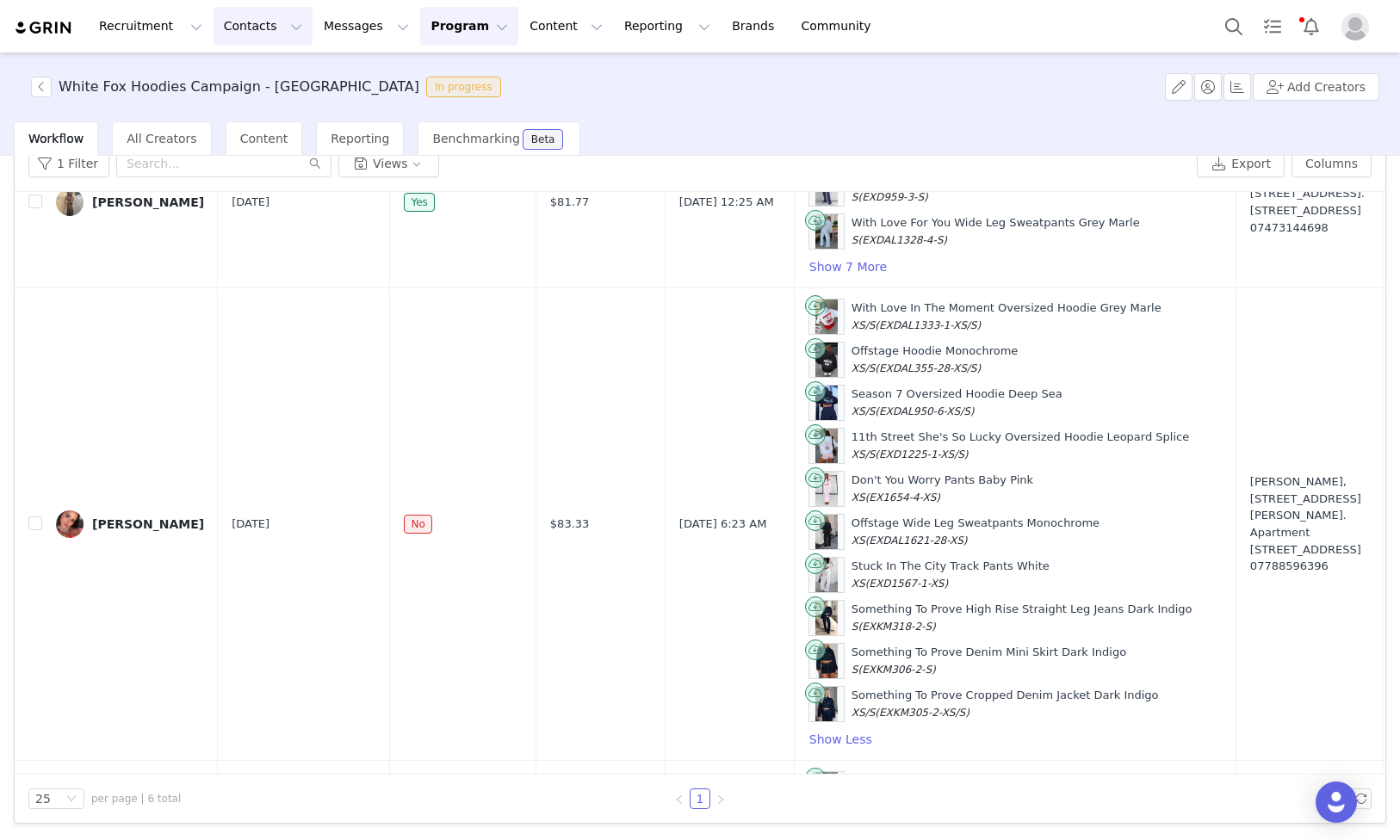
click at [224, 32] on button "Contacts Contacts" at bounding box center [263, 26] width 99 height 39
click at [283, 72] on div "Creators" at bounding box center [270, 76] width 116 height 18
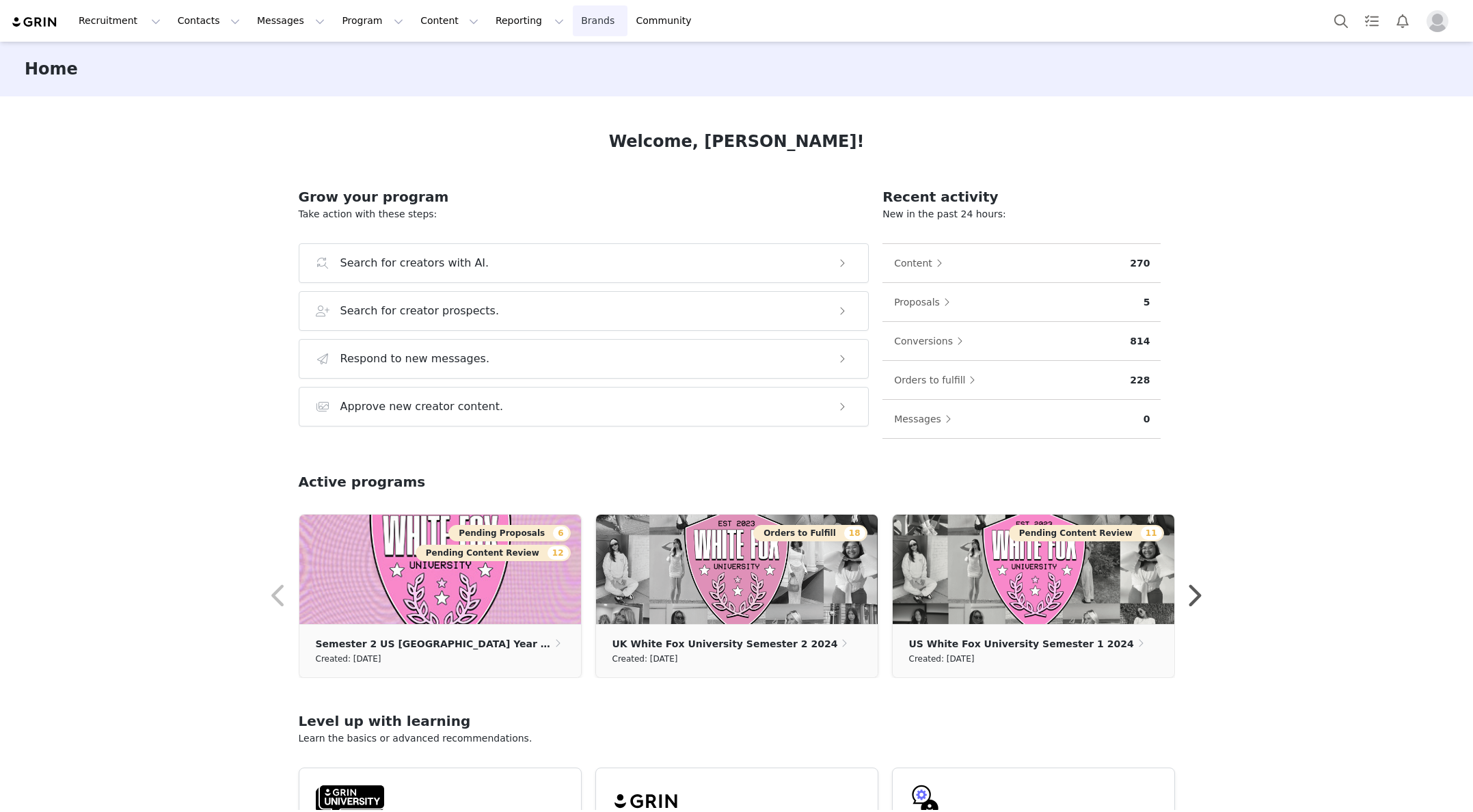
click at [573, 29] on link "Brands Brands" at bounding box center [600, 21] width 54 height 31
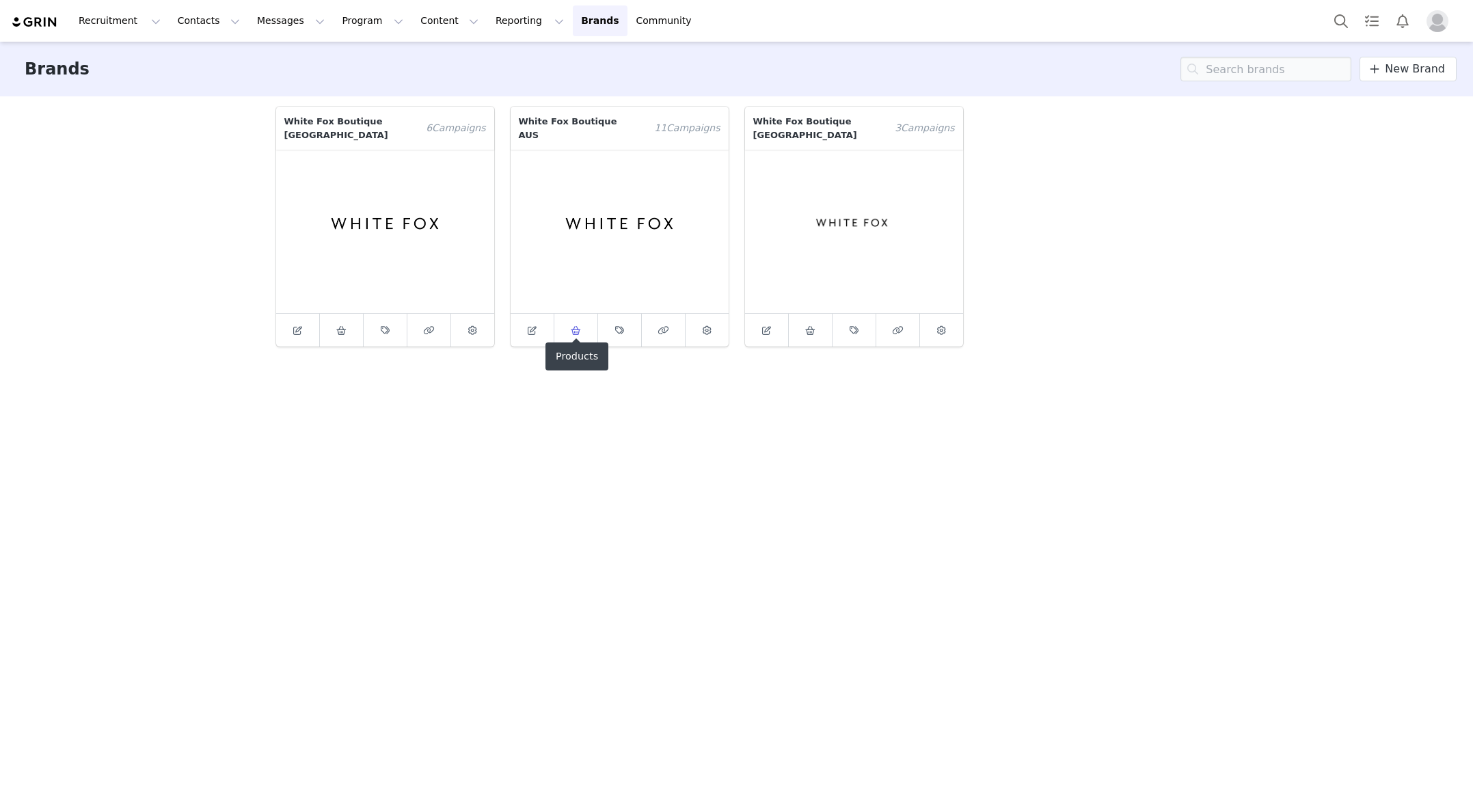
click at [575, 326] on icon at bounding box center [576, 330] width 10 height 9
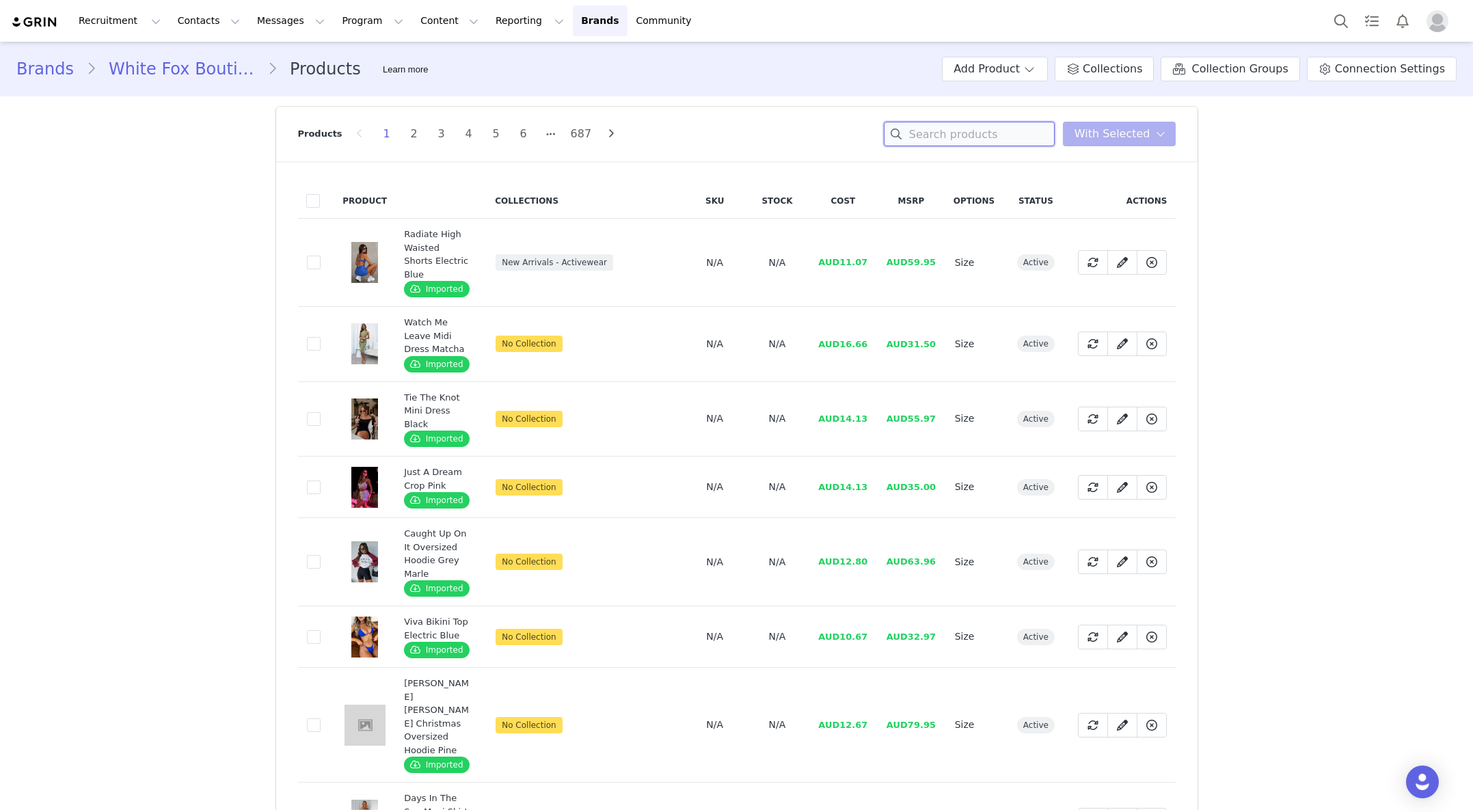
click at [935, 135] on input at bounding box center [970, 134] width 171 height 25
paste input "Season 7 Oversized Hoodie Deep Sea"
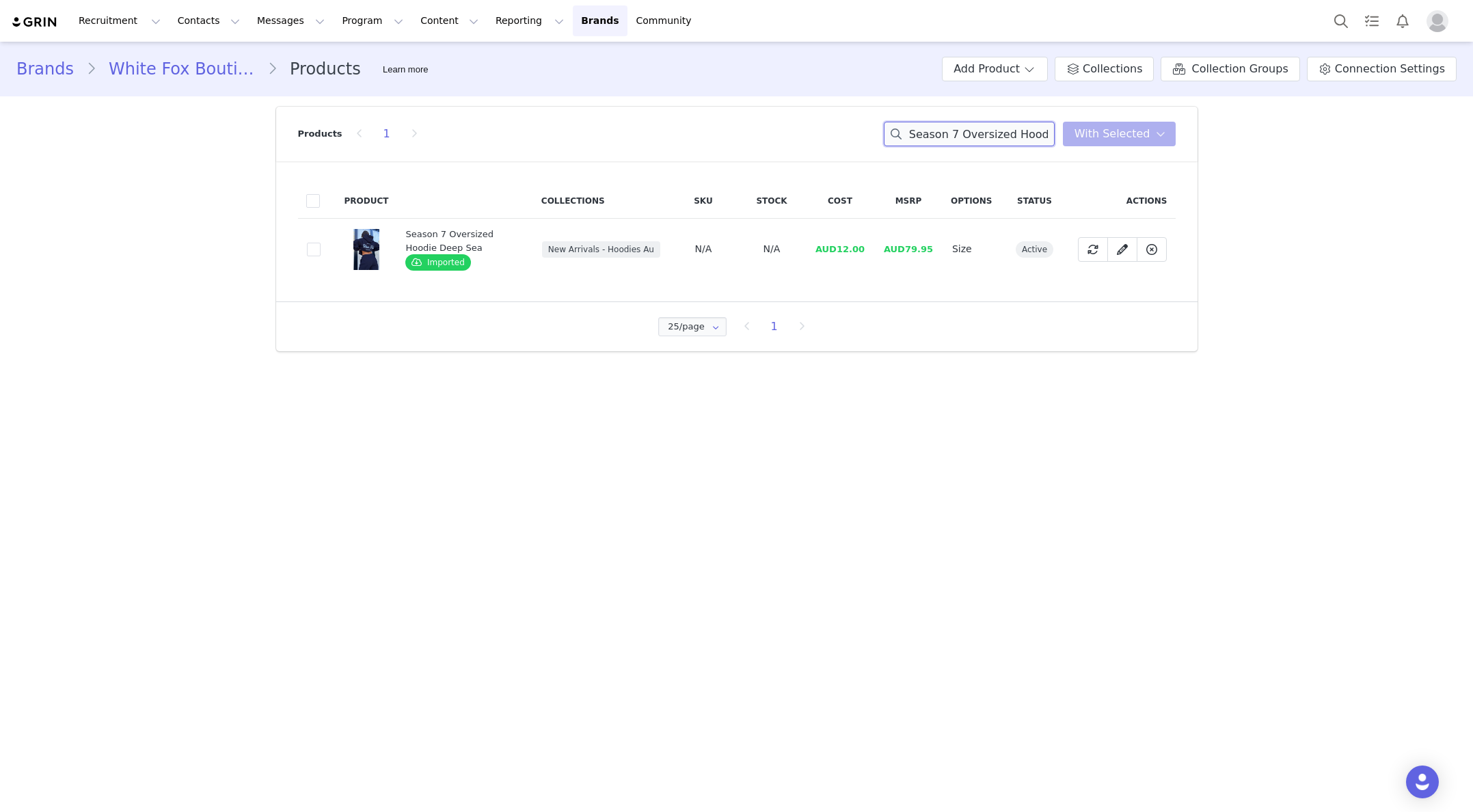
click at [1000, 129] on input "Season 7 Oversized Hoodie Deep Sea" at bounding box center [970, 134] width 171 height 25
paste input "11th Street She's So Lucky Oversized Hoodie Leopard Splice"
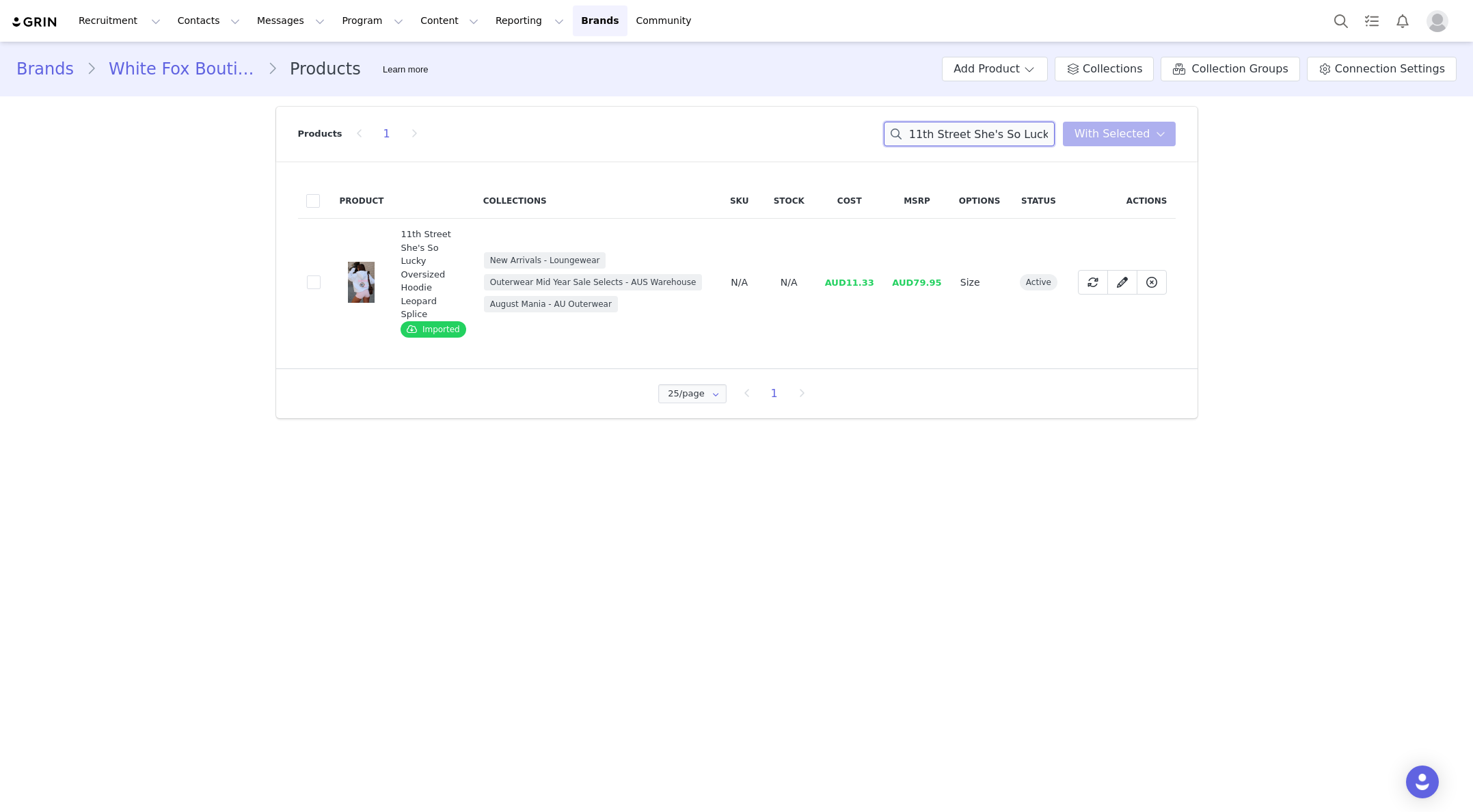
click at [940, 135] on input "11th Street She's So Lucky Oversized Hoodie Leopard Splice" at bounding box center [970, 134] width 171 height 25
paste input "Era 8 Oversized Hoodie Mooncak"
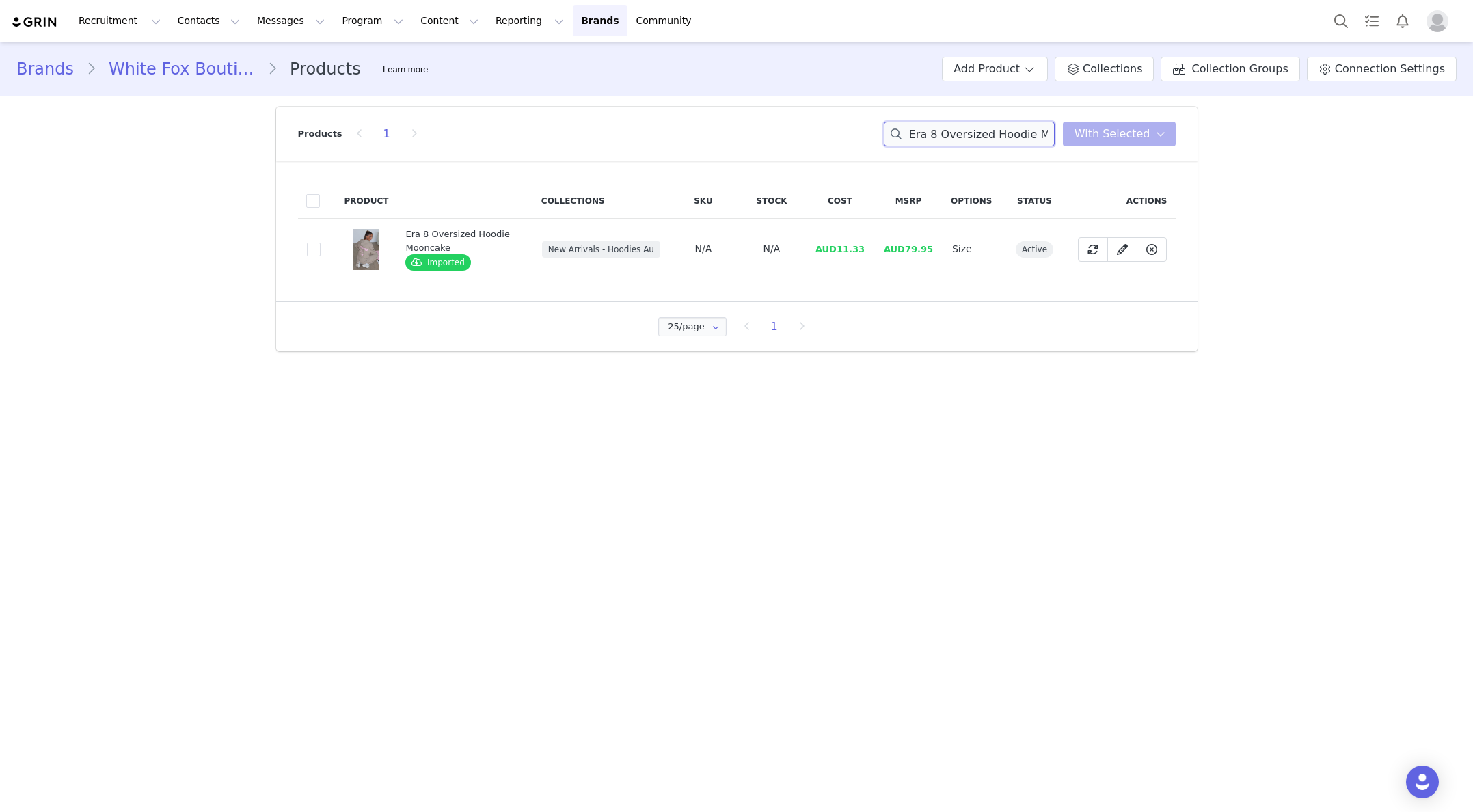
click at [955, 138] on input "Era 8 Oversized Hoodie Mooncake" at bounding box center [970, 134] width 171 height 25
paste input "Offstage Hoodie Posy Pink"
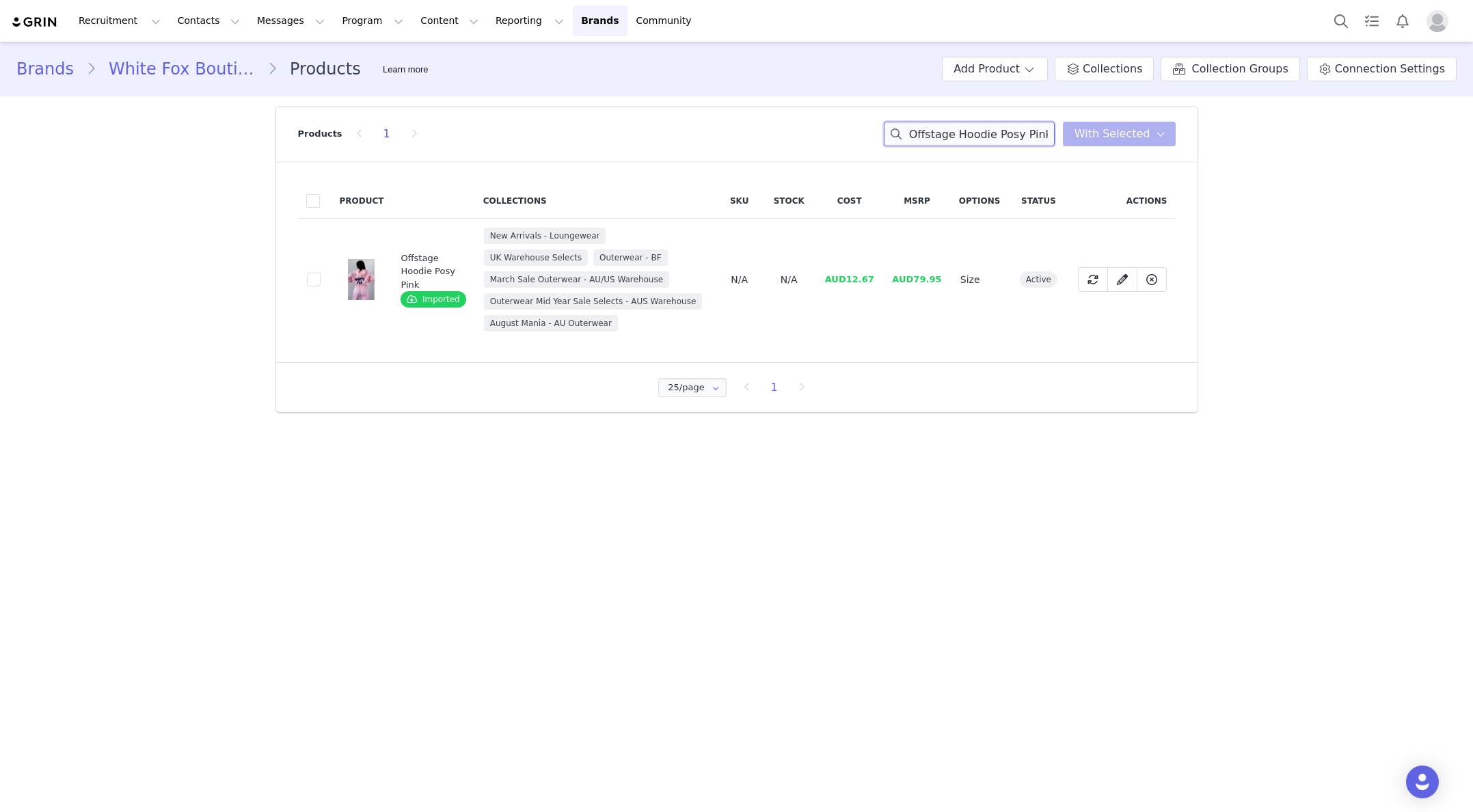
click at [950, 135] on input "Offstage Hoodie Posy Pink" at bounding box center [970, 134] width 171 height 25
paste input "With Love Always Oversized Hoodie Navy"
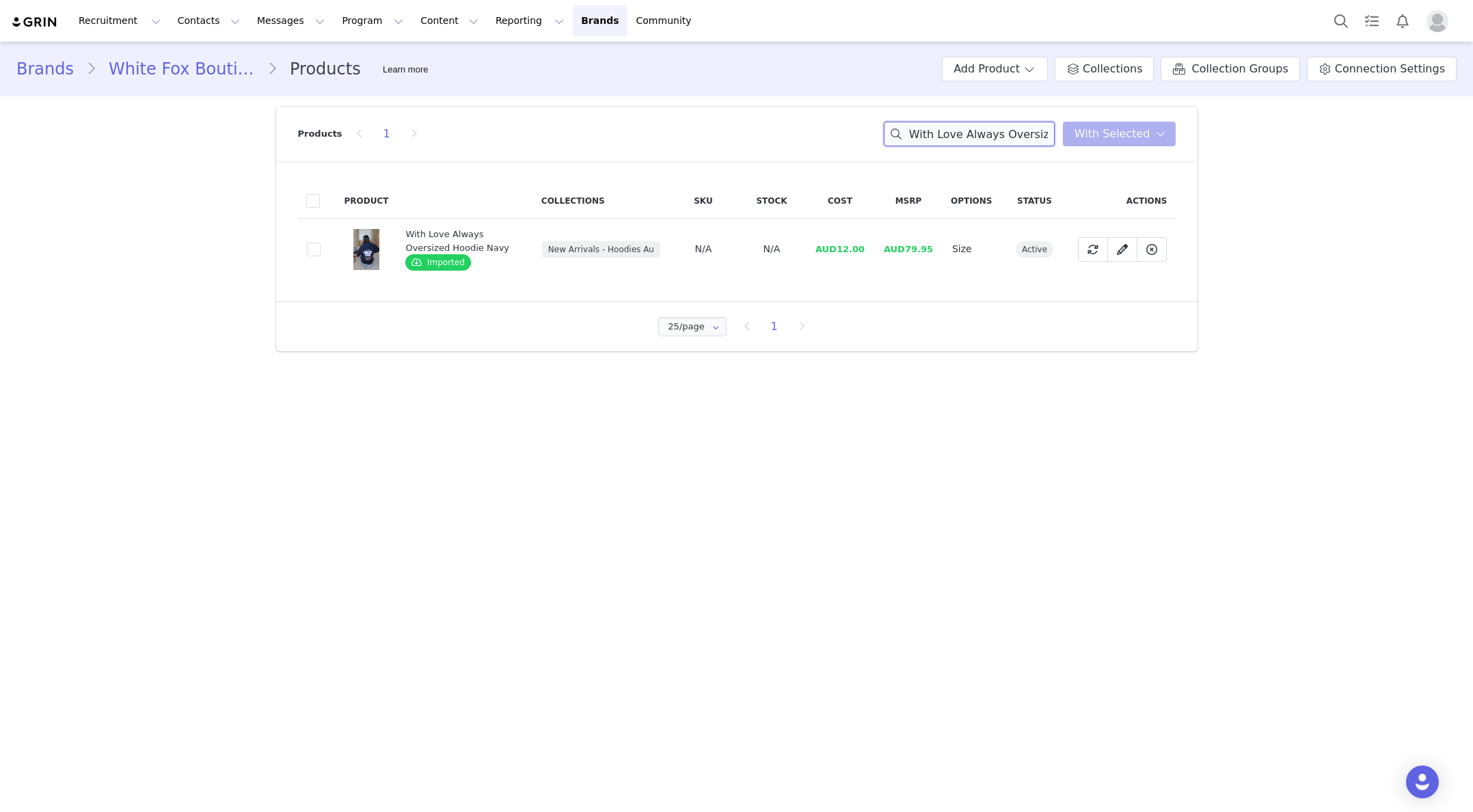
click at [978, 137] on input "With Love Always Oversized Hoodie Navy" at bounding box center [970, 134] width 171 height 25
paste input "With Love In The Moment Oversized Hoodie Grey Marle"
click at [978, 137] on input "With Love AlWith Love In The Moment Oversized Hoodie Grey Marleways Oversized H…" at bounding box center [970, 134] width 171 height 25
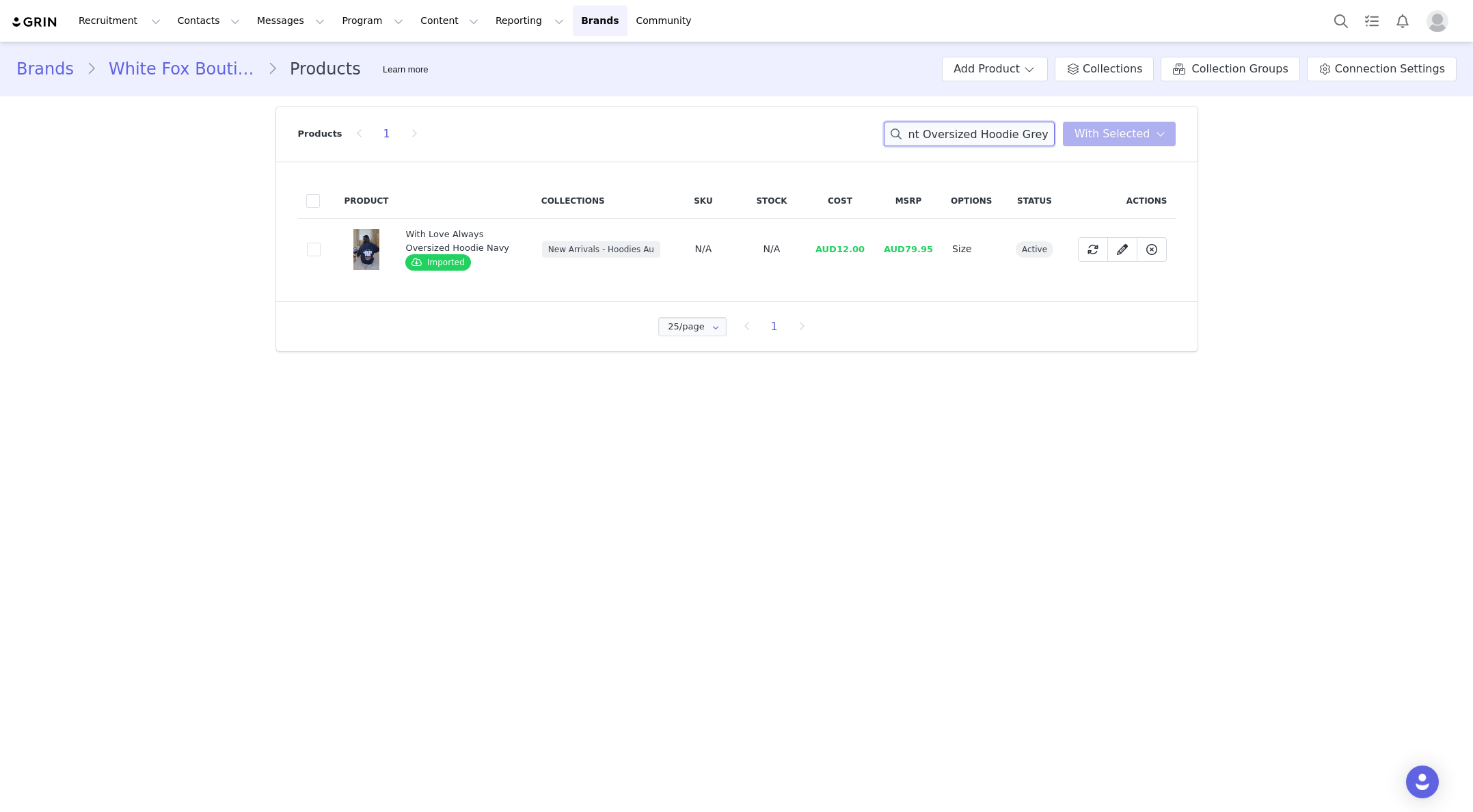
click at [978, 137] on input "With Love AlWith Love In The Moment Oversized Hoodie Grey Marleways Oversized H…" at bounding box center [970, 134] width 171 height 25
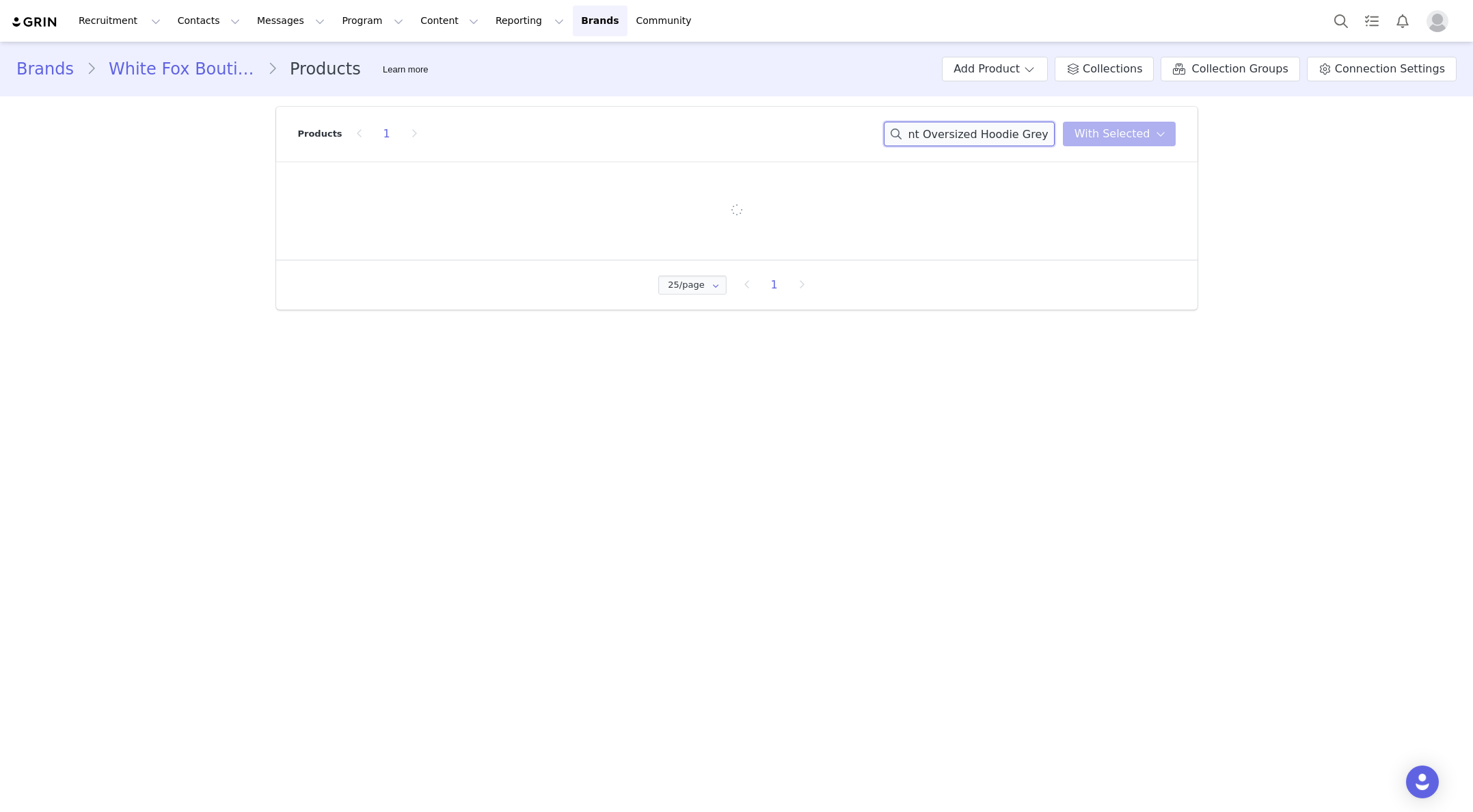
click at [978, 137] on input "With Love AlWith Love In The Moment Oversized Hoodie Grey Marleways Oversized H…" at bounding box center [970, 134] width 171 height 25
paste input "In The Moment Oversized Hoodie Grey Marle"
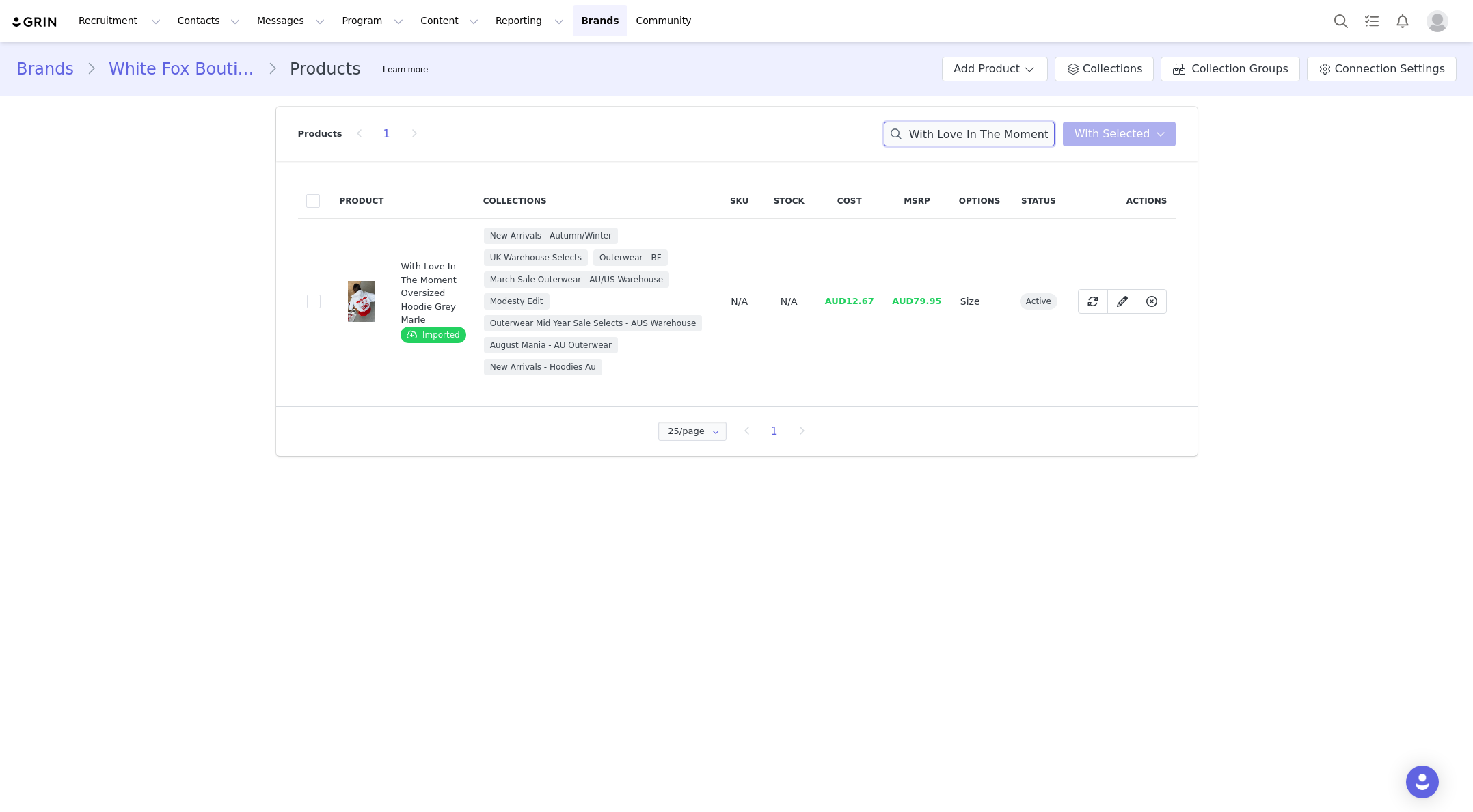
click at [955, 131] on input "With Love In The Moment Oversized Hoodie Grey Marle" at bounding box center [970, 134] width 171 height 25
paste input "Season 7 Oversized Hoodie Monument XS/S"
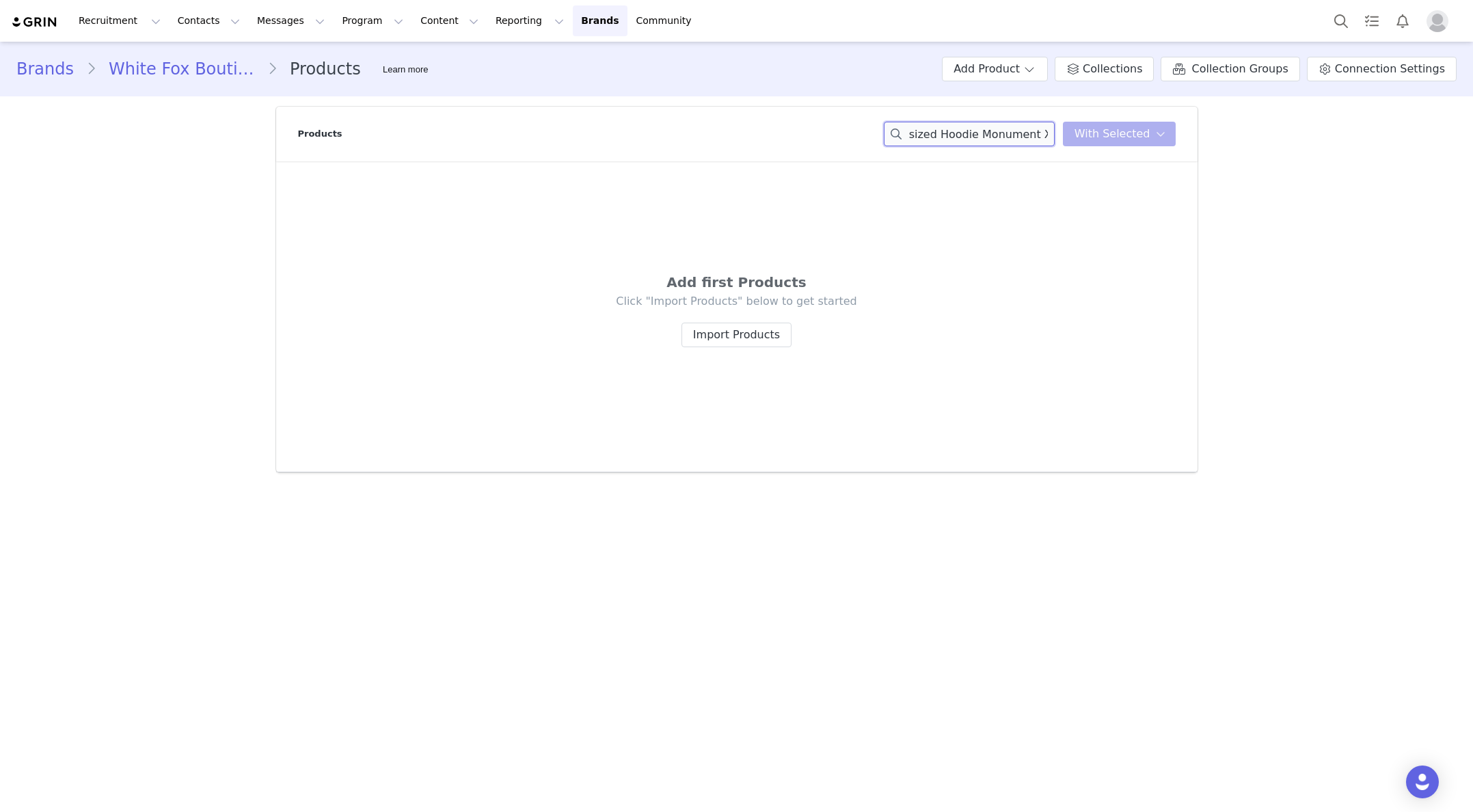
click at [1085, 131] on div "Season 7 Oversized Hoodie Monument XS/S You have 0 product s selected Add to Co…" at bounding box center [1030, 134] width 292 height 25
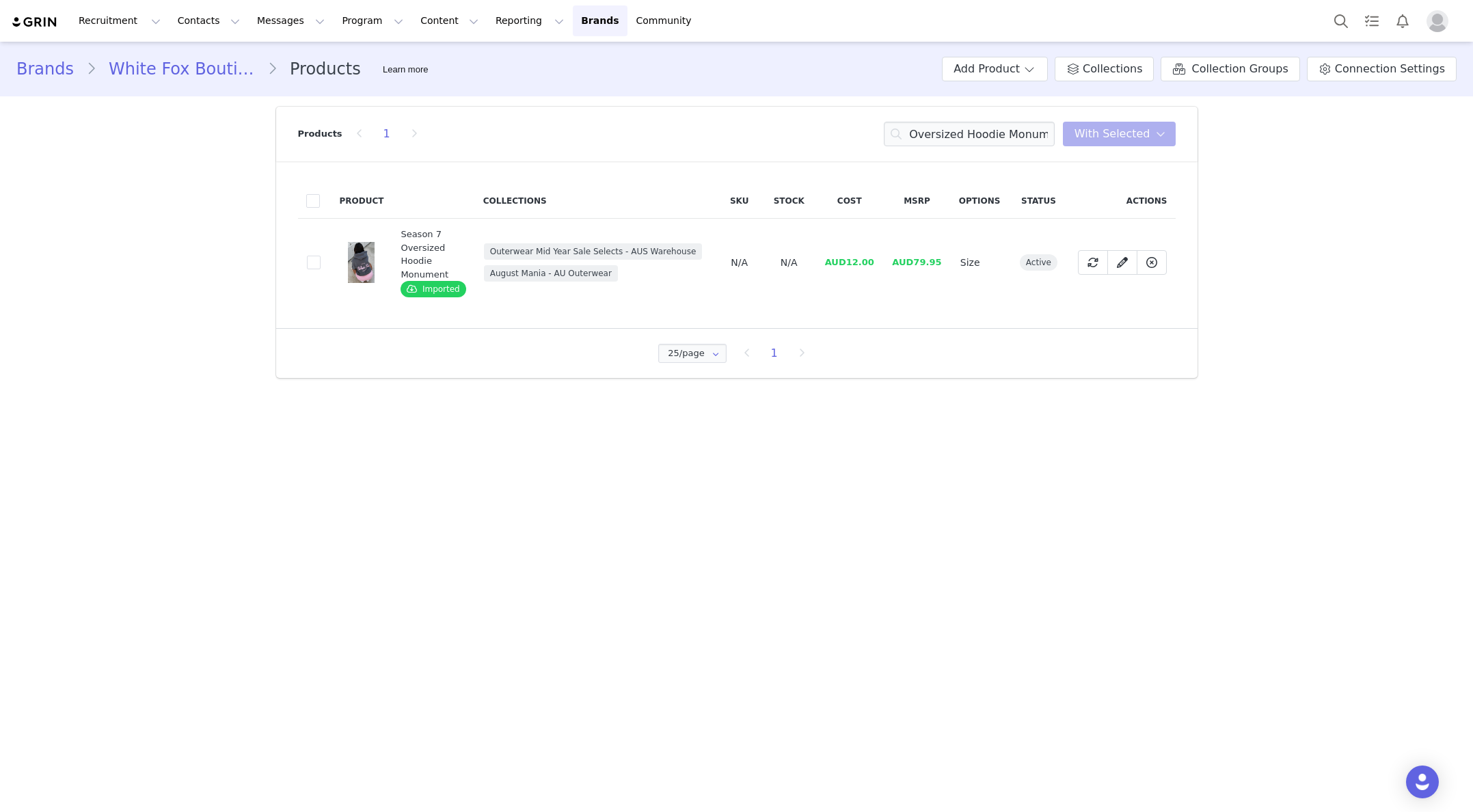
scroll to position [0, 0]
click at [1005, 142] on input "Season 7 Oversized Hoodie Monument" at bounding box center [970, 134] width 171 height 25
paste input "tay Lifted Oversized Hoodie Dark Green"
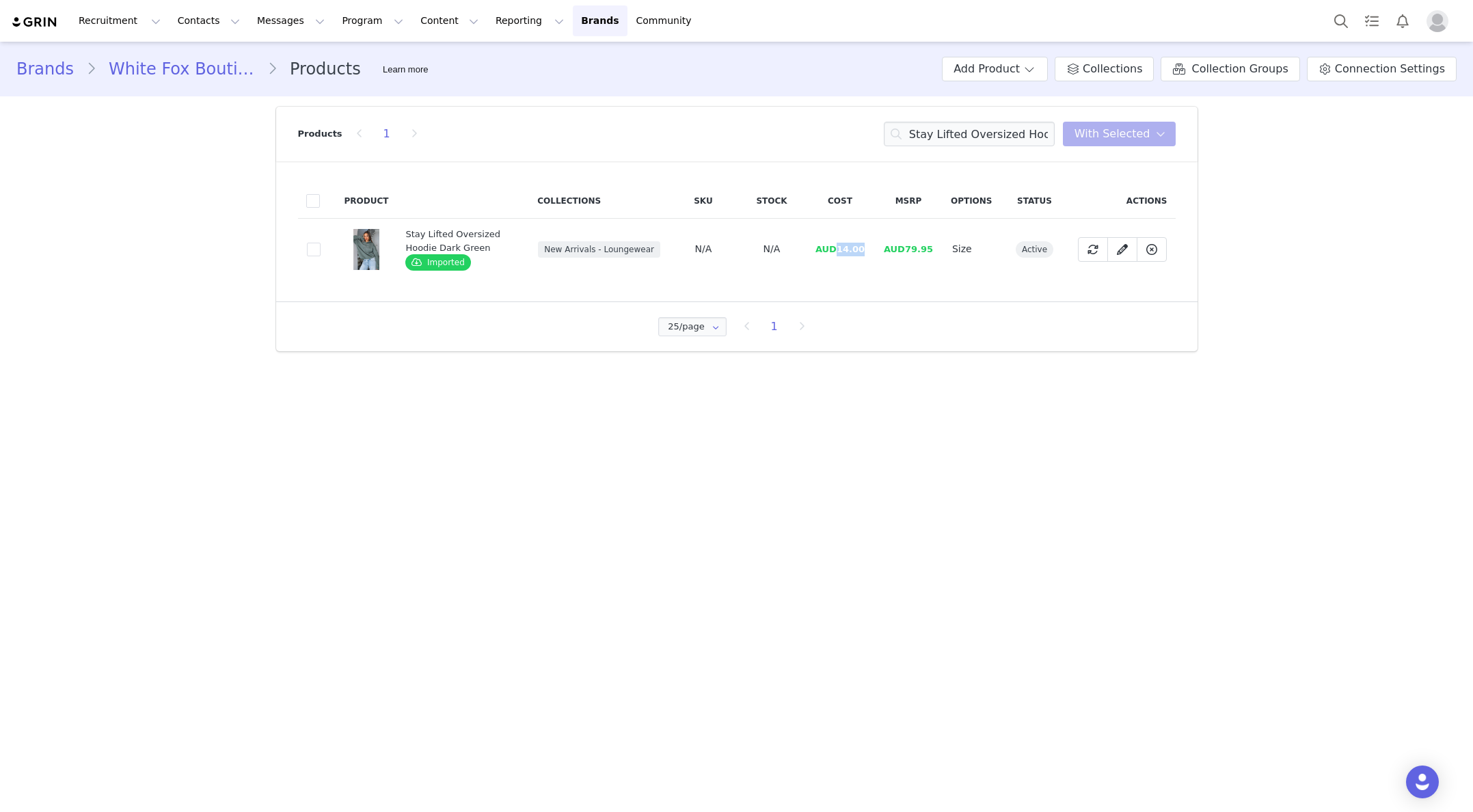
drag, startPoint x: 867, startPoint y: 249, endPoint x: 840, endPoint y: 249, distance: 27.0
click at [840, 249] on td "AUD14.00" at bounding box center [840, 249] width 68 height 62
click at [998, 127] on input "Stay Lifted Oversized Hoodie Dark Green" at bounding box center [970, 134] width 171 height 25
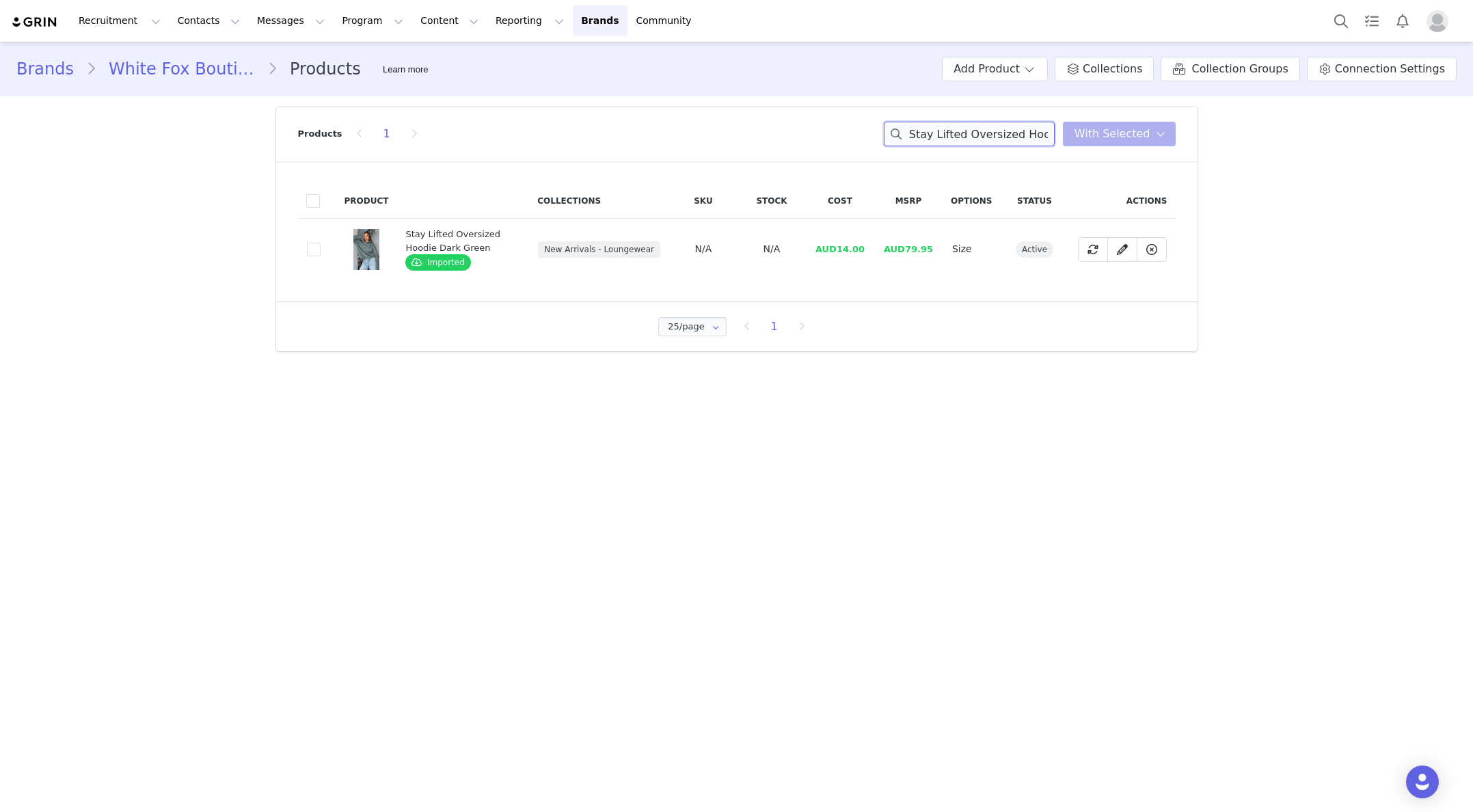
paste input "Offstage Hoodie Ocea"
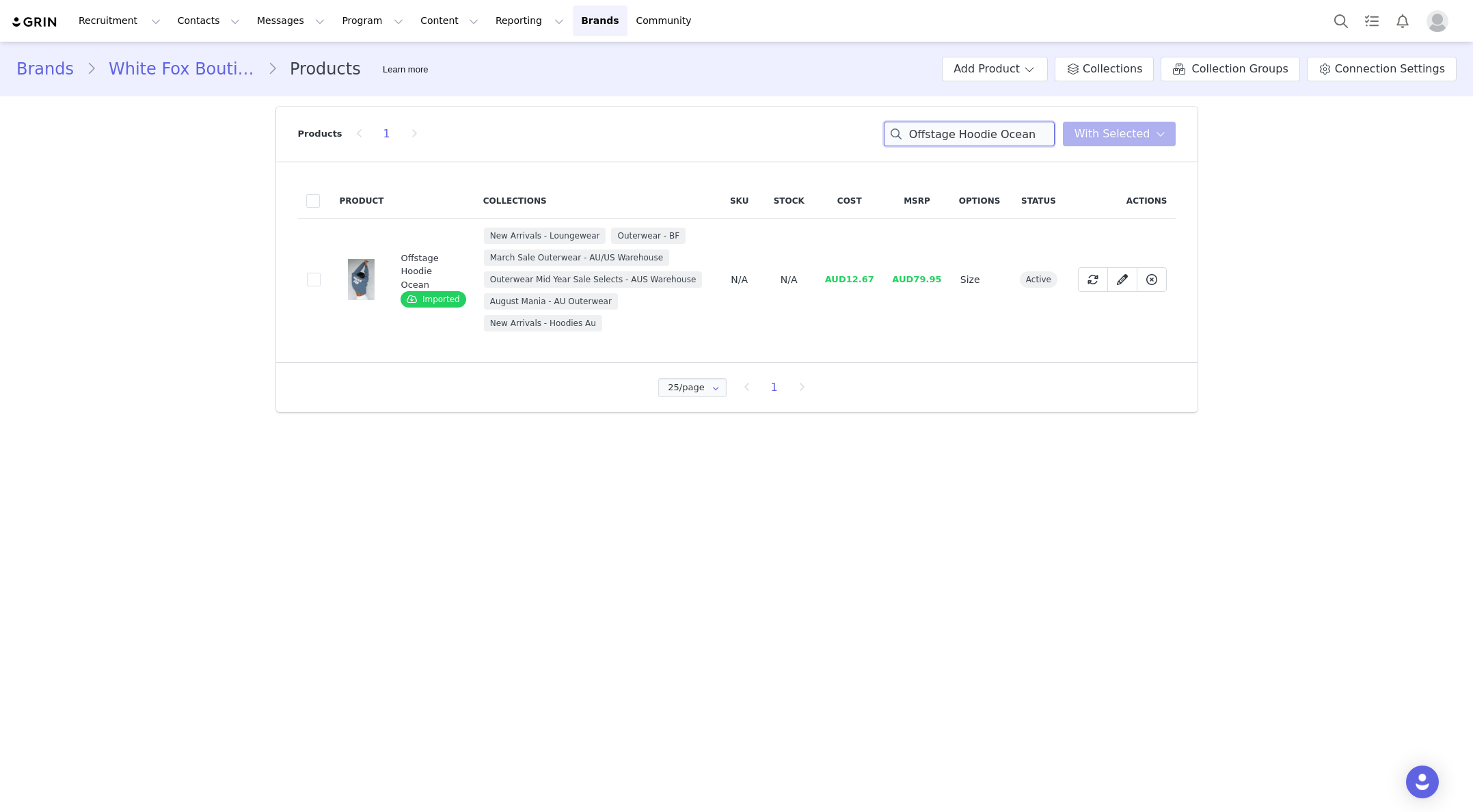
click at [980, 126] on input "Offstage Hoodie Ocean" at bounding box center [970, 134] width 171 height 25
paste input "Sweatpants"
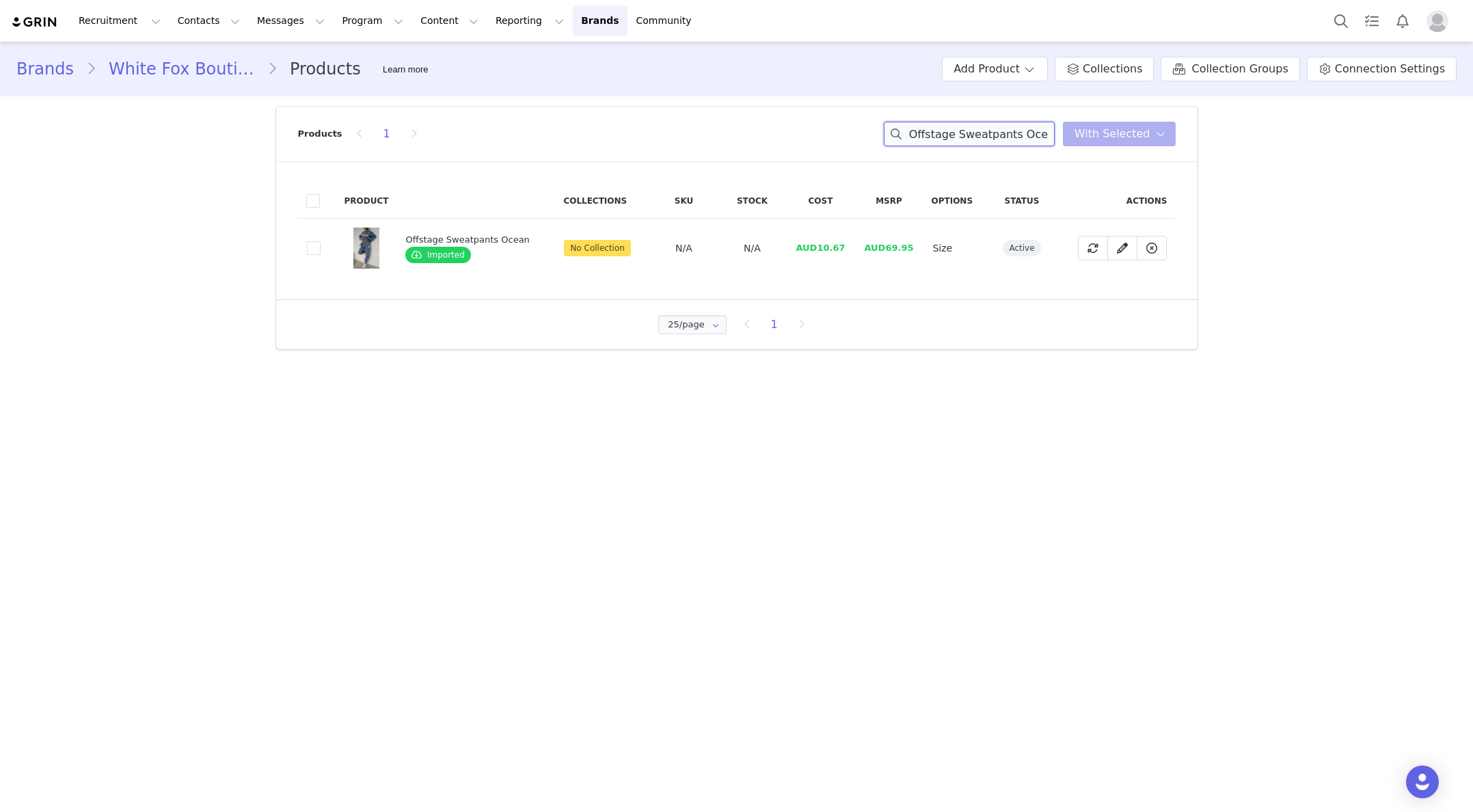
click at [1044, 140] on input "Offstage Sweatpants Ocean" at bounding box center [970, 134] width 171 height 25
click at [1044, 140] on input "Offstage Sweatpants Ocean" at bounding box center [970, 134] width 171 height 25
paste input "Play For It Oversized Sweater Grey Marle"
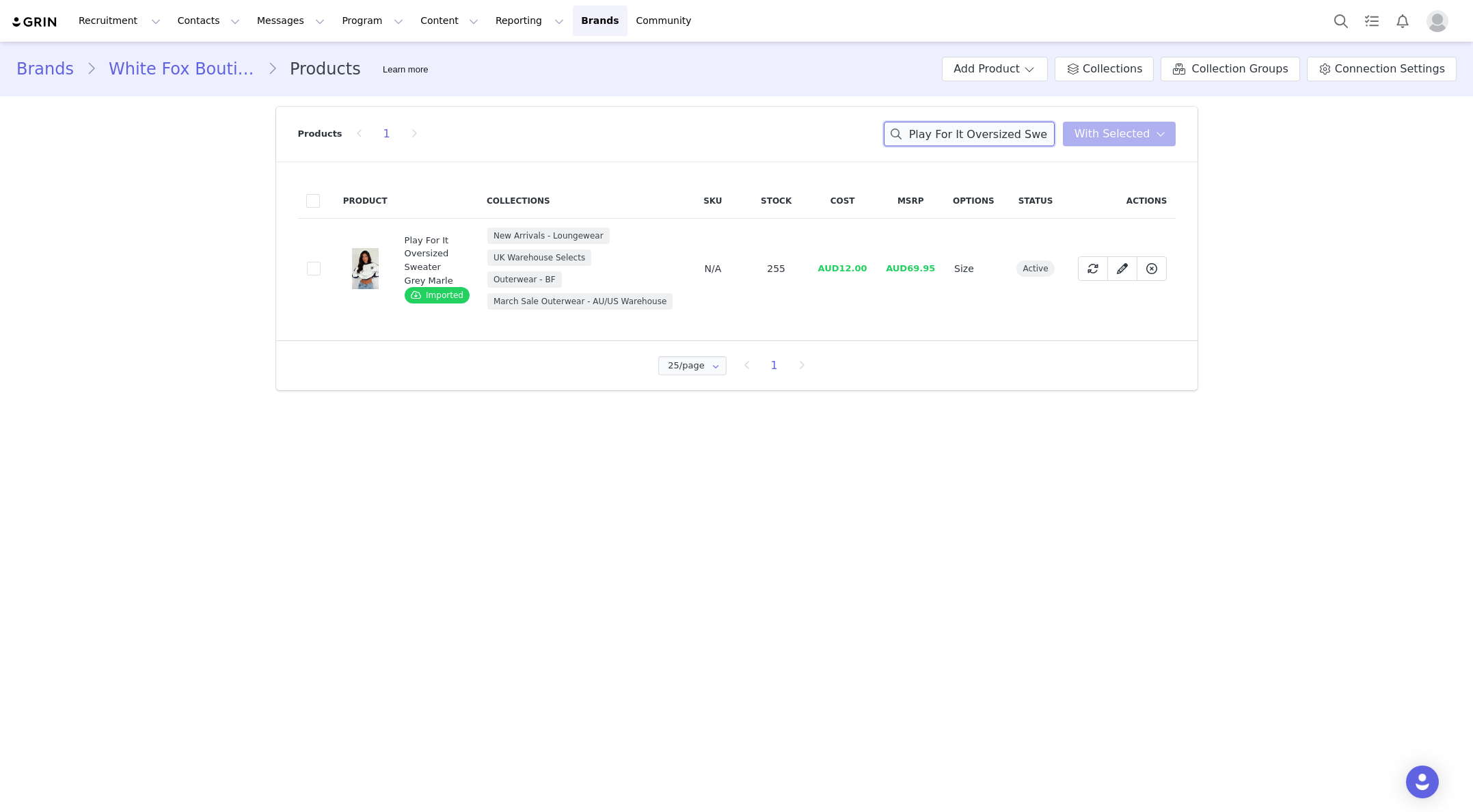
click at [964, 132] on input "Play For It Oversized Sweater Grey Marle" at bounding box center [970, 134] width 171 height 25
paste input "Offstage Back Graphic Oversized Tee Onyx"
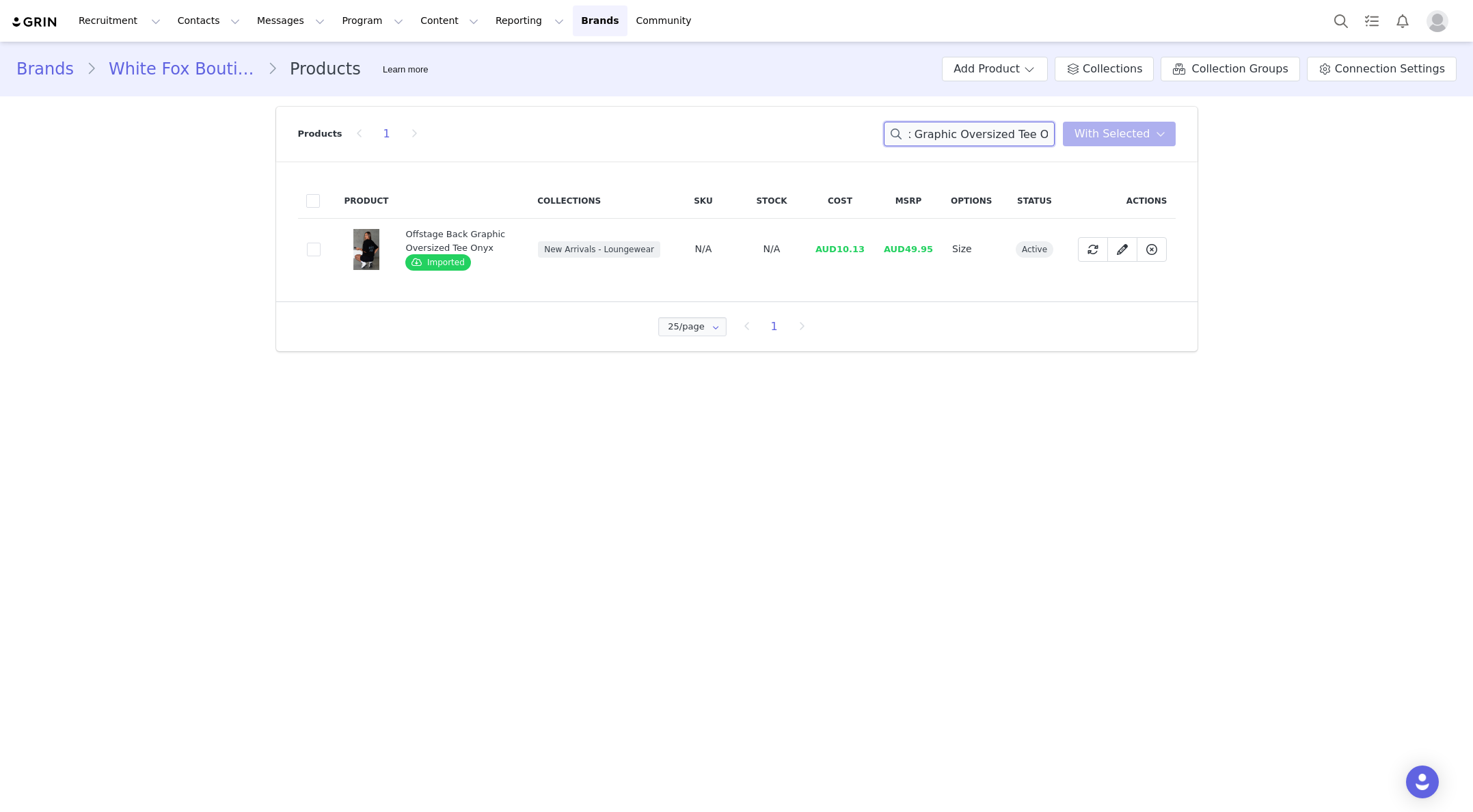
type input "Offstage Back Graphic Oversized Tee Onyx"
